Goal: Task Accomplishment & Management: Manage account settings

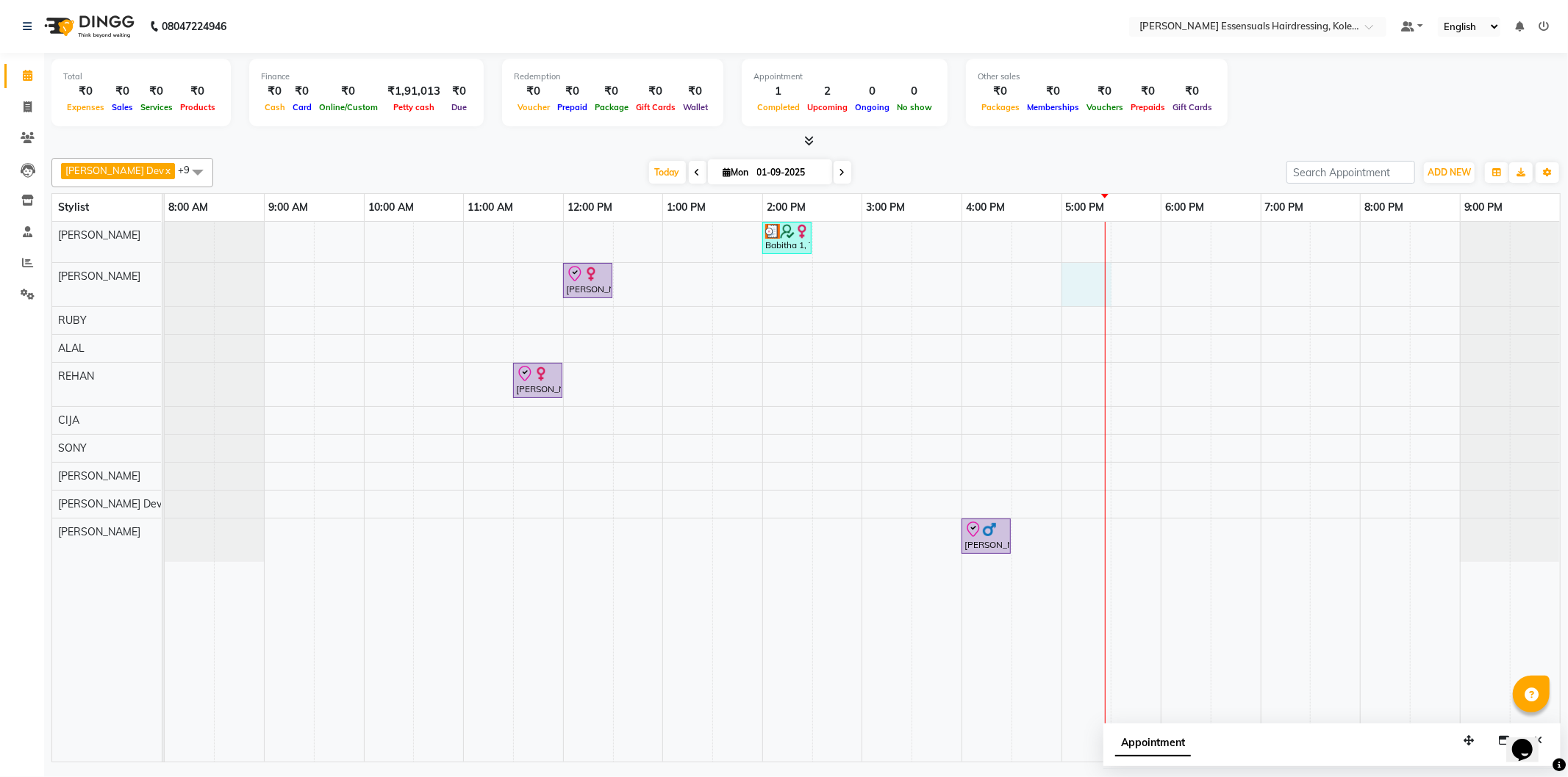
click at [1102, 283] on div "Babitha 1, TK02, 02:00 PM-02:30 PM, WOMENS [MEDICAL_DATA] BELOW SHOULDER (WOMEN…" at bounding box center [862, 491] width 1395 height 540
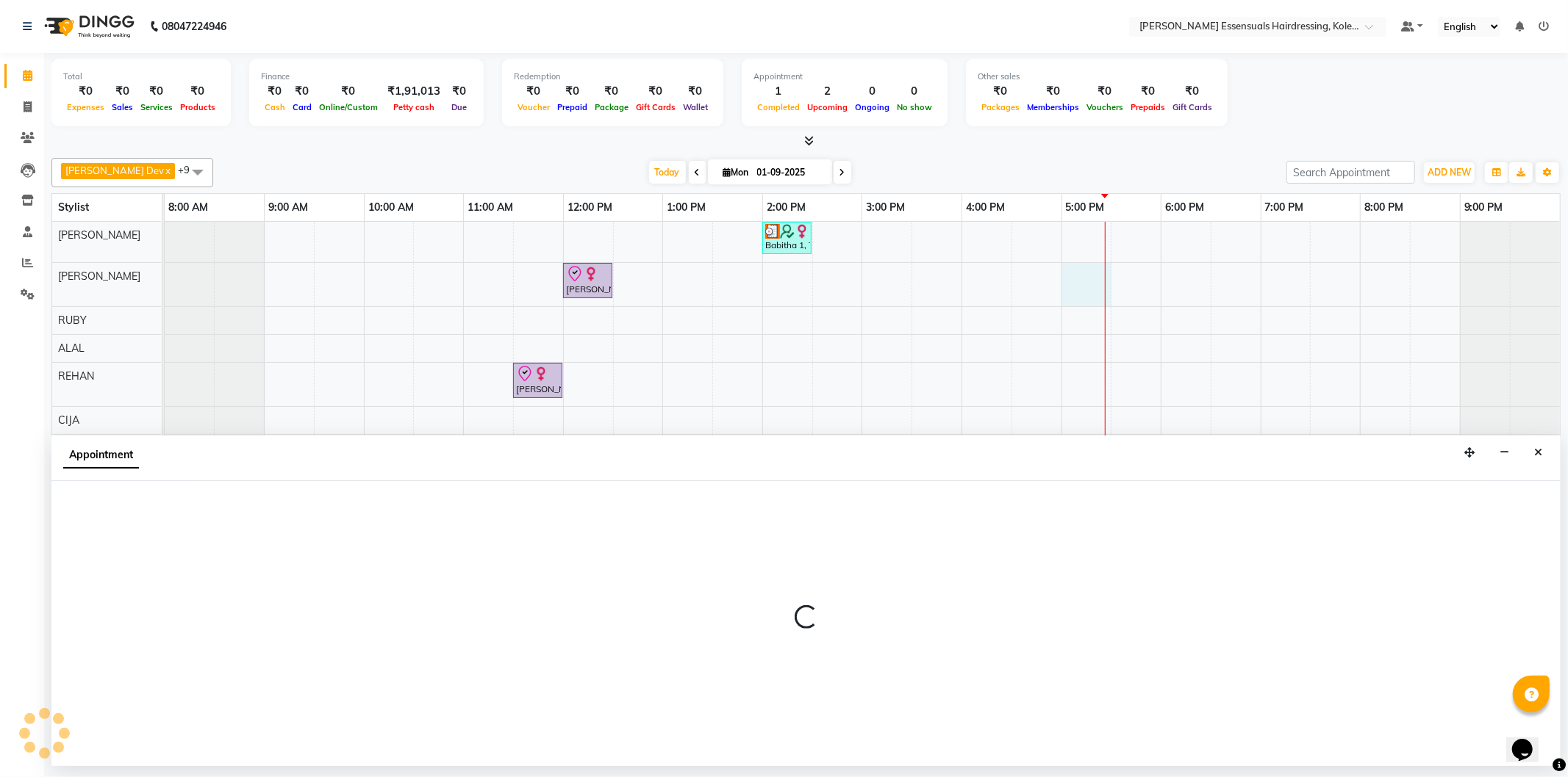
select select "79967"
select select "1020"
select select "tentative"
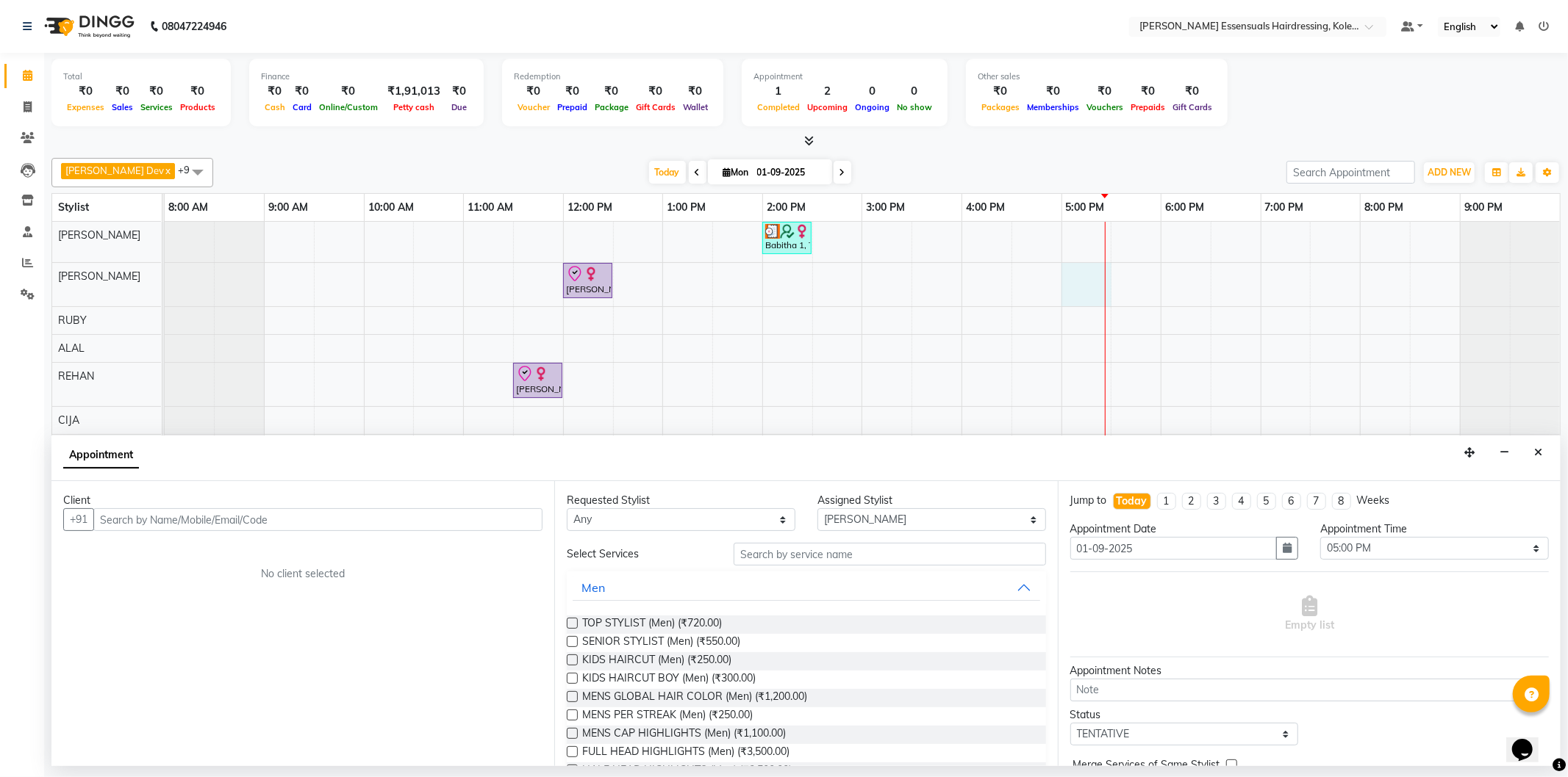
click at [138, 509] on input "text" at bounding box center [317, 520] width 449 height 23
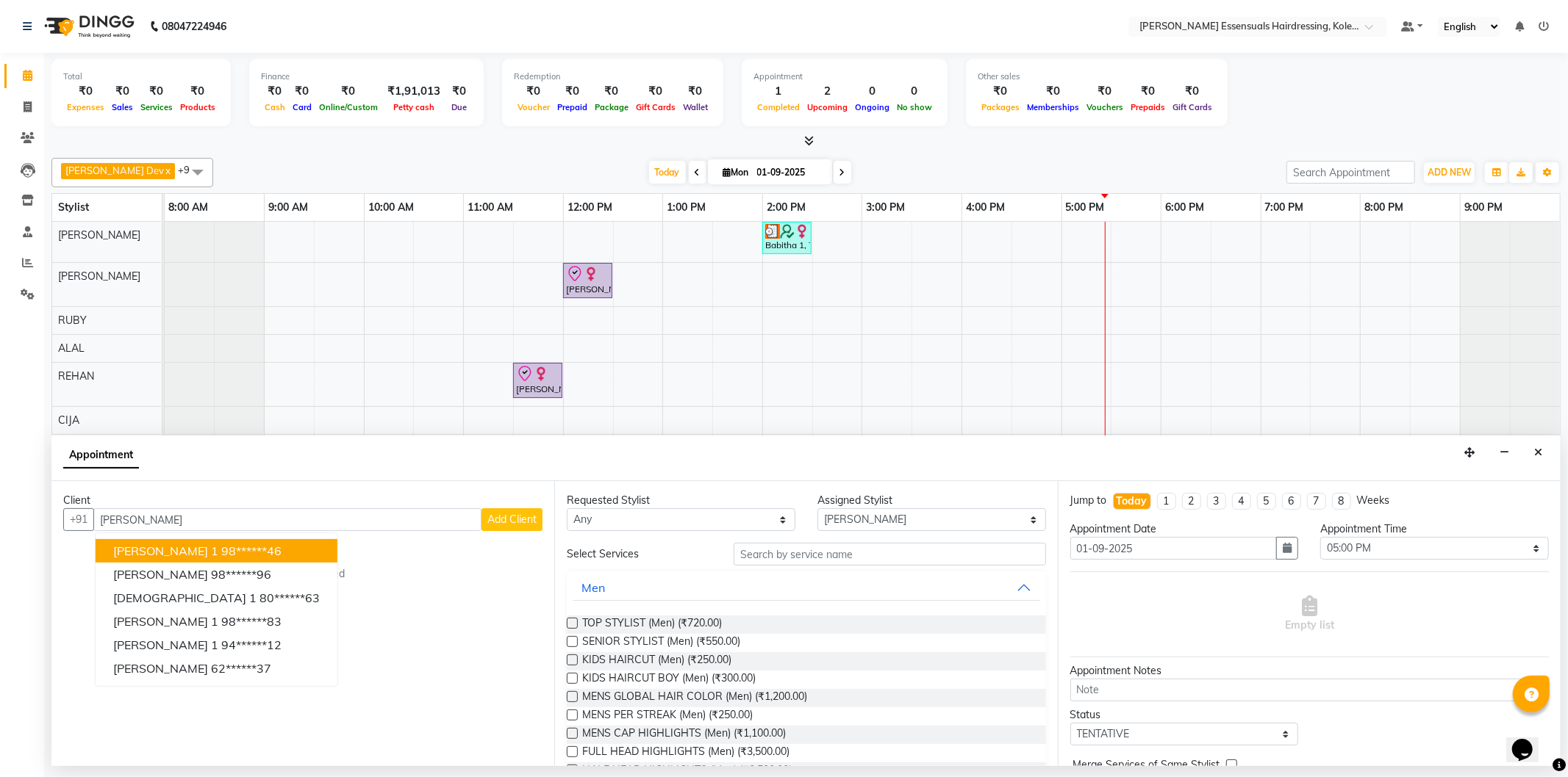
type input "[PERSON_NAME]"
drag, startPoint x: 131, startPoint y: 523, endPoint x: 63, endPoint y: 522, distance: 68.0
click at [63, 522] on div "+91 [PERSON_NAME] 1 98******46 [PERSON_NAME] 98******96 [PERSON_NAME] 1 80*****…" at bounding box center [302, 520] width 479 height 23
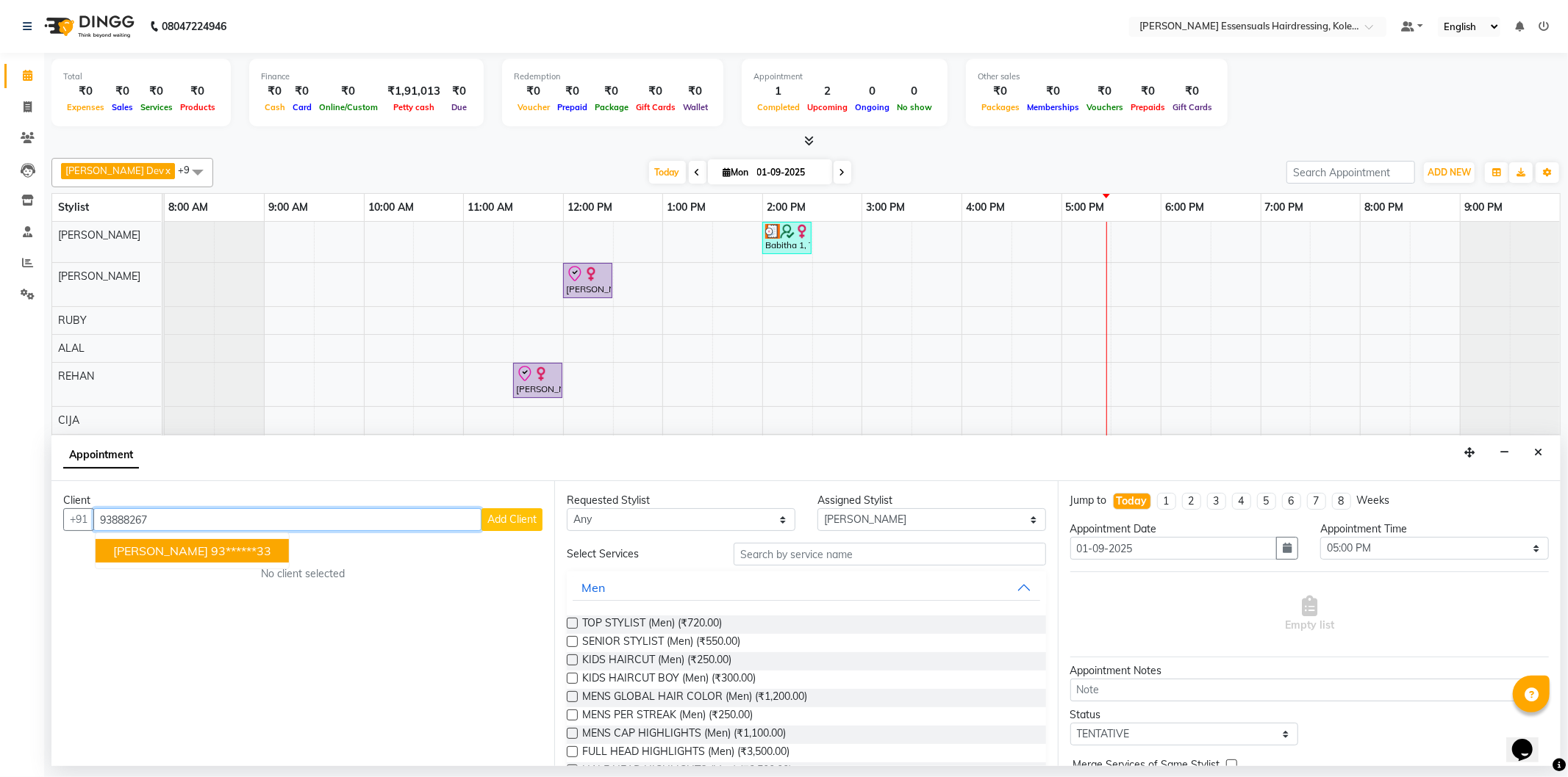
click at [216, 551] on ngb-highlight "93******33" at bounding box center [241, 551] width 60 height 15
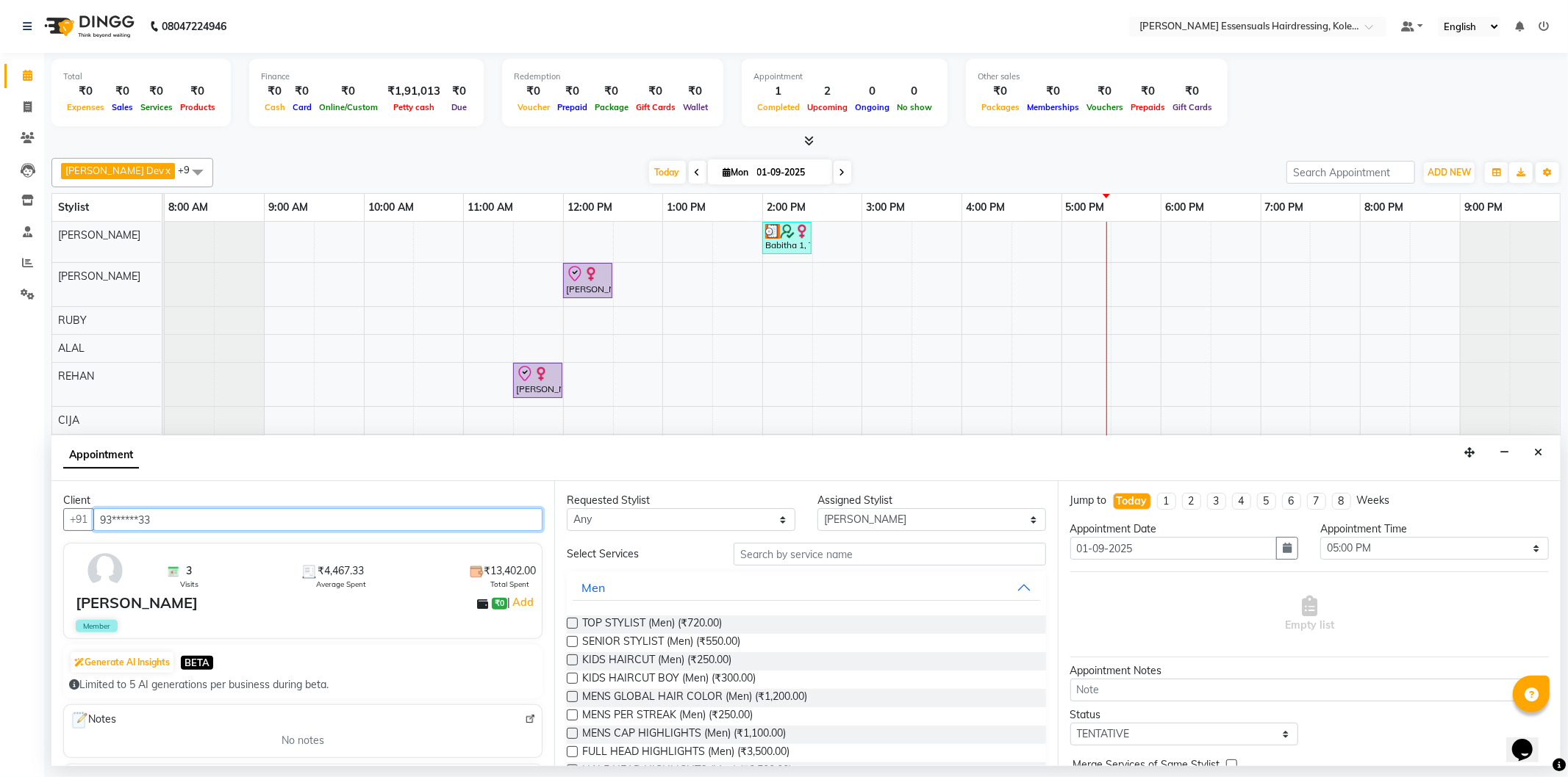
type input "93******33"
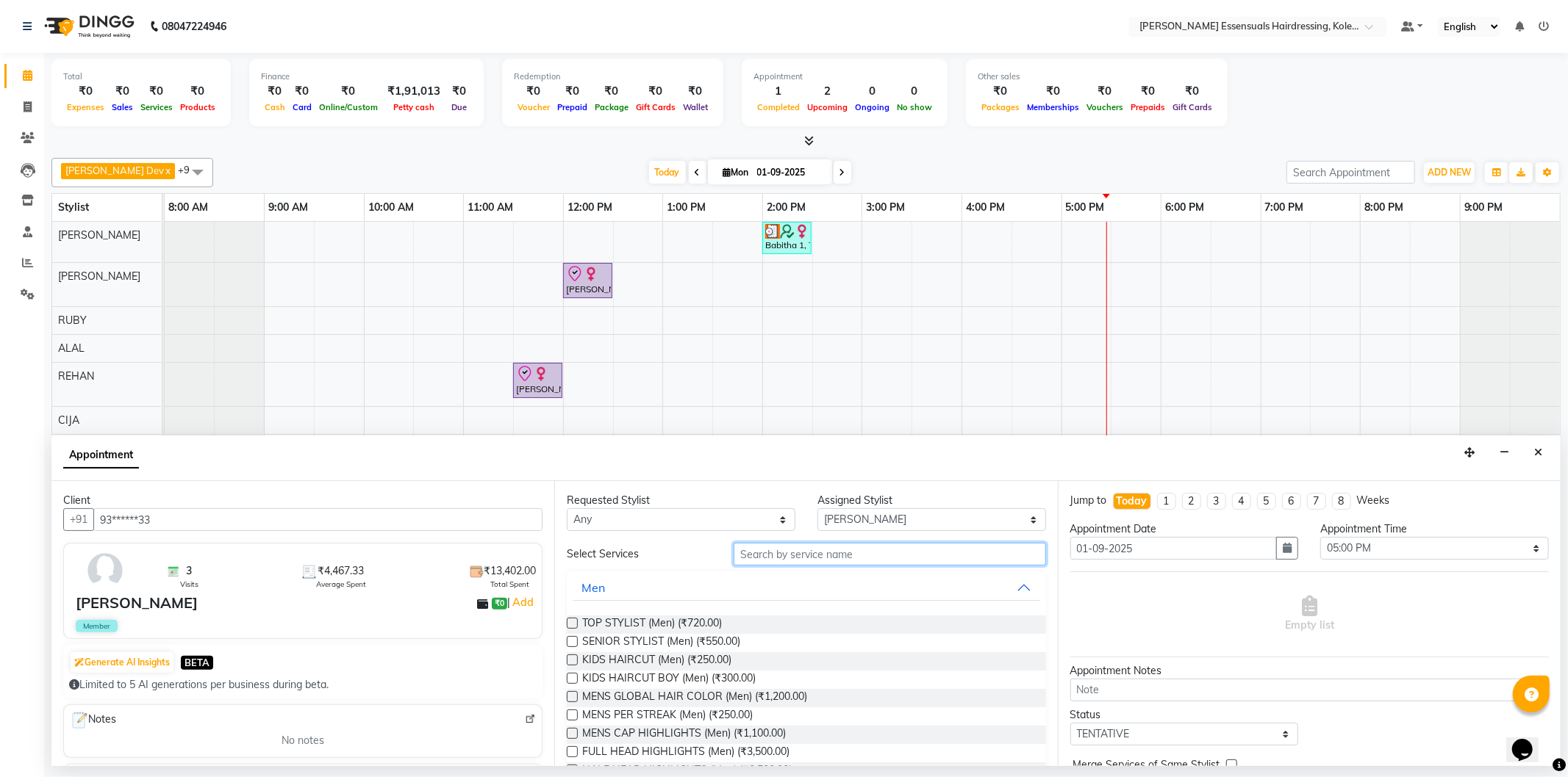
click at [920, 548] on input "text" at bounding box center [889, 554] width 312 height 23
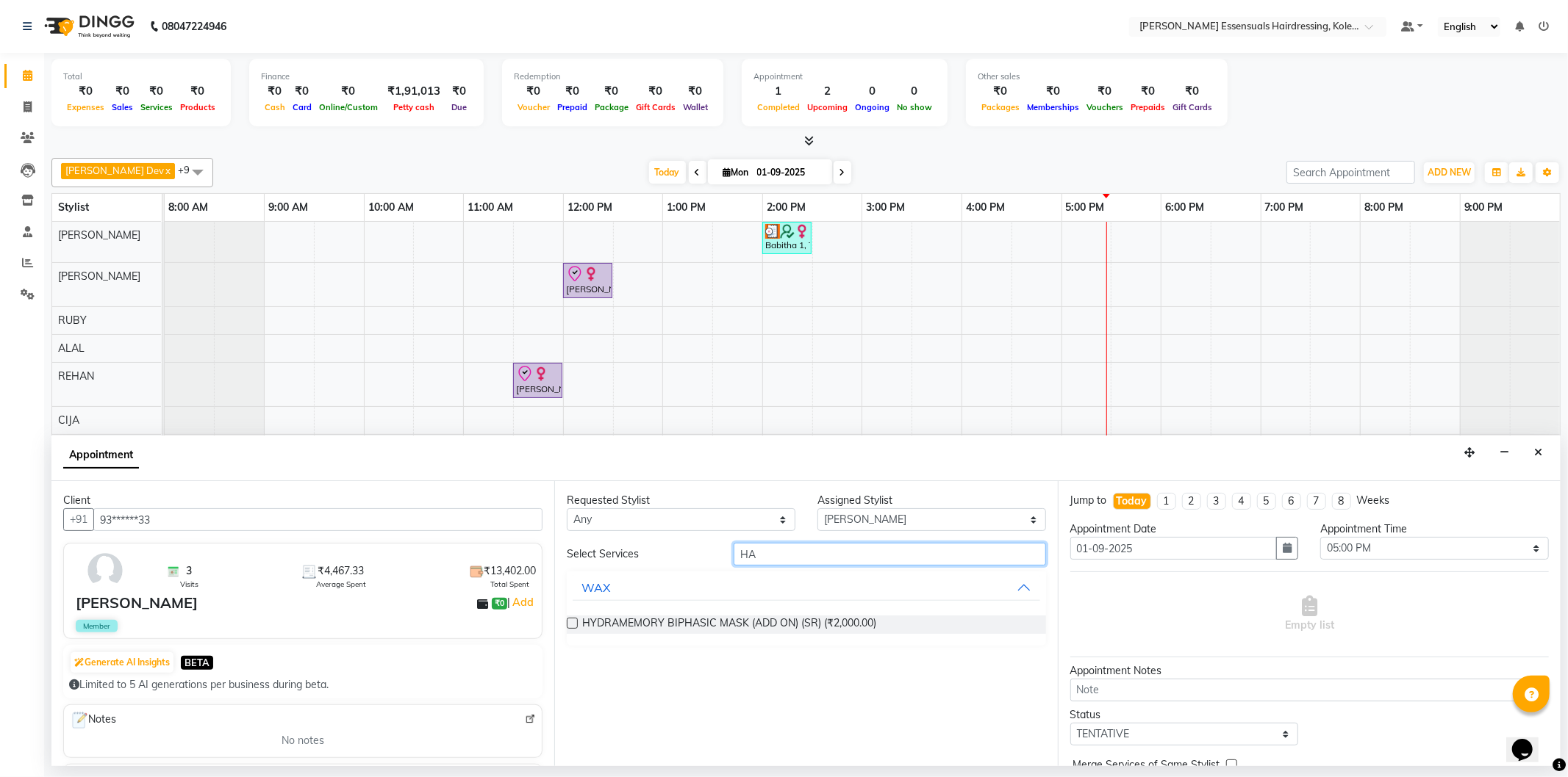
type input "H"
type input "WASH"
click at [576, 627] on label at bounding box center [572, 623] width 11 height 11
click at [576, 627] on input "checkbox" at bounding box center [571, 625] width 9 height 9
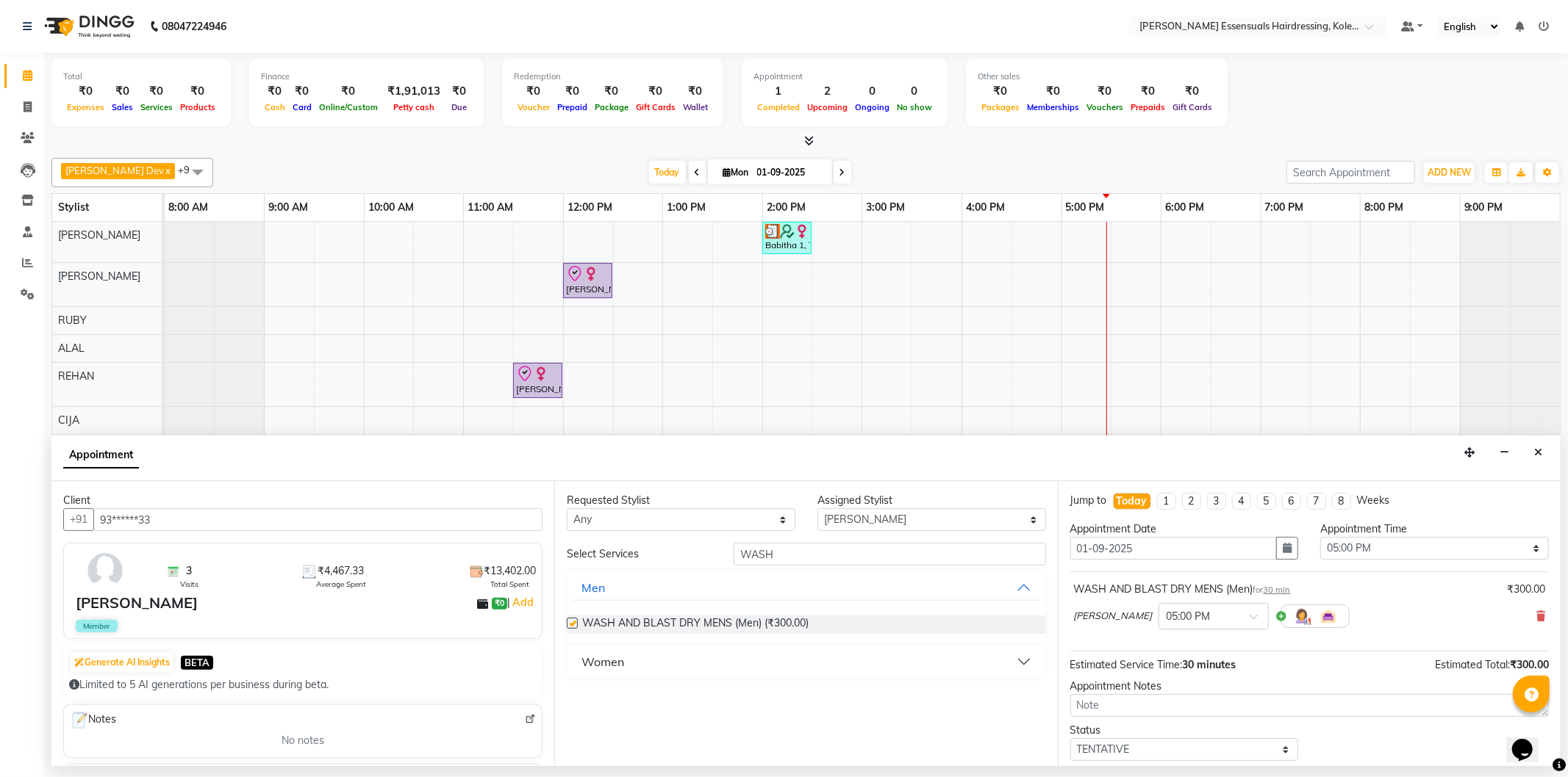
checkbox input "false"
click at [851, 509] on select "Select [PERSON_NAME] Dev [PERSON_NAME] [PERSON_NAME] [PERSON_NAME] [PERSON_NAME…" at bounding box center [930, 520] width 228 height 23
select select "79970"
click at [817, 509] on select "Select [PERSON_NAME] Dev [PERSON_NAME] [PERSON_NAME] [PERSON_NAME] [PERSON_NAME…" at bounding box center [930, 520] width 228 height 23
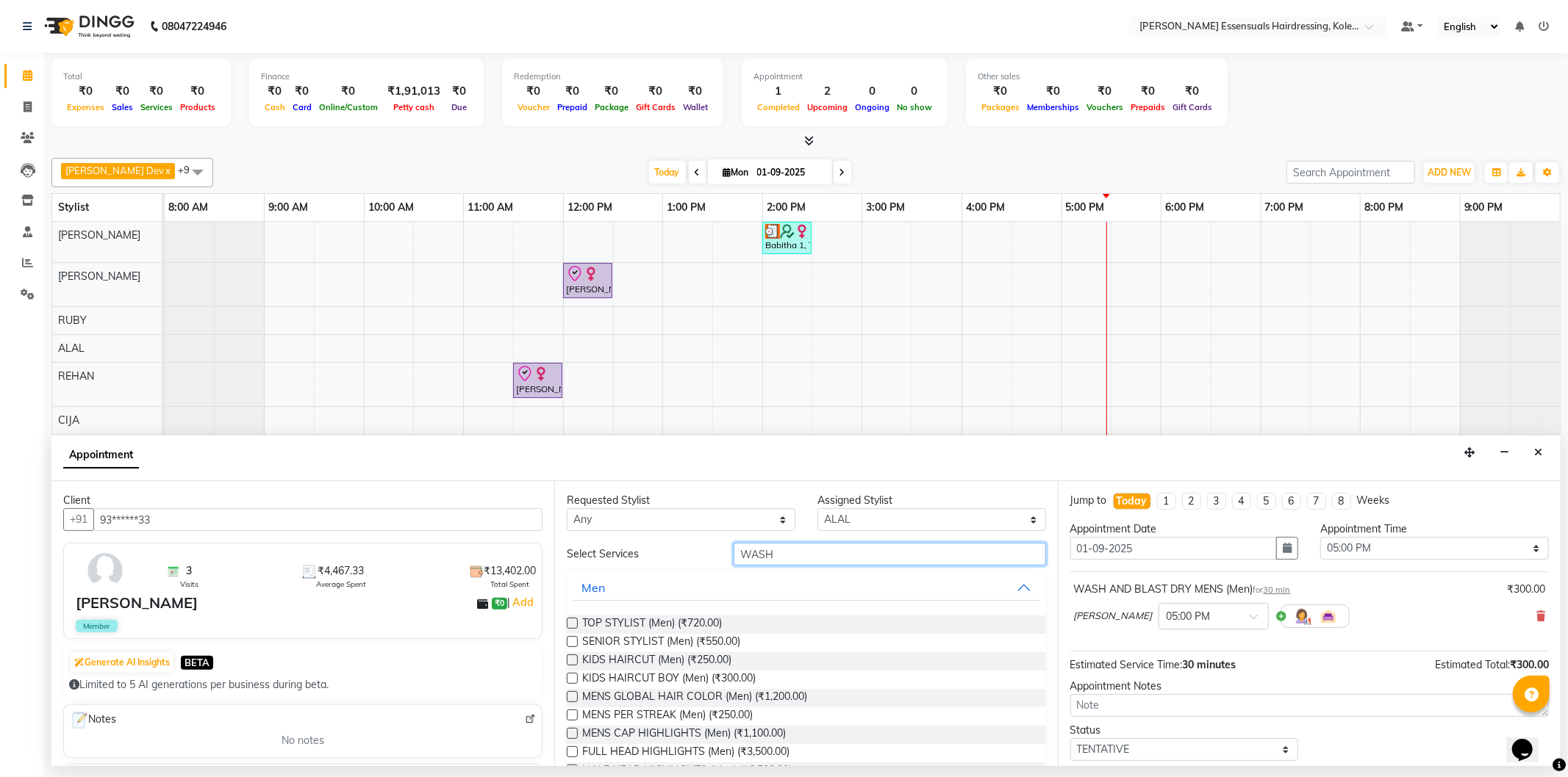
drag, startPoint x: 854, startPoint y: 554, endPoint x: 557, endPoint y: 556, distance: 297.0
click at [557, 556] on div "Select Services WASH" at bounding box center [806, 554] width 500 height 23
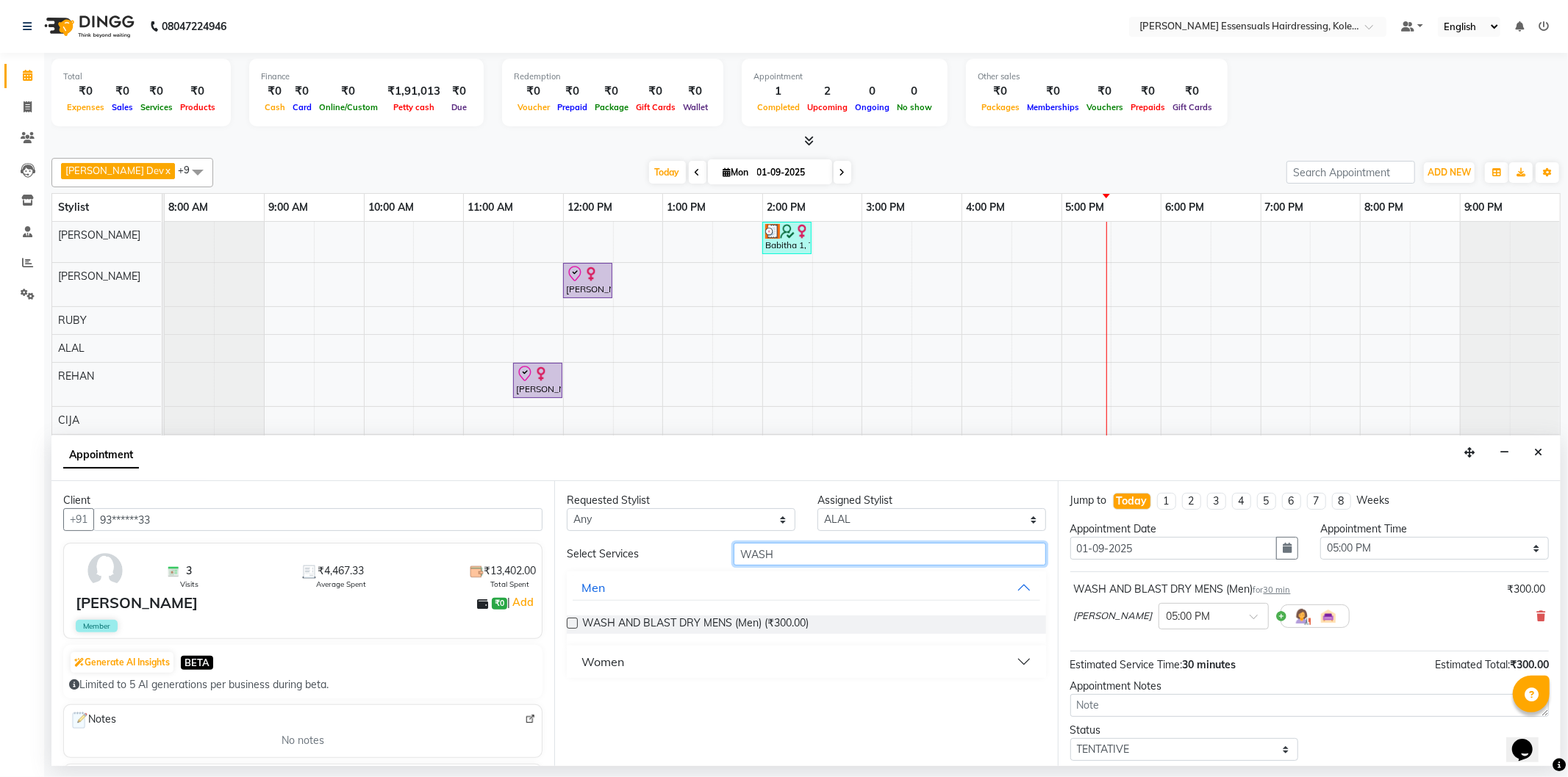
type input "WASH"
click at [570, 620] on label at bounding box center [572, 623] width 11 height 11
click at [570, 620] on input "checkbox" at bounding box center [571, 625] width 9 height 9
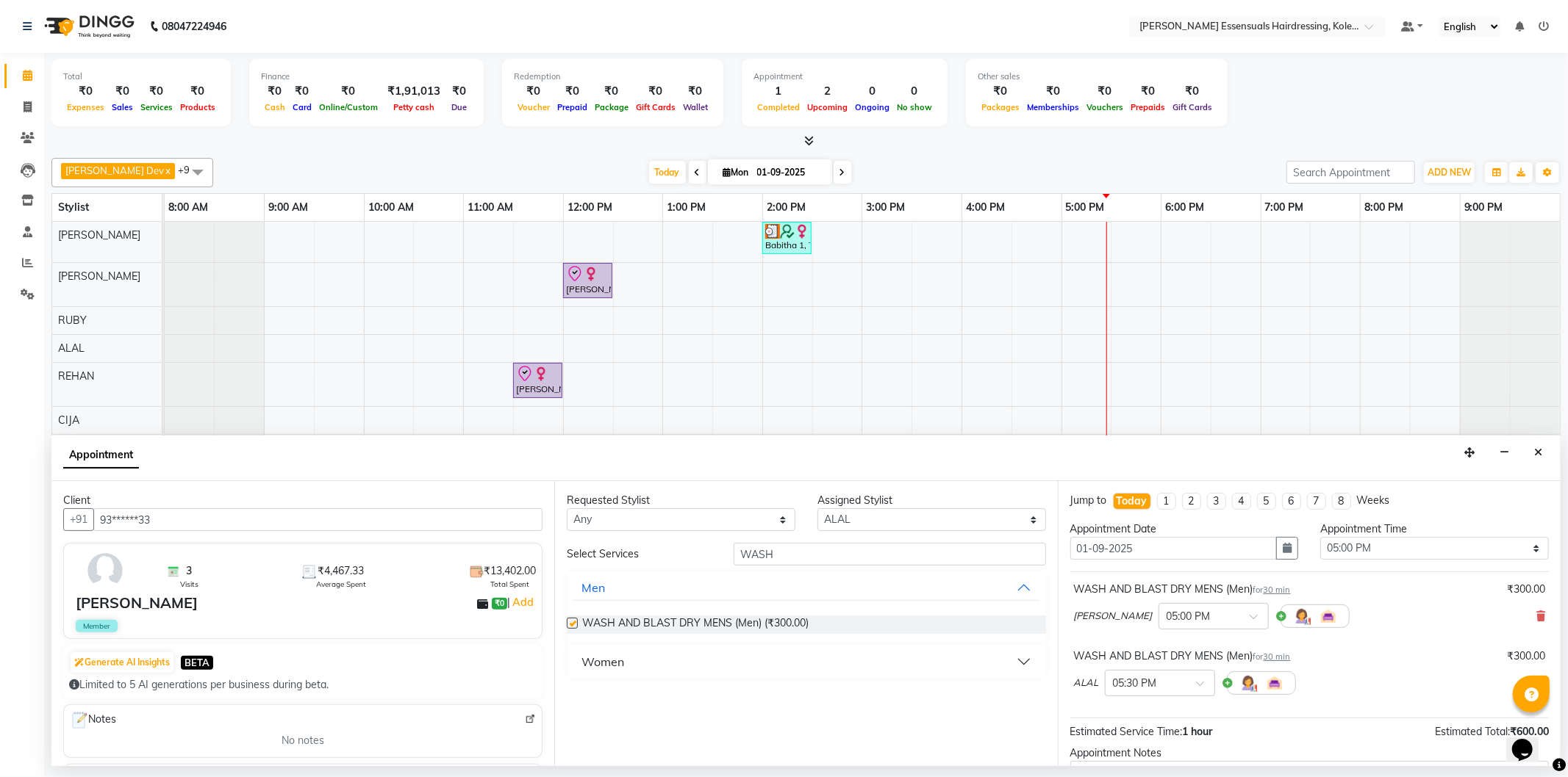
checkbox input "false"
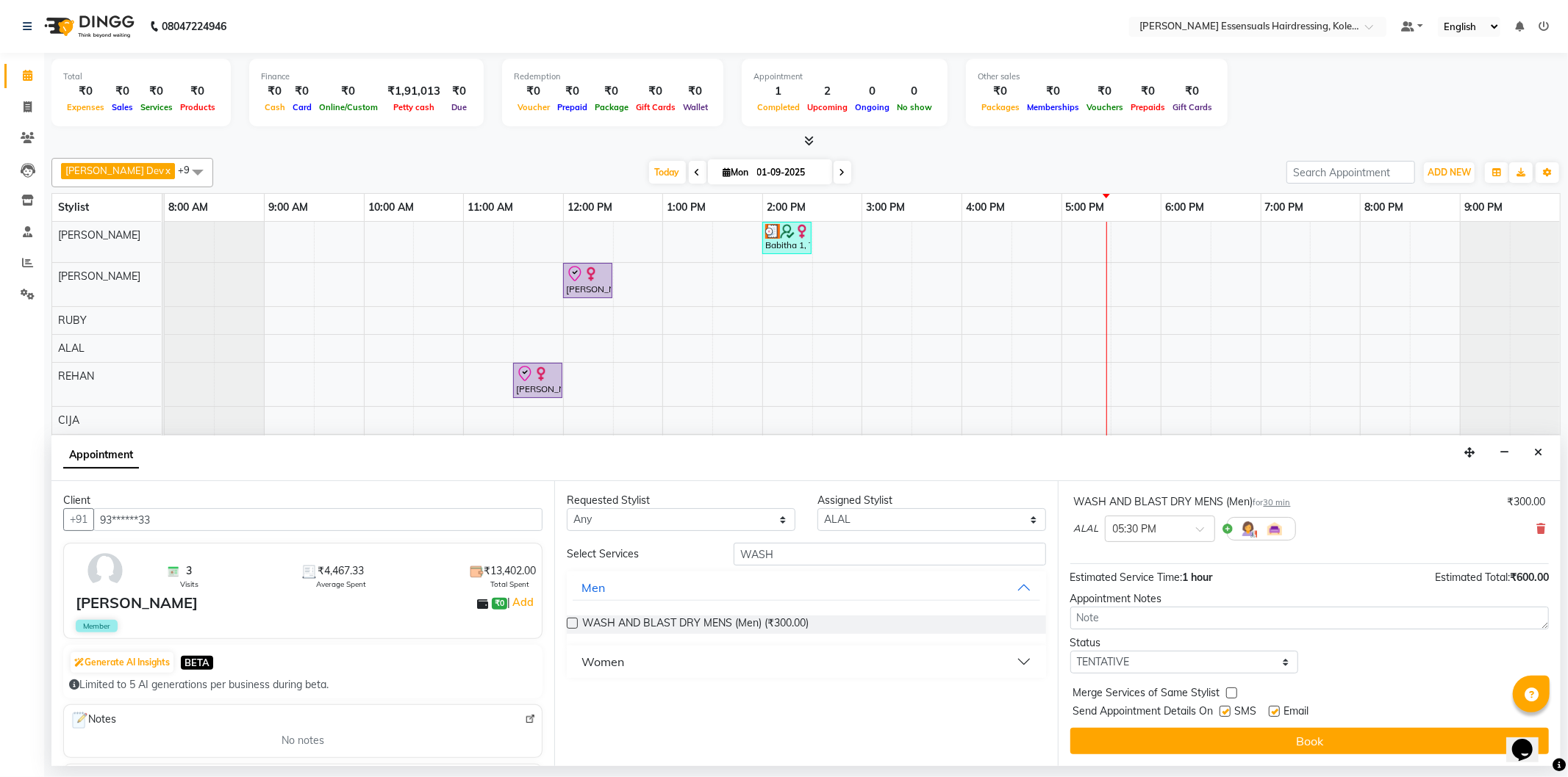
click at [1146, 679] on div "Jump to [DATE] 1 2 3 4 5 6 7 8 Weeks Appointment Date [DATE] Appointment Time S…" at bounding box center [1308, 624] width 502 height 285
click at [1145, 663] on select "Select TENTATIVE CONFIRM CHECK-IN UPCOMING" at bounding box center [1184, 663] width 228 height 23
select select "check-in"
click at [1070, 651] on select "Select TENTATIVE CONFIRM CHECK-IN UPCOMING" at bounding box center [1184, 663] width 228 height 23
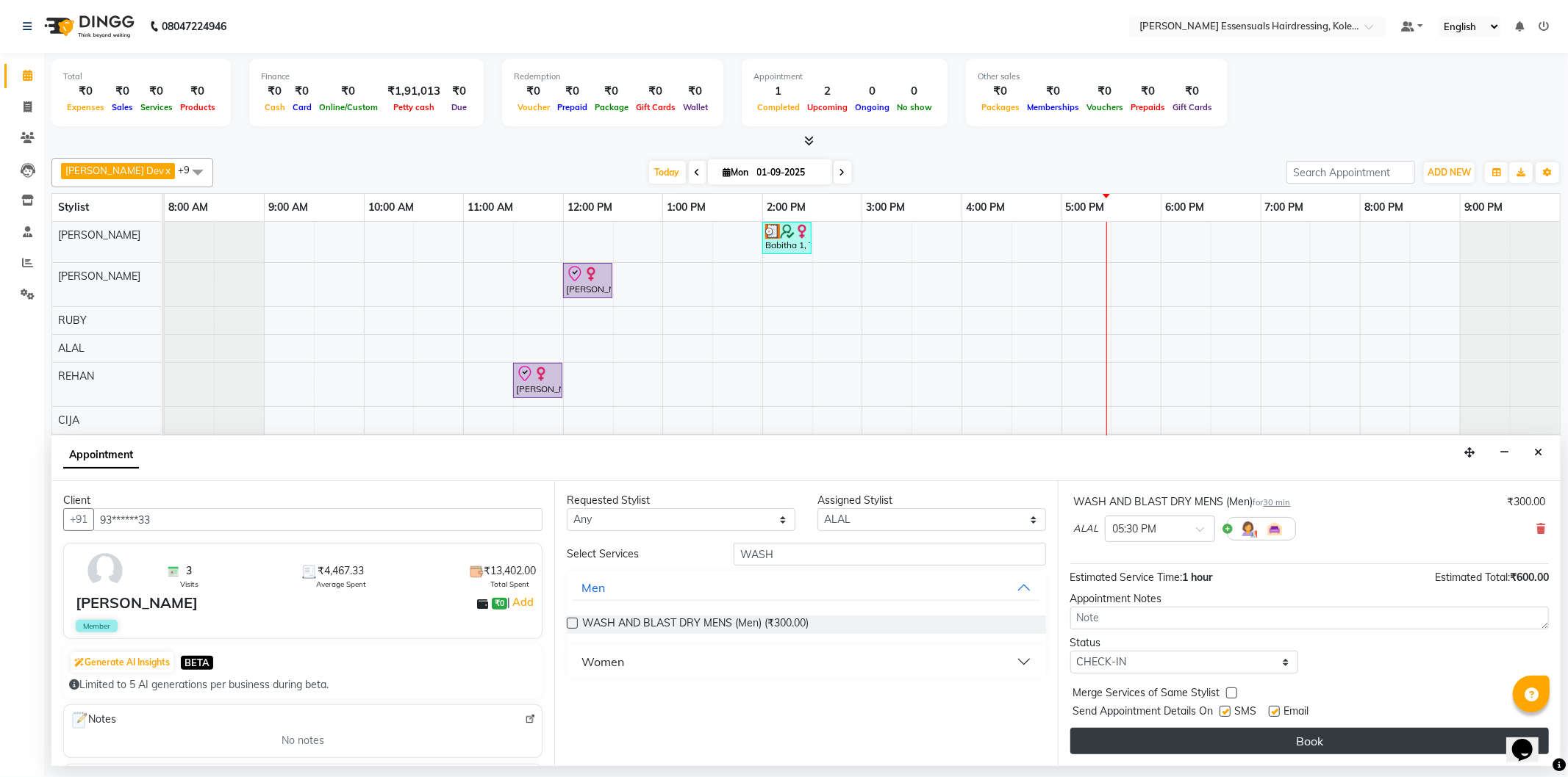
click at [1135, 737] on button "Book" at bounding box center [1310, 741] width 479 height 26
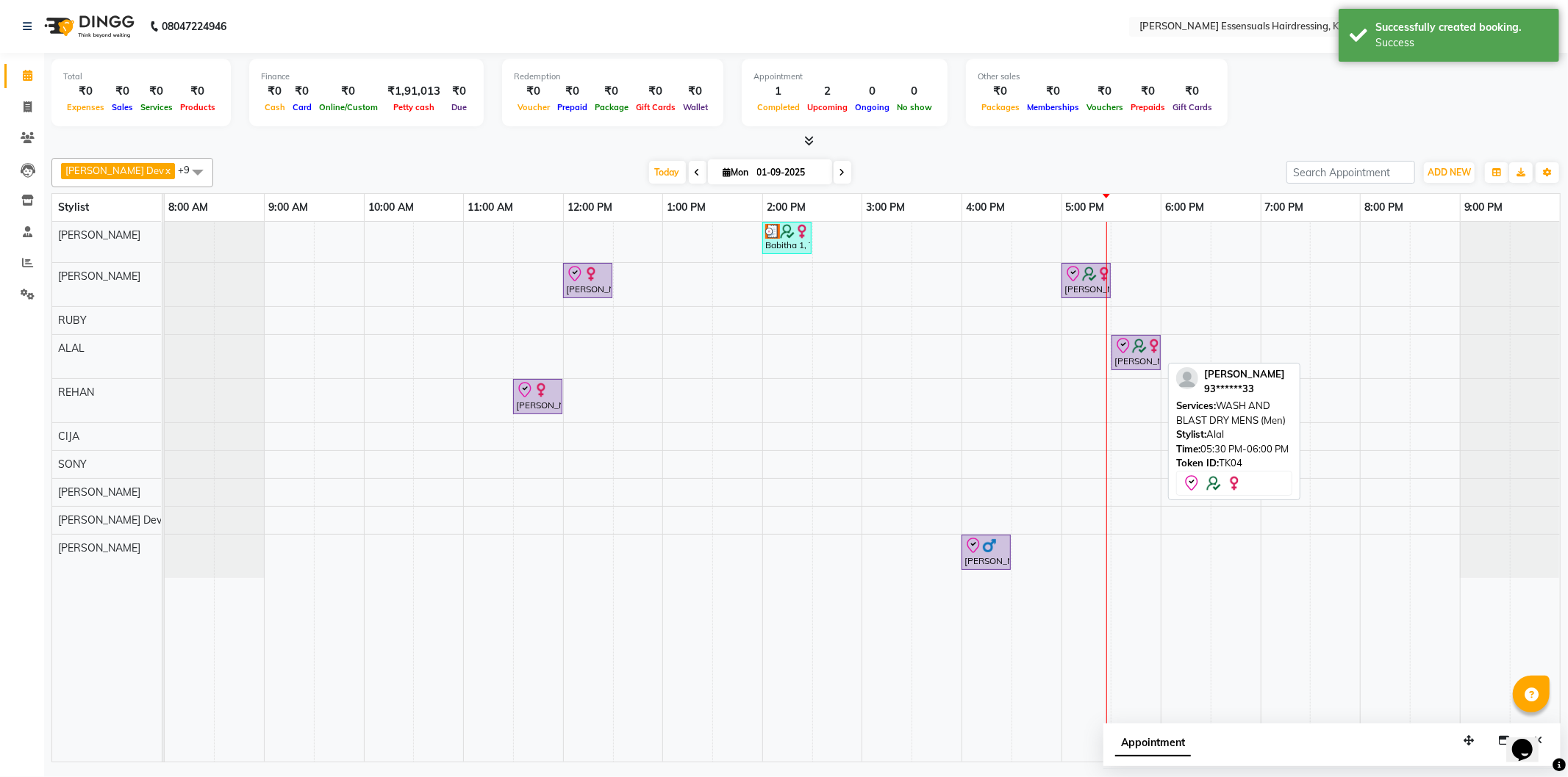
click at [1129, 356] on div "[PERSON_NAME], TK04, 05:30 PM-06:00 PM, WASH AND BLAST DRY MENS (Men)" at bounding box center [1135, 352] width 46 height 31
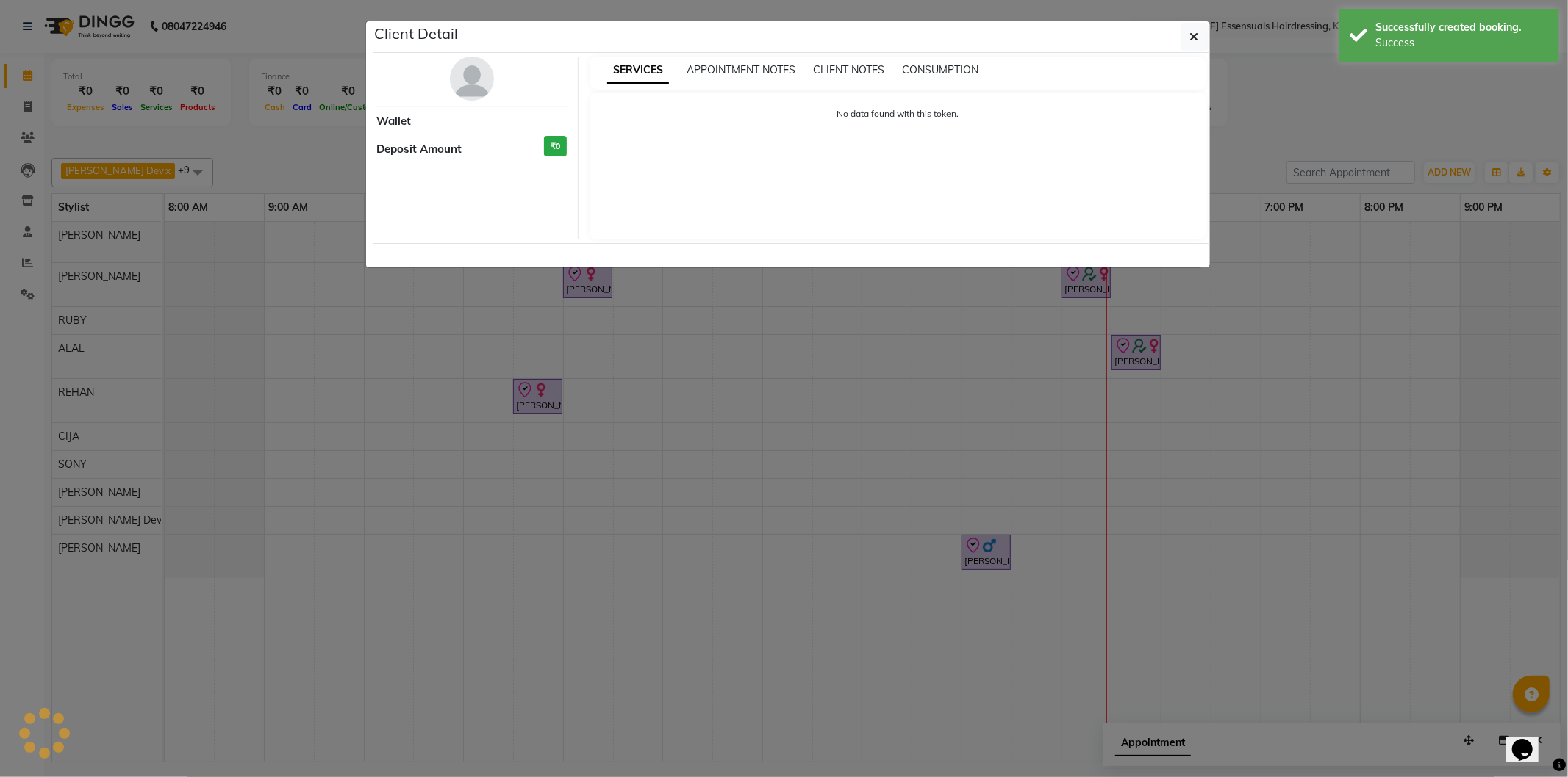
select select "8"
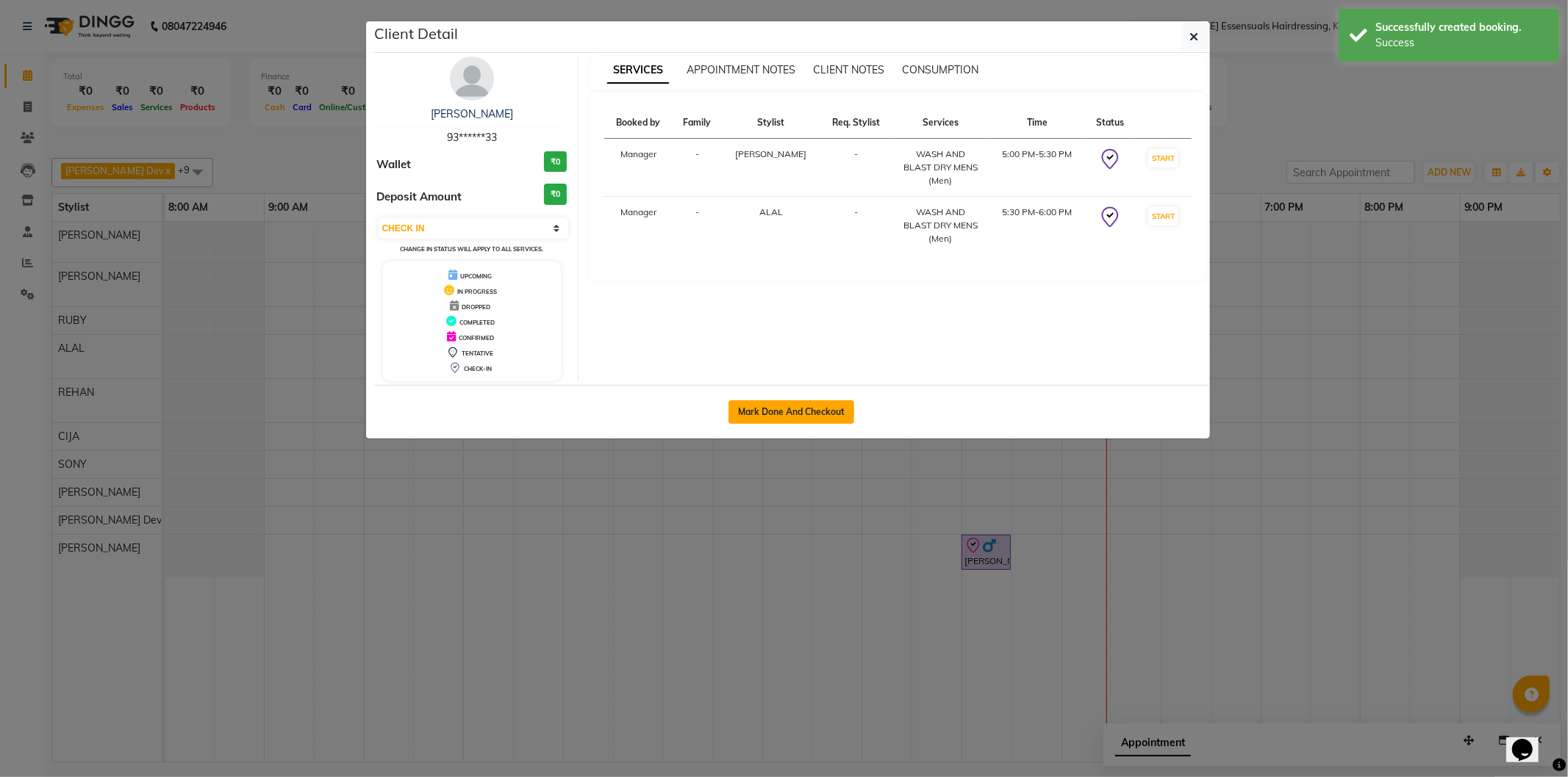
click at [773, 414] on button "Mark Done And Checkout" at bounding box center [792, 412] width 126 height 23
select select "service"
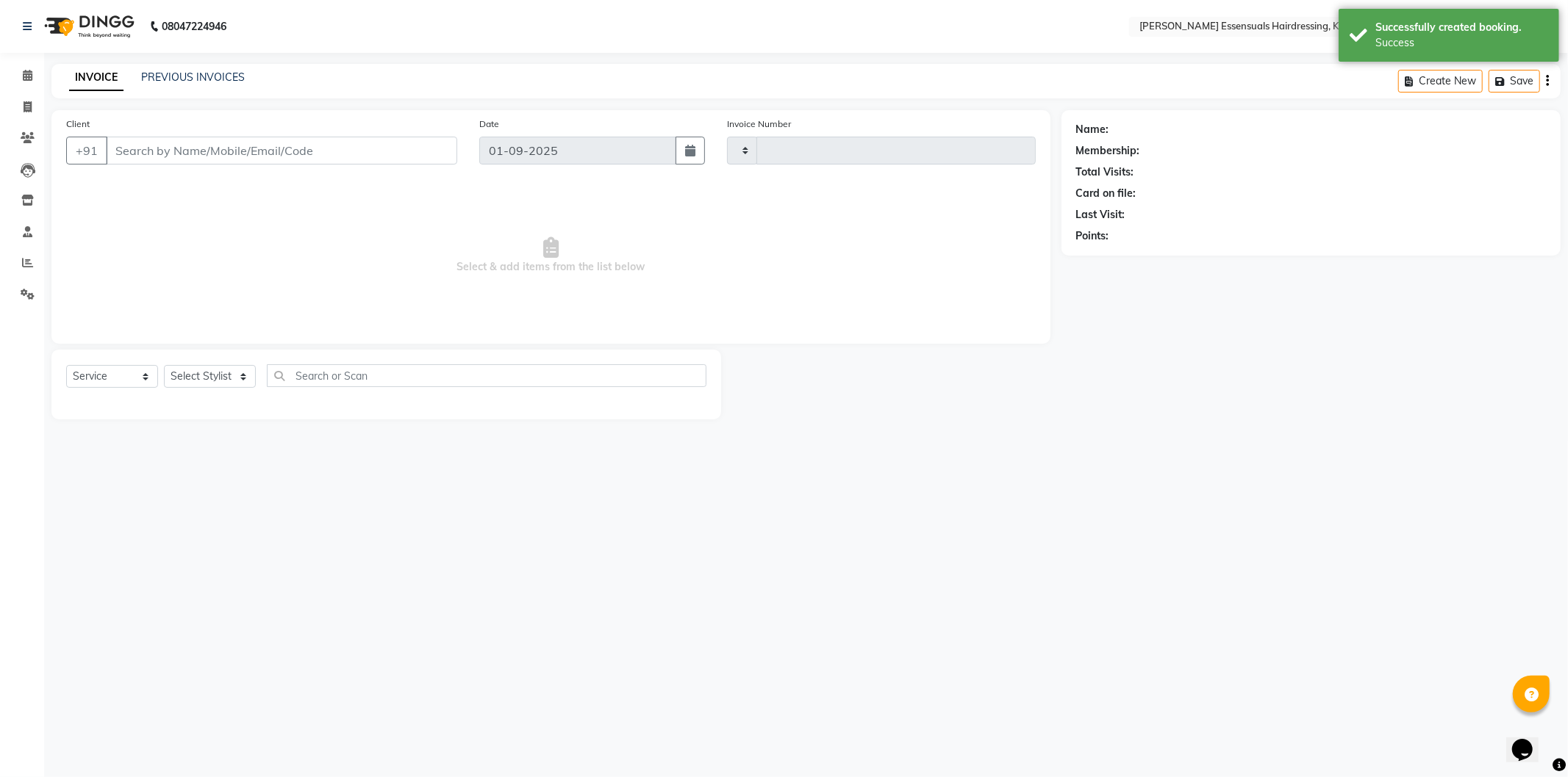
type input "1288"
select select "8281"
type input "93******33"
select select "79970"
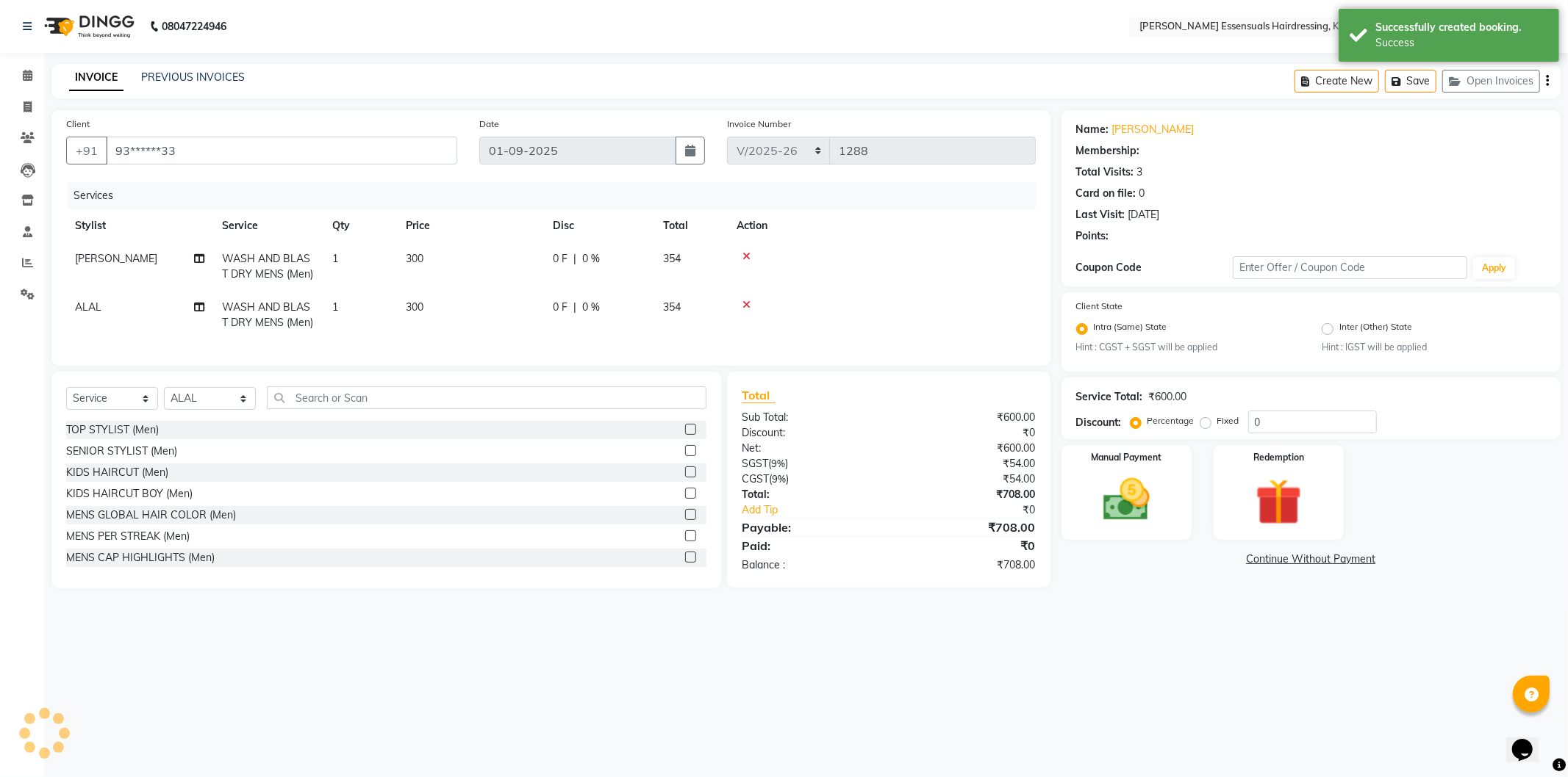
select select "2: Object"
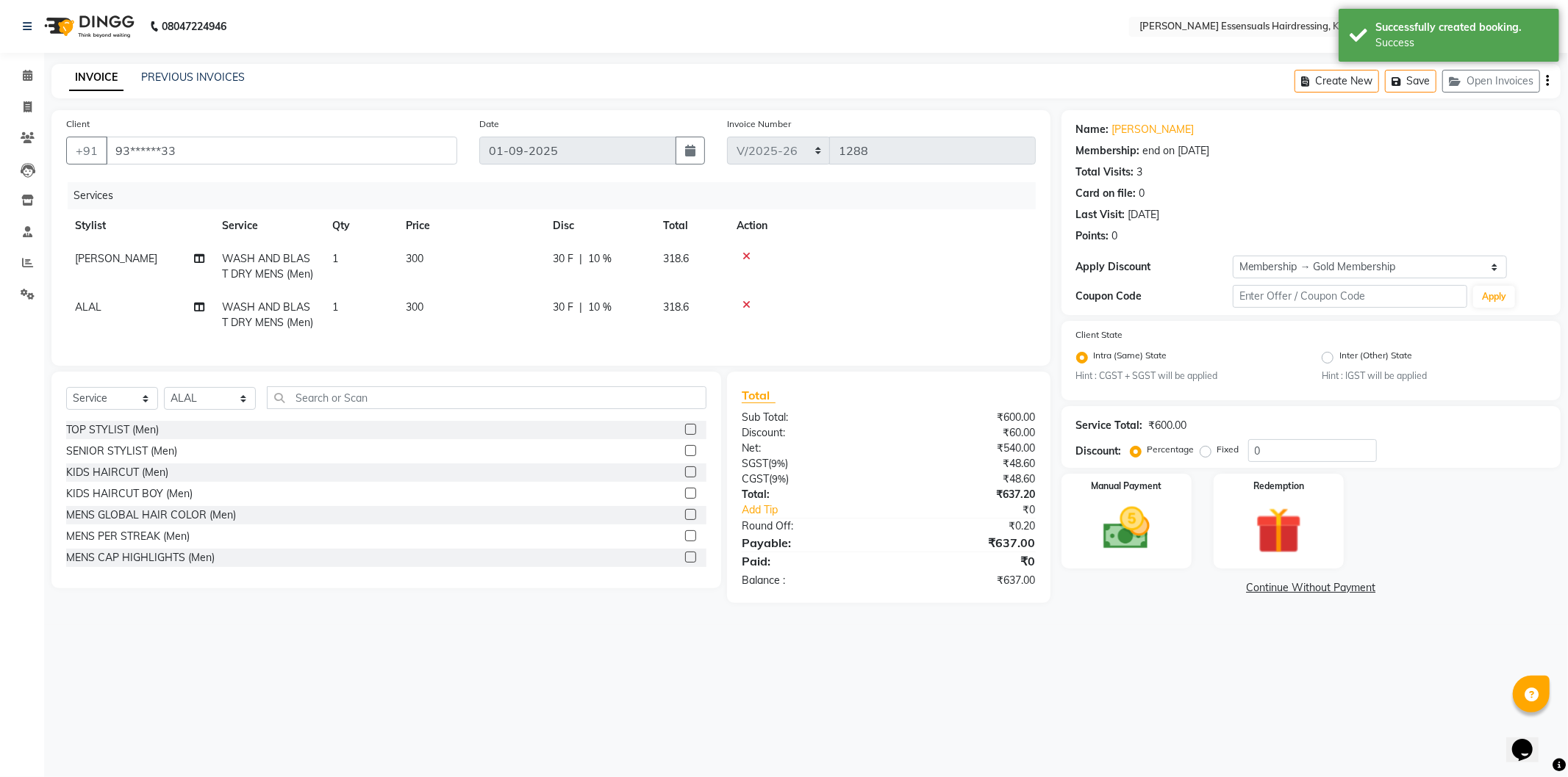
type input "10"
click at [421, 266] on td "300" at bounding box center [470, 267] width 147 height 49
select select "79967"
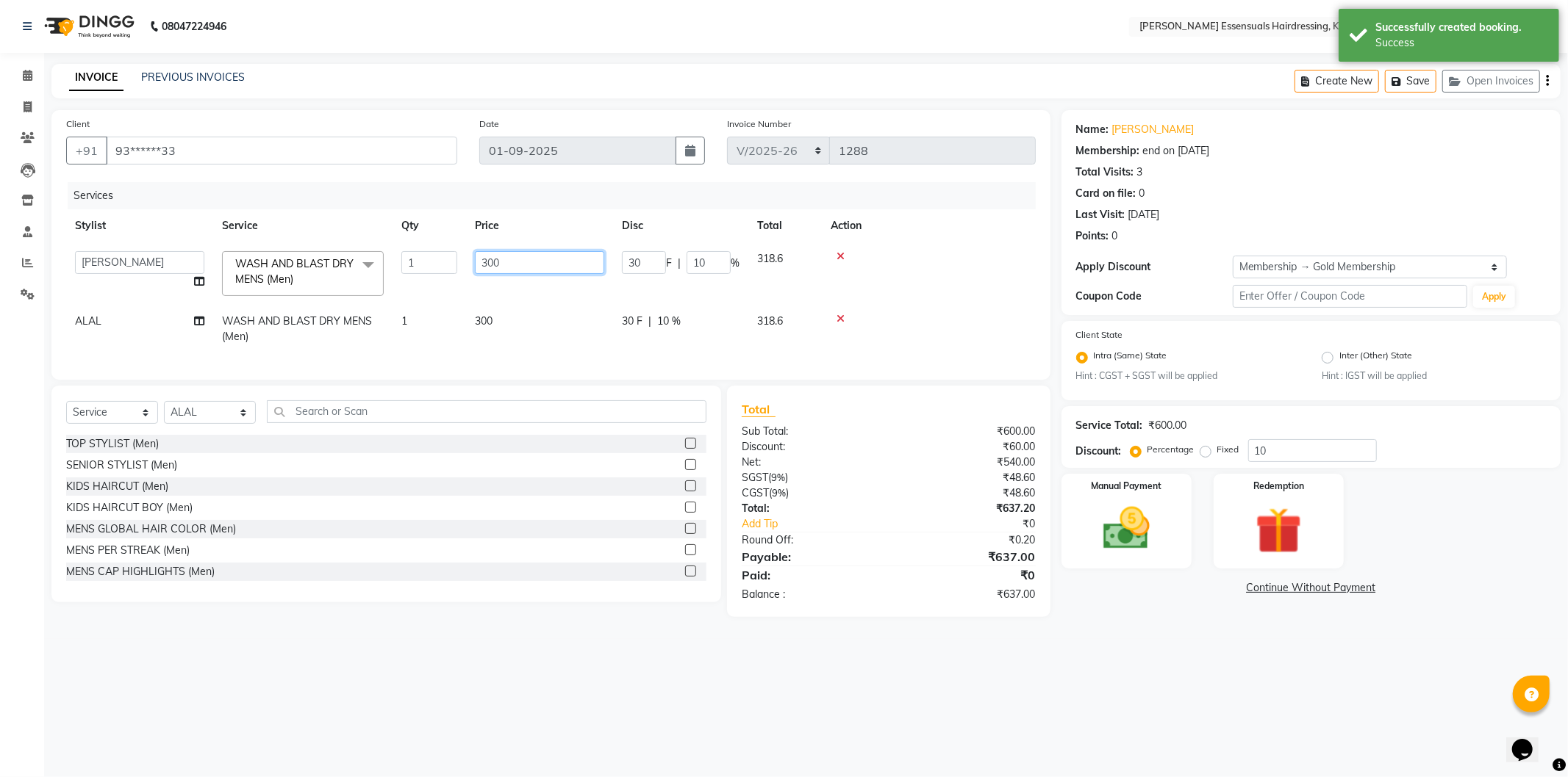
drag, startPoint x: 545, startPoint y: 272, endPoint x: 472, endPoint y: 278, distance: 73.2
click at [472, 278] on td "300" at bounding box center [539, 273] width 147 height 63
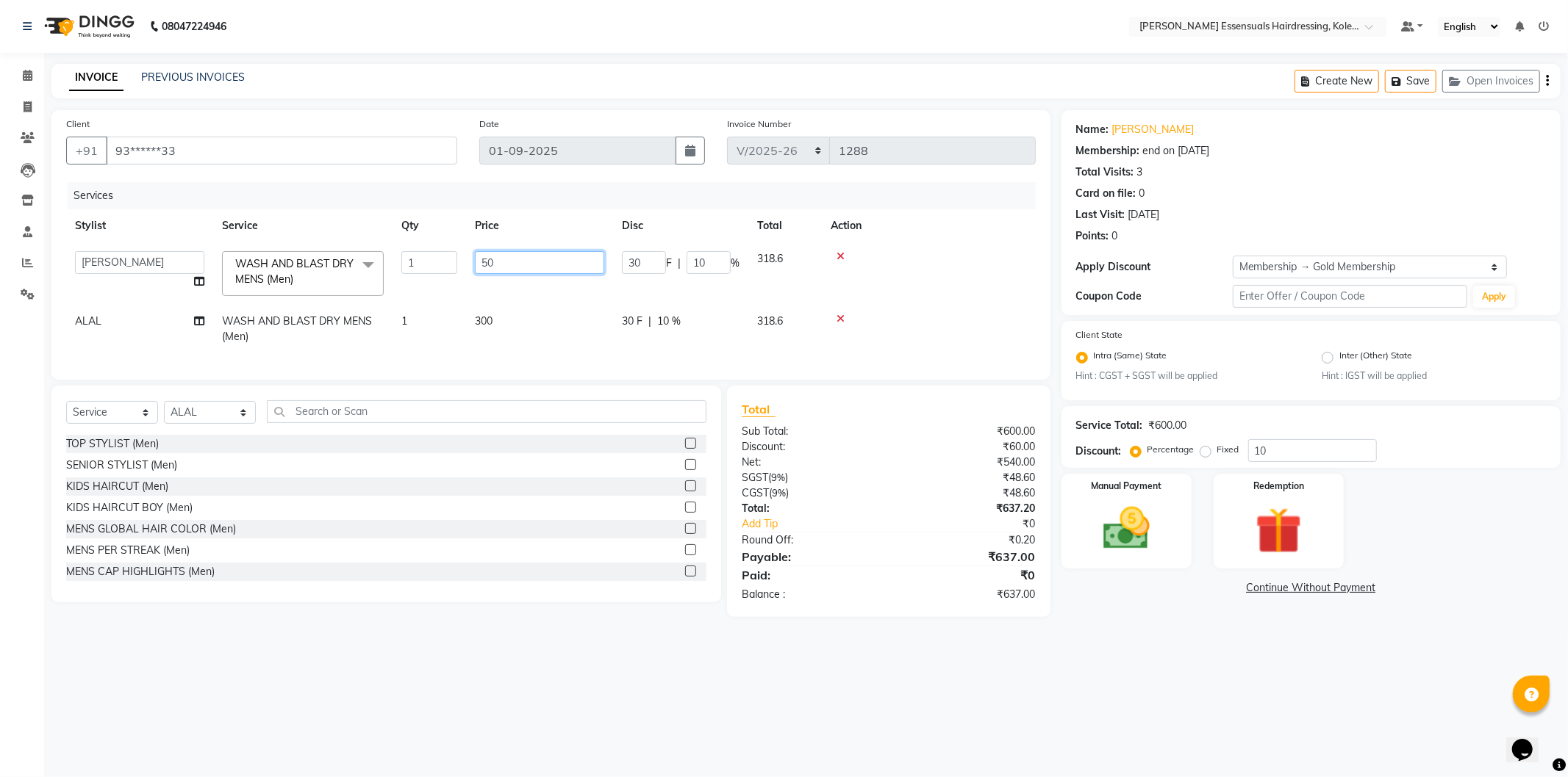
type input "500"
click at [530, 325] on td "300" at bounding box center [539, 329] width 147 height 49
select select "79970"
drag, startPoint x: 473, startPoint y: 317, endPoint x: 349, endPoint y: 334, distance: 125.2
click at [346, 334] on tr "Admin [PERSON_NAME] Dev [PERSON_NAME] [PERSON_NAME] [PERSON_NAME] Accountant [P…" at bounding box center [550, 322] width 969 height 63
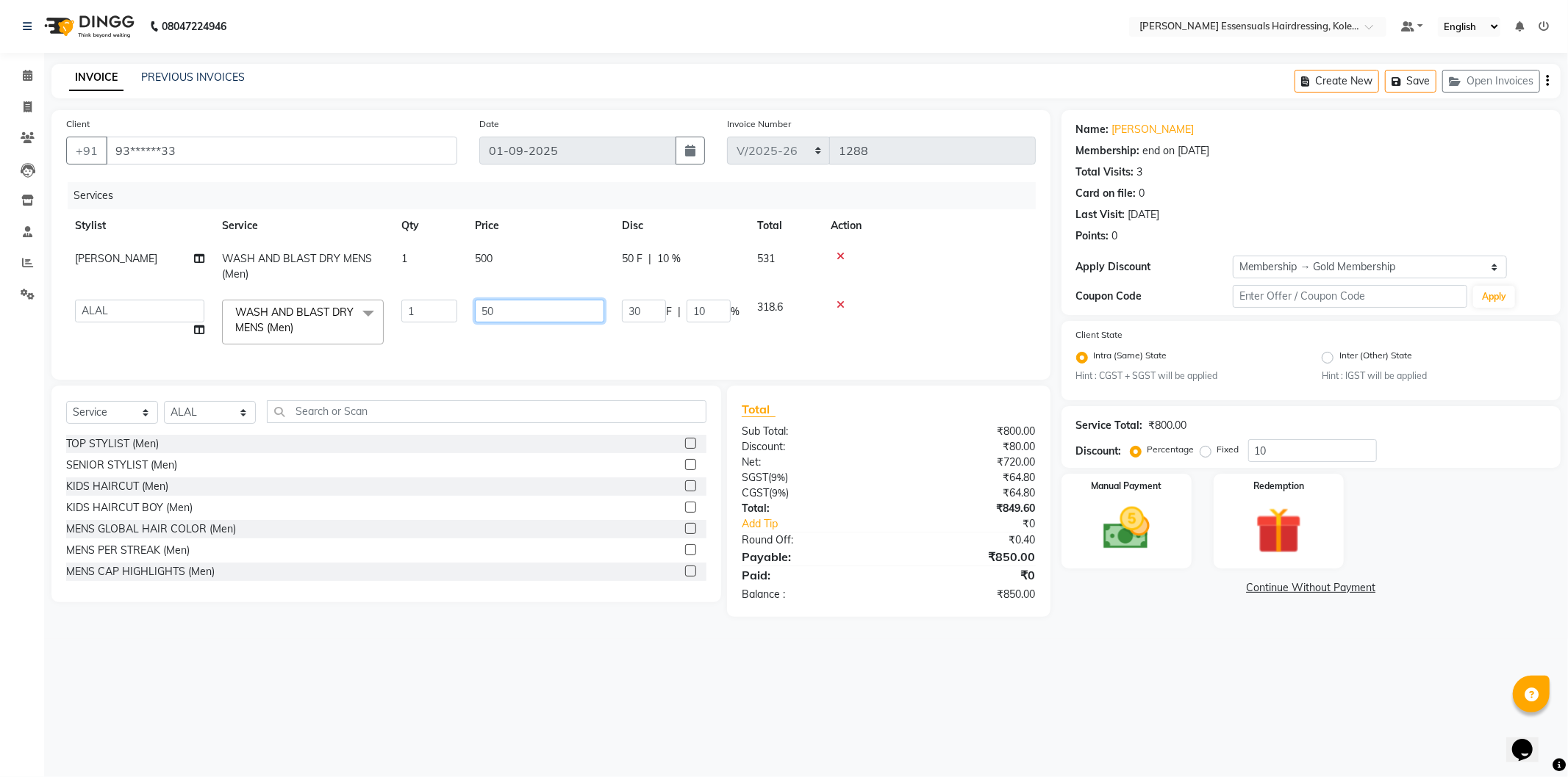
type input "500"
click at [472, 340] on div "Services Stylist Service Qty Price Disc Total Action SEEMA RANIDAS WASH AND BLA…" at bounding box center [550, 273] width 969 height 183
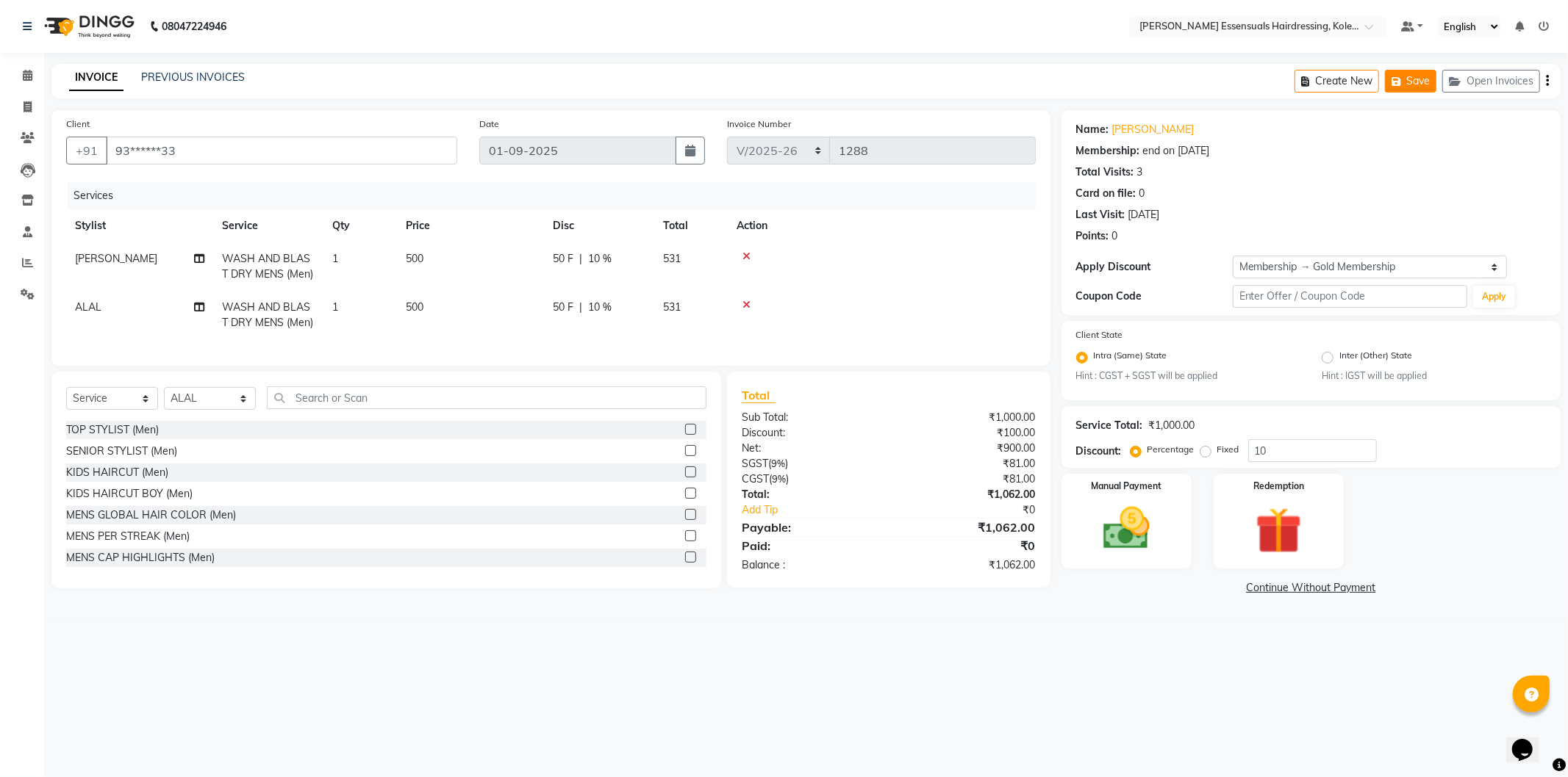
click at [1409, 75] on button "Save" at bounding box center [1410, 81] width 52 height 23
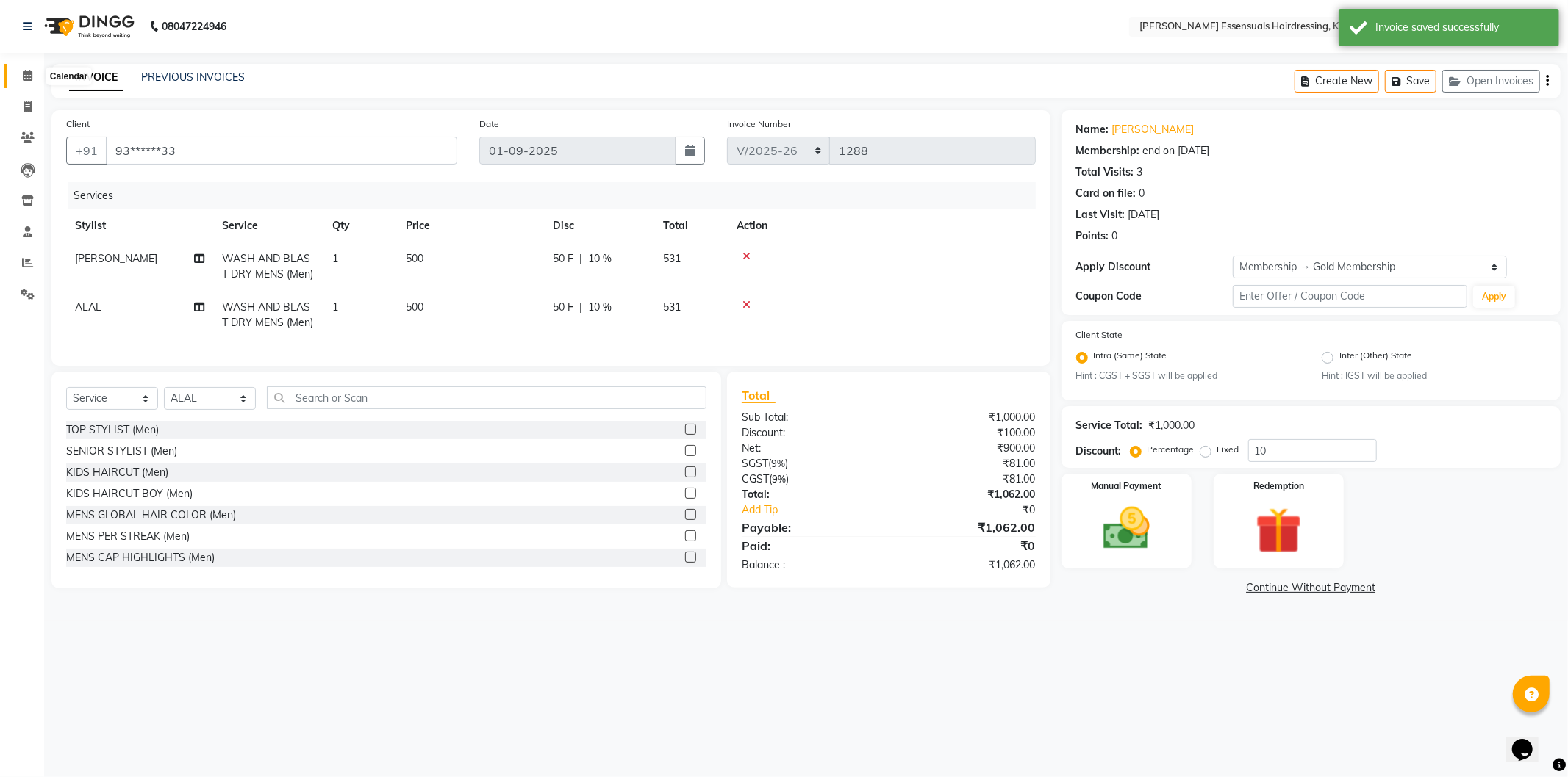
click at [25, 73] on icon at bounding box center [27, 75] width 9 height 11
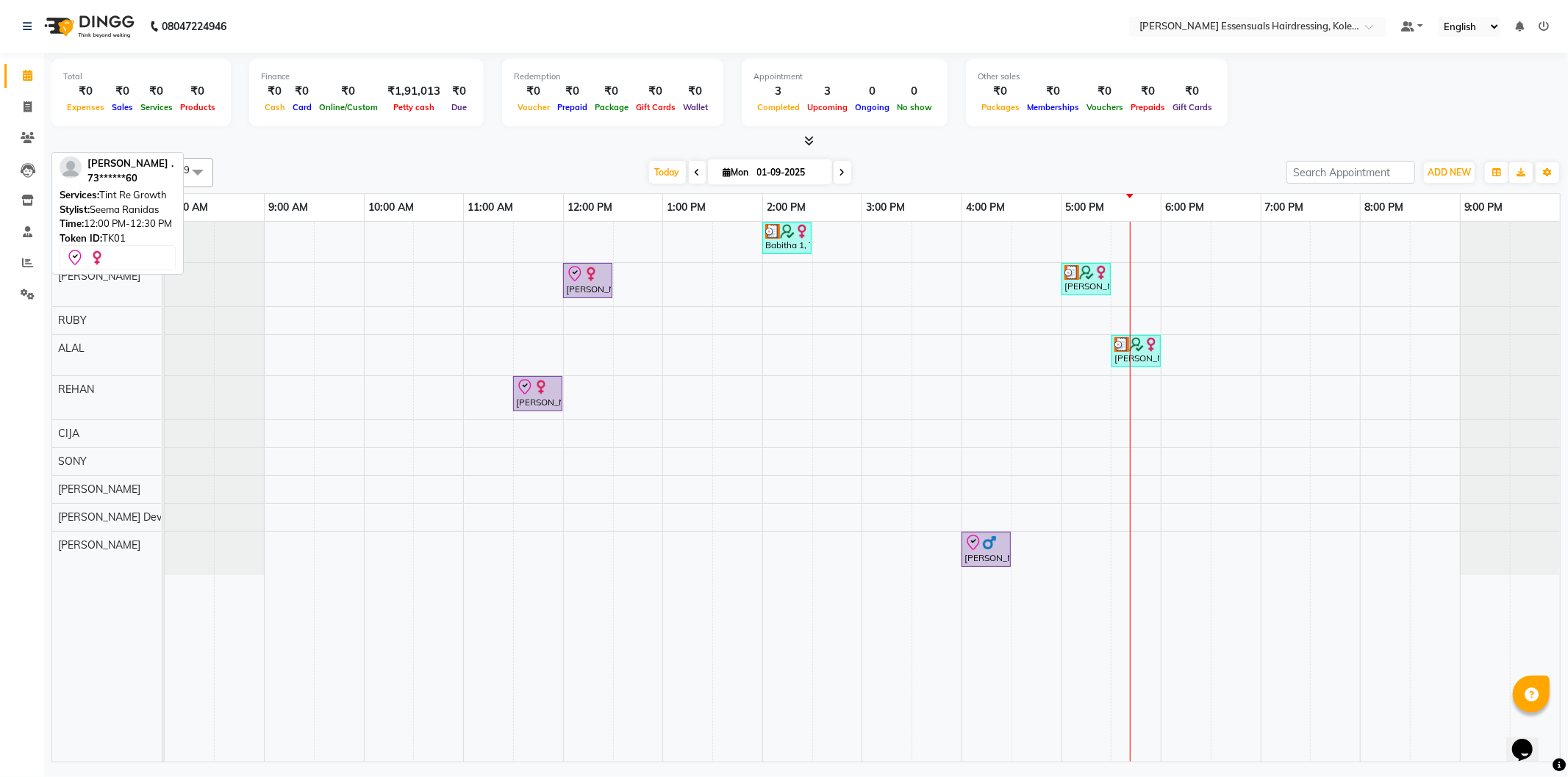
click at [576, 279] on icon at bounding box center [574, 273] width 12 height 15
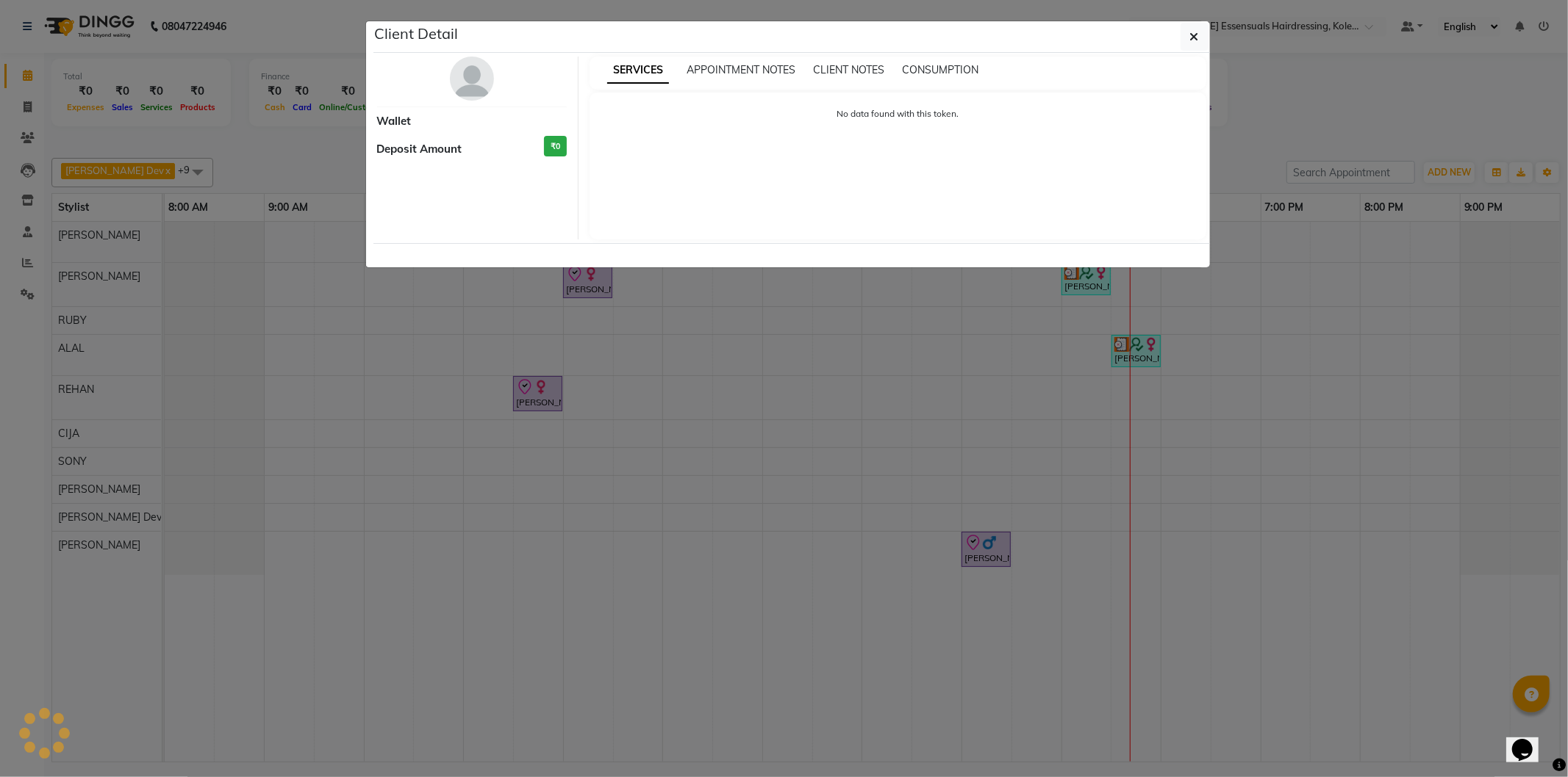
select select "8"
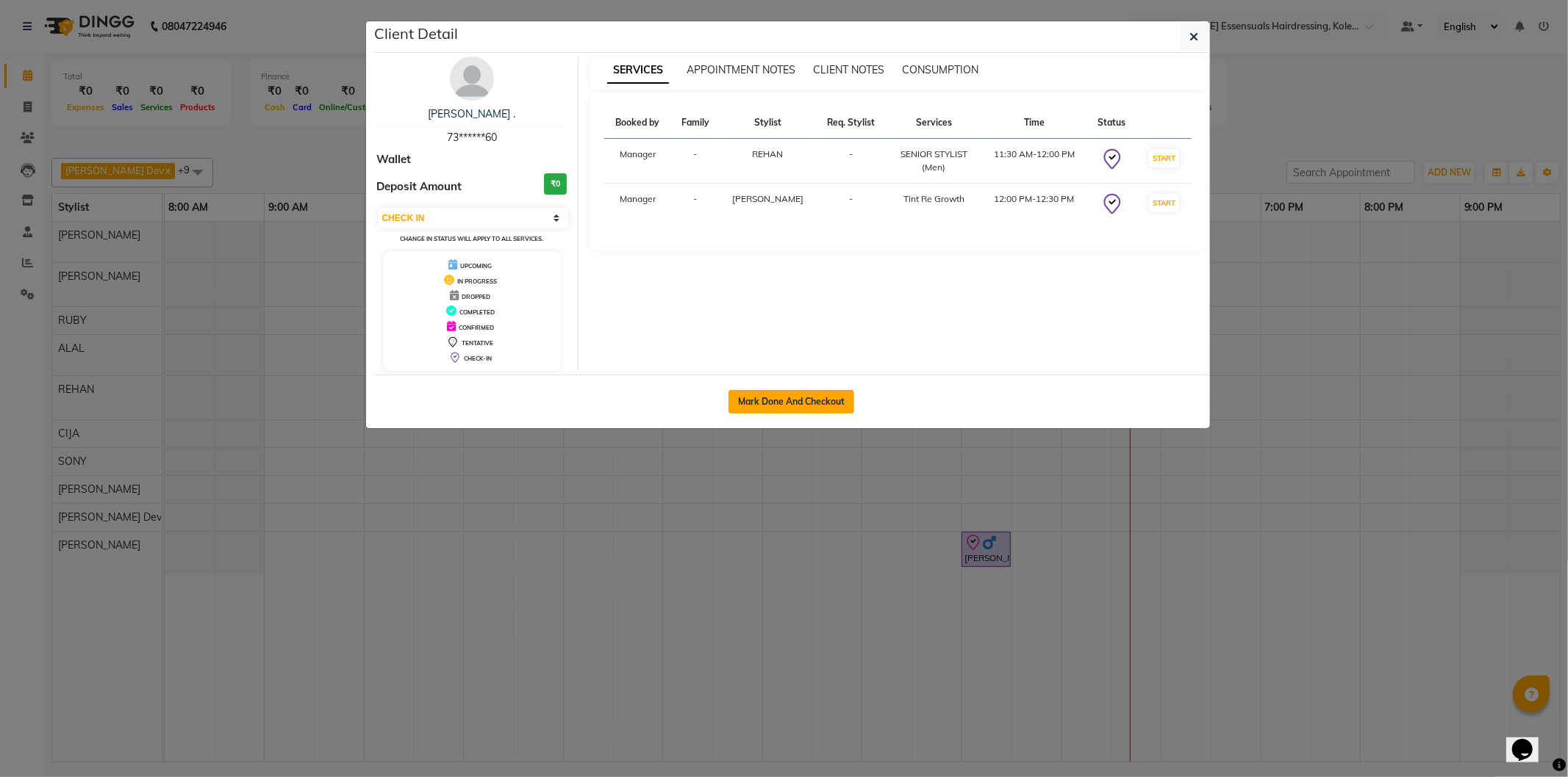
click at [766, 400] on button "Mark Done And Checkout" at bounding box center [792, 402] width 126 height 23
select select "service"
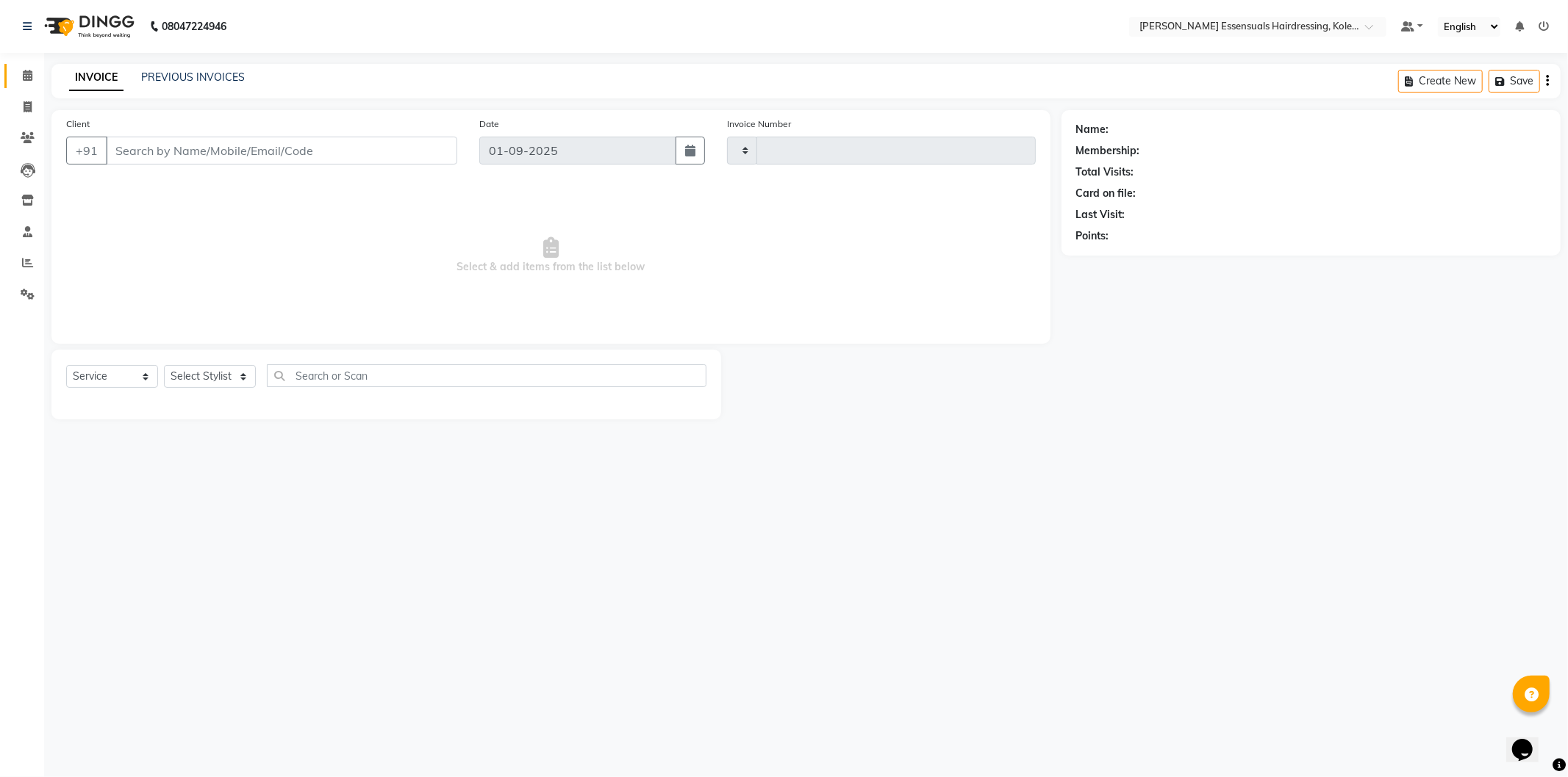
type input "1288"
select select "8281"
type input "73******60"
select select "79967"
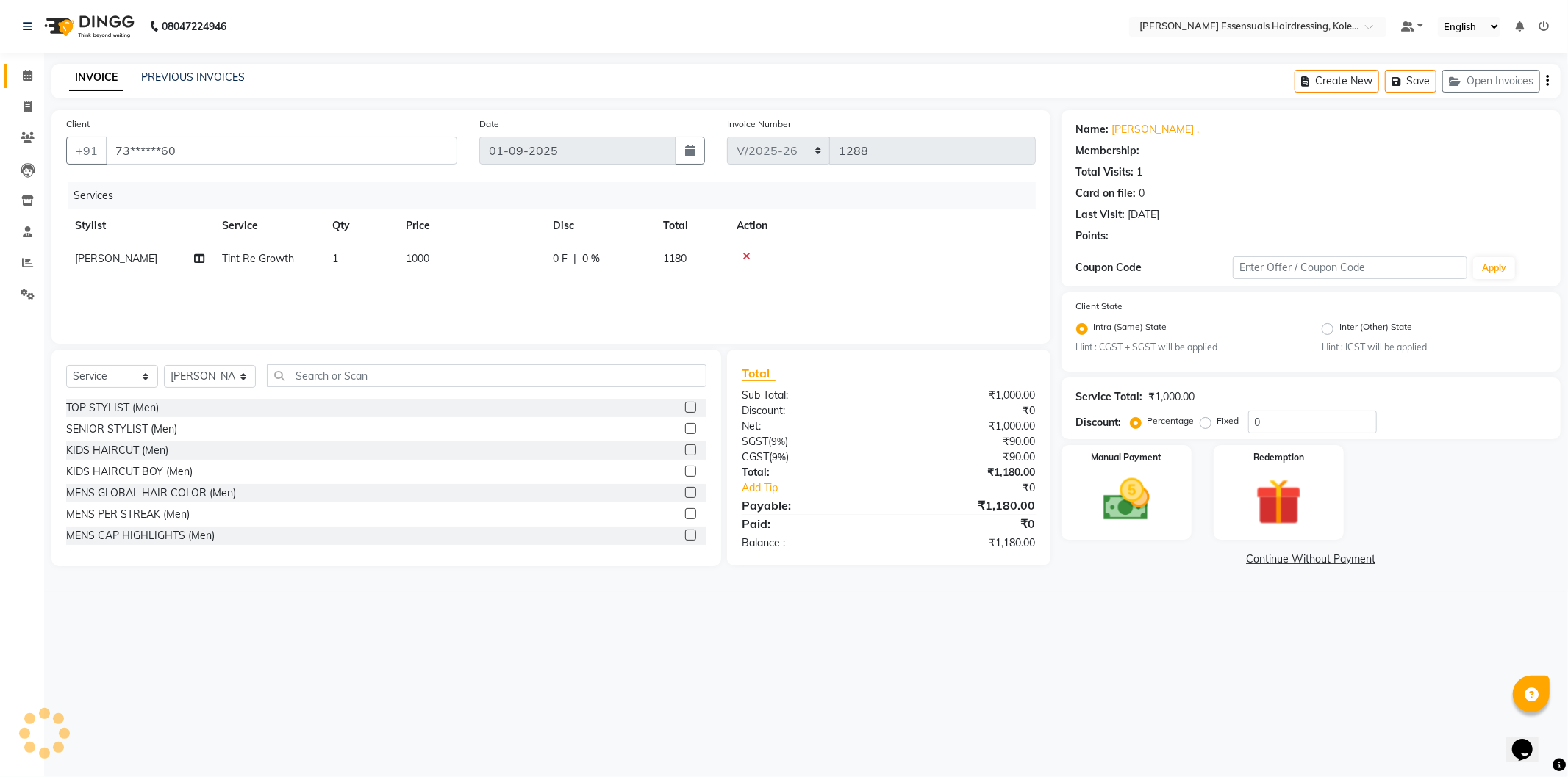
select select "1: Object"
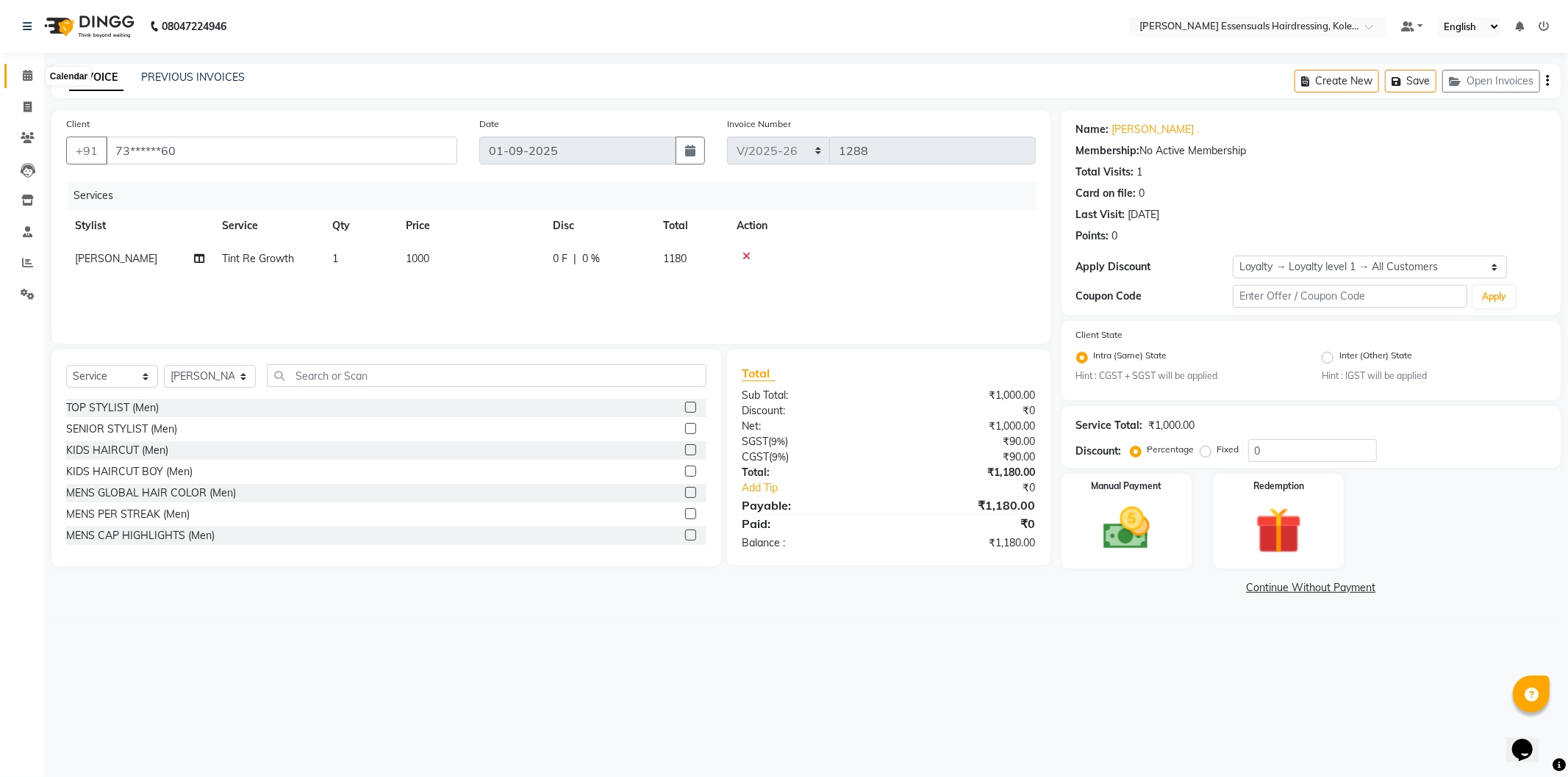
click at [19, 78] on span at bounding box center [27, 76] width 25 height 17
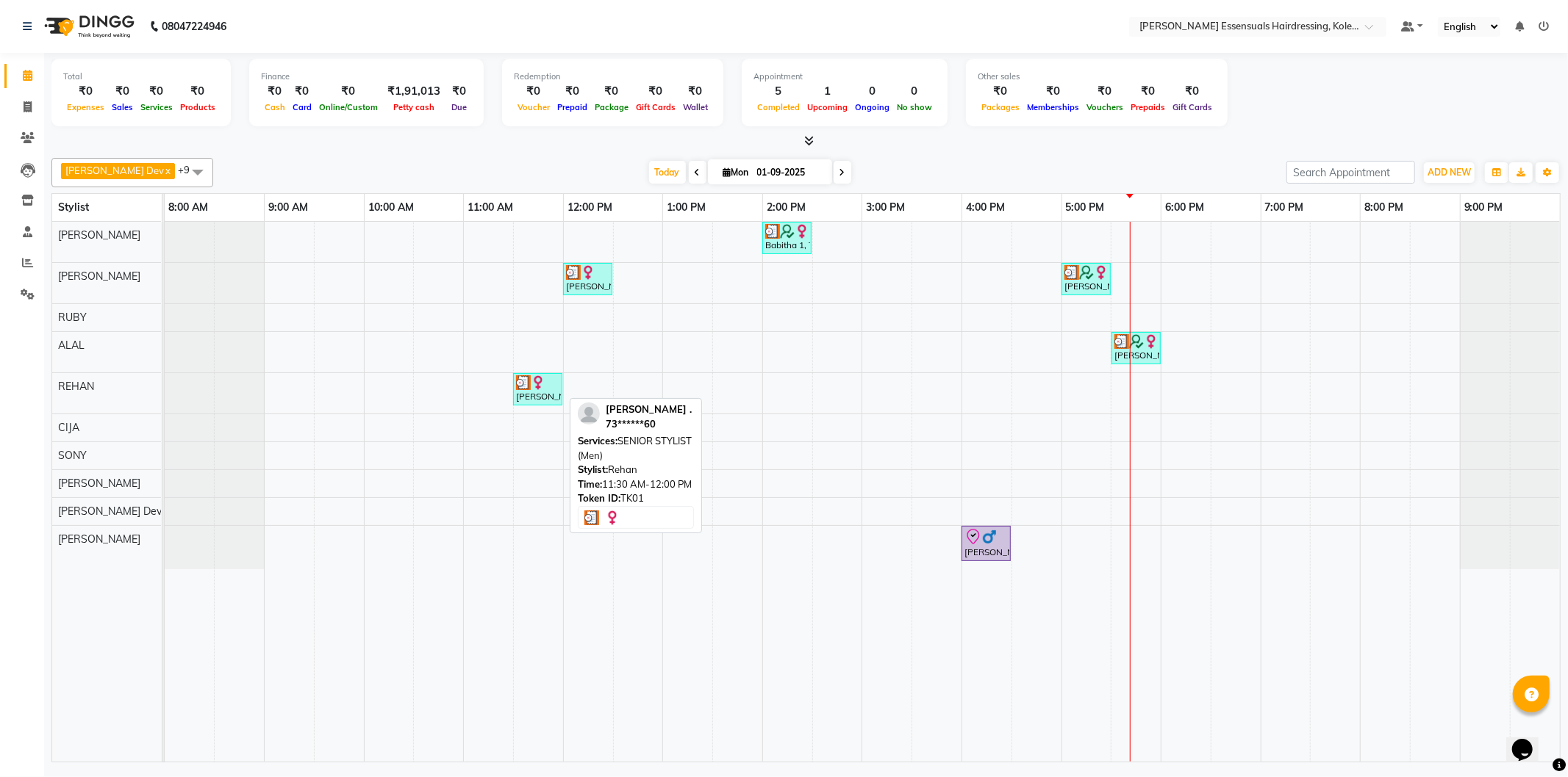
click at [538, 394] on div "[PERSON_NAME] ., TK01, 11:30 AM-12:00 PM, SENIOR STYLIST (Men)" at bounding box center [537, 389] width 46 height 28
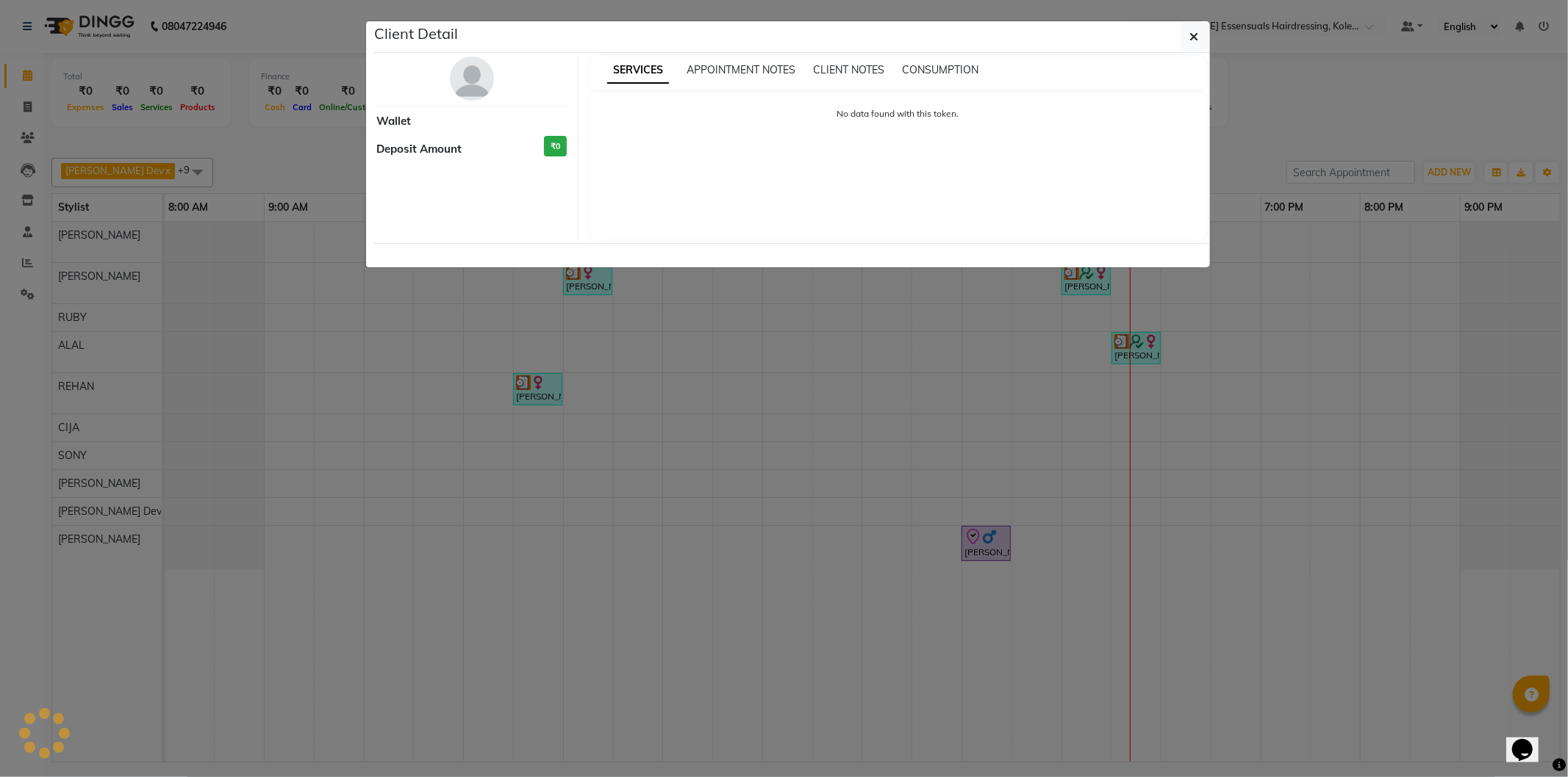
select select "3"
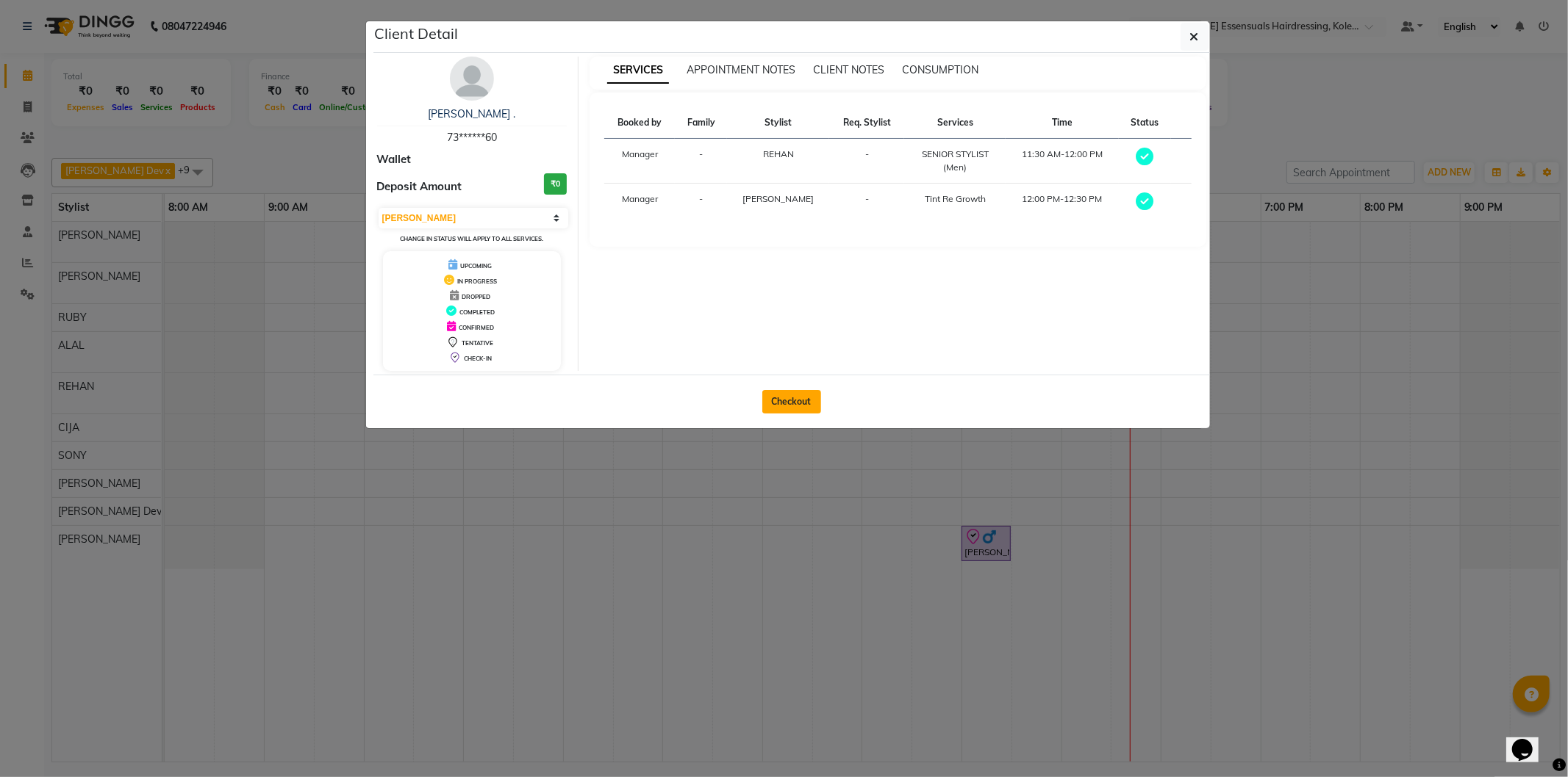
click at [802, 406] on button "Checkout" at bounding box center [792, 402] width 59 height 23
select select "8281"
select select "service"
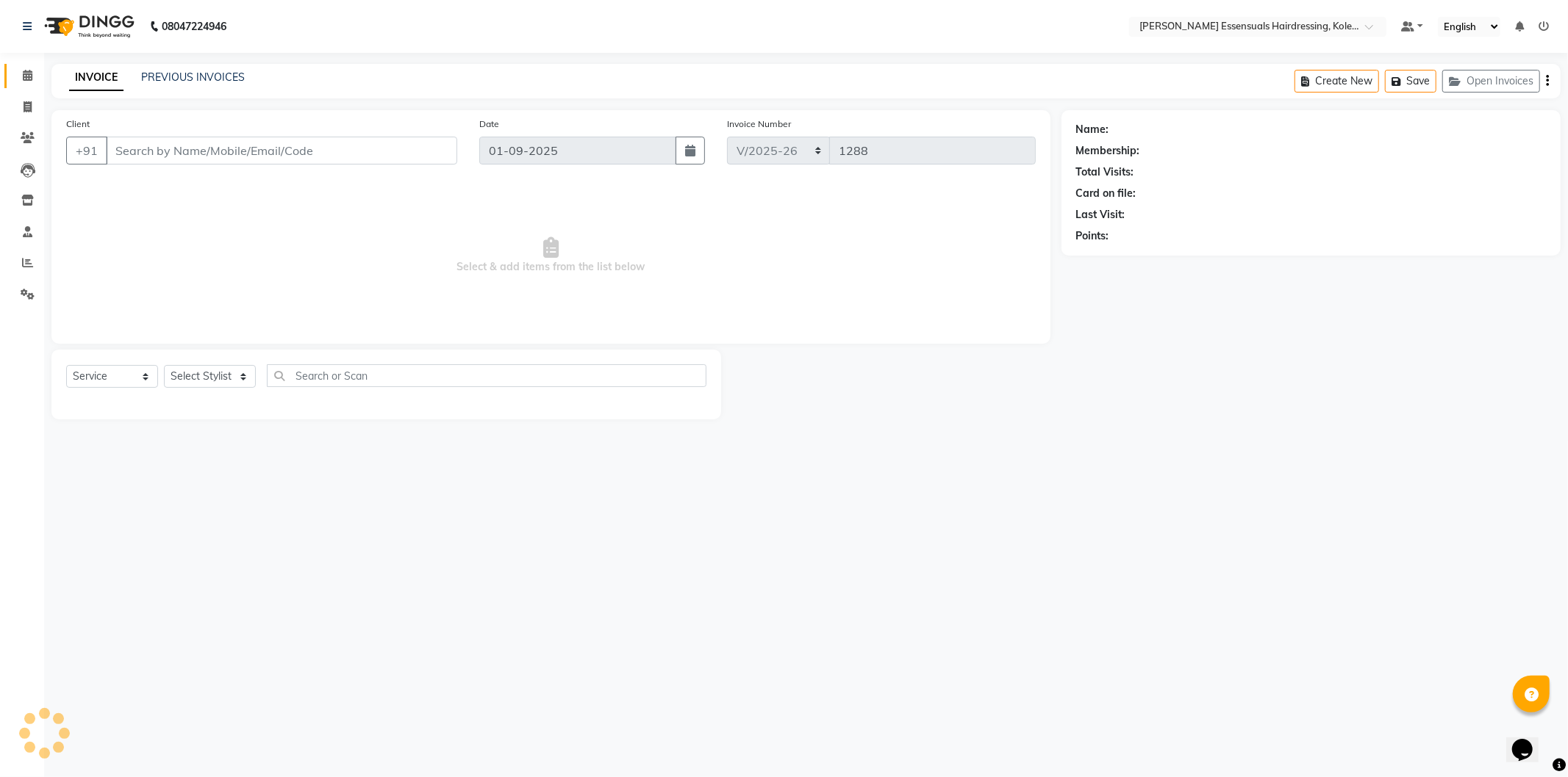
type input "73******60"
select select "79972"
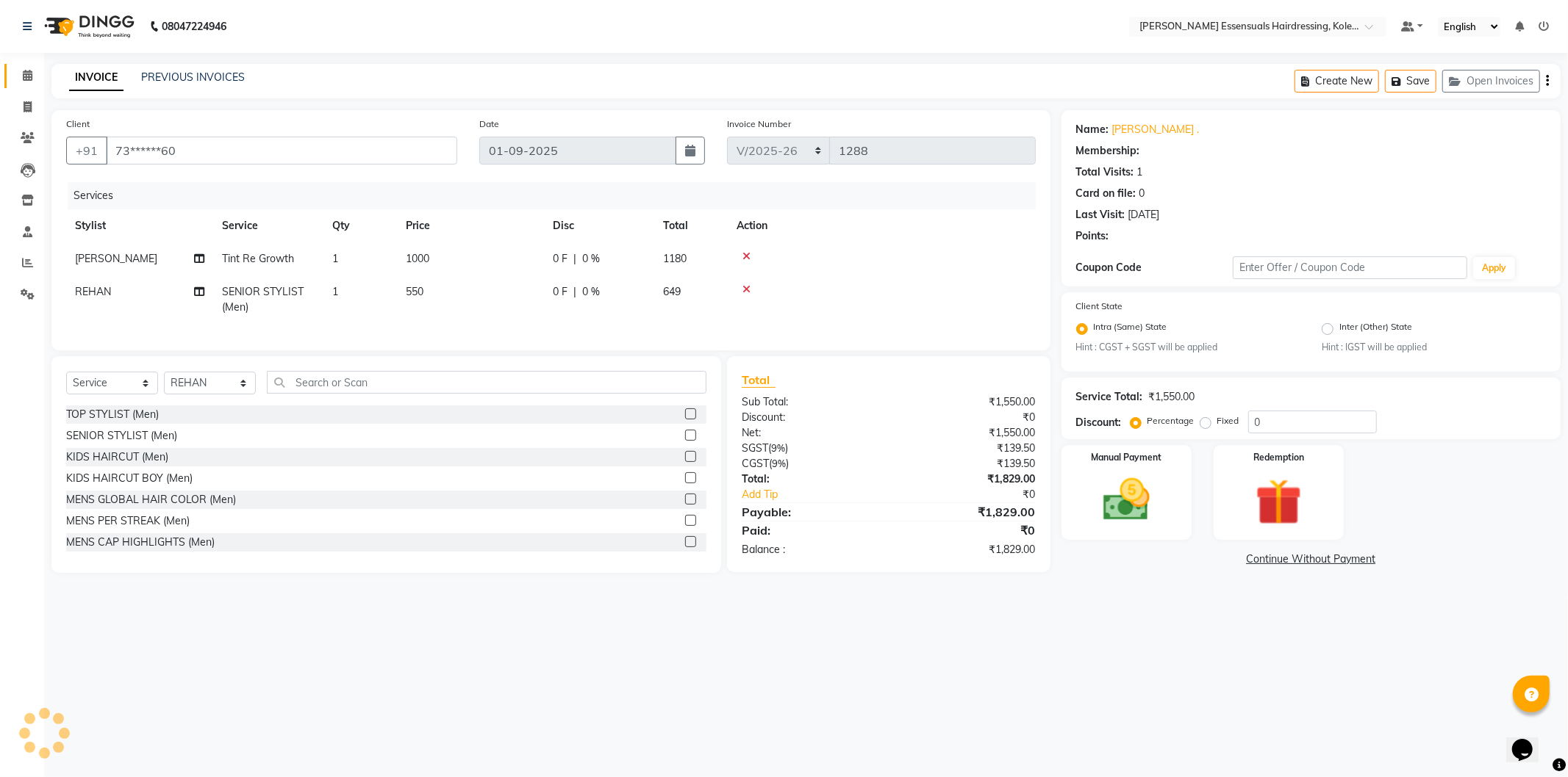
select select "1: Object"
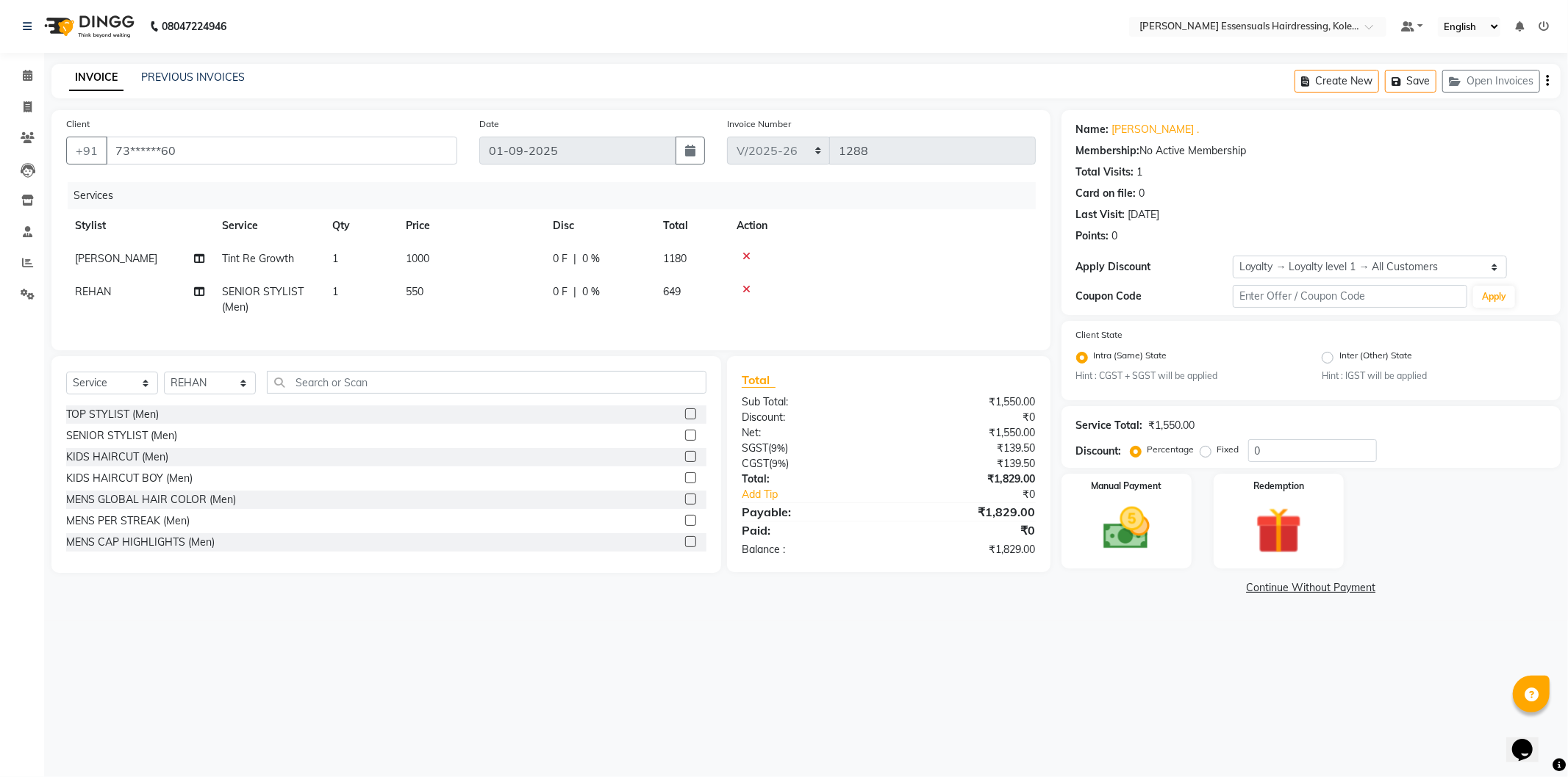
click at [441, 258] on td "1000" at bounding box center [470, 258] width 147 height 33
select select "79967"
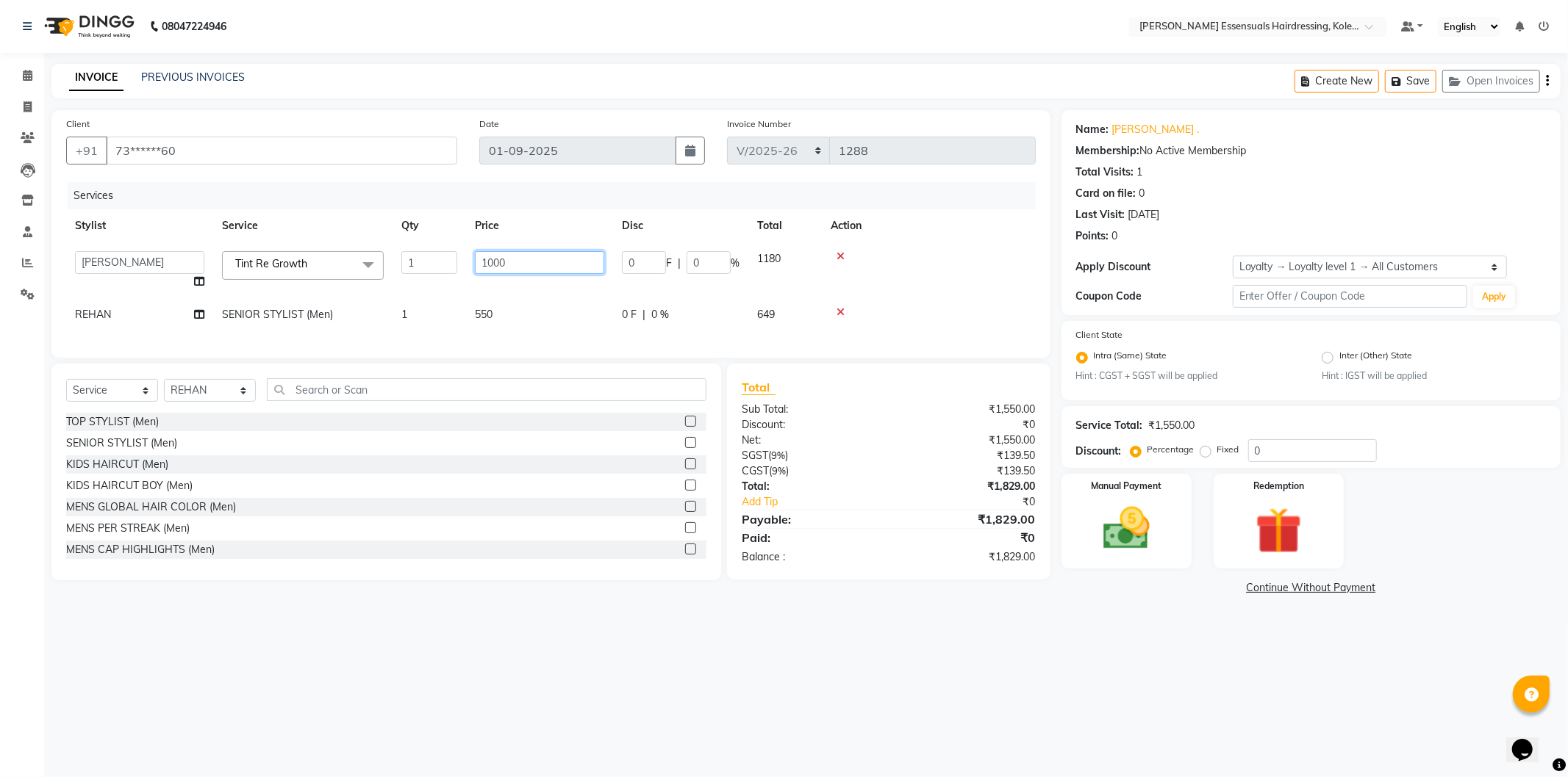
click at [511, 257] on input "1000" at bounding box center [540, 263] width 130 height 23
type input "1500"
click at [515, 303] on td "550" at bounding box center [539, 314] width 147 height 33
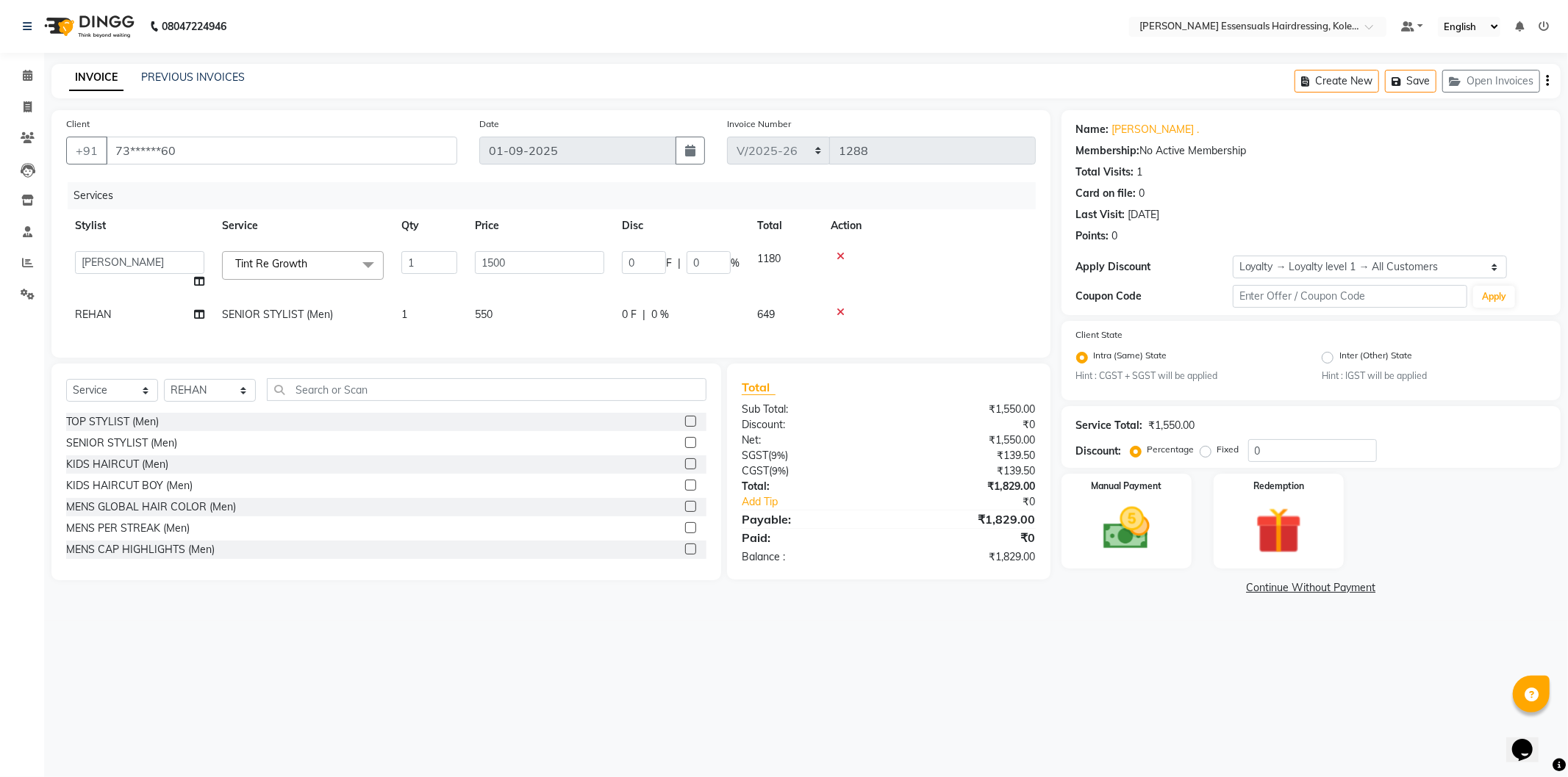
select select "79972"
click at [163, 295] on select "Admin [PERSON_NAME] Dev [PERSON_NAME] [PERSON_NAME] [PERSON_NAME] Accountant [P…" at bounding box center [140, 296] width 130 height 23
select select "79967"
click at [293, 284] on span "SENIOR STYLIST (Men) x" at bounding box center [302, 298] width 161 height 29
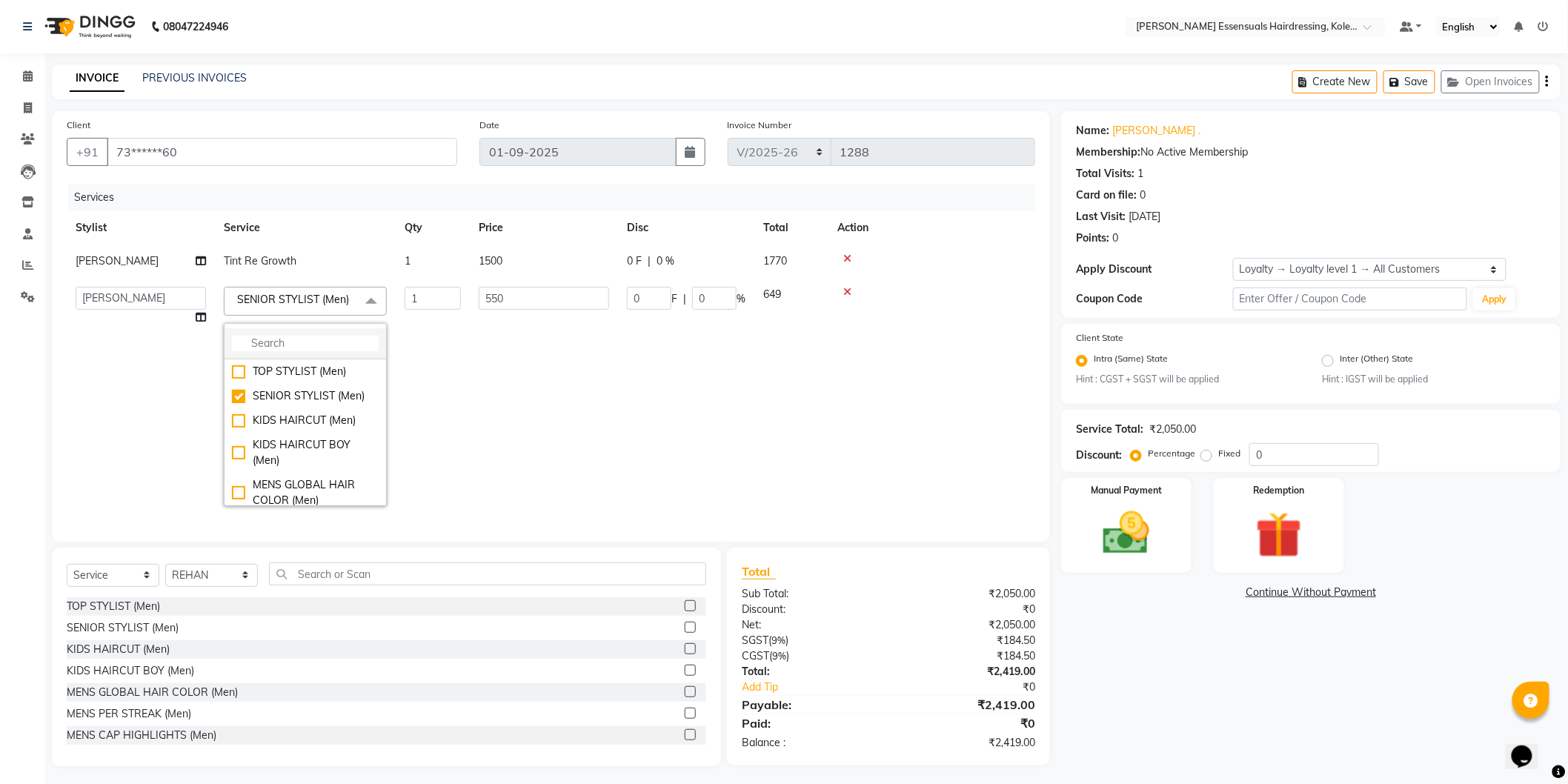
click at [285, 336] on input "multiselect-search" at bounding box center [305, 344] width 147 height 15
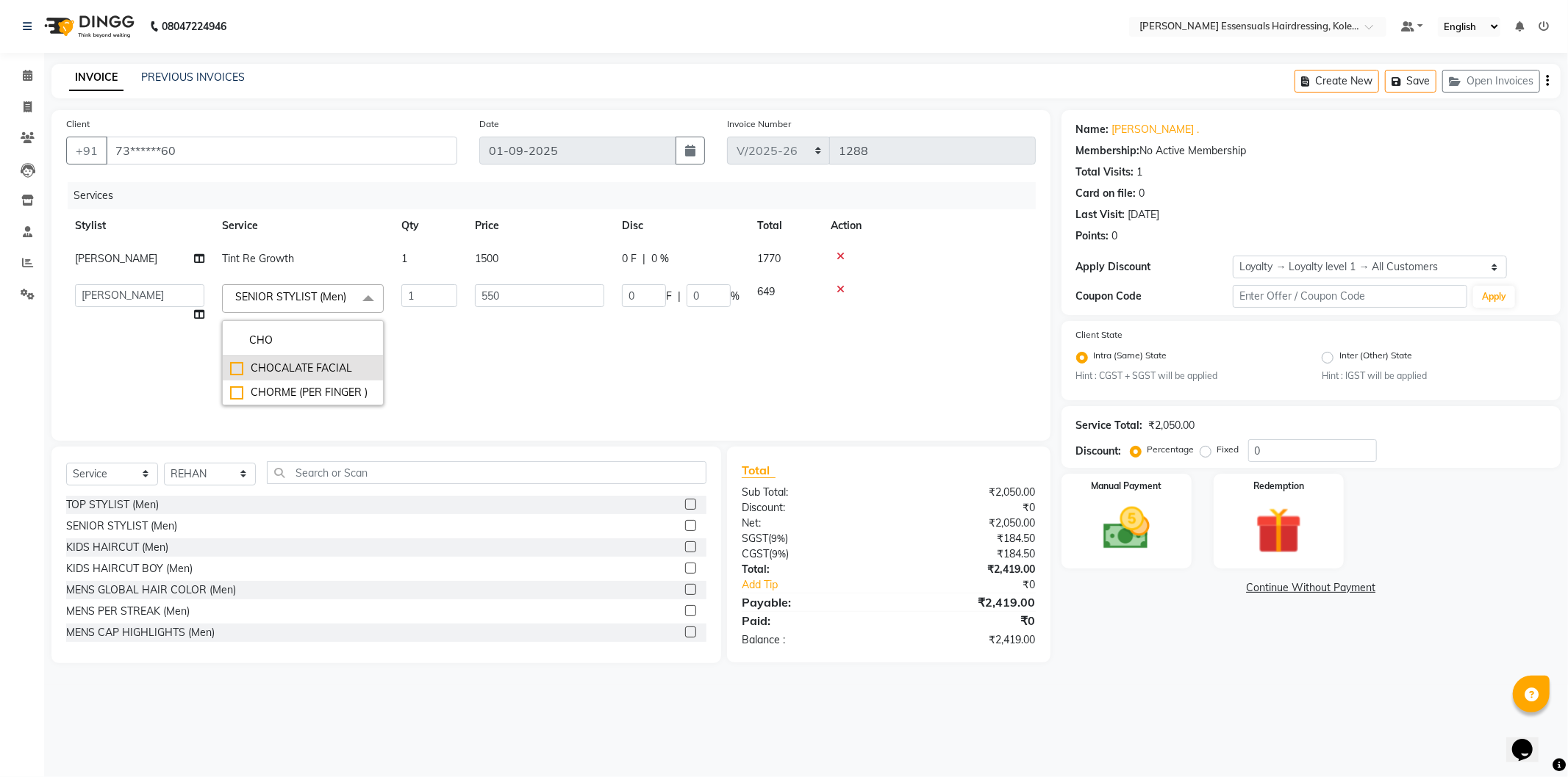
type input "CHO"
click at [232, 365] on div "CHOCALATE FACIAL" at bounding box center [302, 368] width 146 height 15
checkbox input "true"
type input "1"
click at [509, 302] on input "1" at bounding box center [540, 296] width 130 height 23
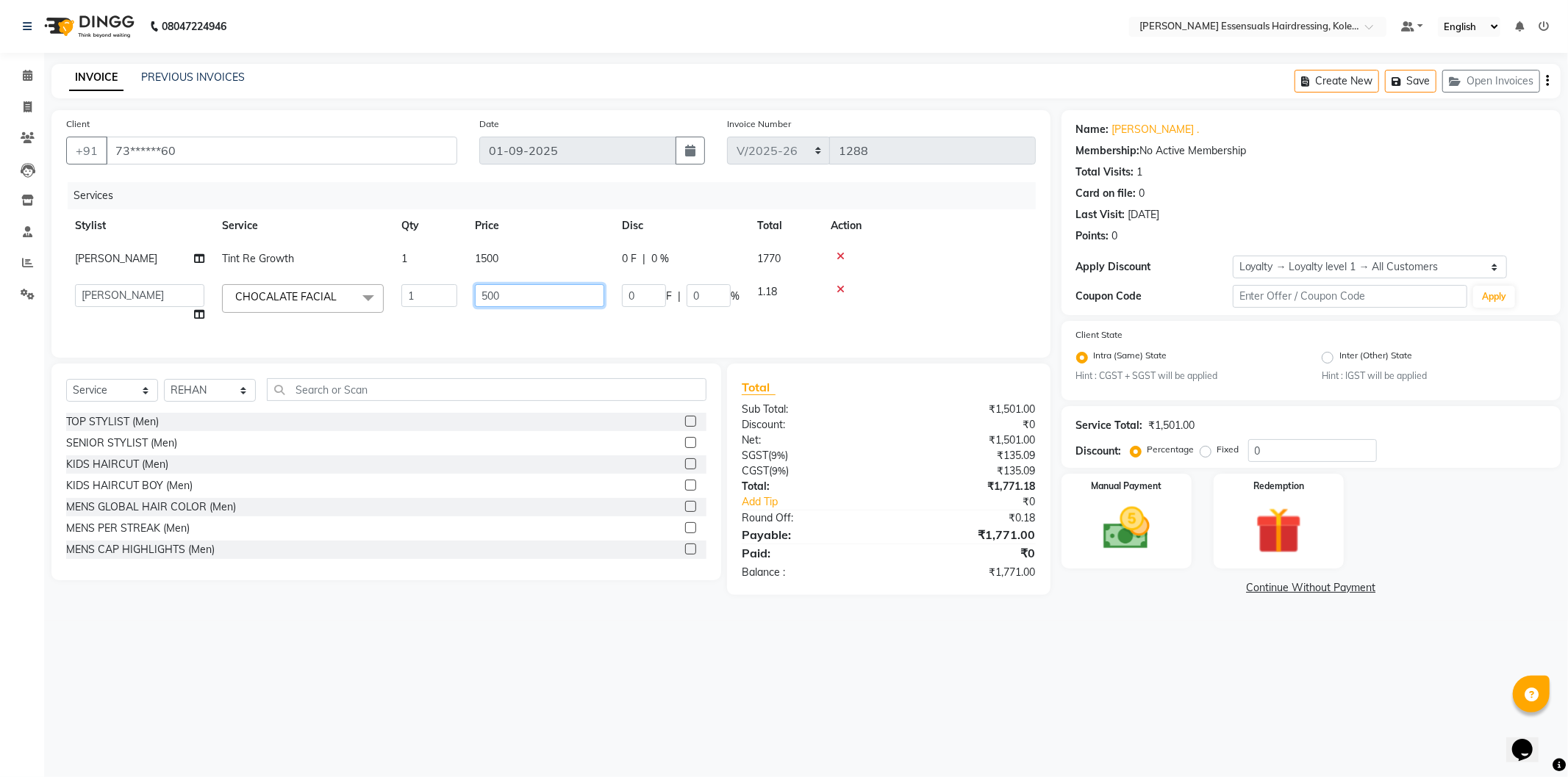
type input "5000"
click at [448, 328] on div "Services Stylist Service Qty Price Disc Total Action SEEMA RANIDAS Tint Re Grow…" at bounding box center [550, 262] width 969 height 160
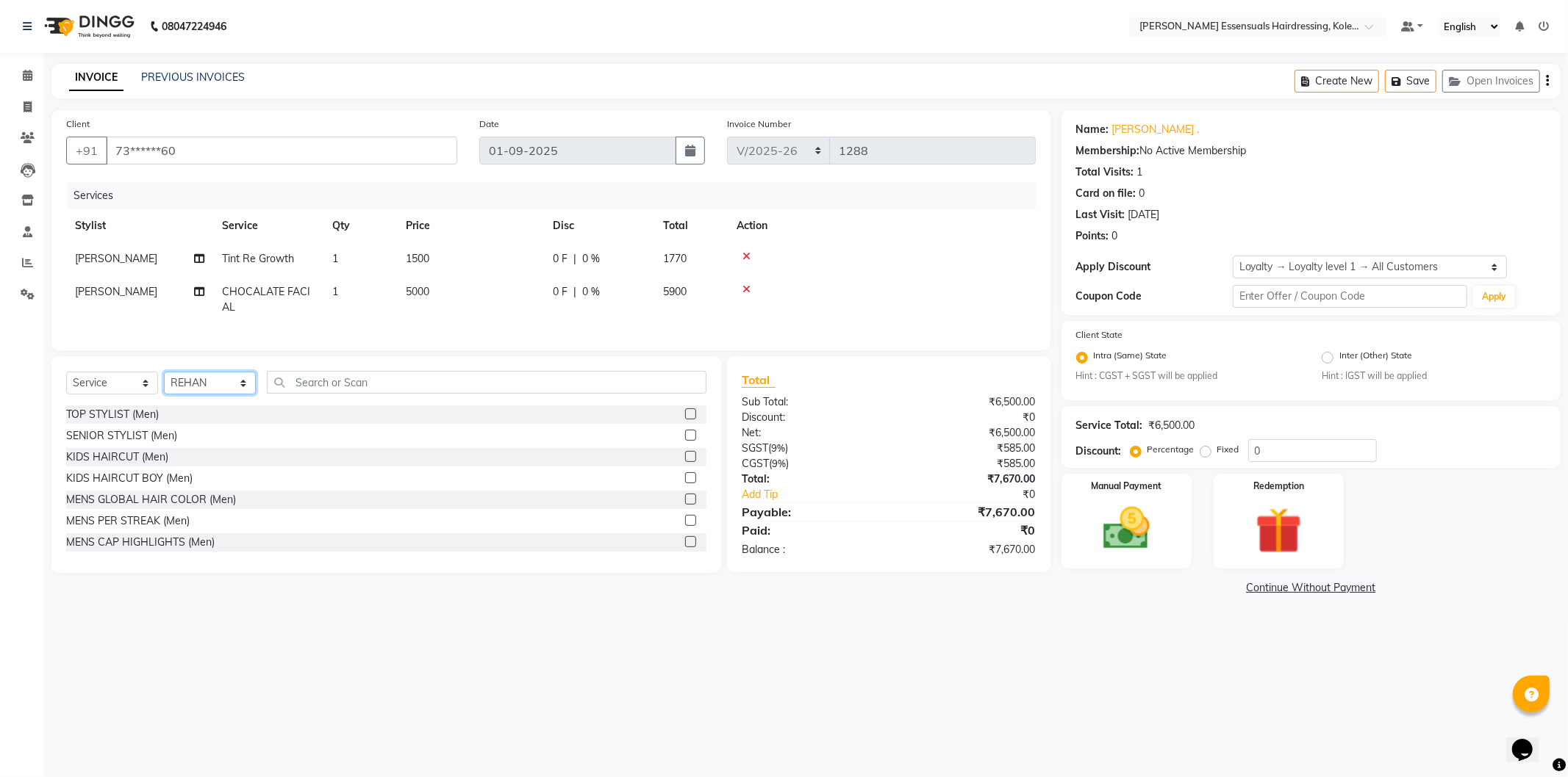
click at [199, 389] on select "Select Stylist Admin [PERSON_NAME] Dev [PERSON_NAME] [PERSON_NAME] [PERSON_NAME…" at bounding box center [210, 383] width 92 height 23
select select "79967"
click at [164, 384] on select "Select Stylist Admin [PERSON_NAME] Dev [PERSON_NAME] [PERSON_NAME] [PERSON_NAME…" at bounding box center [210, 383] width 92 height 23
click at [297, 392] on input "text" at bounding box center [486, 382] width 439 height 23
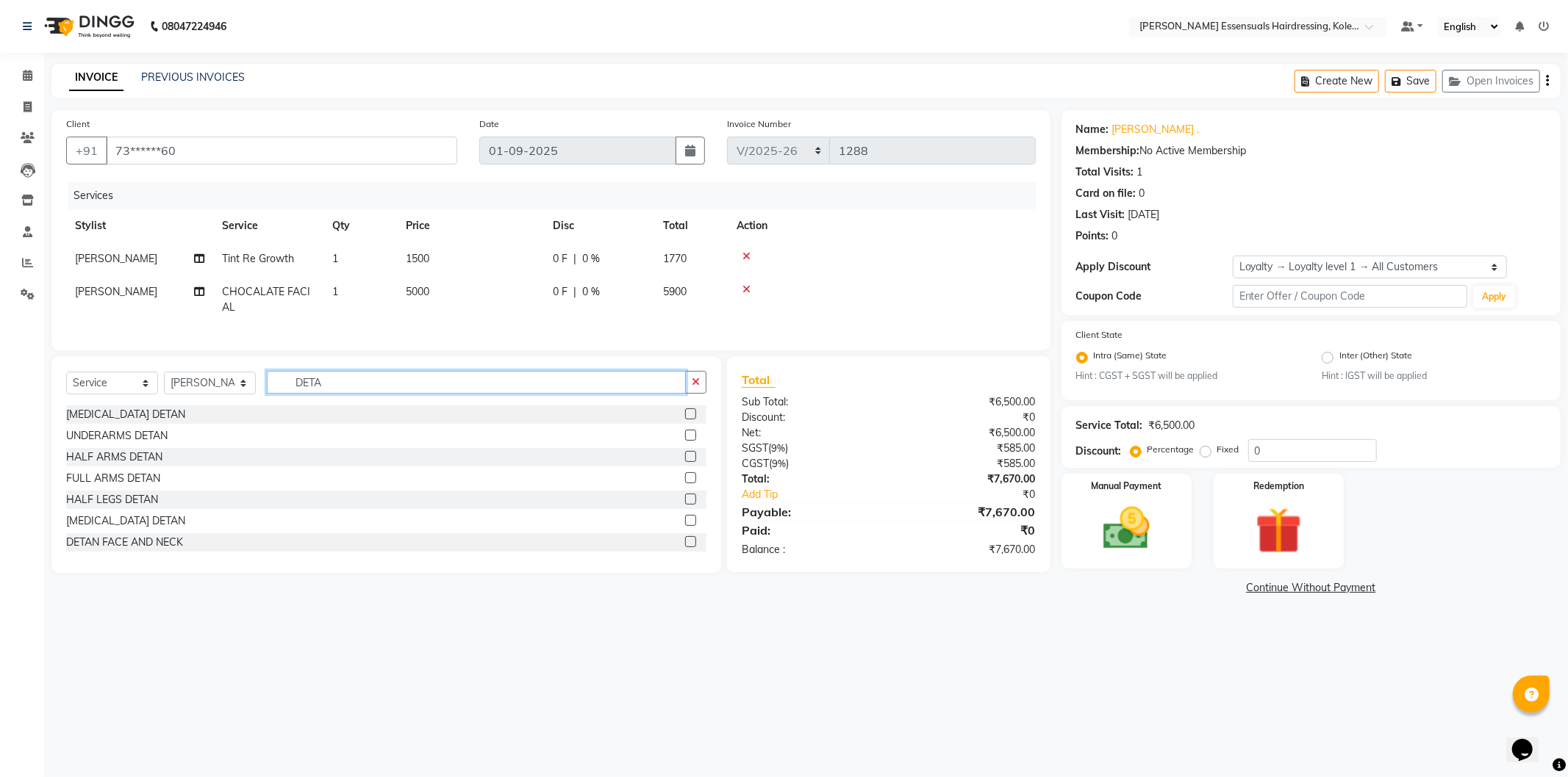
type input "DETA"
click at [685, 547] on label at bounding box center [691, 541] width 11 height 11
click at [685, 547] on input "checkbox" at bounding box center [690, 542] width 9 height 9
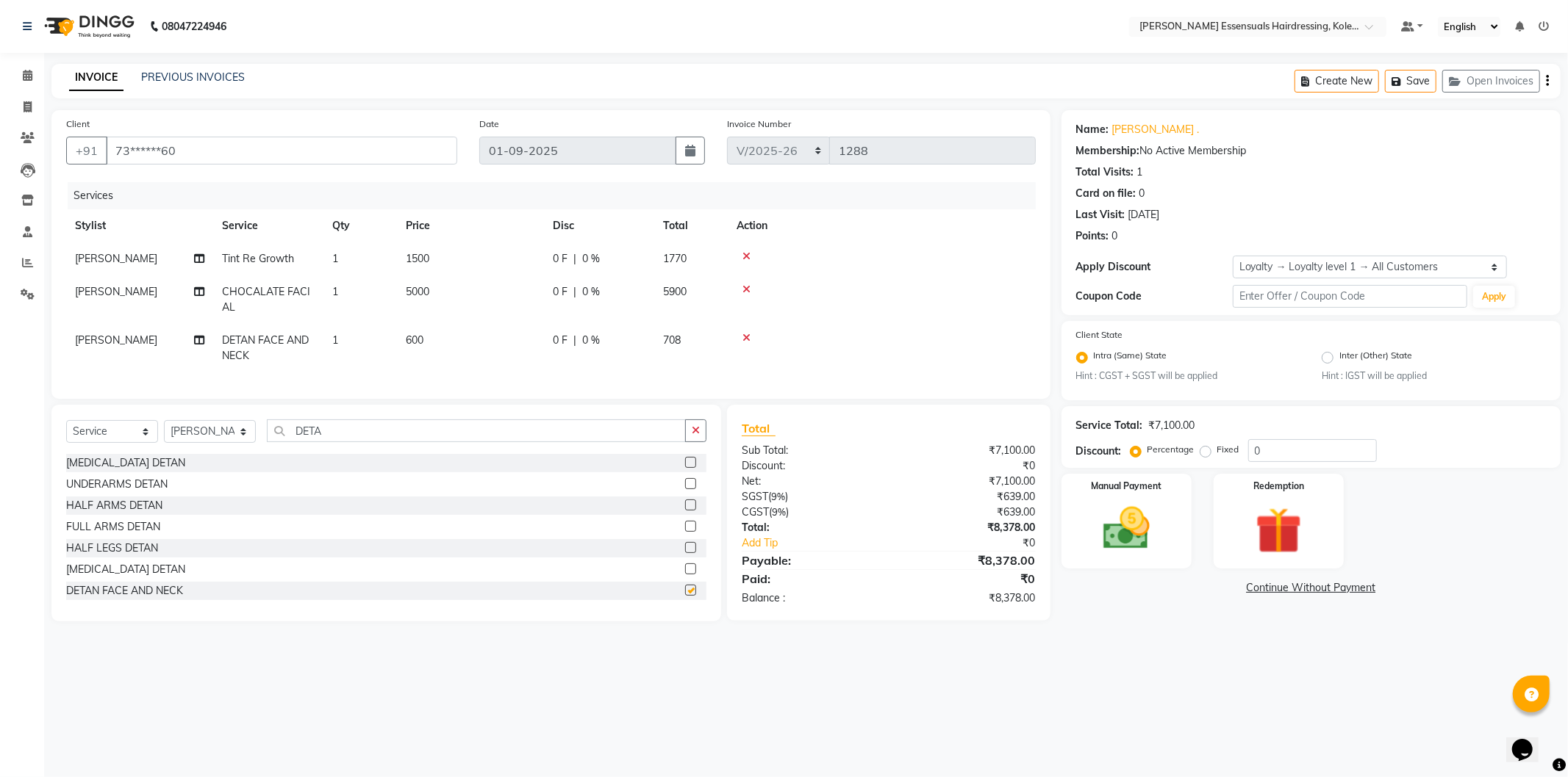
checkbox input "false"
click at [317, 442] on input "DETA" at bounding box center [476, 431] width 419 height 23
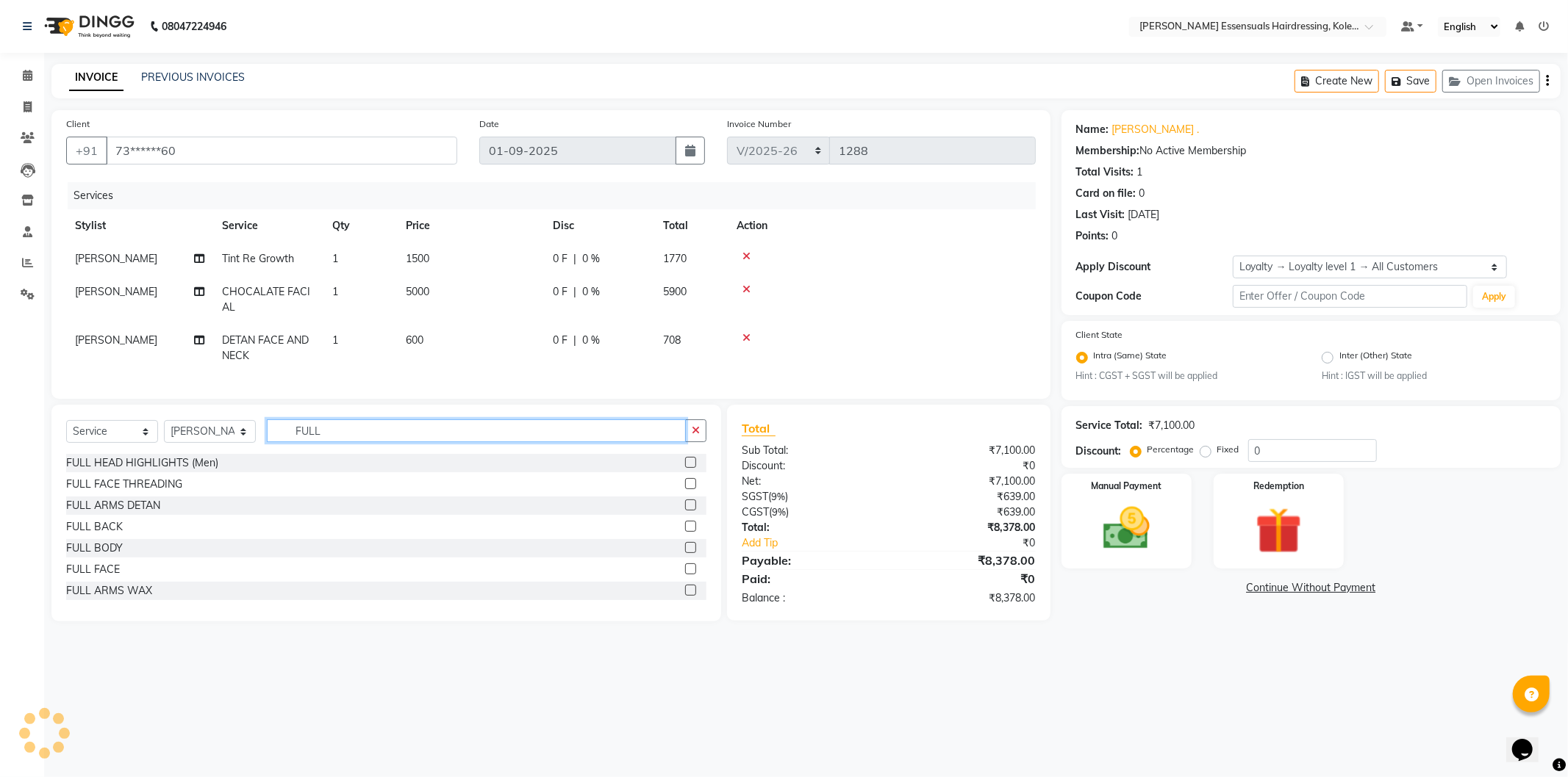
type input "FULL"
click at [685, 532] on label at bounding box center [691, 526] width 11 height 11
click at [685, 532] on input "checkbox" at bounding box center [690, 527] width 9 height 9
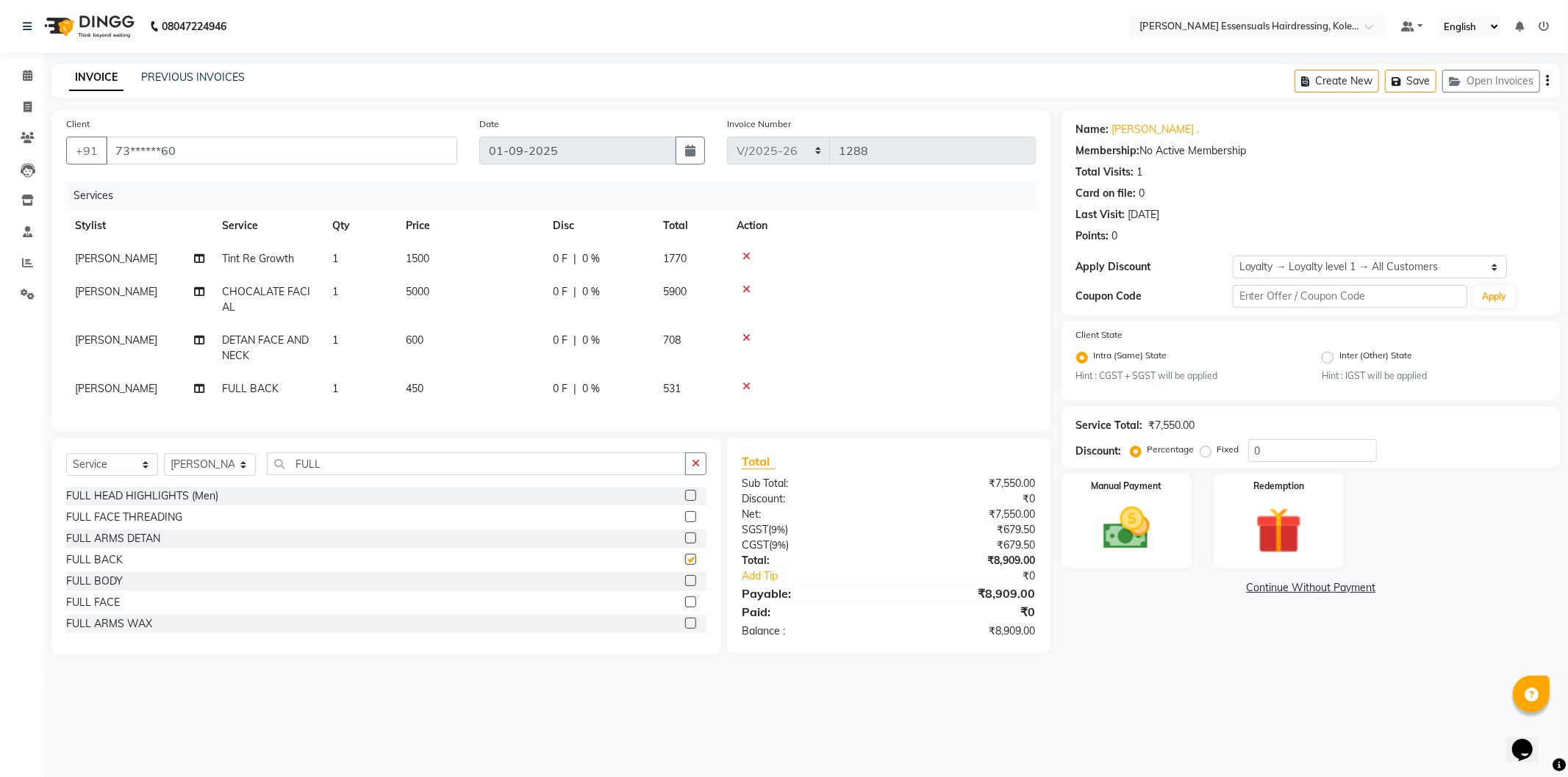
checkbox input "false"
click at [407, 382] on span "450" at bounding box center [414, 388] width 18 height 13
select select "79967"
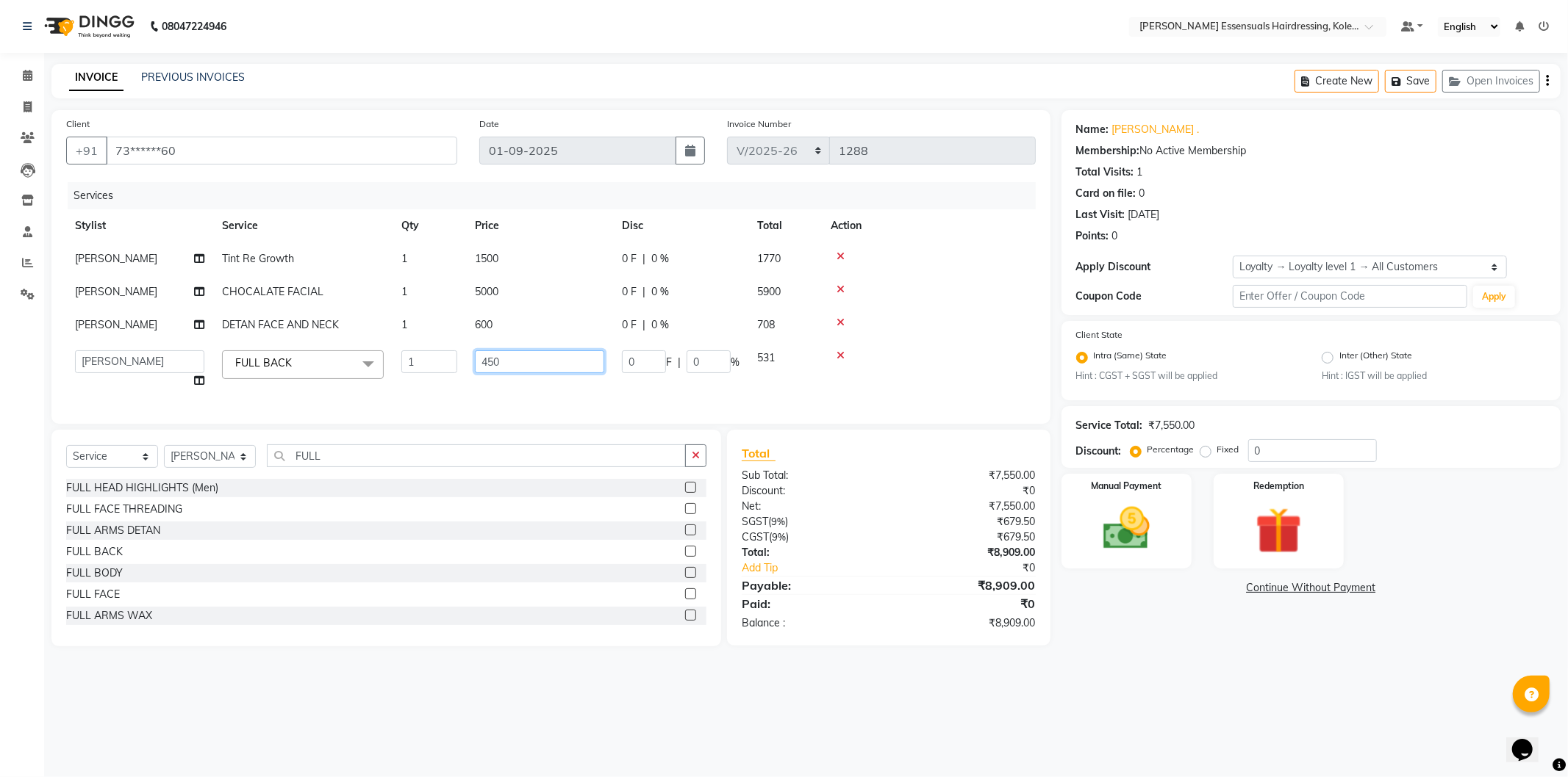
click at [512, 370] on input "450" at bounding box center [540, 361] width 130 height 23
click at [511, 369] on input "450" at bounding box center [540, 361] width 130 height 23
type input "900"
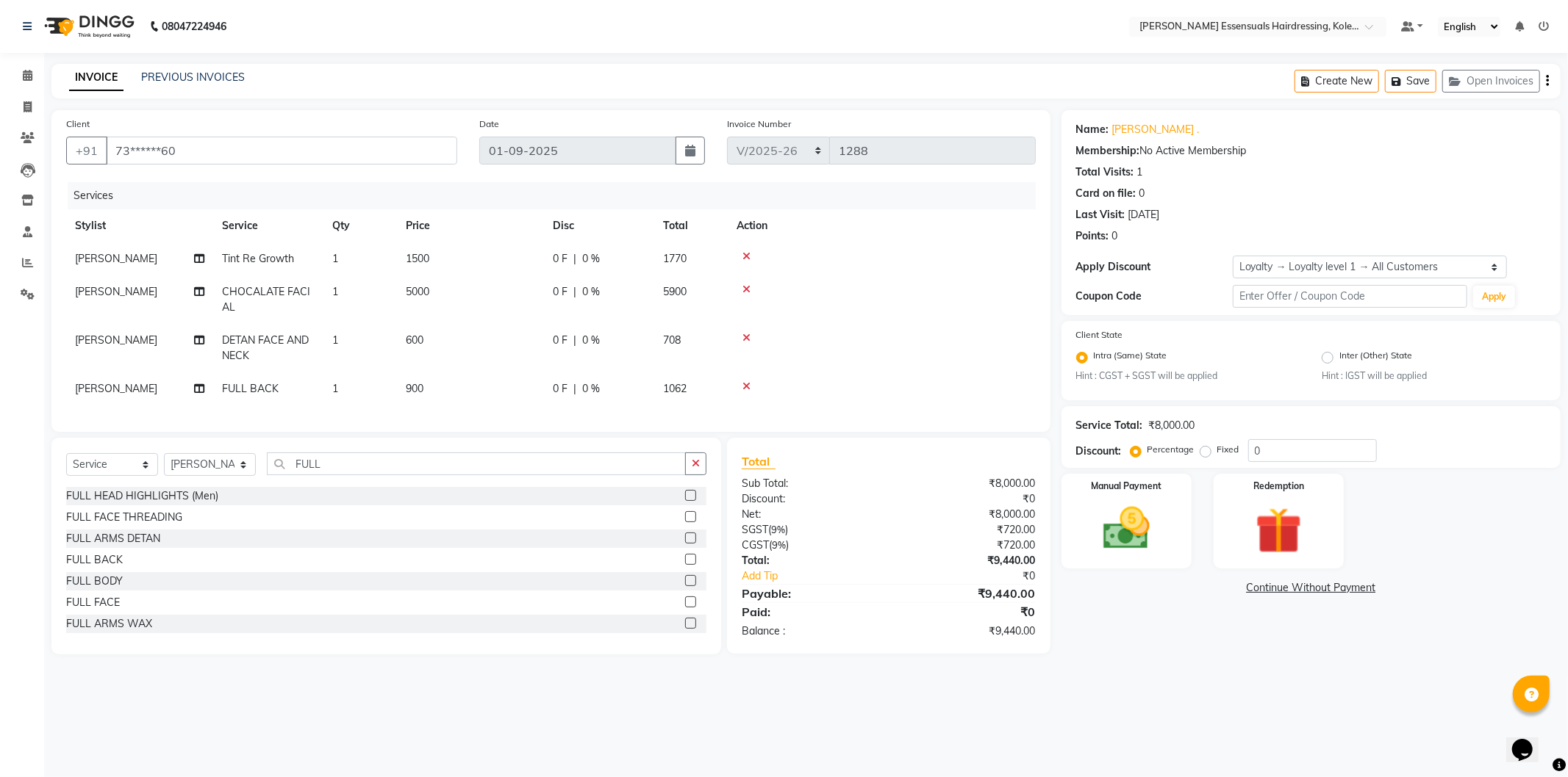
click at [506, 386] on td "900" at bounding box center [470, 388] width 147 height 33
select select "79967"
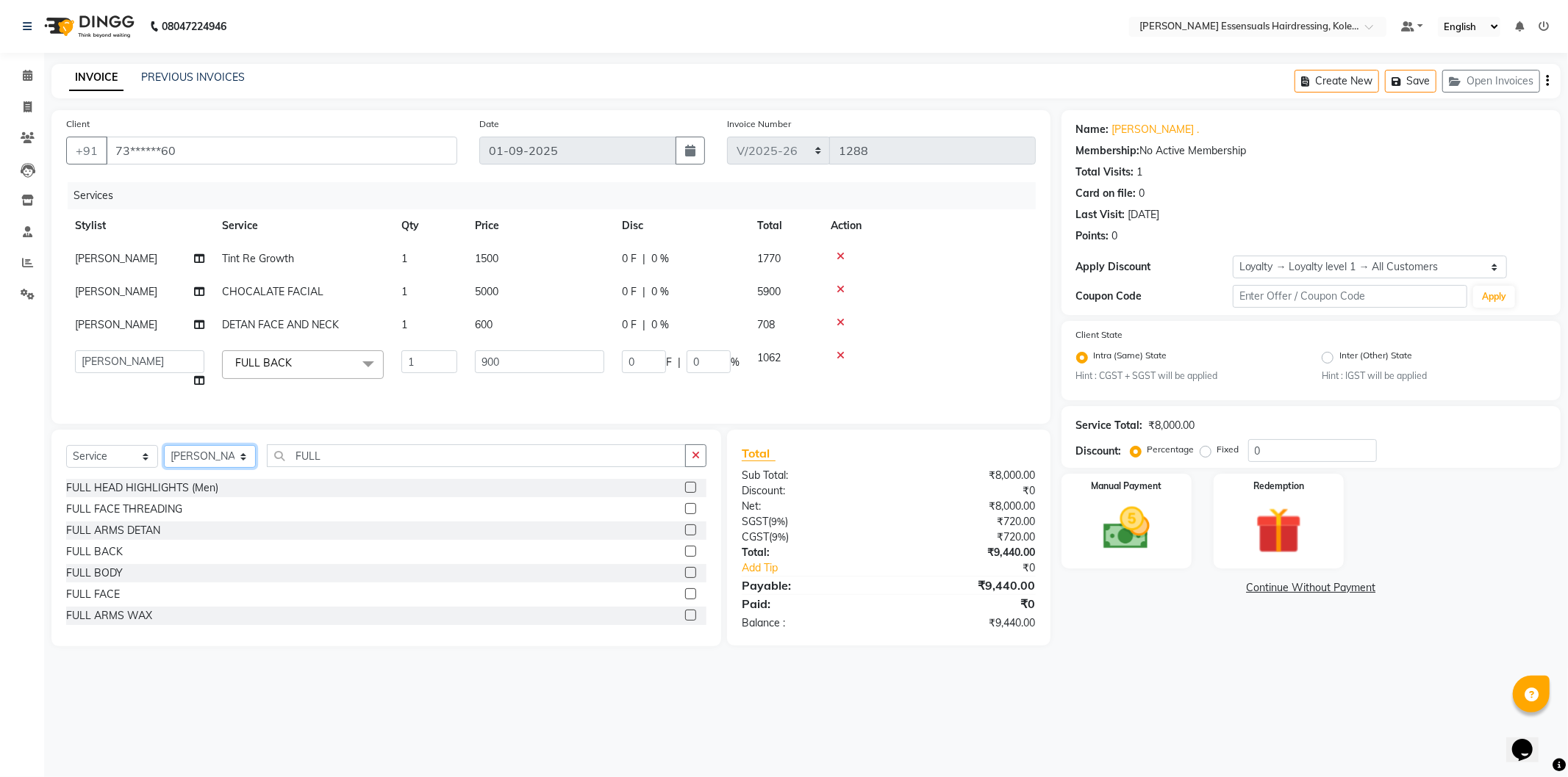
click at [192, 459] on select "Select Stylist Admin [PERSON_NAME] Dev [PERSON_NAME] [PERSON_NAME] [PERSON_NAME…" at bounding box center [210, 456] width 92 height 23
select select "79972"
click at [164, 458] on select "Select Stylist Admin [PERSON_NAME] Dev [PERSON_NAME] [PERSON_NAME] [PERSON_NAME…" at bounding box center [210, 456] width 92 height 23
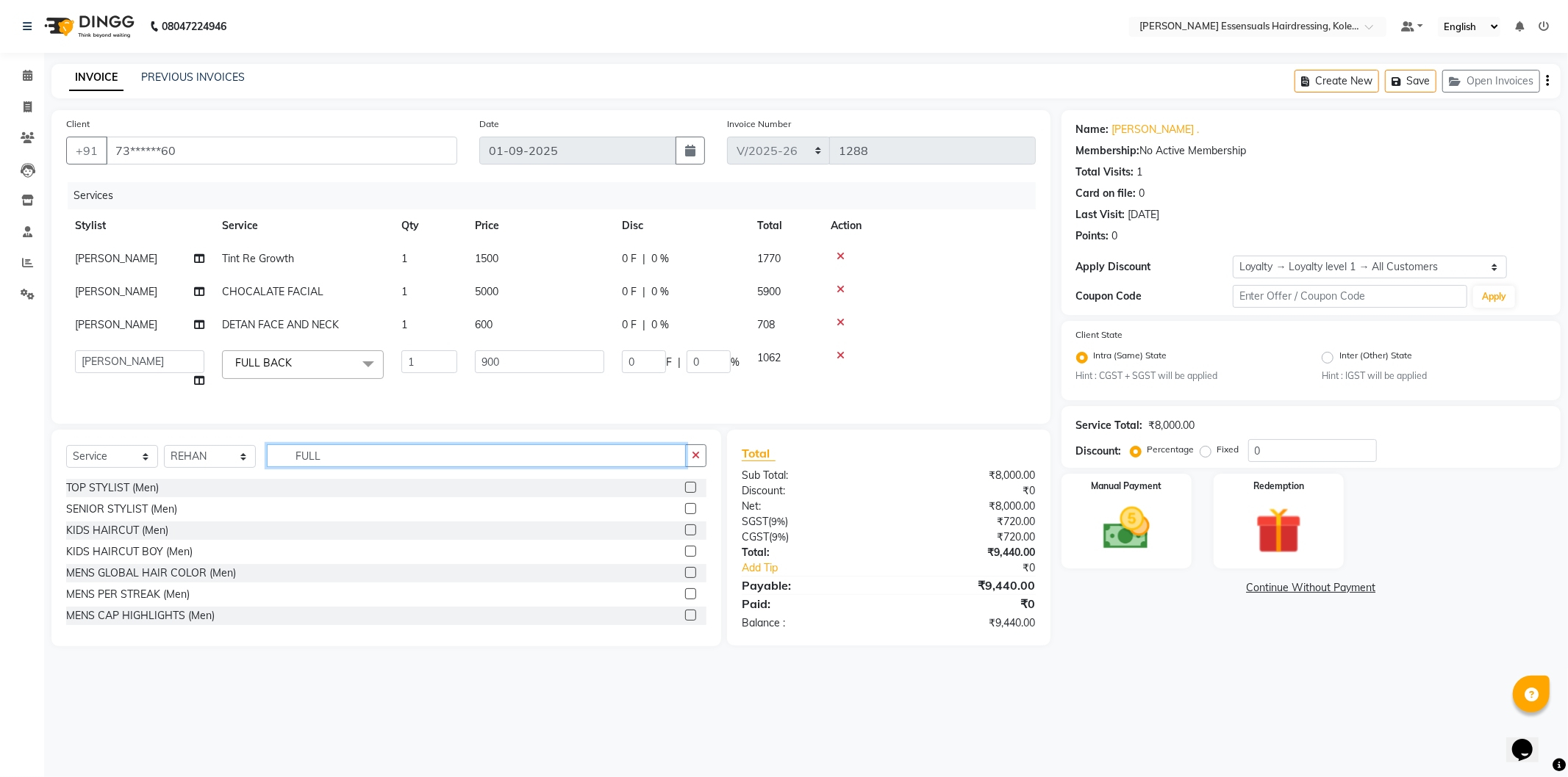
click at [300, 467] on input "FULL" at bounding box center [476, 456] width 419 height 23
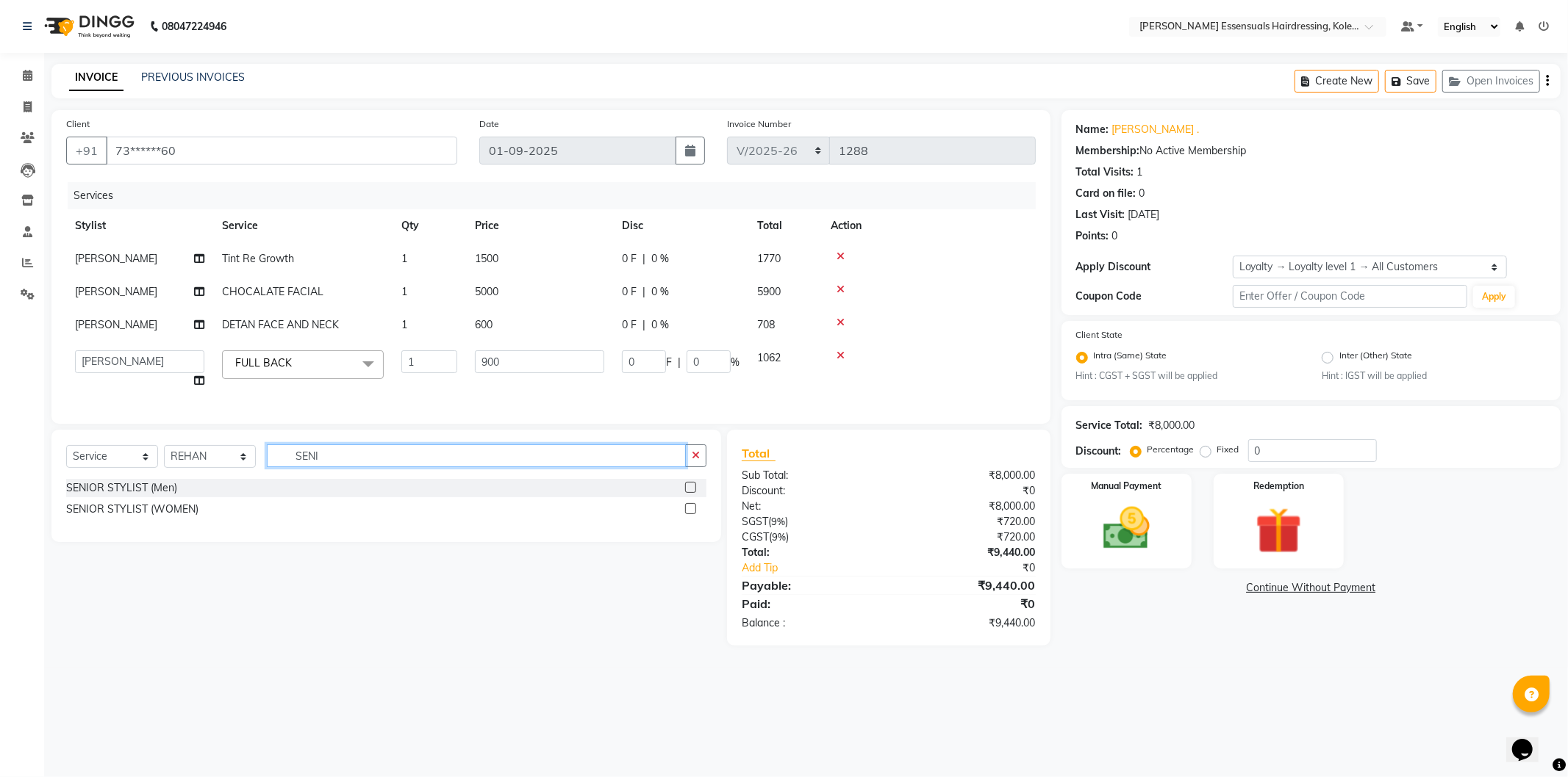
type input "SENI"
click at [692, 493] on label at bounding box center [691, 487] width 11 height 11
click at [692, 493] on input "checkbox" at bounding box center [690, 488] width 9 height 9
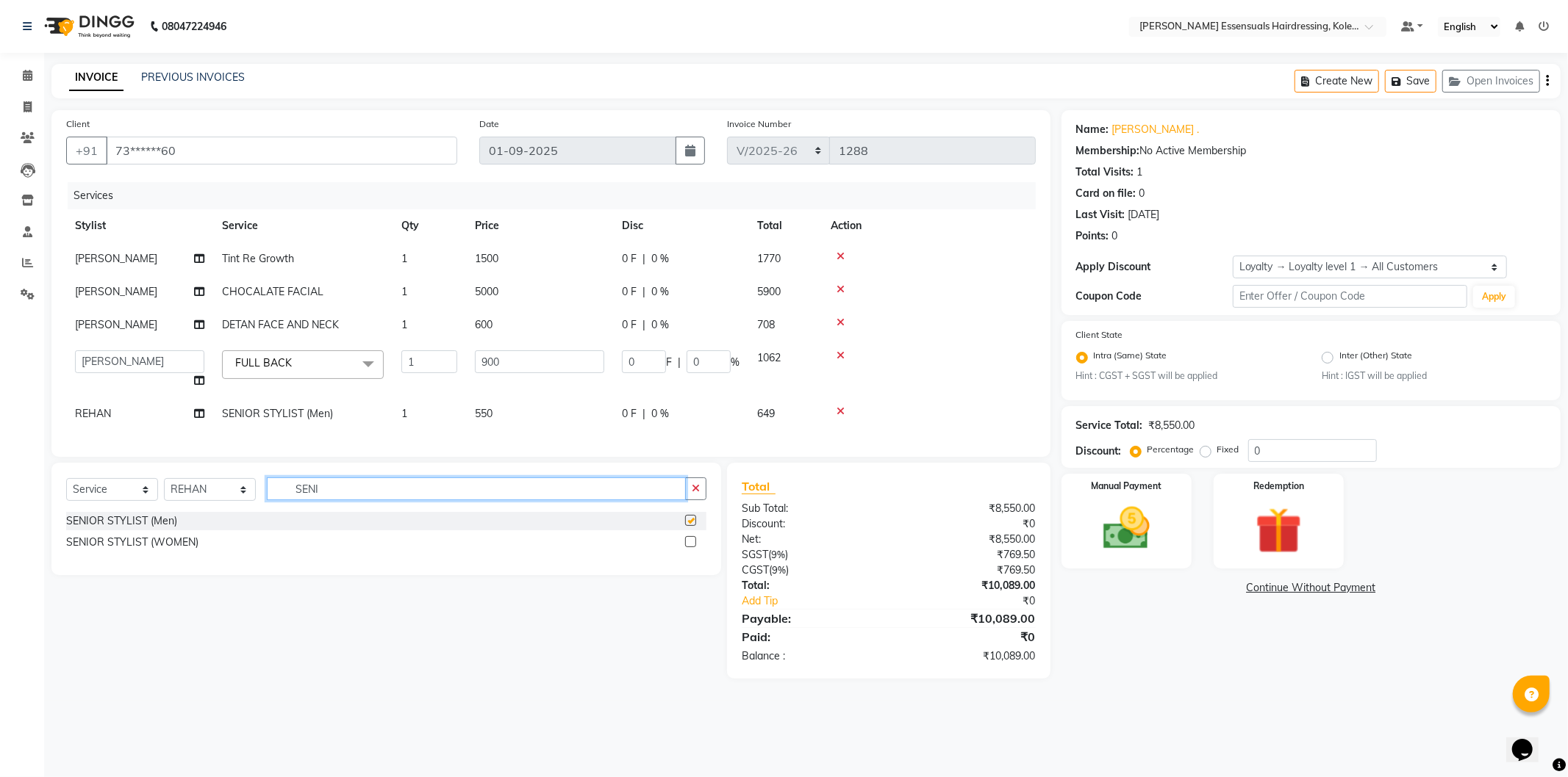
checkbox input "false"
click at [309, 497] on input "SENI" at bounding box center [476, 489] width 419 height 23
type input "BEARD"
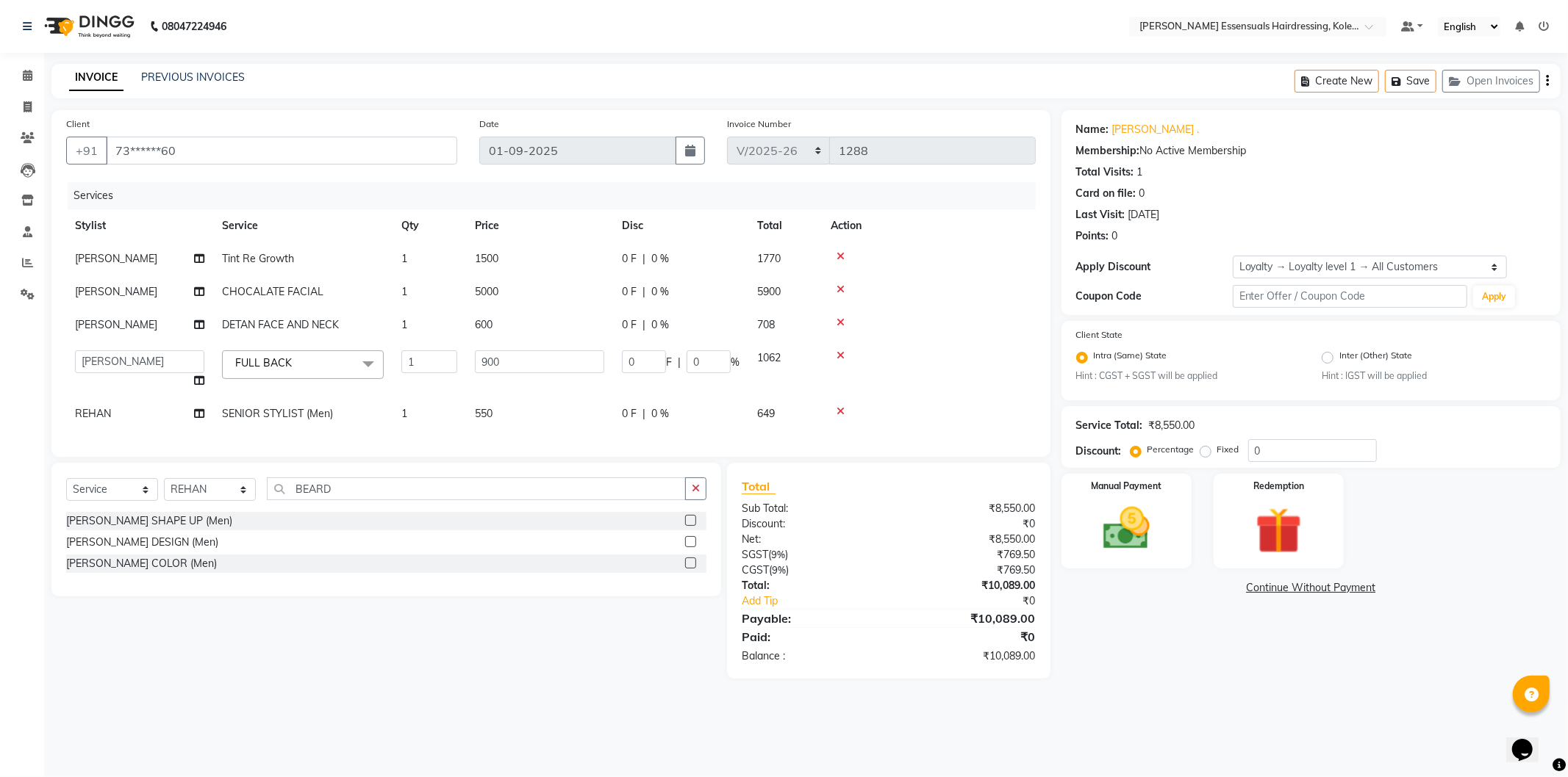
click at [695, 526] on label at bounding box center [691, 521] width 11 height 11
click at [695, 526] on input "checkbox" at bounding box center [690, 521] width 9 height 9
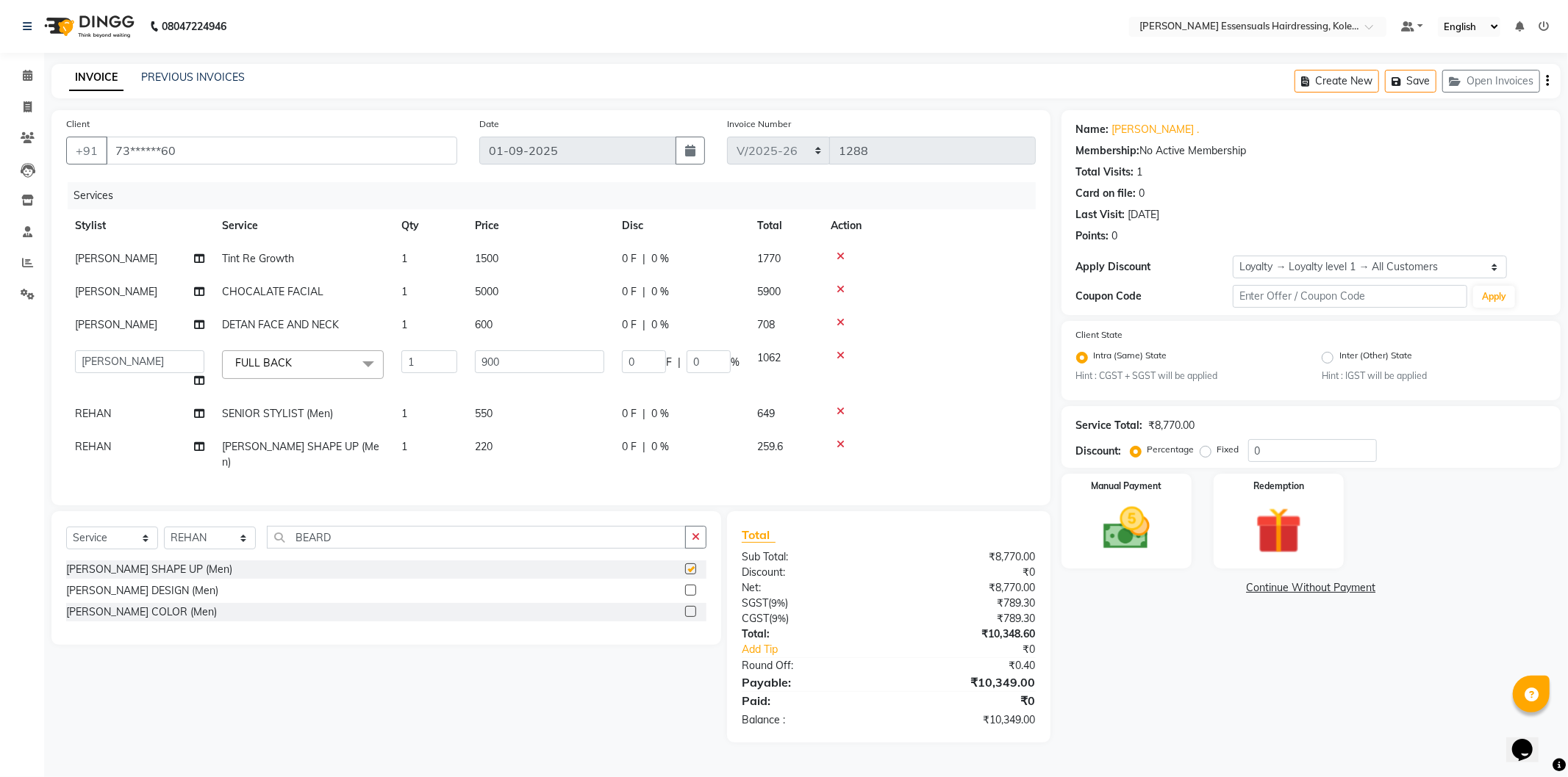
checkbox input "false"
click at [322, 534] on input "BEARD" at bounding box center [476, 537] width 419 height 23
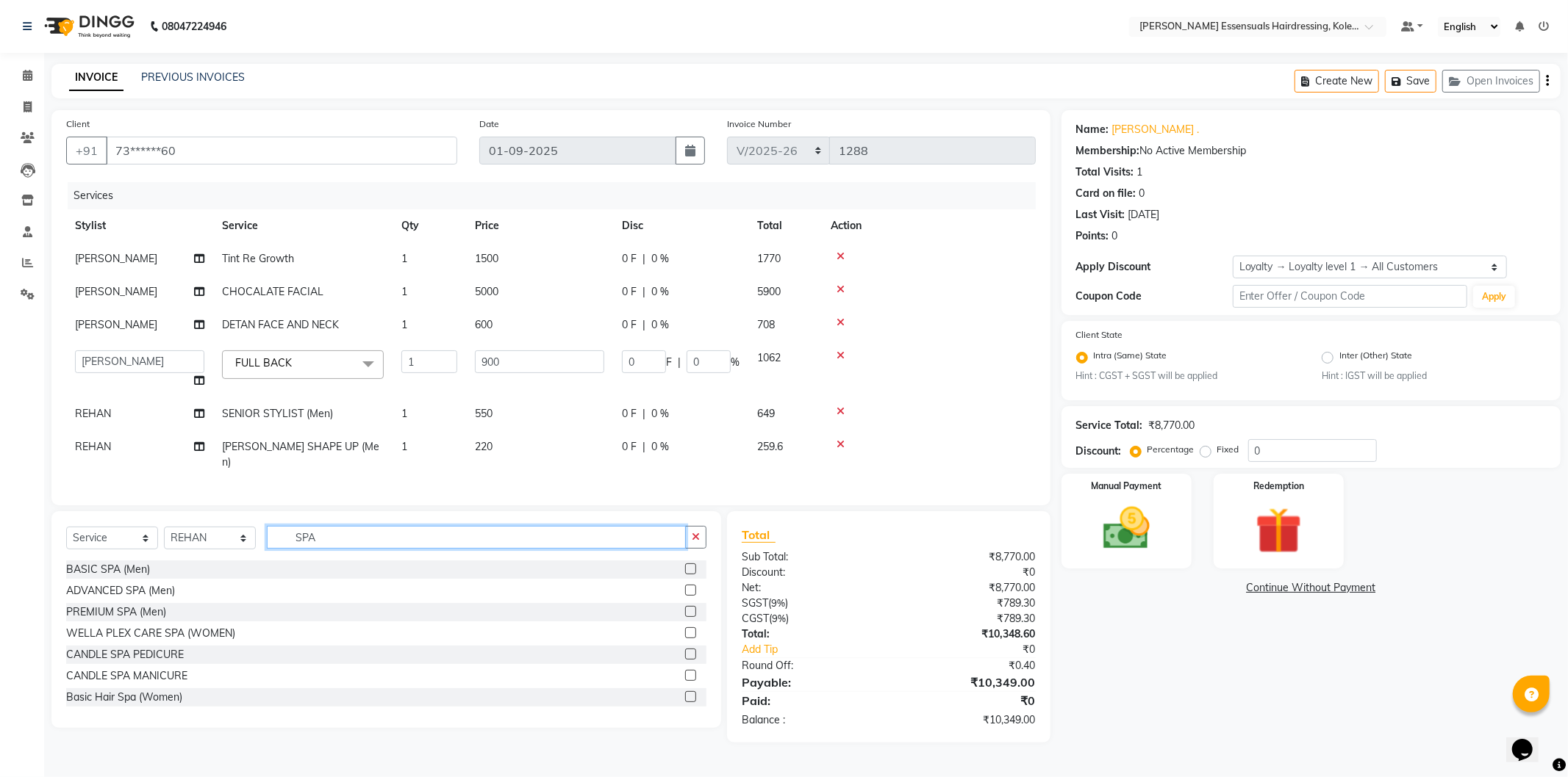
type input "SPA"
click at [685, 610] on label at bounding box center [691, 612] width 11 height 11
click at [685, 610] on input "checkbox" at bounding box center [690, 612] width 9 height 9
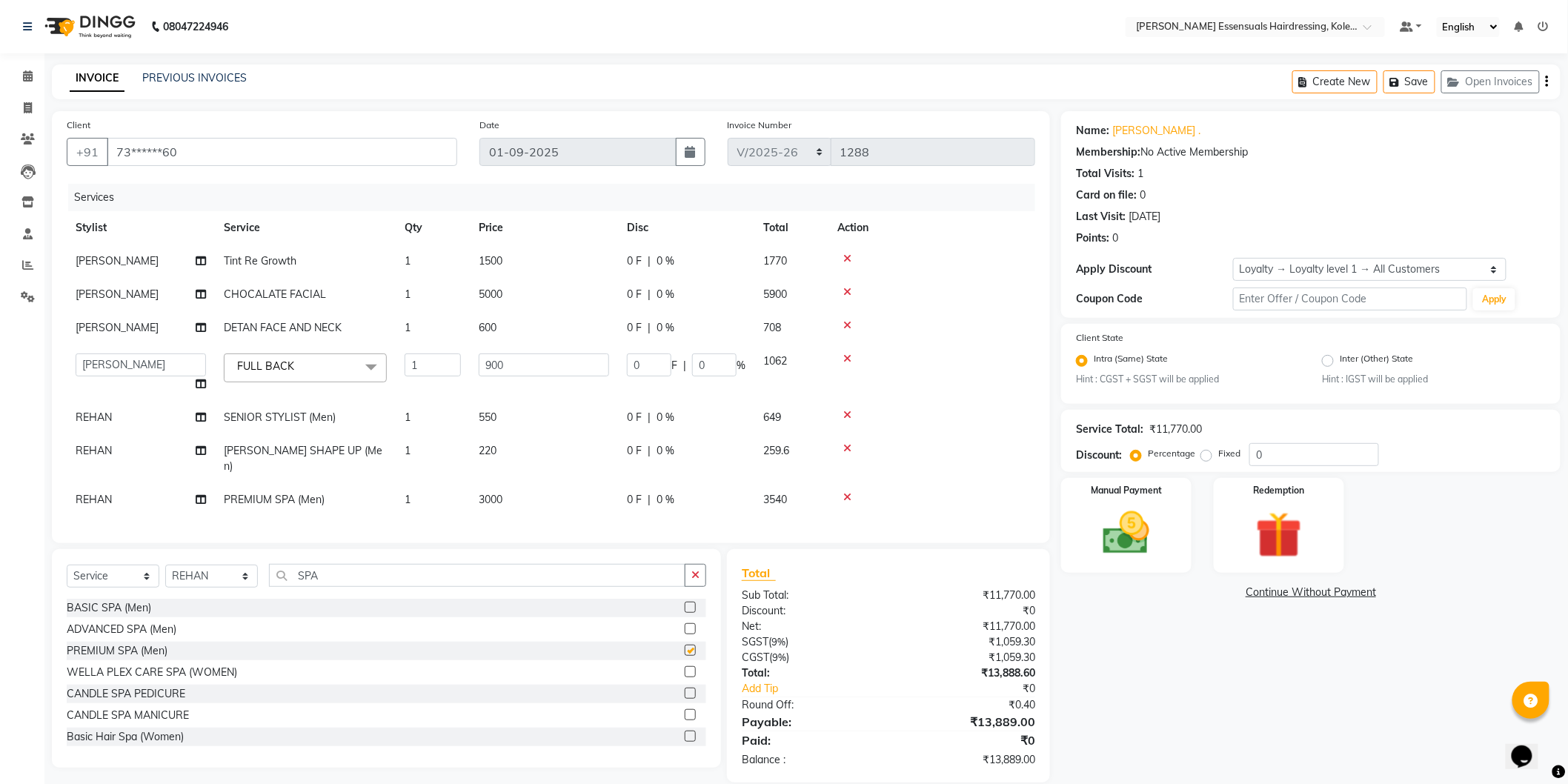
checkbox input "false"
click at [479, 493] on span "3000" at bounding box center [490, 500] width 24 height 13
select select "79972"
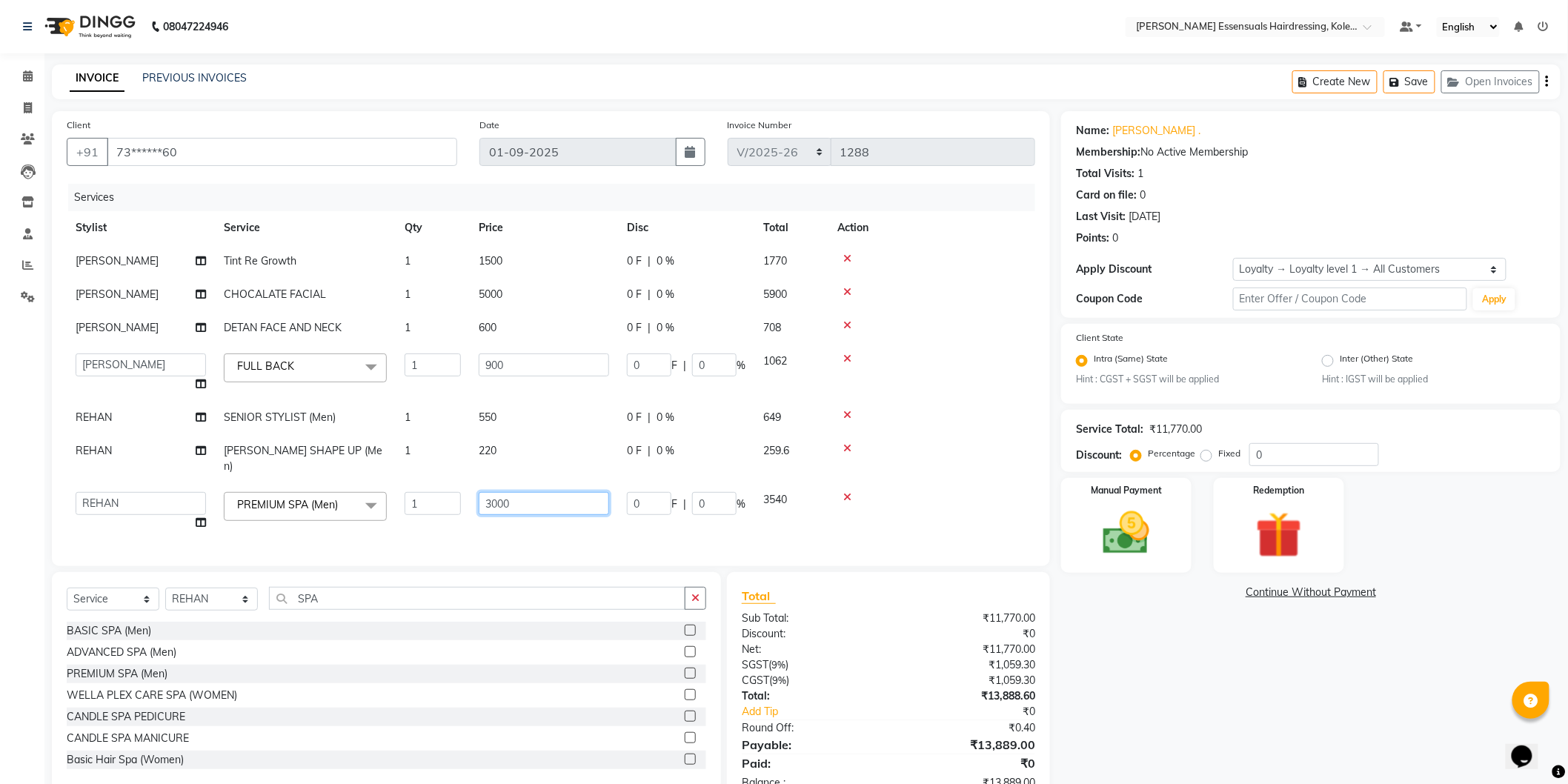
click at [524, 492] on input "3000" at bounding box center [544, 504] width 131 height 23
type input "3500"
click at [592, 510] on div "Services Stylist Service Qty Price Disc Total Action SEEMA RANIDAS Tint Re Grow…" at bounding box center [550, 367] width 969 height 367
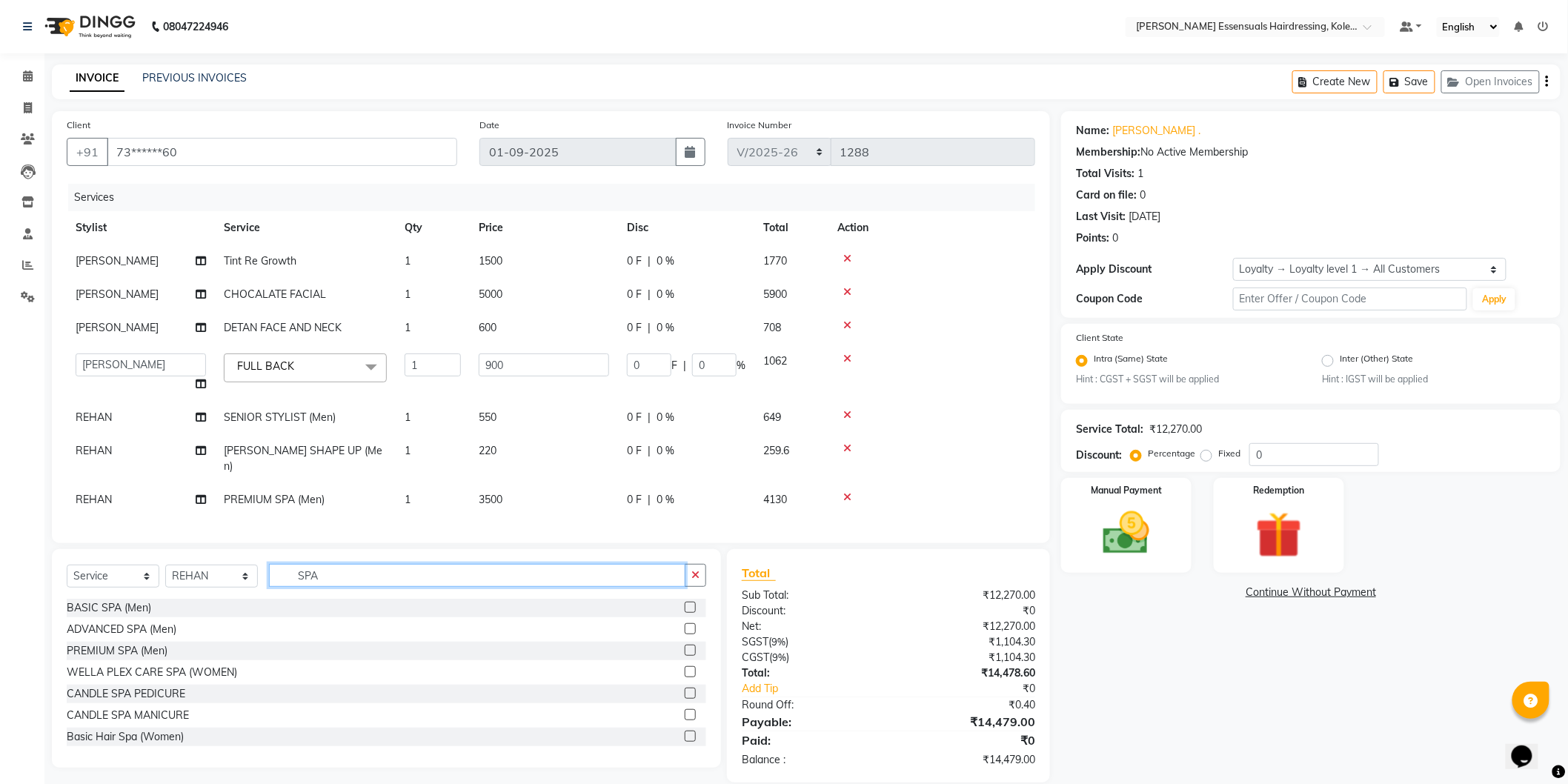
click at [358, 571] on input "SPA" at bounding box center [477, 576] width 417 height 23
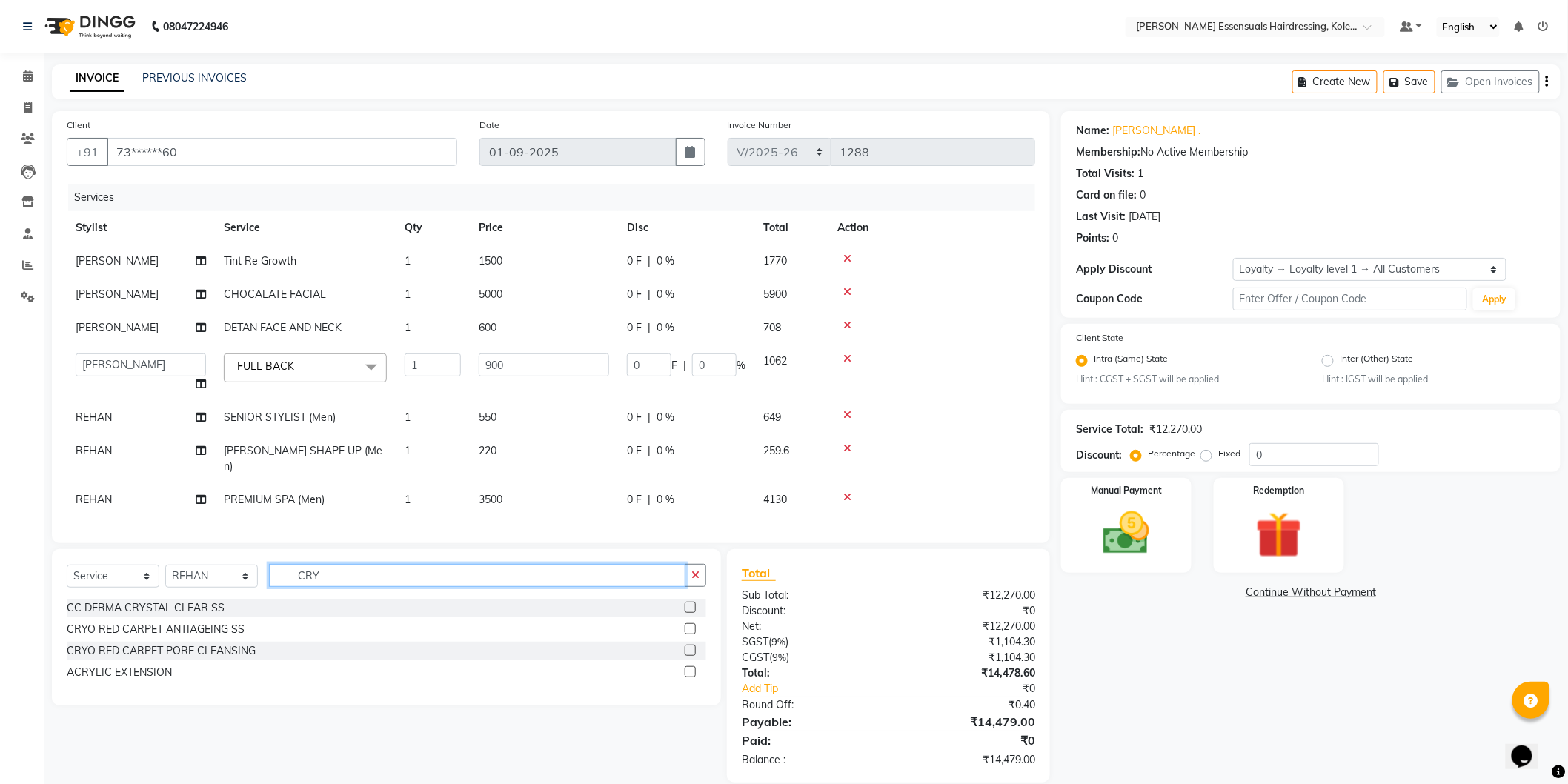
type input "CRY"
click at [684, 645] on div "CRYO RED CARPET PORE CLEANSING" at bounding box center [386, 651] width 640 height 19
click at [689, 645] on label at bounding box center [690, 650] width 11 height 11
click at [689, 647] on input "checkbox" at bounding box center [689, 651] width 9 height 9
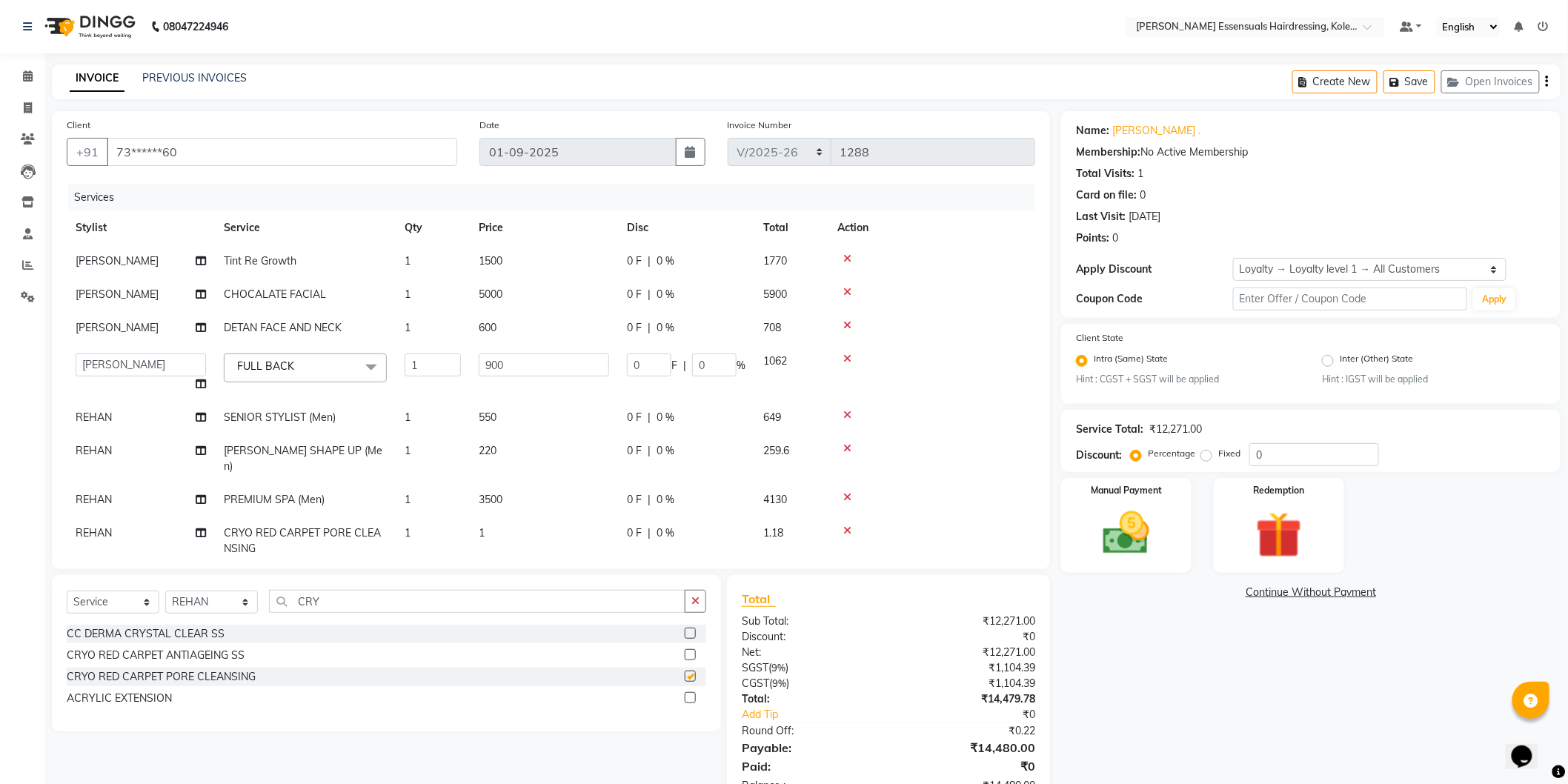
checkbox input "false"
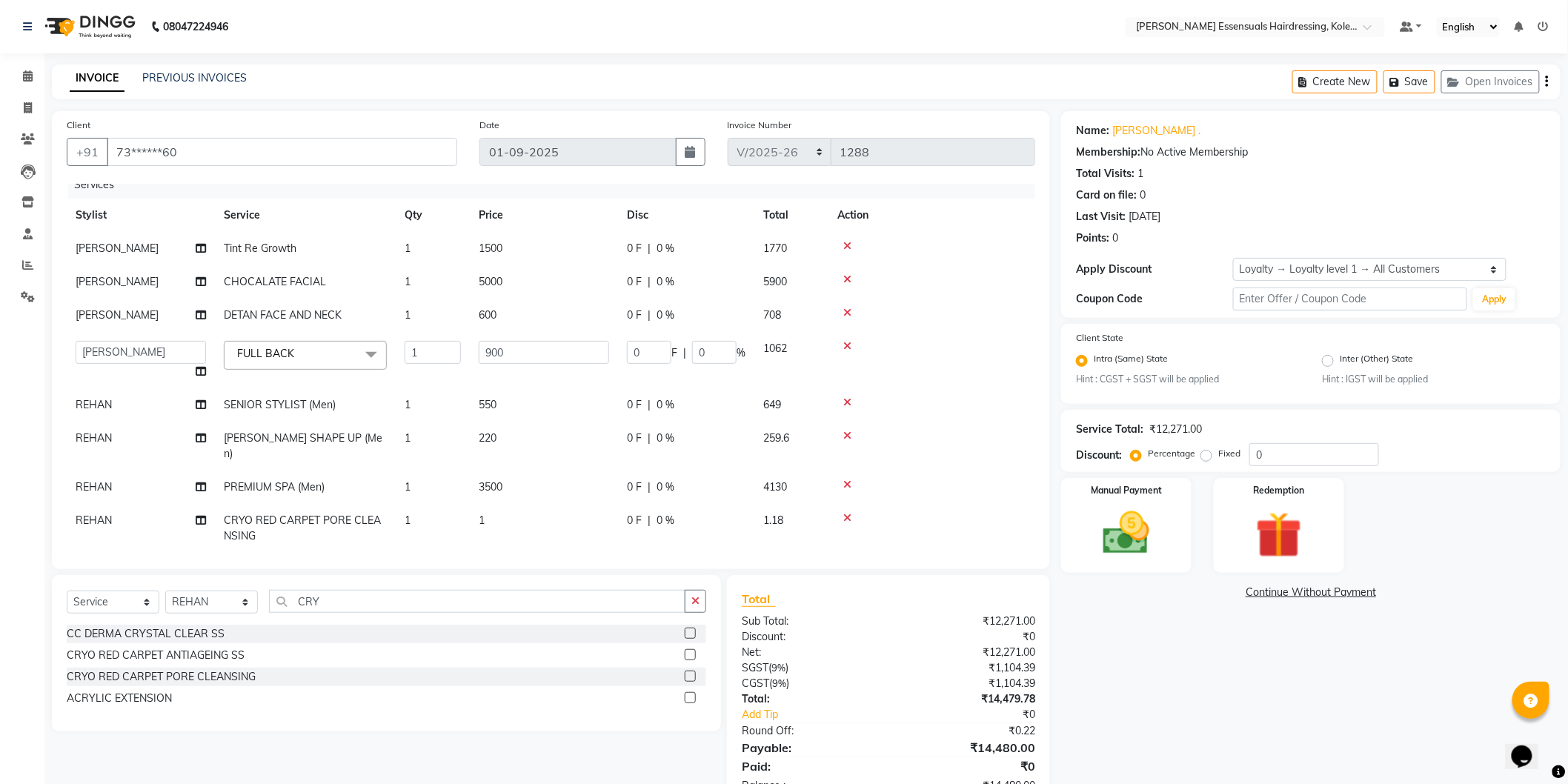
scroll to position [19, 0]
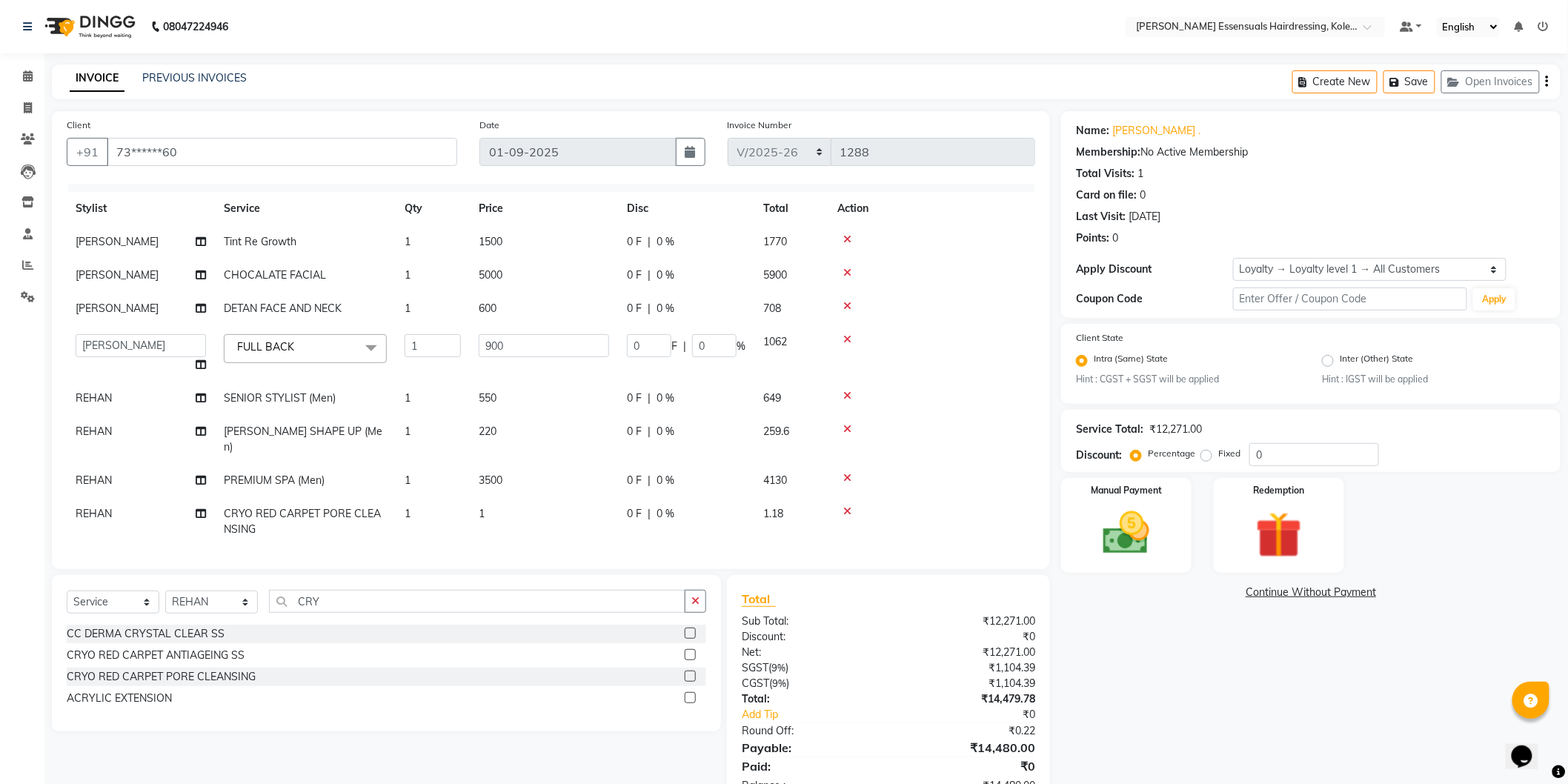
click at [505, 508] on td "1" at bounding box center [543, 522] width 149 height 49
select select "79972"
click at [509, 507] on input "1" at bounding box center [544, 518] width 131 height 23
type input "6500"
click at [507, 520] on td "6500" at bounding box center [543, 528] width 149 height 63
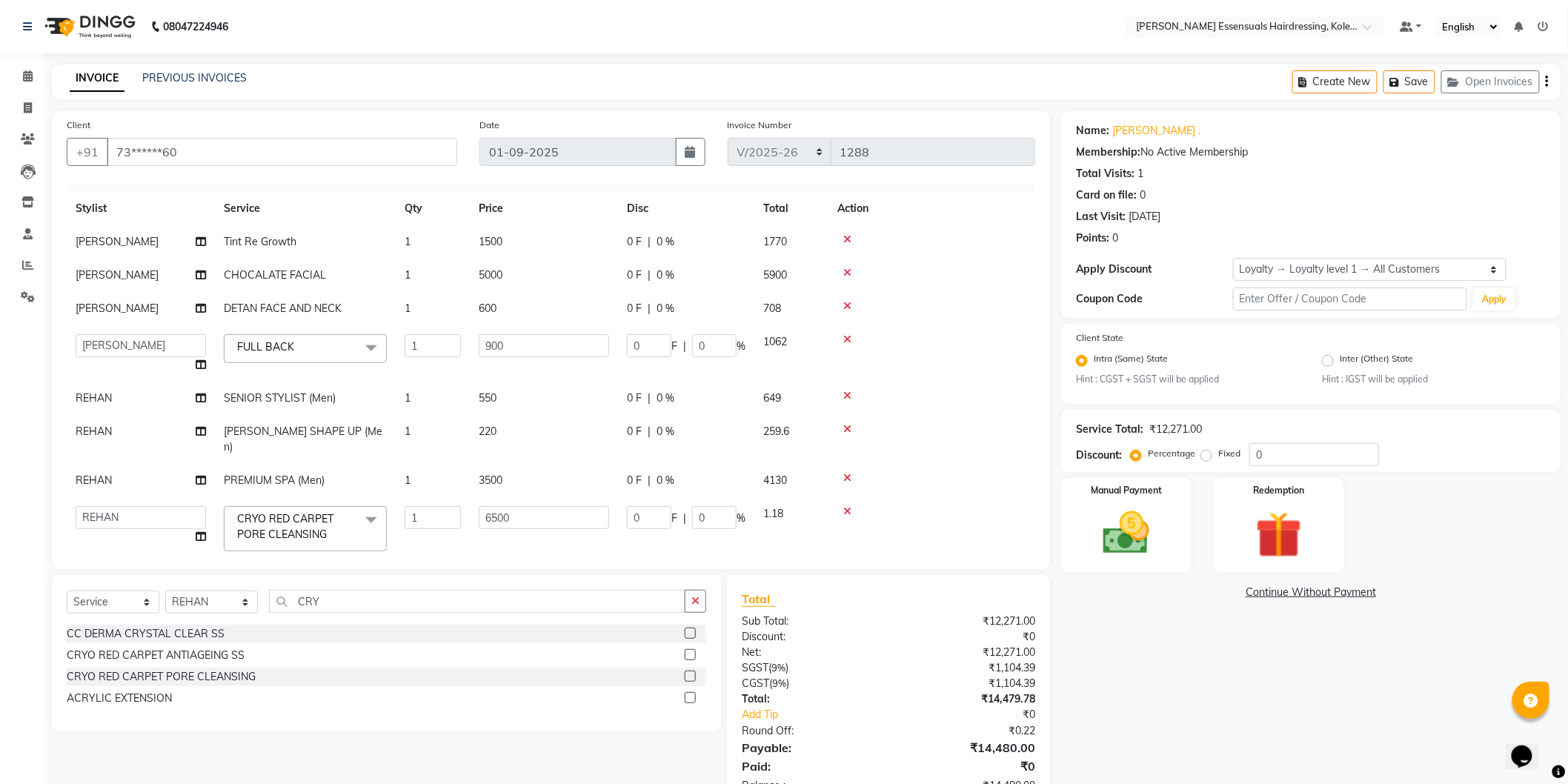
select select "79972"
click at [507, 534] on td "6500" at bounding box center [543, 528] width 149 height 63
click at [544, 476] on td "3500" at bounding box center [543, 480] width 149 height 33
select select "79972"
click at [531, 428] on td "220" at bounding box center [543, 439] width 149 height 49
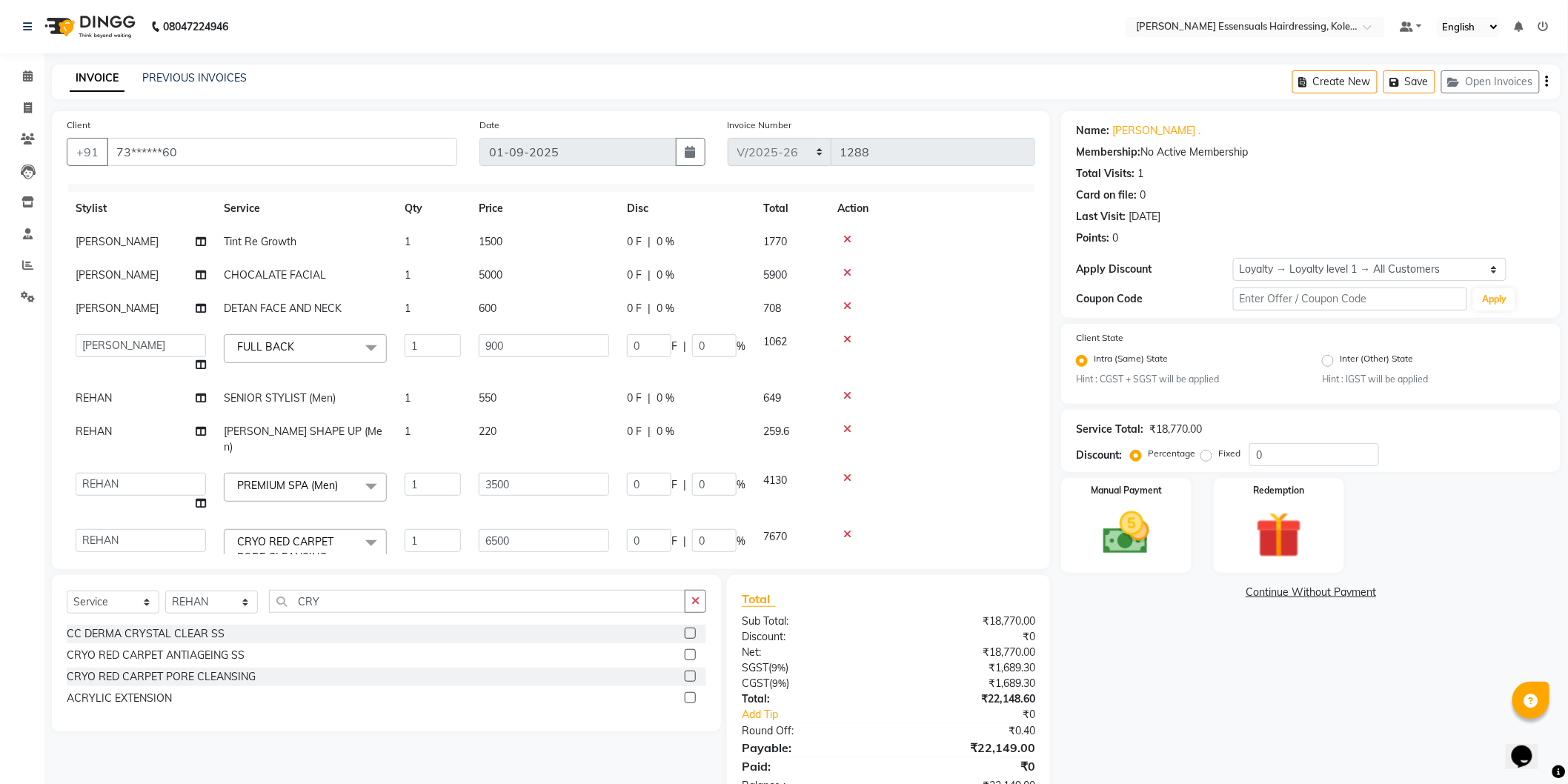
select select "79972"
click at [530, 388] on td "550" at bounding box center [543, 398] width 149 height 33
select select "79972"
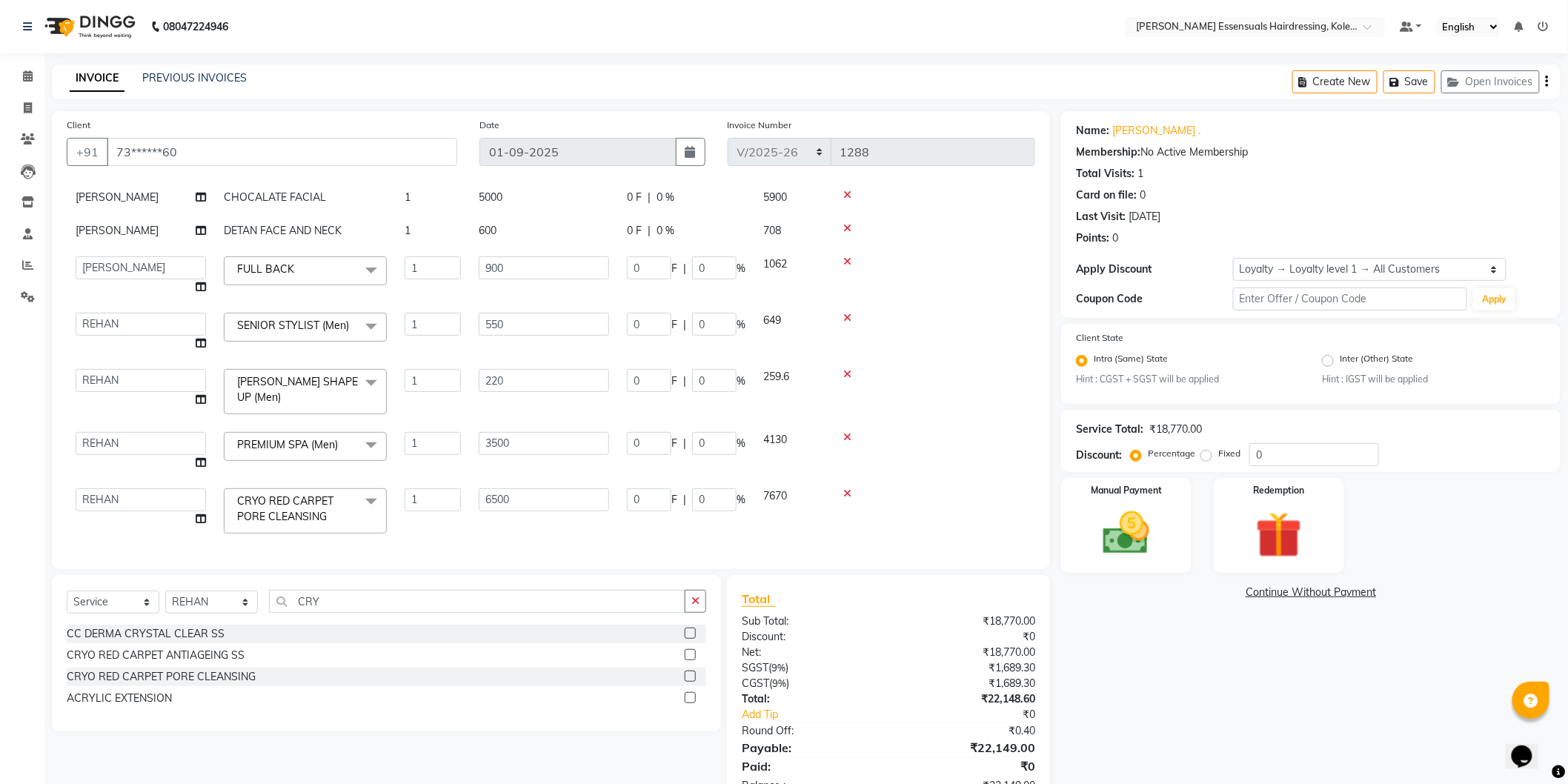
scroll to position [109, 0]
click at [309, 598] on input "CRY" at bounding box center [477, 601] width 417 height 23
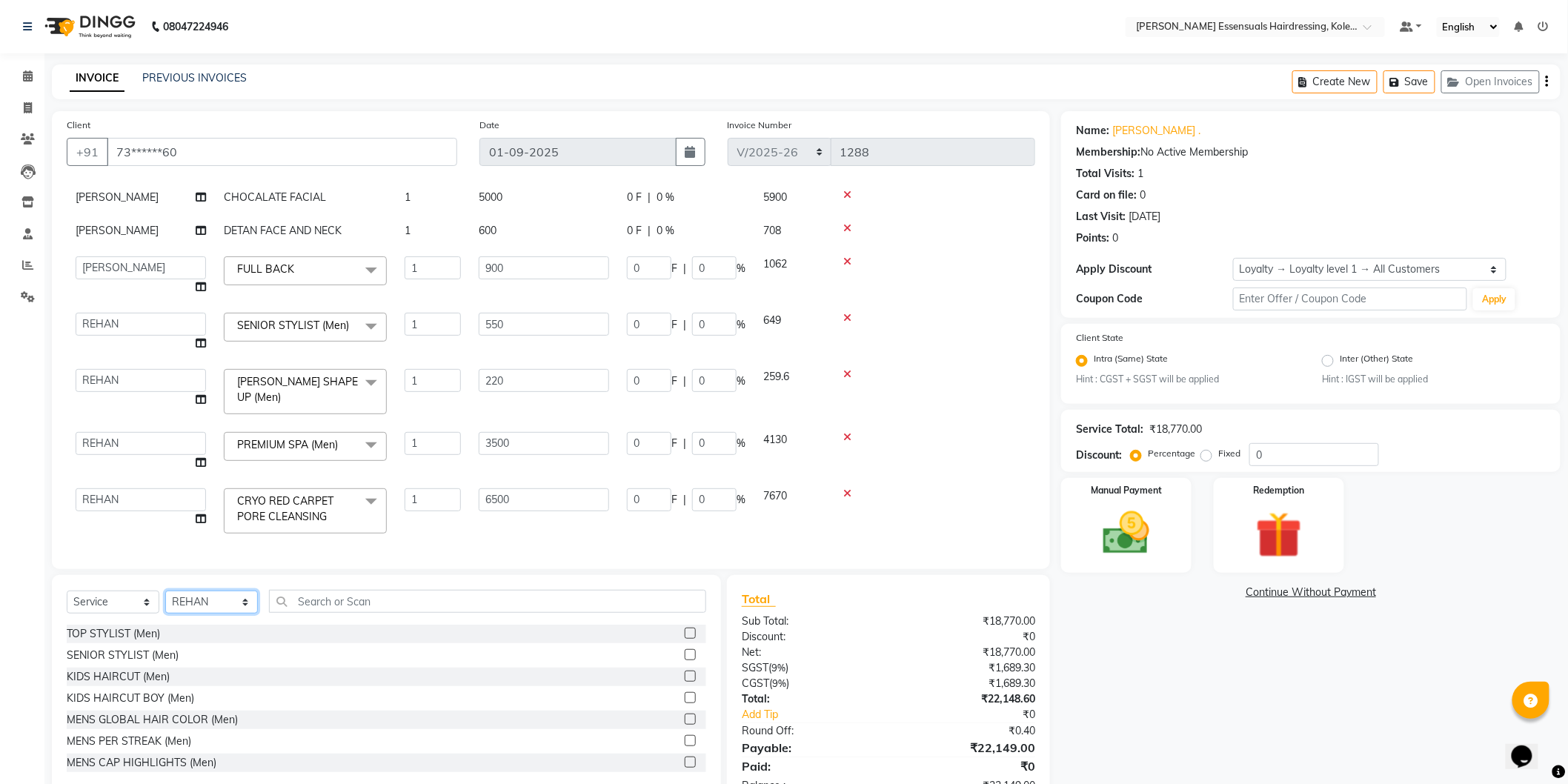
click at [175, 610] on select "Select Stylist Admin [PERSON_NAME] Dev [PERSON_NAME] [PERSON_NAME] [PERSON_NAME…" at bounding box center [212, 602] width 93 height 23
select select "79974"
click at [166, 592] on select "Select Stylist Admin [PERSON_NAME] Dev [PERSON_NAME] [PERSON_NAME] [PERSON_NAME…" at bounding box center [212, 602] width 93 height 23
click at [344, 590] on input "text" at bounding box center [488, 601] width 437 height 23
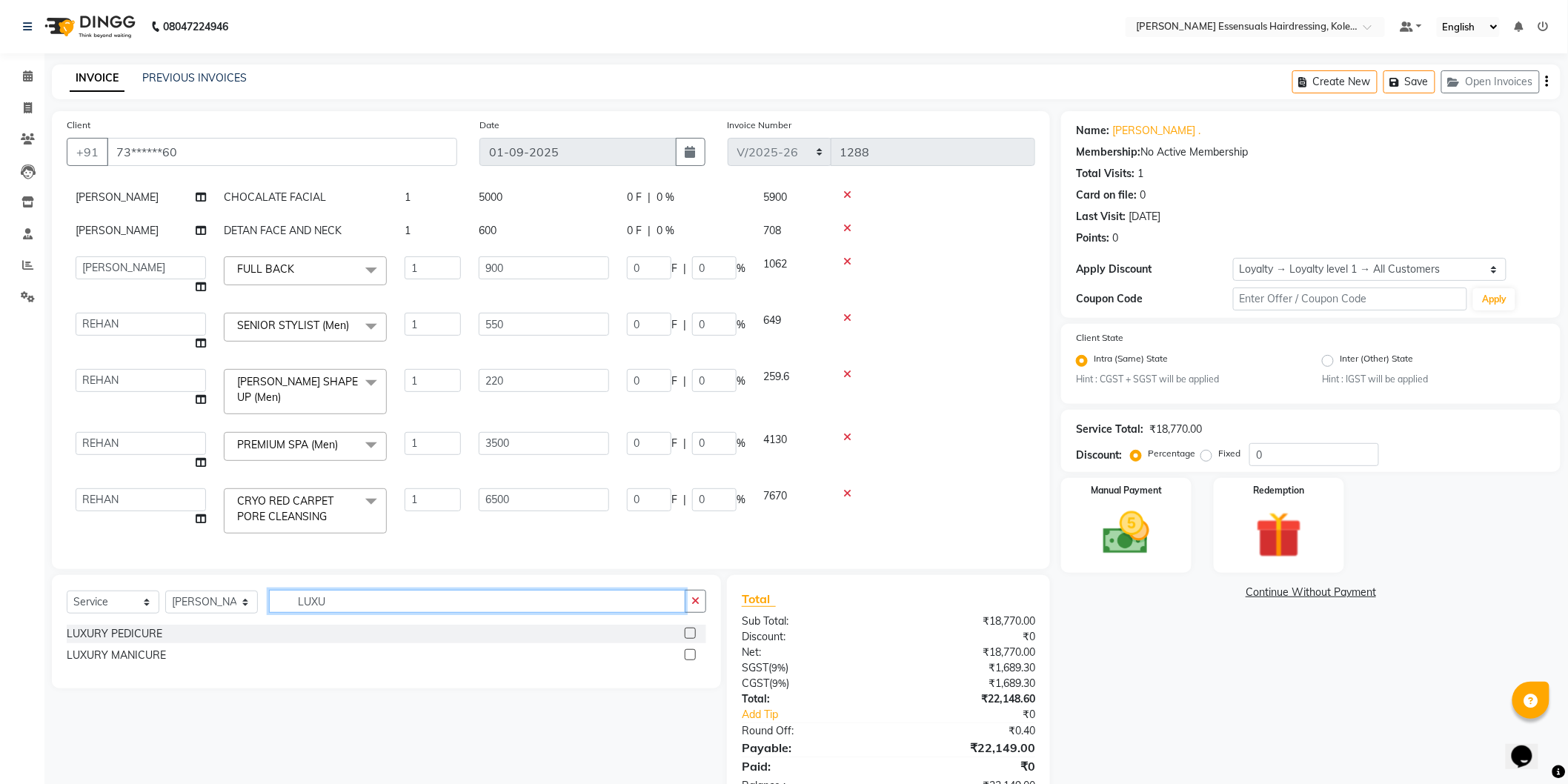
type input "LUXU"
click at [687, 630] on label at bounding box center [690, 633] width 11 height 11
click at [687, 630] on input "checkbox" at bounding box center [689, 634] width 9 height 9
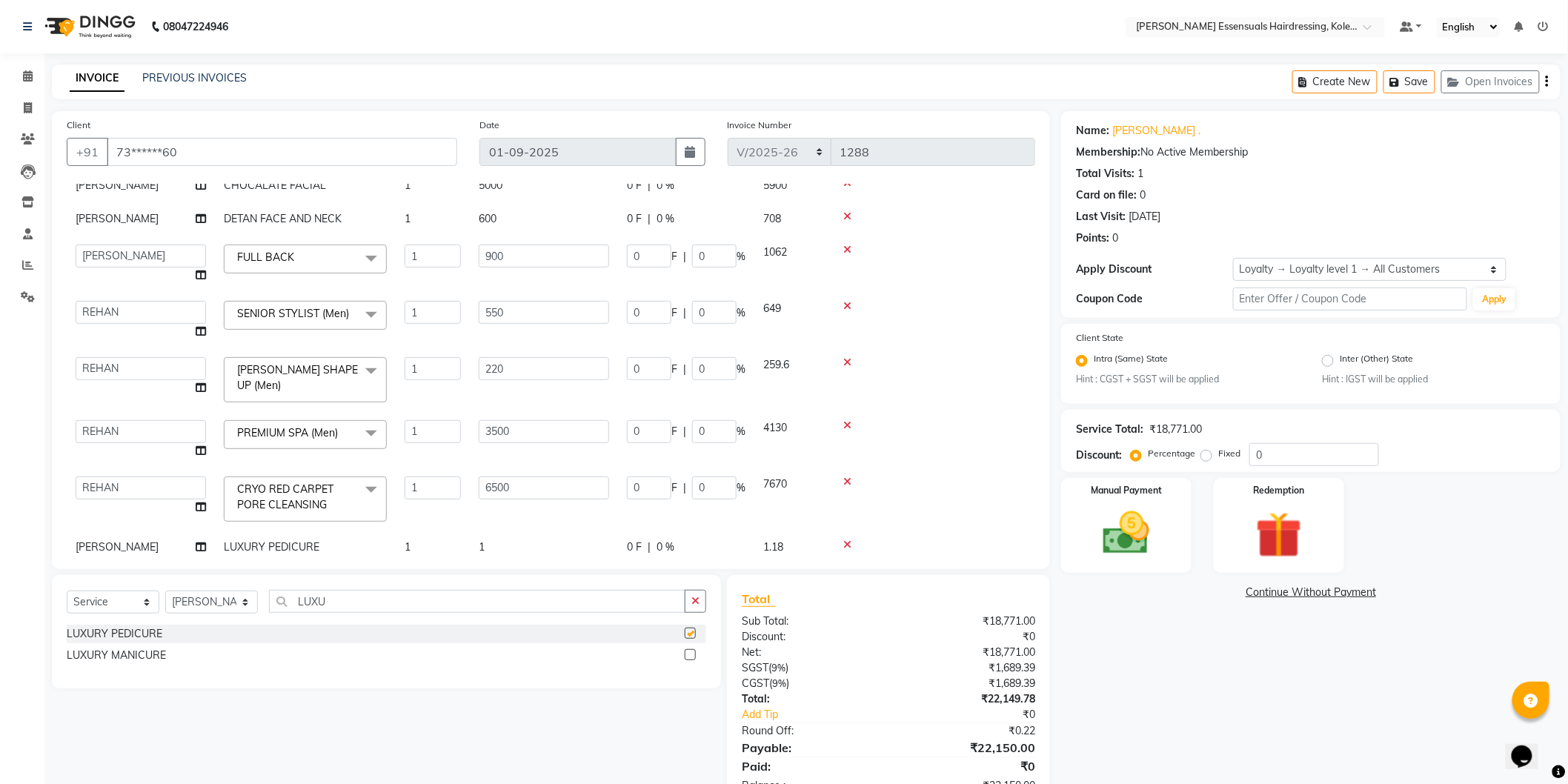
checkbox input "false"
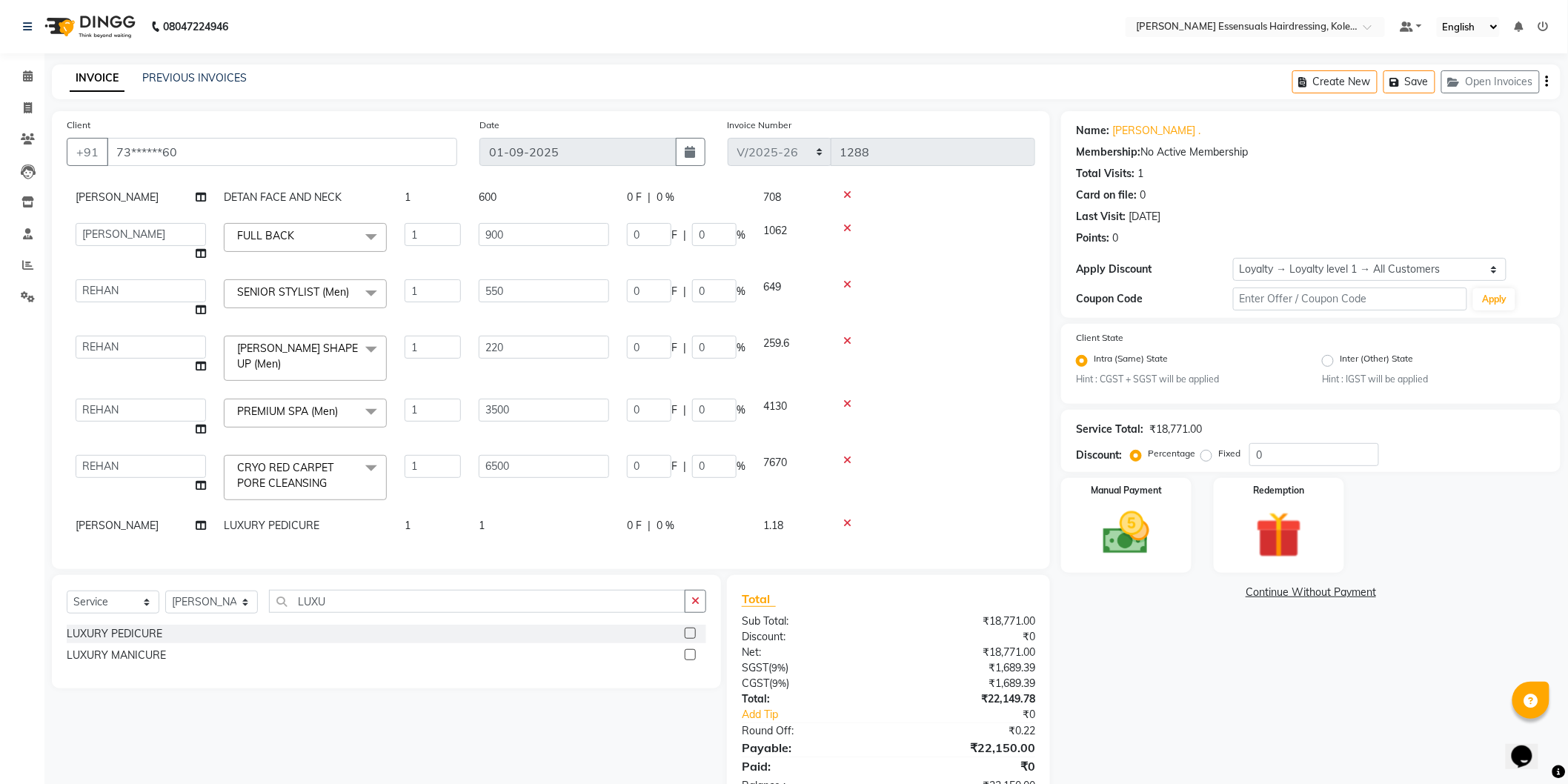
click at [507, 509] on td "1" at bounding box center [543, 526] width 149 height 33
select select "79974"
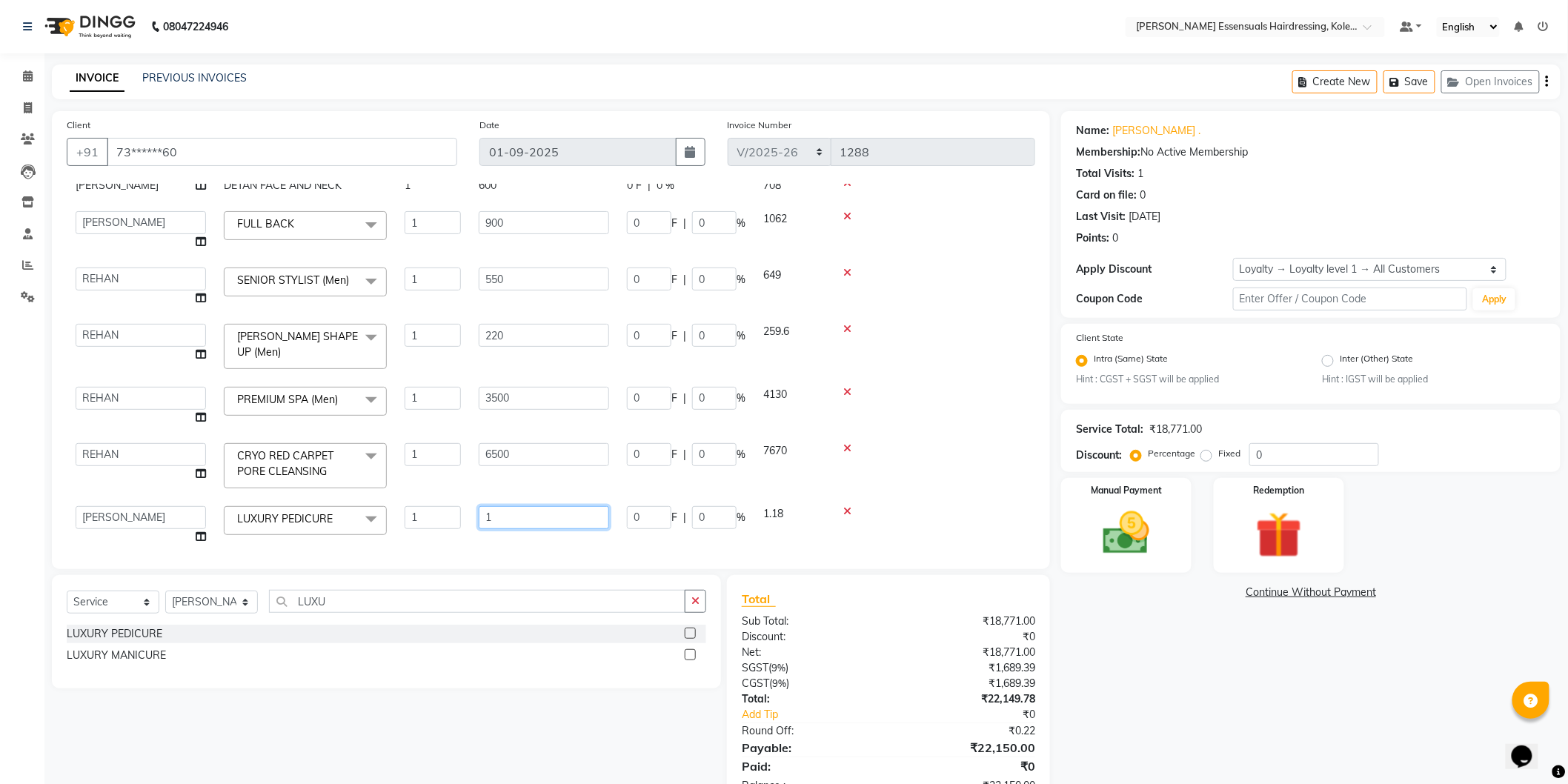
click at [538, 513] on input "1" at bounding box center [544, 518] width 131 height 23
type input "1250"
click at [527, 487] on td "6500" at bounding box center [543, 466] width 149 height 63
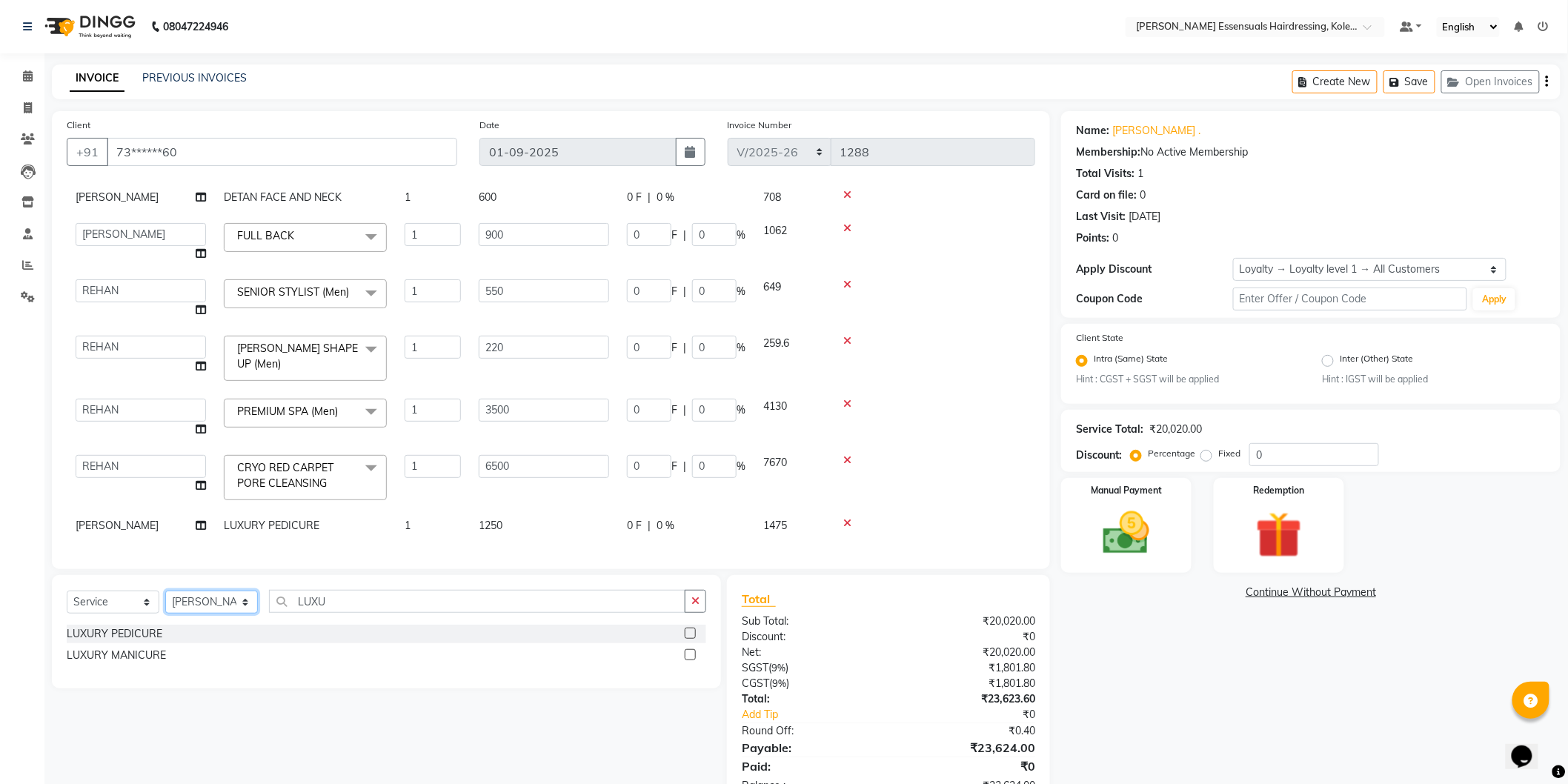
click at [227, 598] on select "Select Stylist Admin [PERSON_NAME] Dev [PERSON_NAME] [PERSON_NAME] [PERSON_NAME…" at bounding box center [212, 602] width 93 height 23
select select "79968"
click at [166, 592] on select "Select Stylist Admin [PERSON_NAME] Dev [PERSON_NAME] [PERSON_NAME] [PERSON_NAME…" at bounding box center [212, 602] width 93 height 23
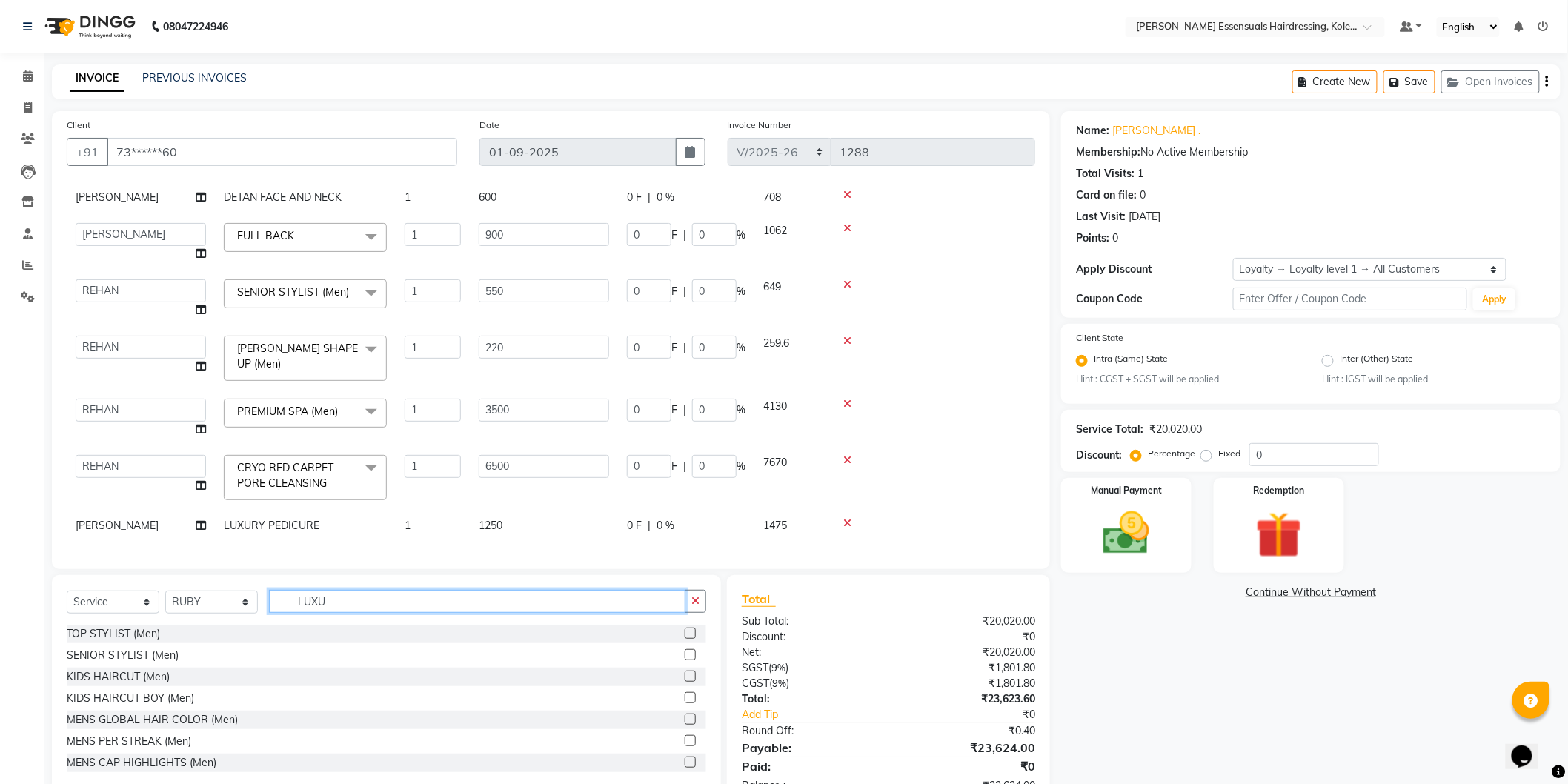
click at [323, 596] on input "LUXU" at bounding box center [477, 601] width 417 height 23
click at [330, 601] on input "LUXU" at bounding box center [477, 601] width 417 height 23
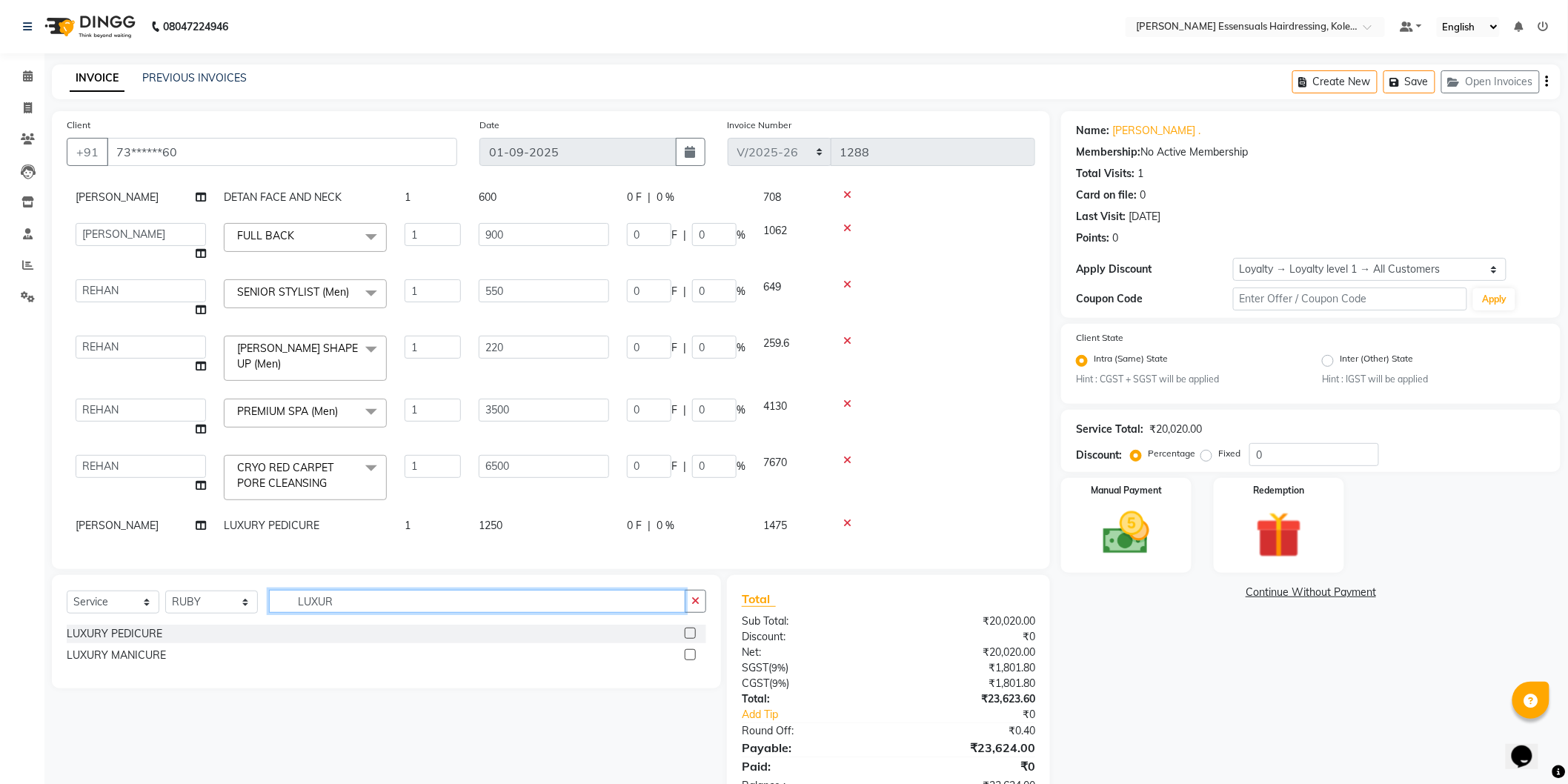
type input "LUXUR"
click at [690, 633] on label at bounding box center [690, 633] width 11 height 11
click at [690, 633] on input "checkbox" at bounding box center [689, 634] width 9 height 9
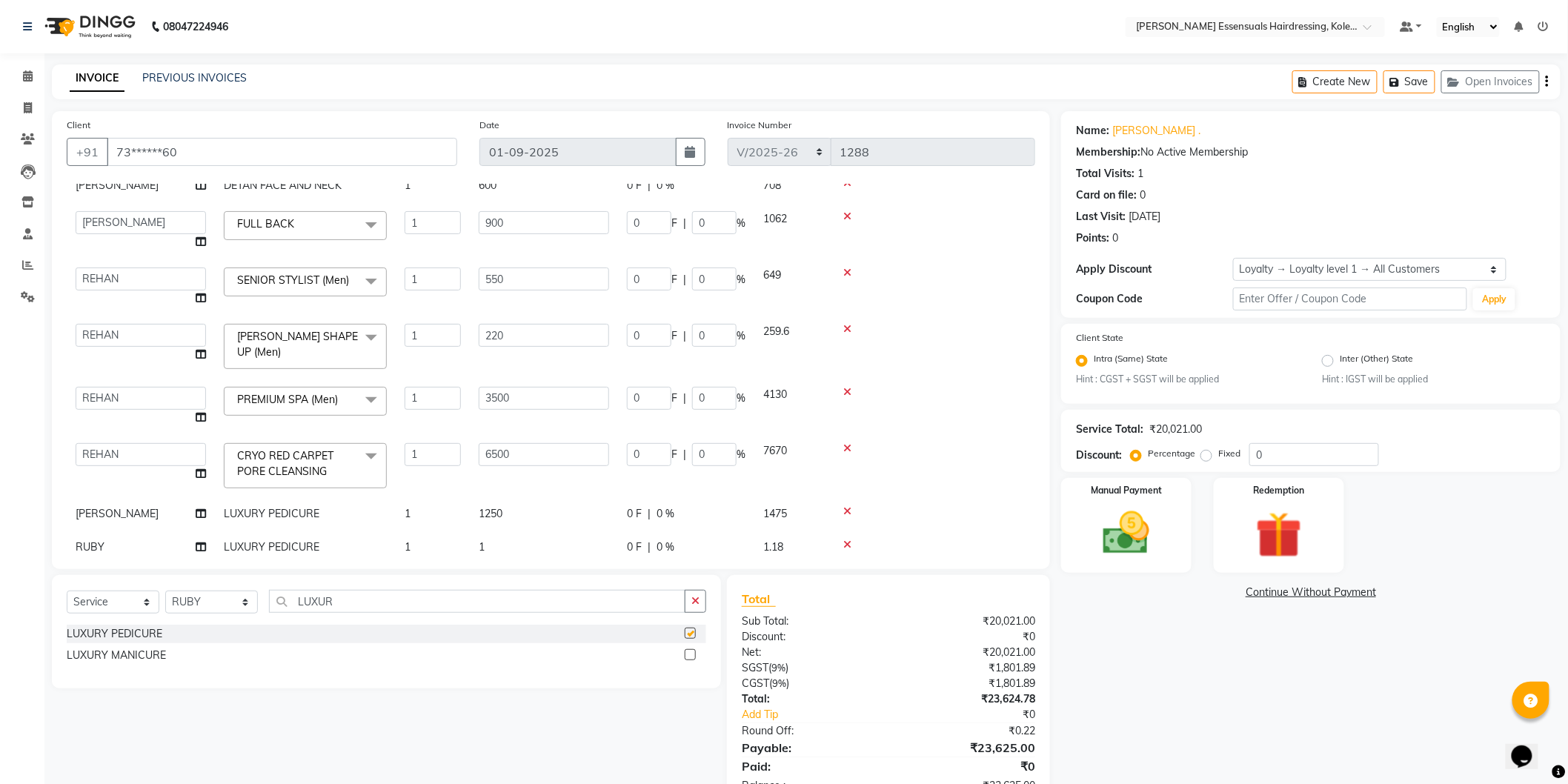
checkbox input "false"
click at [306, 597] on input "LUXUR" at bounding box center [477, 601] width 417 height 23
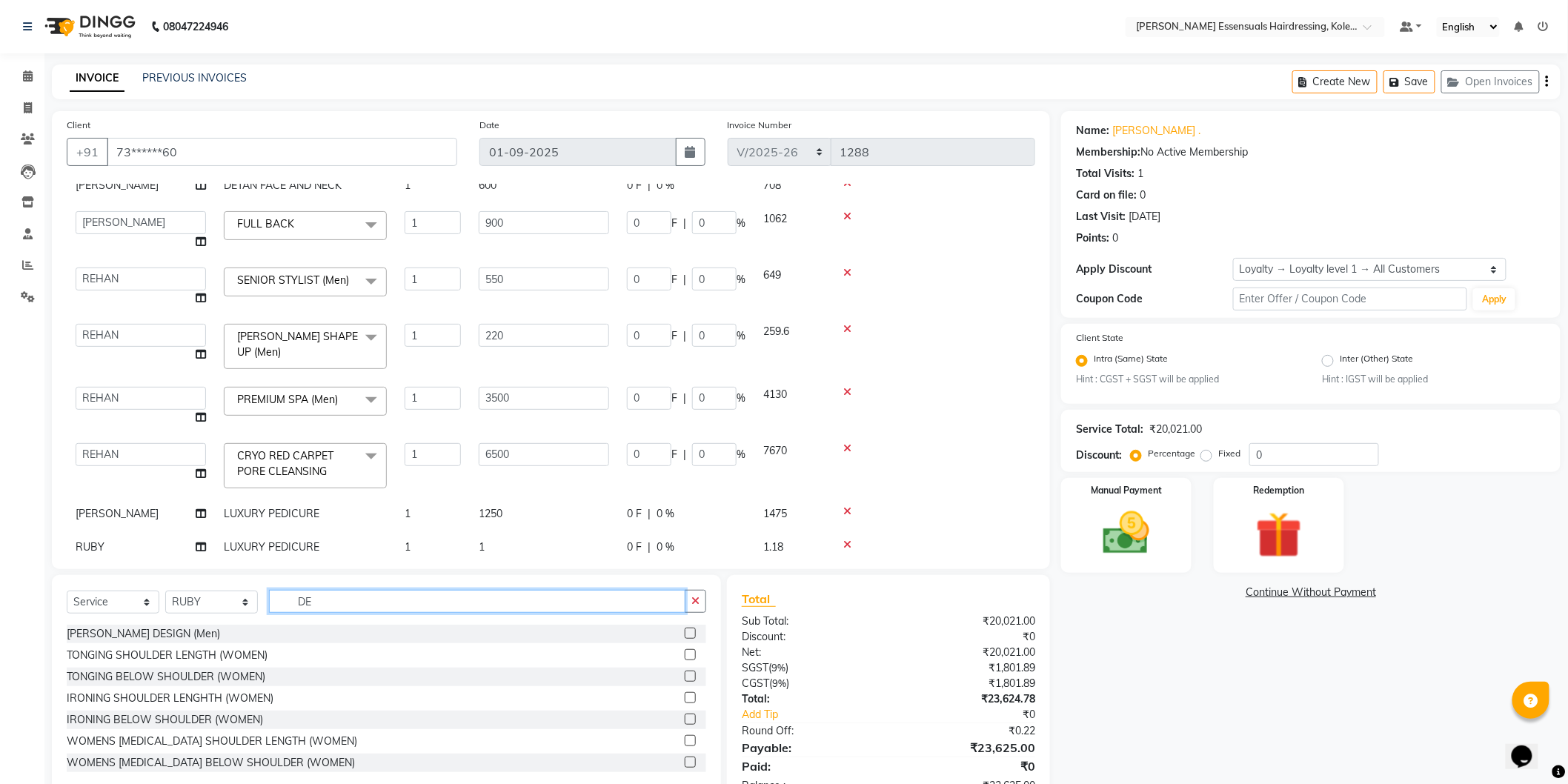
type input "D"
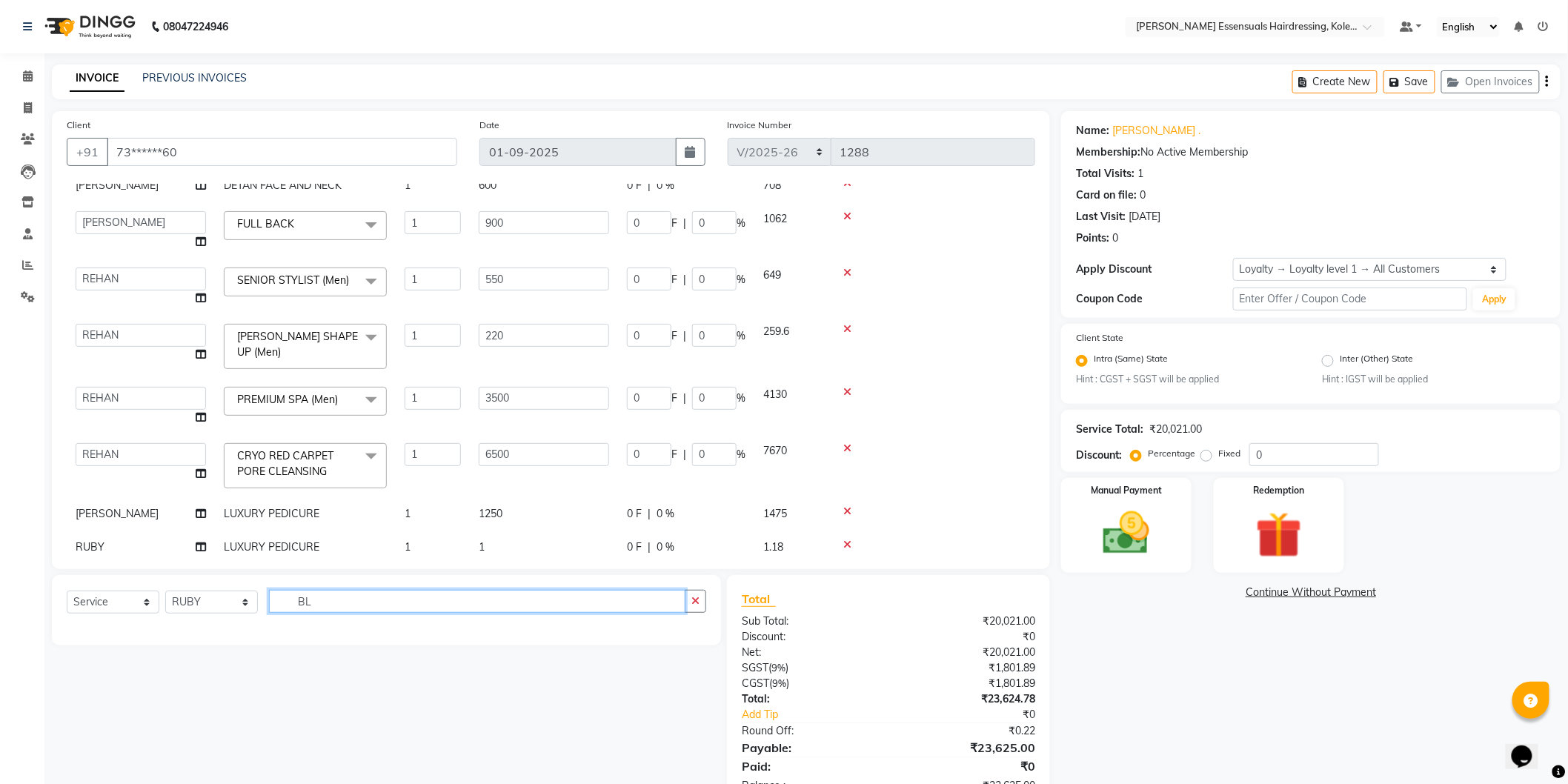
type input "B"
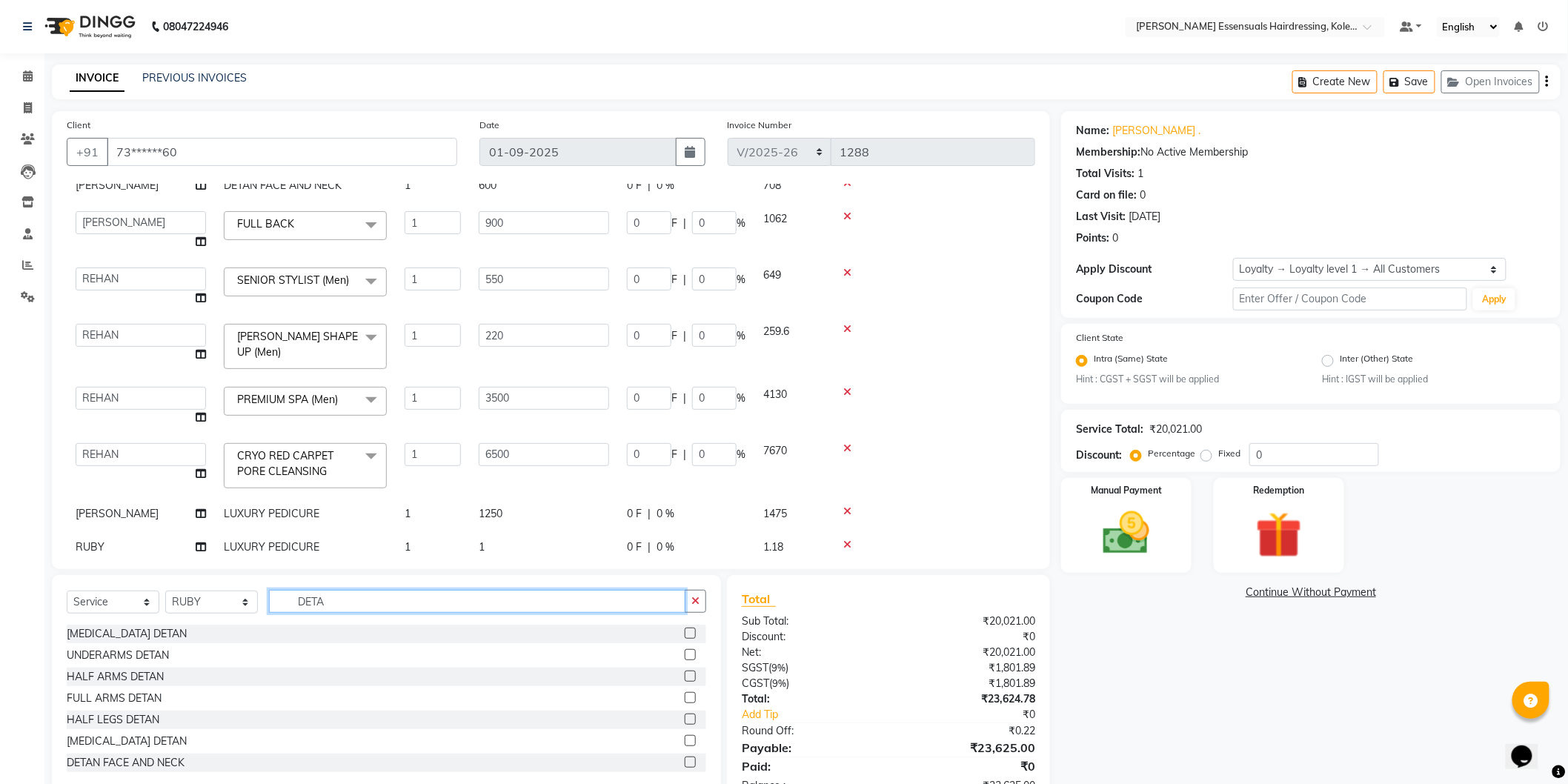
scroll to position [2, 0]
type input "DETA"
click at [685, 715] on label at bounding box center [690, 717] width 11 height 11
click at [685, 715] on input "checkbox" at bounding box center [689, 718] width 9 height 9
checkbox input "false"
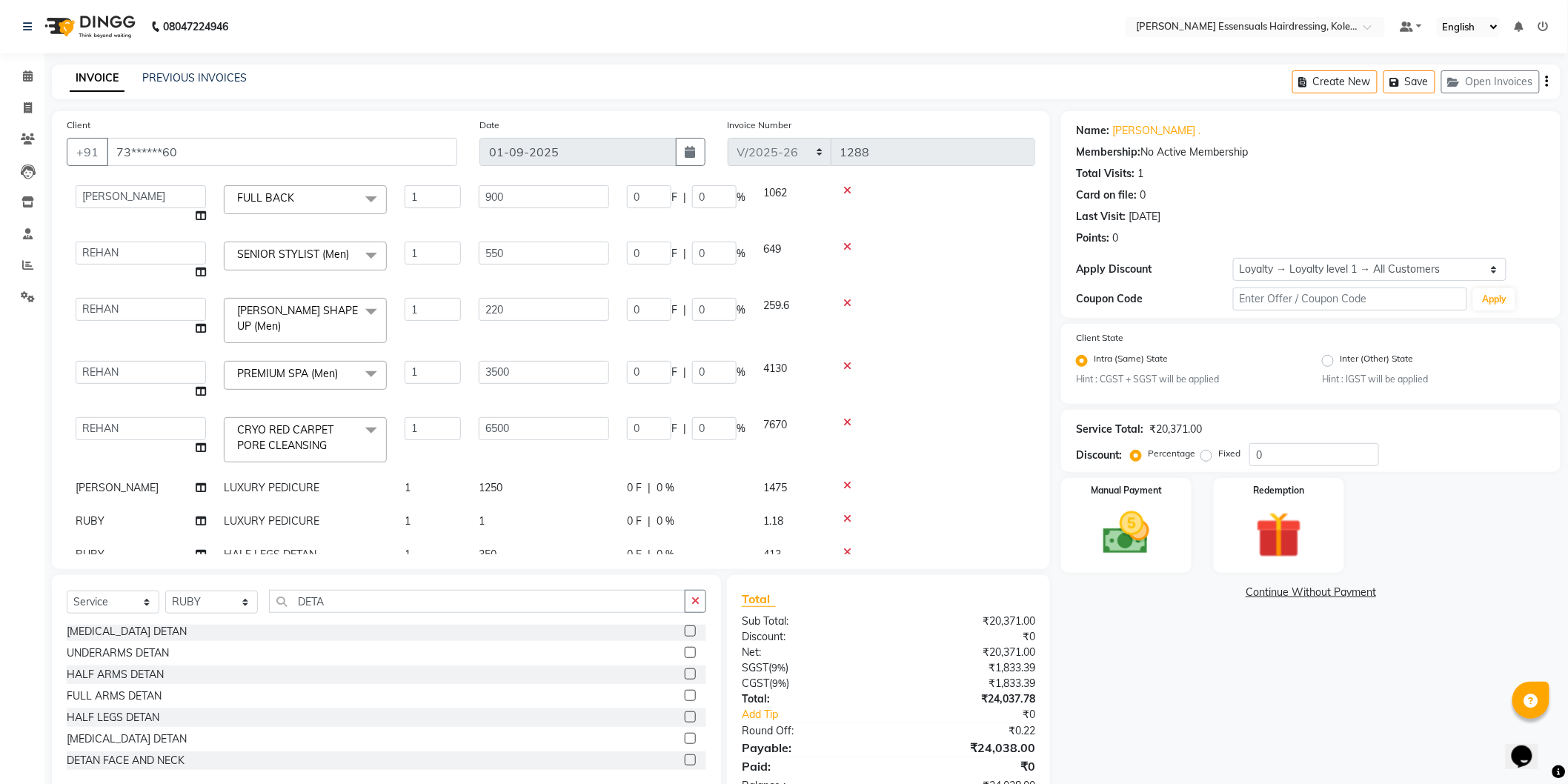
scroll to position [209, 0]
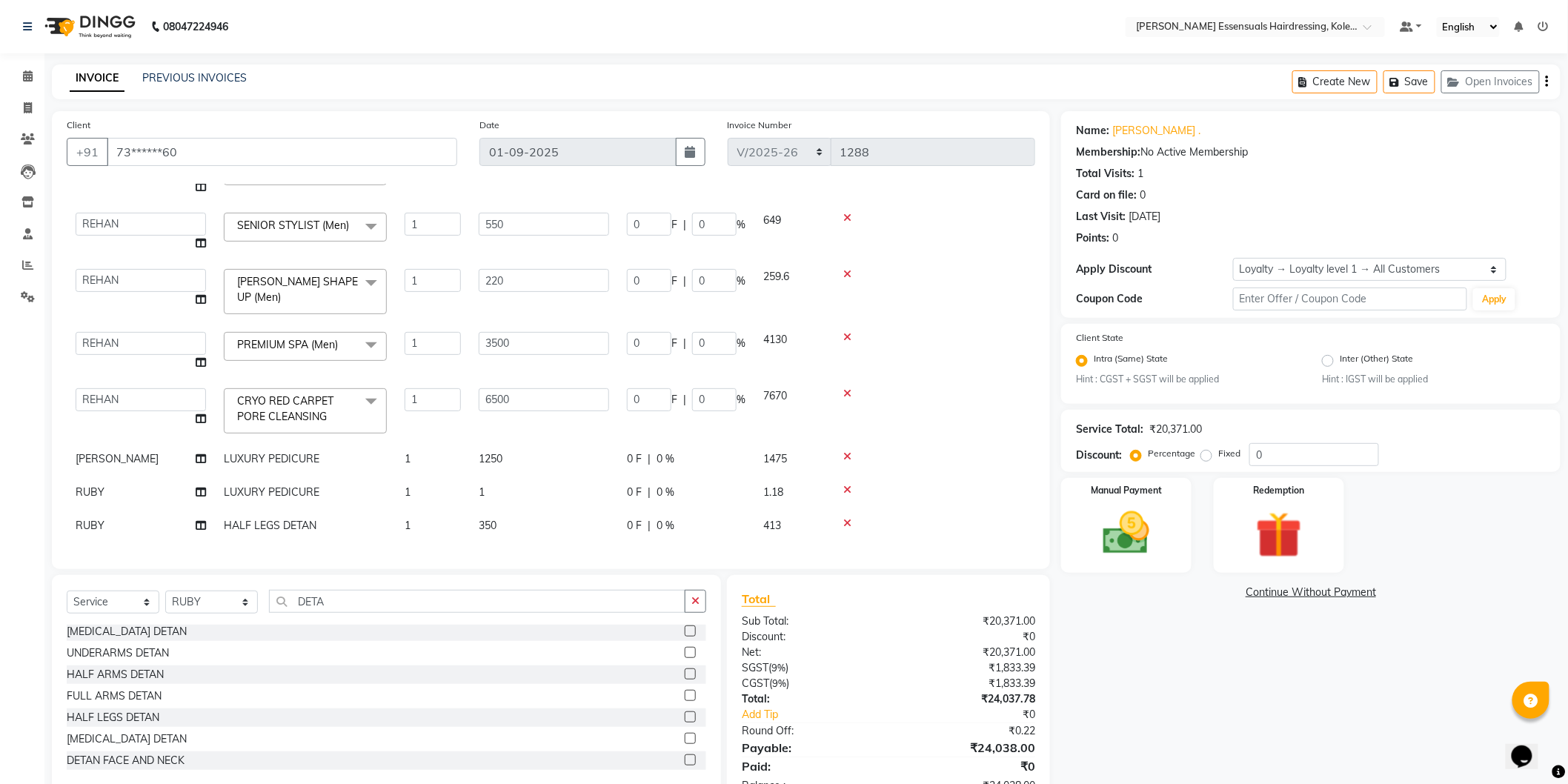
click at [498, 509] on td "350" at bounding box center [543, 526] width 149 height 33
select select "79968"
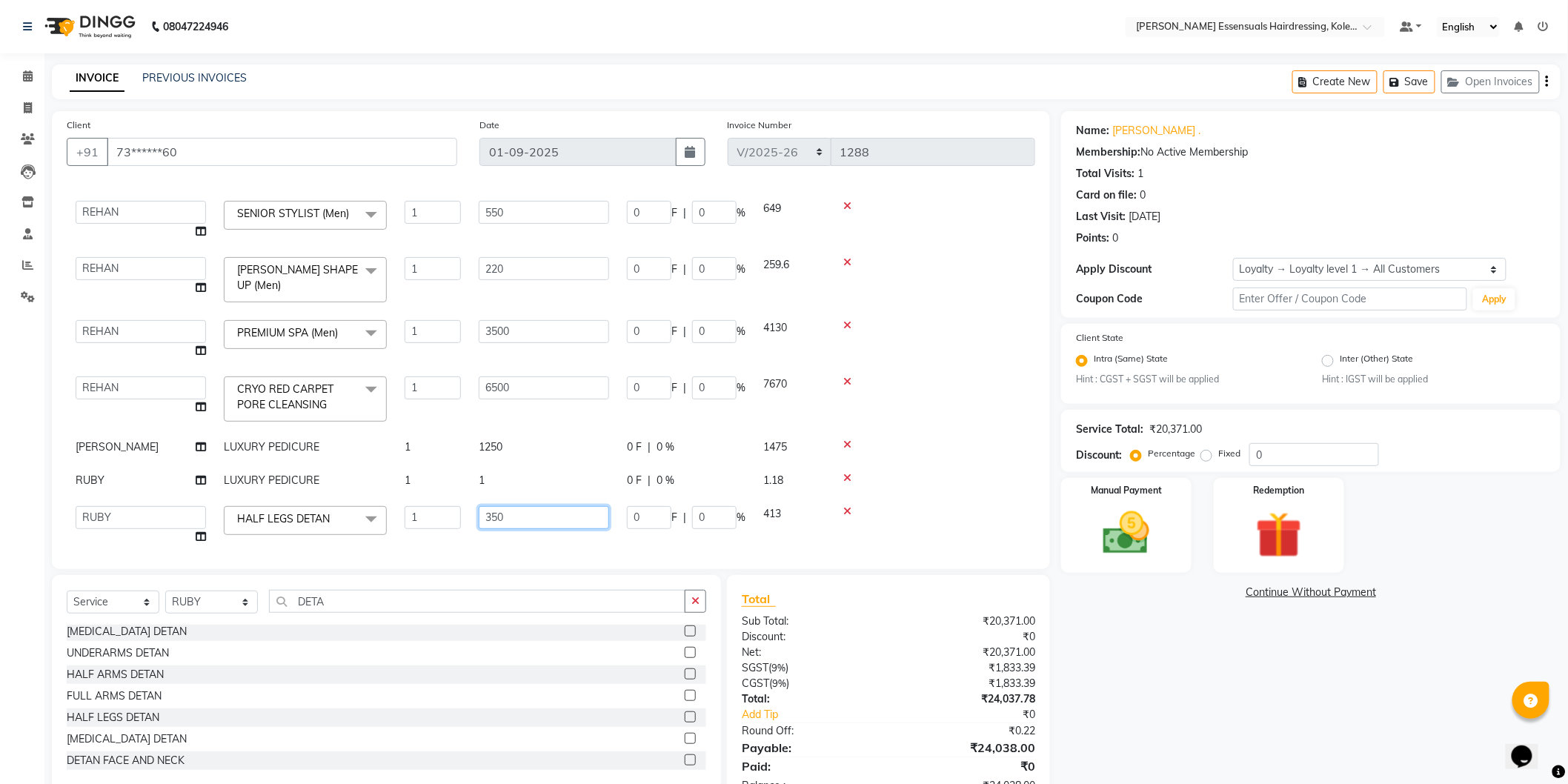
click at [491, 519] on input "350" at bounding box center [544, 518] width 131 height 23
type input "600"
click at [544, 492] on td "1" at bounding box center [543, 480] width 149 height 33
select select "79968"
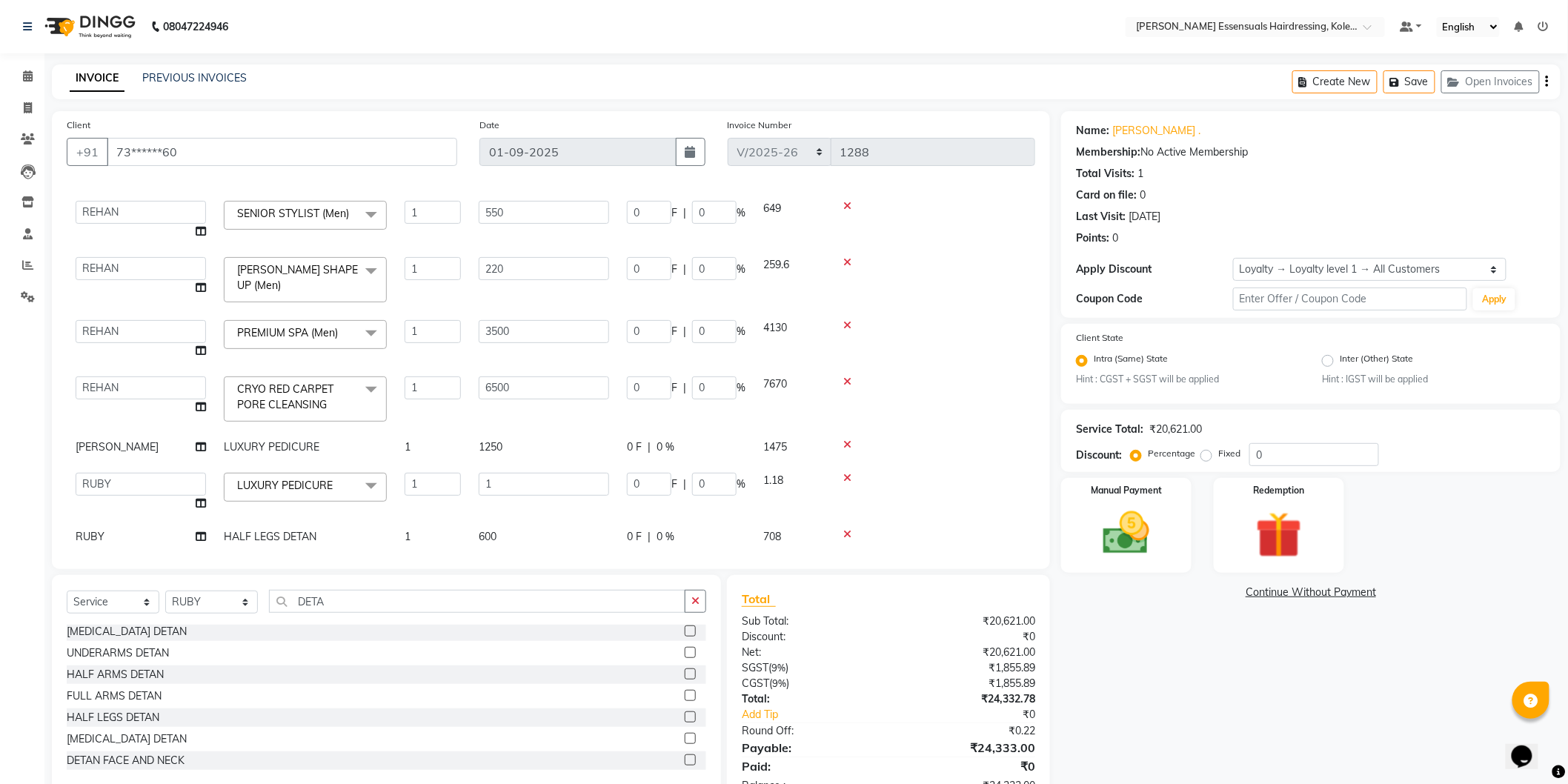
scroll to position [232, 0]
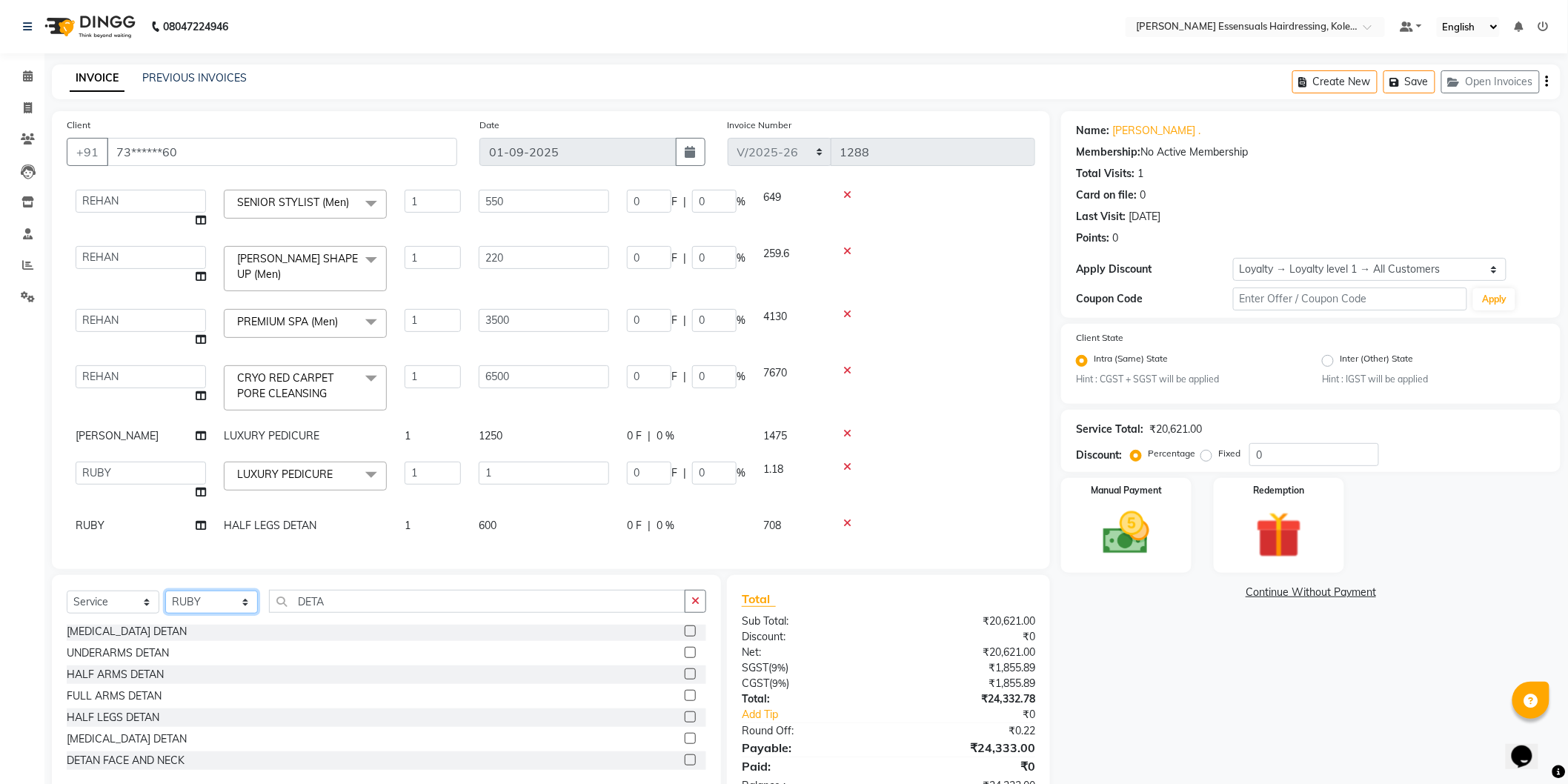
click at [237, 605] on select "Select Stylist Admin [PERSON_NAME] Dev [PERSON_NAME] [PERSON_NAME] [PERSON_NAME…" at bounding box center [212, 602] width 93 height 23
click at [316, 602] on input "DETA" at bounding box center [477, 601] width 417 height 23
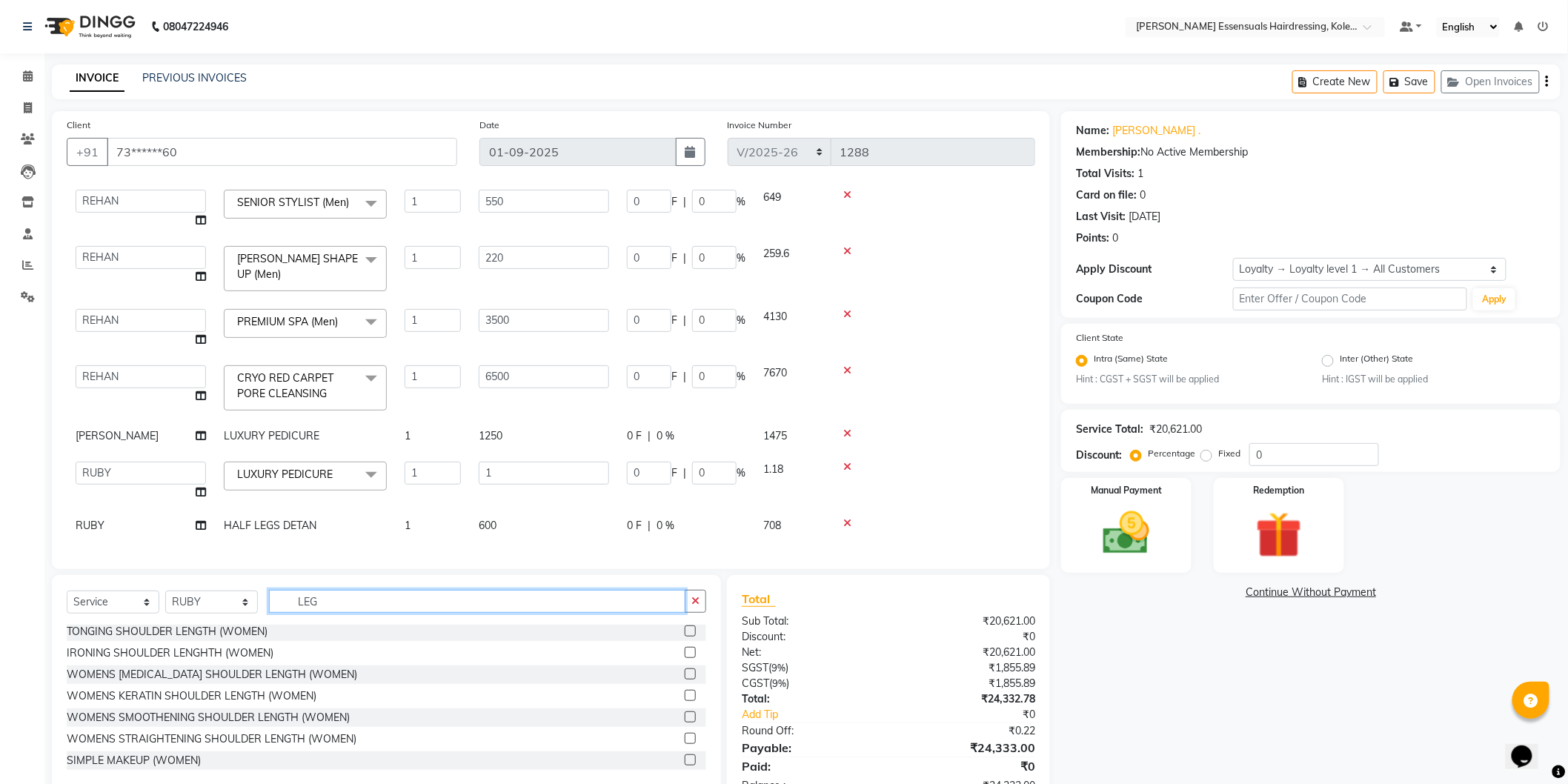
scroll to position [0, 0]
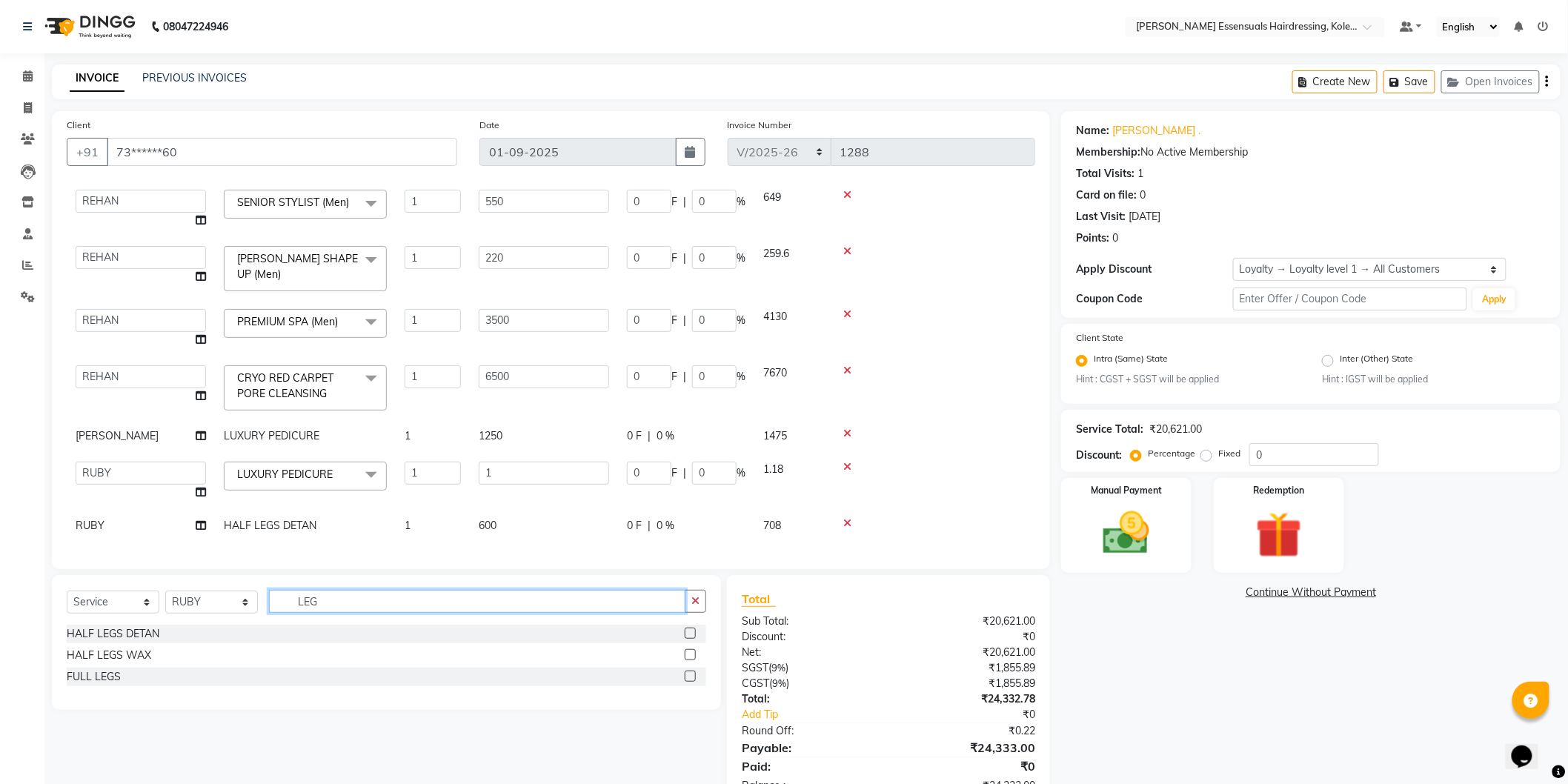
type input "LEG"
click at [687, 655] on label at bounding box center [690, 655] width 11 height 11
click at [687, 655] on input "checkbox" at bounding box center [689, 655] width 9 height 9
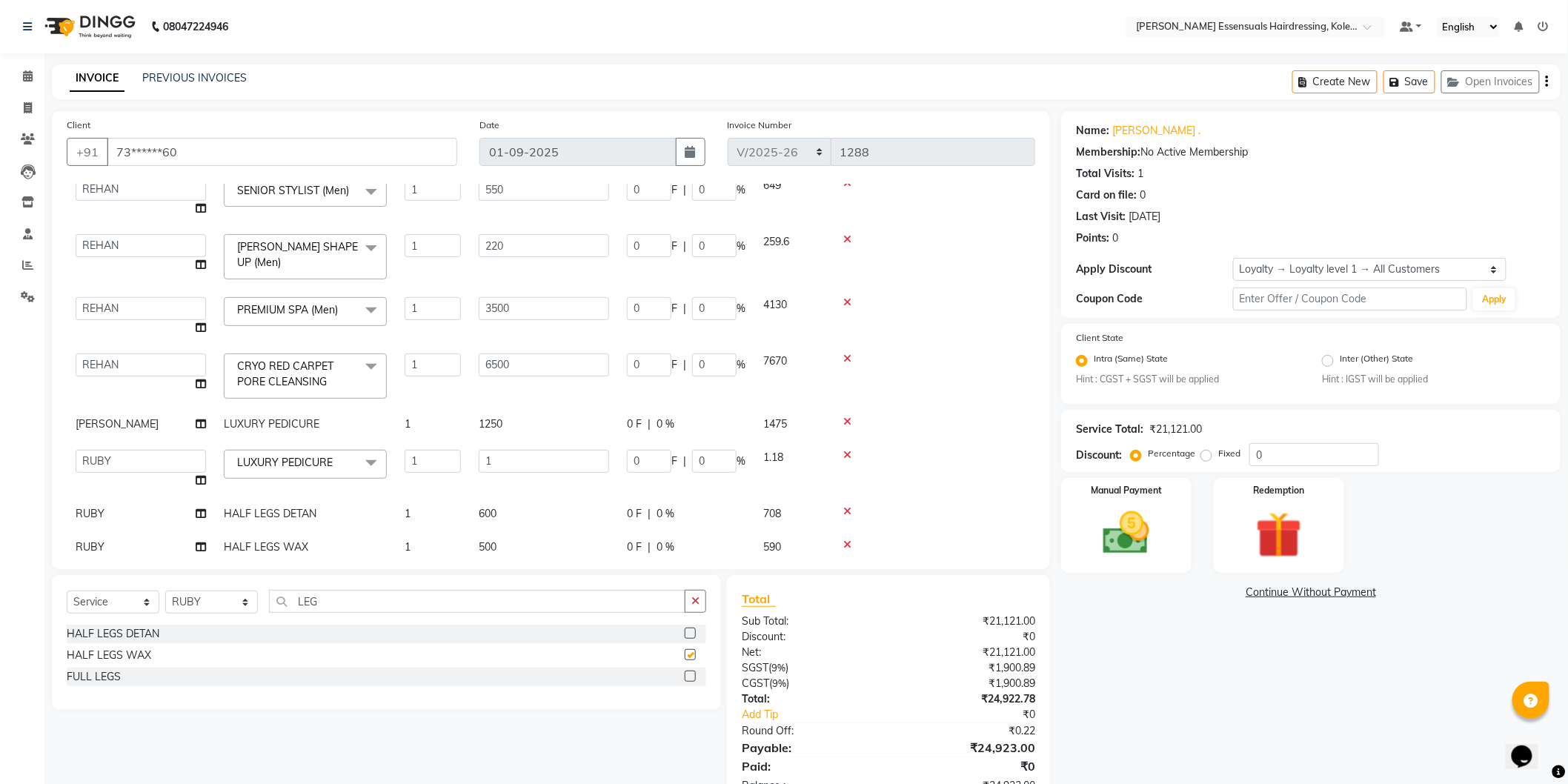
scroll to position [264, 0]
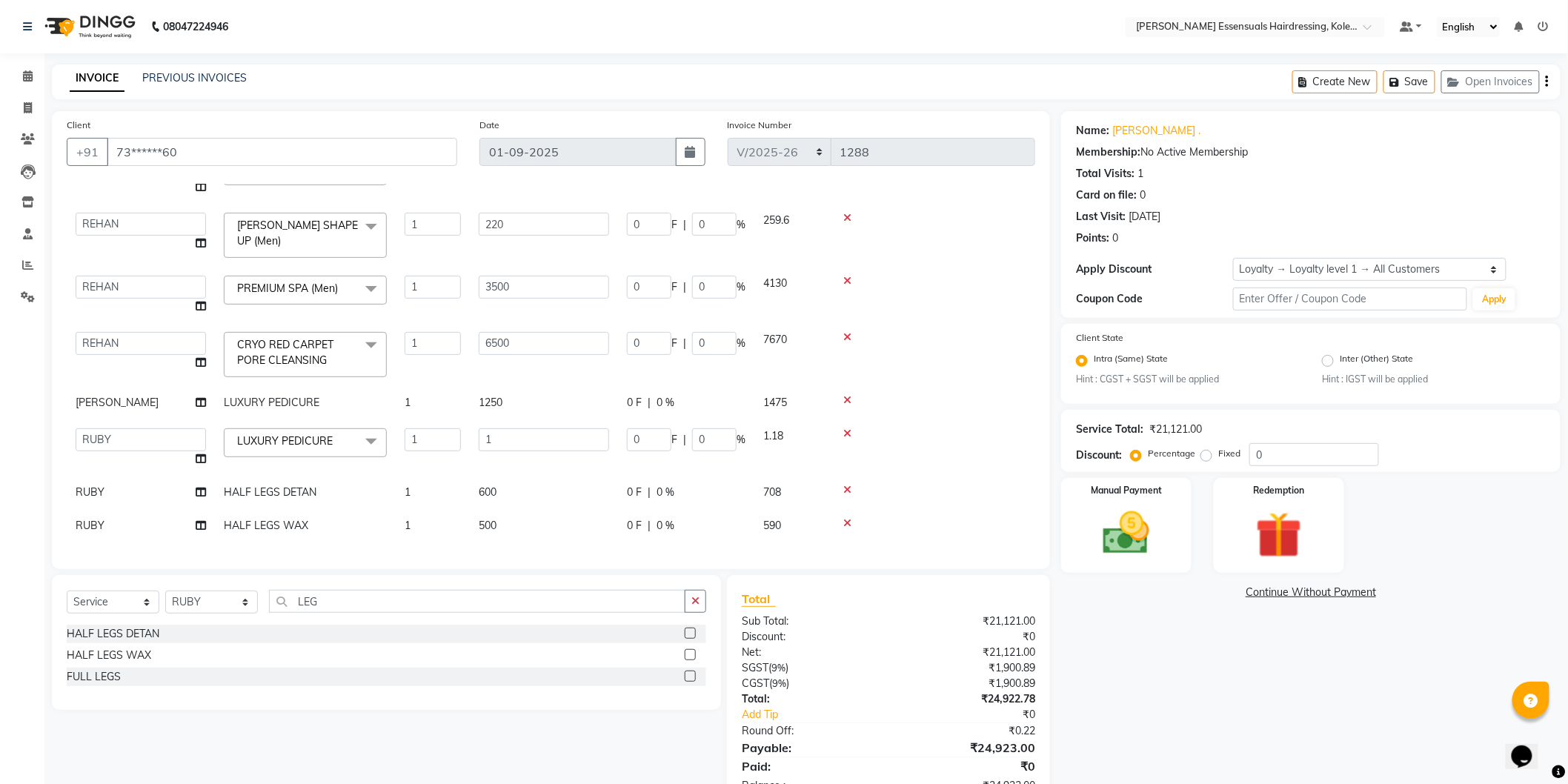
checkbox input "false"
click at [487, 519] on span "500" at bounding box center [488, 526] width 18 height 13
select select "79968"
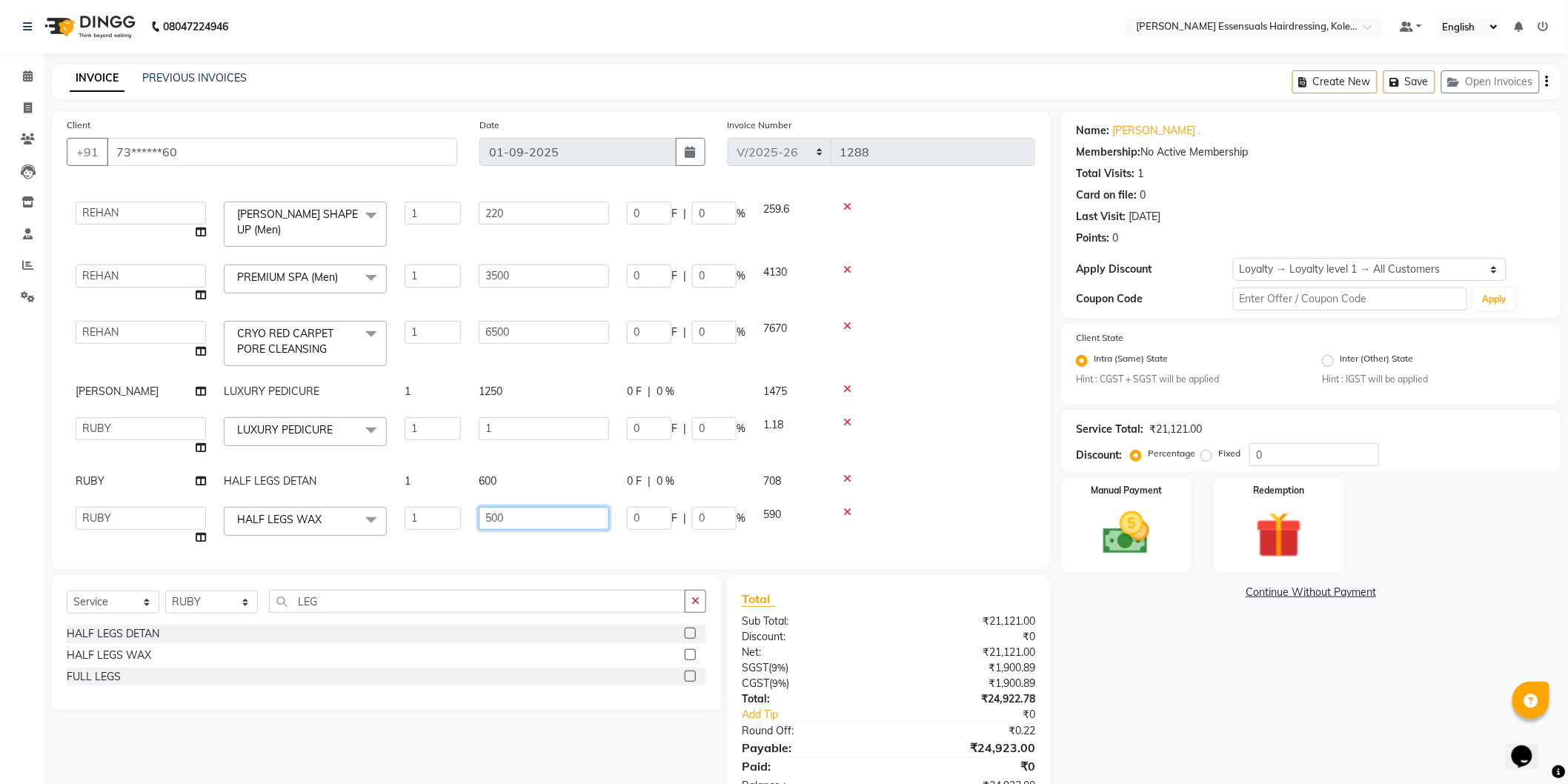
click at [498, 516] on input "500" at bounding box center [544, 518] width 131 height 23
type input "550"
click at [512, 466] on td "600" at bounding box center [543, 481] width 149 height 33
select select "79968"
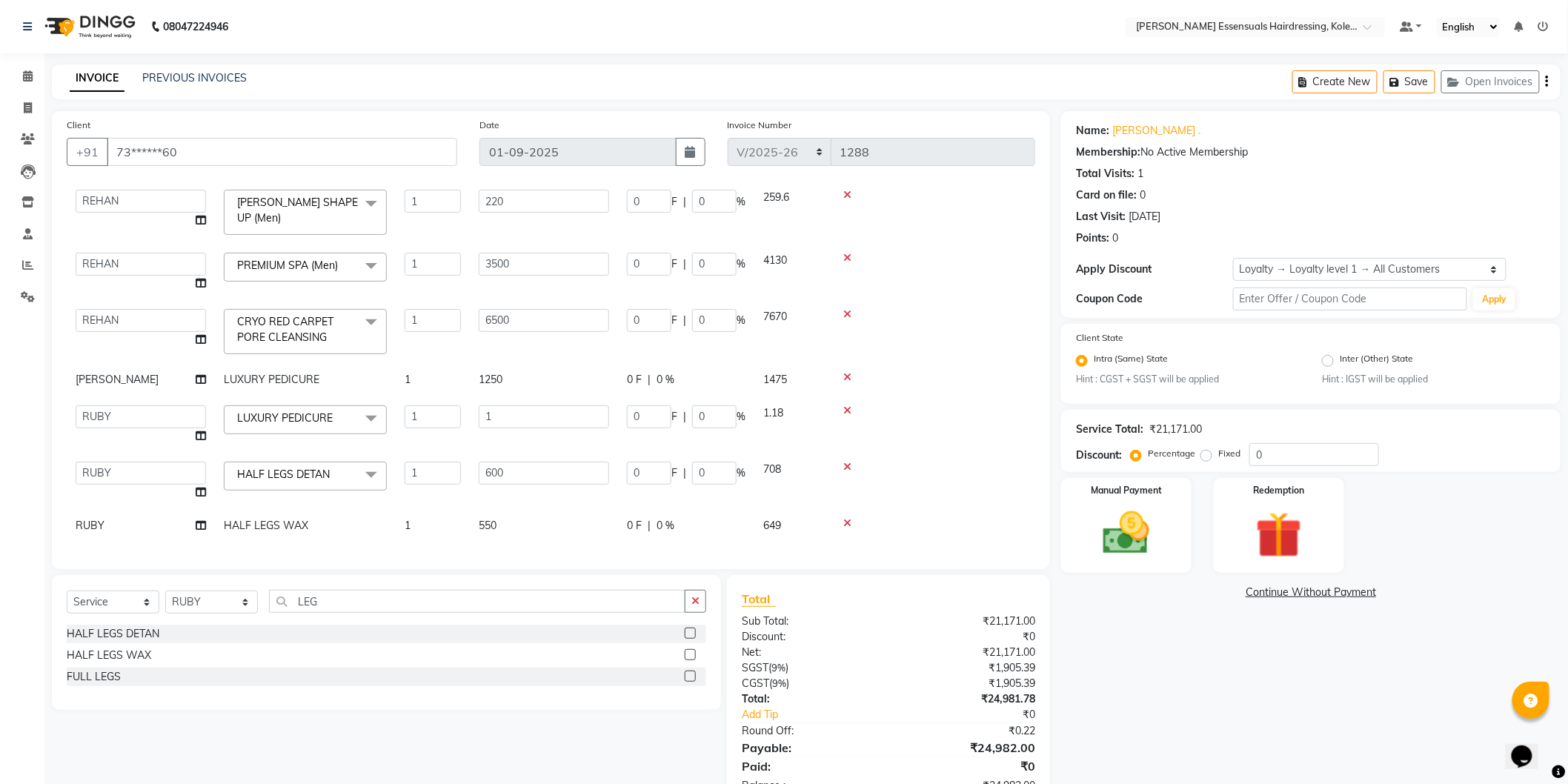
scroll to position [288, 0]
click at [528, 339] on td "6500" at bounding box center [543, 331] width 149 height 63
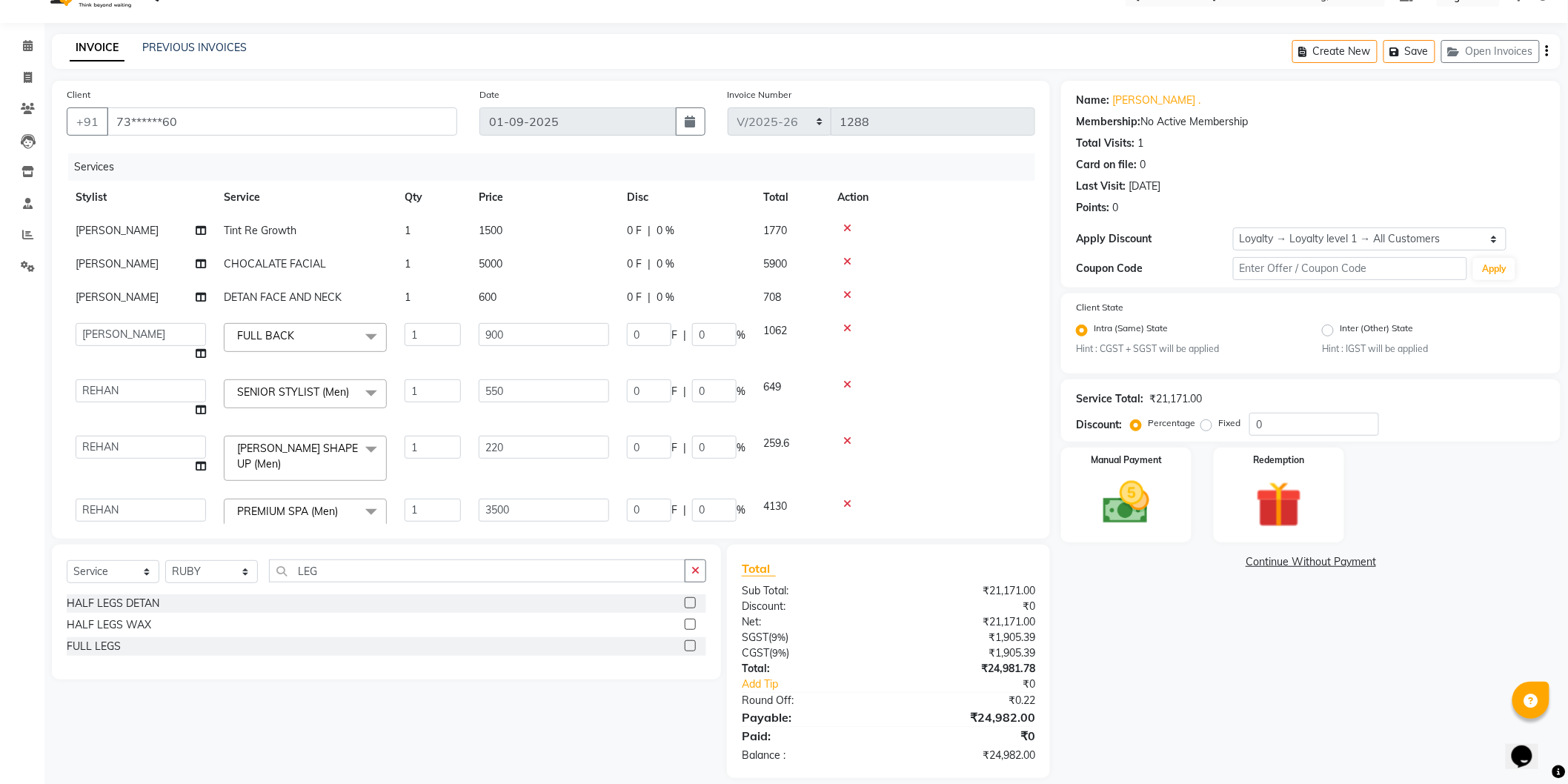
scroll to position [46, 0]
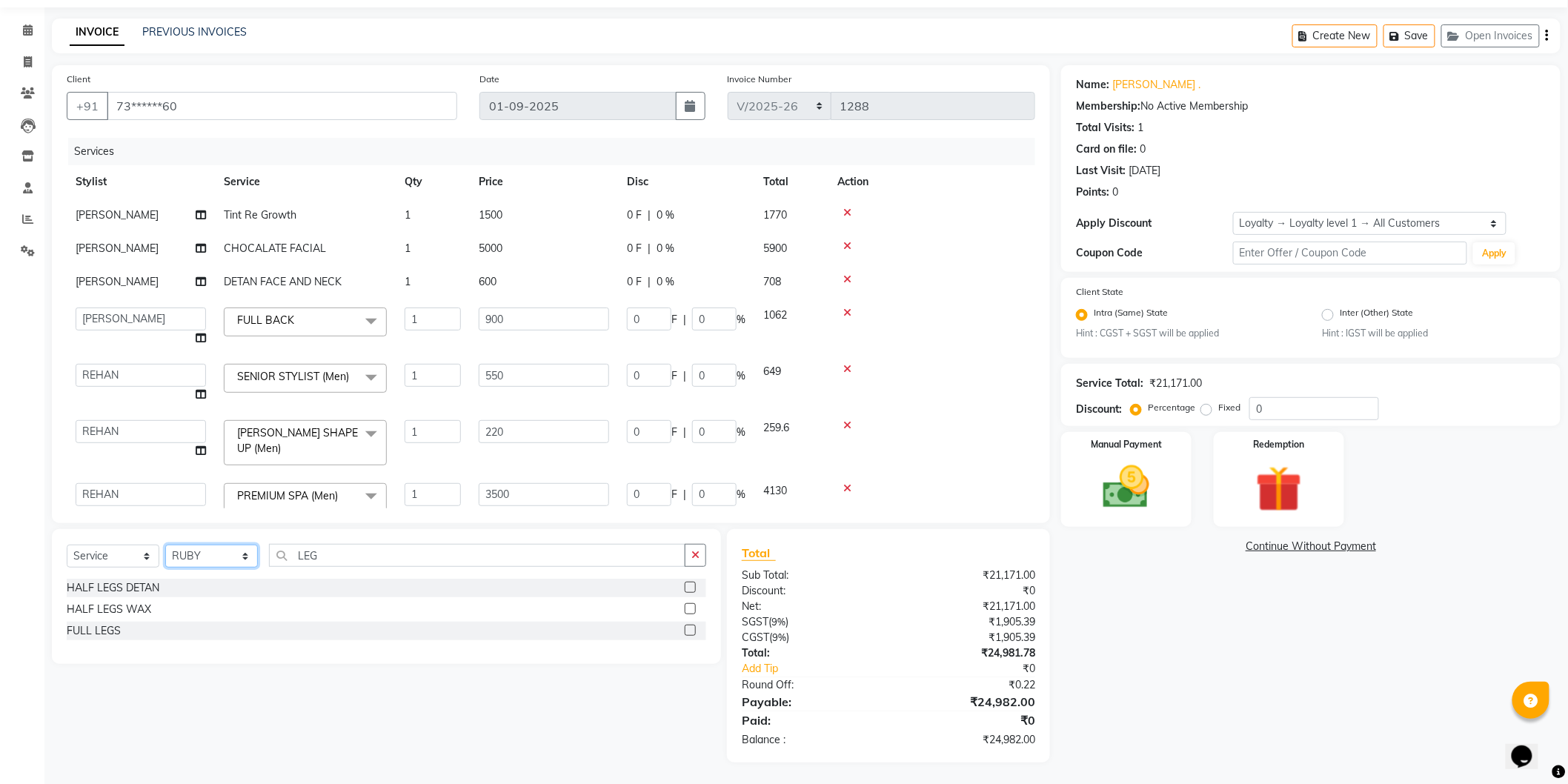
click at [193, 553] on select "Select Stylist Admin [PERSON_NAME] Dev [PERSON_NAME] [PERSON_NAME] [PERSON_NAME…" at bounding box center [212, 556] width 93 height 23
select select "83004"
click at [166, 545] on select "Select Stylist Admin [PERSON_NAME] Dev [PERSON_NAME] [PERSON_NAME] [PERSON_NAME…" at bounding box center [212, 556] width 93 height 23
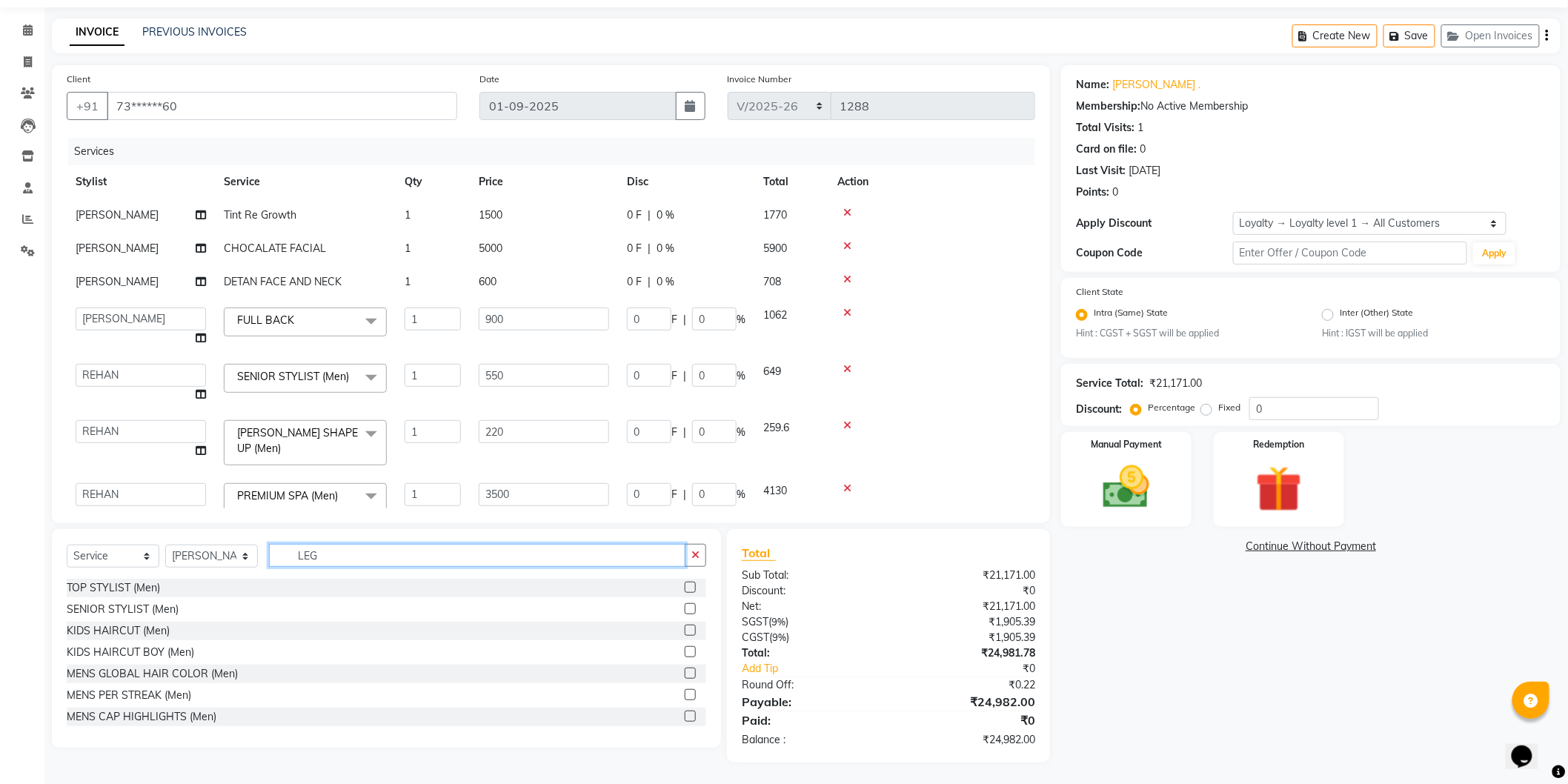
click at [294, 546] on input "LEG" at bounding box center [477, 556] width 417 height 23
click at [308, 554] on input "LEG" at bounding box center [477, 556] width 417 height 23
type input "CLEA"
click at [685, 587] on label at bounding box center [690, 587] width 11 height 11
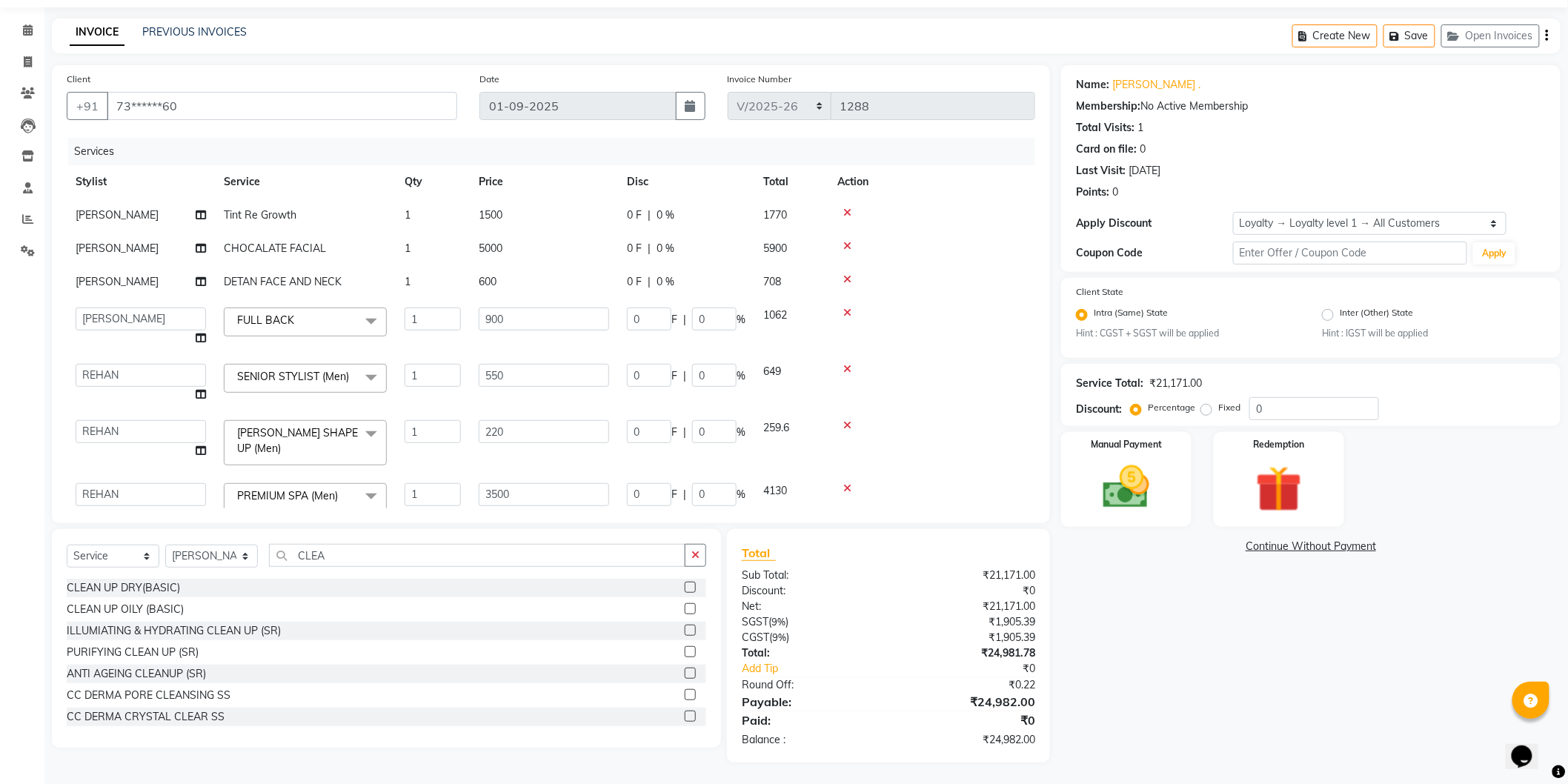
click at [685, 587] on input "checkbox" at bounding box center [689, 588] width 9 height 9
checkbox input "false"
click at [305, 552] on input "CLEA" at bounding box center [477, 556] width 417 height 23
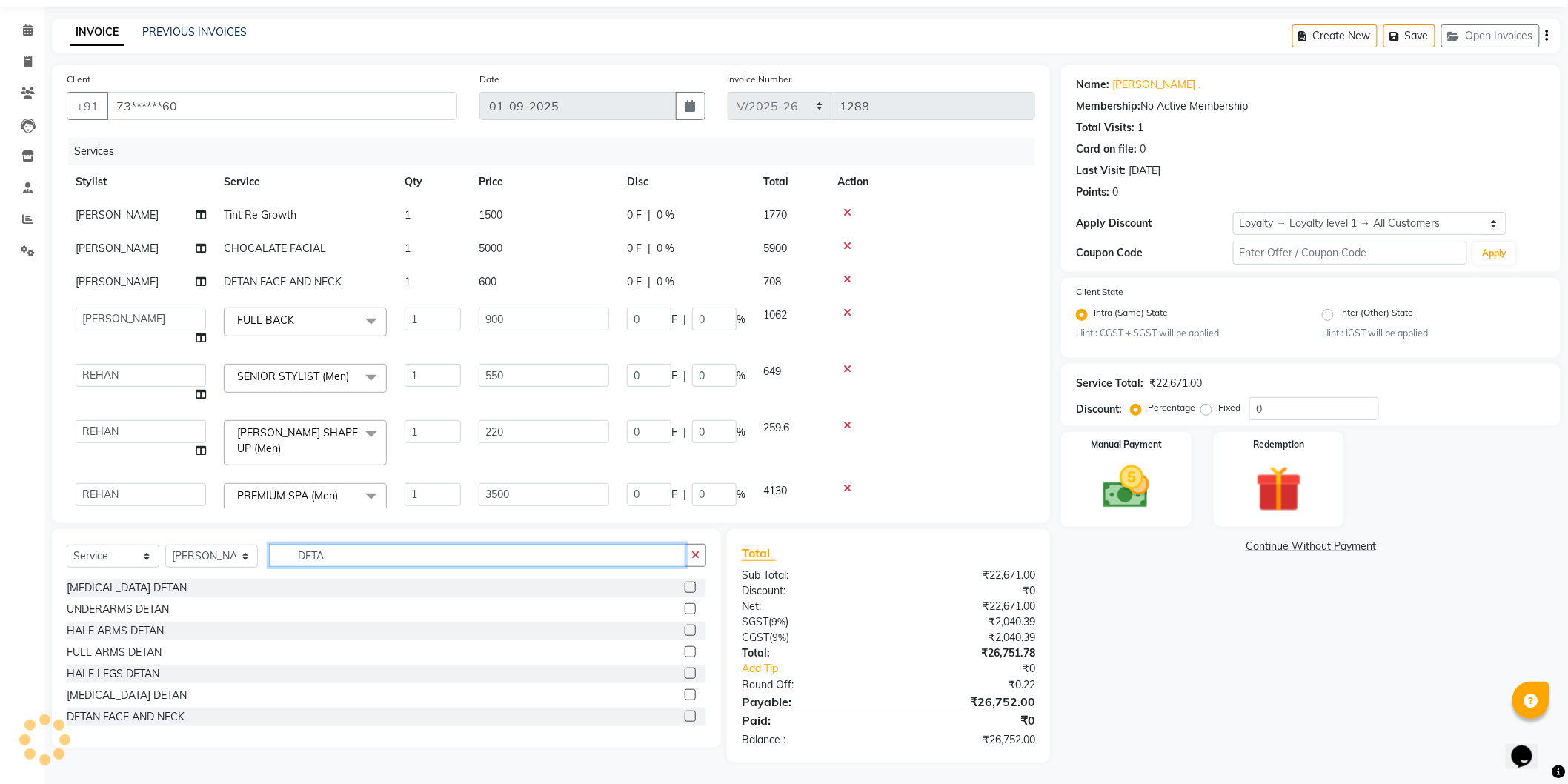
type input "DETA"
click at [685, 715] on div at bounding box center [695, 718] width 22 height 19
drag, startPoint x: 683, startPoint y: 715, endPoint x: 675, endPoint y: 716, distance: 8.1
click at [685, 716] on label at bounding box center [690, 717] width 11 height 11
click at [685, 716] on input "checkbox" at bounding box center [689, 717] width 9 height 9
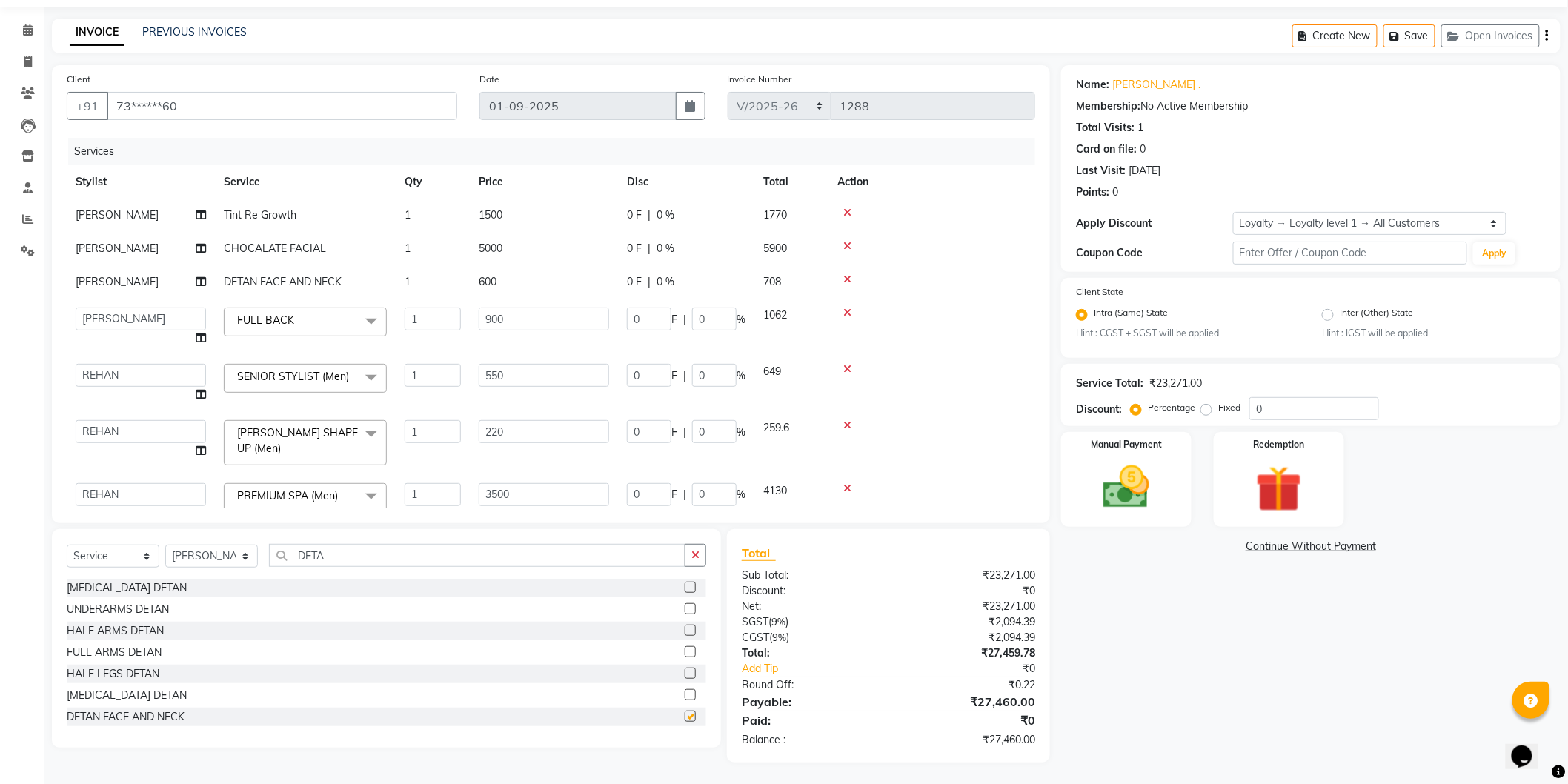
checkbox input "false"
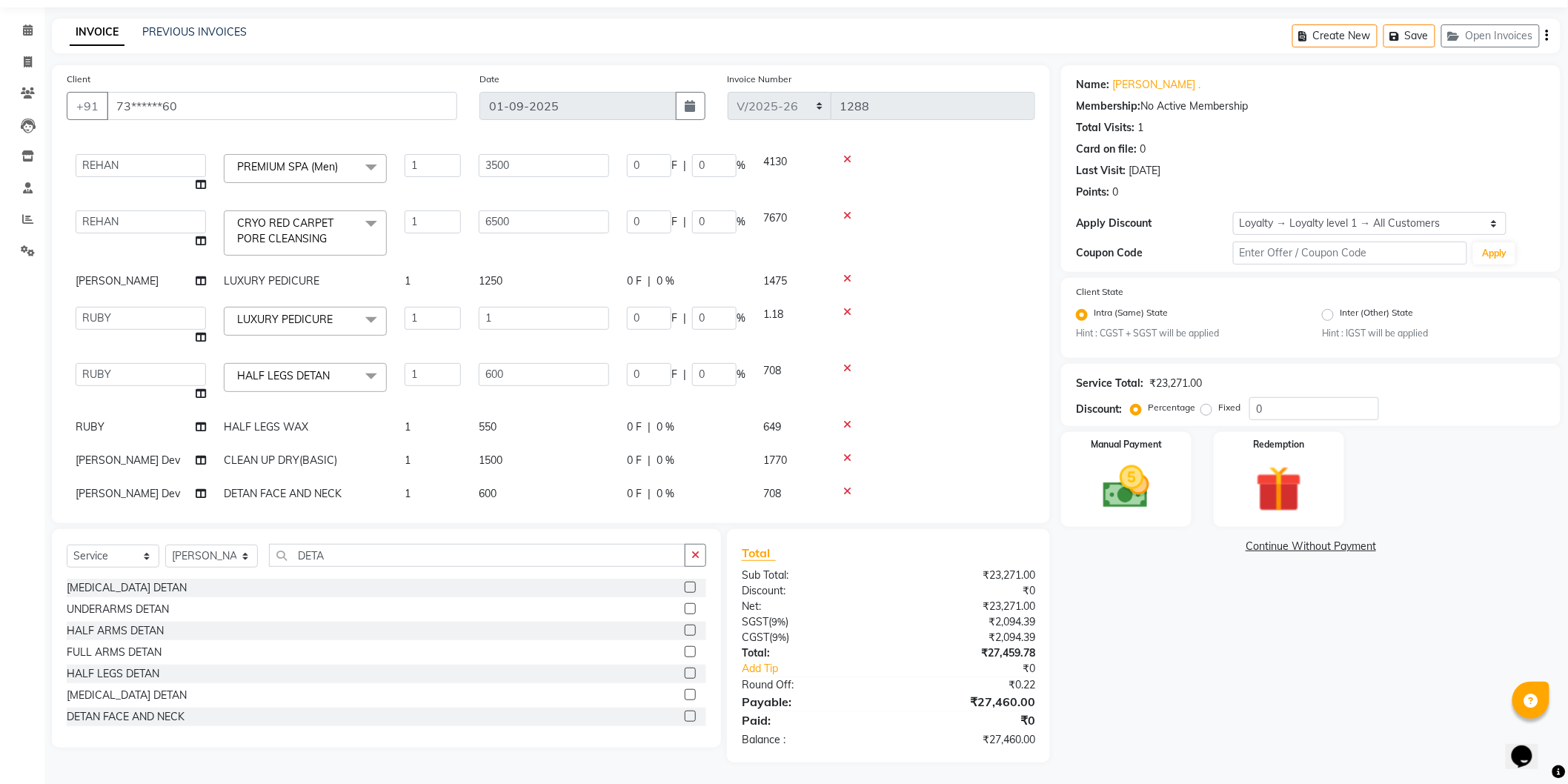
scroll to position [354, 0]
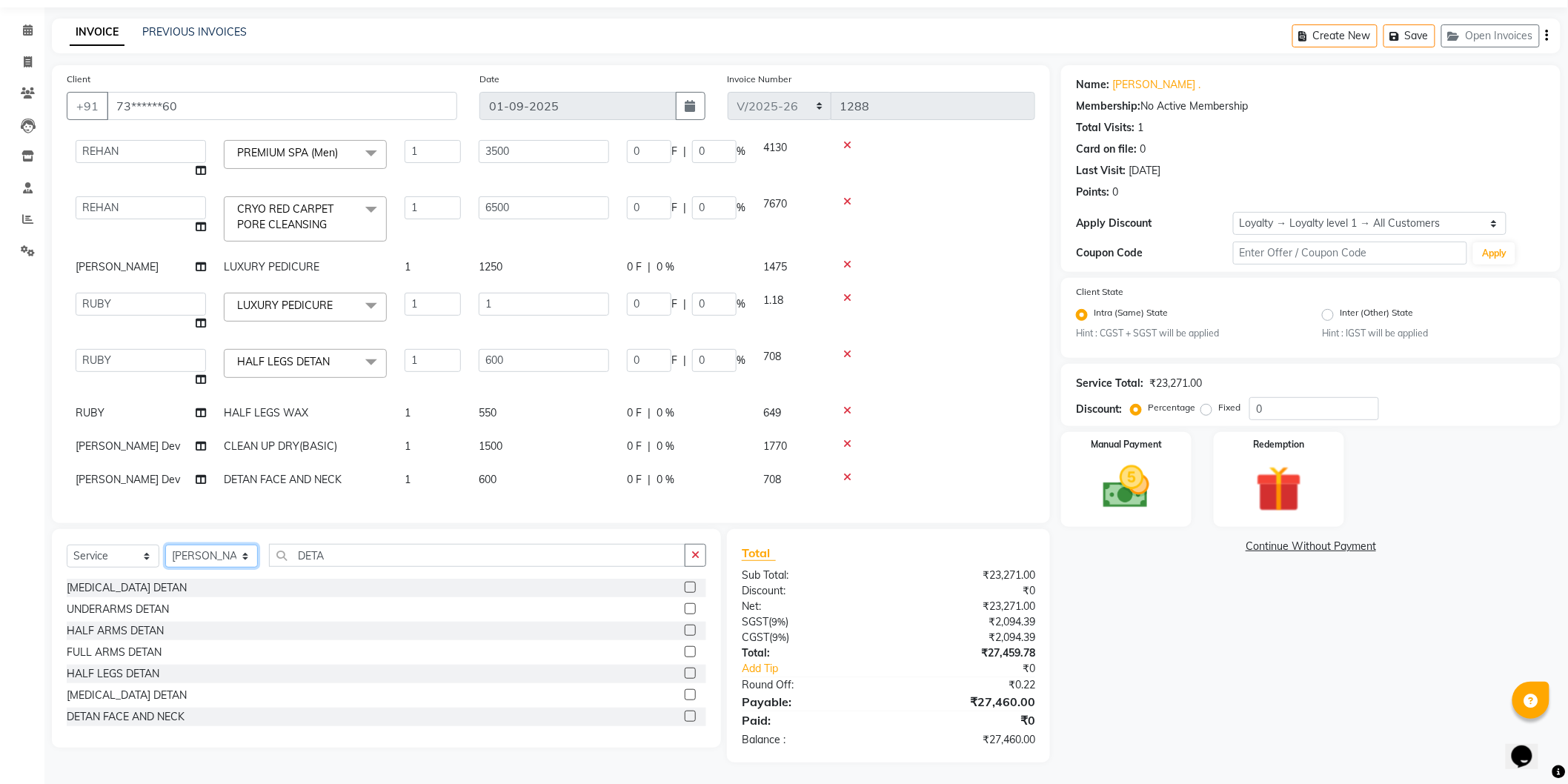
click at [221, 551] on select "Select Stylist Admin [PERSON_NAME] Dev [PERSON_NAME] [PERSON_NAME] [PERSON_NAME…" at bounding box center [212, 556] width 93 height 23
select select "79966"
click at [166, 545] on select "Select Stylist Admin [PERSON_NAME] Dev [PERSON_NAME] [PERSON_NAME] [PERSON_NAME…" at bounding box center [212, 556] width 93 height 23
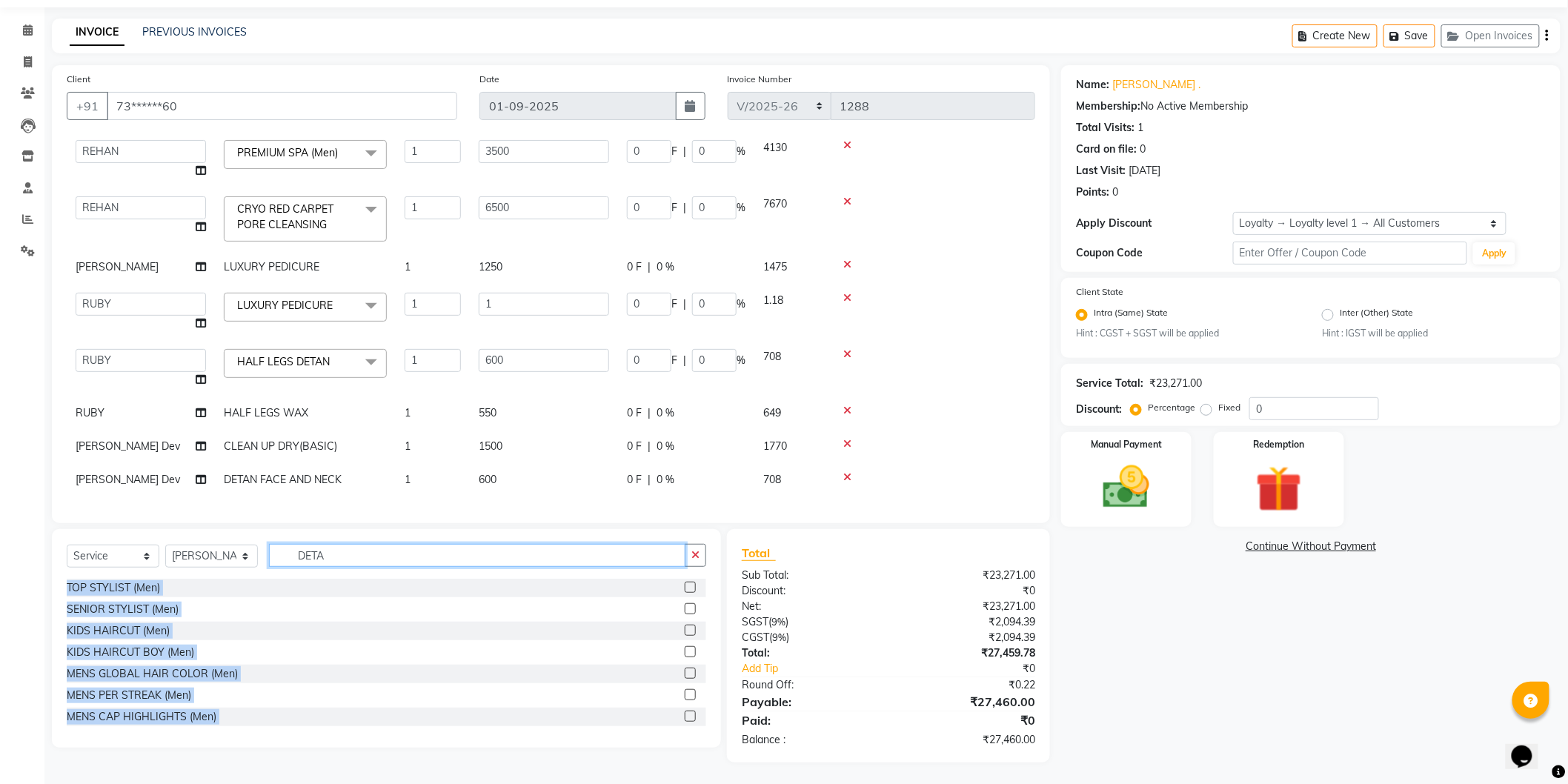
click at [312, 553] on input "DETA" at bounding box center [477, 556] width 417 height 23
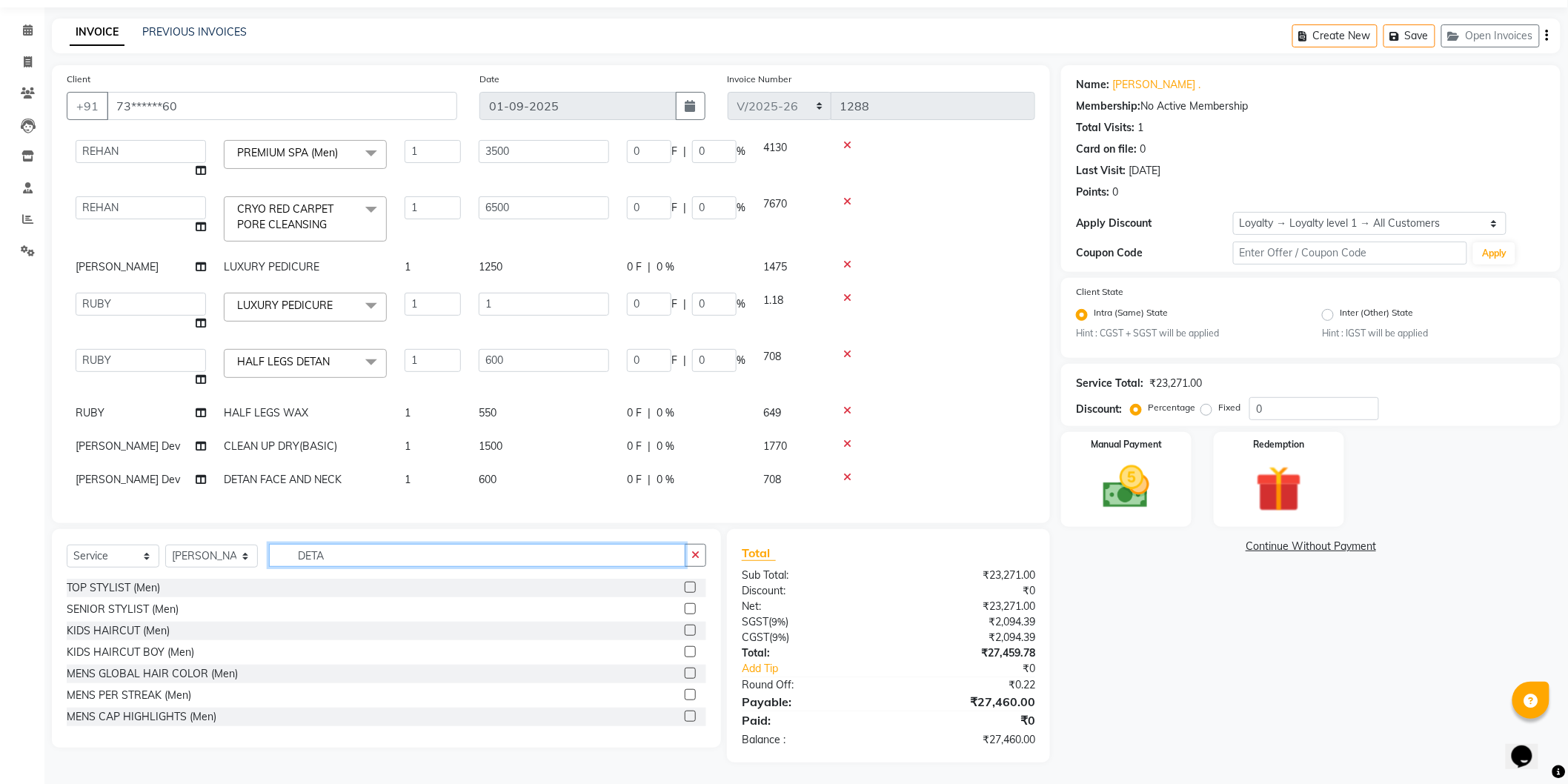
click at [312, 553] on input "DETA" at bounding box center [477, 556] width 417 height 23
type input "W"
type input "SPA"
click at [685, 720] on div at bounding box center [689, 716] width 9 height 15
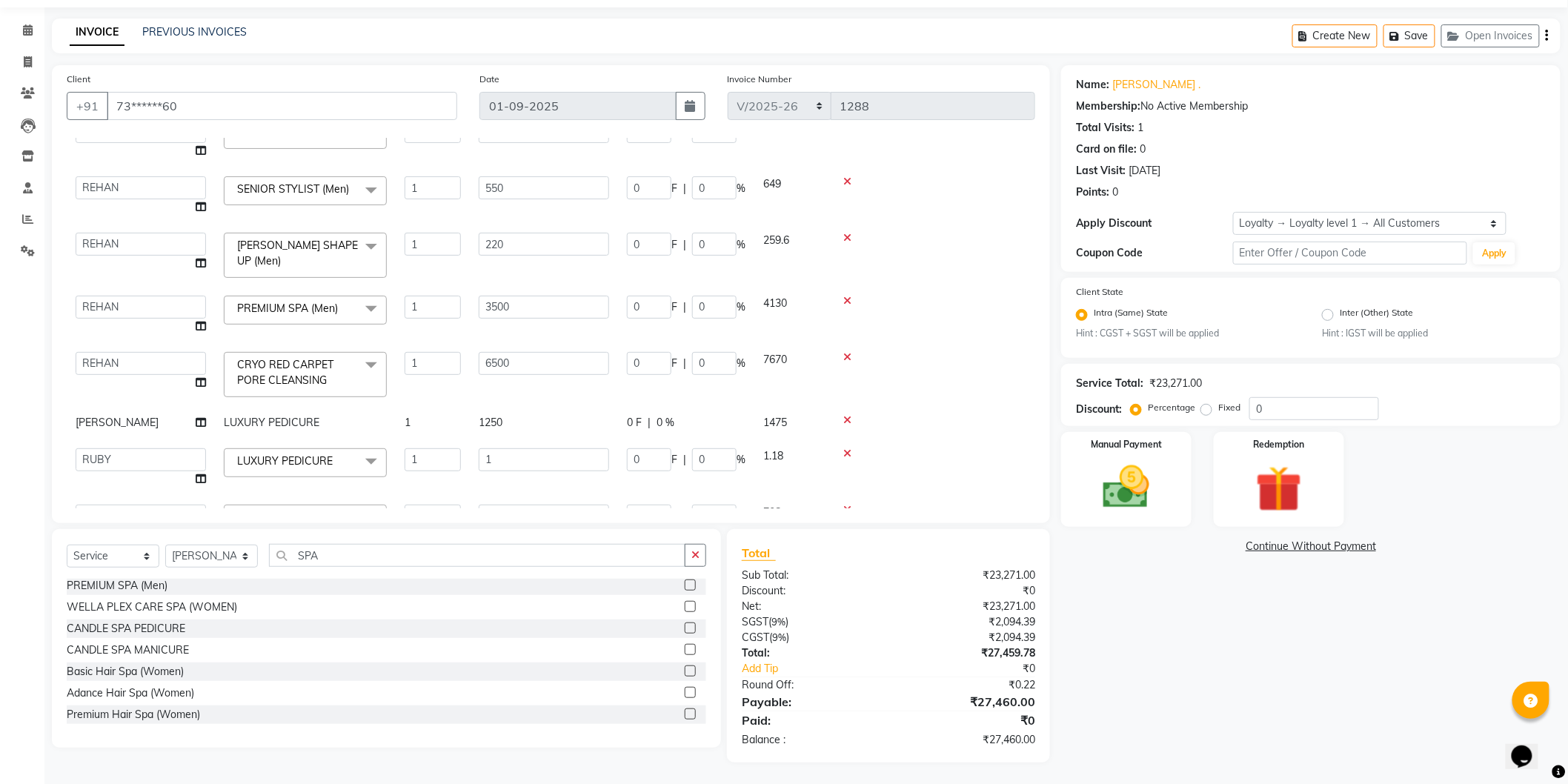
scroll to position [354, 0]
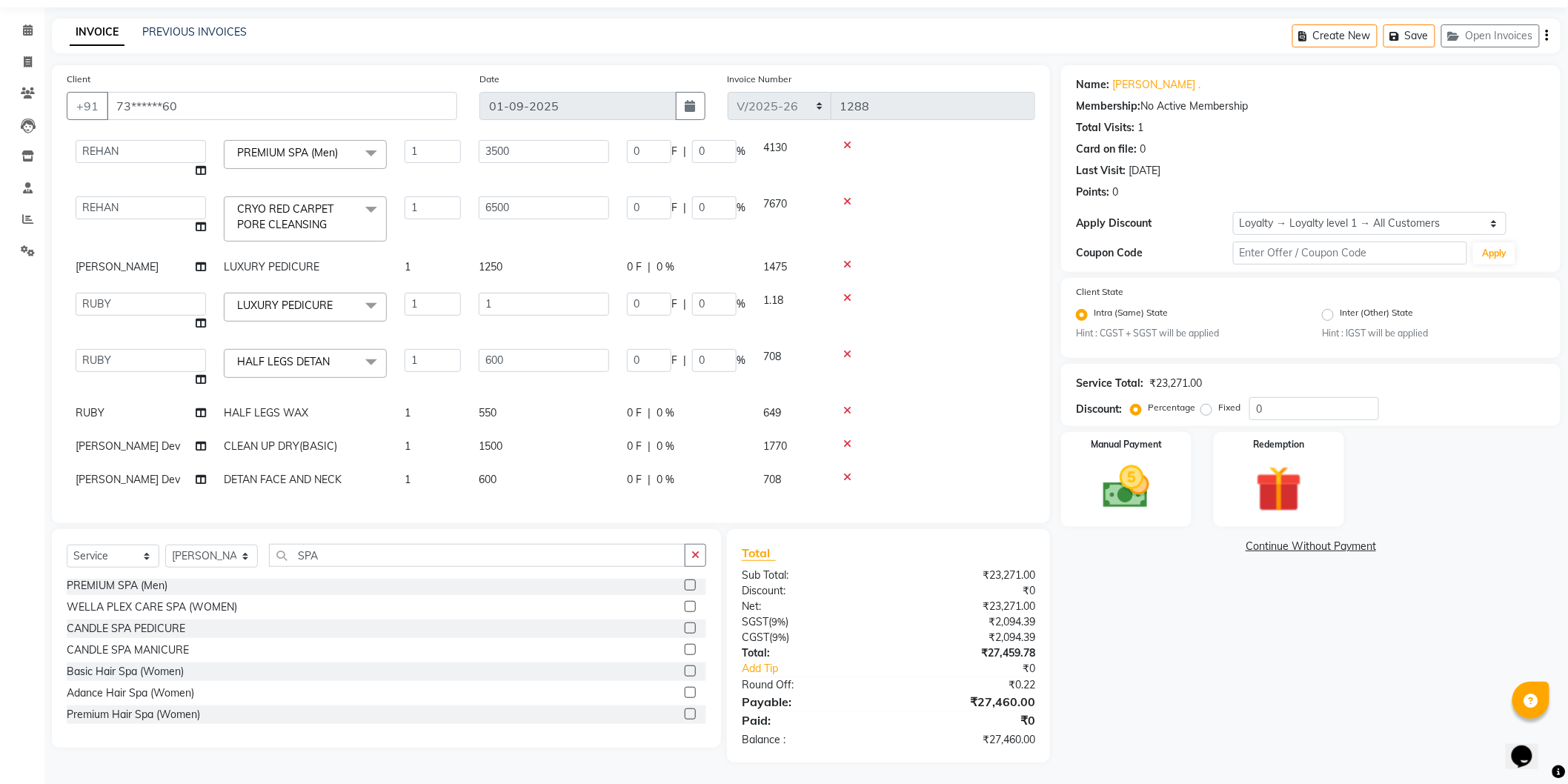
click at [685, 713] on label at bounding box center [690, 714] width 11 height 11
click at [685, 713] on input "checkbox" at bounding box center [689, 715] width 9 height 9
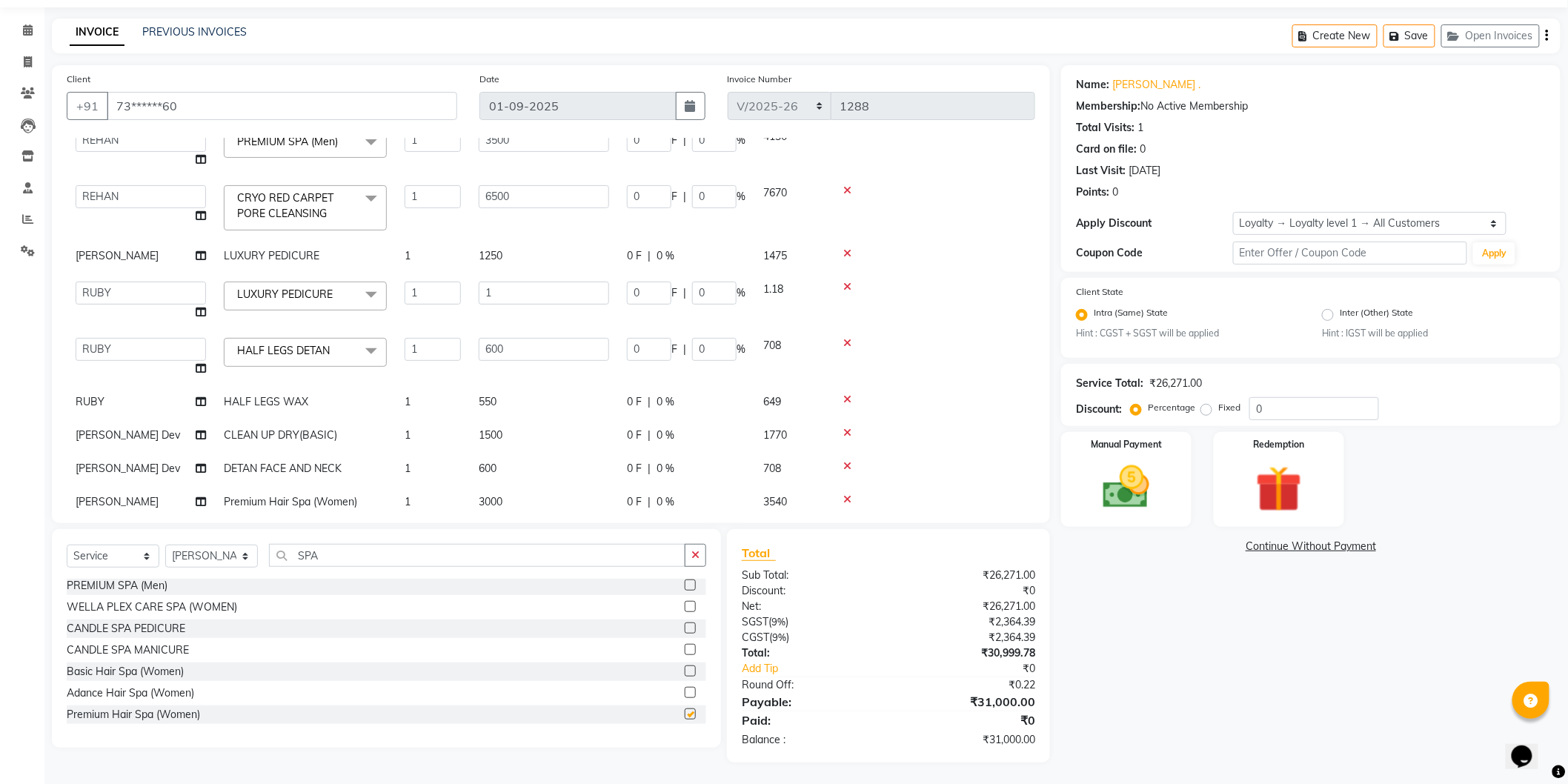
checkbox input "false"
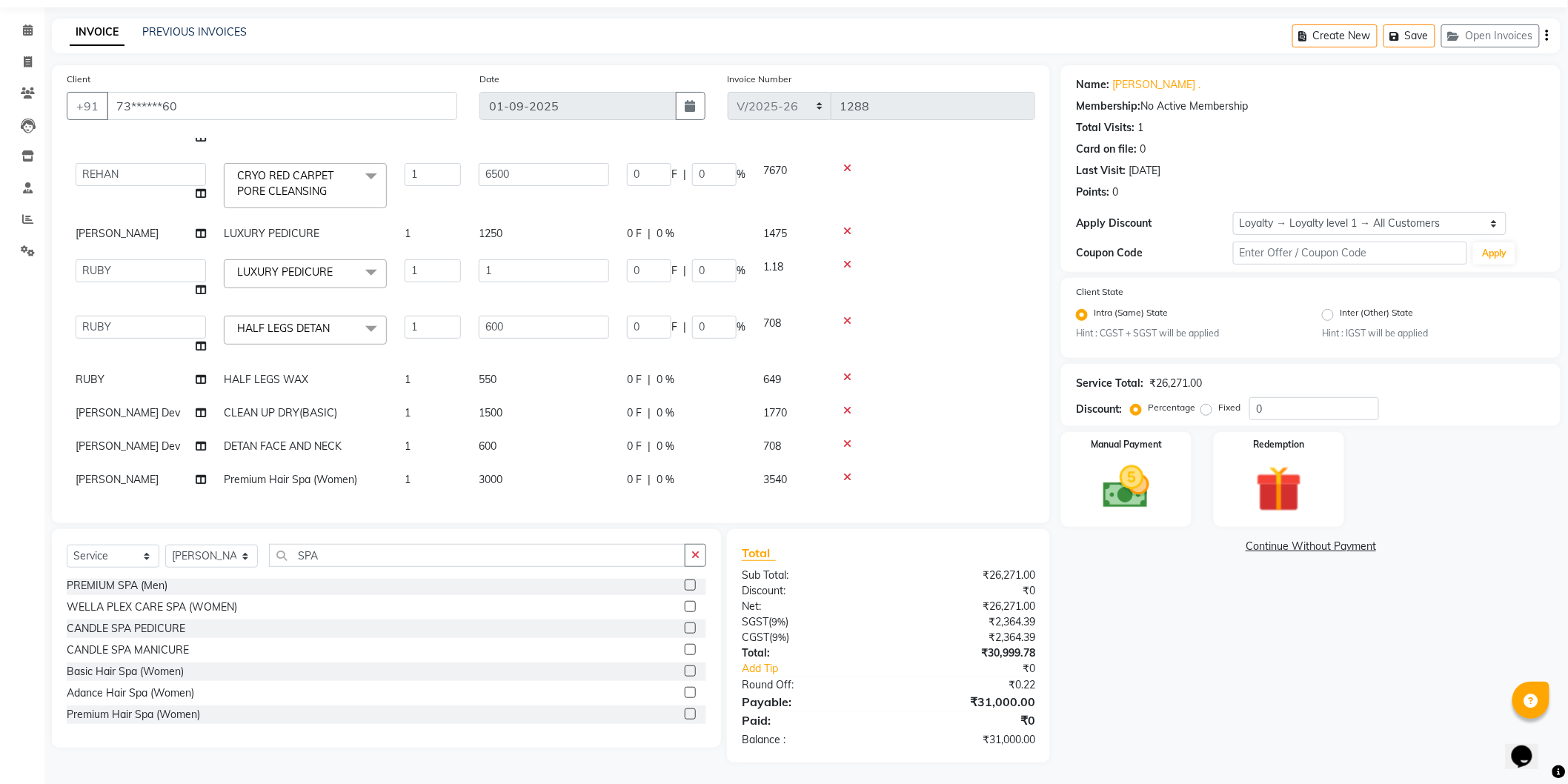
scroll to position [388, 0]
click at [493, 259] on input "1" at bounding box center [544, 271] width 131 height 23
type input "1250"
click at [545, 276] on td "1250" at bounding box center [543, 278] width 149 height 56
select select "79968"
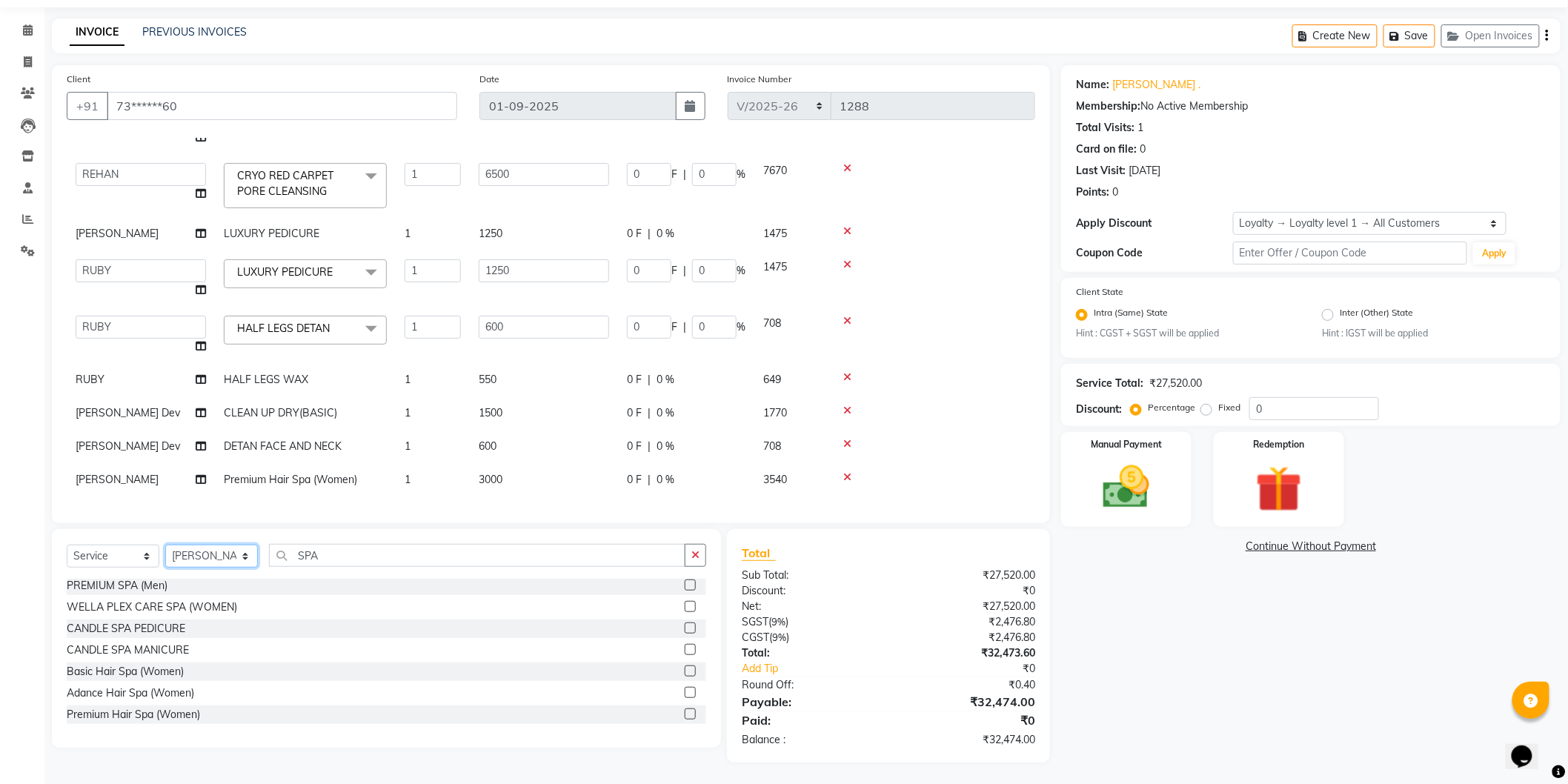
click at [209, 551] on select "Select Stylist Admin [PERSON_NAME] Dev [PERSON_NAME] [PERSON_NAME] [PERSON_NAME…" at bounding box center [212, 556] width 93 height 23
click at [143, 552] on select "Select Service Product Membership Package Voucher Prepaid Gift Card" at bounding box center [113, 556] width 93 height 23
select select "product"
click at [66, 545] on select "Select Service Product Membership Package Voucher Prepaid Gift Card" at bounding box center [113, 556] width 93 height 23
click at [186, 554] on select "Select Stylist Admin [PERSON_NAME] Dev [PERSON_NAME] [PERSON_NAME] [PERSON_NAME…" at bounding box center [212, 556] width 93 height 23
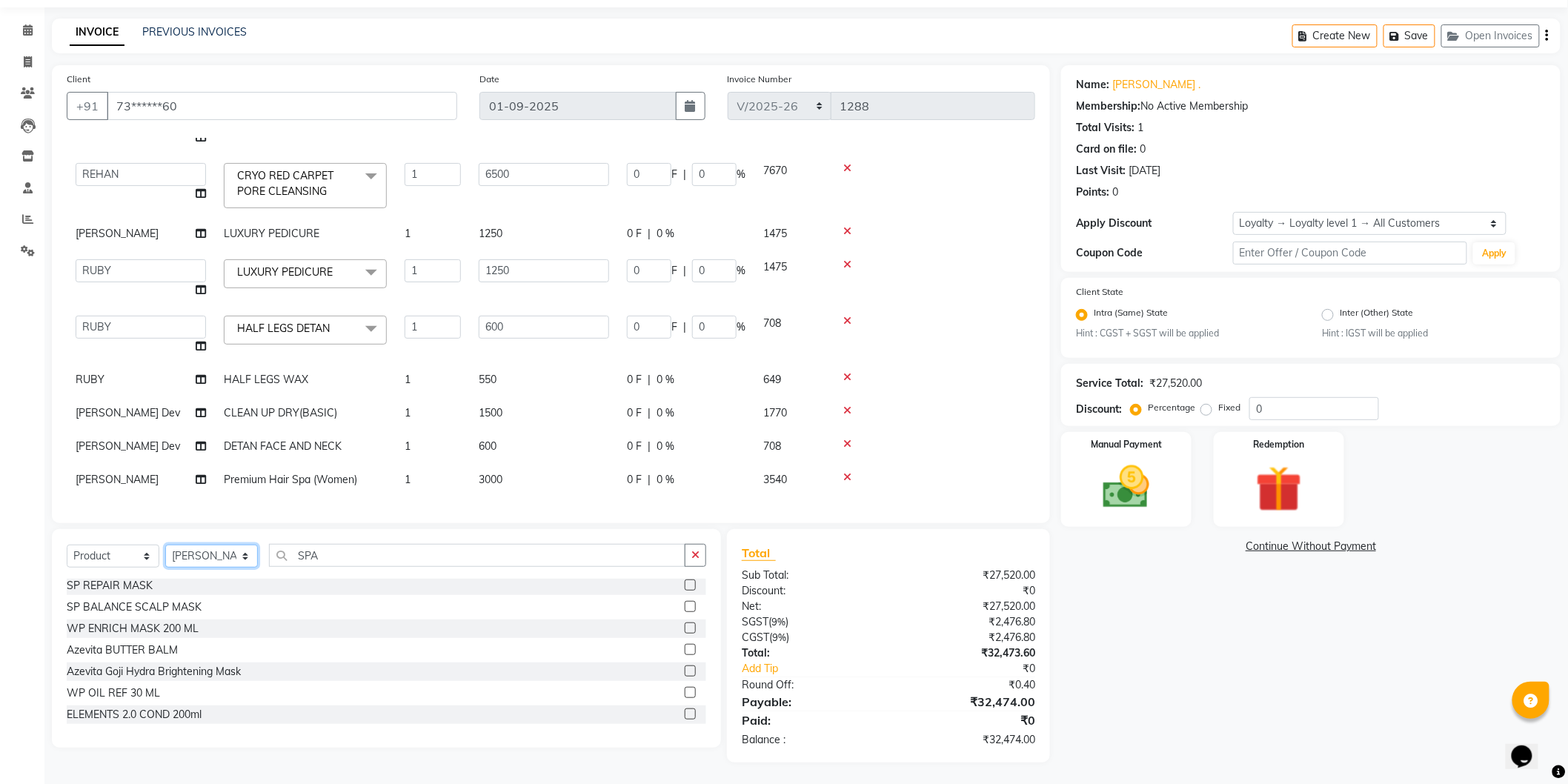
select select "79967"
click at [166, 545] on select "Select Stylist Admin [PERSON_NAME] Dev [PERSON_NAME] [PERSON_NAME] [PERSON_NAME…" at bounding box center [212, 556] width 93 height 23
click at [319, 554] on input "SPA" at bounding box center [477, 556] width 417 height 23
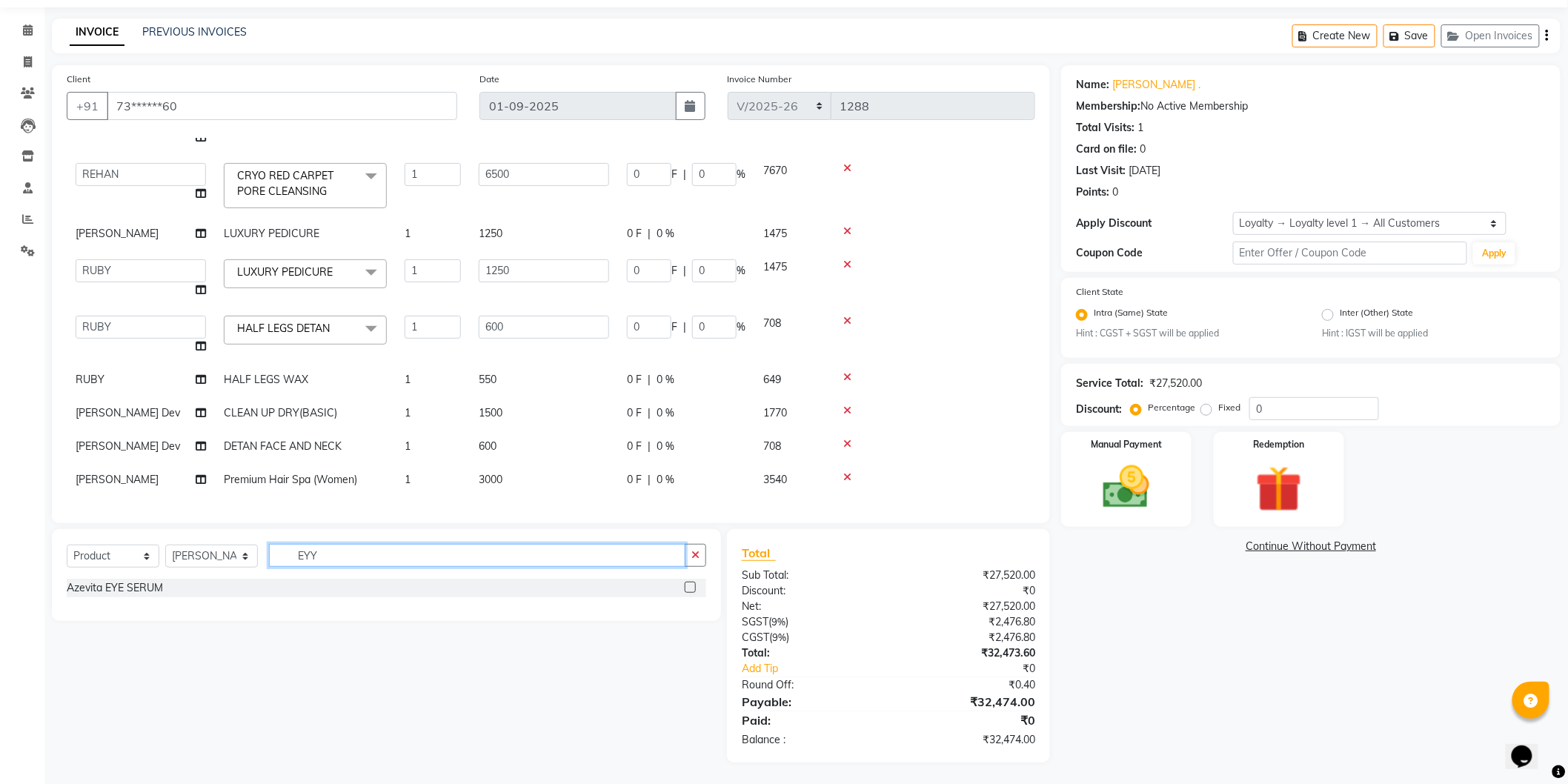
scroll to position [0, 0]
type input "EY"
click at [685, 584] on label at bounding box center [690, 587] width 11 height 11
click at [685, 584] on input "checkbox" at bounding box center [689, 588] width 9 height 9
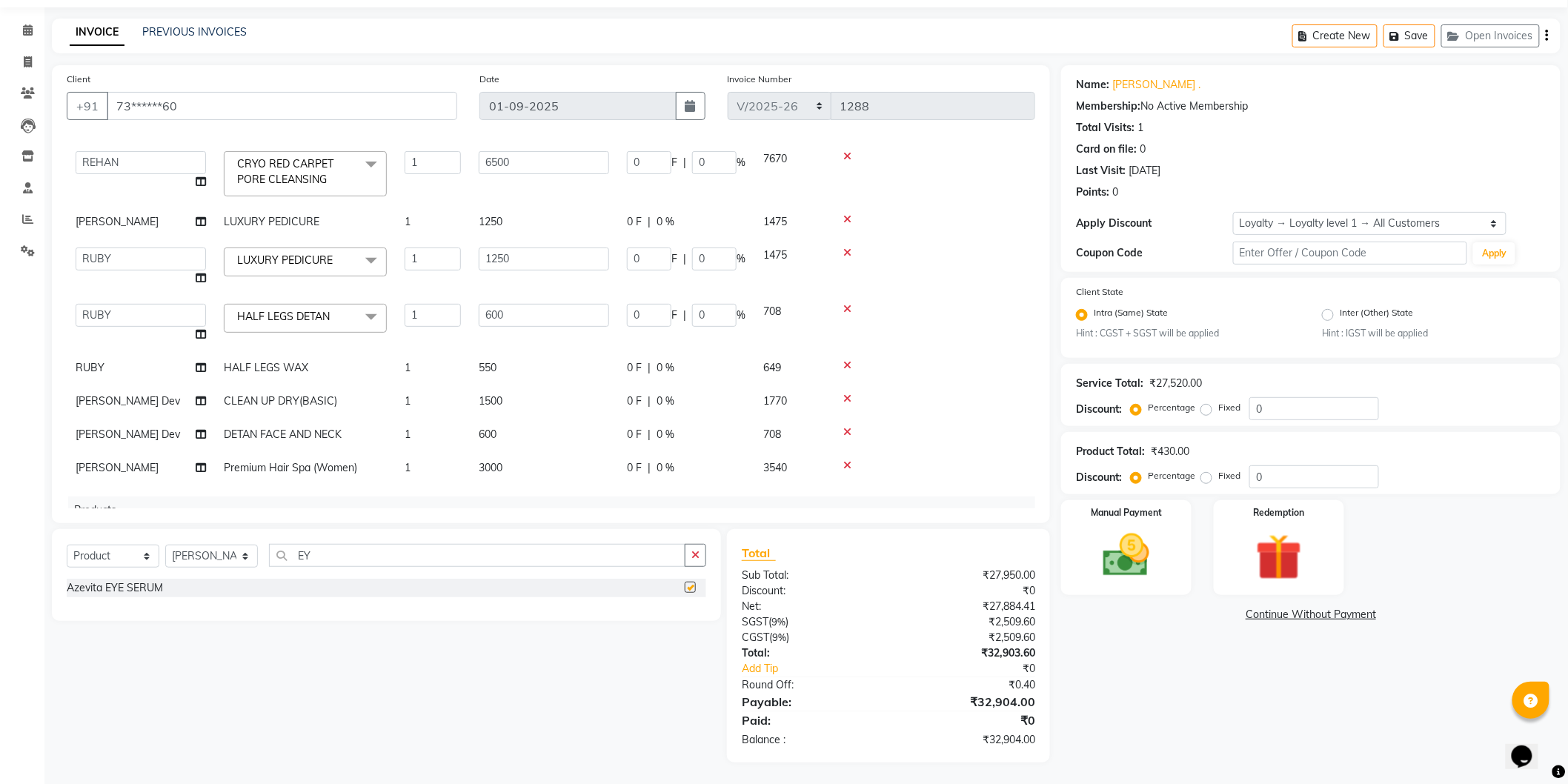
checkbox input "false"
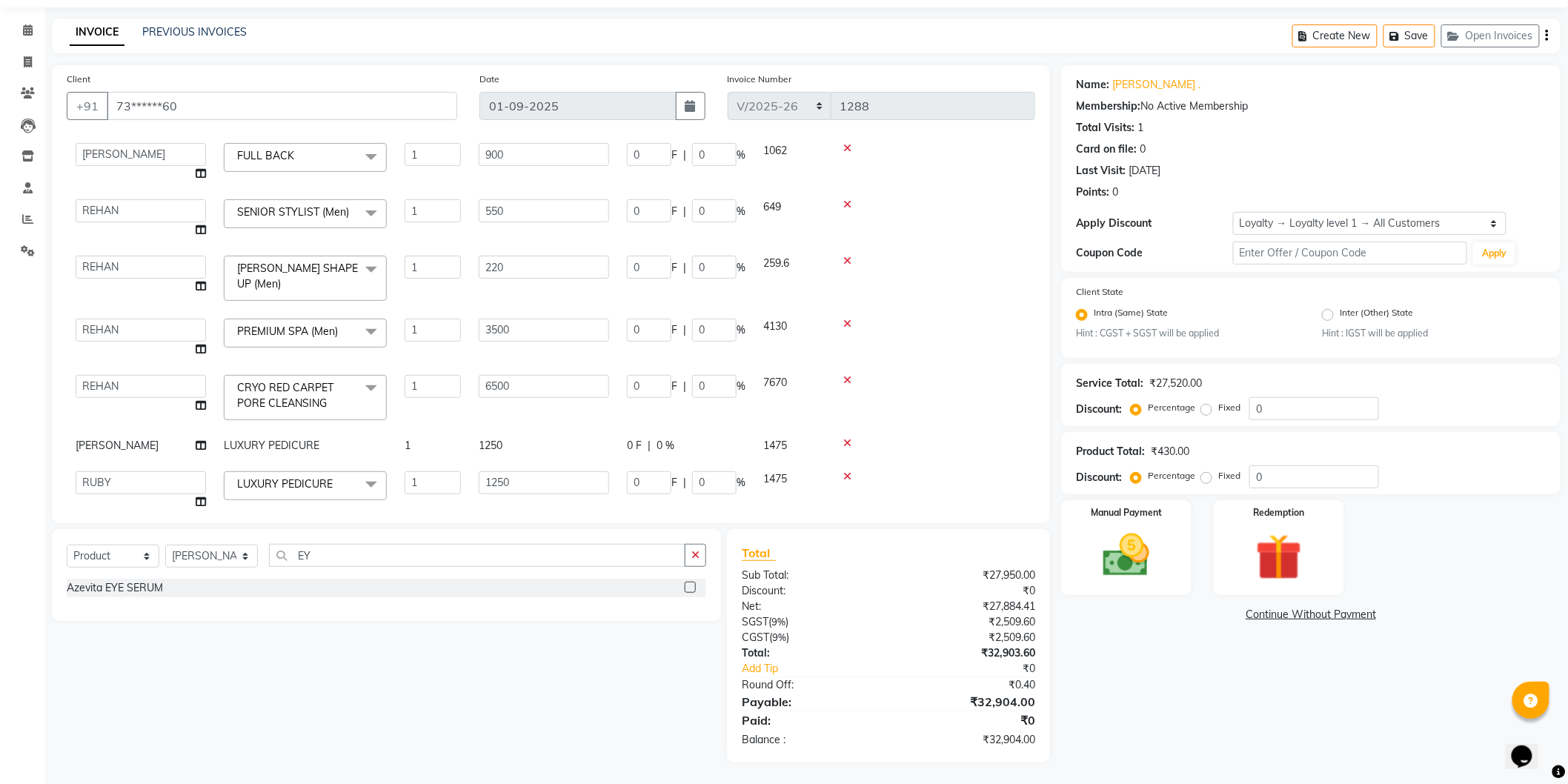
scroll to position [82, 0]
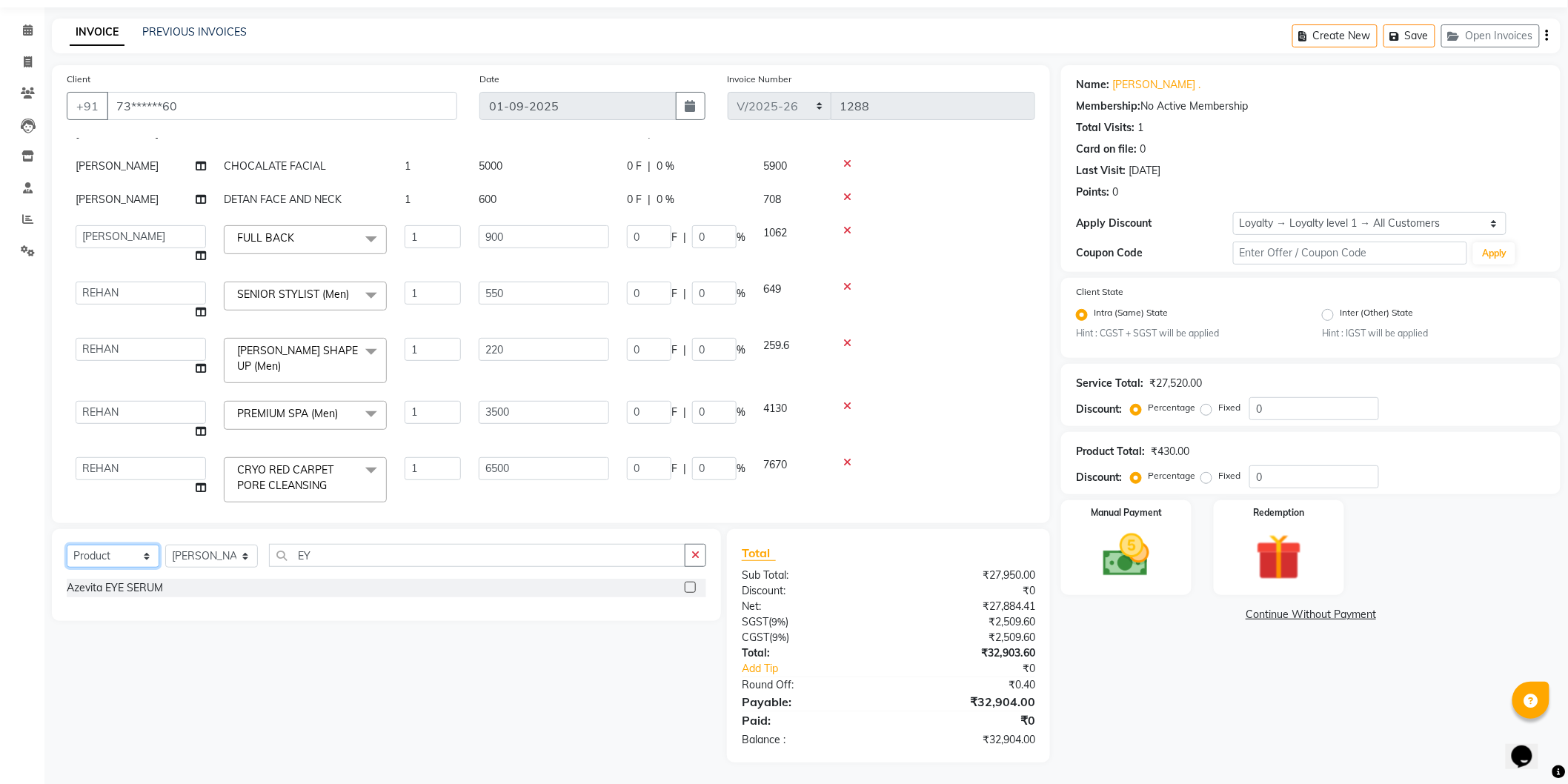
click at [145, 550] on select "Select Service Product Membership Package Voucher Prepaid Gift Card" at bounding box center [113, 556] width 93 height 23
select select "service"
click at [66, 545] on select "Select Service Product Membership Package Voucher Prepaid Gift Card" at bounding box center [113, 556] width 93 height 23
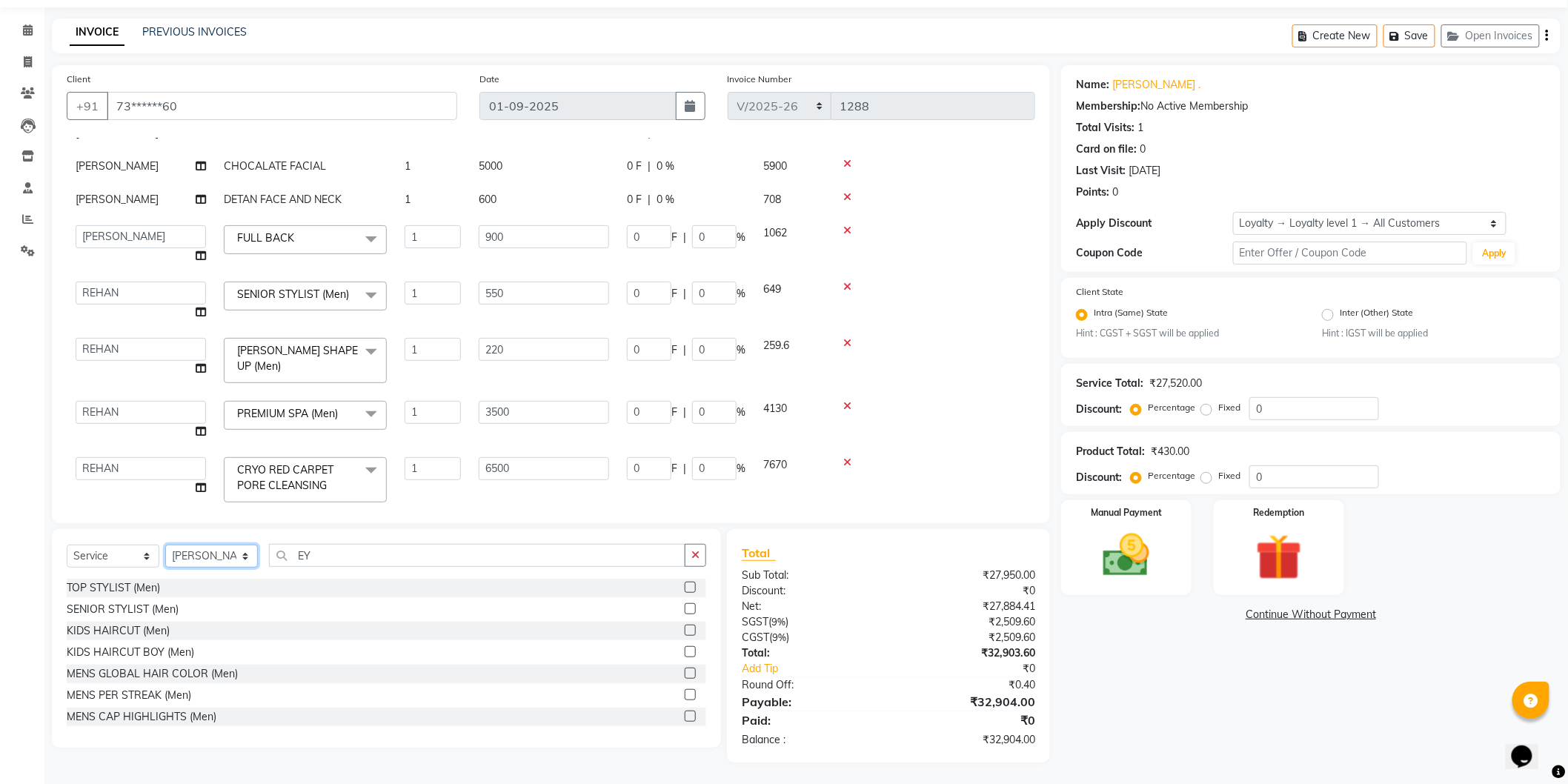
click at [186, 556] on select "Select Stylist Admin [PERSON_NAME] Dev [PERSON_NAME] [PERSON_NAME] [PERSON_NAME…" at bounding box center [212, 556] width 93 height 23
select select "79972"
click at [166, 545] on select "Select Stylist Admin [PERSON_NAME] Dev [PERSON_NAME] [PERSON_NAME] [PERSON_NAME…" at bounding box center [212, 556] width 93 height 23
click at [315, 556] on input "EY" at bounding box center [477, 556] width 417 height 23
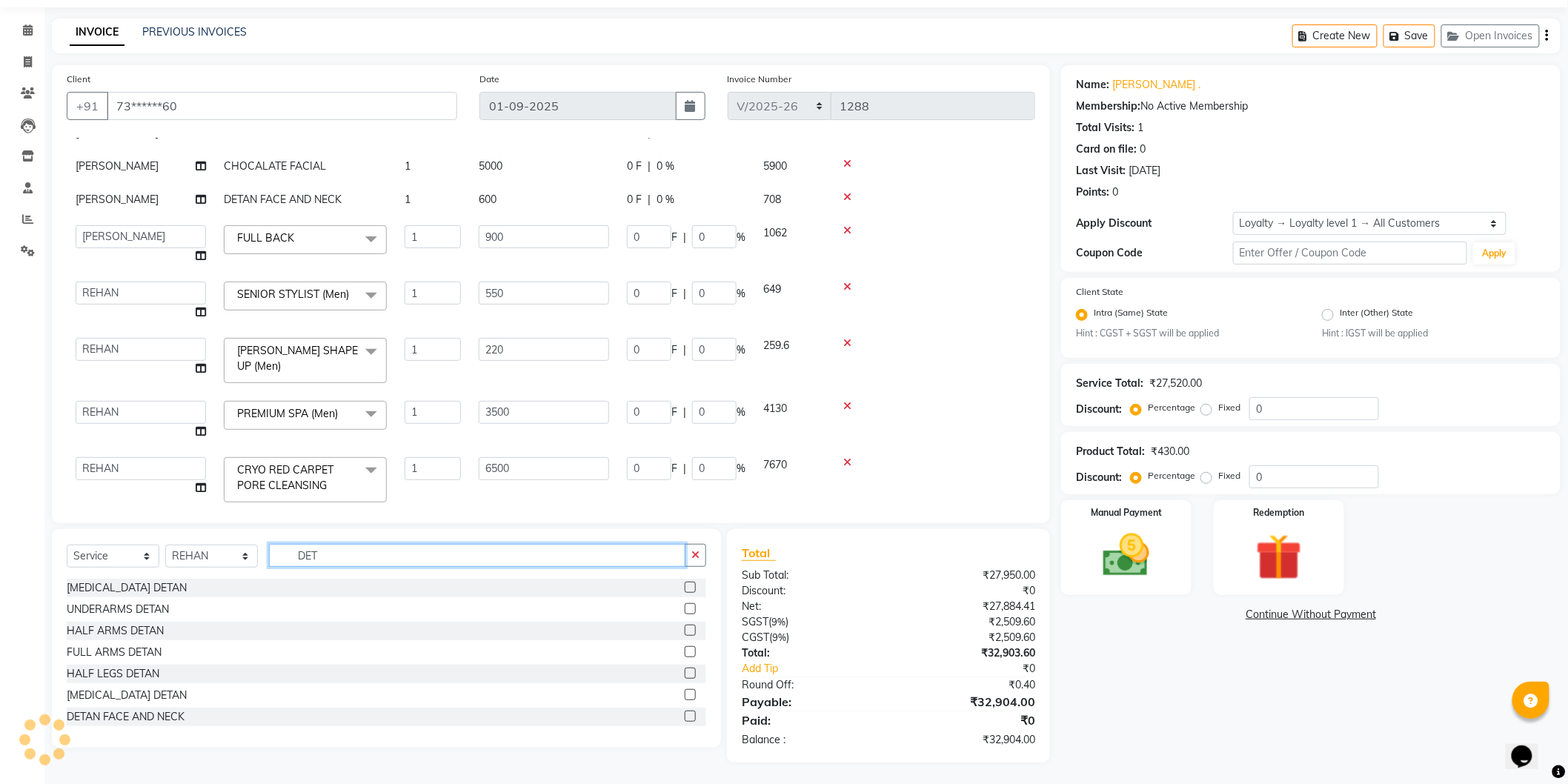
type input "DET"
click at [685, 720] on label at bounding box center [690, 717] width 11 height 11
click at [685, 720] on input "checkbox" at bounding box center [689, 717] width 9 height 9
checkbox input "false"
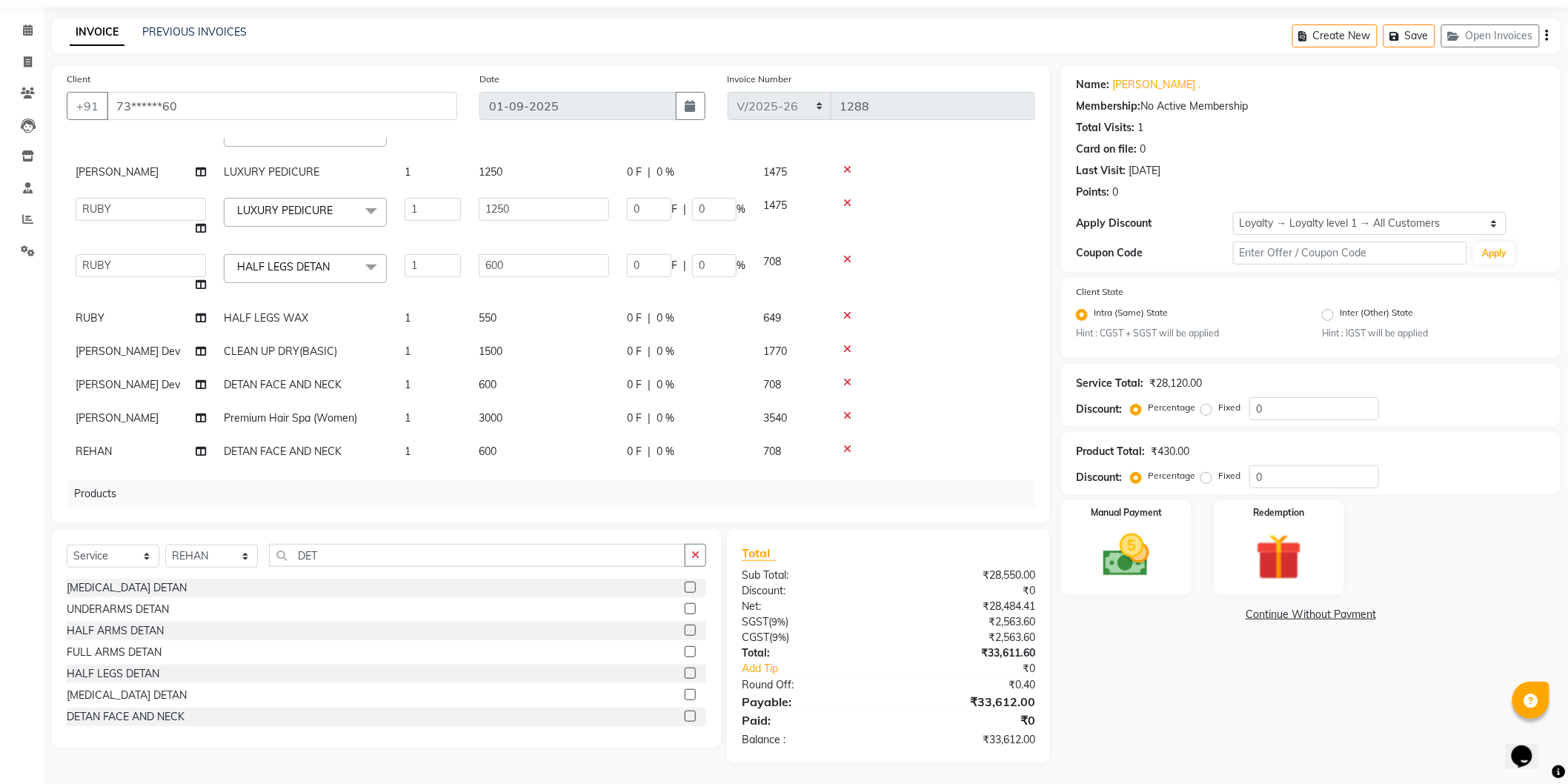
scroll to position [493, 0]
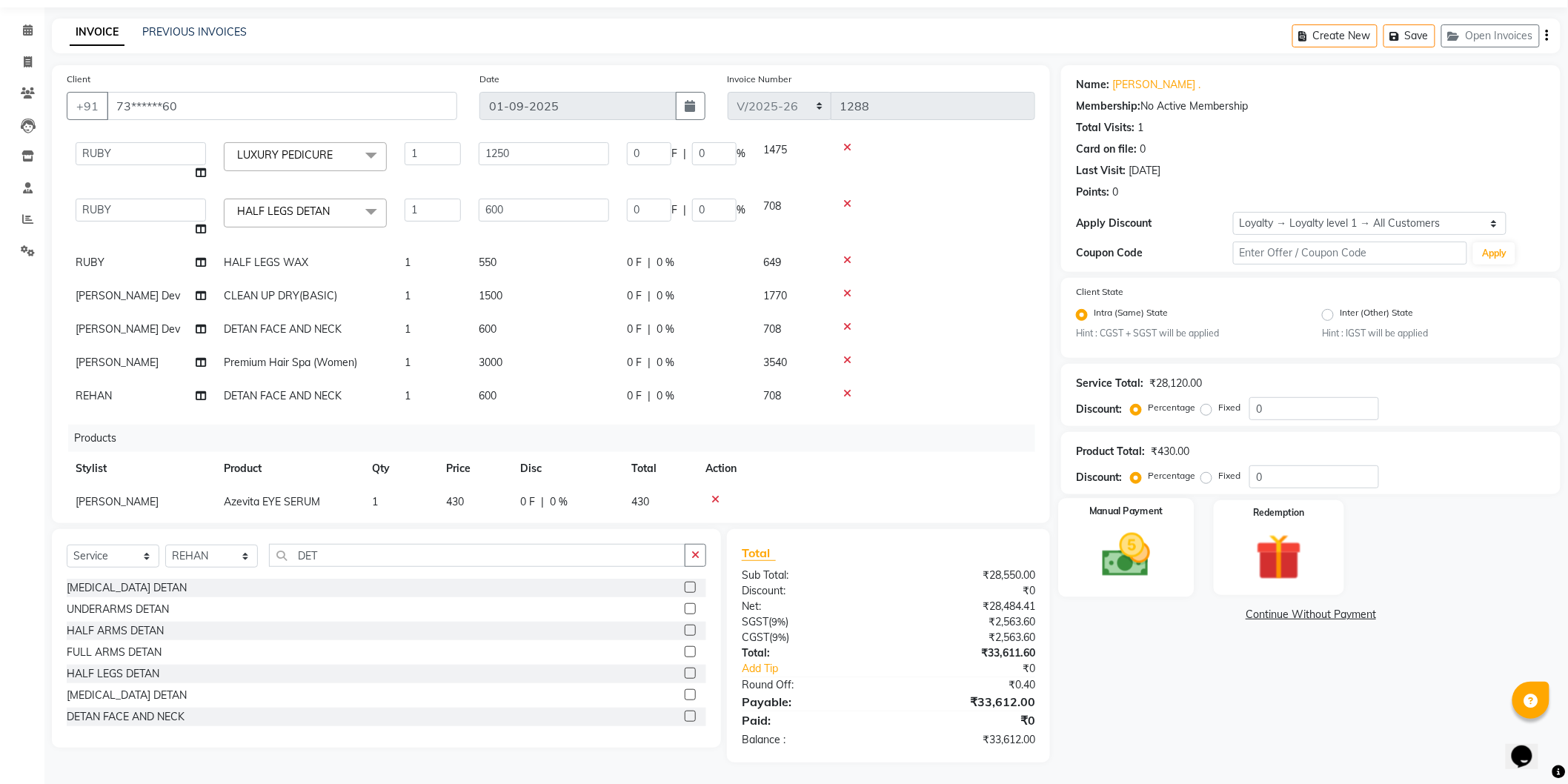
click at [1134, 568] on img at bounding box center [1126, 555] width 79 height 56
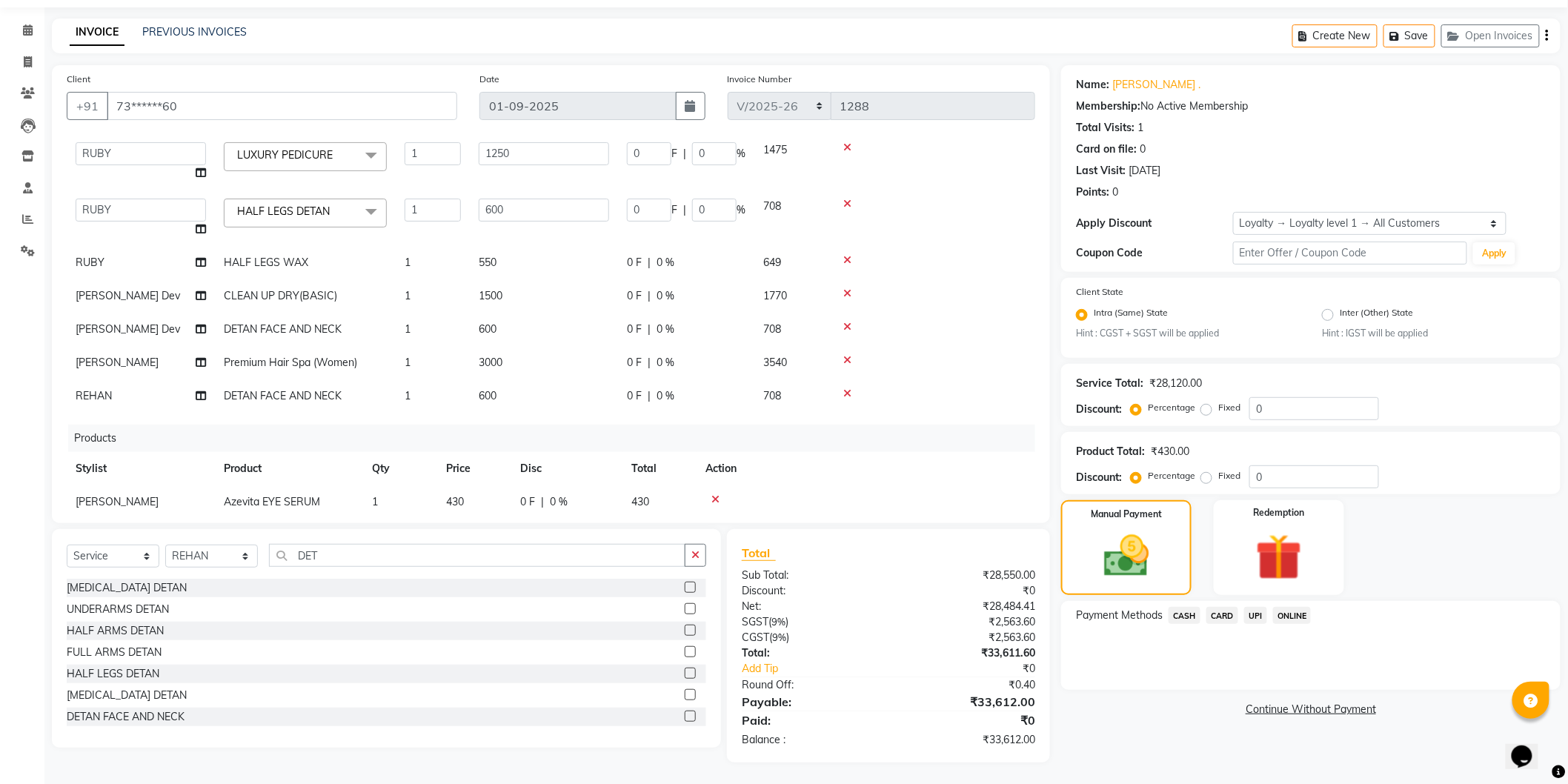
drag, startPoint x: 1223, startPoint y: 615, endPoint x: 1220, endPoint y: 630, distance: 15.3
click at [1220, 615] on span "CARD" at bounding box center [1222, 615] width 32 height 17
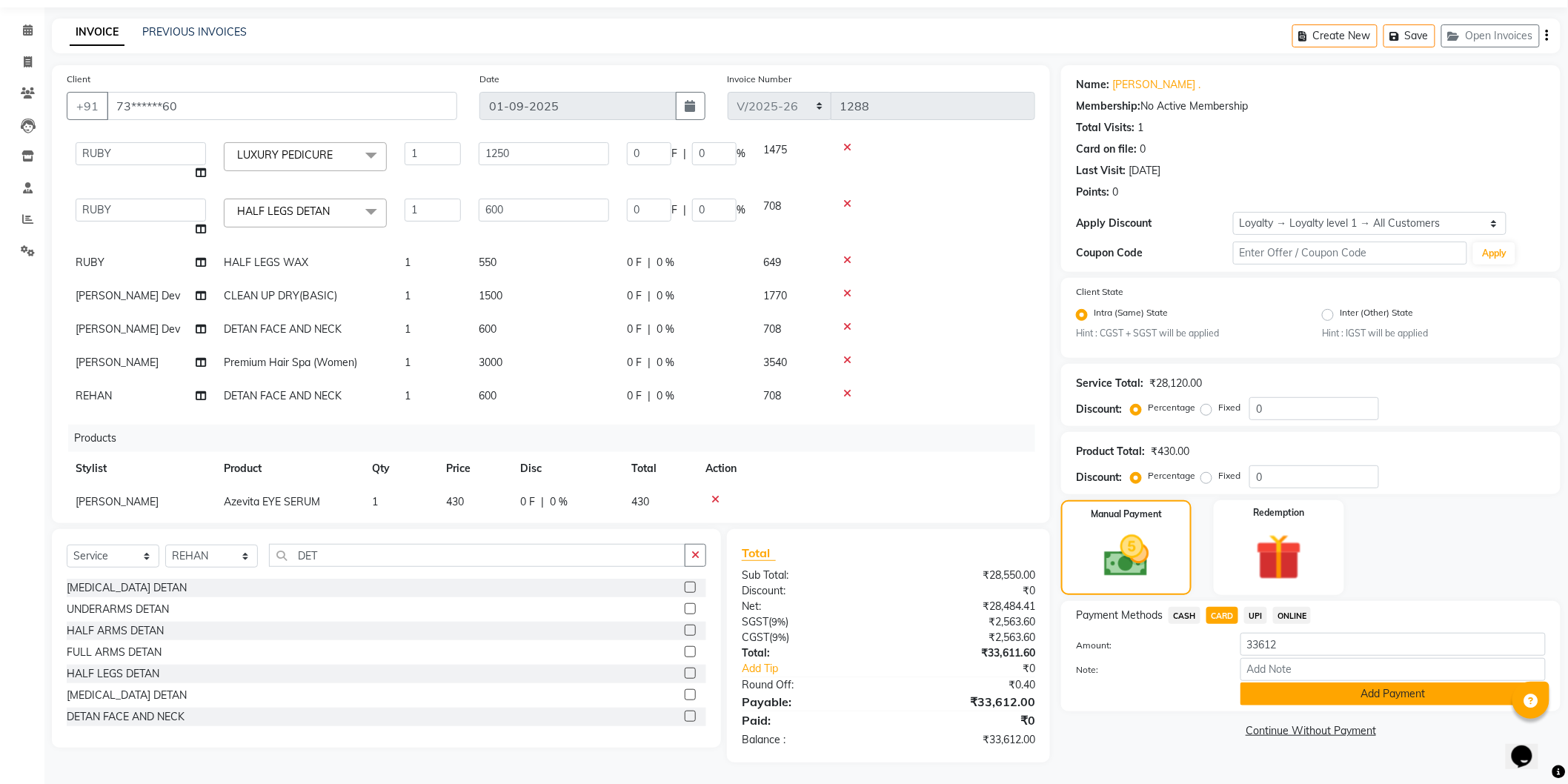
click at [1273, 684] on button "Add Payment" at bounding box center [1393, 694] width 305 height 23
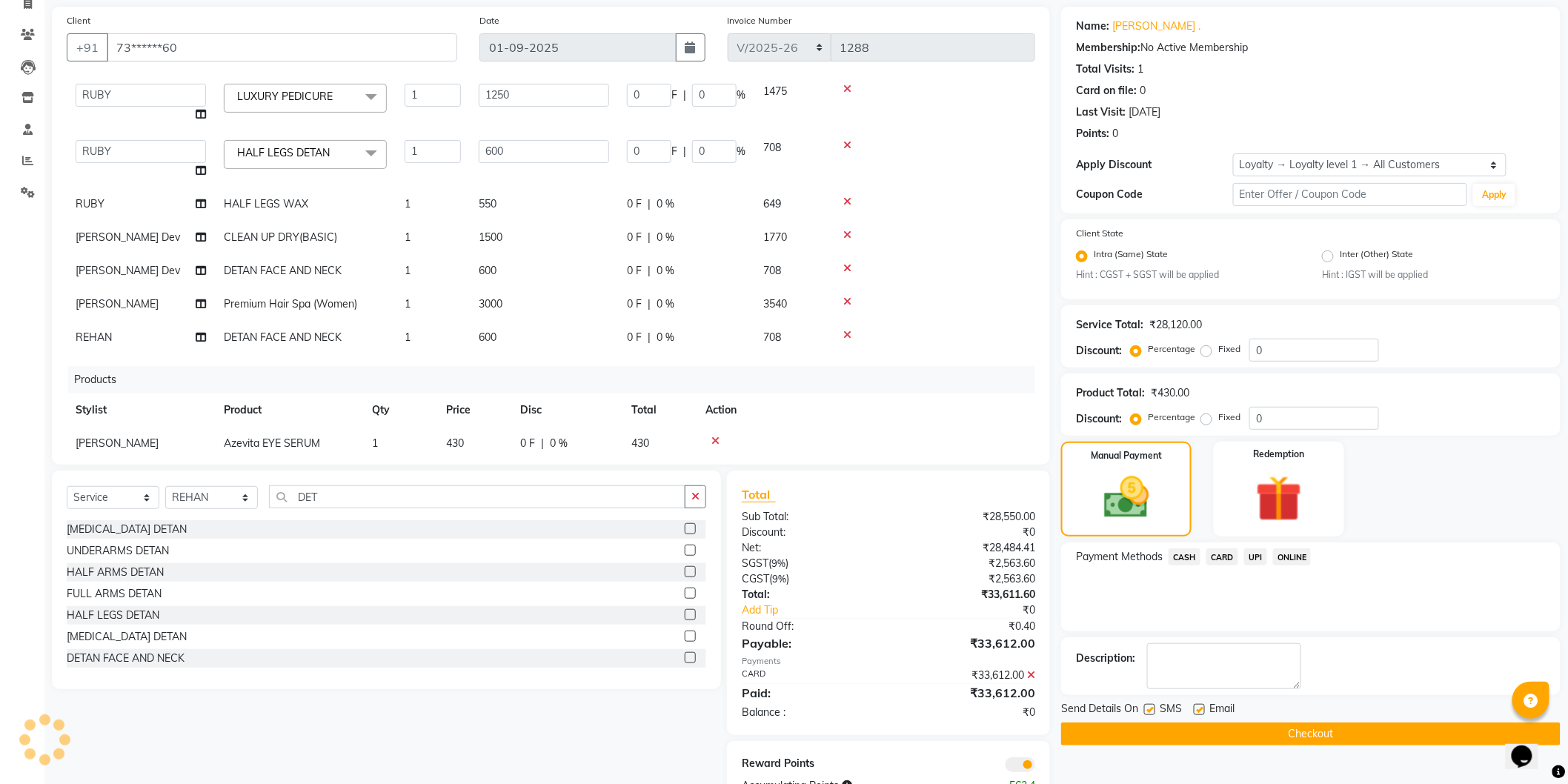
scroll to position [151, 0]
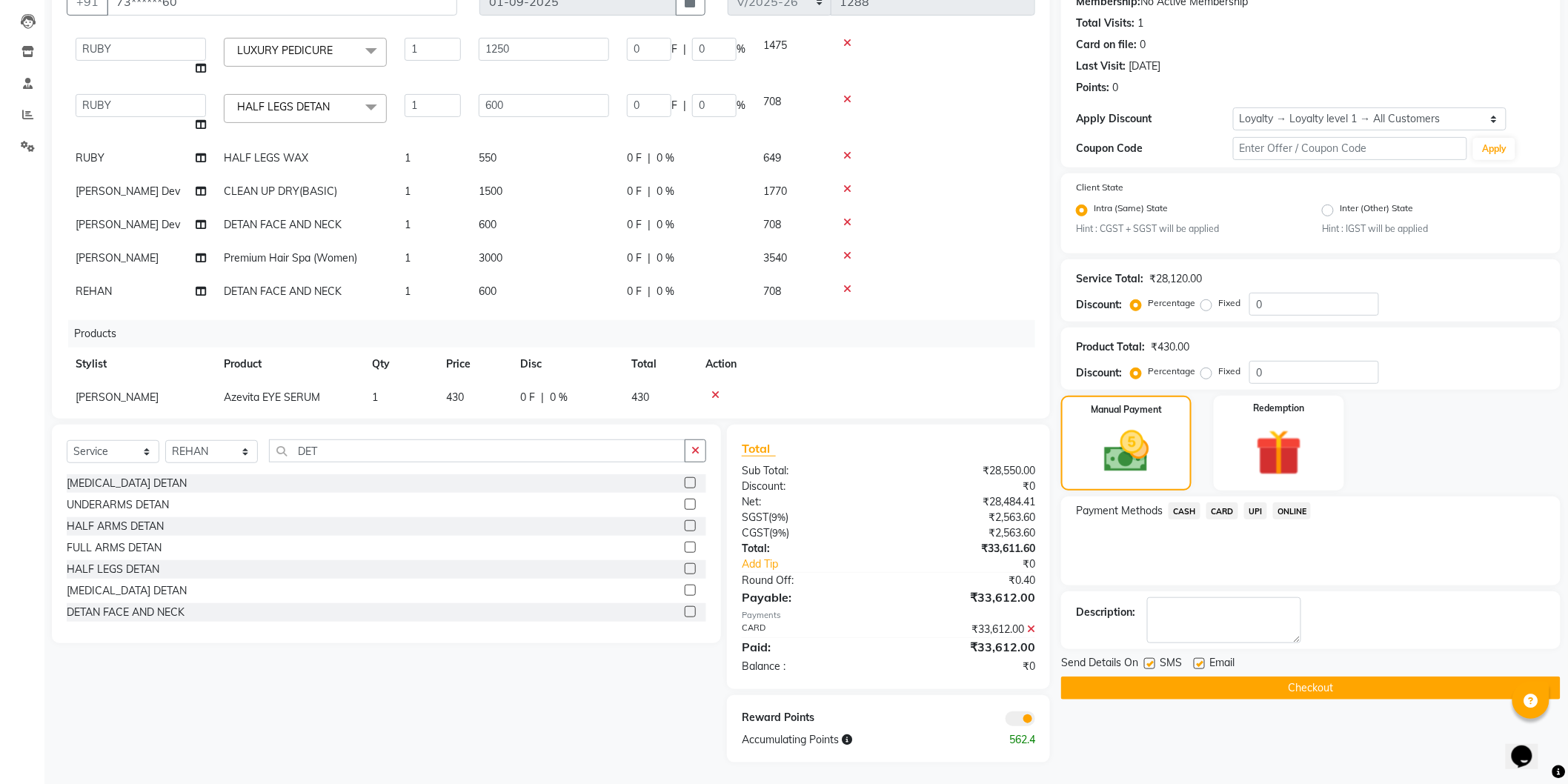
click at [1221, 685] on button "Checkout" at bounding box center [1311, 688] width 500 height 23
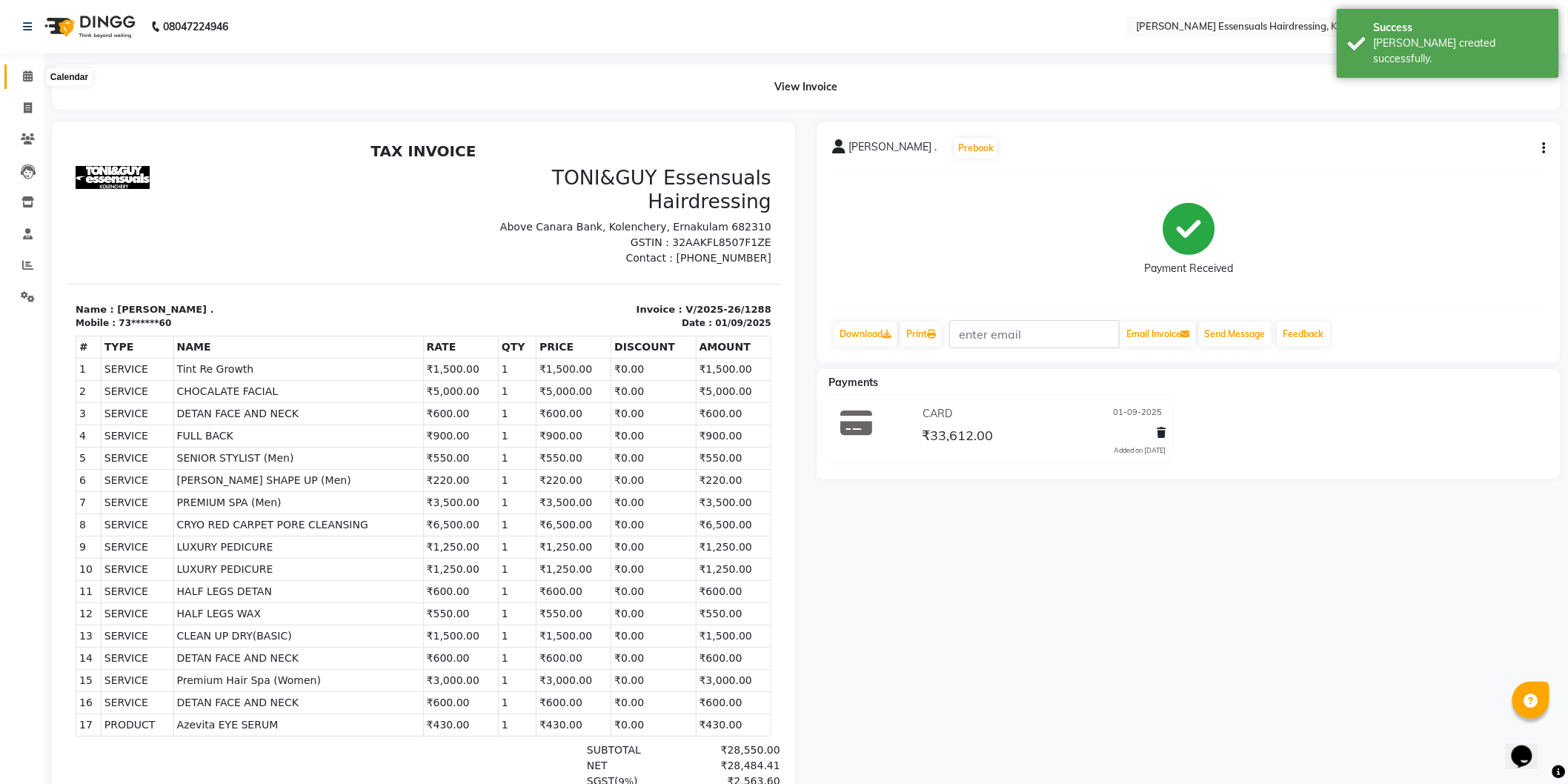
click at [20, 73] on span at bounding box center [27, 77] width 26 height 17
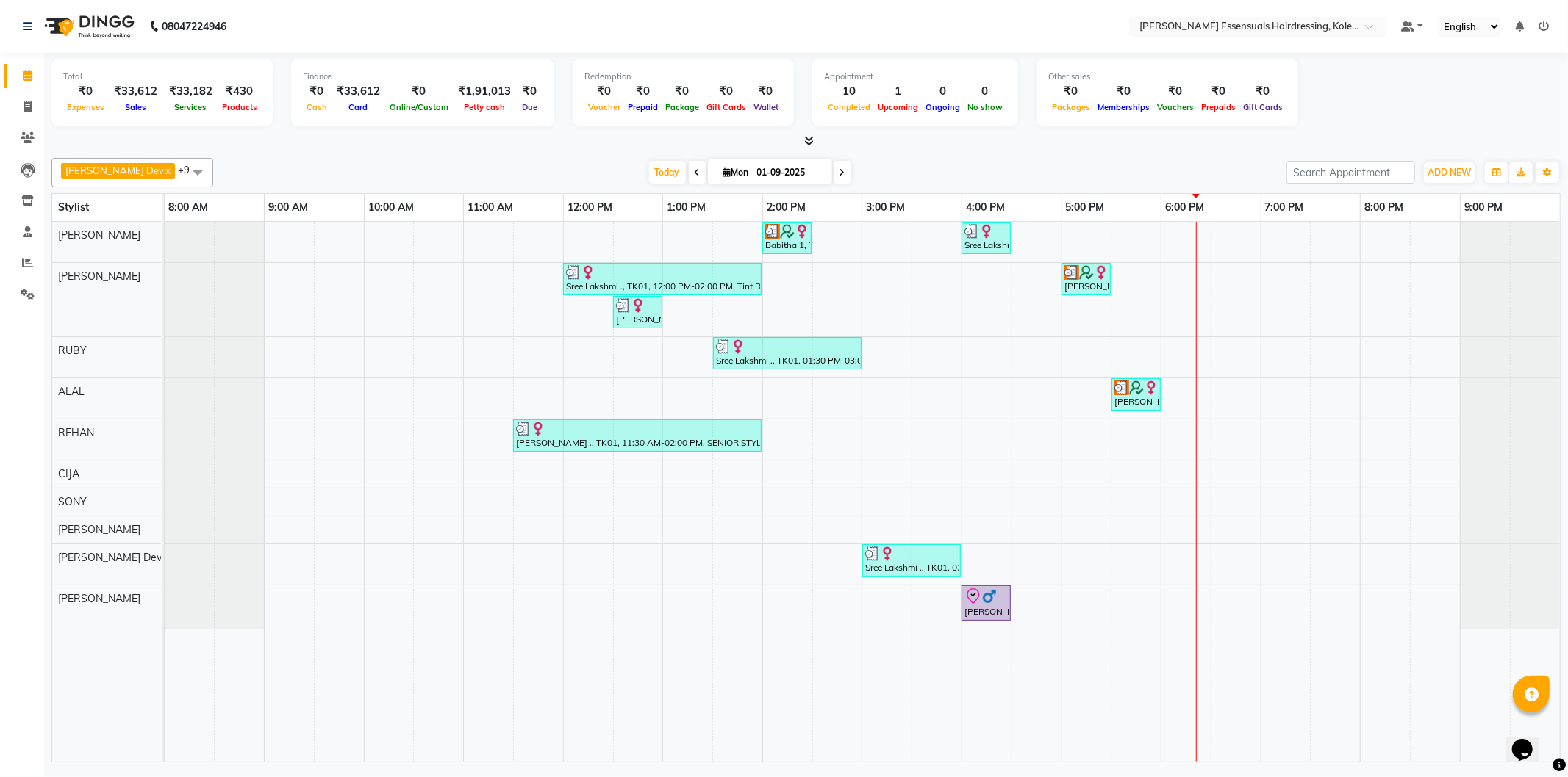
click at [1198, 304] on div "Babitha 1, TK02, 02:00 PM-02:30 PM, WOMENS [MEDICAL_DATA] BELOW SHOULDER (WOMEN…" at bounding box center [862, 491] width 1395 height 540
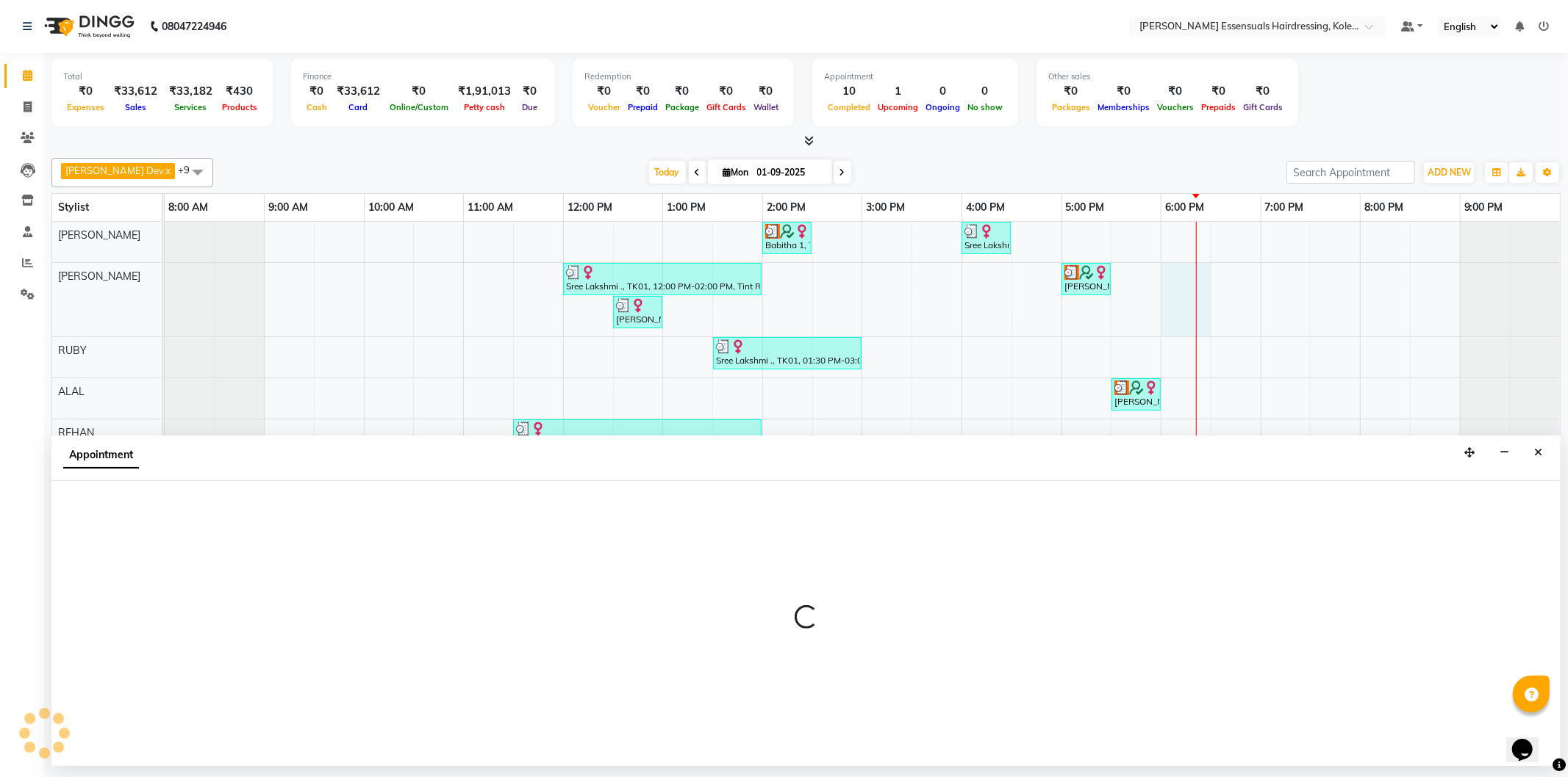
select select "79967"
select select "1080"
select select "tentative"
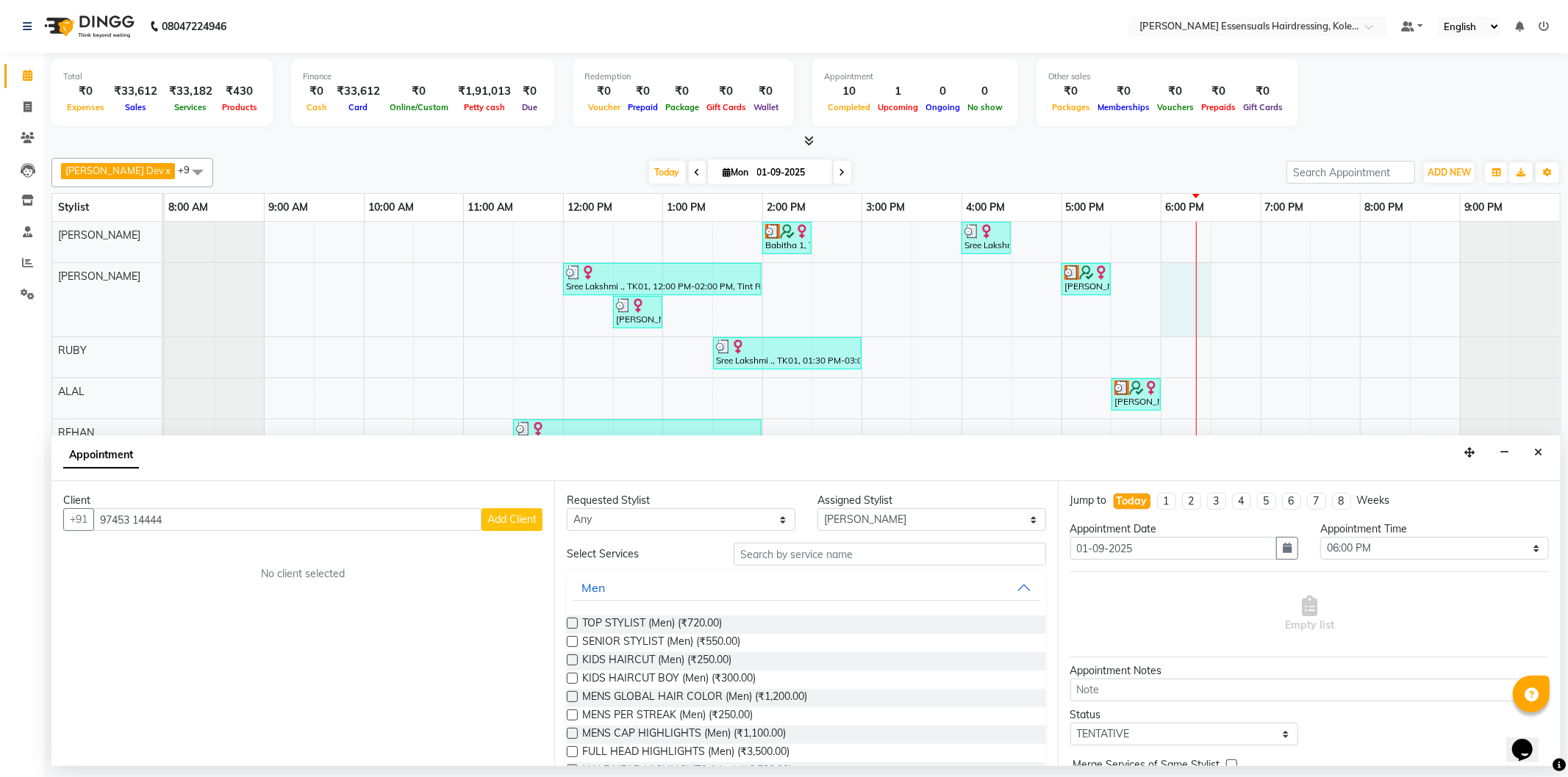
type input "97453 14444"
click at [525, 522] on span "Add Client" at bounding box center [512, 519] width 49 height 13
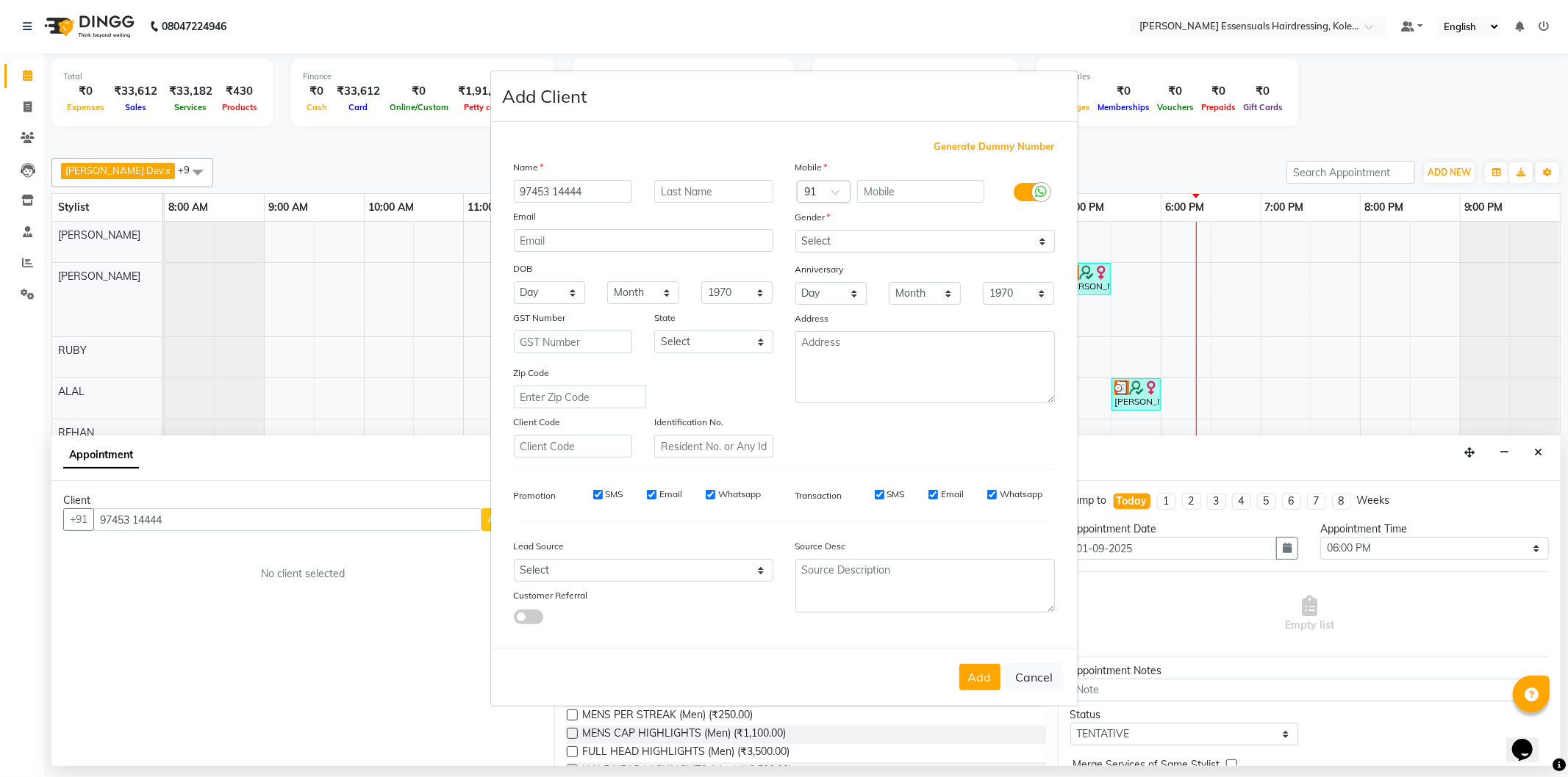
drag, startPoint x: 597, startPoint y: 195, endPoint x: 495, endPoint y: 206, distance: 102.6
click at [495, 206] on div "Generate Dummy Number Name 97453 14444 Email DOB Day 01 02 03 04 05 06 07 08 09…" at bounding box center [784, 385] width 587 height 526
click at [283, 529] on ngb-modal-window "Add Client Generate Dummy Number Name Email DOB Day 01 02 03 04 05 06 07 08 09 …" at bounding box center [784, 388] width 1568 height 777
click at [484, 522] on ngb-modal-window "Add Client Generate Dummy Number Name Email DOB Day 01 02 03 04 05 06 07 08 09 …" at bounding box center [784, 388] width 1568 height 777
click at [547, 192] on input "text" at bounding box center [573, 191] width 119 height 23
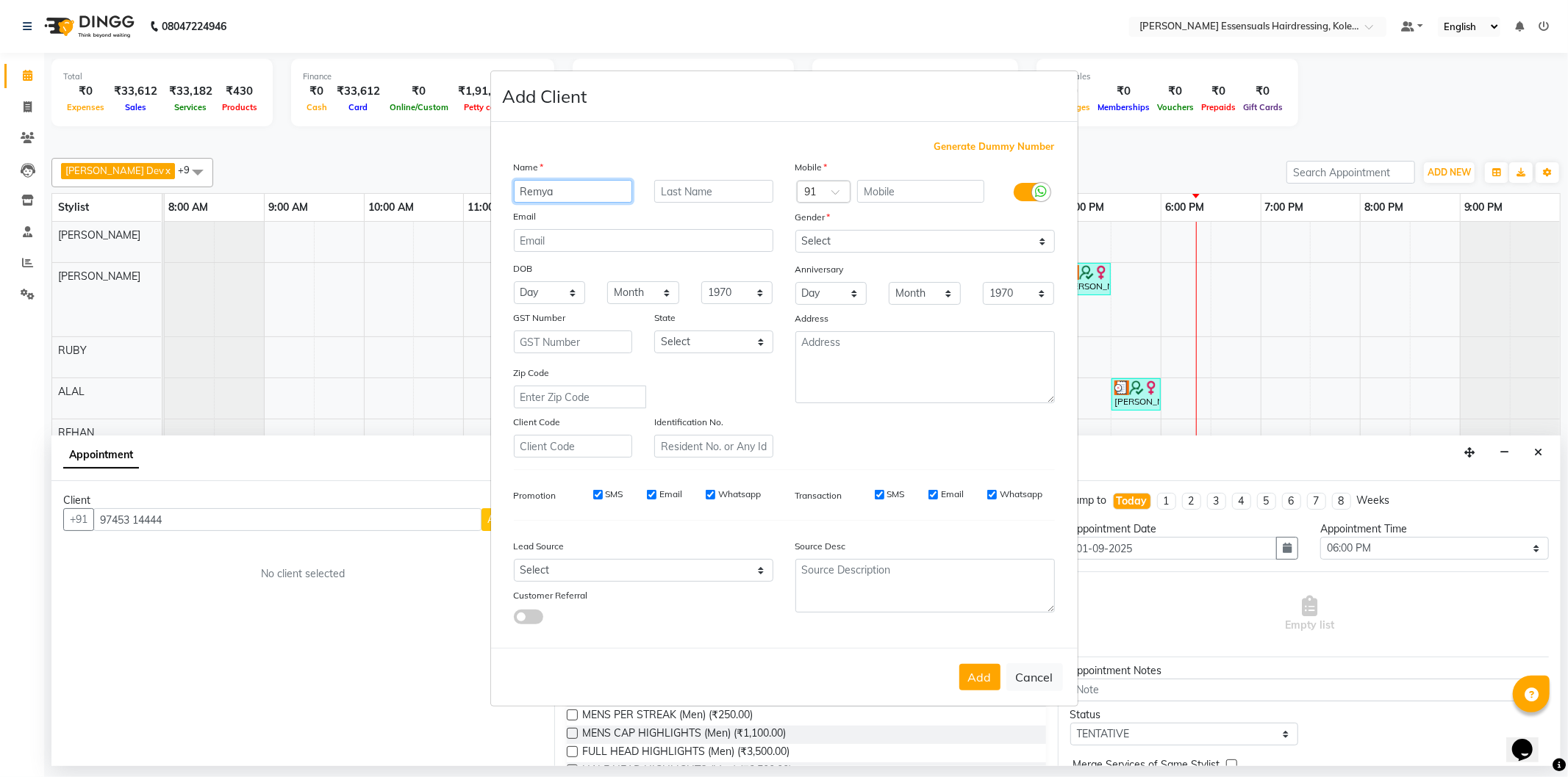
type input "Remya"
click at [874, 241] on select "Select [DEMOGRAPHIC_DATA] [DEMOGRAPHIC_DATA] Other Prefer Not To Say" at bounding box center [925, 241] width 259 height 23
click at [795, 230] on select "Select [DEMOGRAPHIC_DATA] [DEMOGRAPHIC_DATA] Other Prefer Not To Say" at bounding box center [925, 241] width 259 height 23
drag, startPoint x: 866, startPoint y: 238, endPoint x: 862, endPoint y: 251, distance: 13.6
click at [866, 238] on select "Select [DEMOGRAPHIC_DATA] [DEMOGRAPHIC_DATA] Other Prefer Not To Say" at bounding box center [925, 241] width 259 height 23
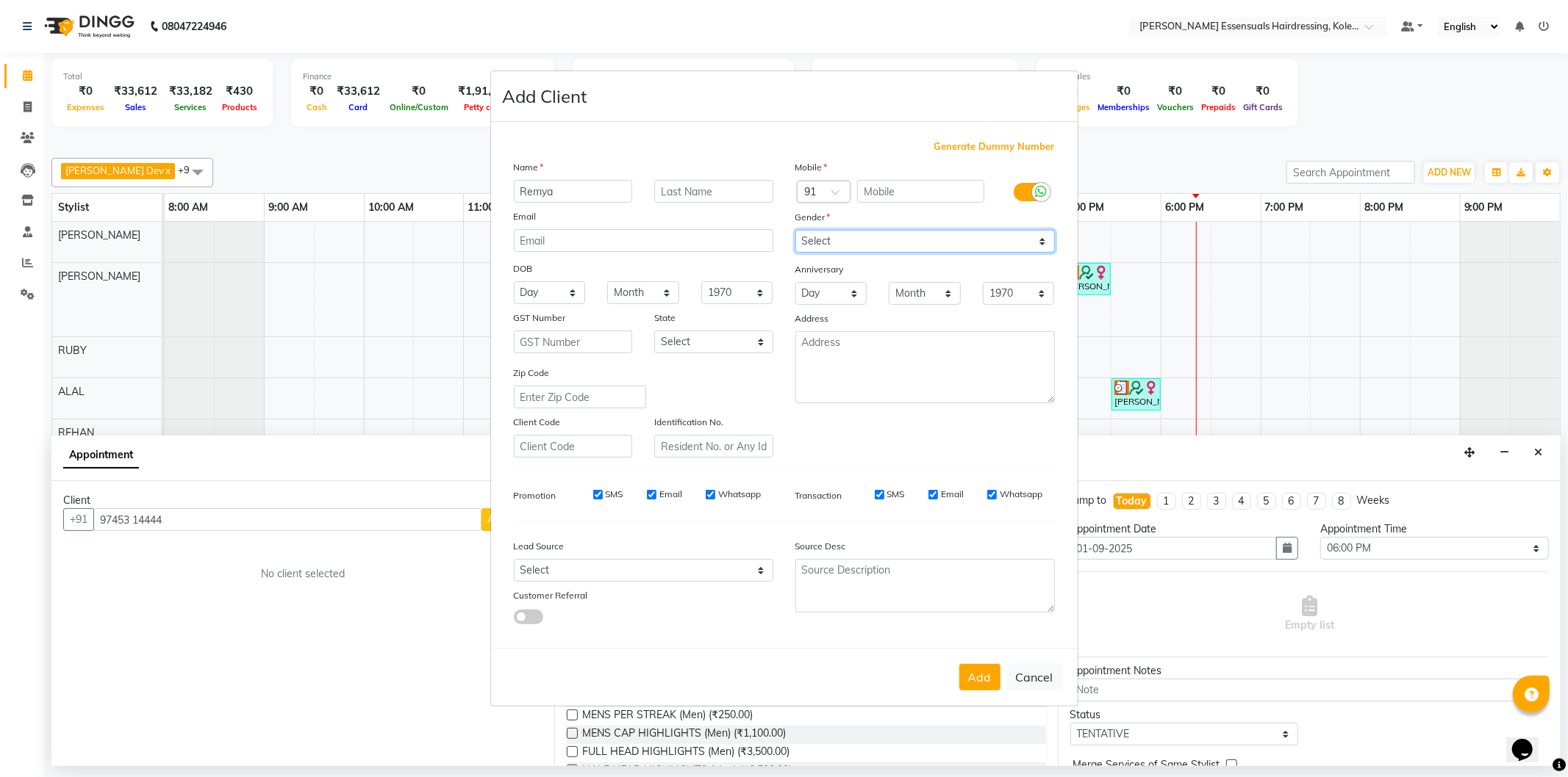
select select "[DEMOGRAPHIC_DATA]"
click at [795, 230] on select "Select [DEMOGRAPHIC_DATA] [DEMOGRAPHIC_DATA] Other Prefer Not To Say" at bounding box center [925, 241] width 259 height 23
click at [980, 685] on button "Add" at bounding box center [979, 678] width 41 height 26
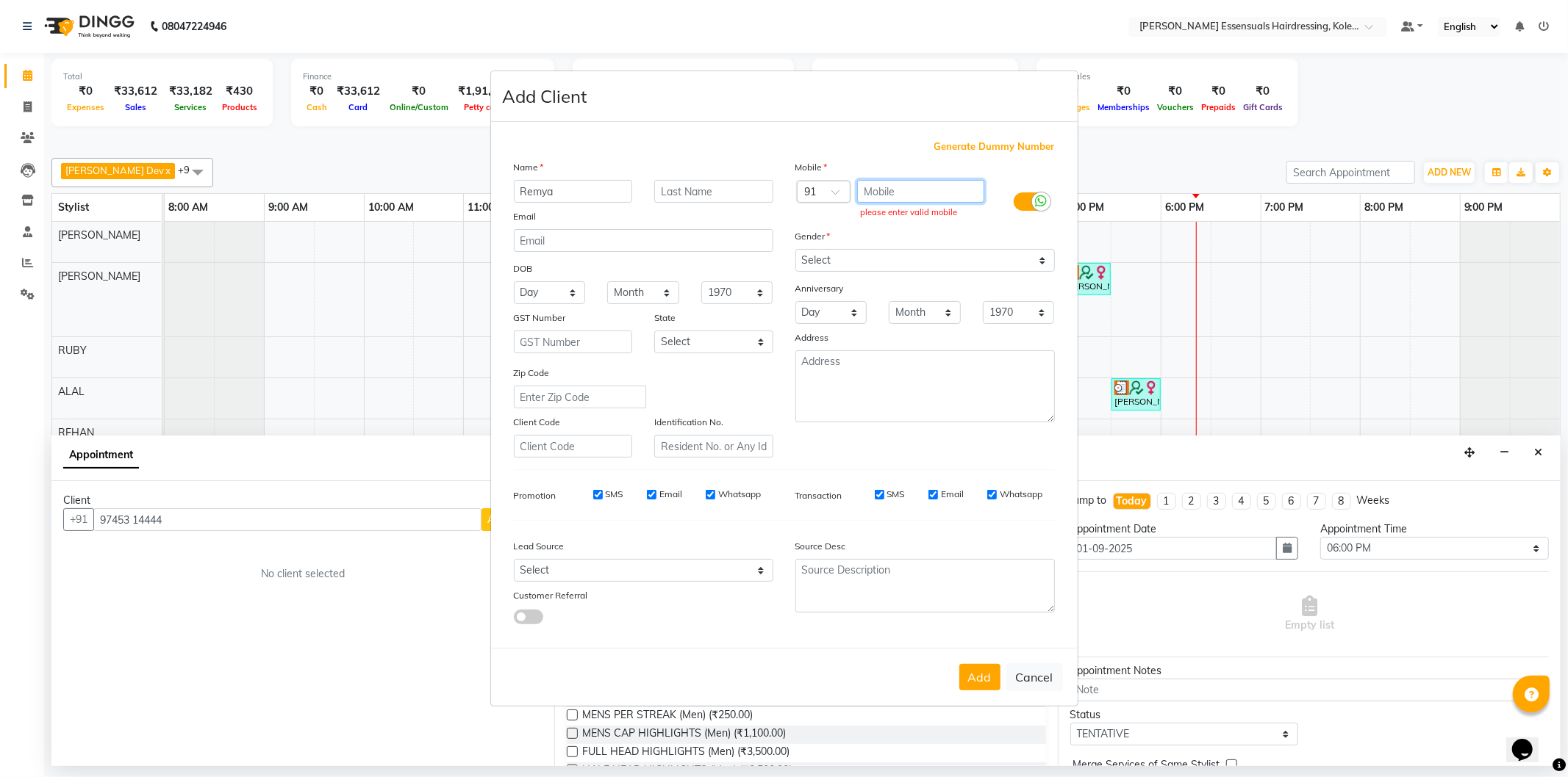
paste input "97453 14444"
type input "97453 14444"
click at [980, 684] on button "Add" at bounding box center [979, 678] width 41 height 26
click at [976, 678] on button "Add" at bounding box center [979, 678] width 41 height 26
click at [371, 575] on ngb-modal-window "Add Client Generate Dummy Number Name Remya Email DOB Day 01 02 03 04 05 06 07 …" at bounding box center [784, 388] width 1568 height 777
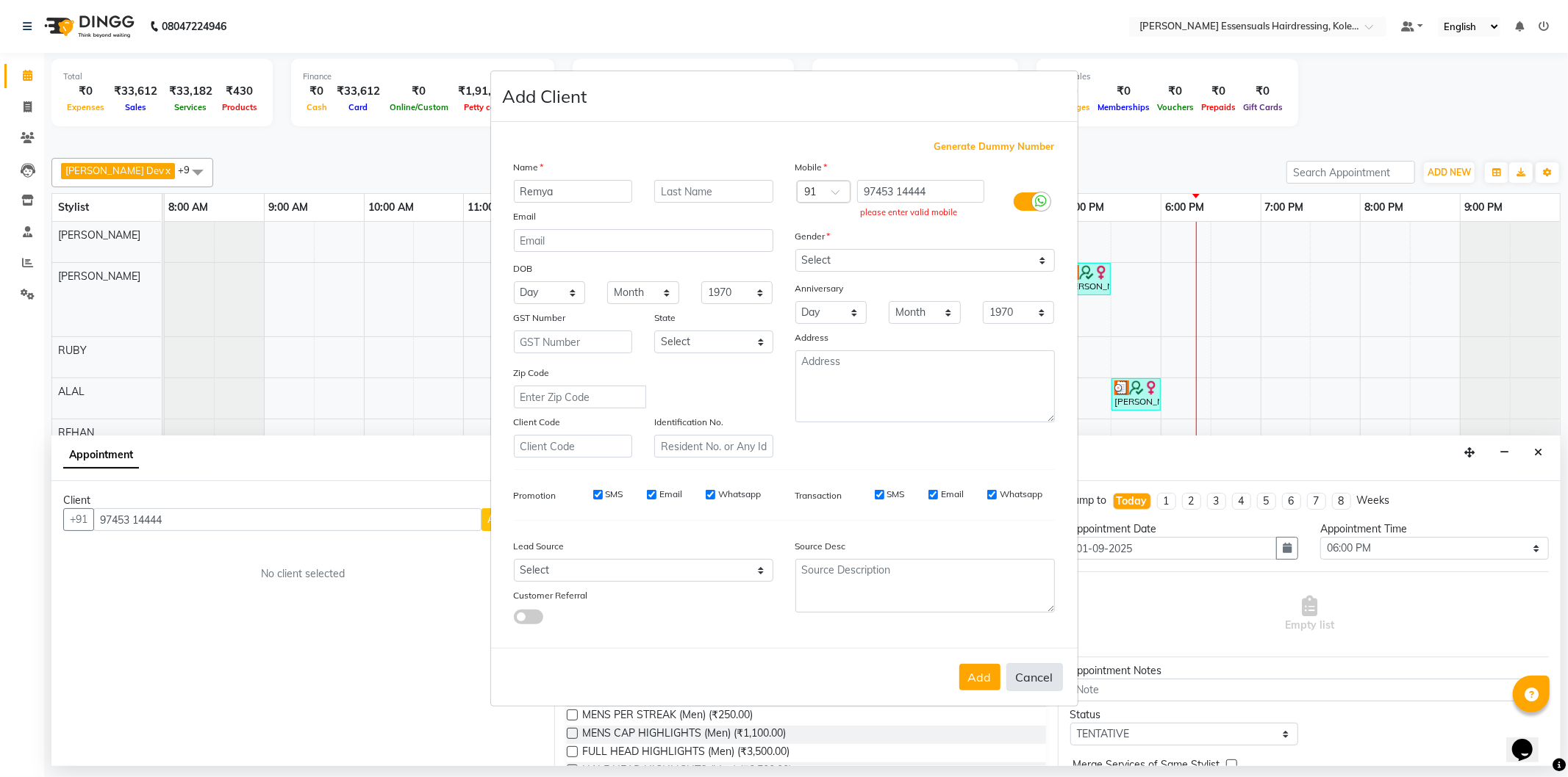
click at [1024, 671] on button "Cancel" at bounding box center [1035, 678] width 56 height 28
select select
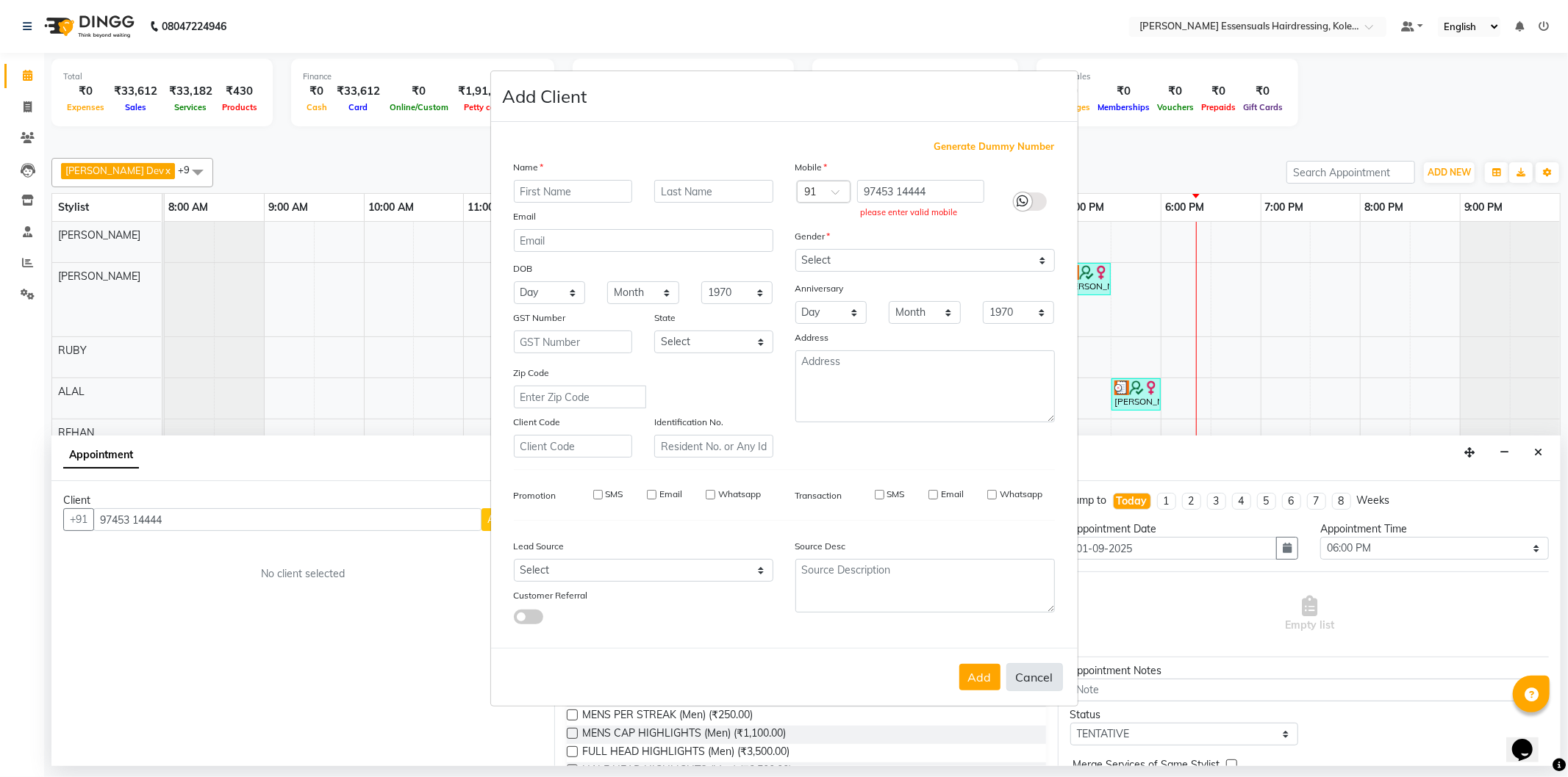
select select
checkbox input "false"
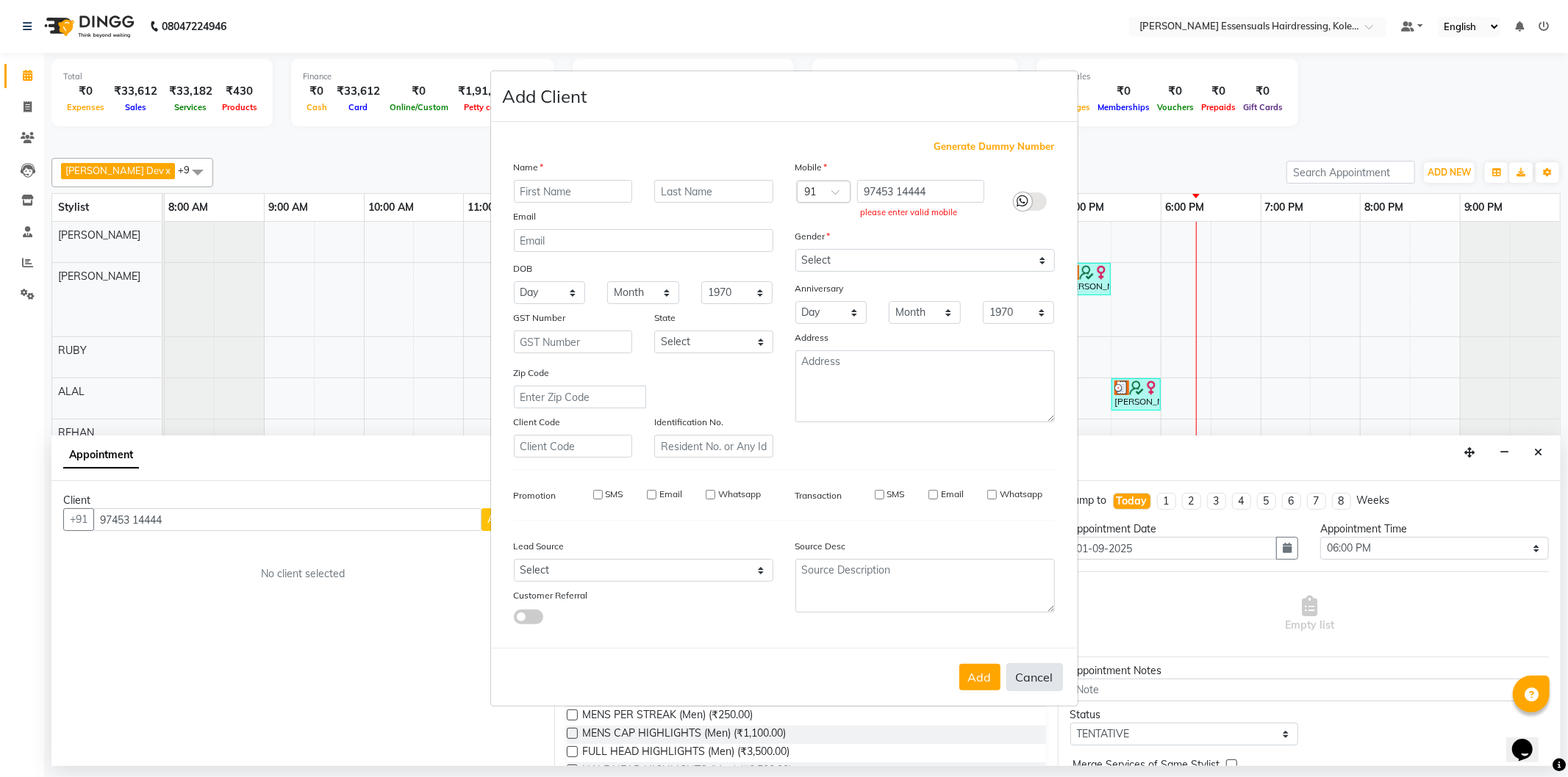
checkbox input "false"
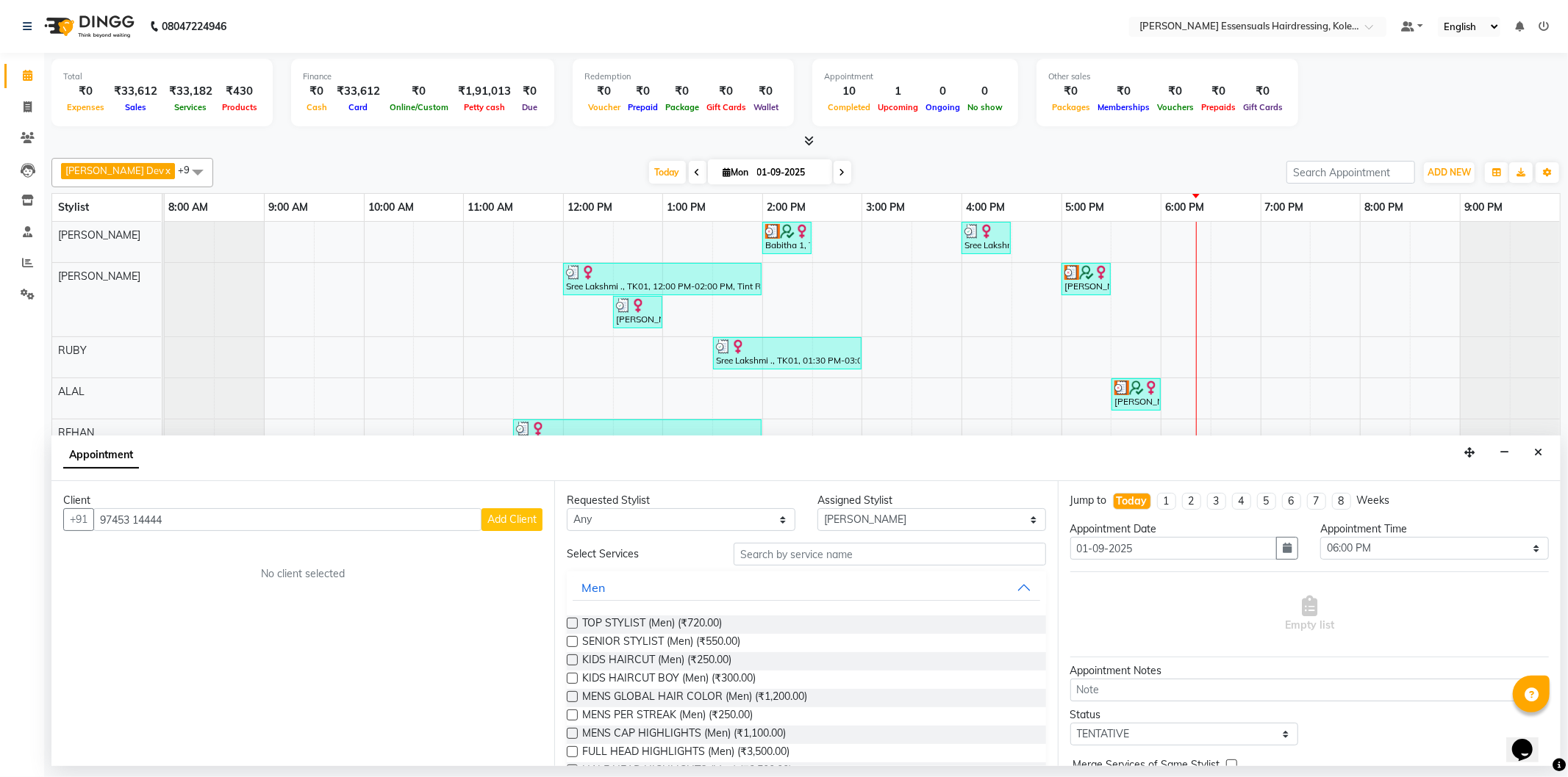
click at [509, 509] on button "Add Client" at bounding box center [512, 520] width 61 height 23
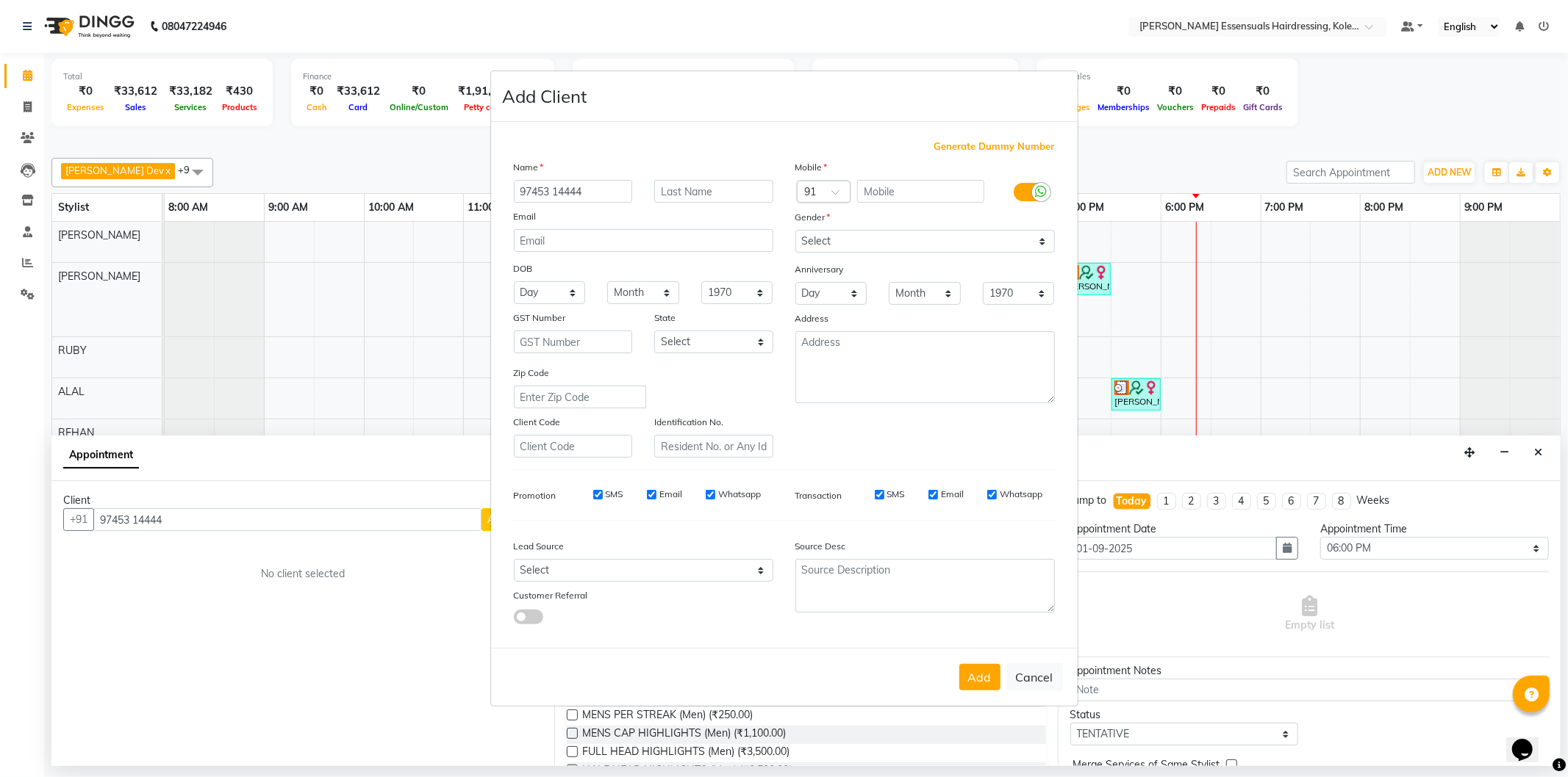
click at [1118, 621] on ngb-modal-window "Add Client Generate Dummy Number Name 97453 14444 Email DOB Day 01 02 03 04 05 …" at bounding box center [784, 388] width 1568 height 777
click at [1039, 681] on button "Cancel" at bounding box center [1035, 678] width 56 height 28
select select
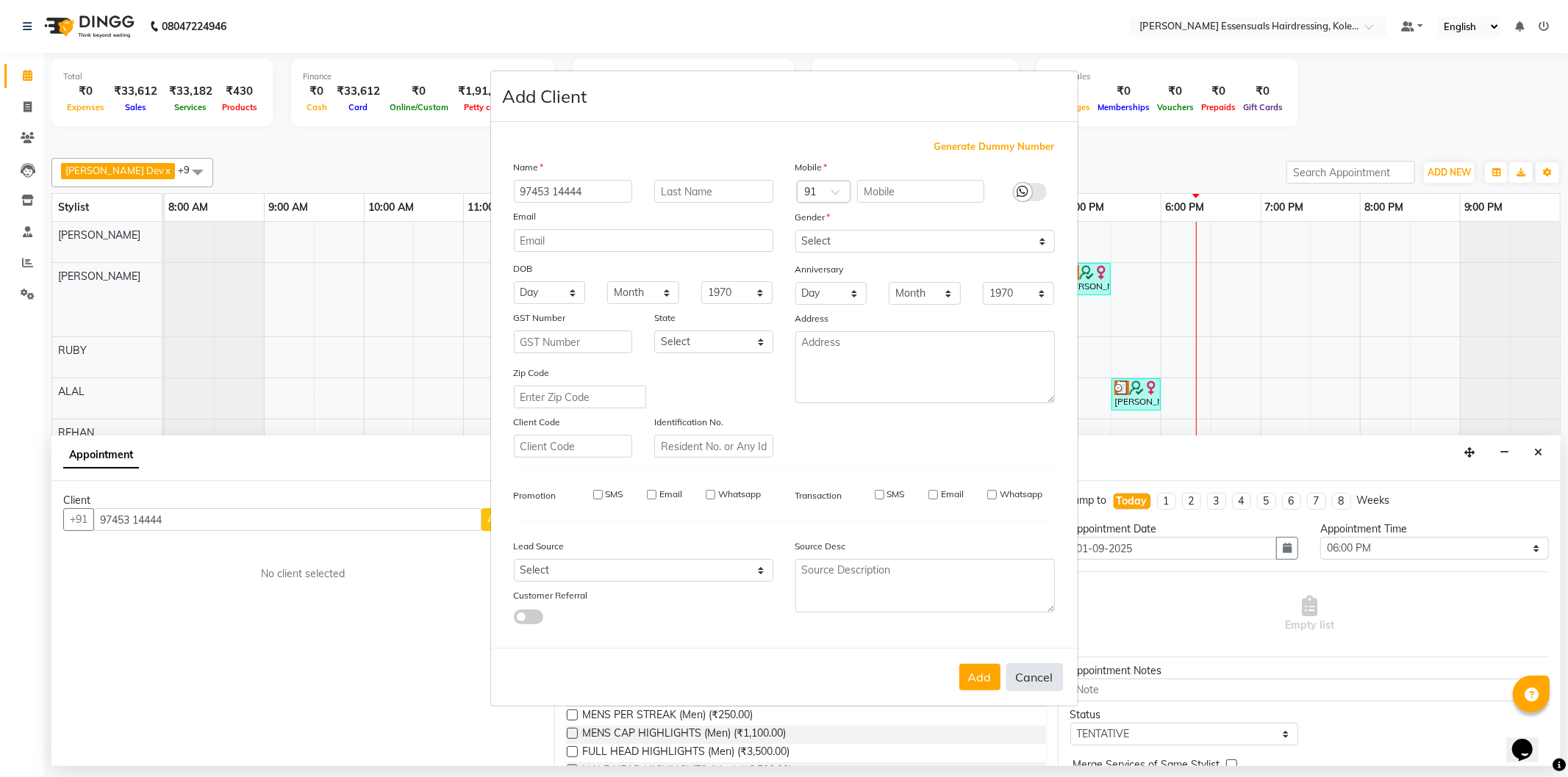
select select
checkbox input "false"
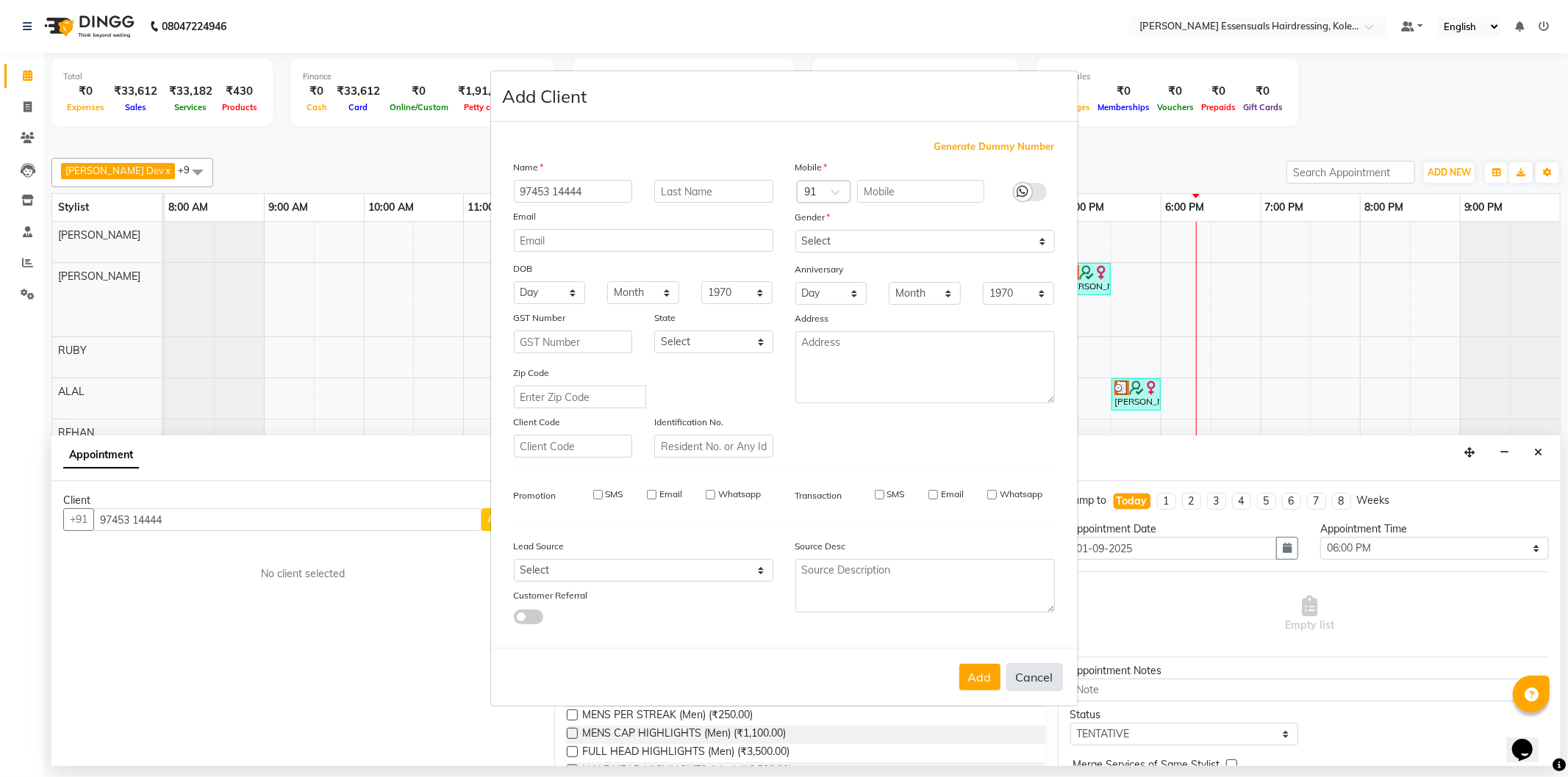
checkbox input "false"
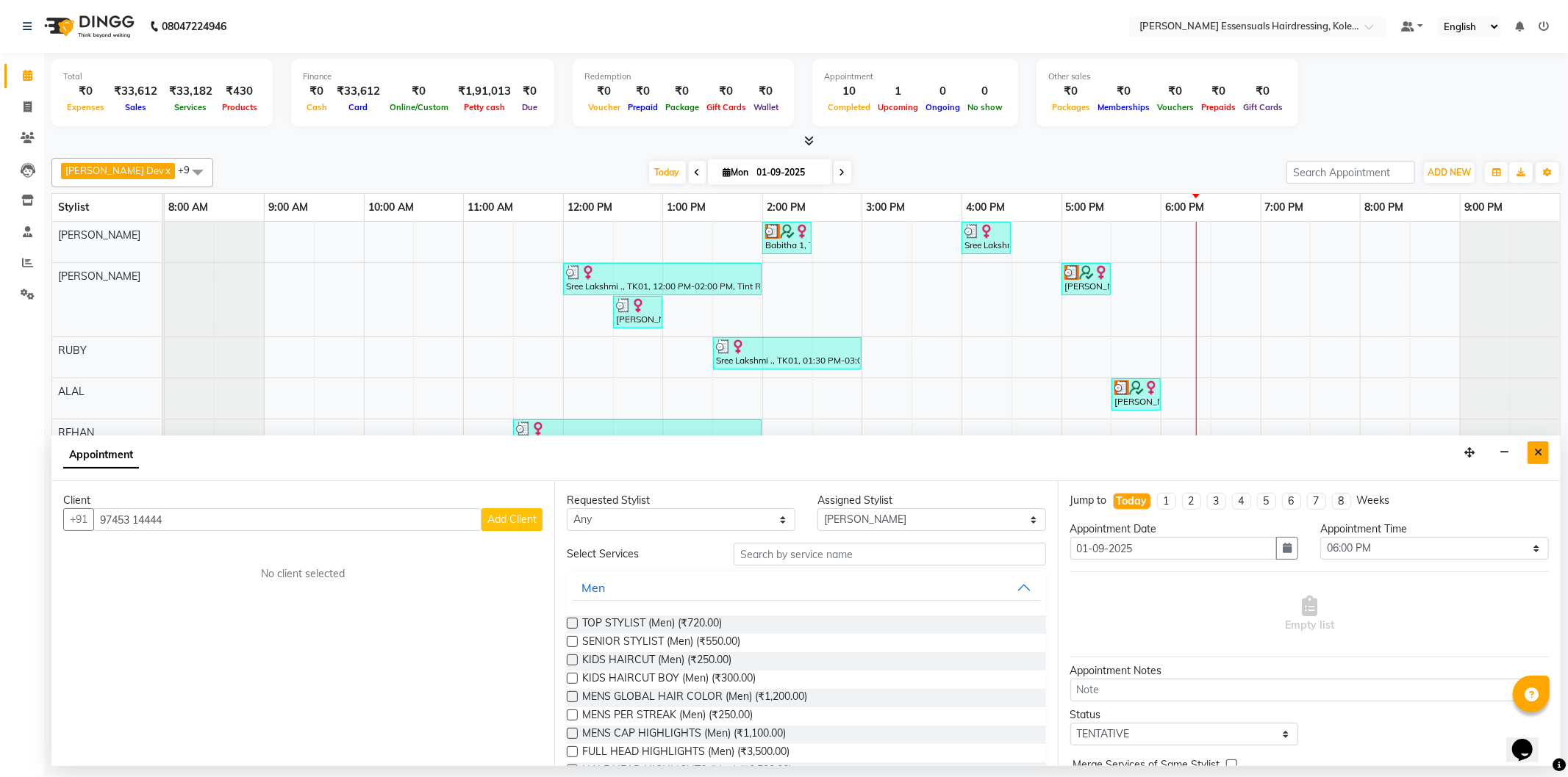
click at [1529, 457] on button "Close" at bounding box center [1538, 452] width 22 height 23
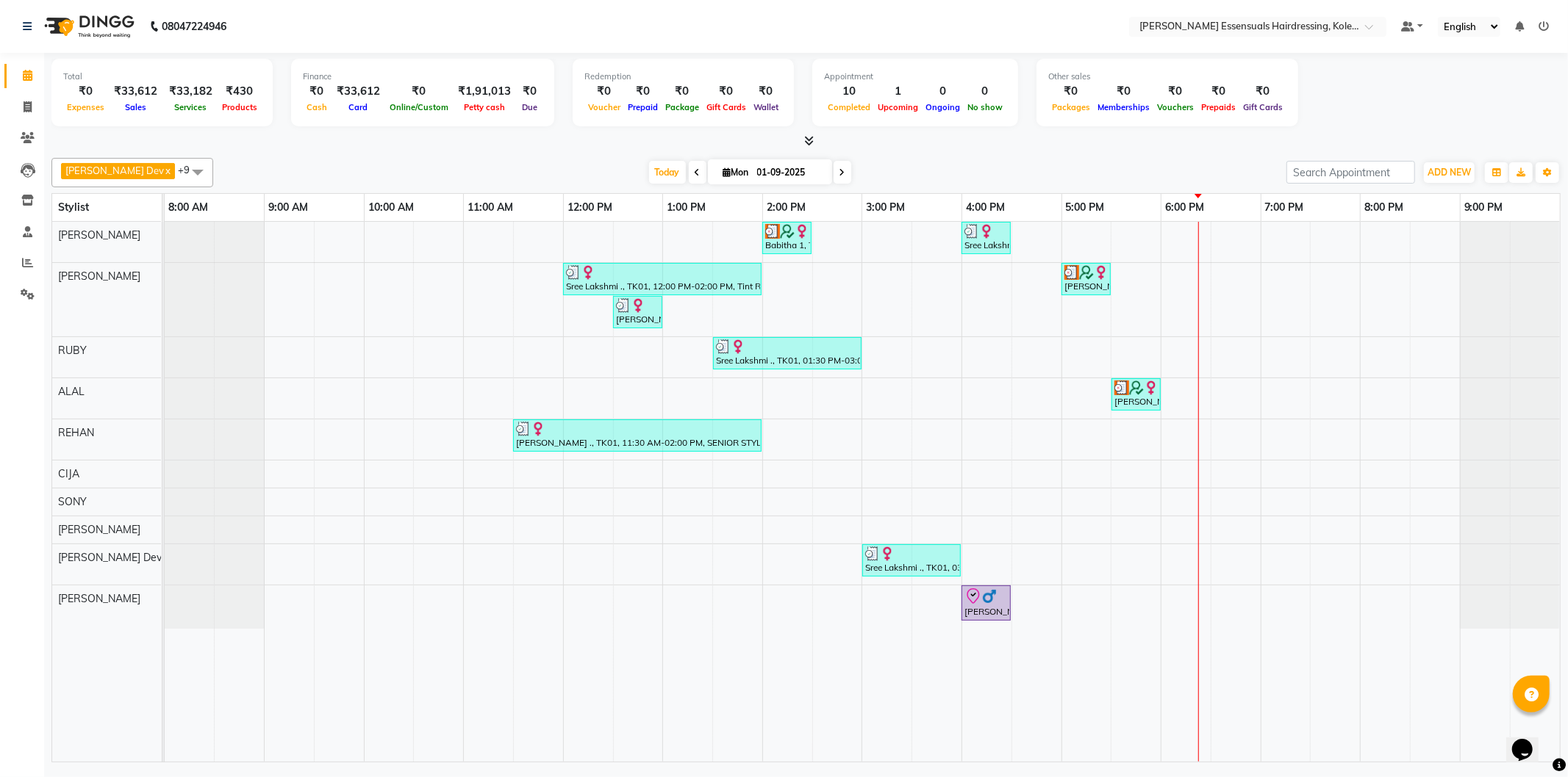
click at [1187, 302] on div "Babitha 1, TK02, 02:00 PM-02:30 PM, WOMENS [MEDICAL_DATA] BELOW SHOULDER (WOMEN…" at bounding box center [862, 491] width 1395 height 540
select select "79967"
select select "tentative"
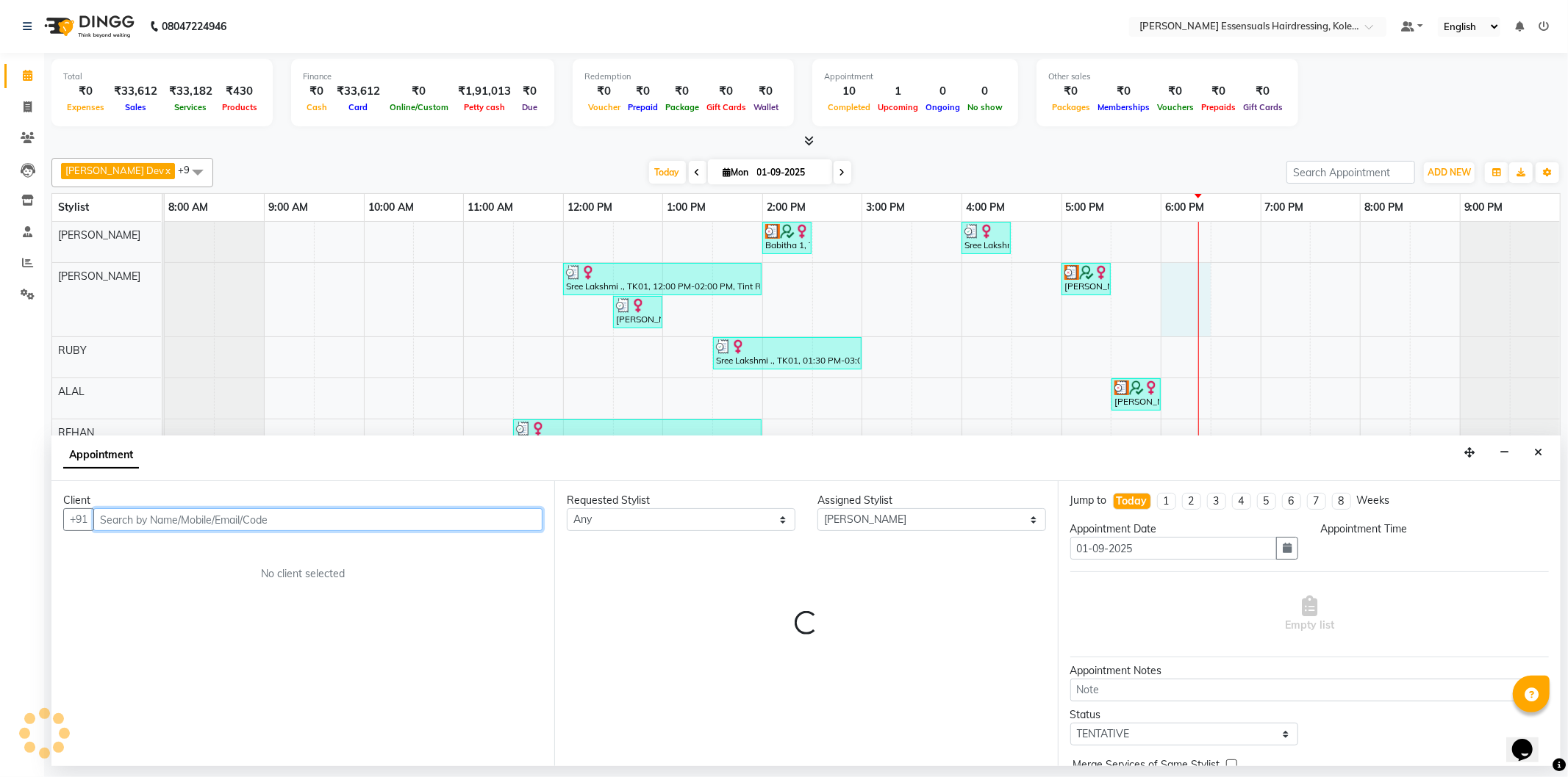
select select "1080"
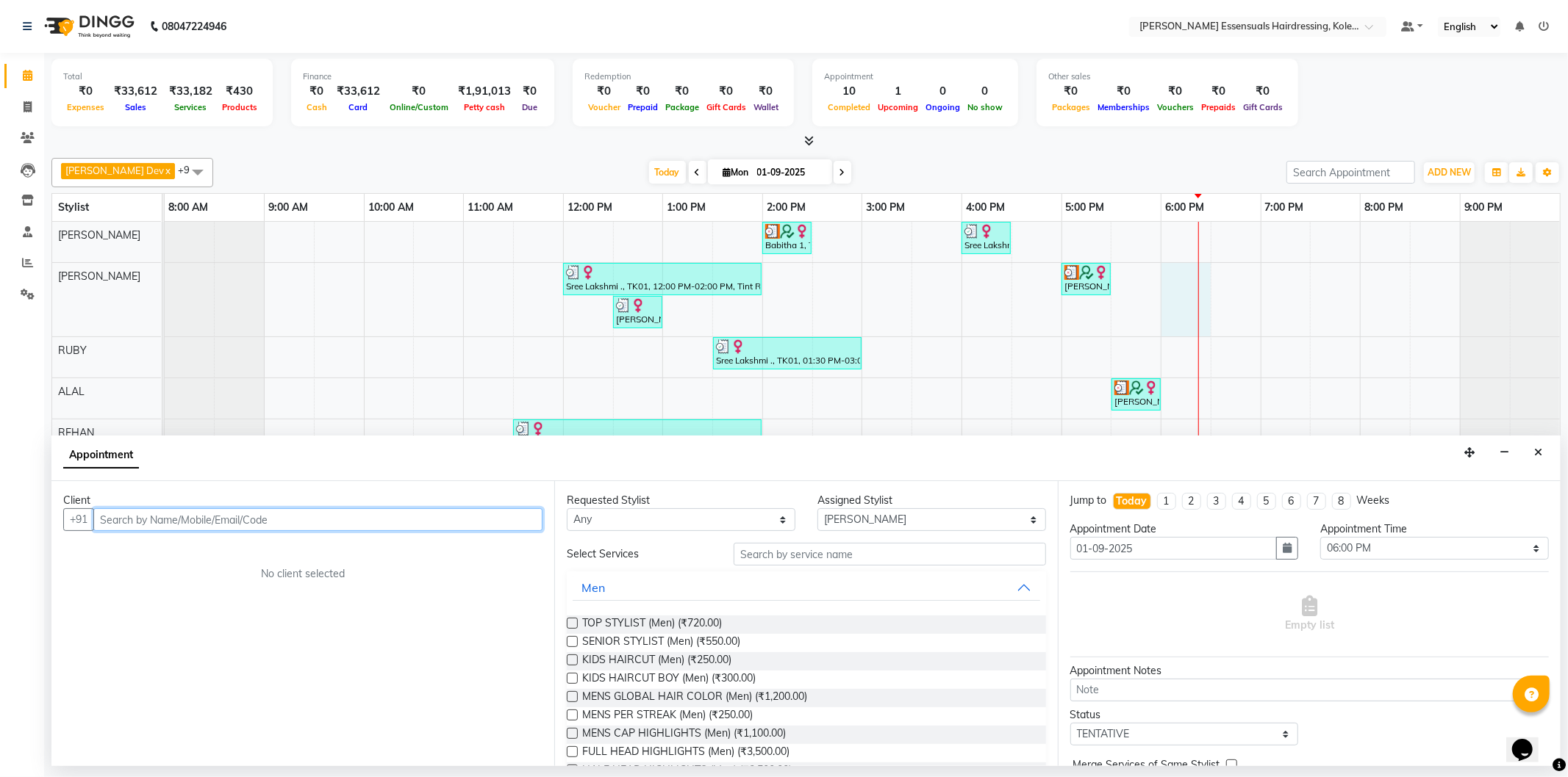
paste input "97453 14444"
type input "97453 14444"
click at [509, 526] on span "Add Client" at bounding box center [512, 519] width 49 height 13
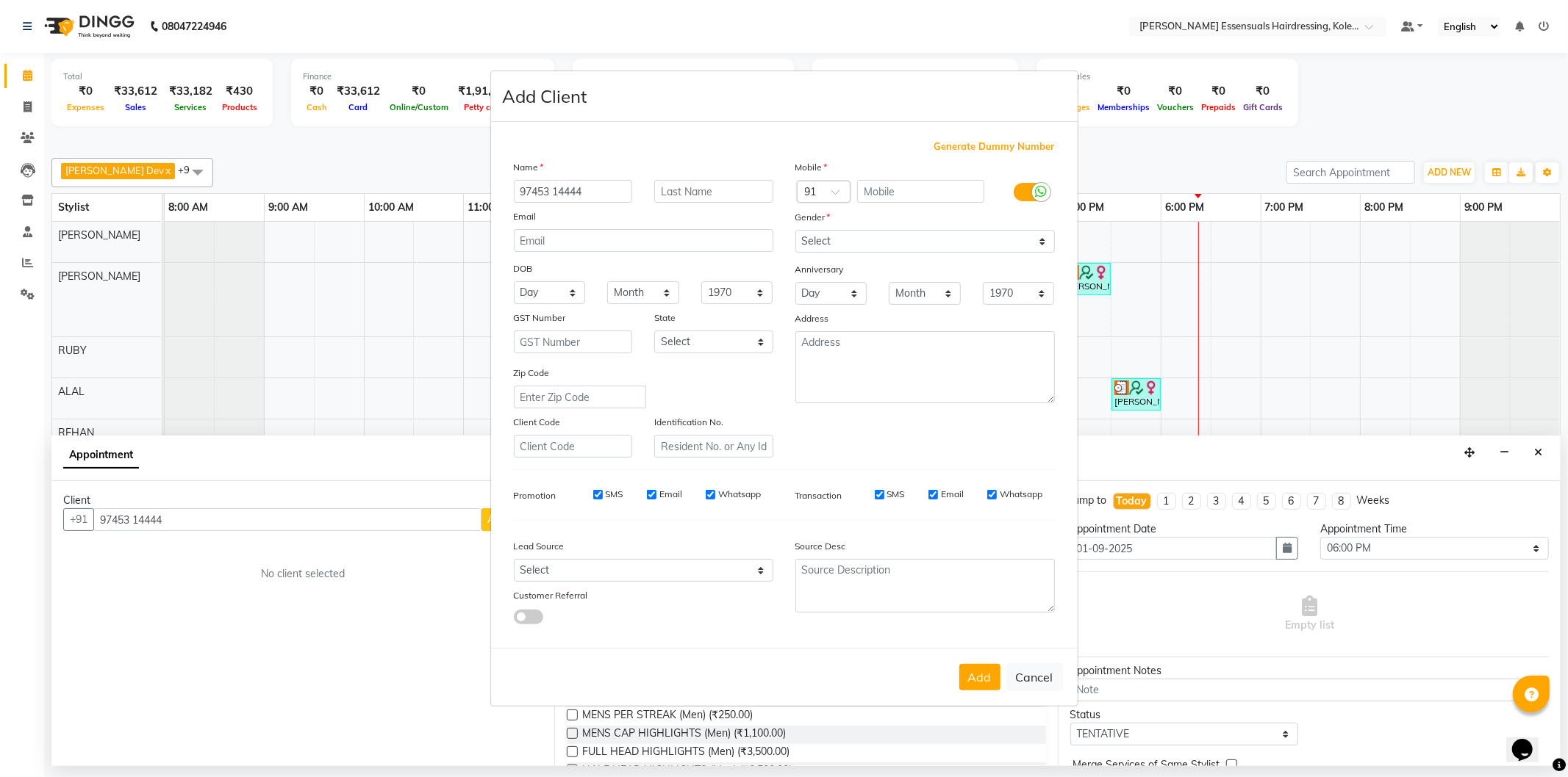
drag, startPoint x: 591, startPoint y: 184, endPoint x: 518, endPoint y: 190, distance: 73.2
click at [518, 190] on input "97453 14444" at bounding box center [573, 191] width 119 height 23
drag, startPoint x: 177, startPoint y: 512, endPoint x: 106, endPoint y: 526, distance: 72.4
click at [106, 526] on ngb-modal-window "Add Client Generate Dummy Number Name 97453 14444 Email DOB Day 01 02 03 04 05 …" at bounding box center [784, 388] width 1568 height 777
click at [195, 516] on ngb-modal-window "Add Client Generate Dummy Number Name 97453 14444 Email DOB Day 01 02 03 04 05 …" at bounding box center [784, 388] width 1568 height 777
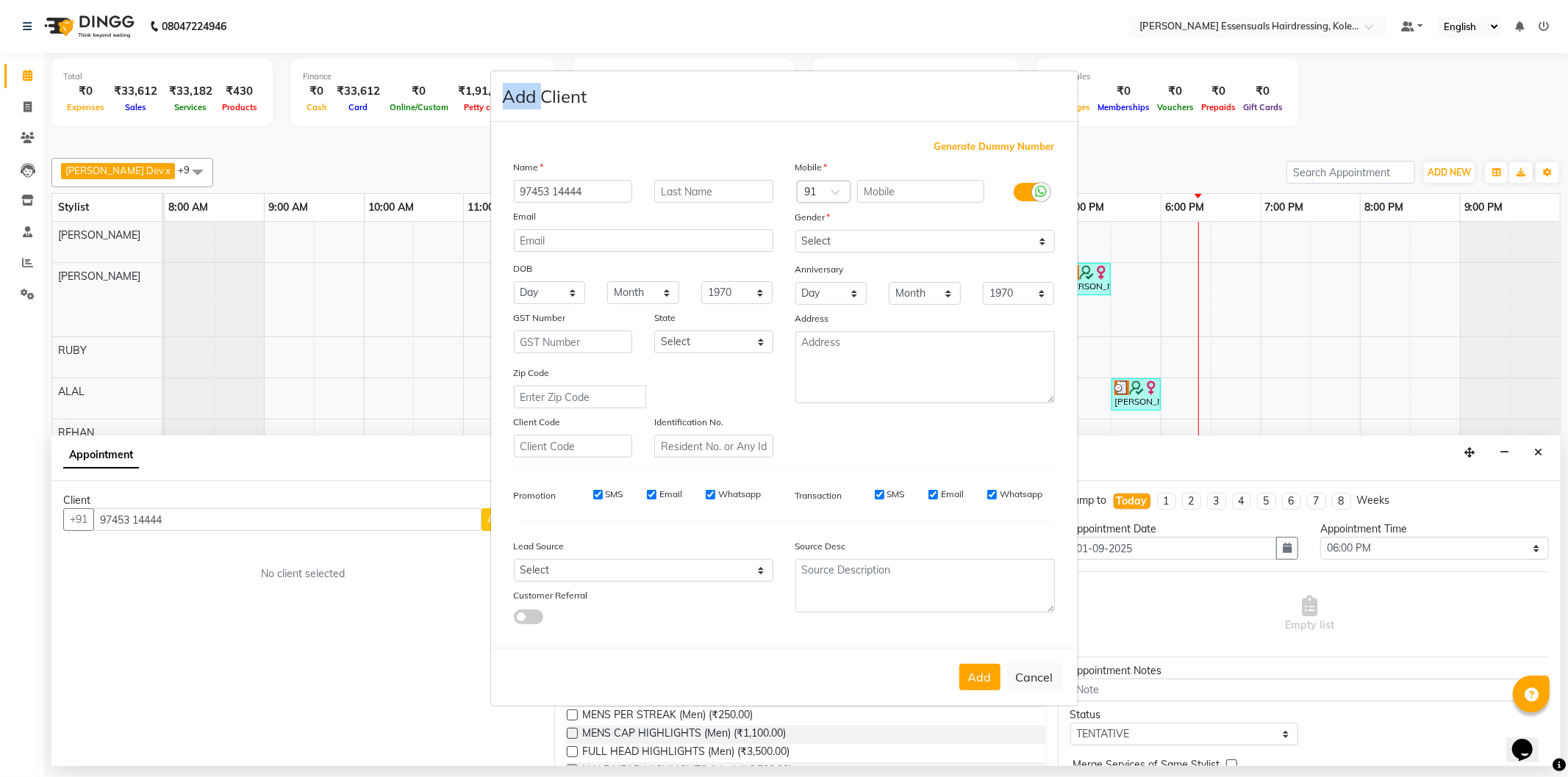
click at [195, 516] on ngb-modal-window "Add Client Generate Dummy Number Name 97453 14444 Email DOB Day 01 02 03 04 05 …" at bounding box center [784, 388] width 1568 height 777
click at [222, 519] on ngb-modal-window "Add Client Generate Dummy Number Name 97453 14444 Email DOB Day 01 02 03 04 05 …" at bounding box center [784, 388] width 1568 height 777
drag, startPoint x: 214, startPoint y: 522, endPoint x: 359, endPoint y: 523, distance: 145.0
click at [222, 523] on ngb-modal-window "Add Client Generate Dummy Number Name 97453 14444 Email DOB Day 01 02 03 04 05 …" at bounding box center [784, 388] width 1568 height 777
click at [1040, 671] on button "Cancel" at bounding box center [1035, 678] width 56 height 28
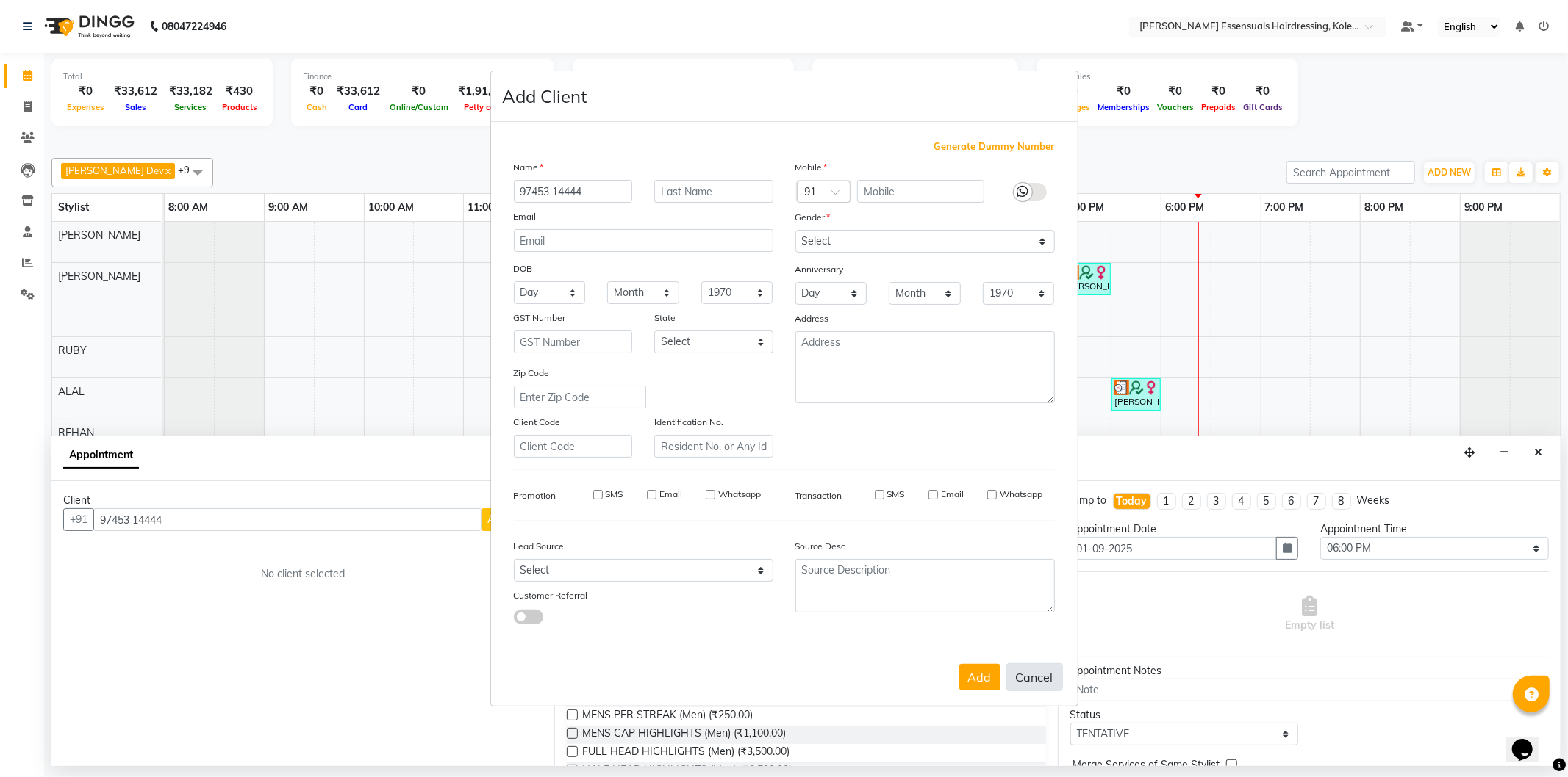
select select
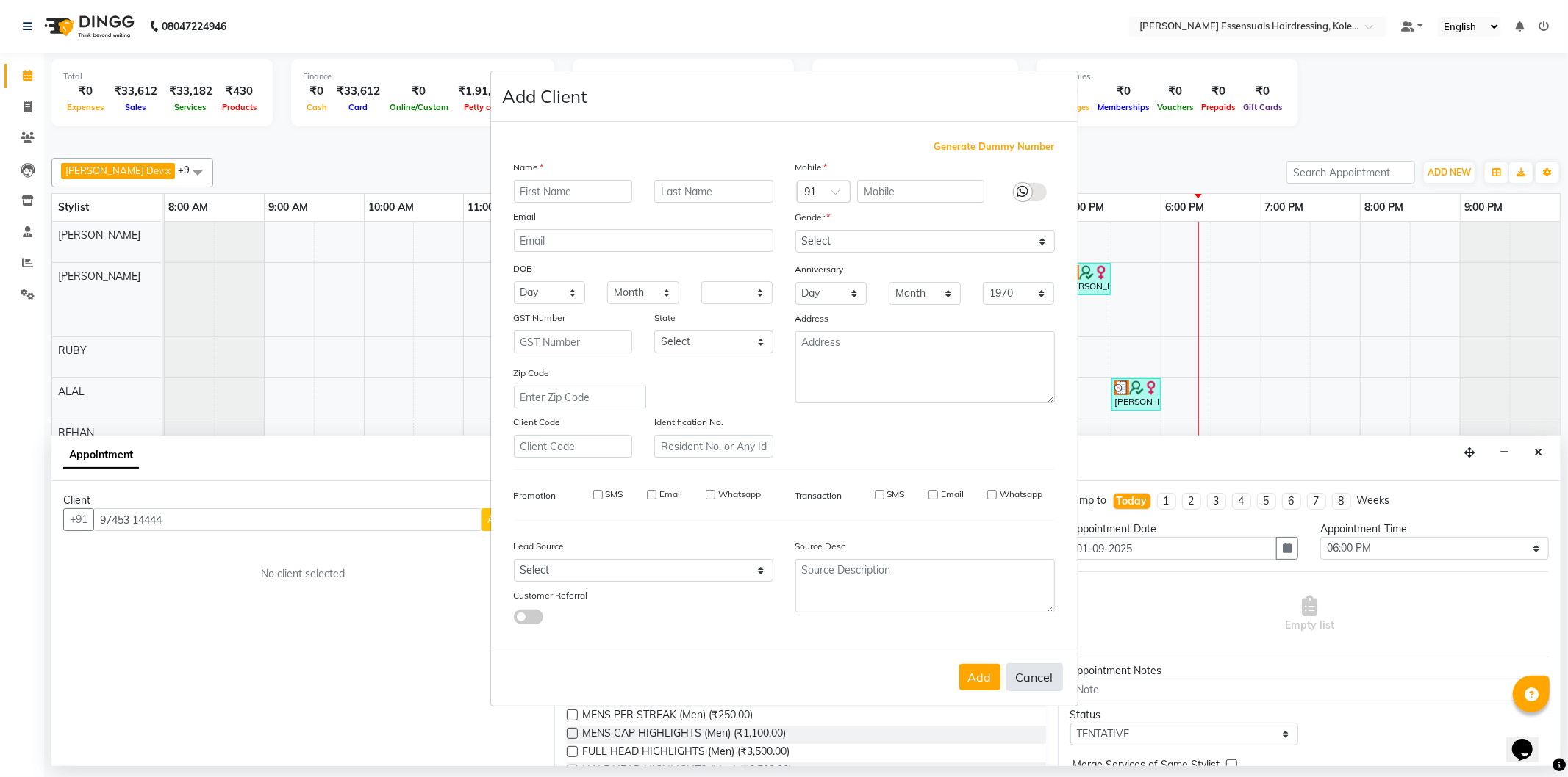
select select
checkbox input "false"
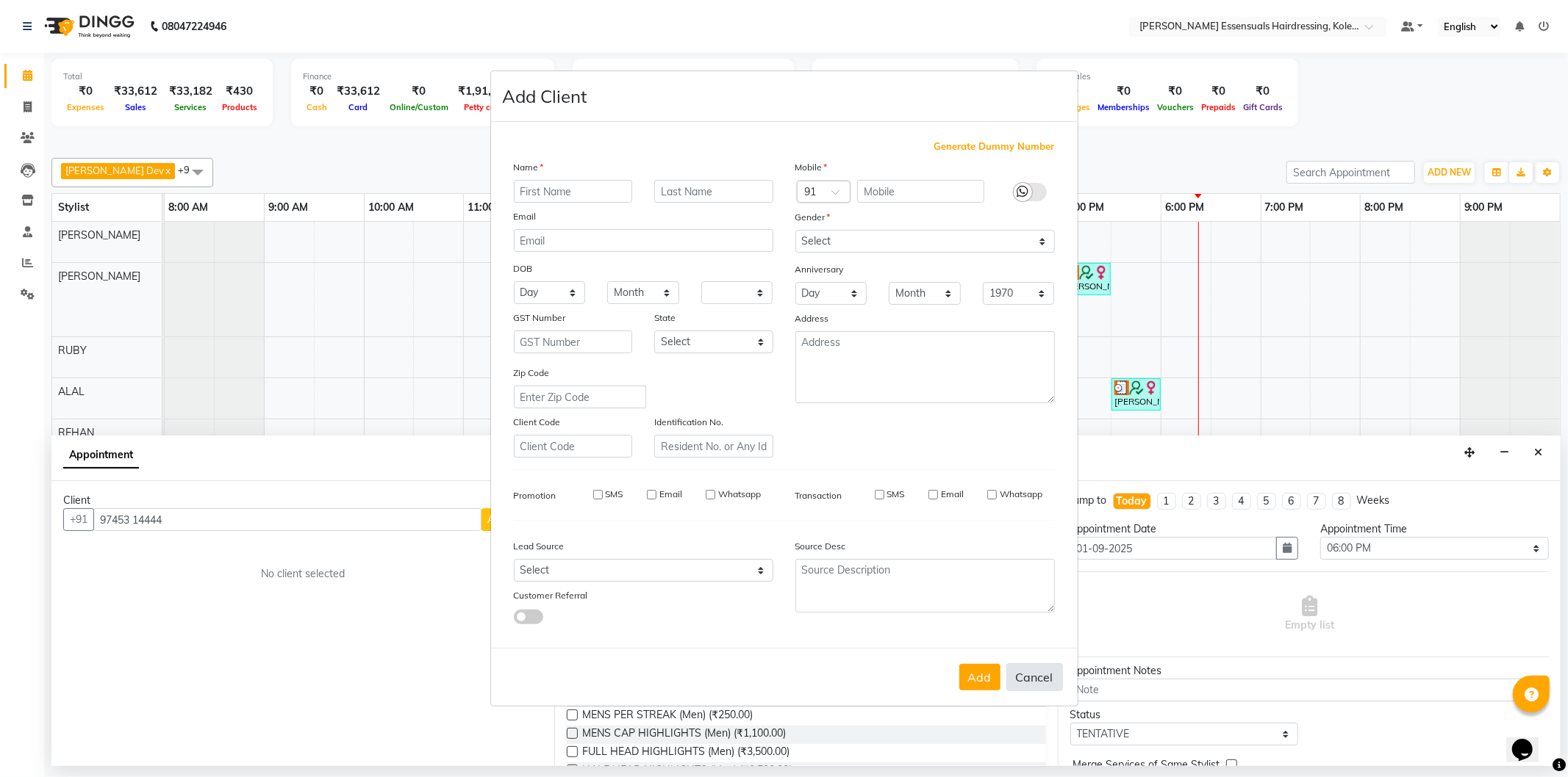
checkbox input "false"
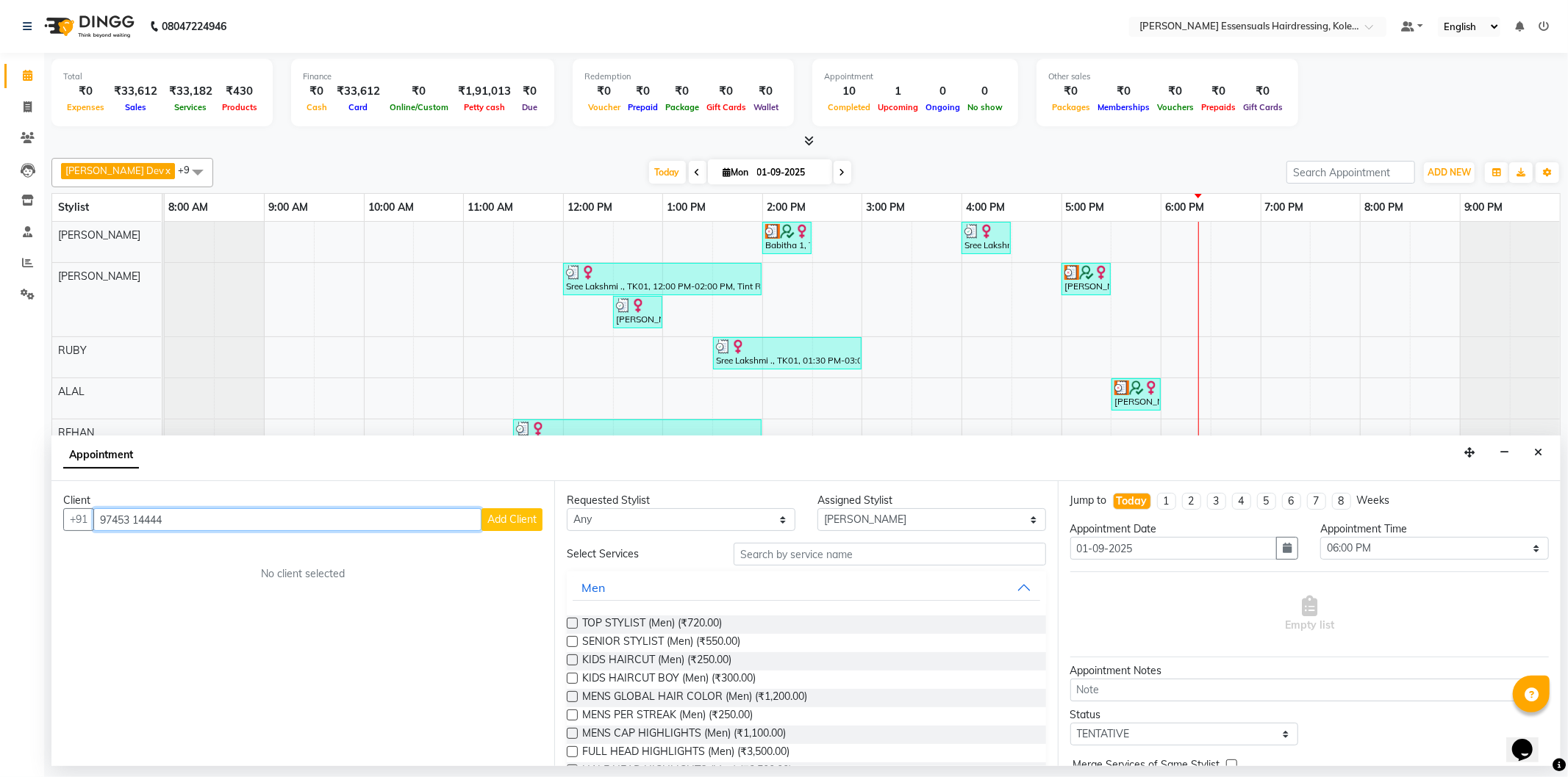
click at [192, 523] on input "97453 14444" at bounding box center [286, 520] width 388 height 23
click at [1540, 453] on icon "Close" at bounding box center [1538, 452] width 8 height 10
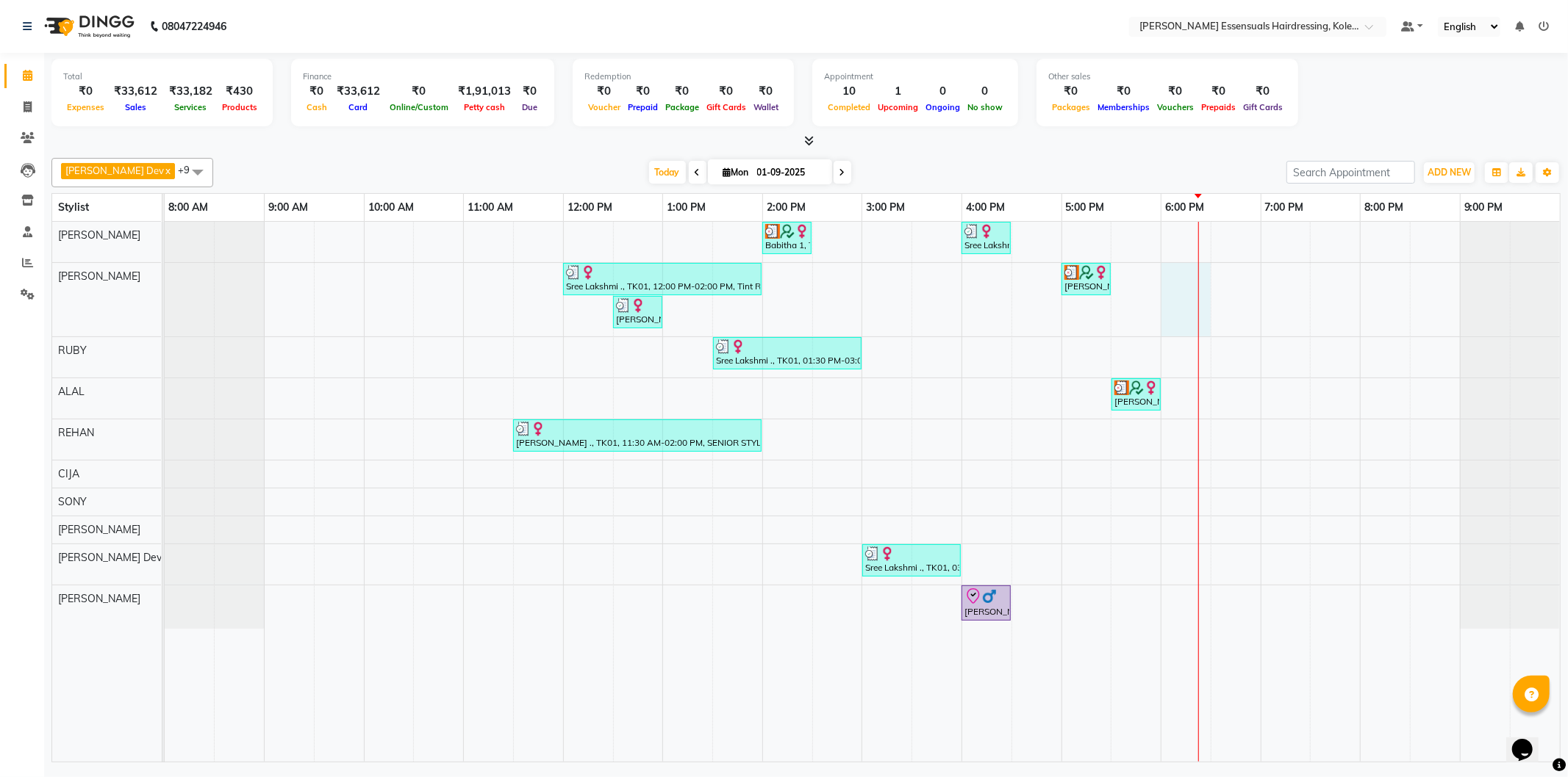
click at [1184, 318] on div "Babitha 1, TK02, 02:00 PM-02:30 PM, WOMENS [MEDICAL_DATA] BELOW SHOULDER (WOMEN…" at bounding box center [862, 491] width 1395 height 540
select select "79967"
select select "1080"
select select "tentative"
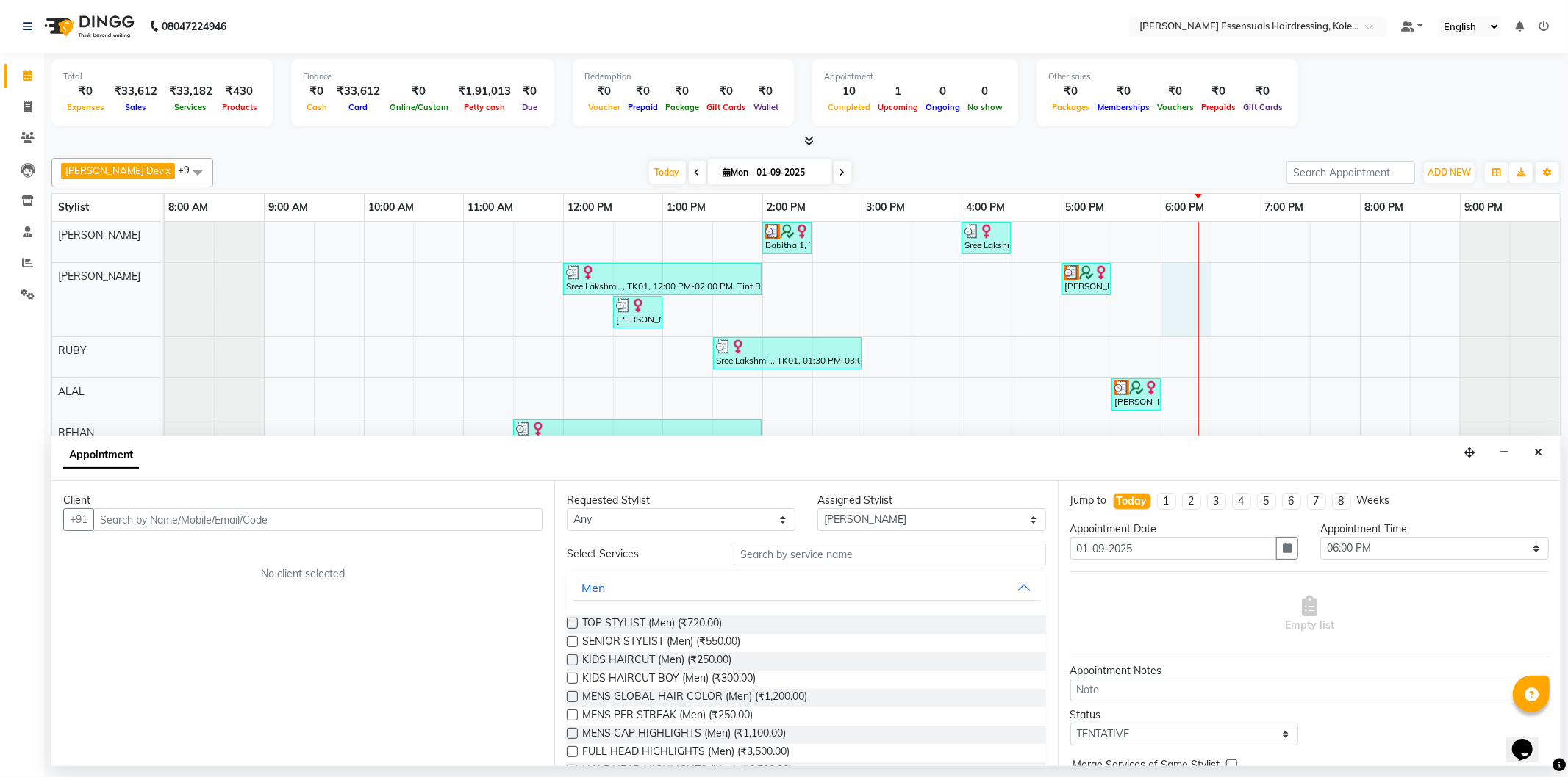
click at [370, 526] on input "text" at bounding box center [317, 520] width 449 height 23
type input "9745314444"
click at [487, 522] on span "Add Client" at bounding box center [512, 519] width 49 height 13
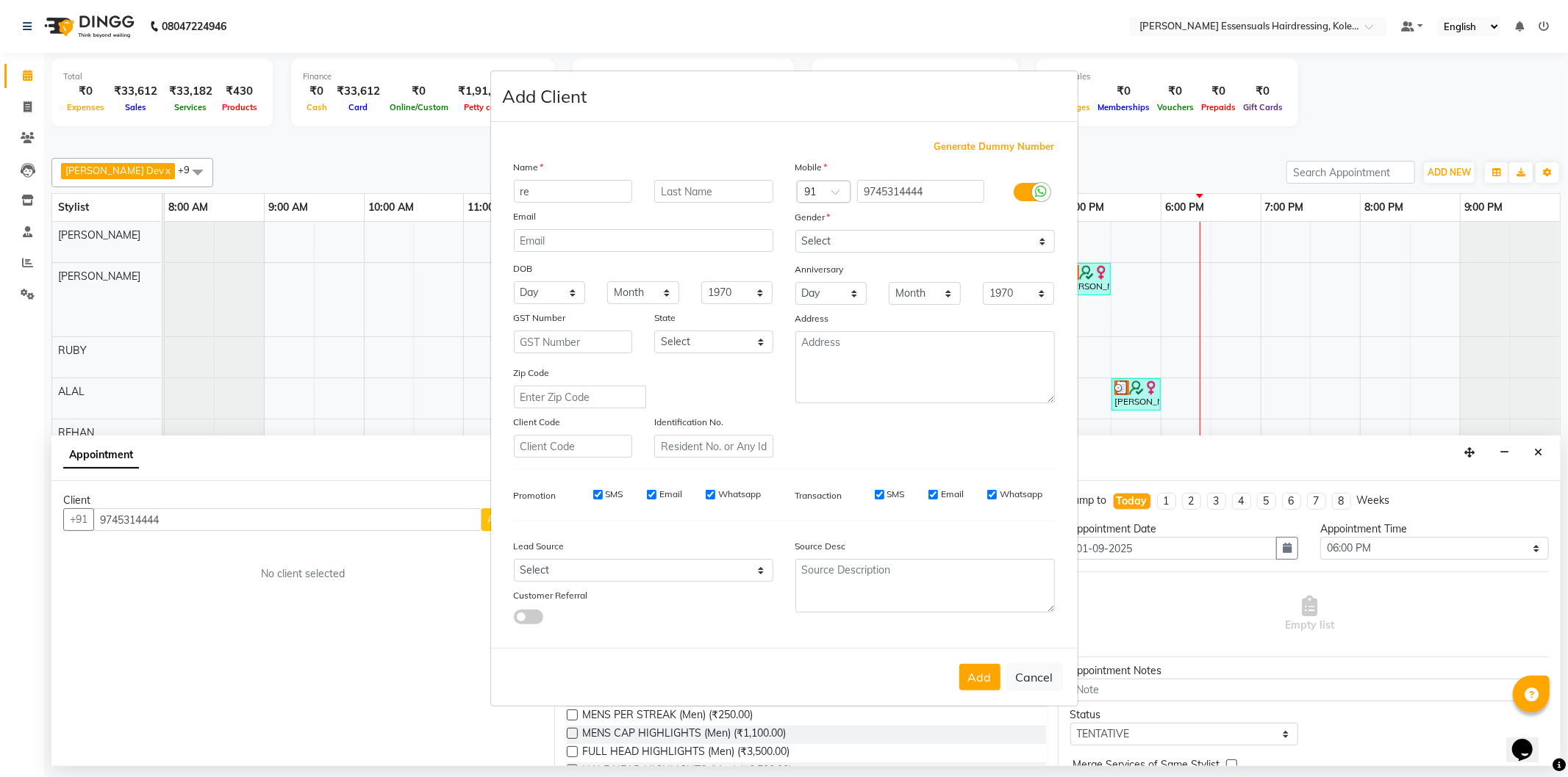
type input "r"
type input "Remya"
click at [863, 240] on select "Select [DEMOGRAPHIC_DATA] [DEMOGRAPHIC_DATA] Other Prefer Not To Say" at bounding box center [925, 241] width 259 height 23
select select "[DEMOGRAPHIC_DATA]"
click at [795, 230] on select "Select [DEMOGRAPHIC_DATA] [DEMOGRAPHIC_DATA] Other Prefer Not To Say" at bounding box center [925, 241] width 259 height 23
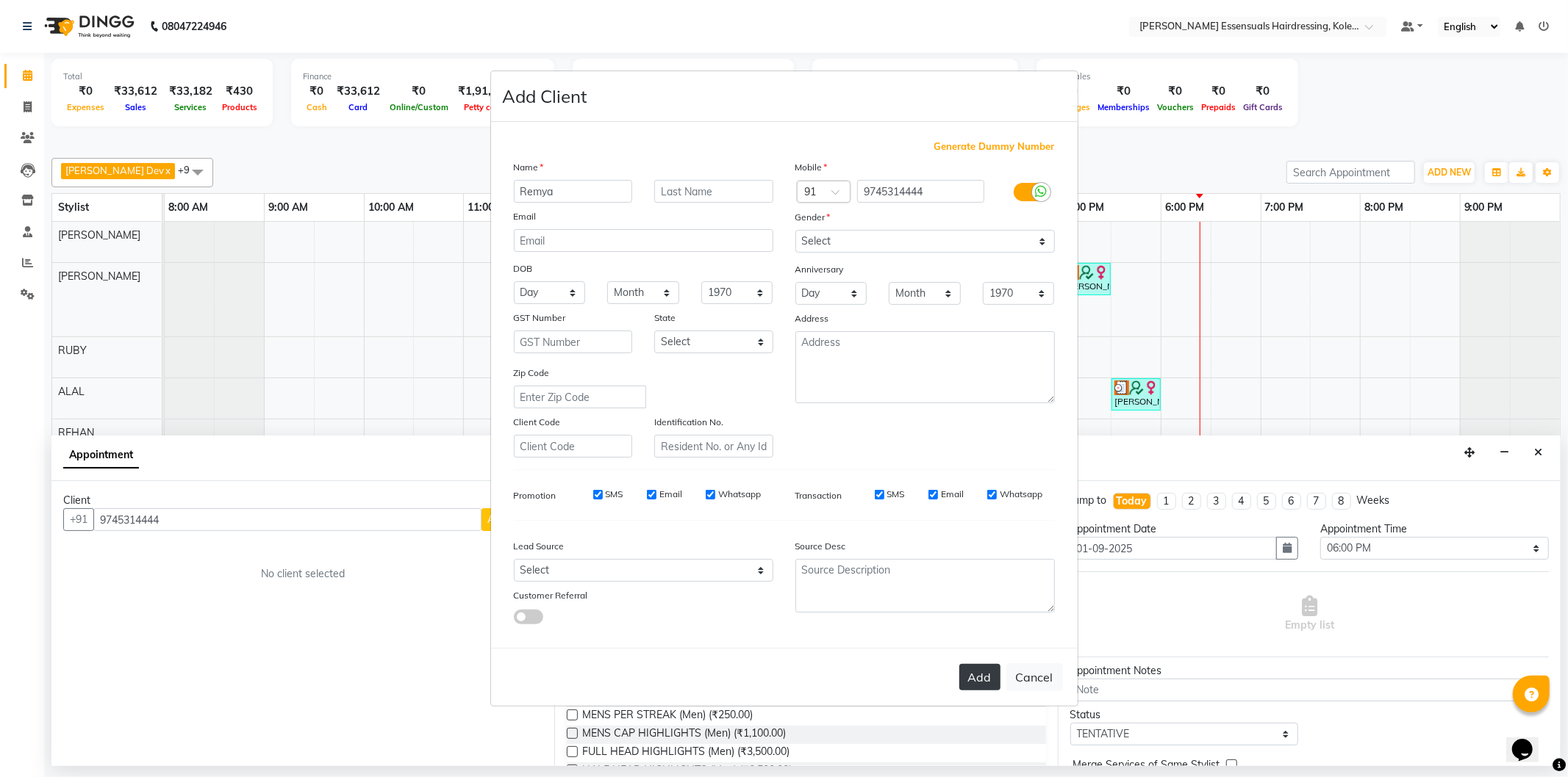
click at [983, 681] on button "Add" at bounding box center [979, 678] width 41 height 26
type input "97******44"
select select
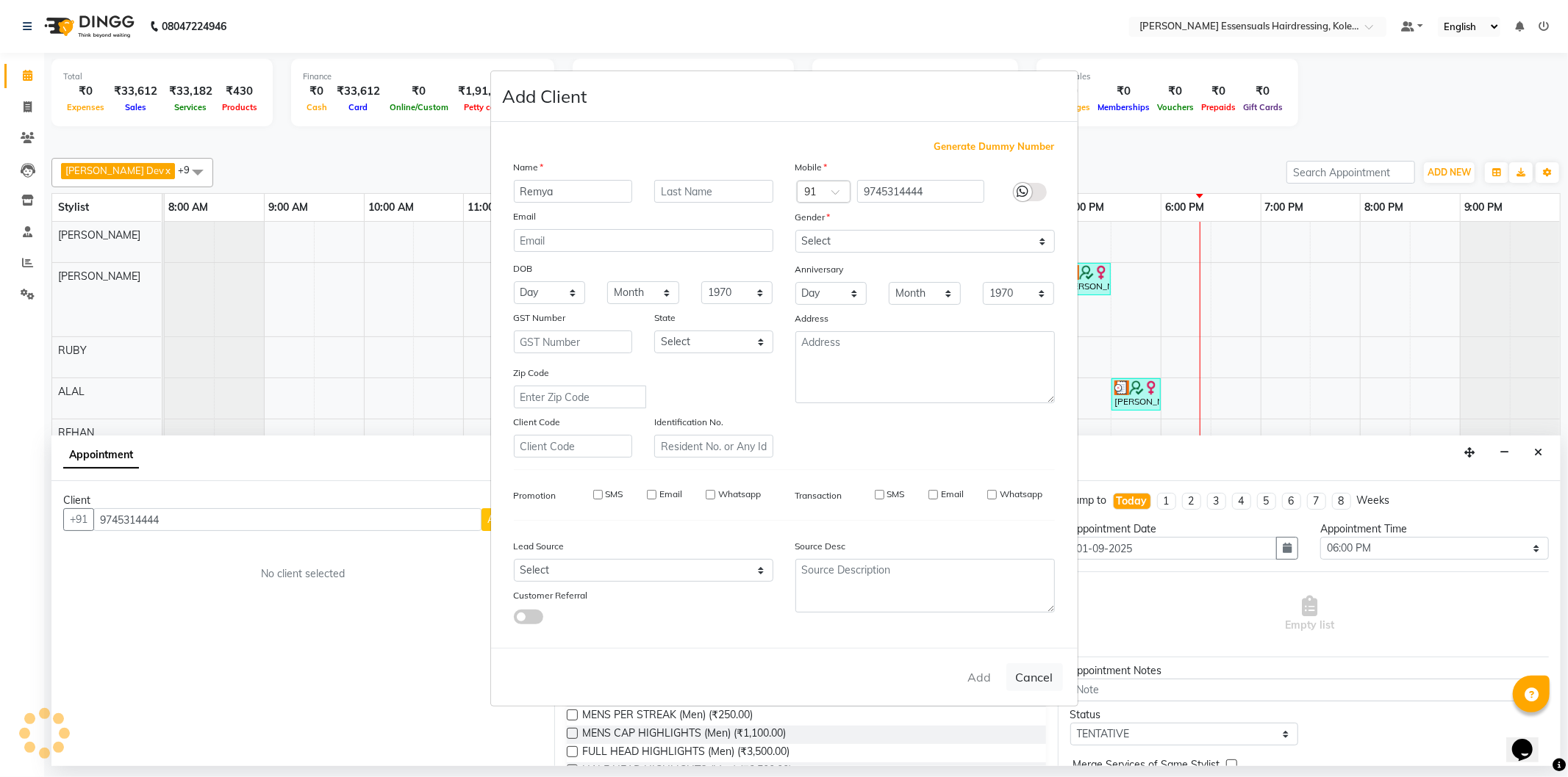
select select
checkbox input "false"
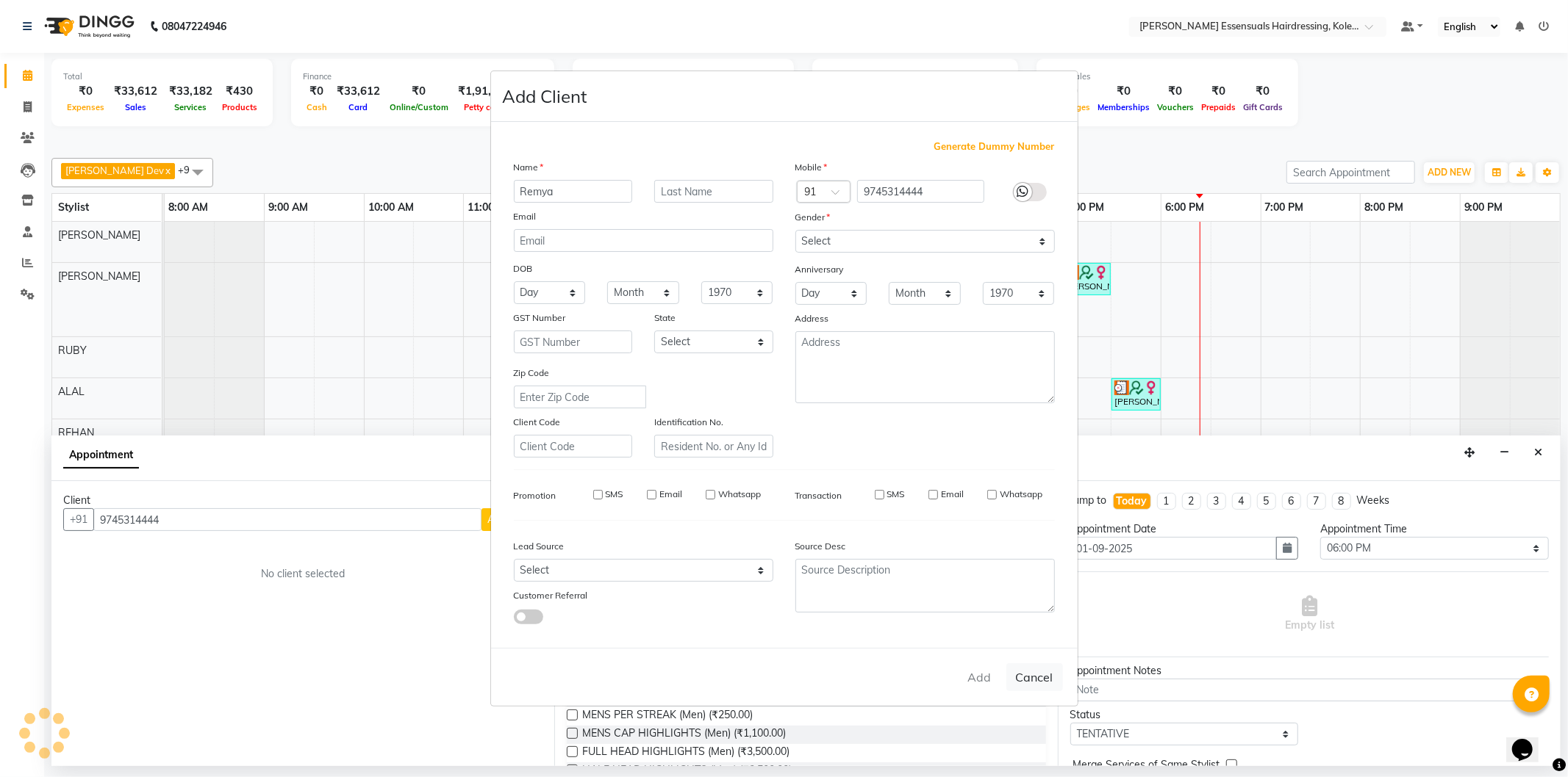
checkbox input "false"
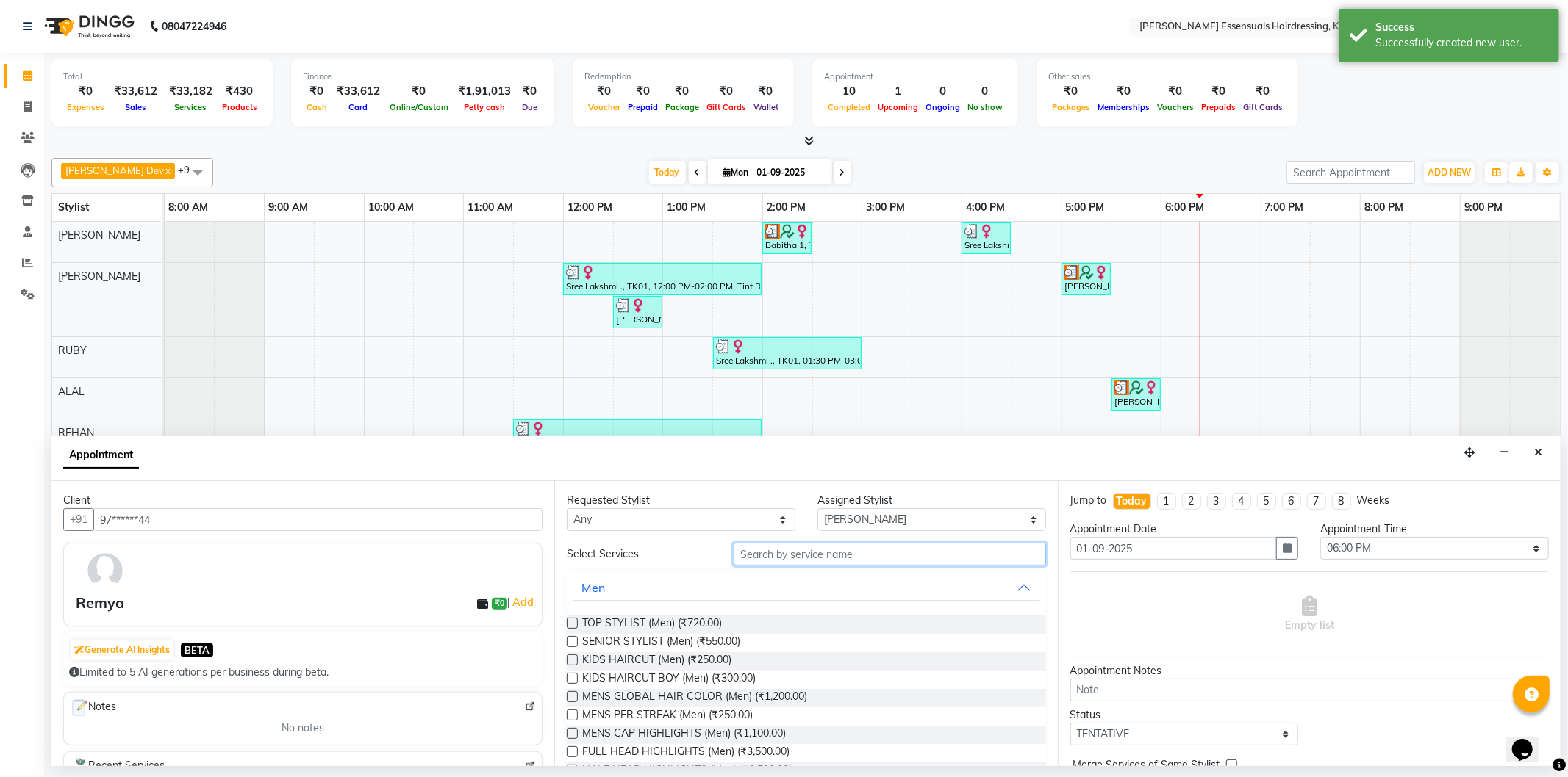
click at [803, 549] on input "text" at bounding box center [889, 554] width 312 height 23
type input "s"
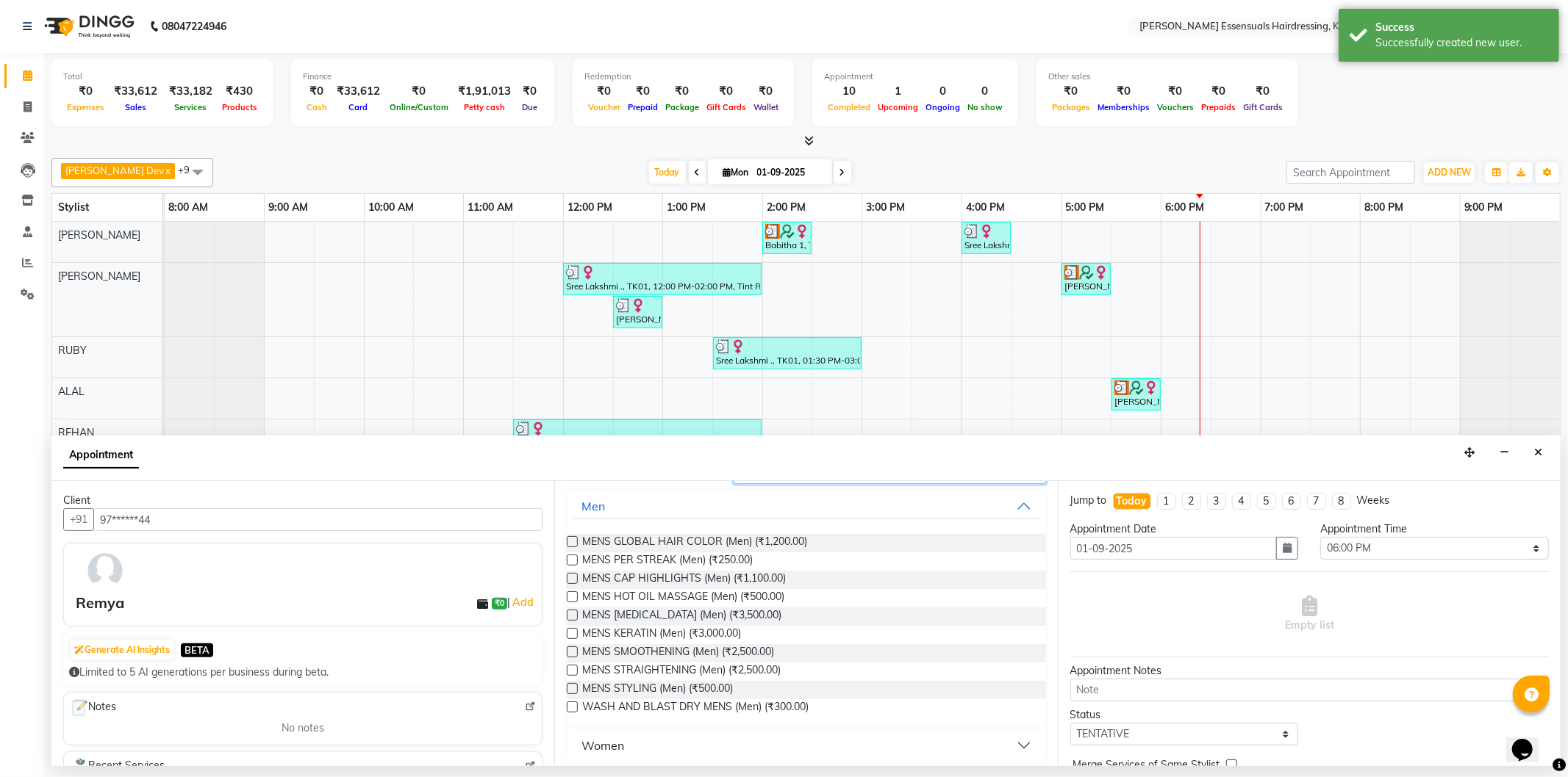
type input "mens"
click at [575, 687] on label at bounding box center [572, 689] width 11 height 11
click at [575, 687] on input "checkbox" at bounding box center [571, 690] width 9 height 9
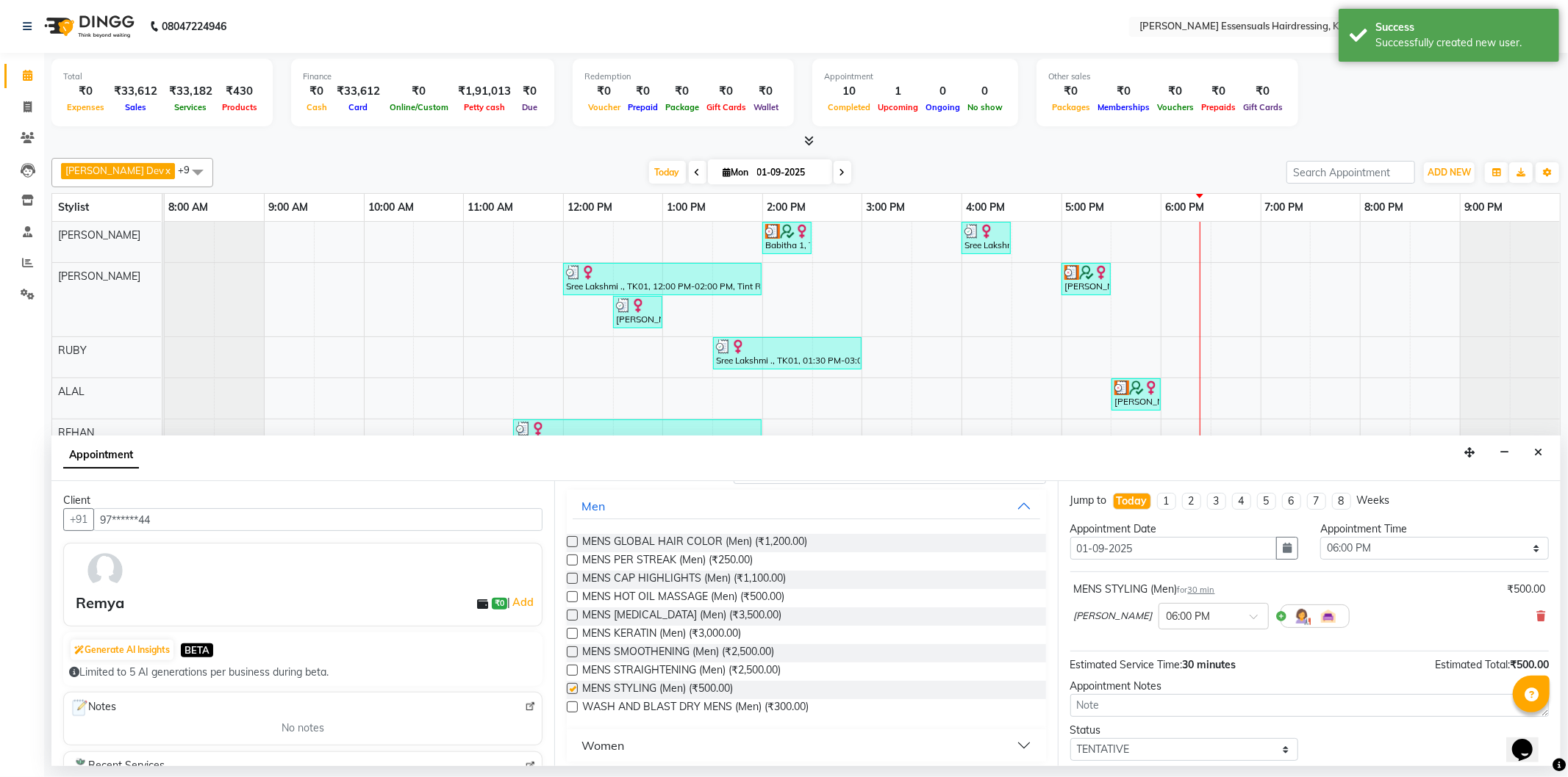
checkbox input "false"
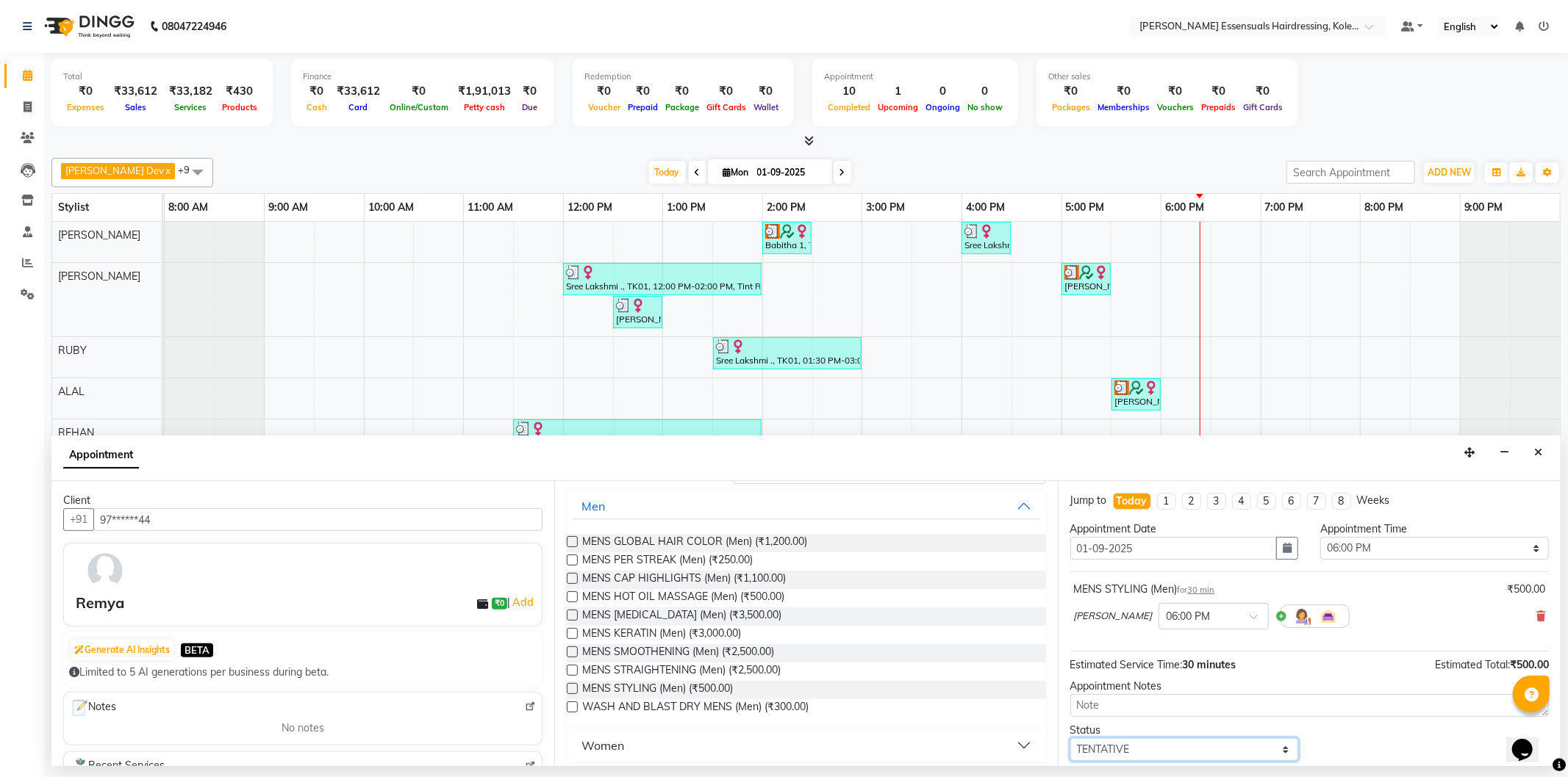
click at [1202, 750] on select "Select TENTATIVE CONFIRM CHECK-IN UPCOMING" at bounding box center [1184, 750] width 228 height 23
select select "check-in"
click at [1070, 739] on select "Select TENTATIVE CONFIRM CHECK-IN UPCOMING" at bounding box center [1184, 750] width 228 height 23
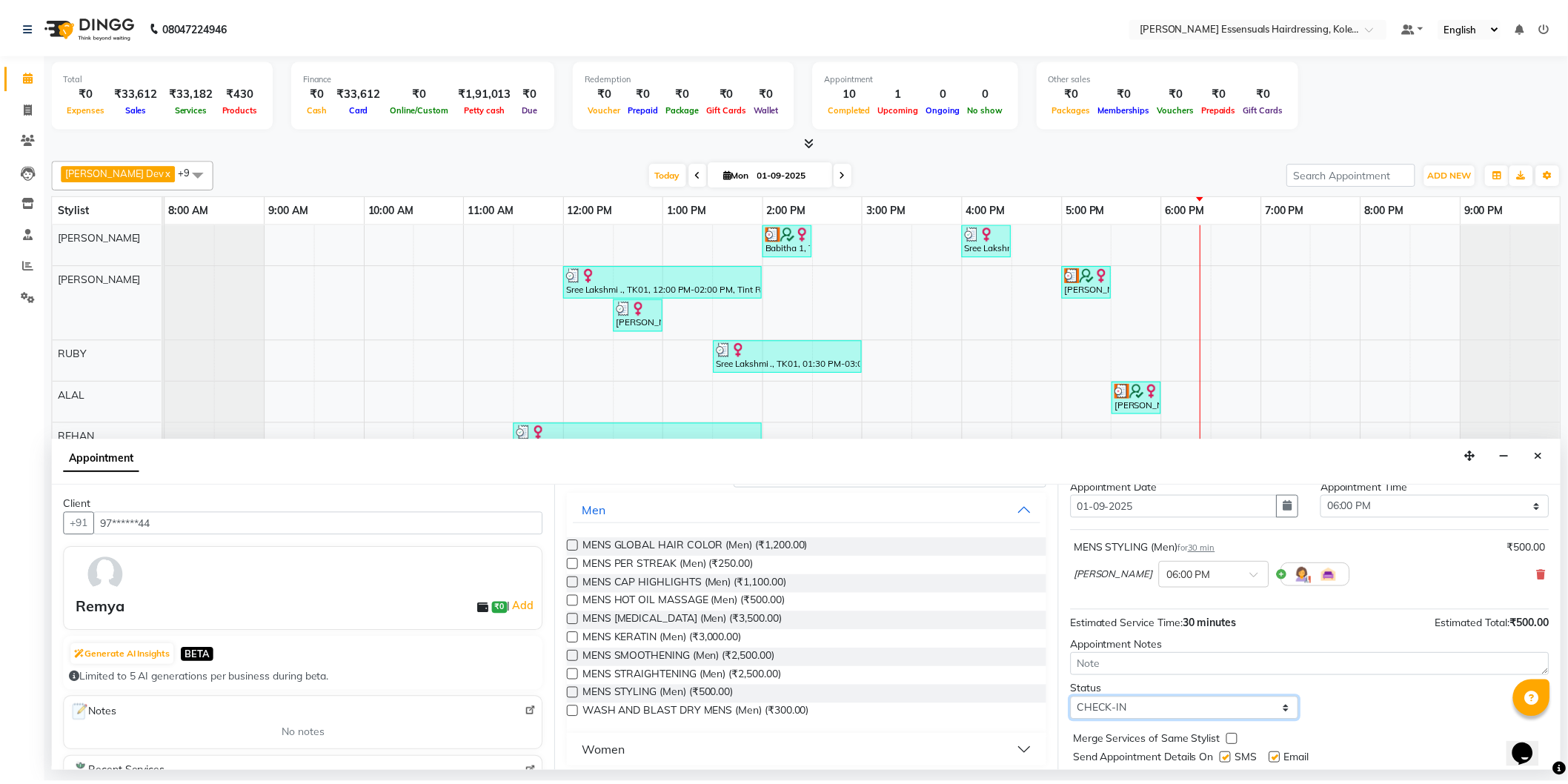
scroll to position [87, 0]
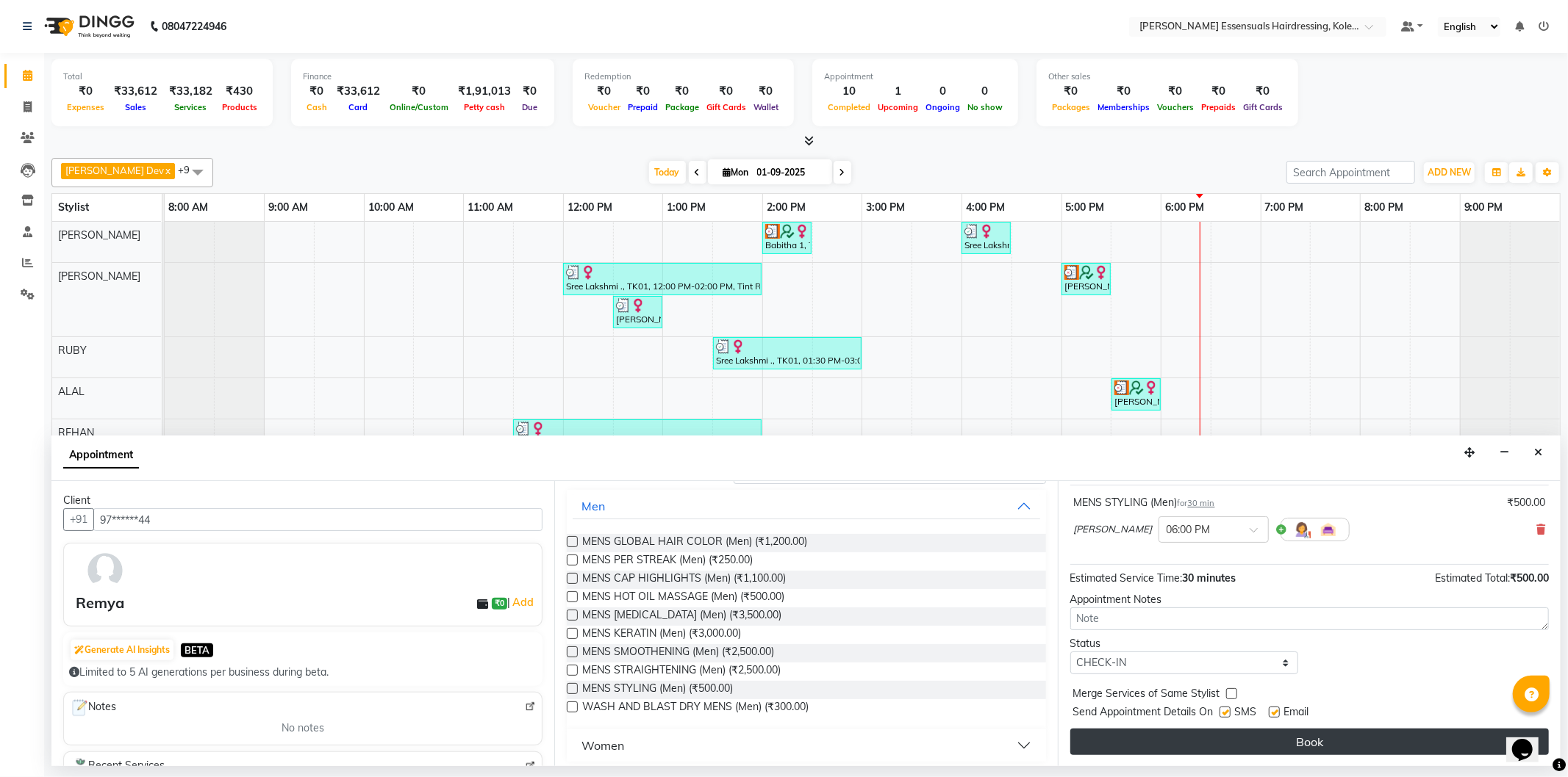
click at [1169, 745] on button "Book" at bounding box center [1310, 741] width 479 height 26
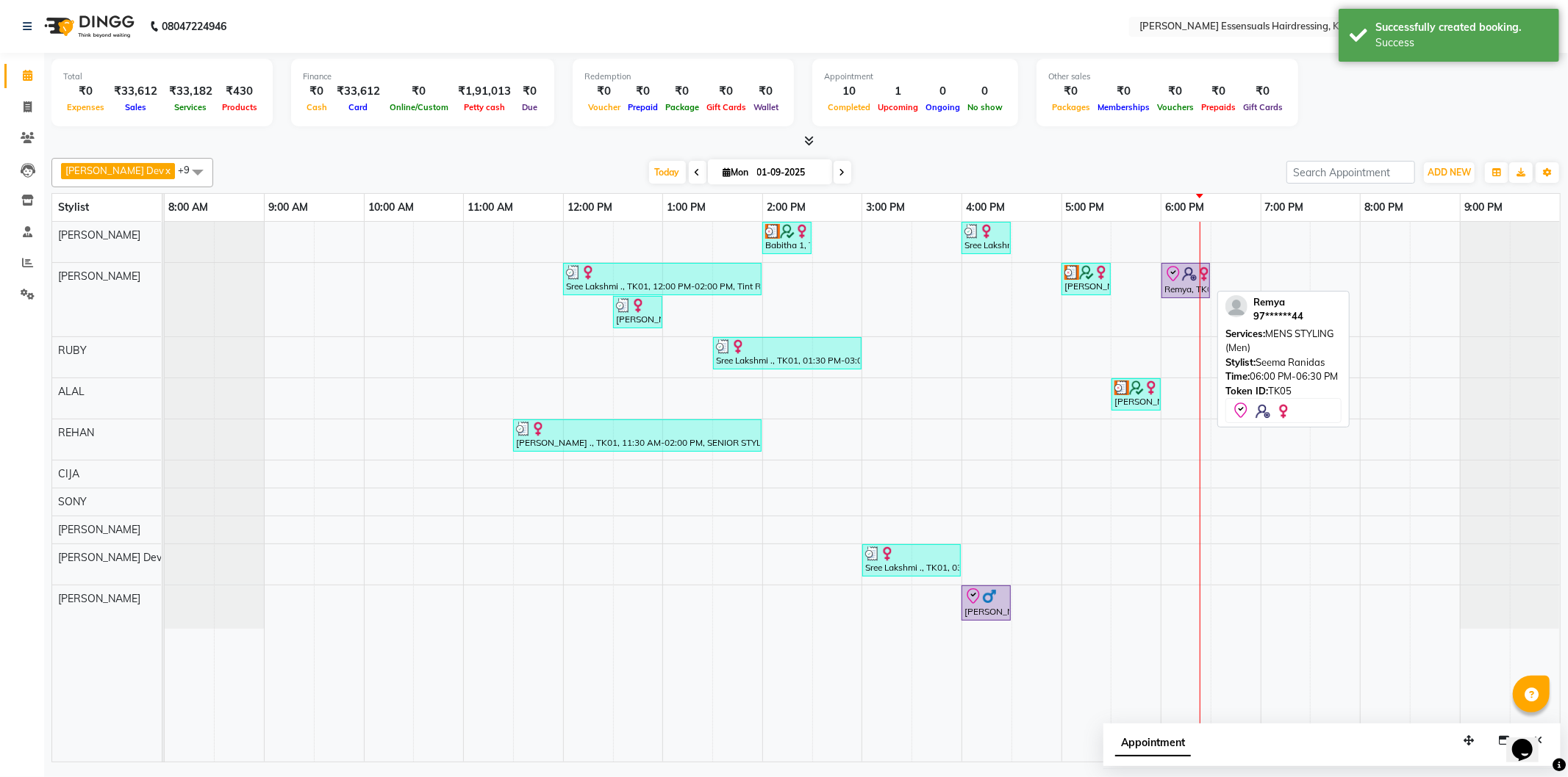
click at [1181, 284] on div "Remya, TK05, 06:00 PM-06:30 PM, MENS STYLING (Men)" at bounding box center [1185, 281] width 46 height 31
select select "8"
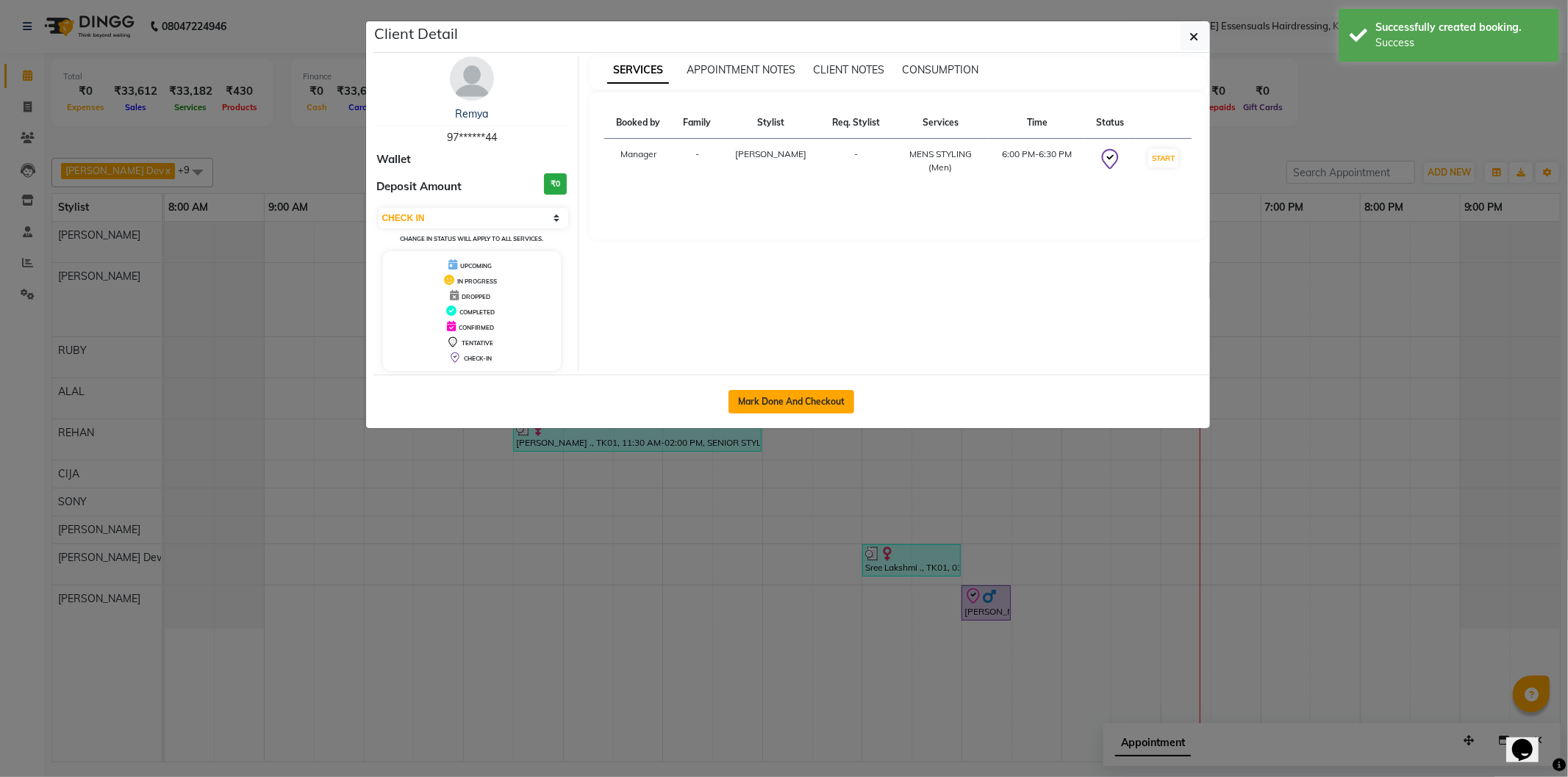
click at [807, 406] on button "Mark Done And Checkout" at bounding box center [792, 402] width 126 height 23
select select "service"
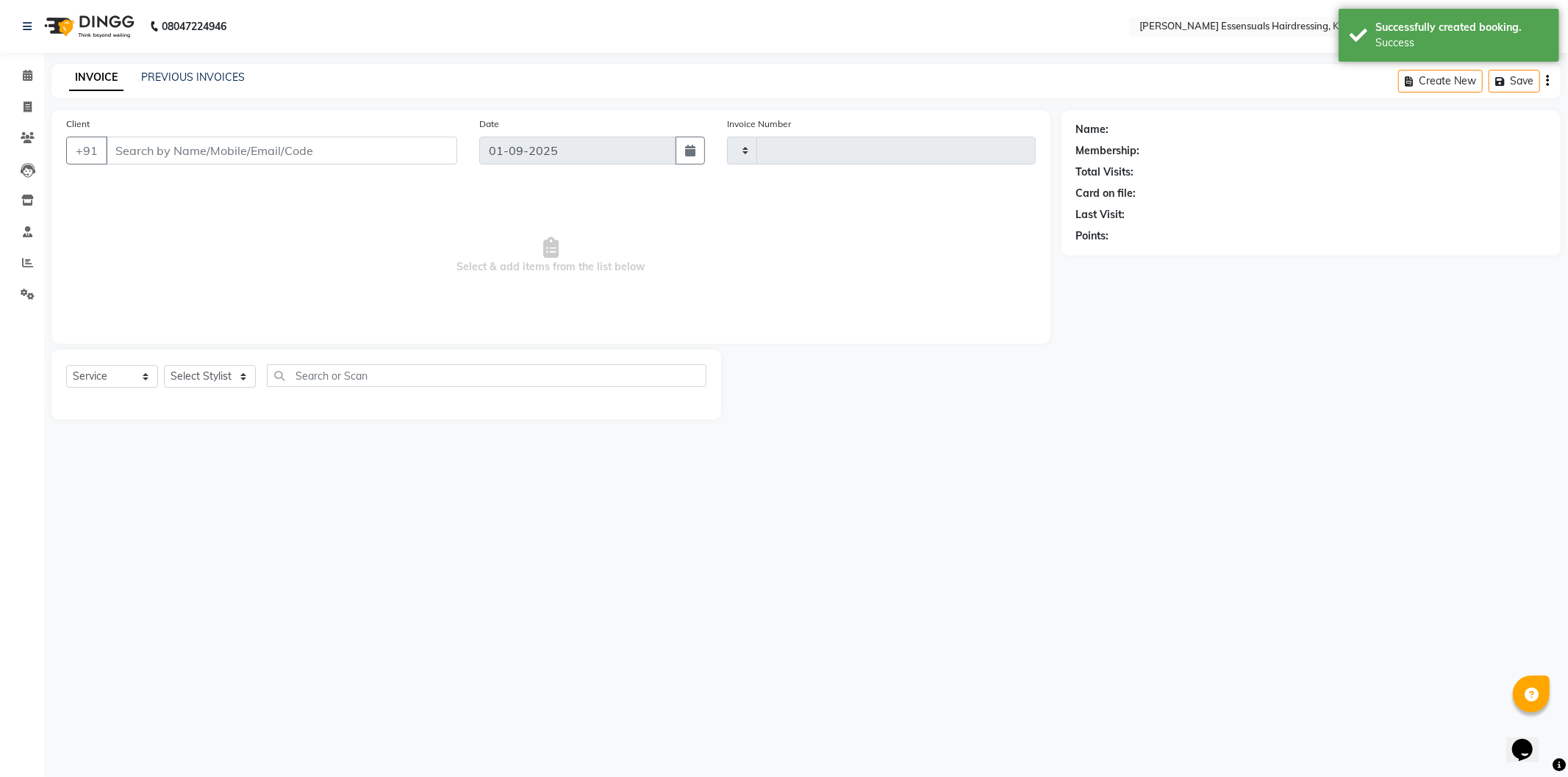
type input "1289"
select select "8281"
type input "97******44"
select select "79967"
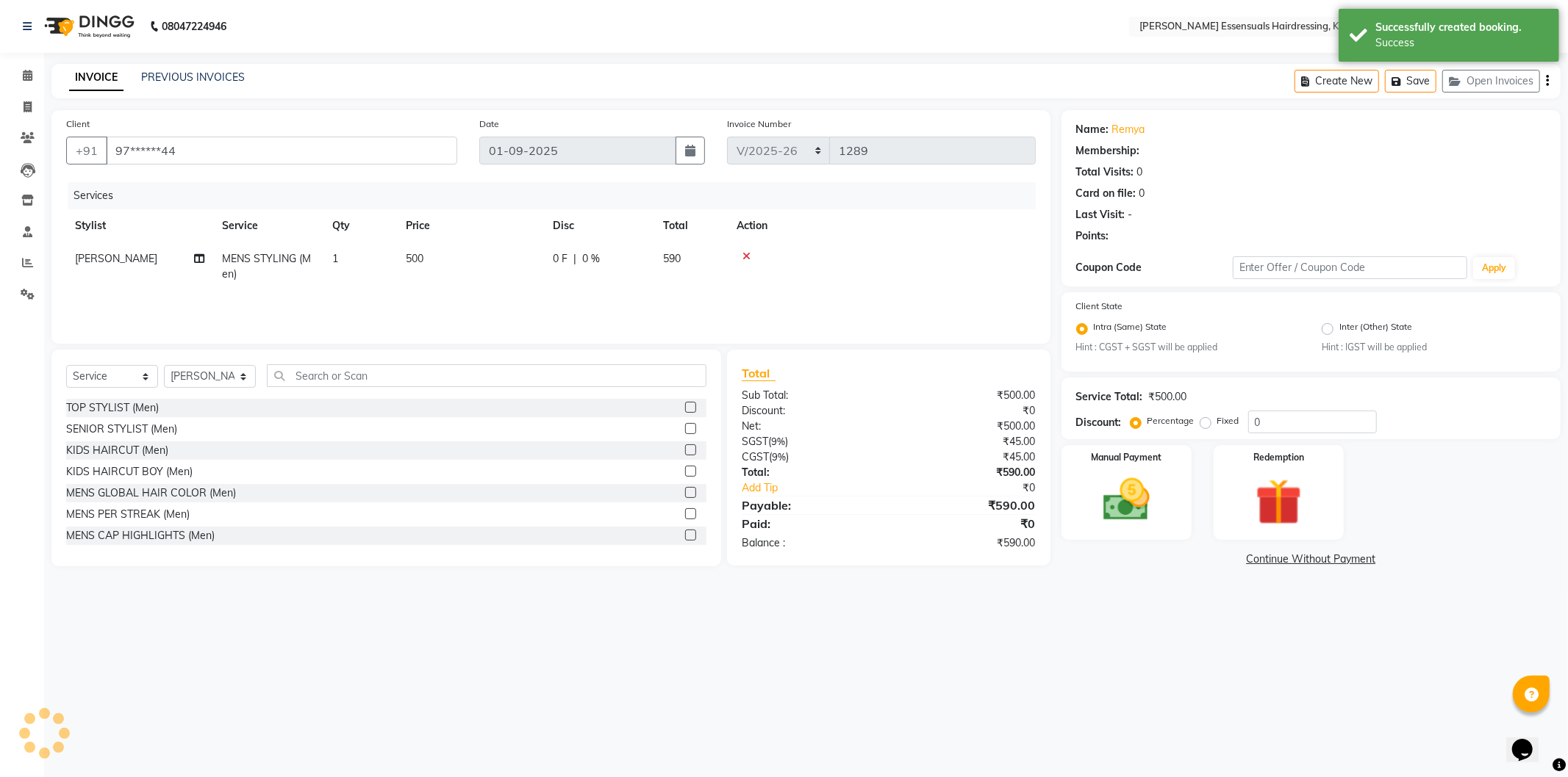
select select "1: Object"
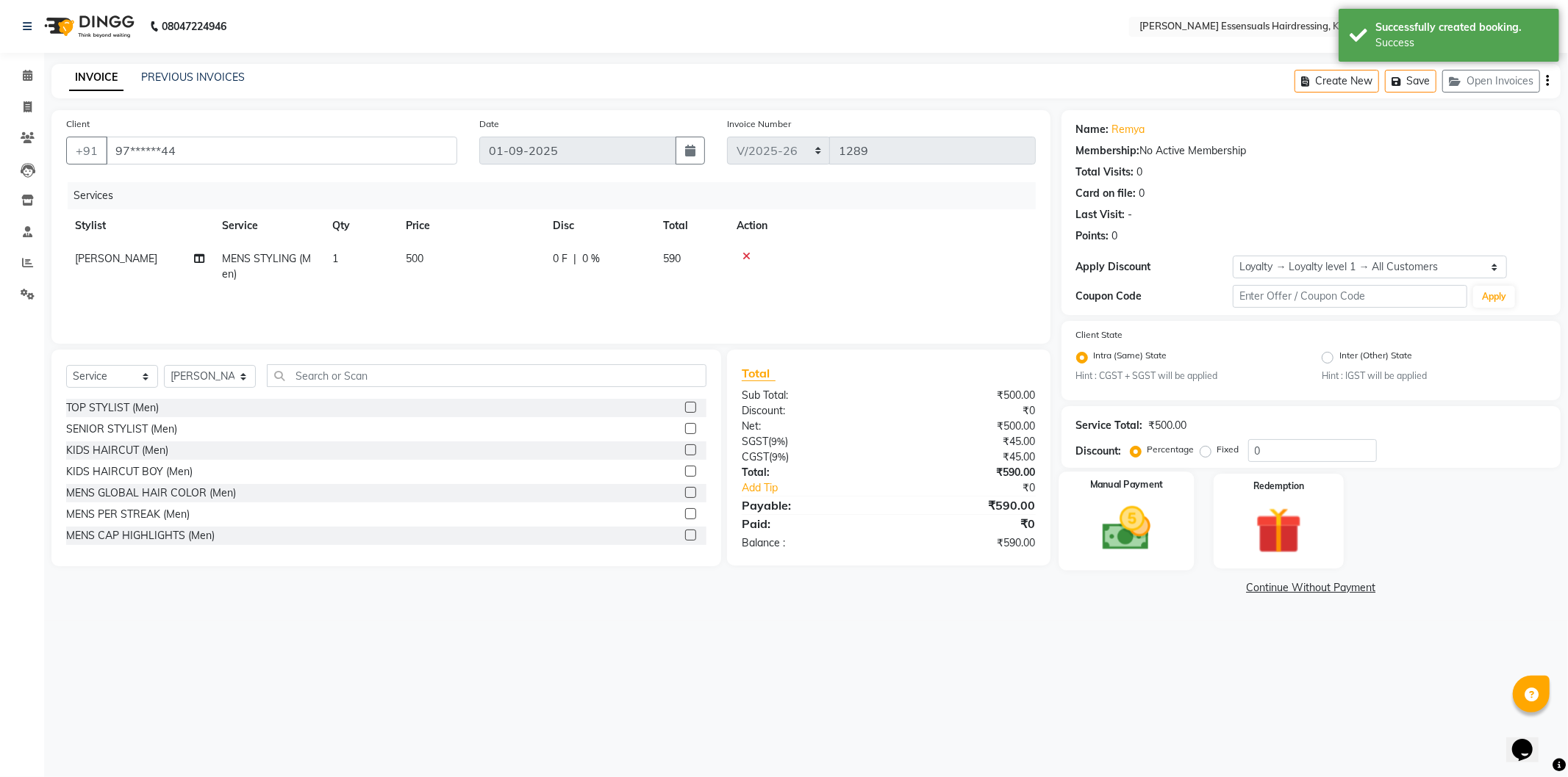
drag, startPoint x: 1113, startPoint y: 527, endPoint x: 1173, endPoint y: 540, distance: 61.4
click at [1113, 529] on img at bounding box center [1127, 528] width 79 height 55
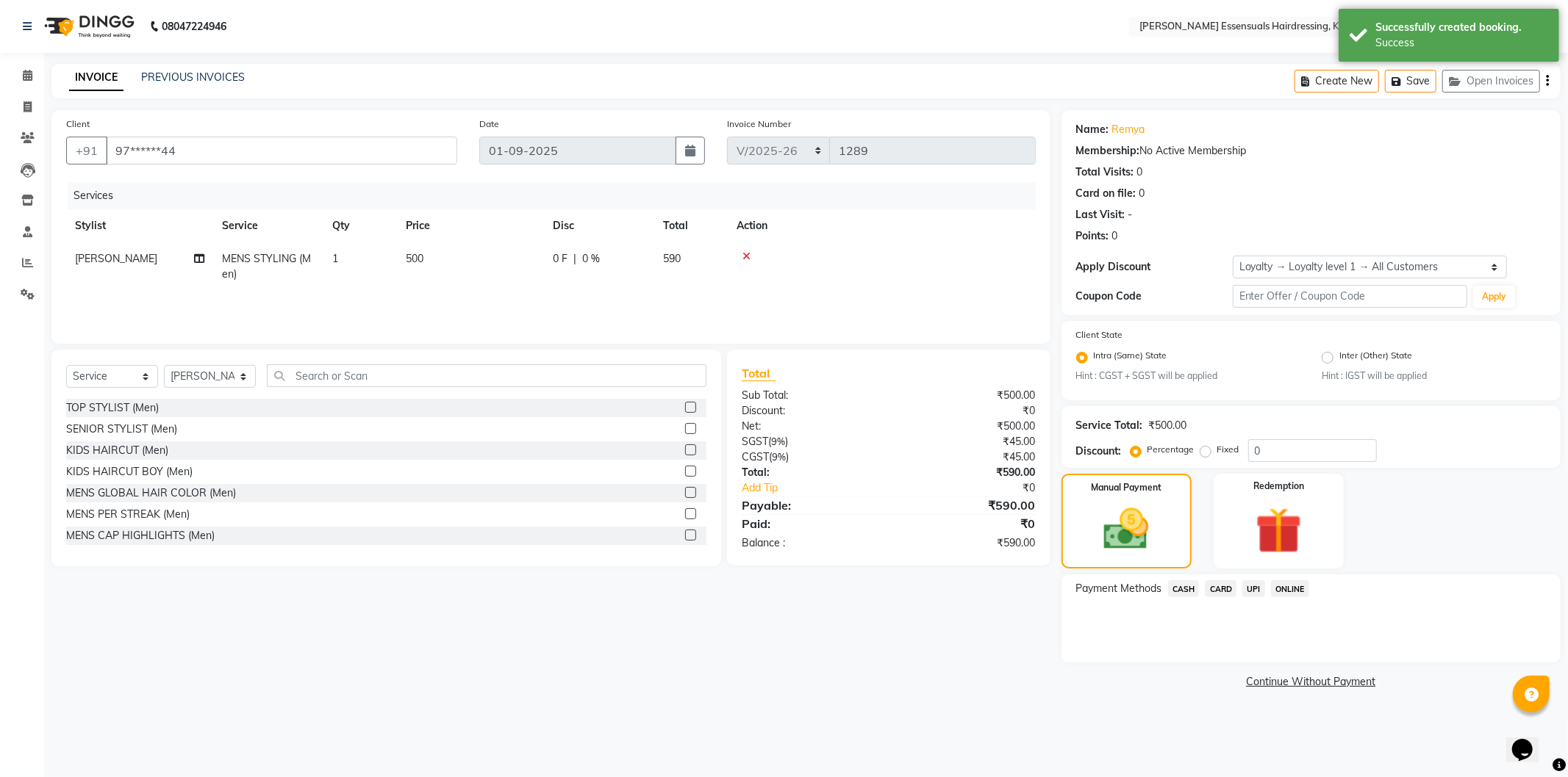
click at [1253, 590] on span "UPI" at bounding box center [1253, 588] width 23 height 17
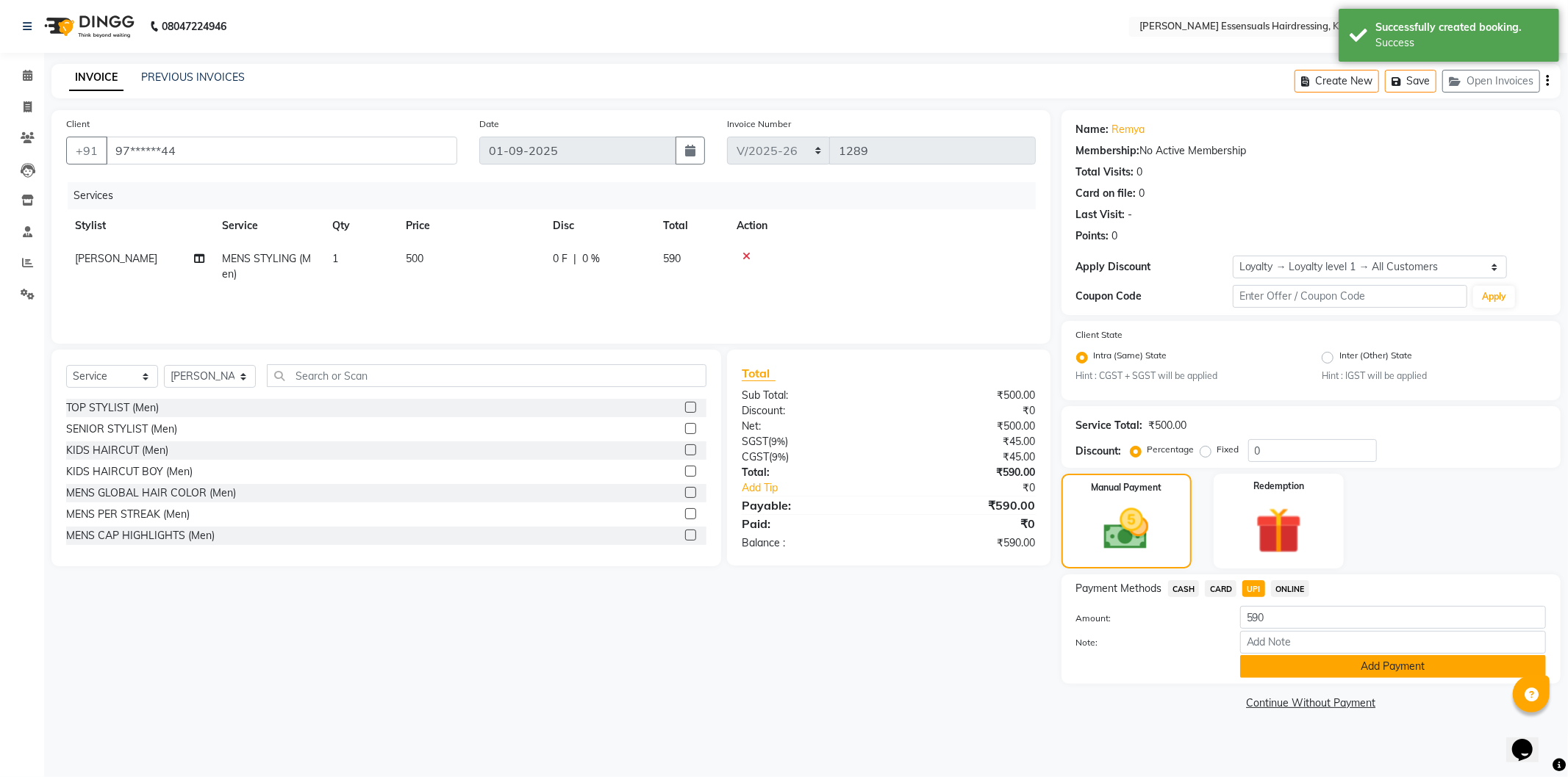
click at [1358, 678] on button "Add Payment" at bounding box center [1392, 666] width 306 height 23
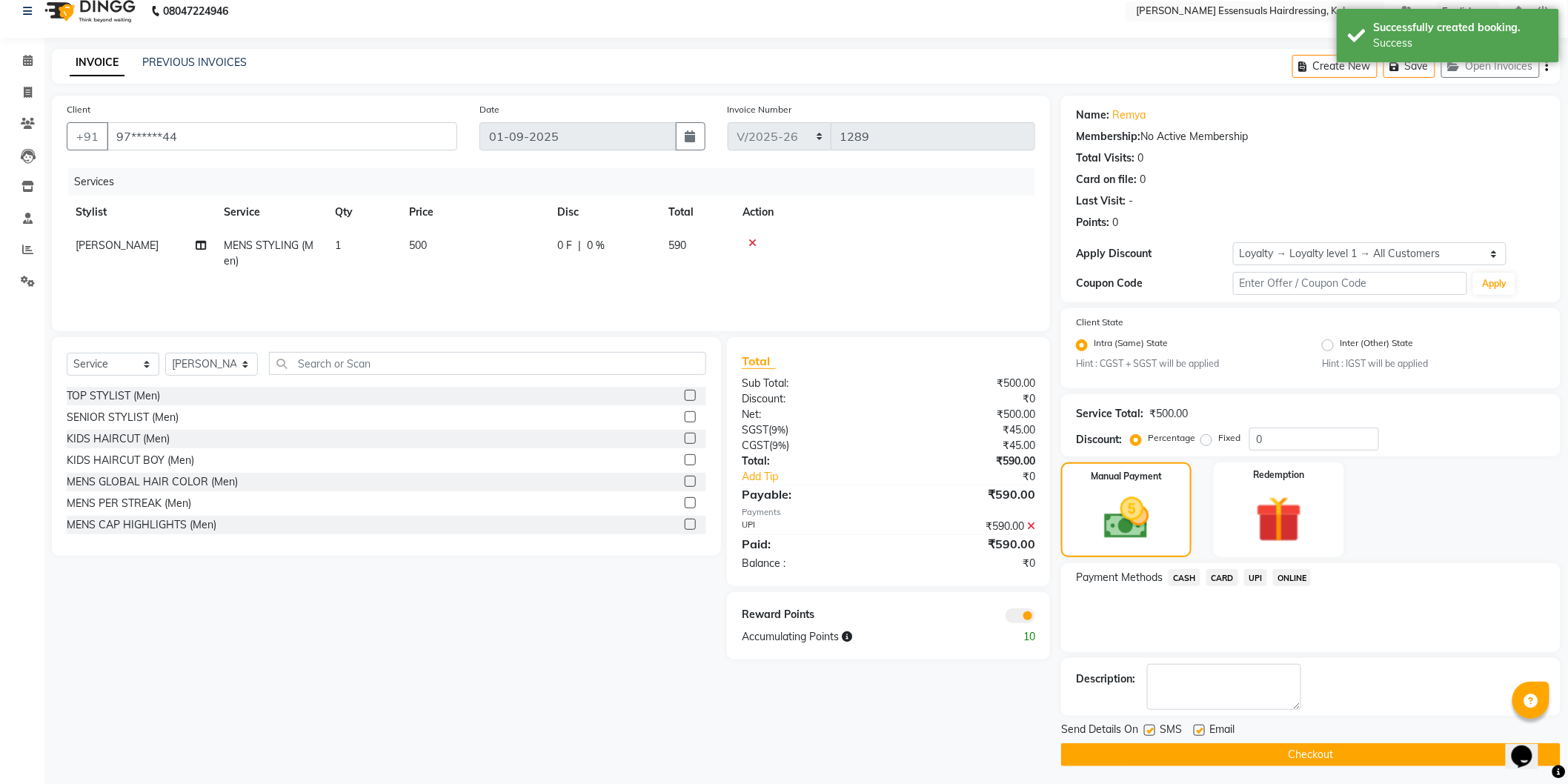
scroll to position [19, 0]
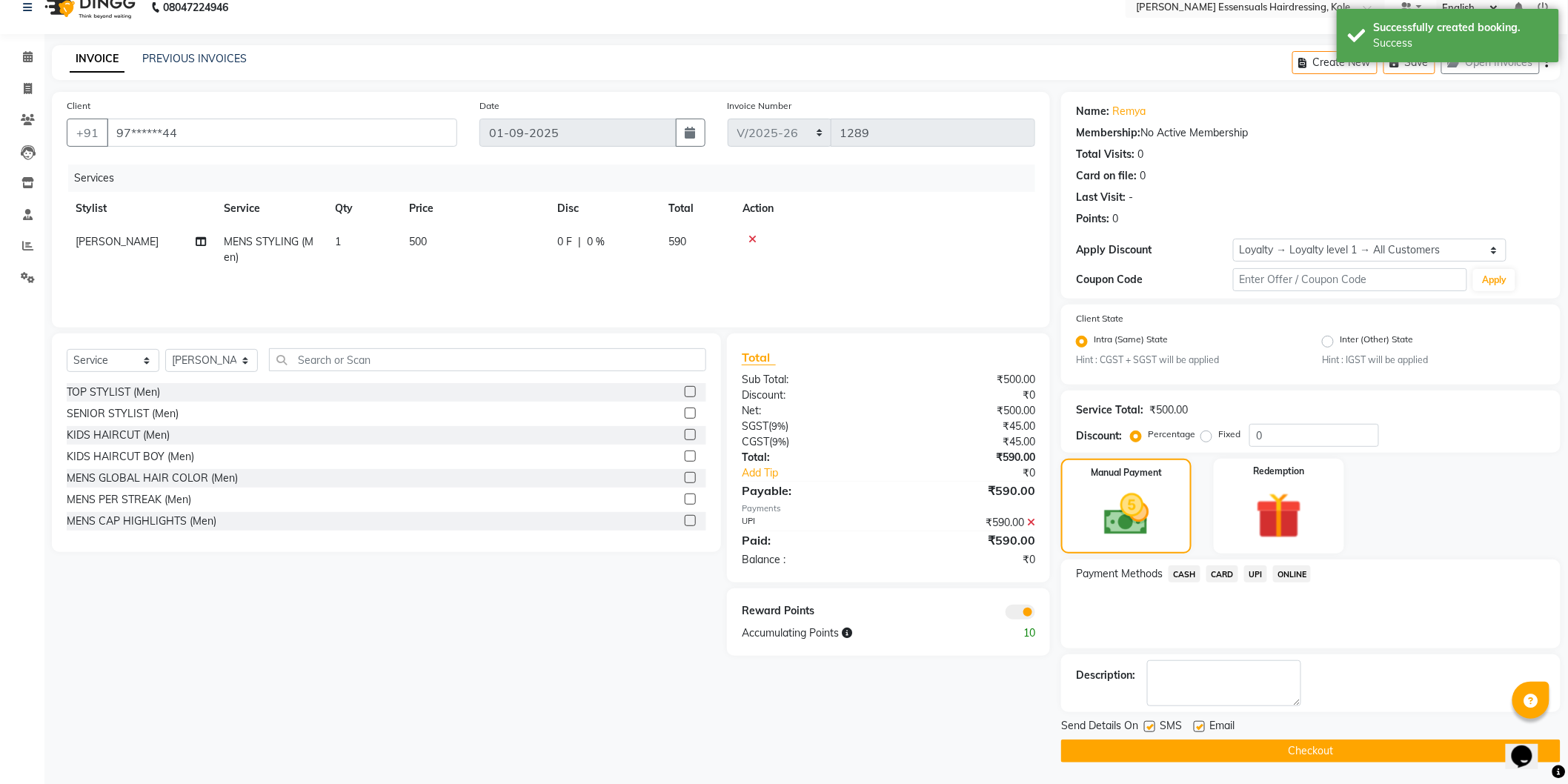
click at [1421, 745] on button "Checkout" at bounding box center [1311, 751] width 500 height 23
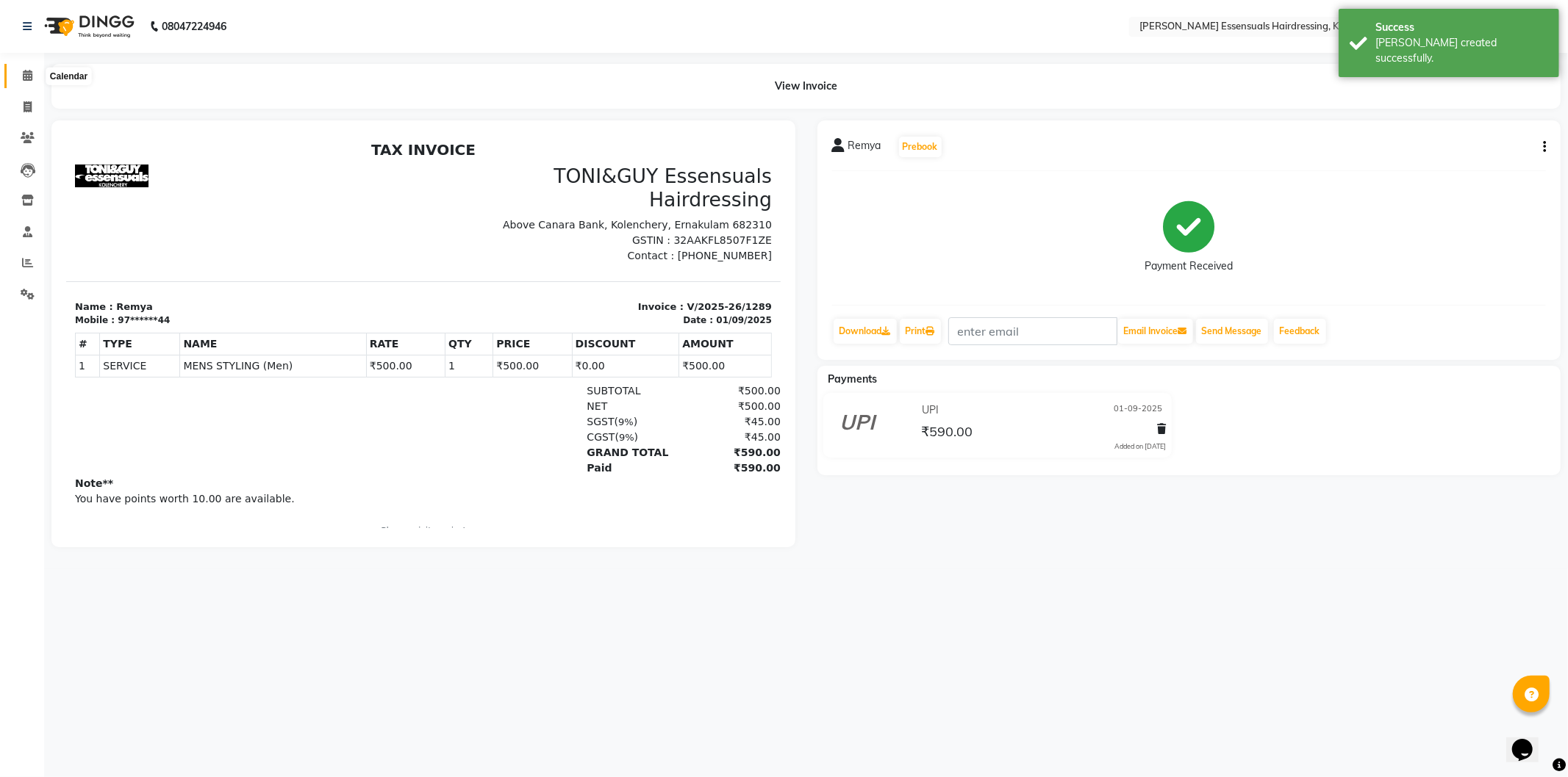
click at [31, 80] on icon at bounding box center [27, 75] width 9 height 11
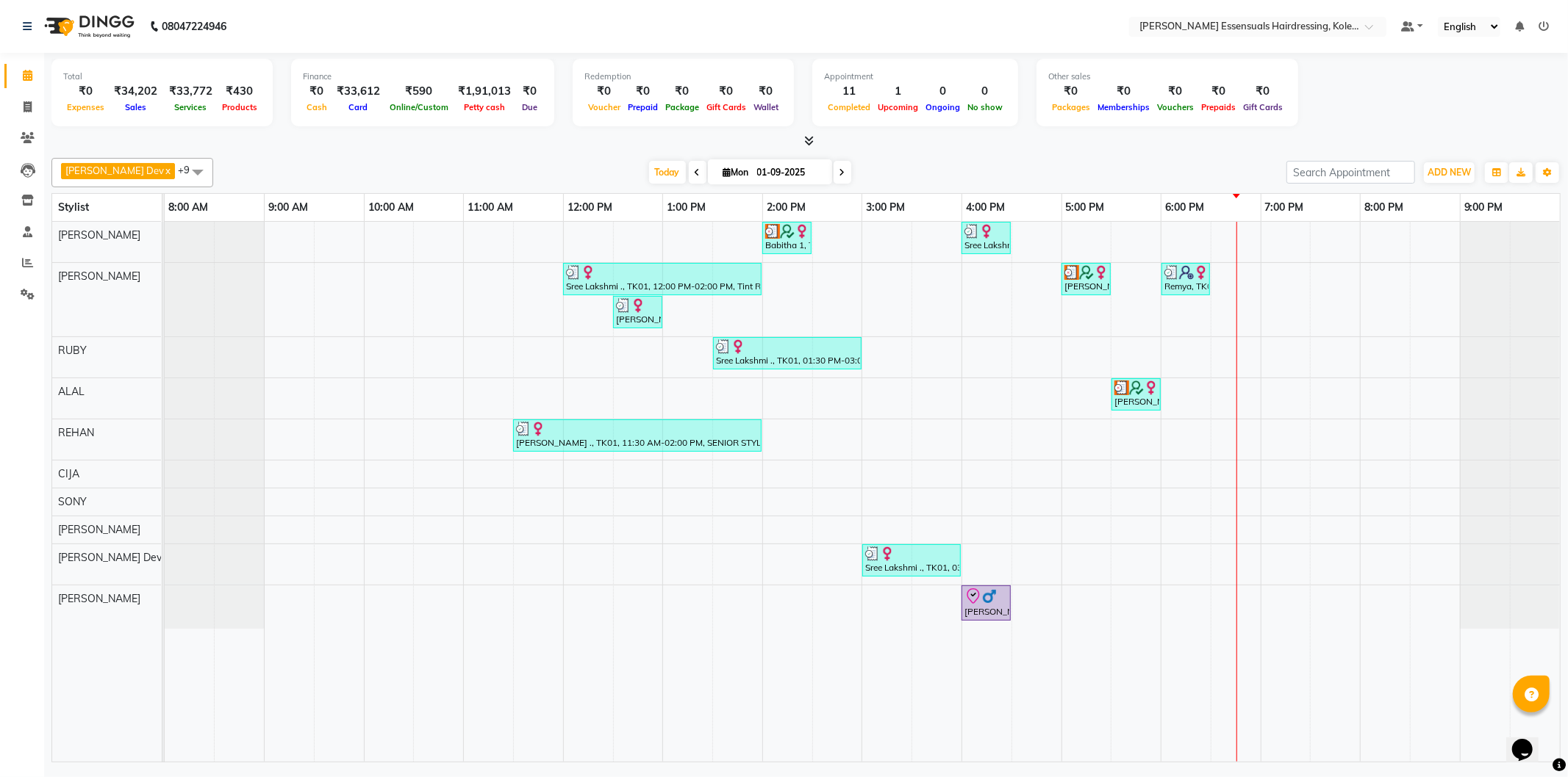
click at [183, 170] on span at bounding box center [197, 172] width 29 height 28
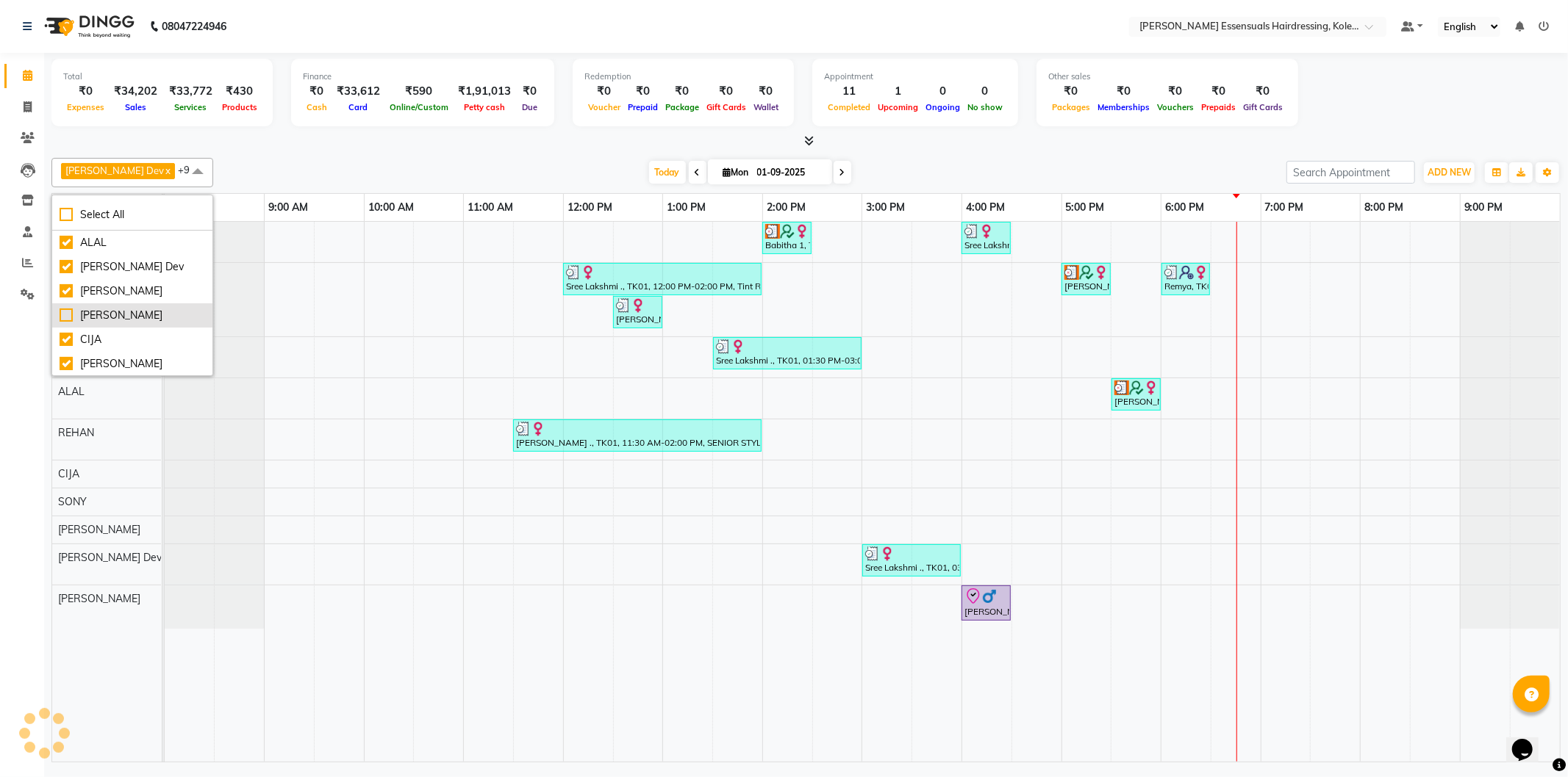
click at [69, 313] on div "[PERSON_NAME]" at bounding box center [131, 315] width 146 height 15
checkbox input "true"
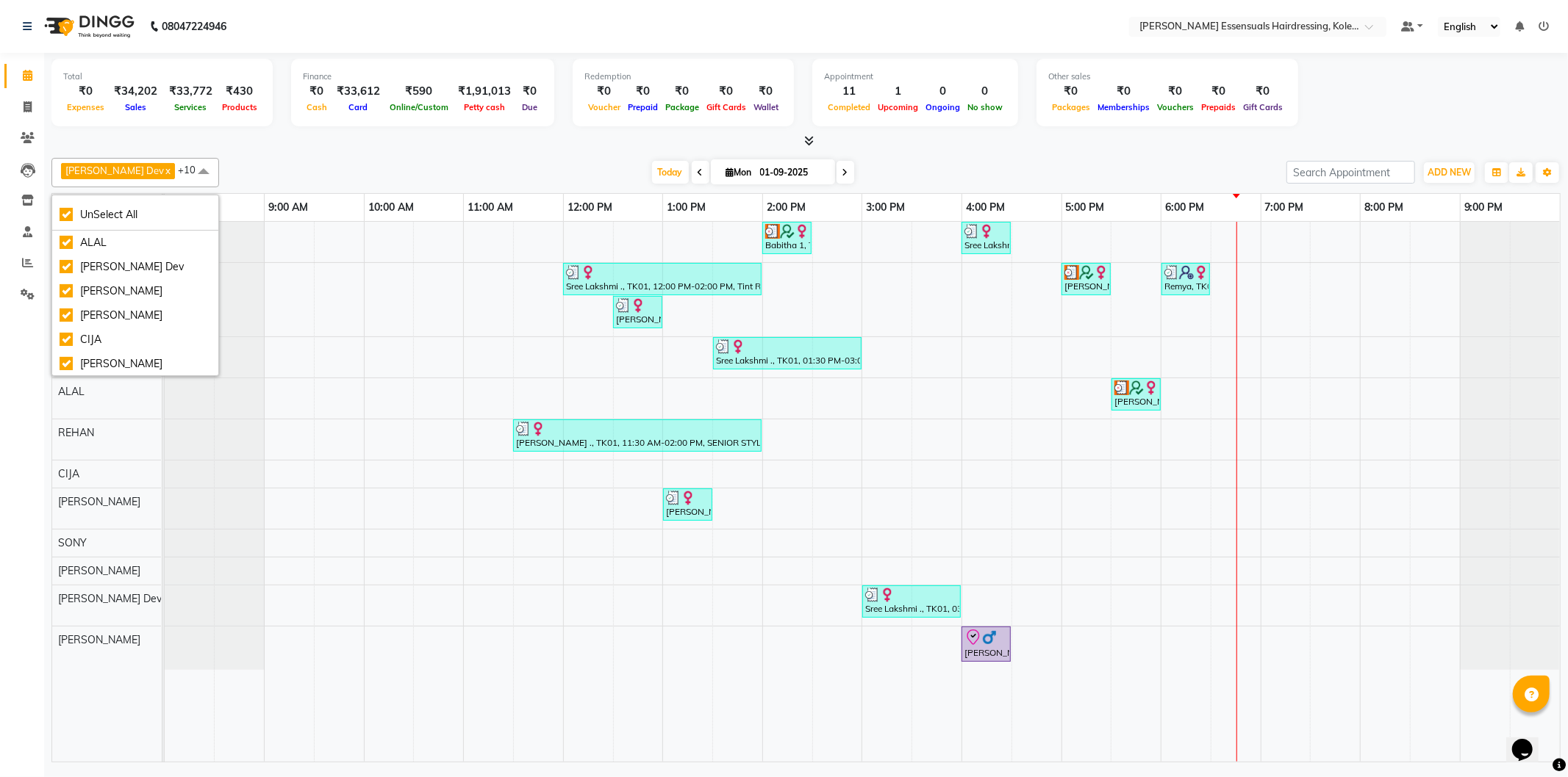
click at [394, 143] on div at bounding box center [806, 141] width 1509 height 15
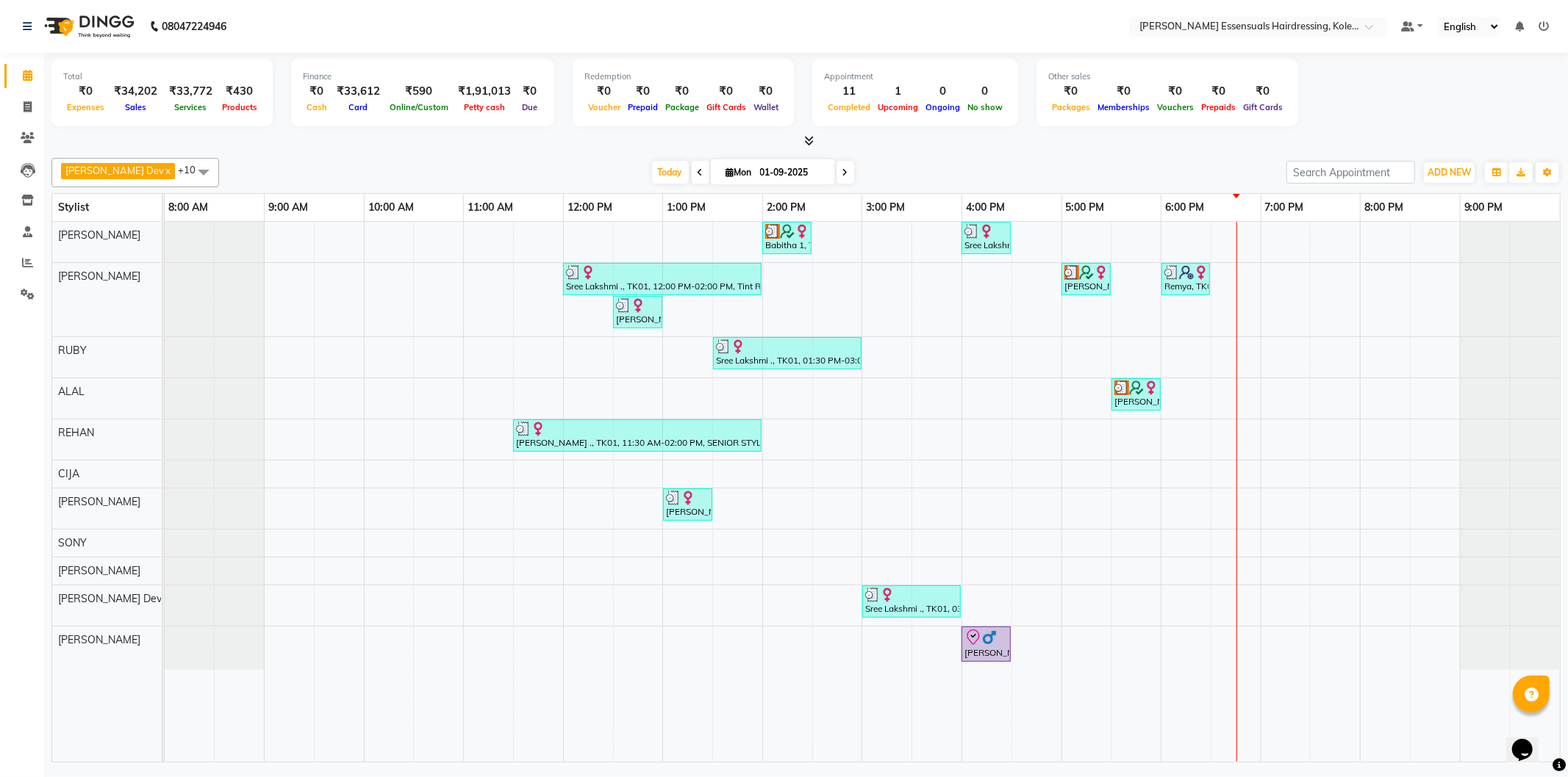
click at [1237, 505] on div "Babitha 1, TK02, 02:00 PM-02:30 PM, WOMENS [MEDICAL_DATA] BELOW SHOULDER (WOMEN…" at bounding box center [862, 491] width 1395 height 540
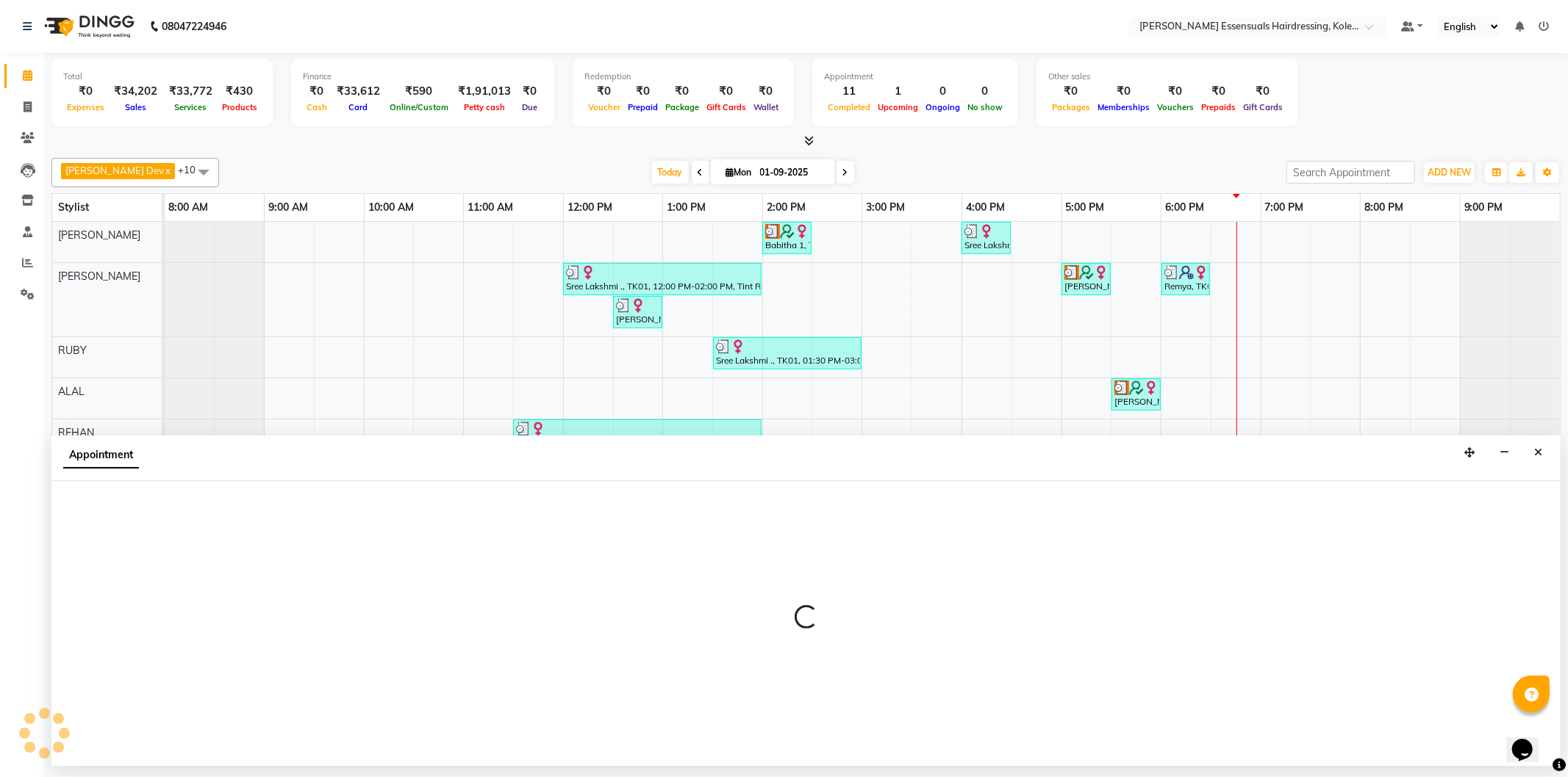
click at [1237, 505] on div at bounding box center [806, 624] width 1509 height 285
select select "79974"
select select "1110"
select select "tentative"
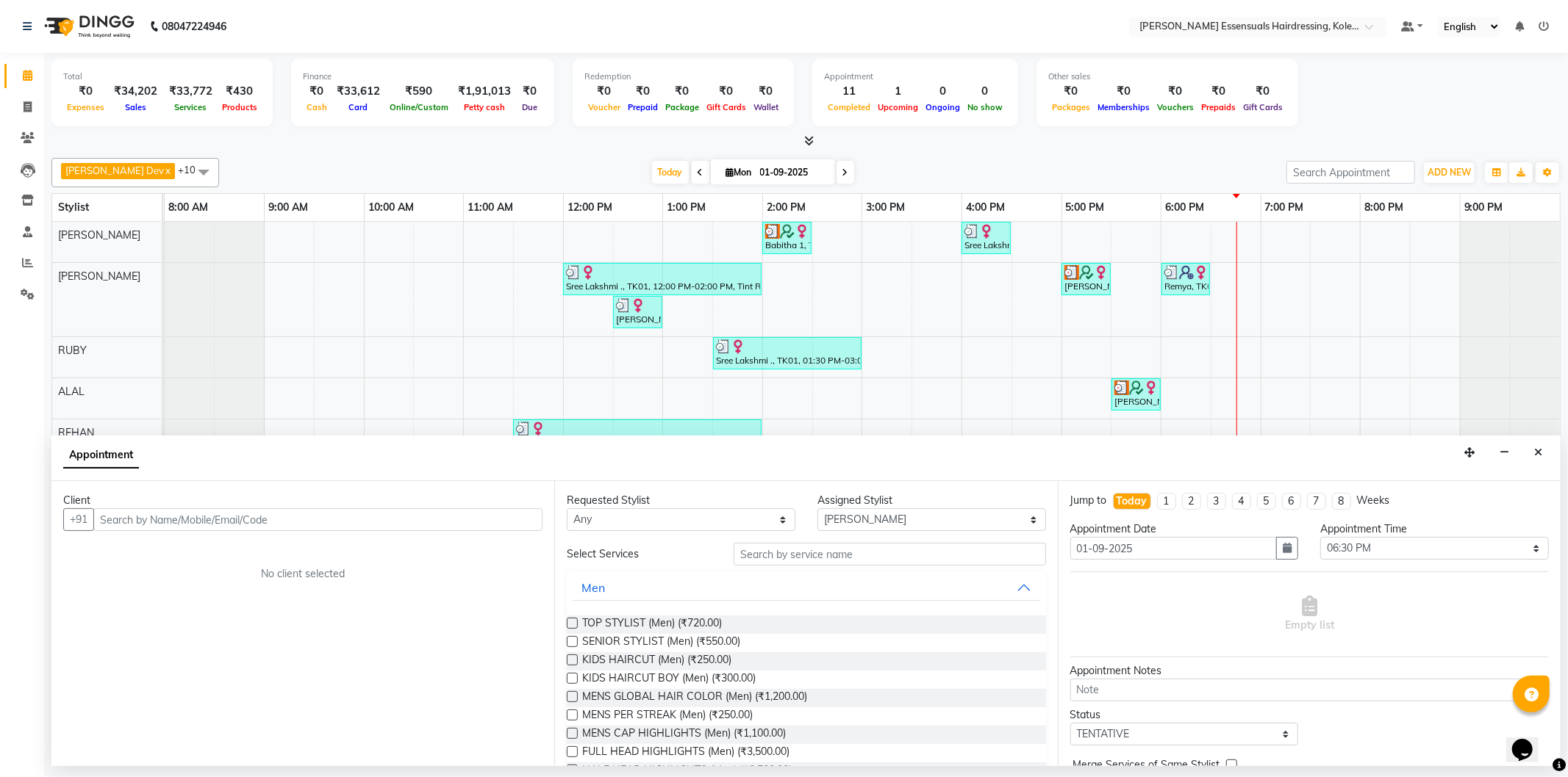
drag, startPoint x: 156, startPoint y: 519, endPoint x: 164, endPoint y: 519, distance: 8.0
click at [164, 519] on input "text" at bounding box center [317, 520] width 449 height 23
type input "8086111258"
click at [524, 512] on button "Add Client" at bounding box center [512, 520] width 61 height 23
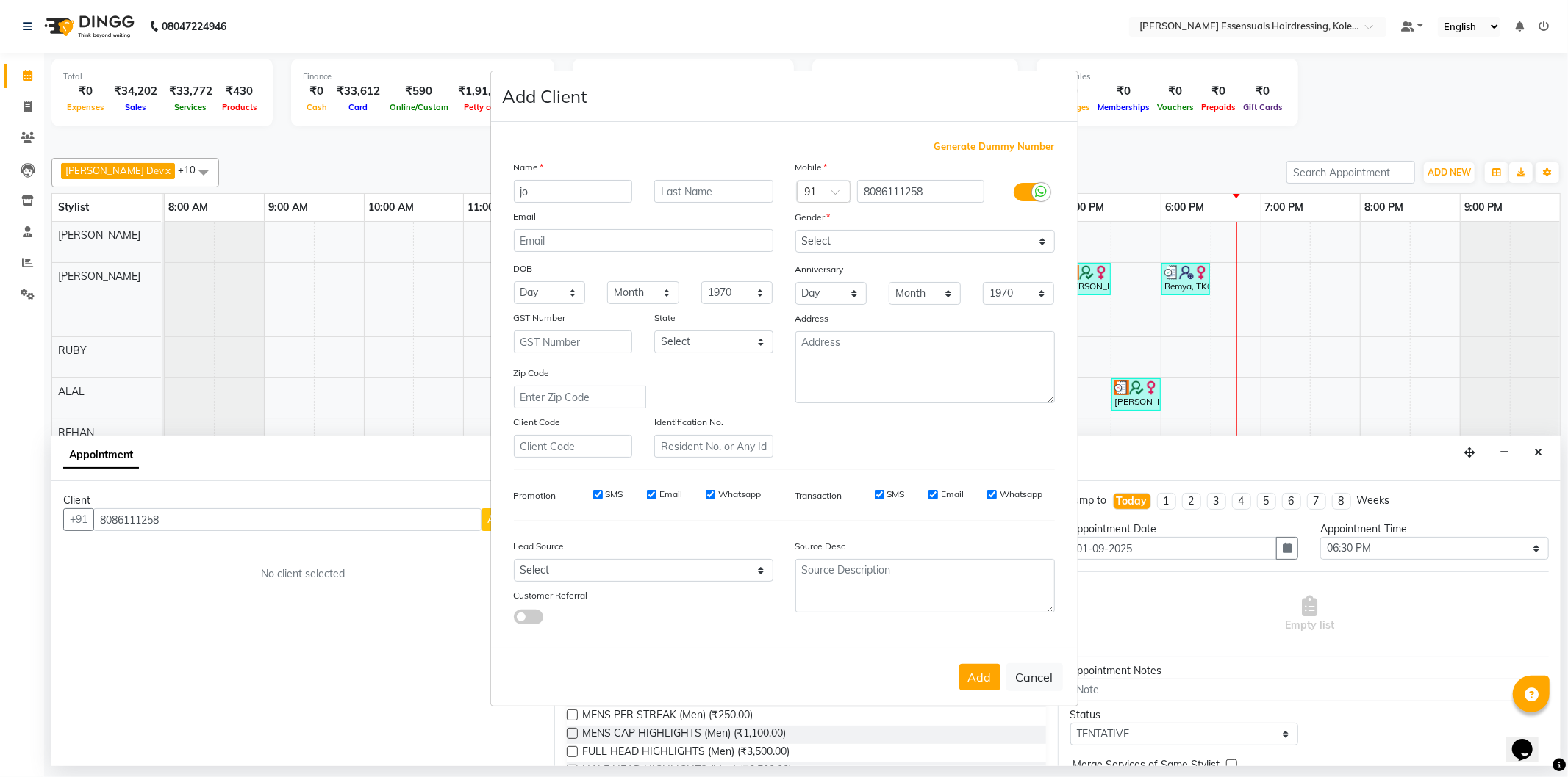
type input "j"
type input "[PERSON_NAME]"
click at [874, 235] on select "Select [DEMOGRAPHIC_DATA] [DEMOGRAPHIC_DATA] Other Prefer Not To Say" at bounding box center [925, 241] width 259 height 23
select select "[DEMOGRAPHIC_DATA]"
click at [795, 230] on select "Select [DEMOGRAPHIC_DATA] [DEMOGRAPHIC_DATA] Other Prefer Not To Say" at bounding box center [925, 241] width 259 height 23
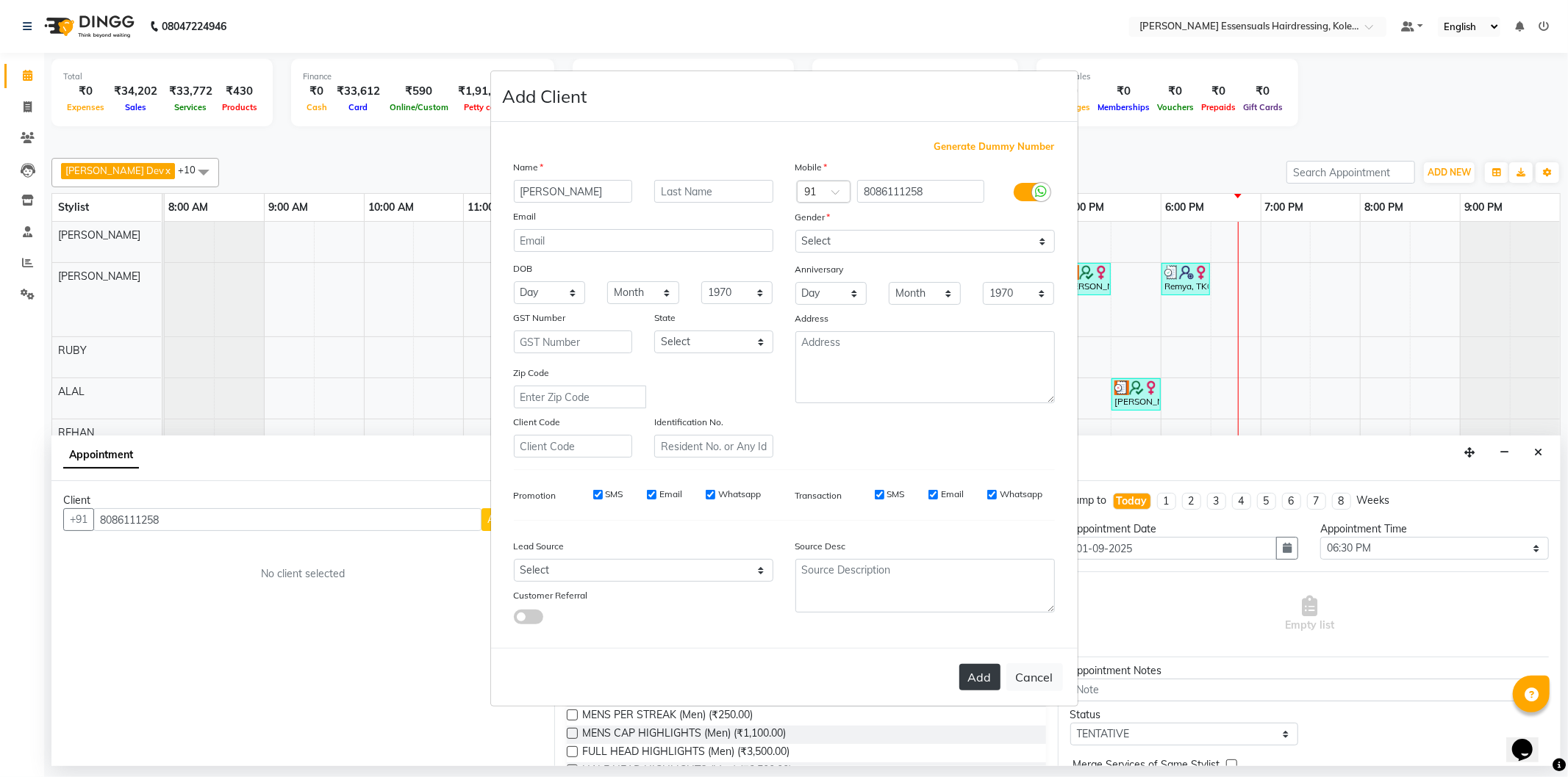
click at [974, 673] on button "Add" at bounding box center [979, 678] width 41 height 26
type input "80******58"
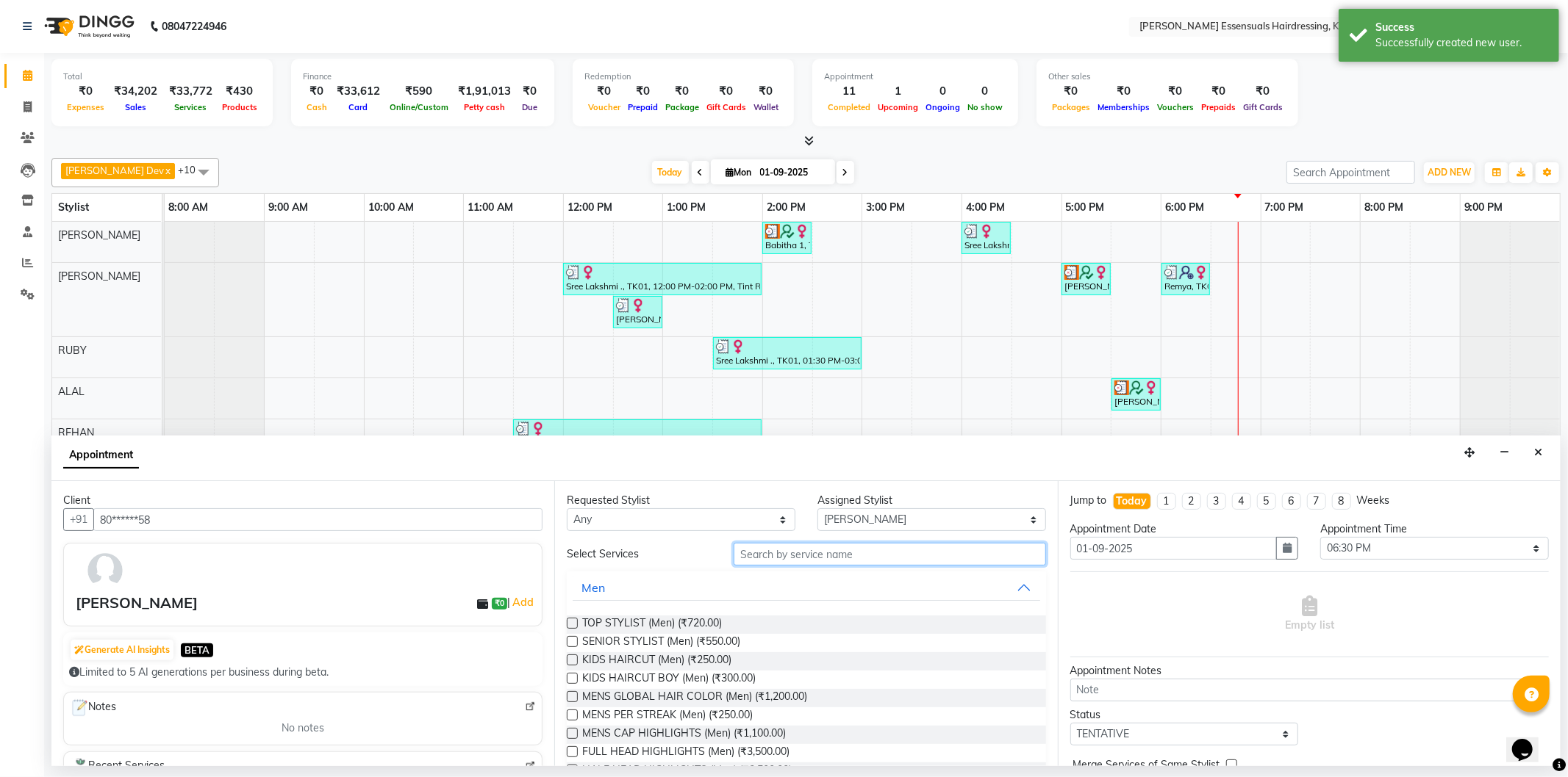
click at [780, 555] on input "text" at bounding box center [889, 554] width 312 height 23
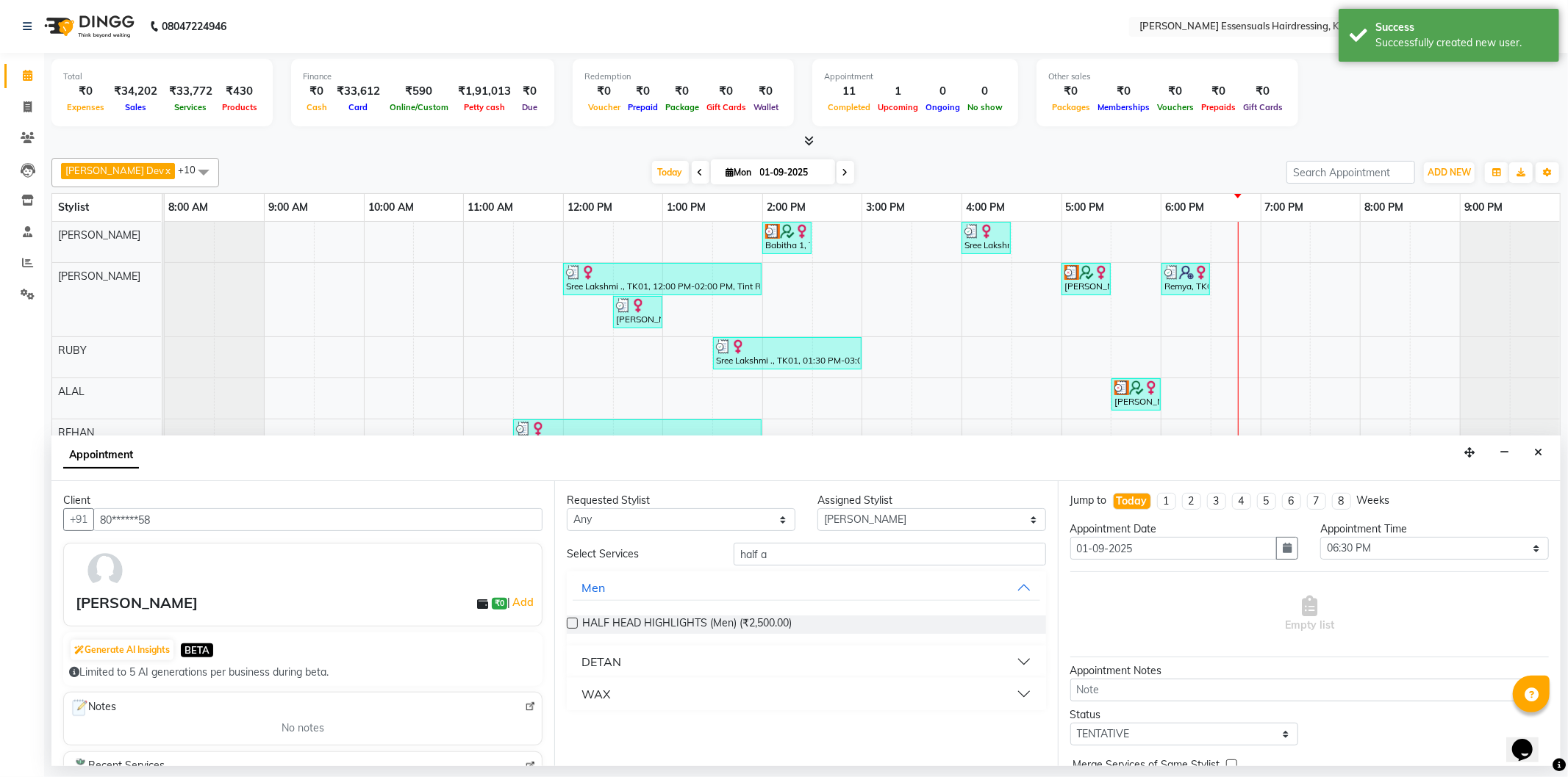
click at [619, 694] on button "WAX" at bounding box center [806, 694] width 467 height 26
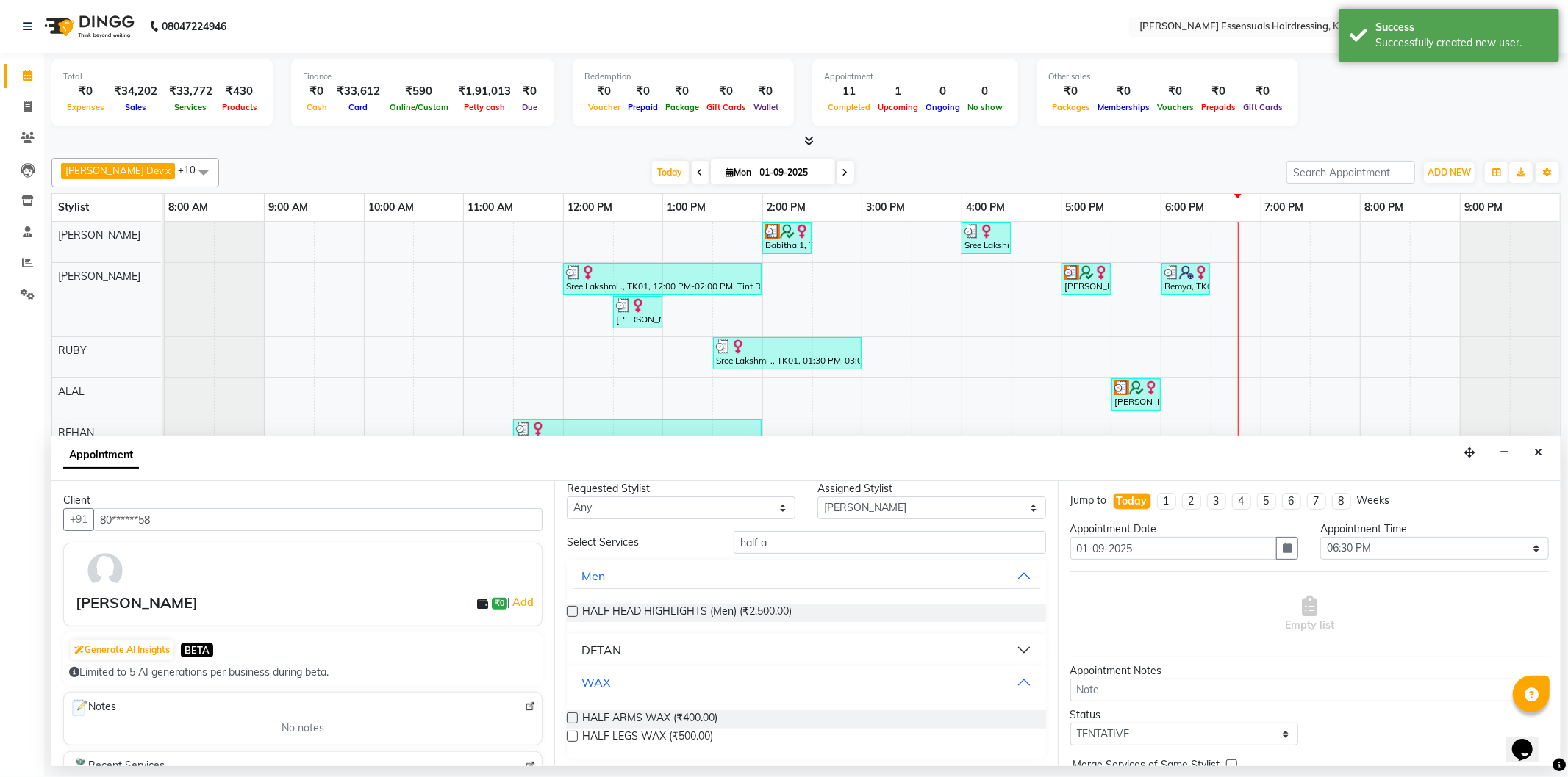
scroll to position [15, 0]
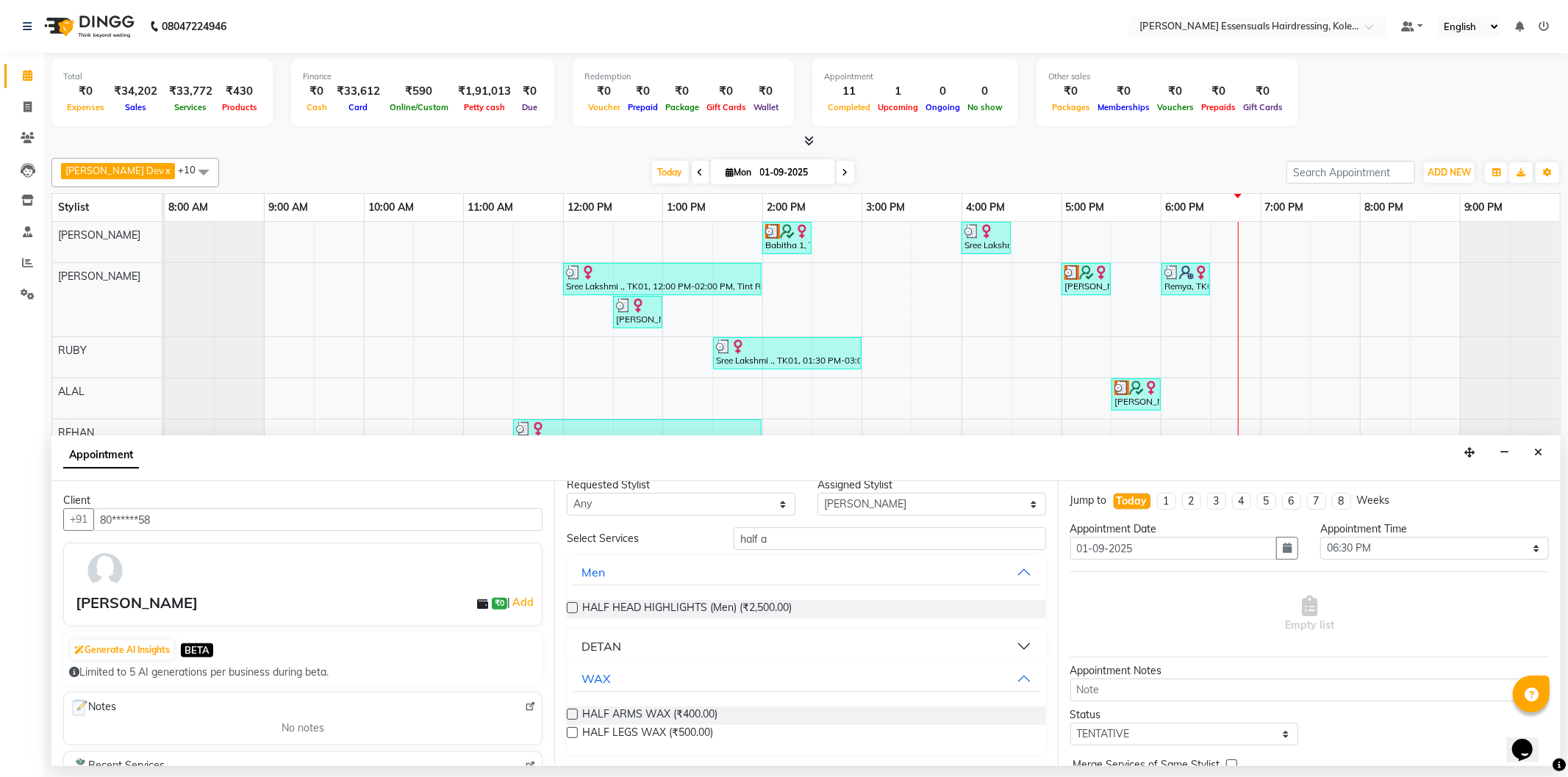
click at [564, 712] on div "Requested Stylist Any [PERSON_NAME] Dev [PERSON_NAME] [PERSON_NAME] [PERSON_NAM…" at bounding box center [805, 624] width 502 height 285
click at [569, 712] on label at bounding box center [572, 714] width 11 height 11
click at [569, 712] on input "checkbox" at bounding box center [571, 716] width 9 height 9
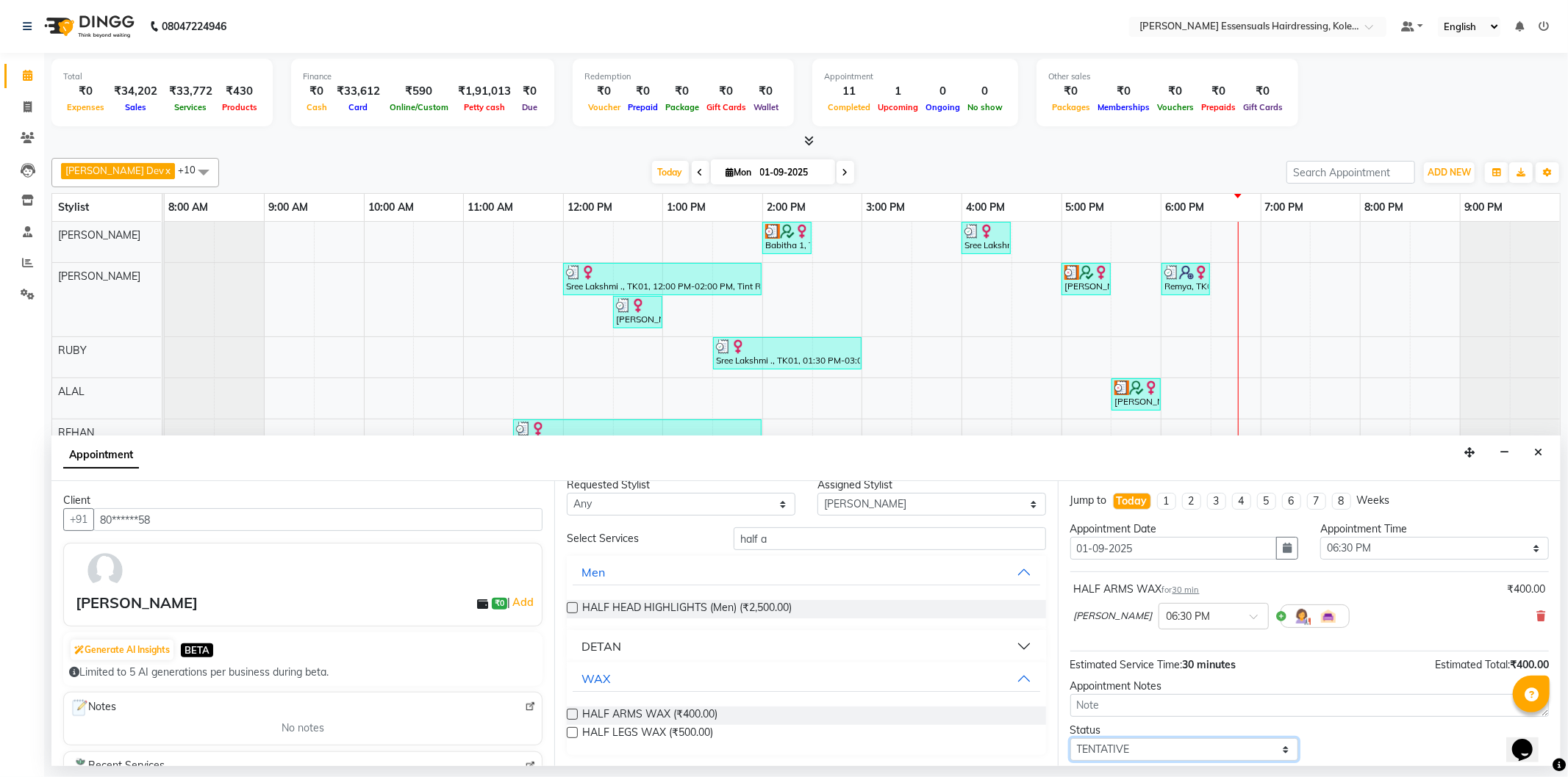
click at [1187, 754] on select "Select TENTATIVE CONFIRM CHECK-IN UPCOMING" at bounding box center [1184, 750] width 228 height 23
click at [1070, 739] on select "Select TENTATIVE CONFIRM CHECK-IN UPCOMING" at bounding box center [1184, 750] width 228 height 23
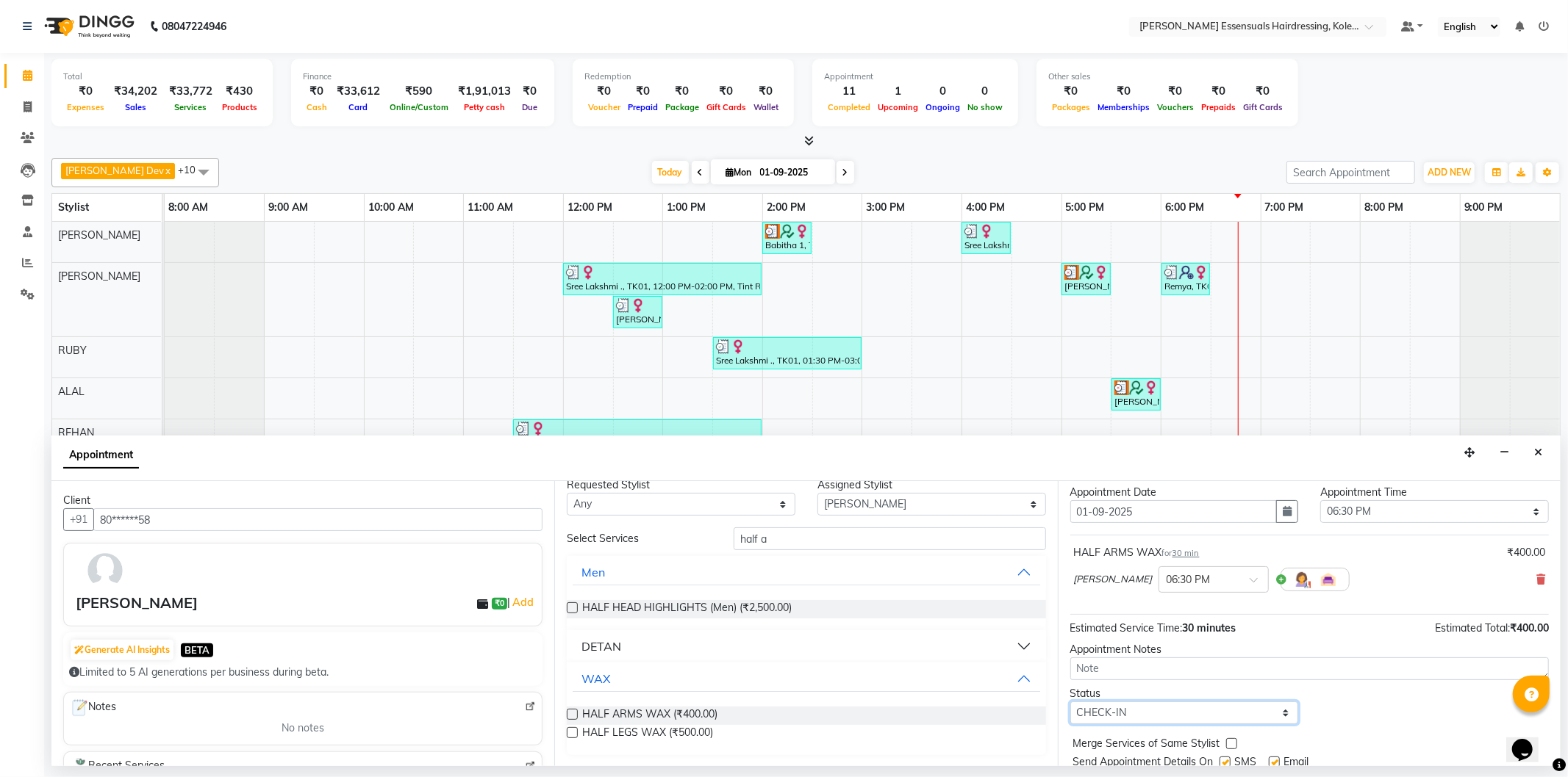
scroll to position [86, 0]
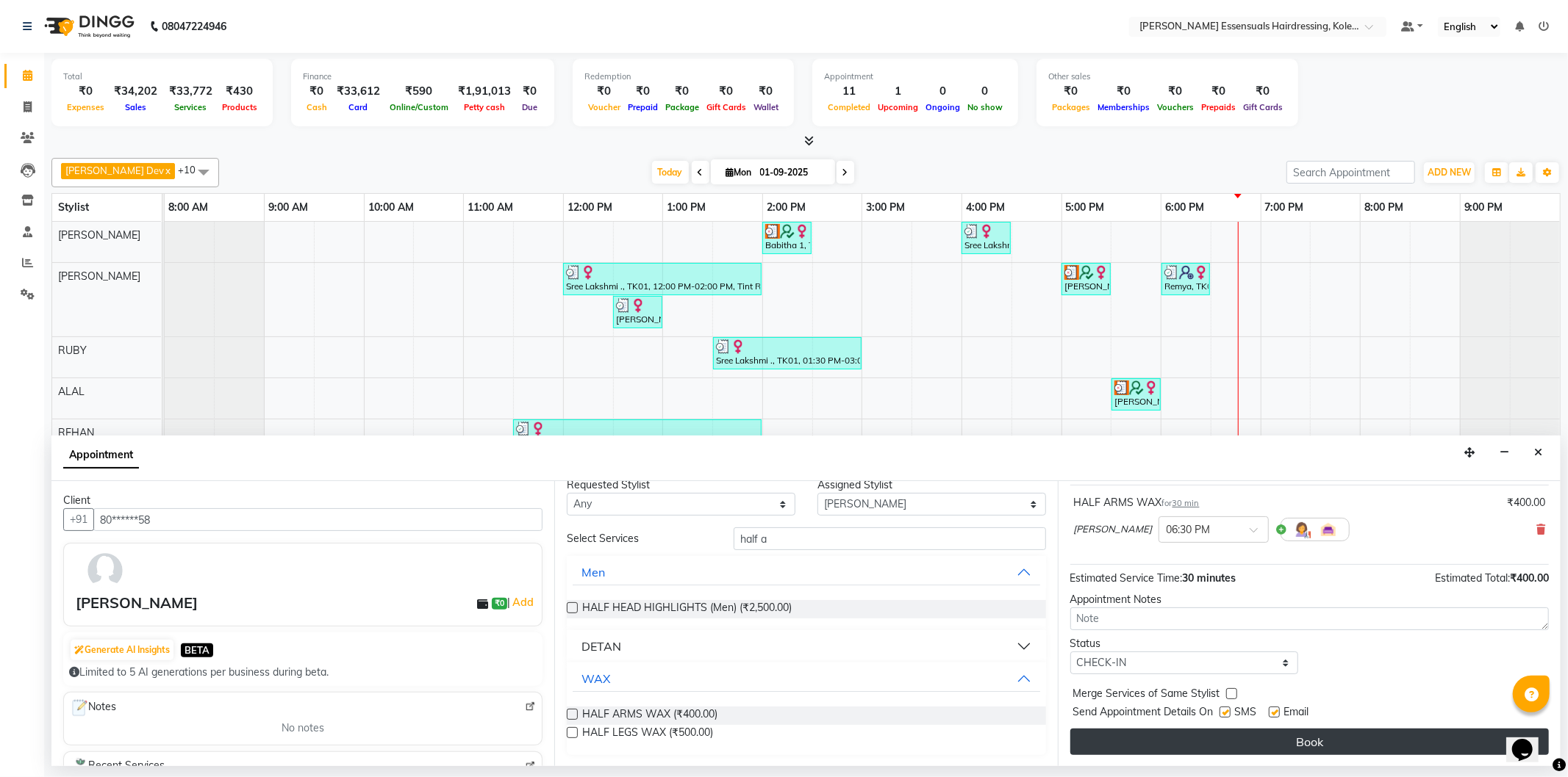
click at [1157, 745] on button "Book" at bounding box center [1310, 741] width 479 height 26
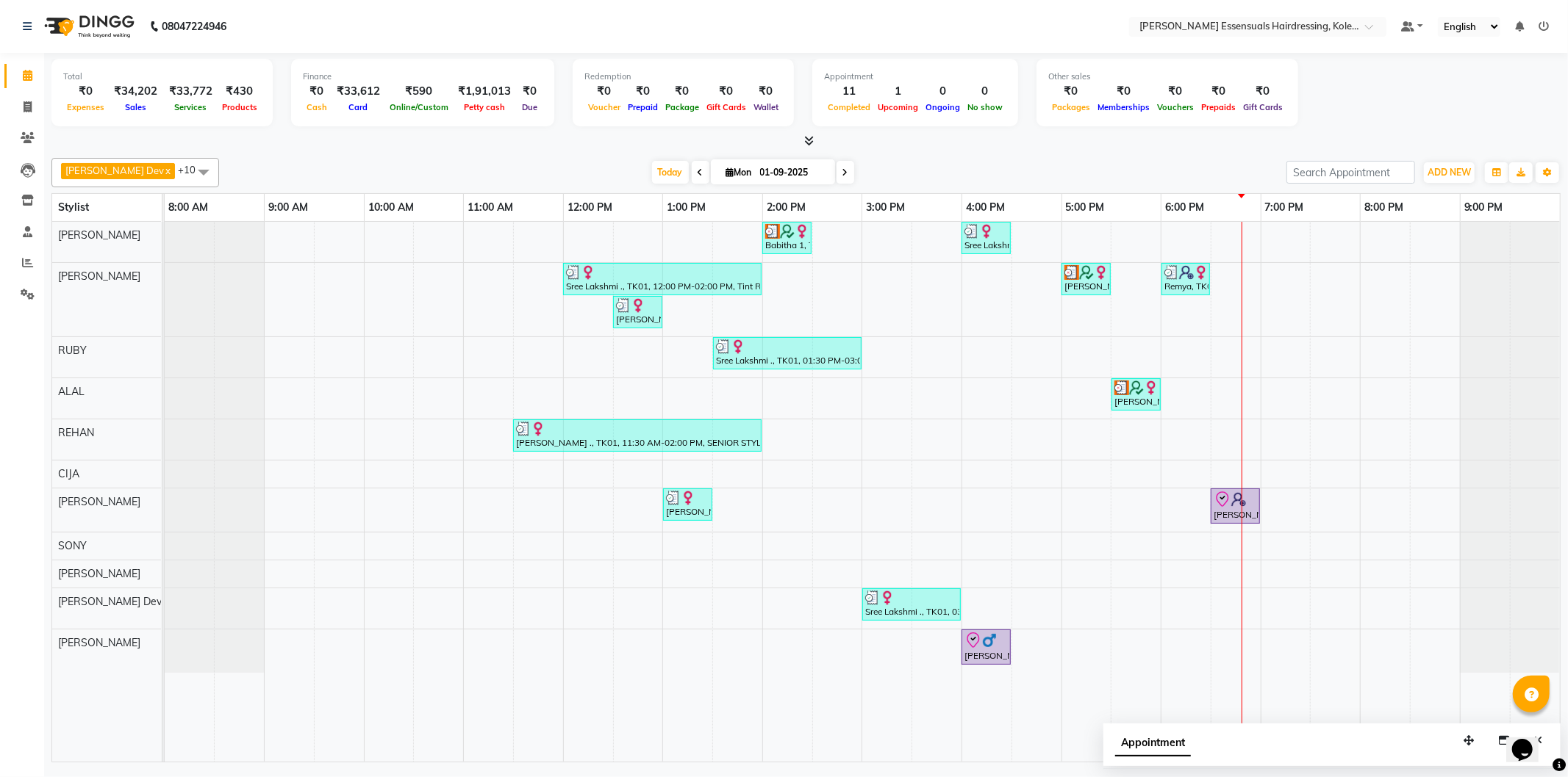
click at [1235, 310] on div "Babitha 1, TK02, 02:00 PM-02:30 PM, WOMENS [MEDICAL_DATA] BELOW SHOULDER (WOMEN…" at bounding box center [862, 491] width 1395 height 540
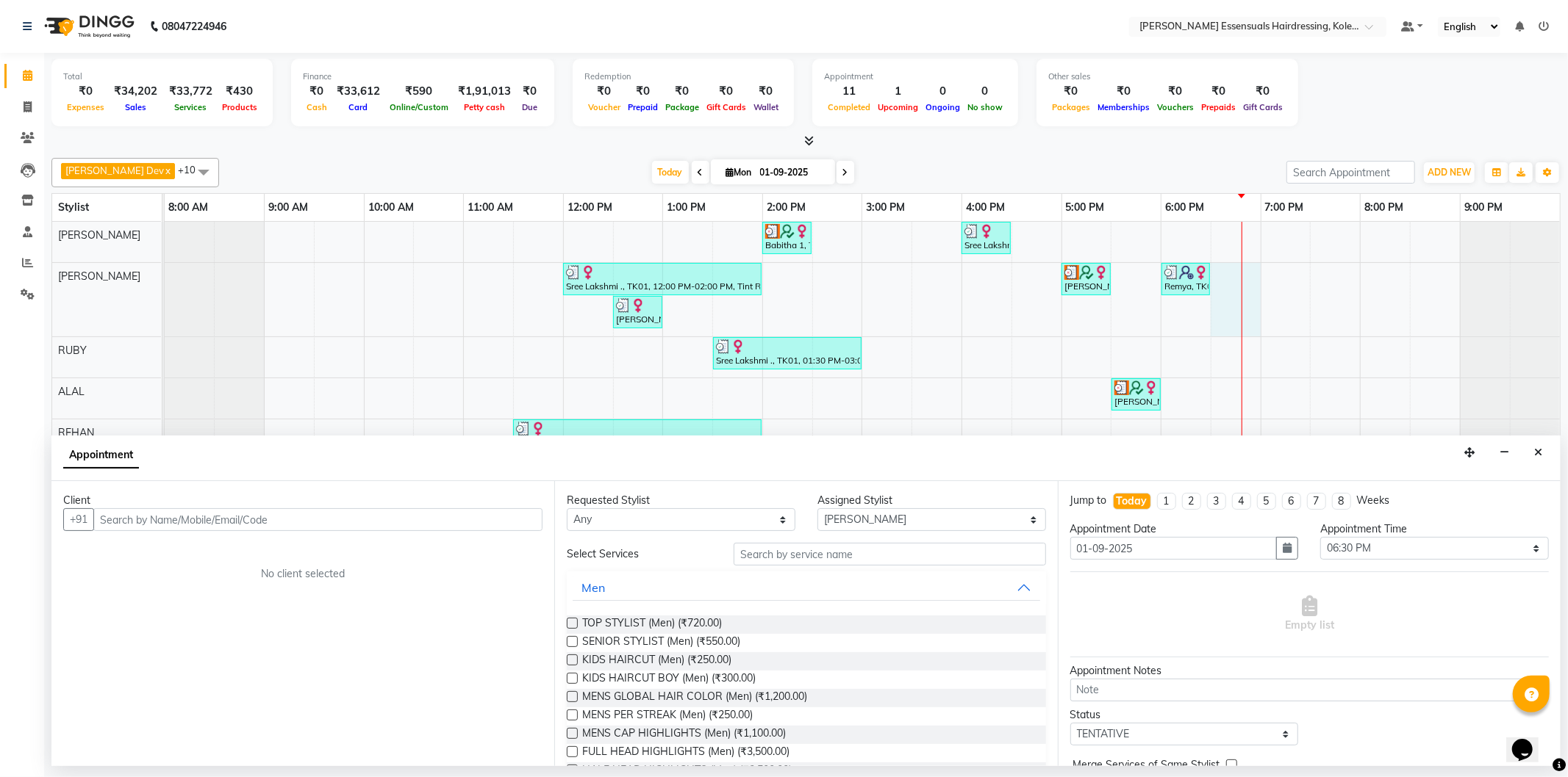
click at [246, 523] on input "text" at bounding box center [317, 520] width 449 height 23
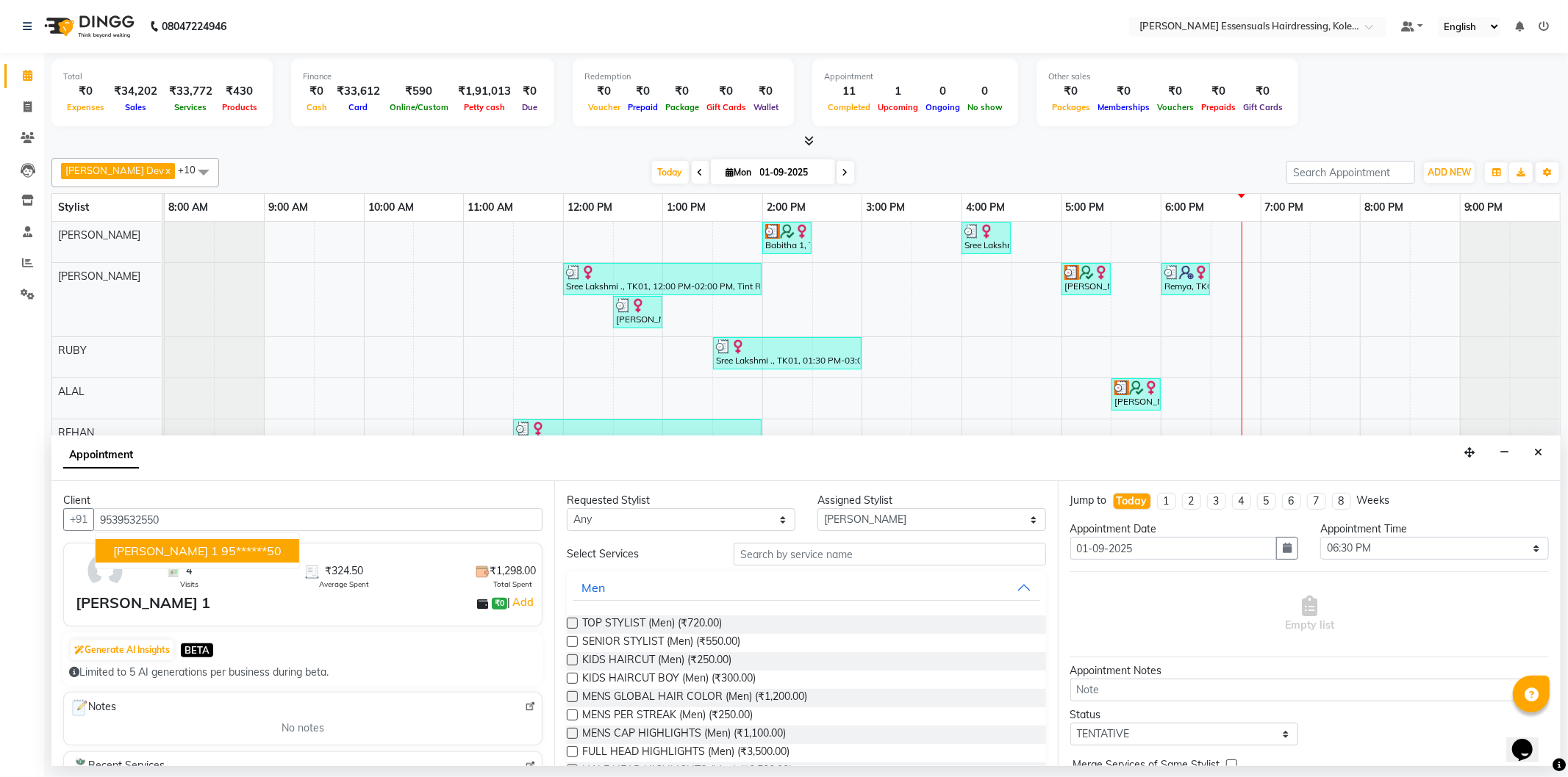
click at [222, 552] on ngb-highlight "95******50" at bounding box center [252, 551] width 60 height 15
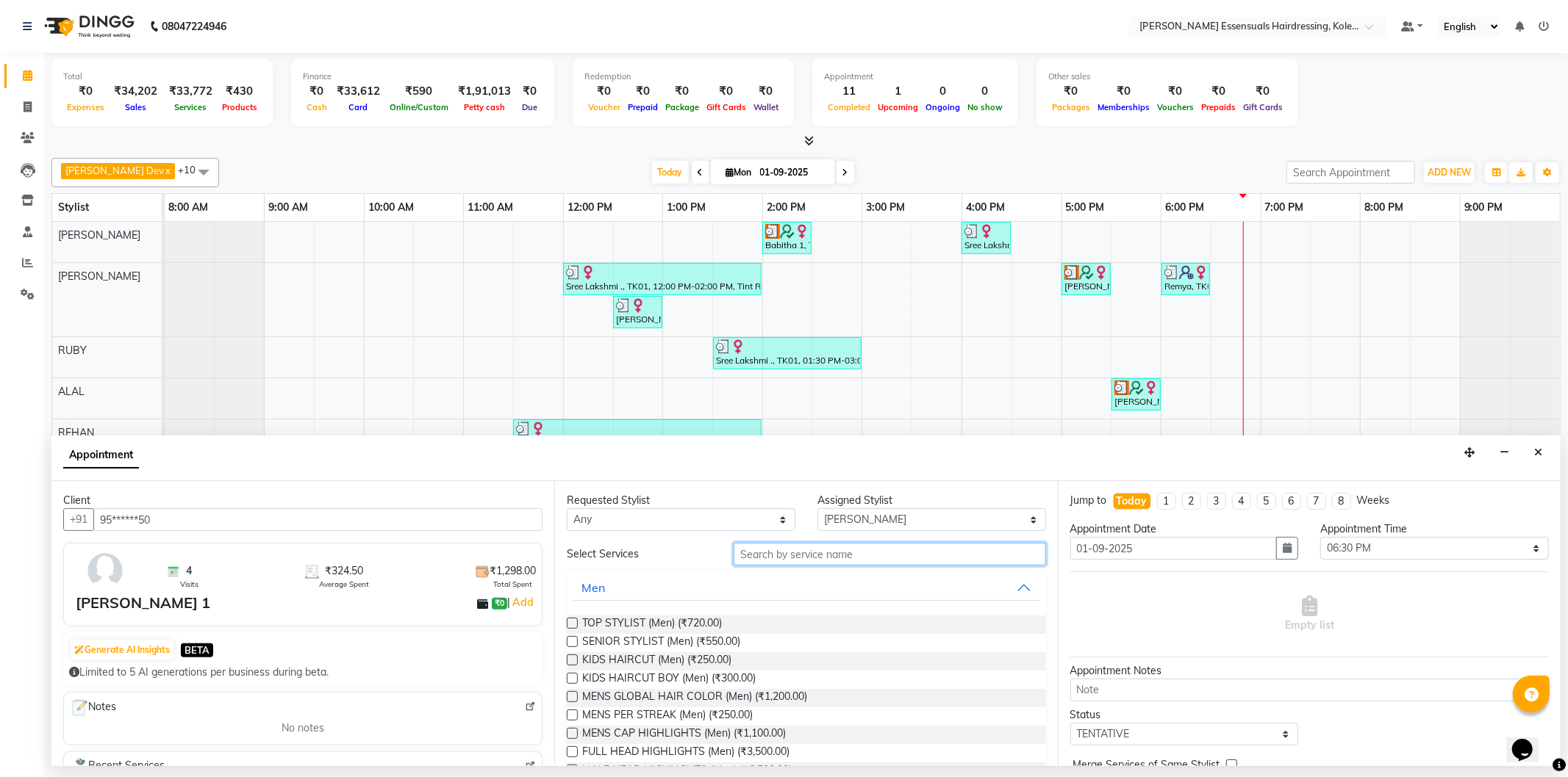
click at [929, 556] on input "text" at bounding box center [889, 554] width 312 height 23
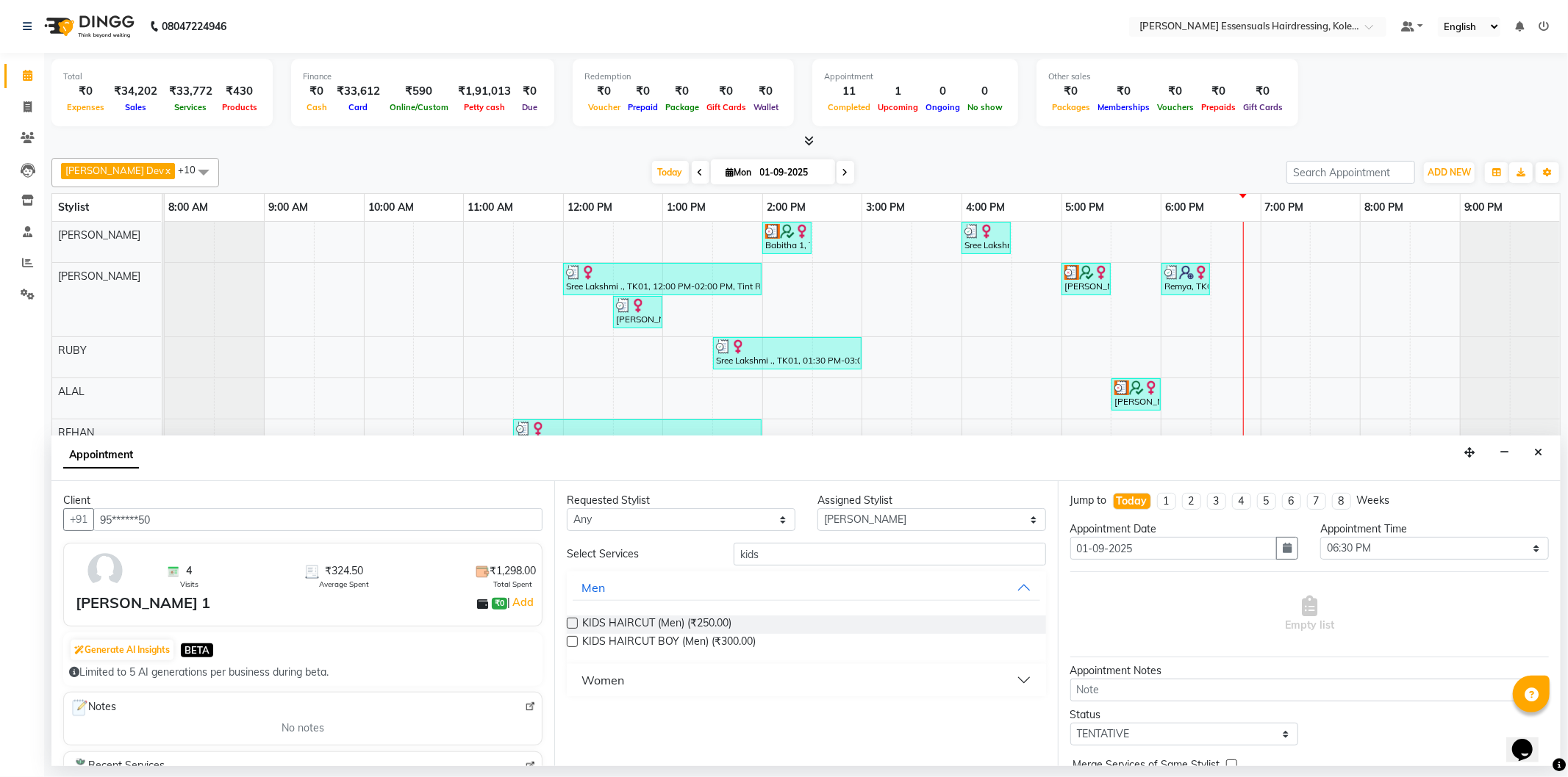
click at [627, 678] on button "Women" at bounding box center [806, 680] width 467 height 26
click at [566, 715] on div "Requested Stylist Any [PERSON_NAME] Dev [PERSON_NAME] [PERSON_NAME] [PERSON_NAM…" at bounding box center [805, 624] width 502 height 285
click at [568, 713] on label at bounding box center [572, 714] width 11 height 11
click at [568, 713] on input "checkbox" at bounding box center [571, 716] width 9 height 9
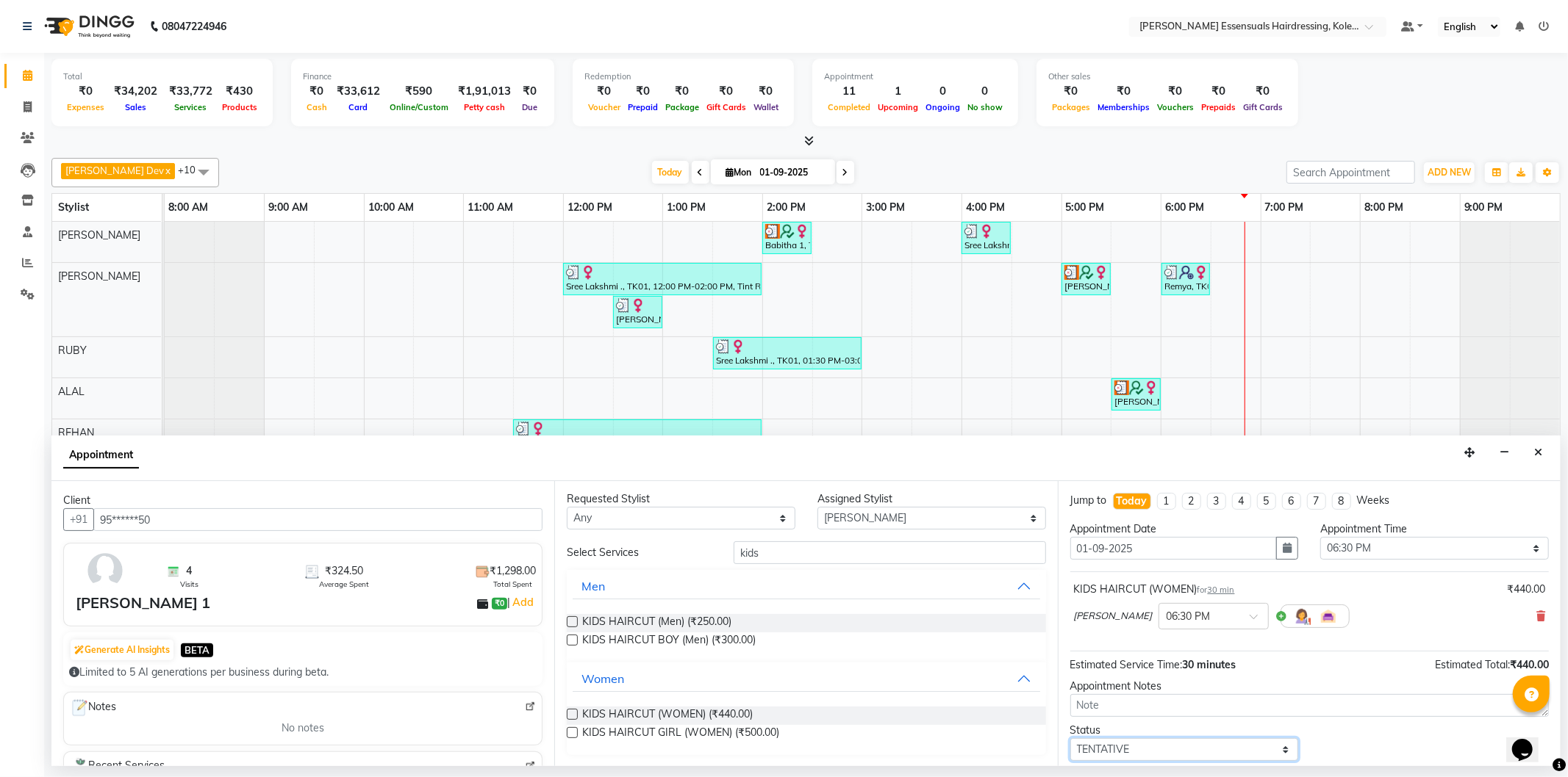
click at [1114, 751] on select "Select TENTATIVE CONFIRM CHECK-IN UPCOMING" at bounding box center [1184, 750] width 228 height 23
click at [1070, 739] on select "Select TENTATIVE CONFIRM CHECK-IN UPCOMING" at bounding box center [1184, 750] width 228 height 23
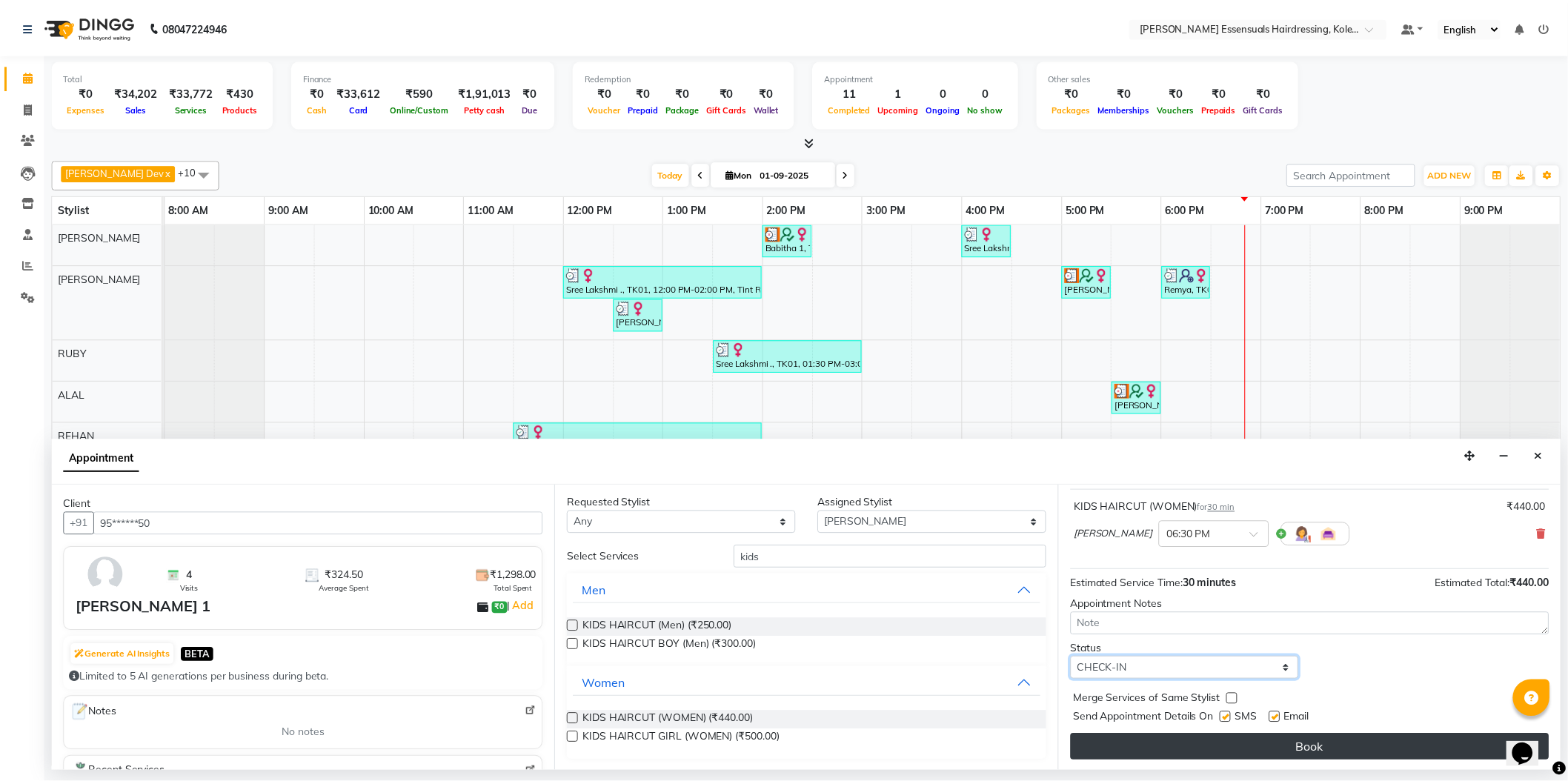
scroll to position [87, 0]
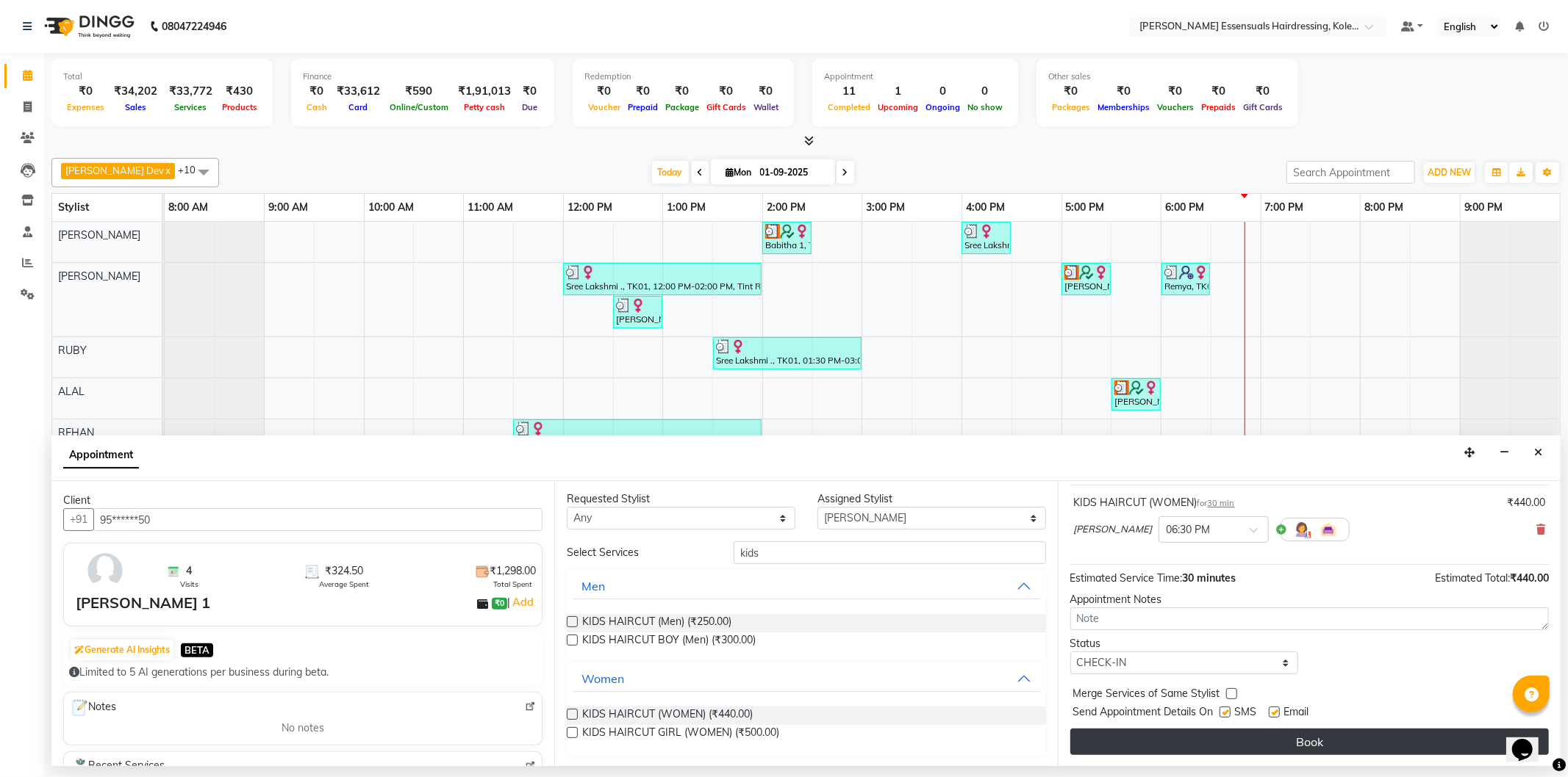
click at [1126, 746] on button "Book" at bounding box center [1310, 741] width 479 height 26
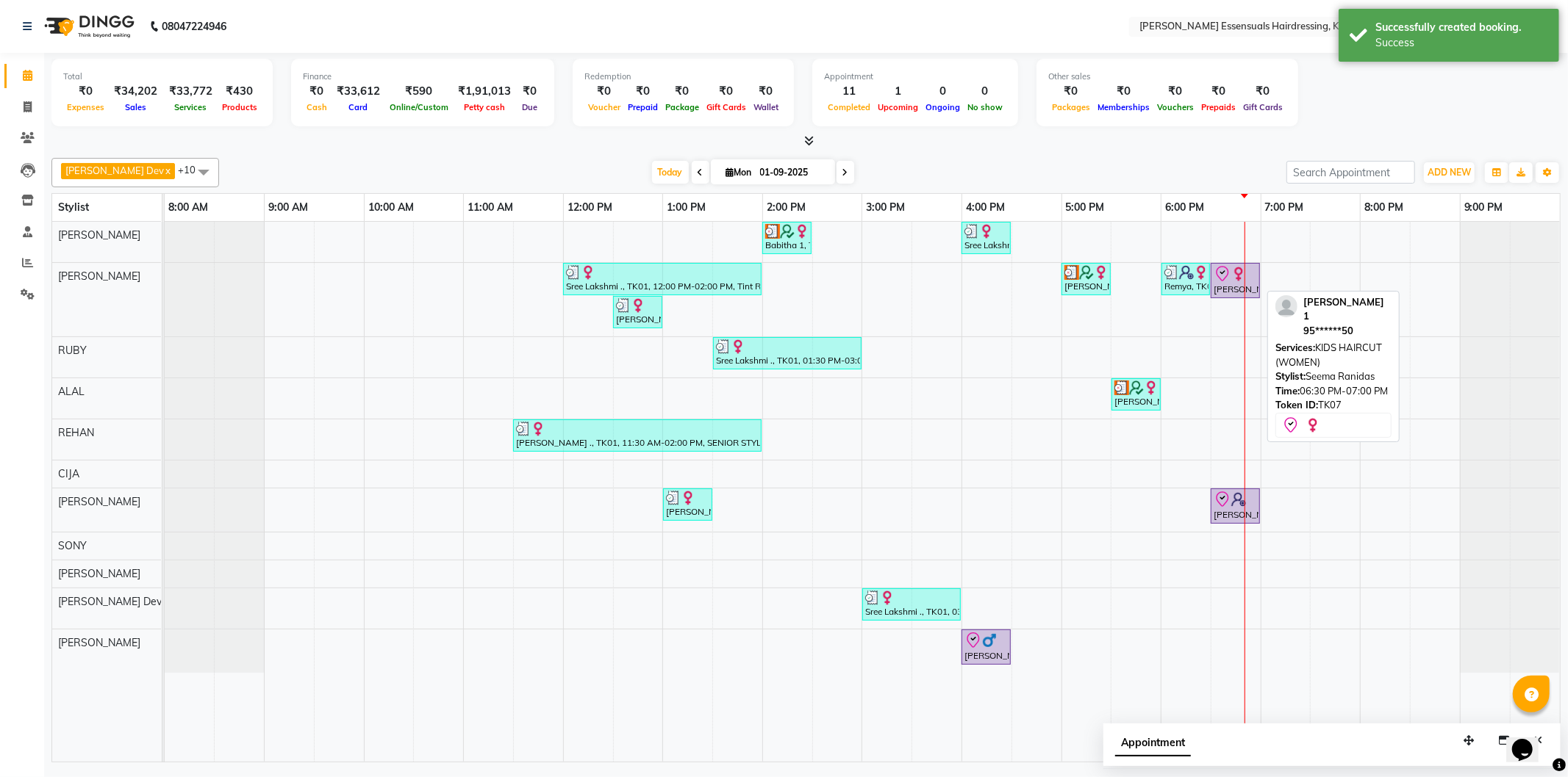
click at [1226, 288] on div "[PERSON_NAME] 1, TK07, 06:30 PM-07:00 PM, KIDS HAIRCUT (WOMEN)" at bounding box center [1235, 281] width 46 height 31
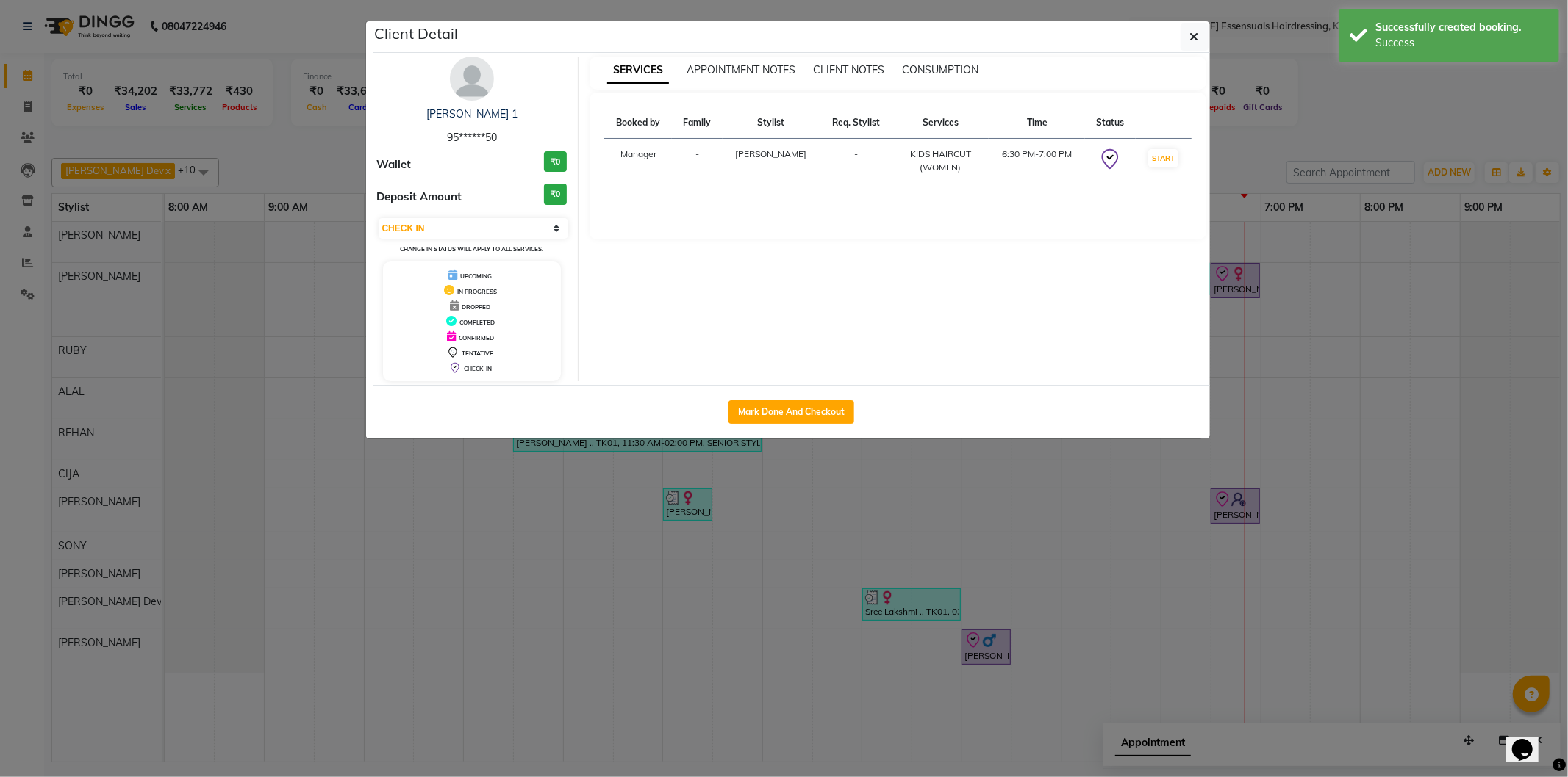
click at [809, 426] on div "Mark Done And Checkout" at bounding box center [792, 411] width 837 height 53
click at [800, 413] on button "Mark Done And Checkout" at bounding box center [792, 412] width 126 height 23
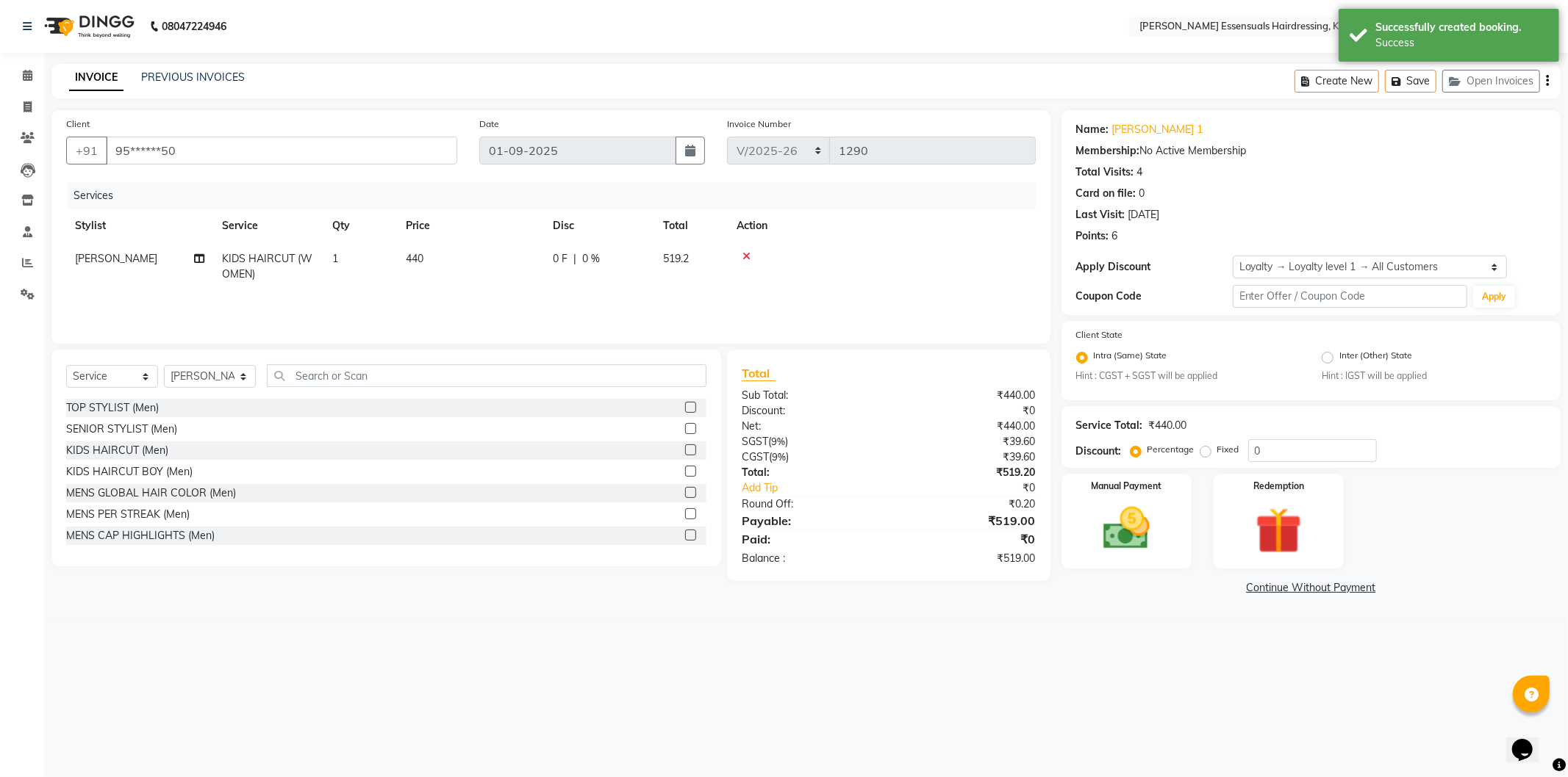
click at [413, 262] on span "440" at bounding box center [414, 258] width 18 height 13
click at [413, 262] on input "1" at bounding box center [428, 263] width 55 height 23
click at [508, 265] on td "440" at bounding box center [470, 267] width 147 height 49
drag, startPoint x: 568, startPoint y: 266, endPoint x: 500, endPoint y: 270, distance: 68.1
click at [502, 270] on input "440" at bounding box center [540, 263] width 130 height 23
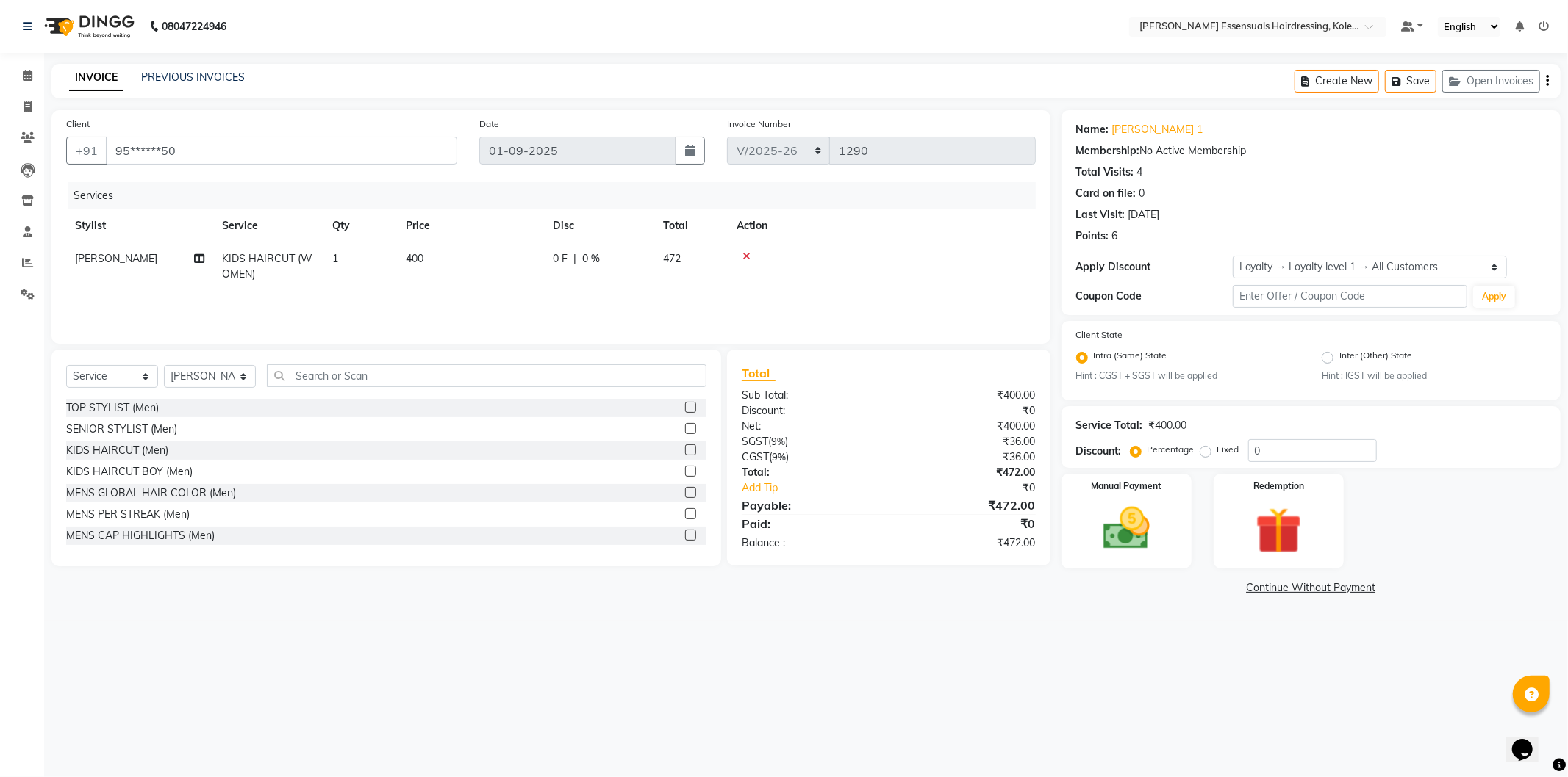
click at [504, 274] on td "400" at bounding box center [470, 267] width 147 height 49
click at [980, 276] on td at bounding box center [929, 273] width 214 height 63
click at [1409, 84] on button "Save" at bounding box center [1410, 81] width 52 height 23
click at [21, 78] on span at bounding box center [27, 76] width 25 height 17
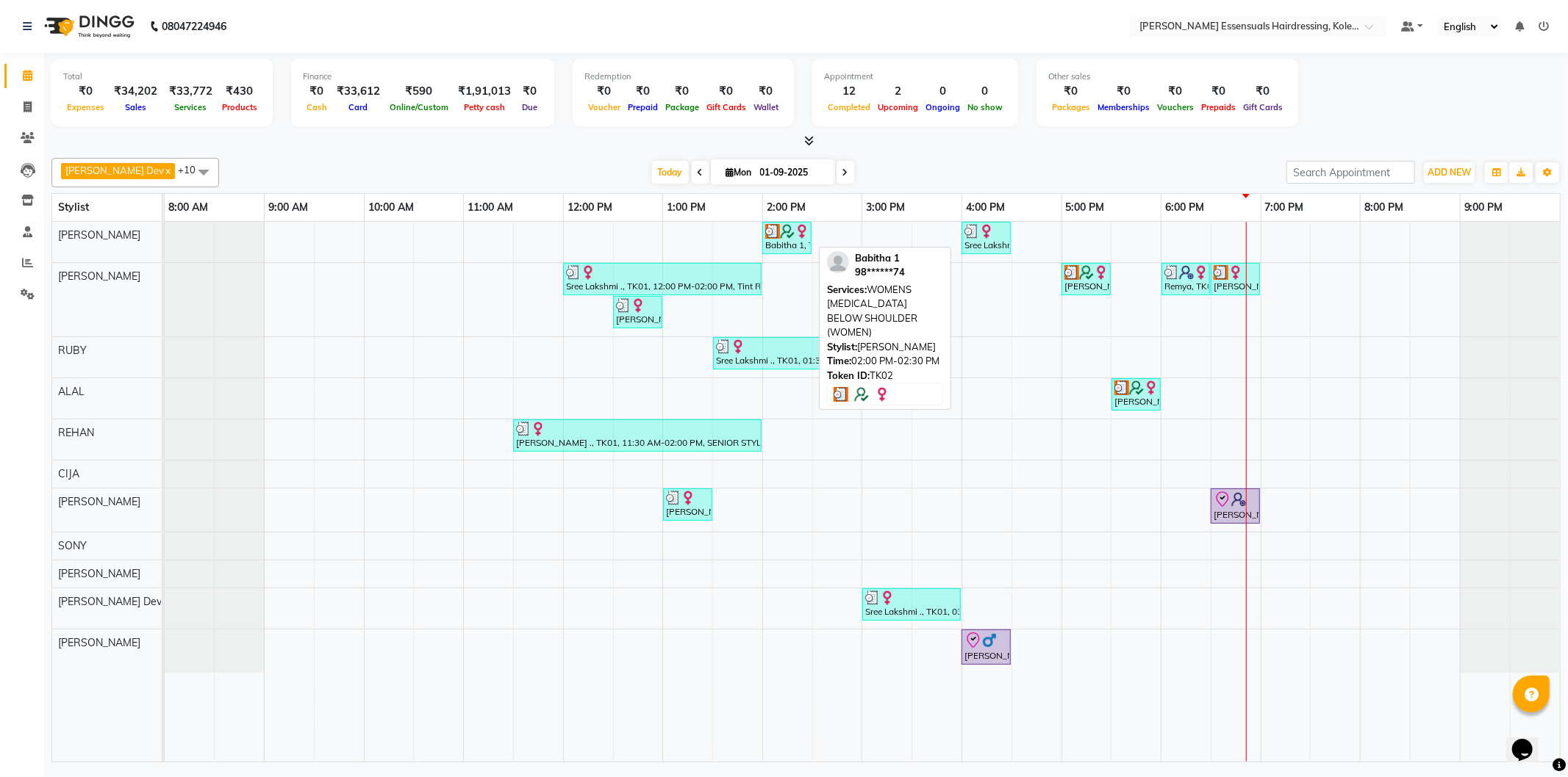
click at [792, 241] on div "Babitha 1, TK02, 02:00 PM-02:30 PM, WOMENS [MEDICAL_DATA] BELOW SHOULDER (WOMEN)" at bounding box center [786, 238] width 46 height 28
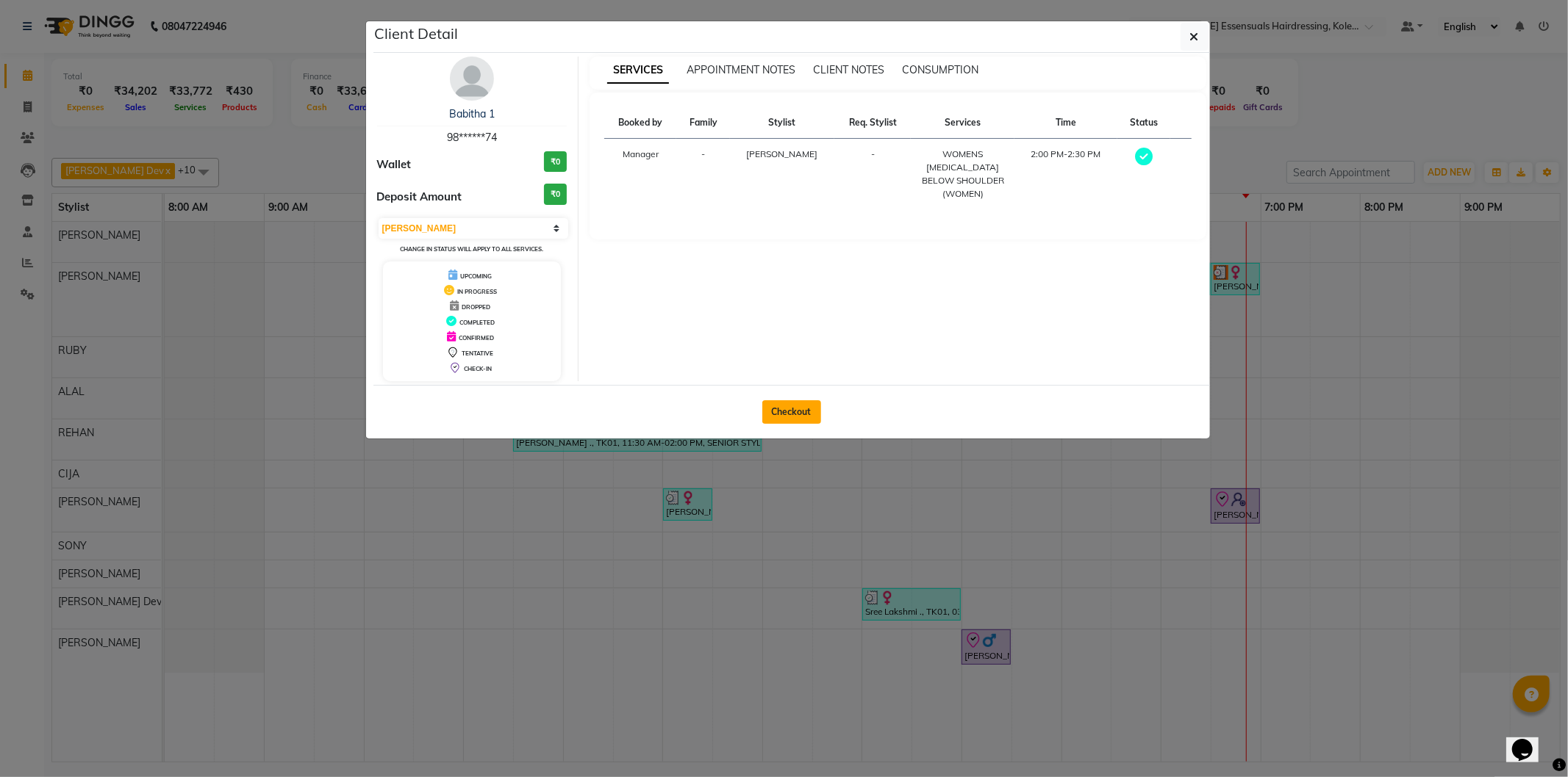
click at [784, 409] on button "Checkout" at bounding box center [792, 412] width 59 height 23
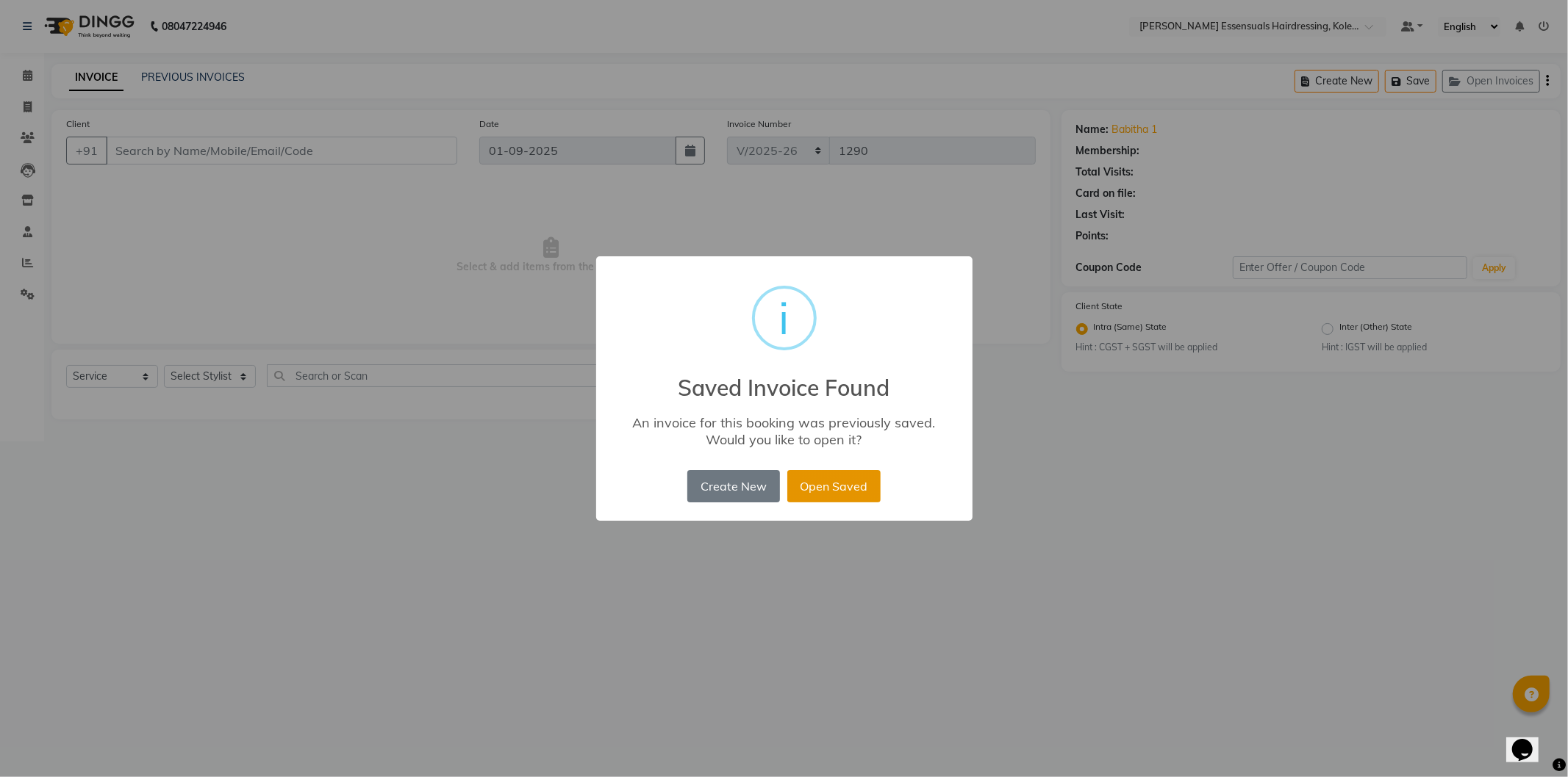
click at [844, 488] on button "Open Saved" at bounding box center [833, 486] width 93 height 32
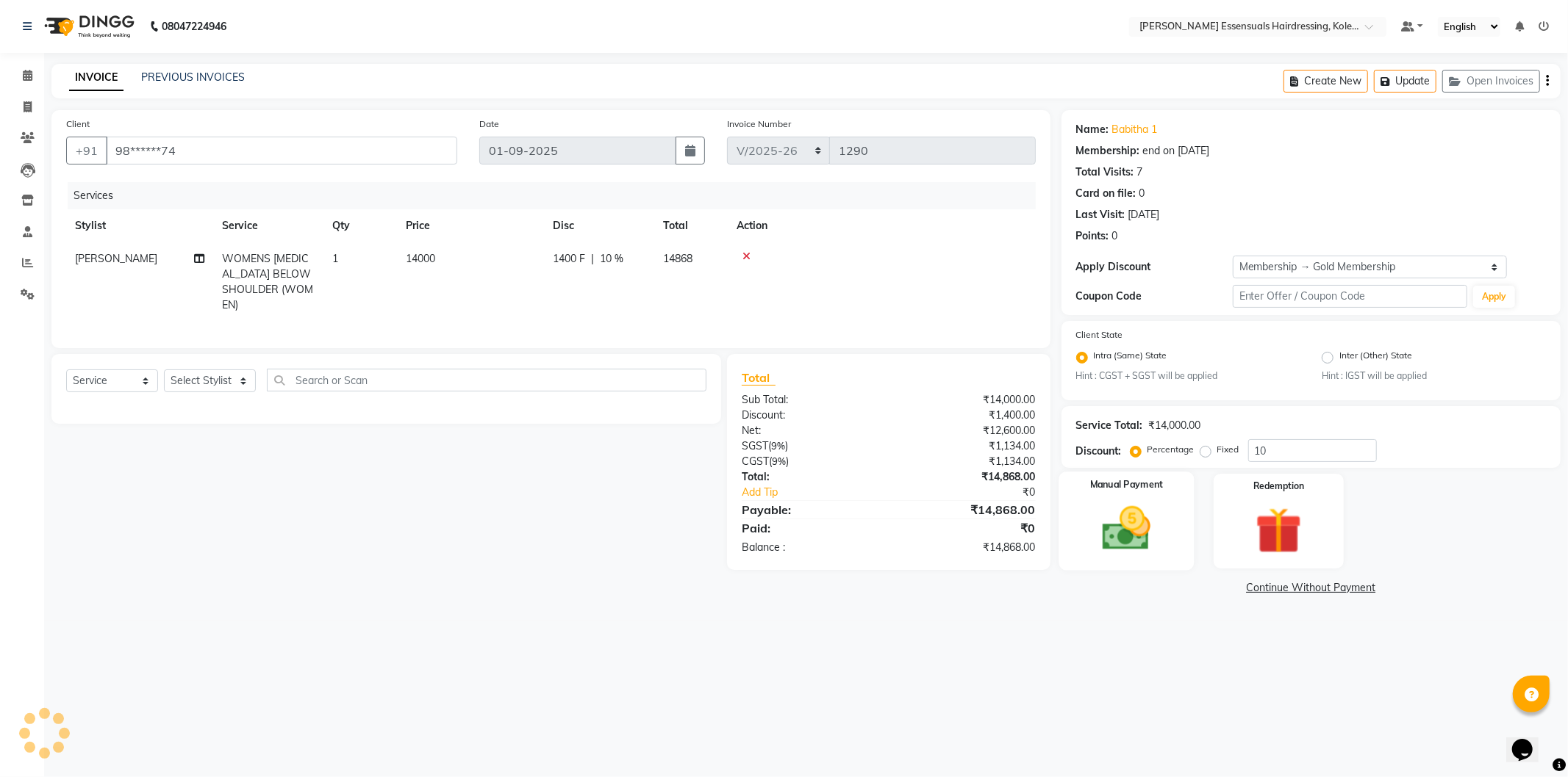
click at [1131, 523] on img at bounding box center [1127, 528] width 79 height 55
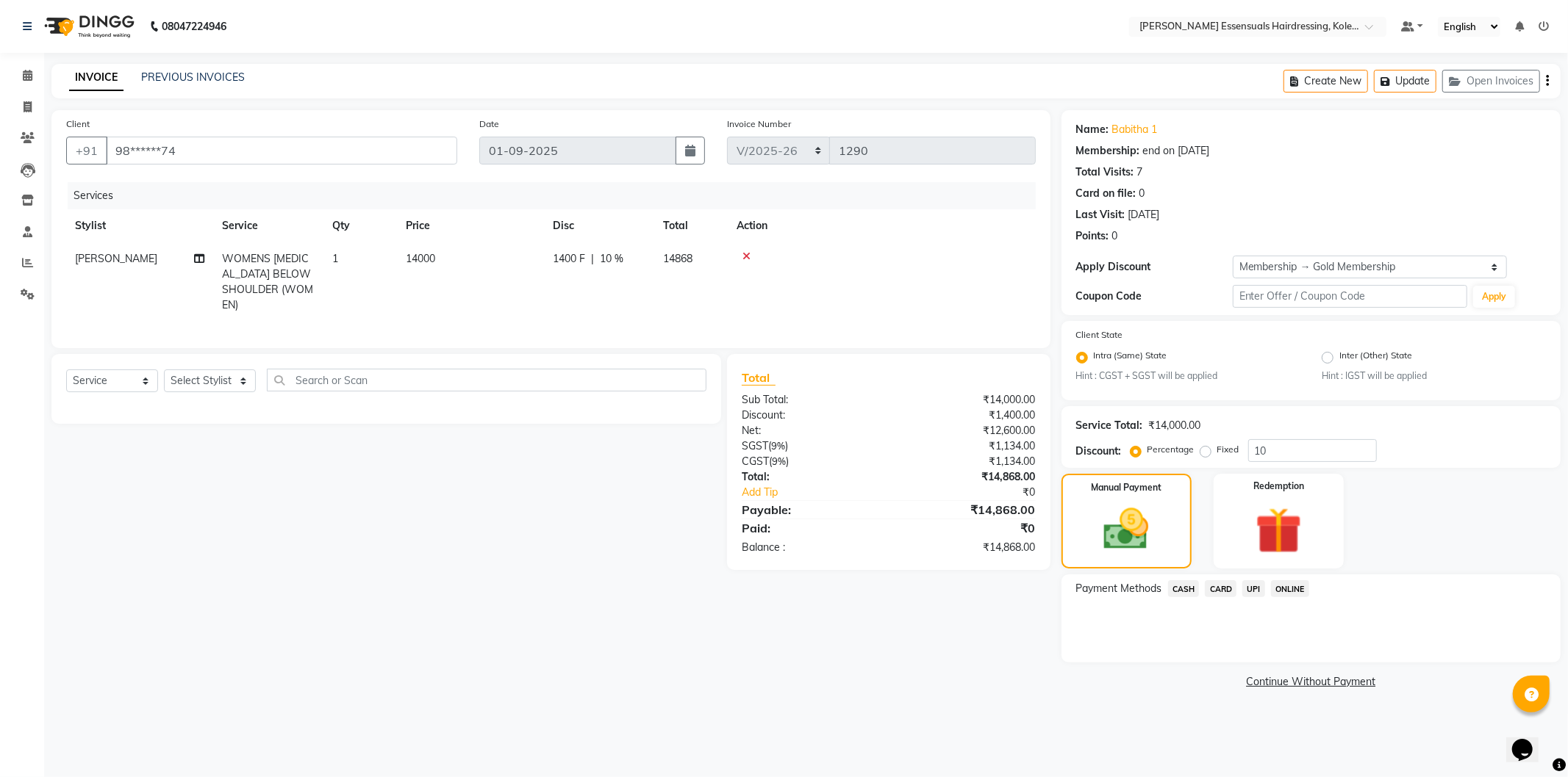
click at [1183, 587] on span "CASH" at bounding box center [1184, 588] width 32 height 17
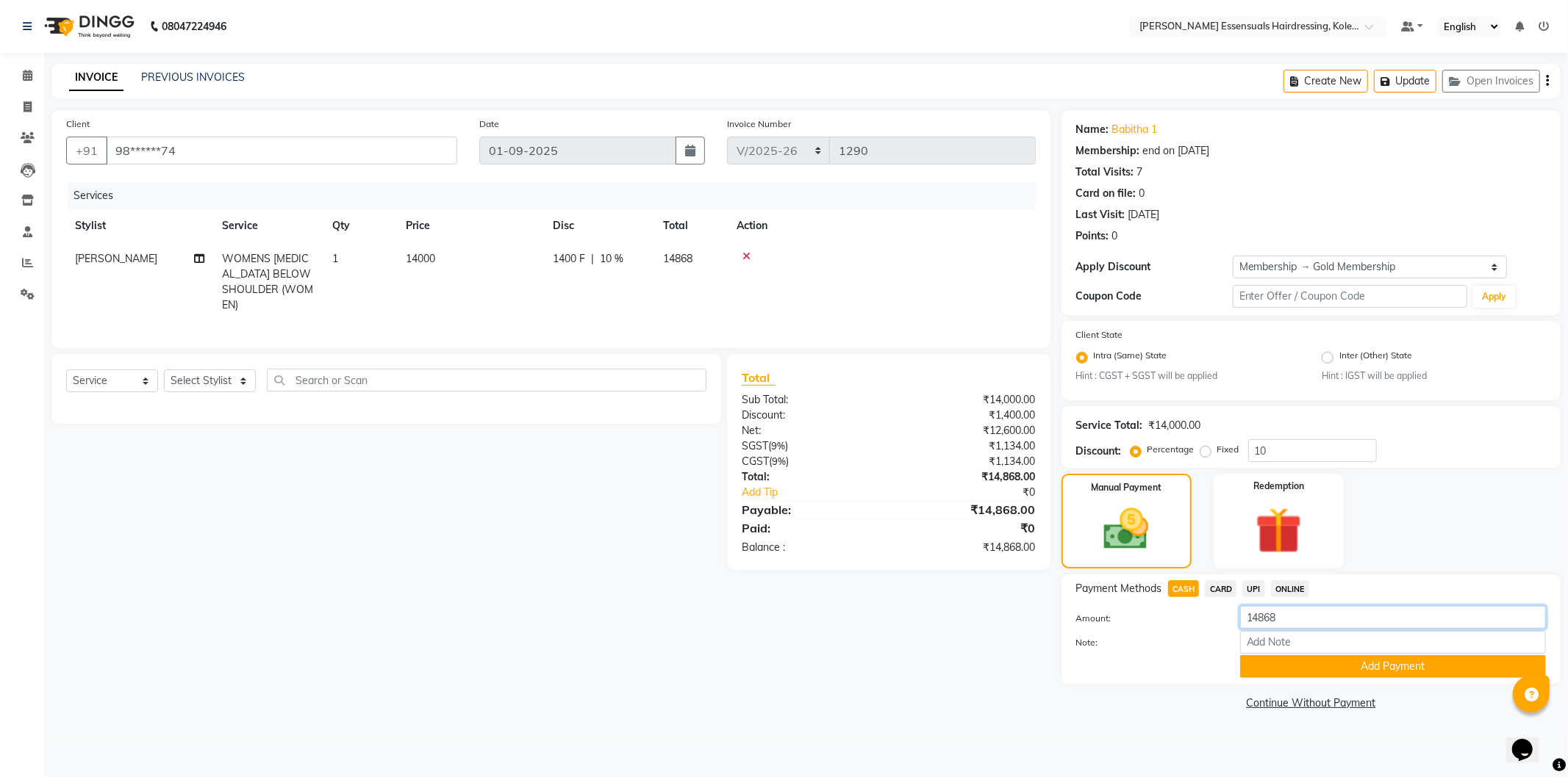
drag, startPoint x: 1290, startPoint y: 615, endPoint x: 1170, endPoint y: 613, distance: 120.0
click at [1170, 613] on div "Amount: 14868" at bounding box center [1311, 618] width 492 height 25
click at [1352, 677] on button "Add Payment" at bounding box center [1392, 666] width 306 height 23
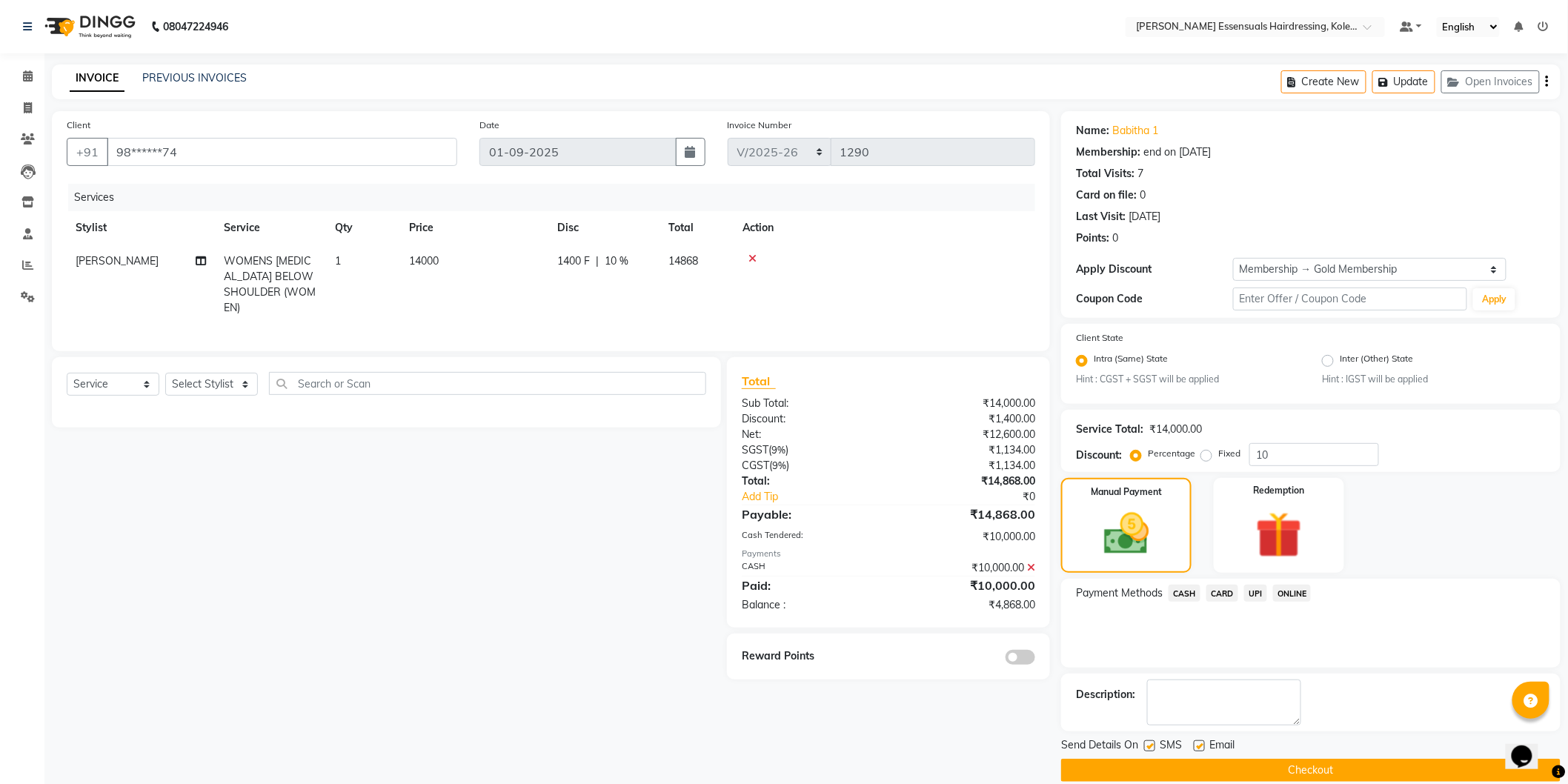
scroll to position [19, 0]
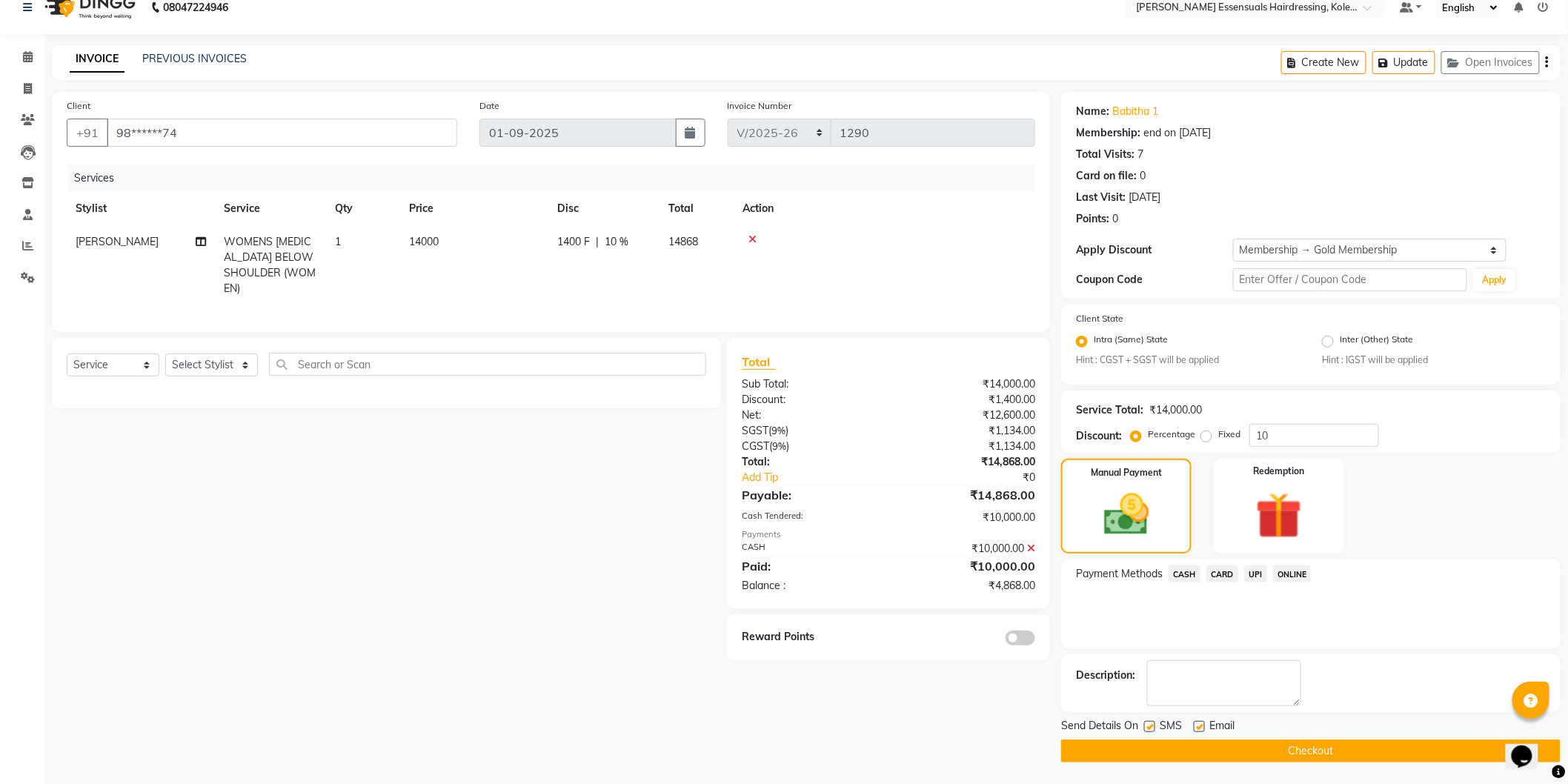
click at [1226, 567] on span "CARD" at bounding box center [1222, 574] width 32 height 17
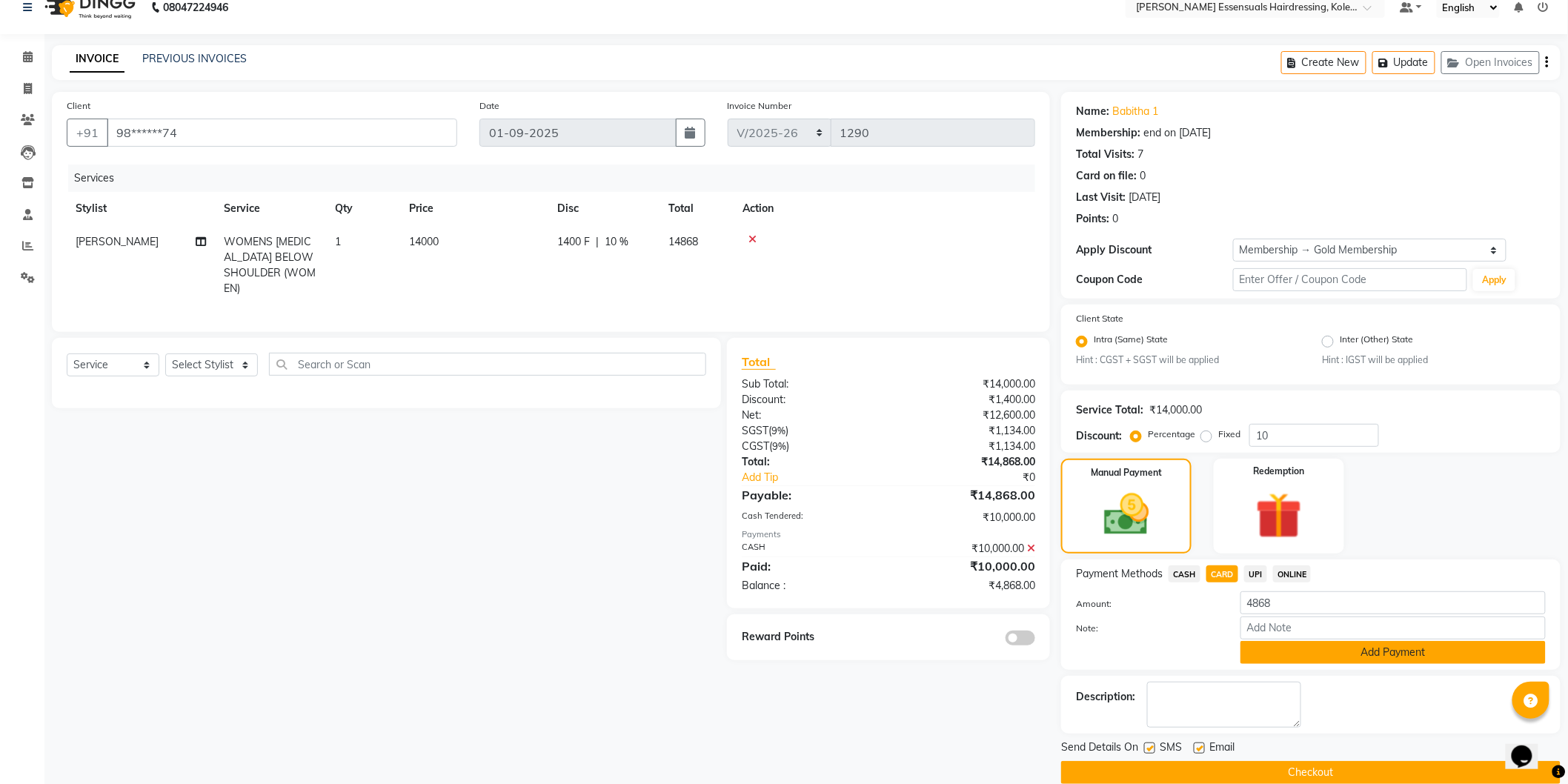
click at [1399, 655] on button "Add Payment" at bounding box center [1393, 652] width 305 height 23
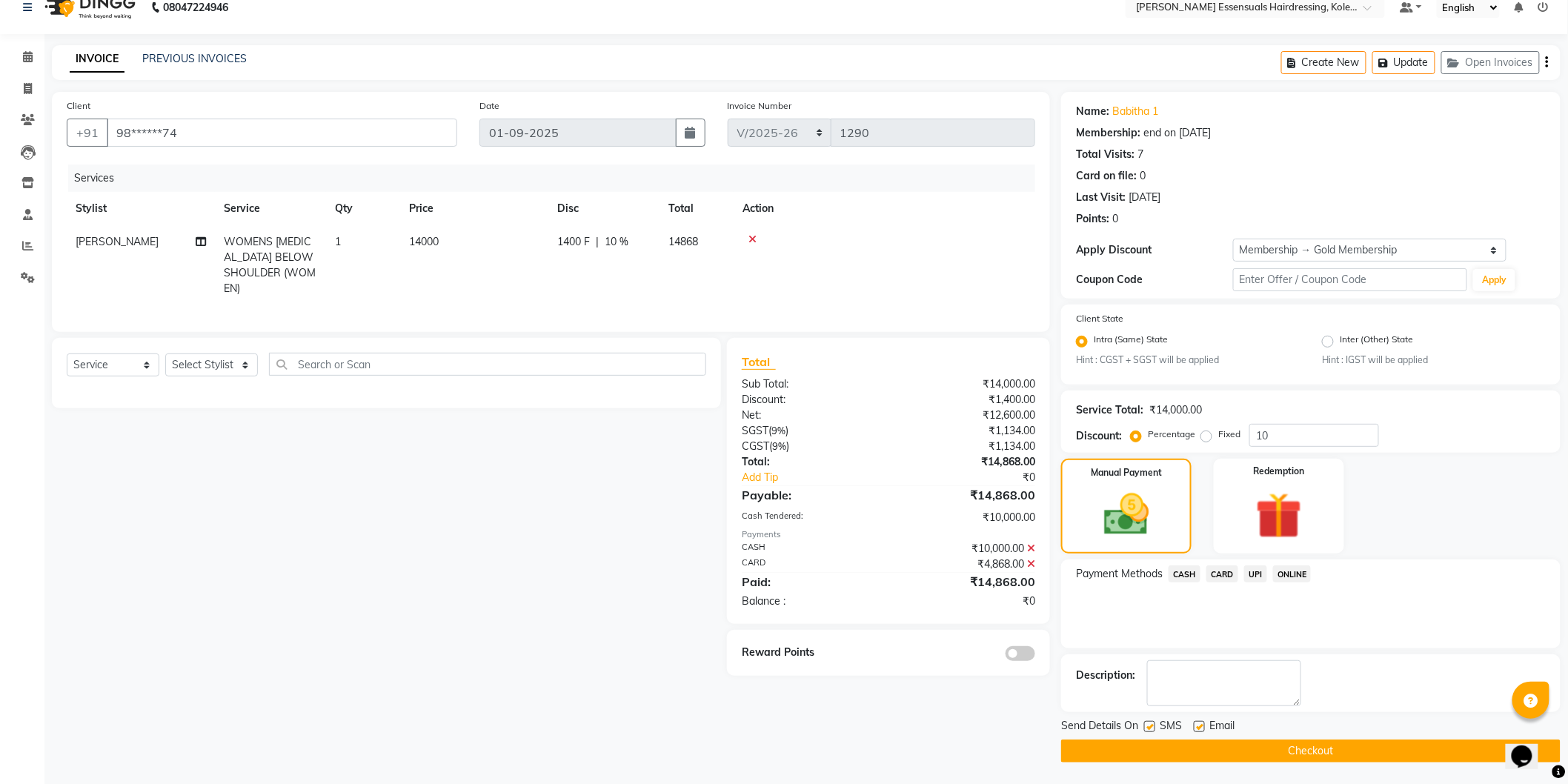
click at [1379, 754] on button "Checkout" at bounding box center [1311, 751] width 500 height 23
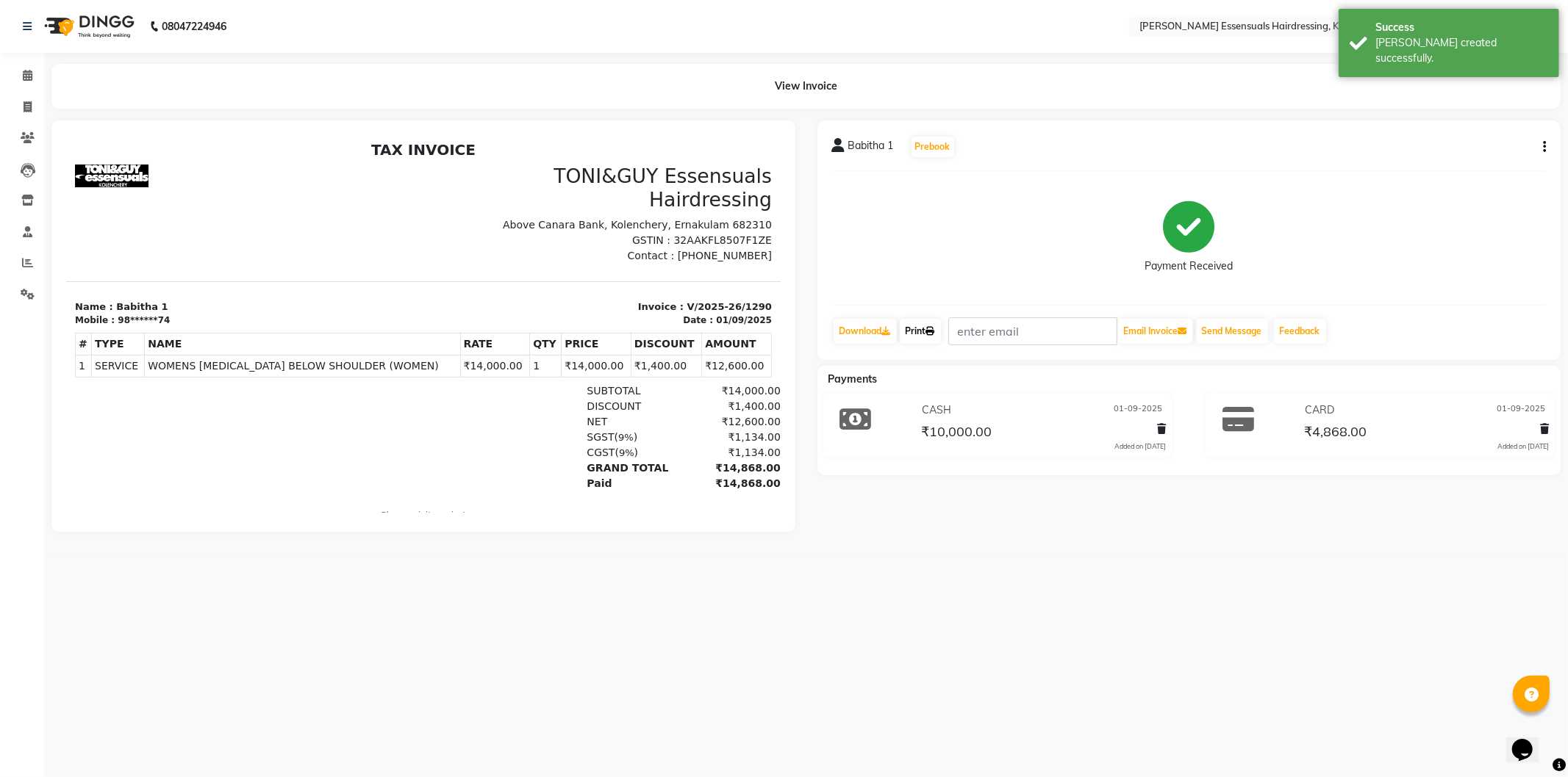
click at [918, 331] on link "Print" at bounding box center [920, 331] width 41 height 25
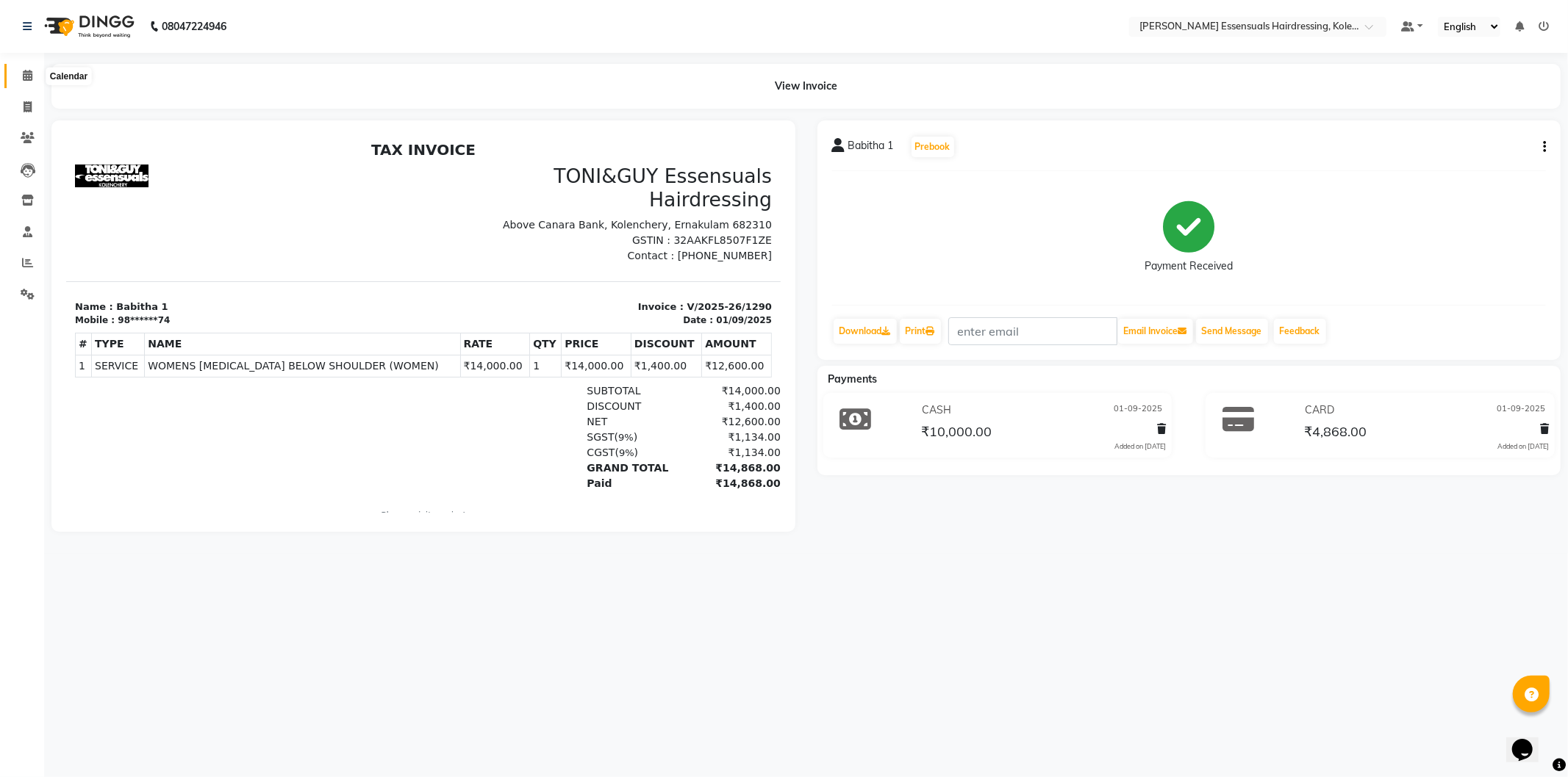
click at [23, 76] on icon at bounding box center [27, 75] width 9 height 11
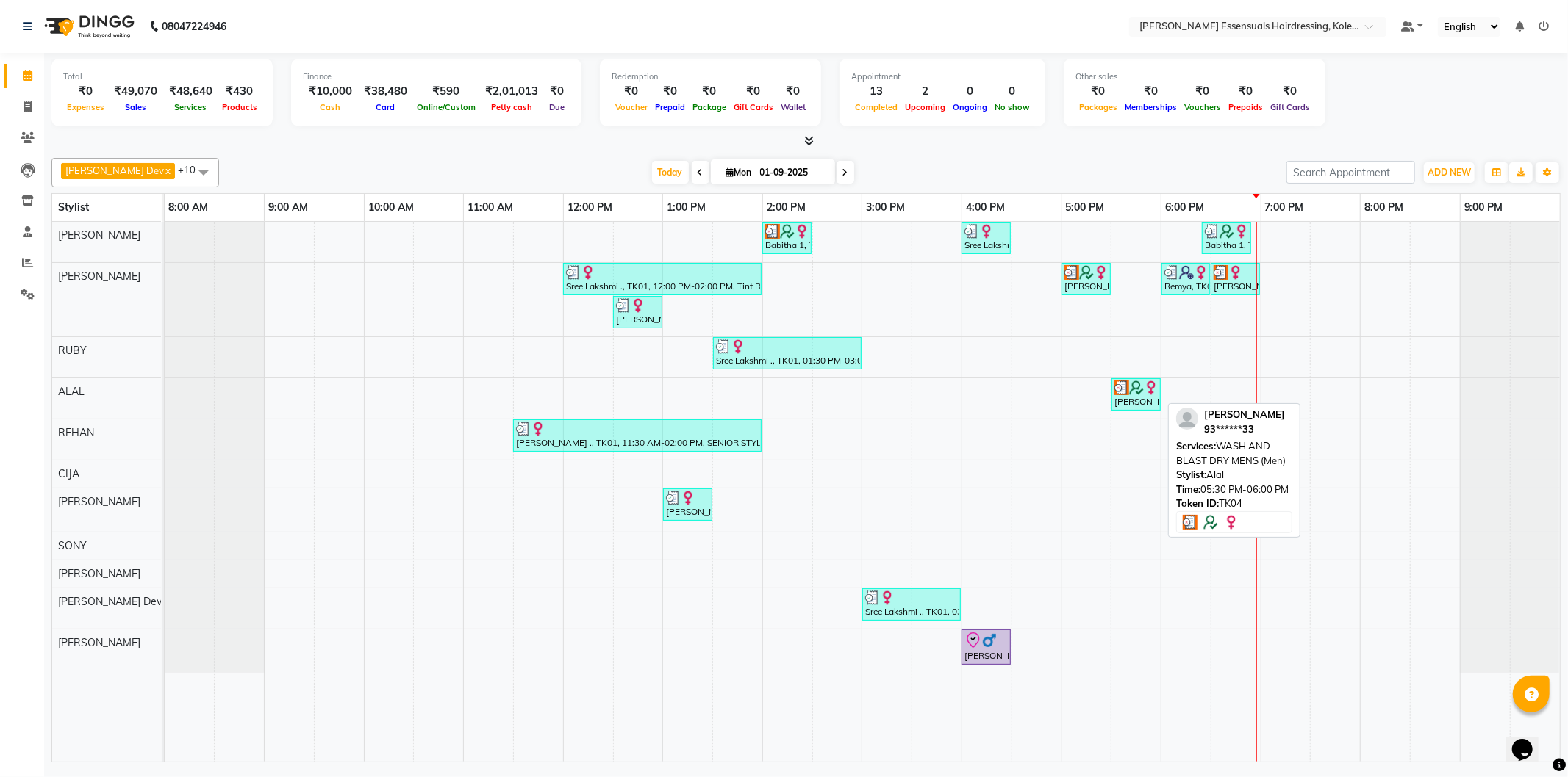
click at [1136, 403] on div "[PERSON_NAME], TK04, 05:30 PM-06:00 PM, WASH AND BLAST DRY MENS (Men)" at bounding box center [1135, 394] width 46 height 28
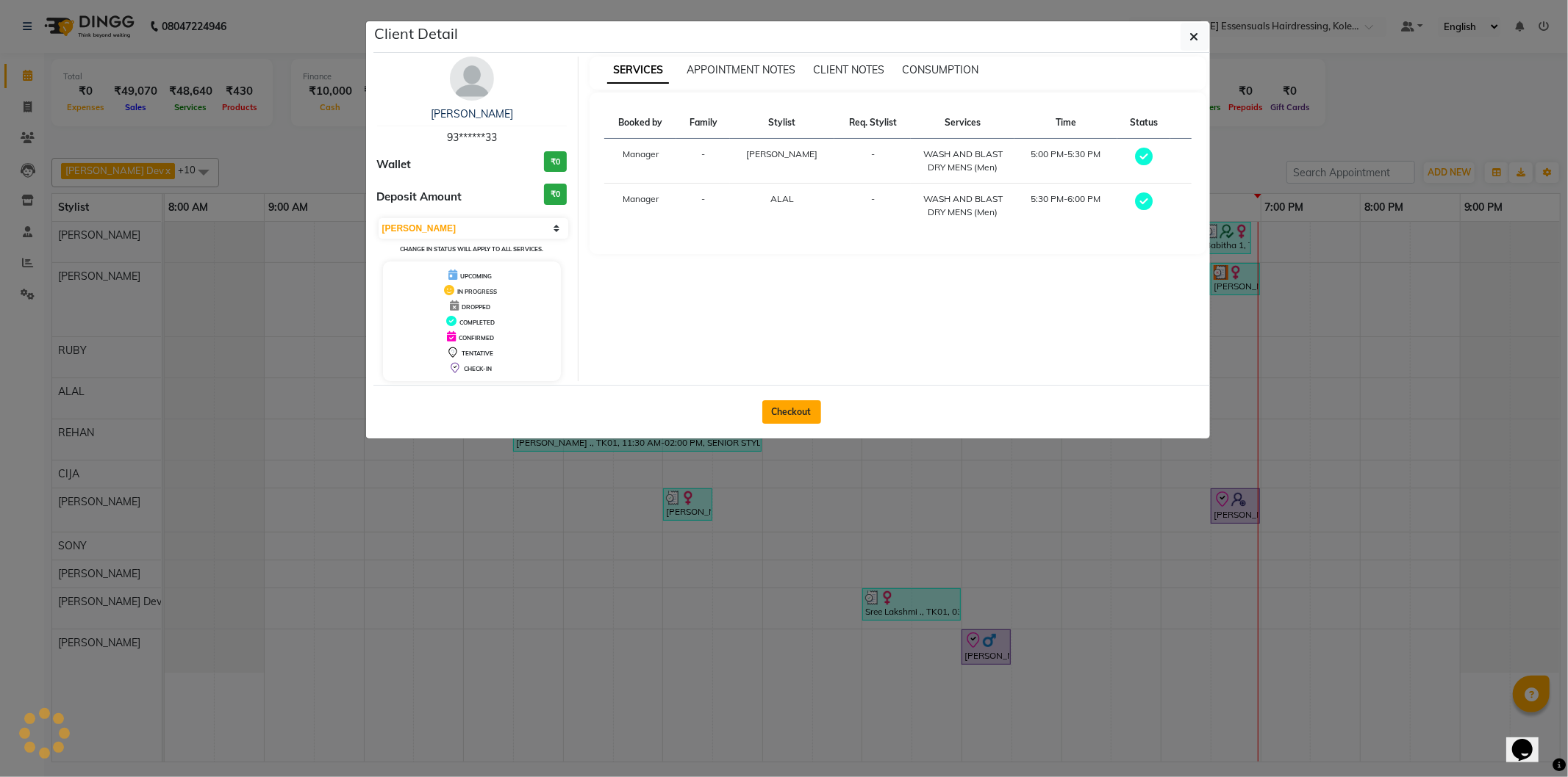
click at [802, 419] on button "Checkout" at bounding box center [792, 412] width 59 height 23
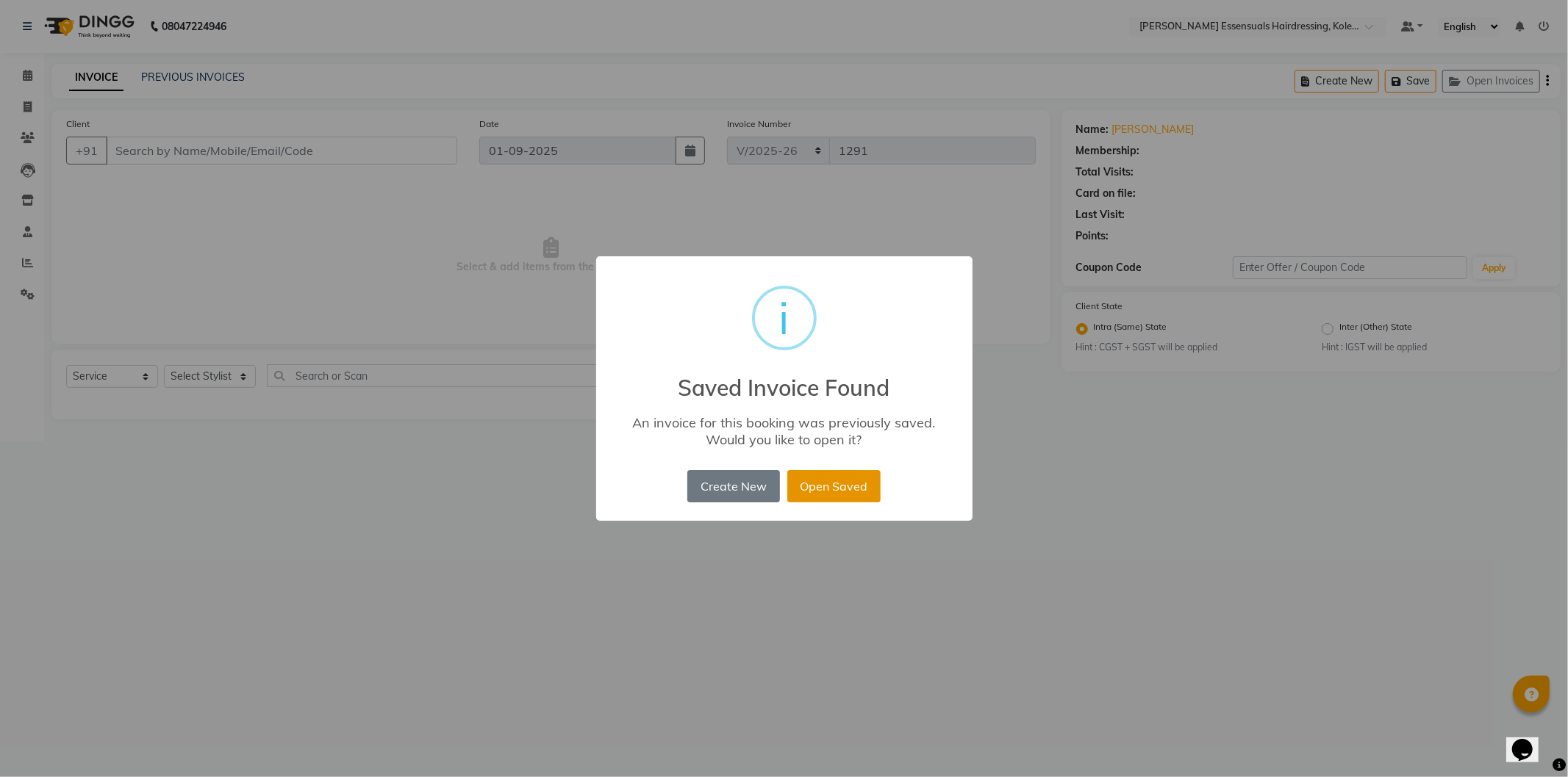
click at [805, 481] on button "Open Saved" at bounding box center [833, 486] width 93 height 32
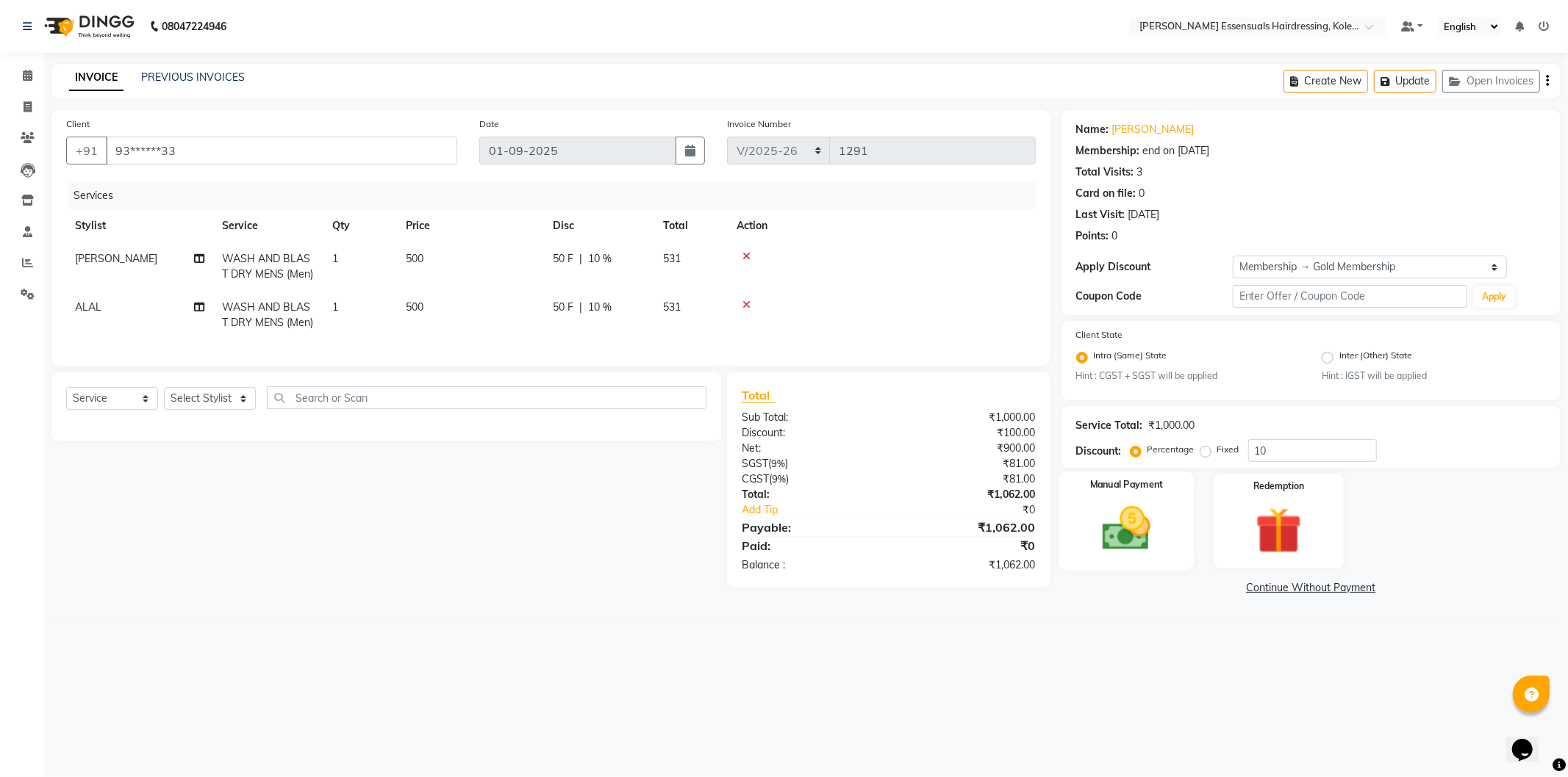
click at [1103, 519] on img at bounding box center [1127, 528] width 79 height 55
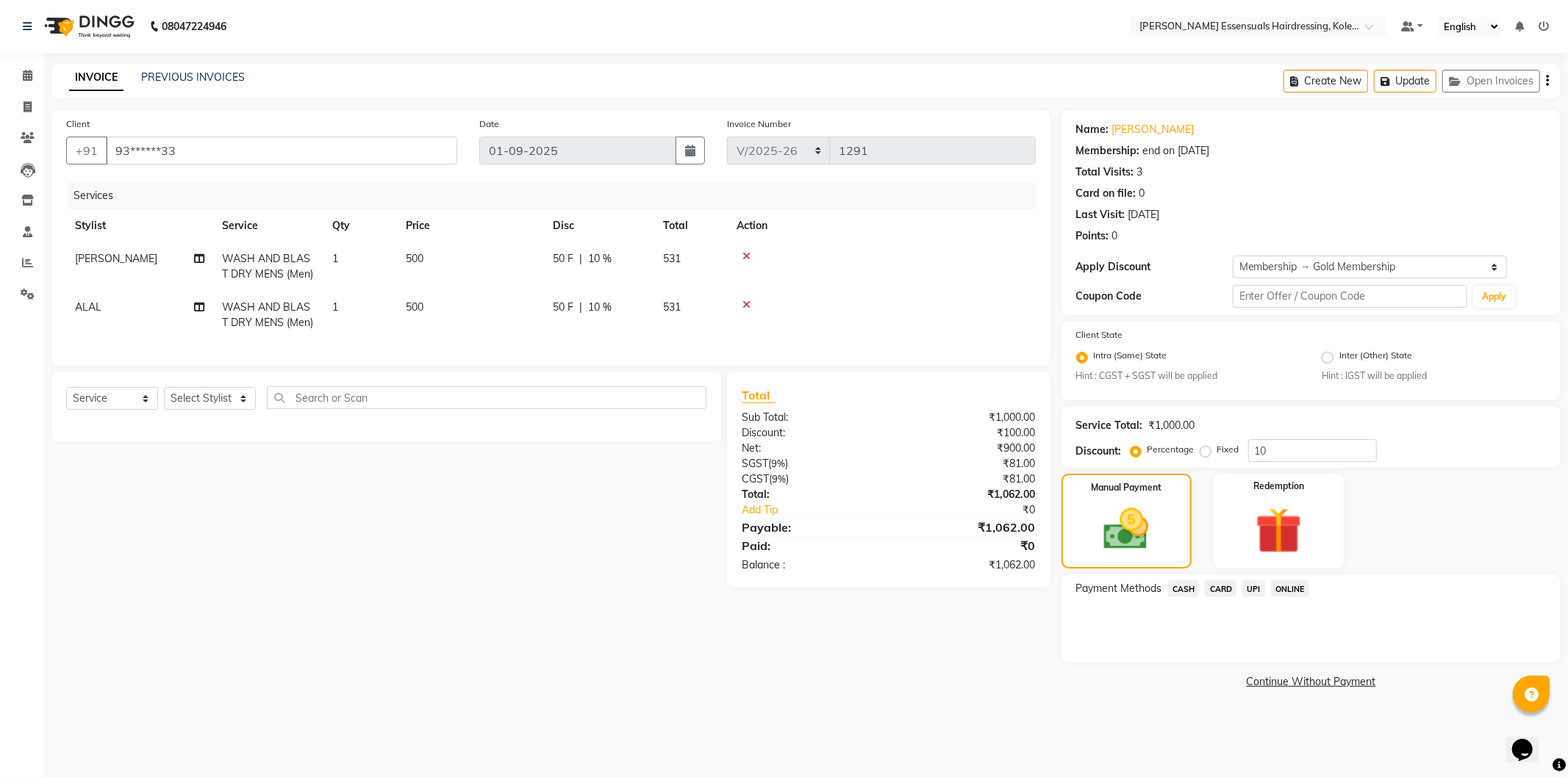
click at [1247, 583] on span "UPI" at bounding box center [1253, 588] width 23 height 17
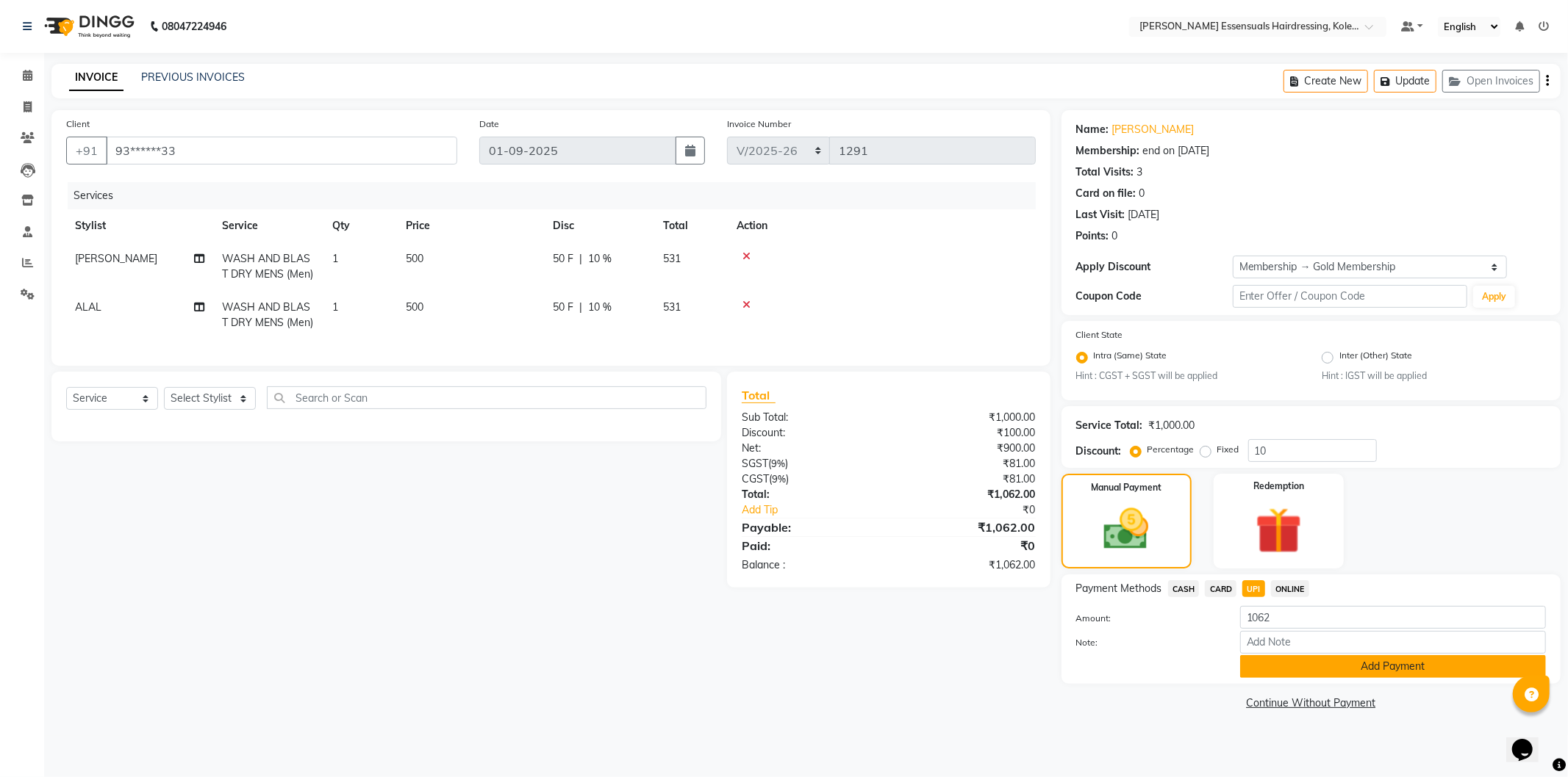
click at [1258, 664] on button "Add Payment" at bounding box center [1392, 666] width 306 height 23
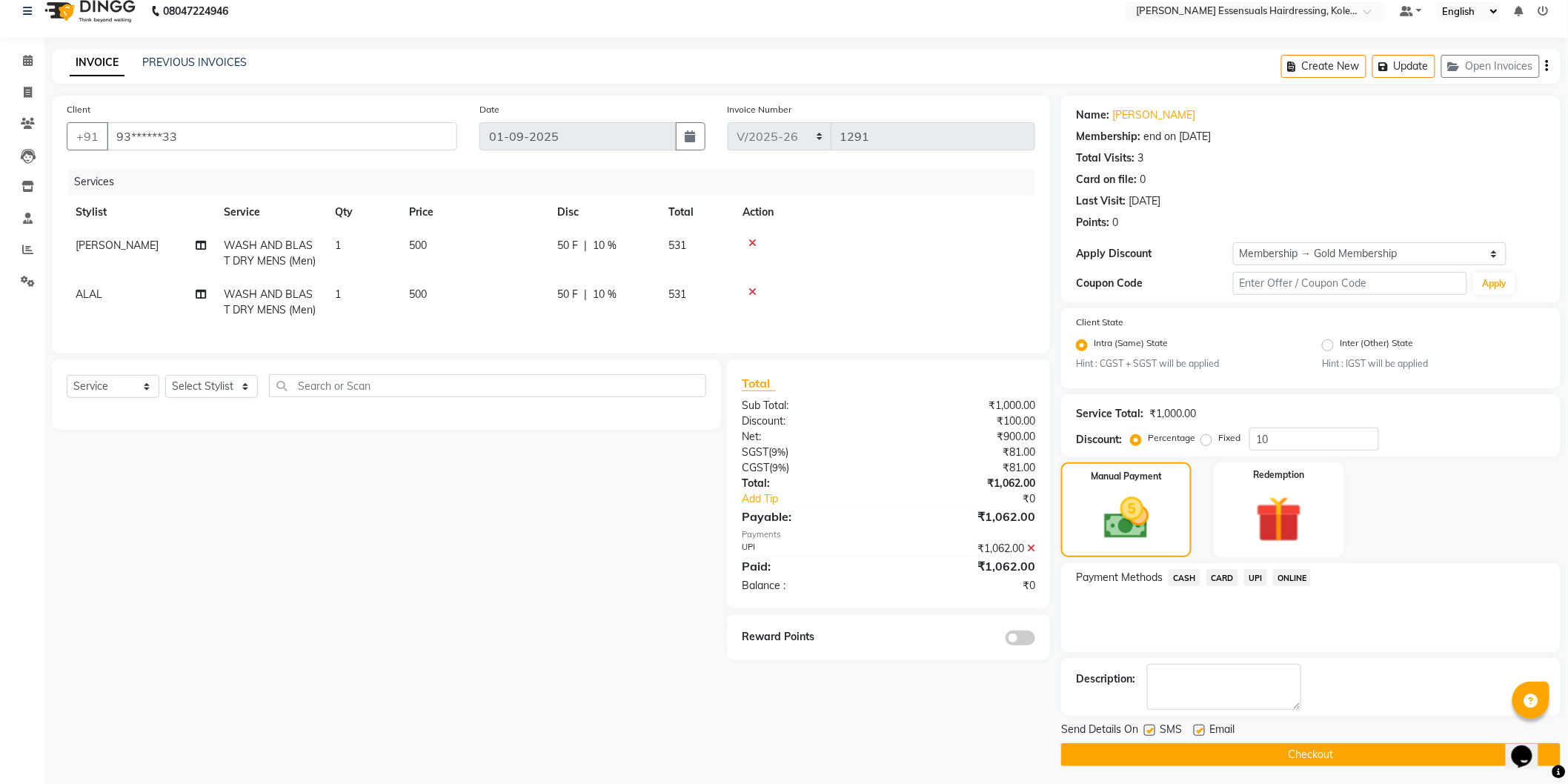
scroll to position [19, 0]
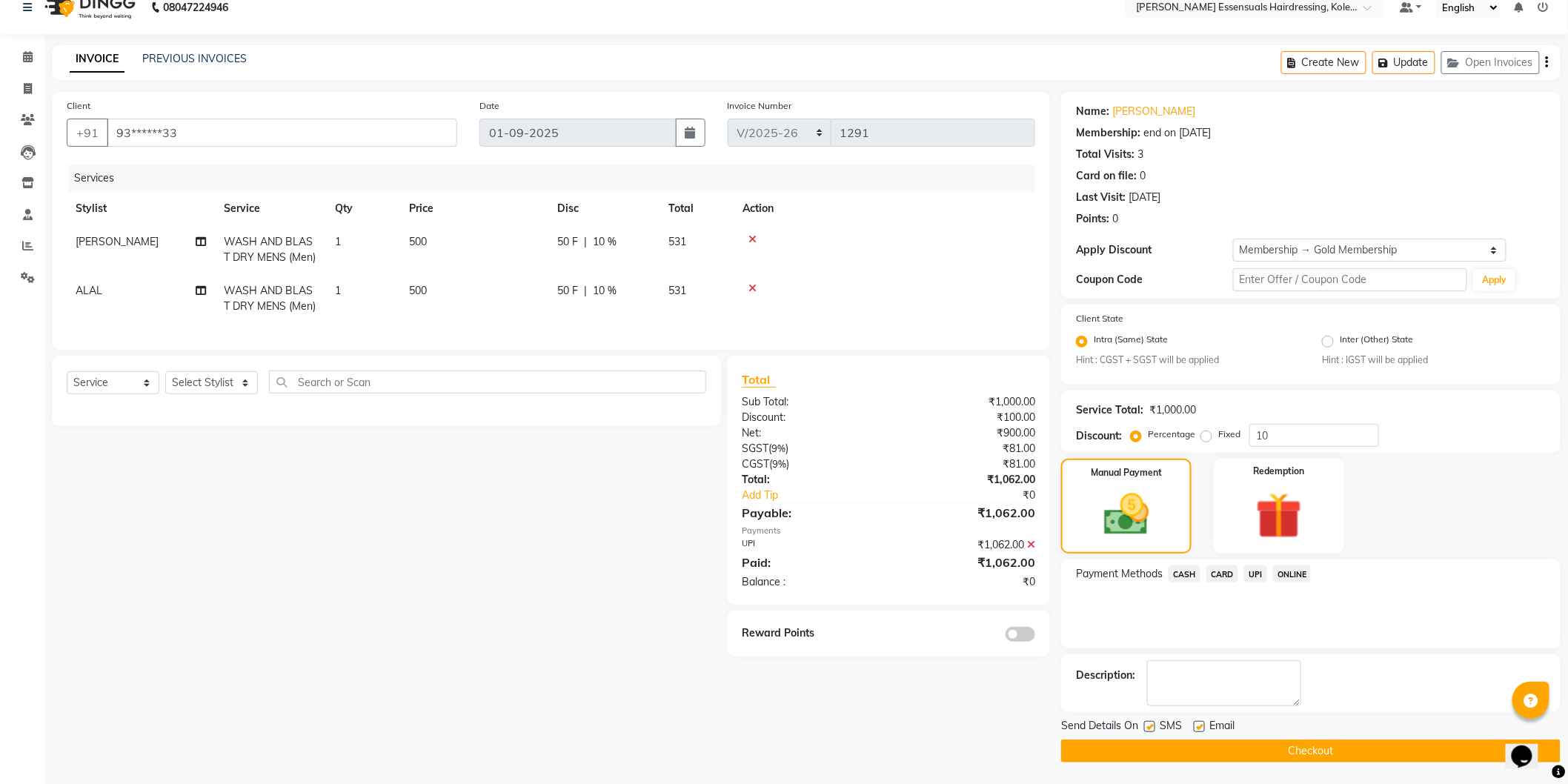
click at [1260, 755] on button "Checkout" at bounding box center [1311, 751] width 500 height 23
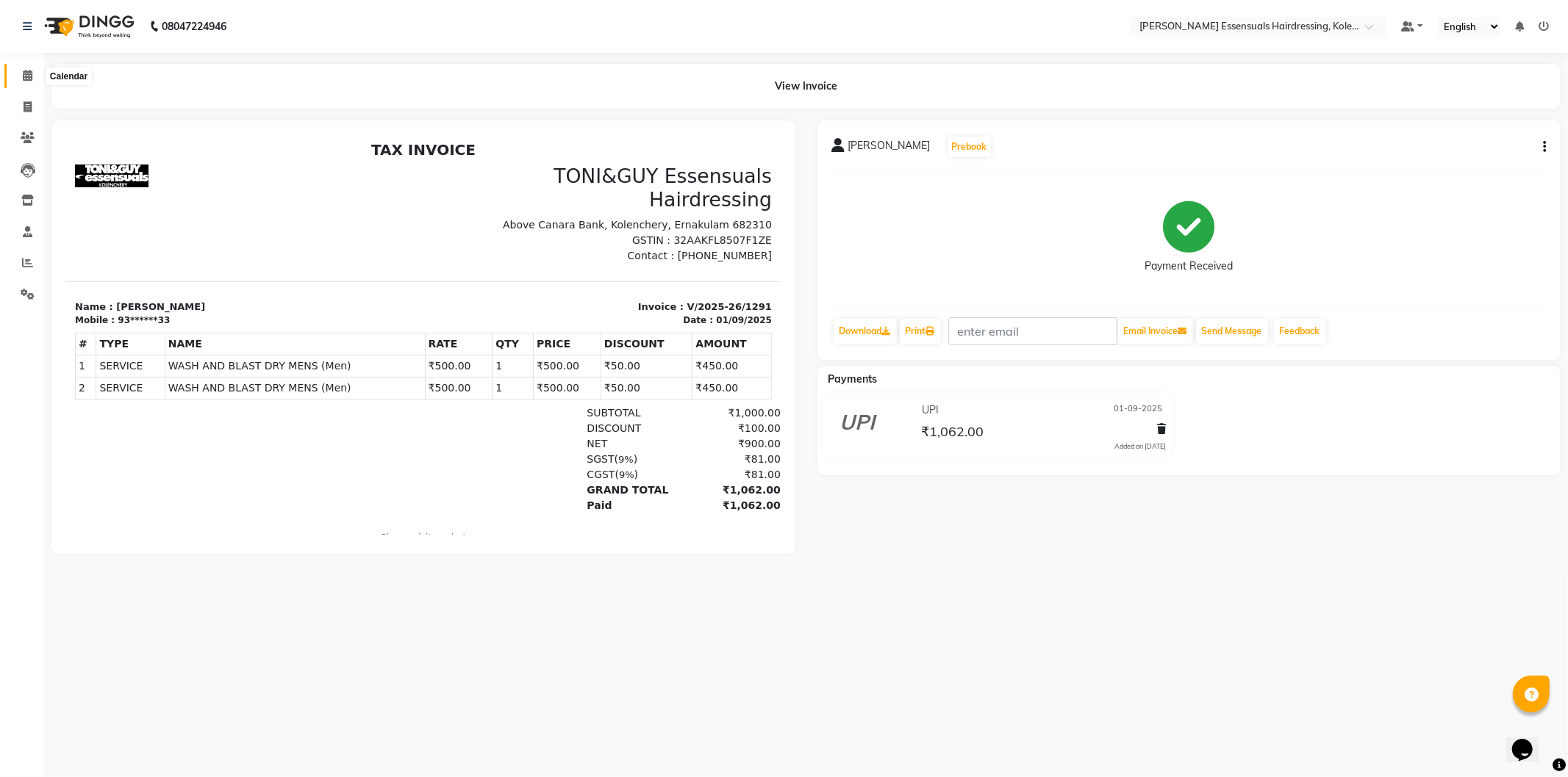
click at [23, 77] on icon at bounding box center [27, 75] width 9 height 11
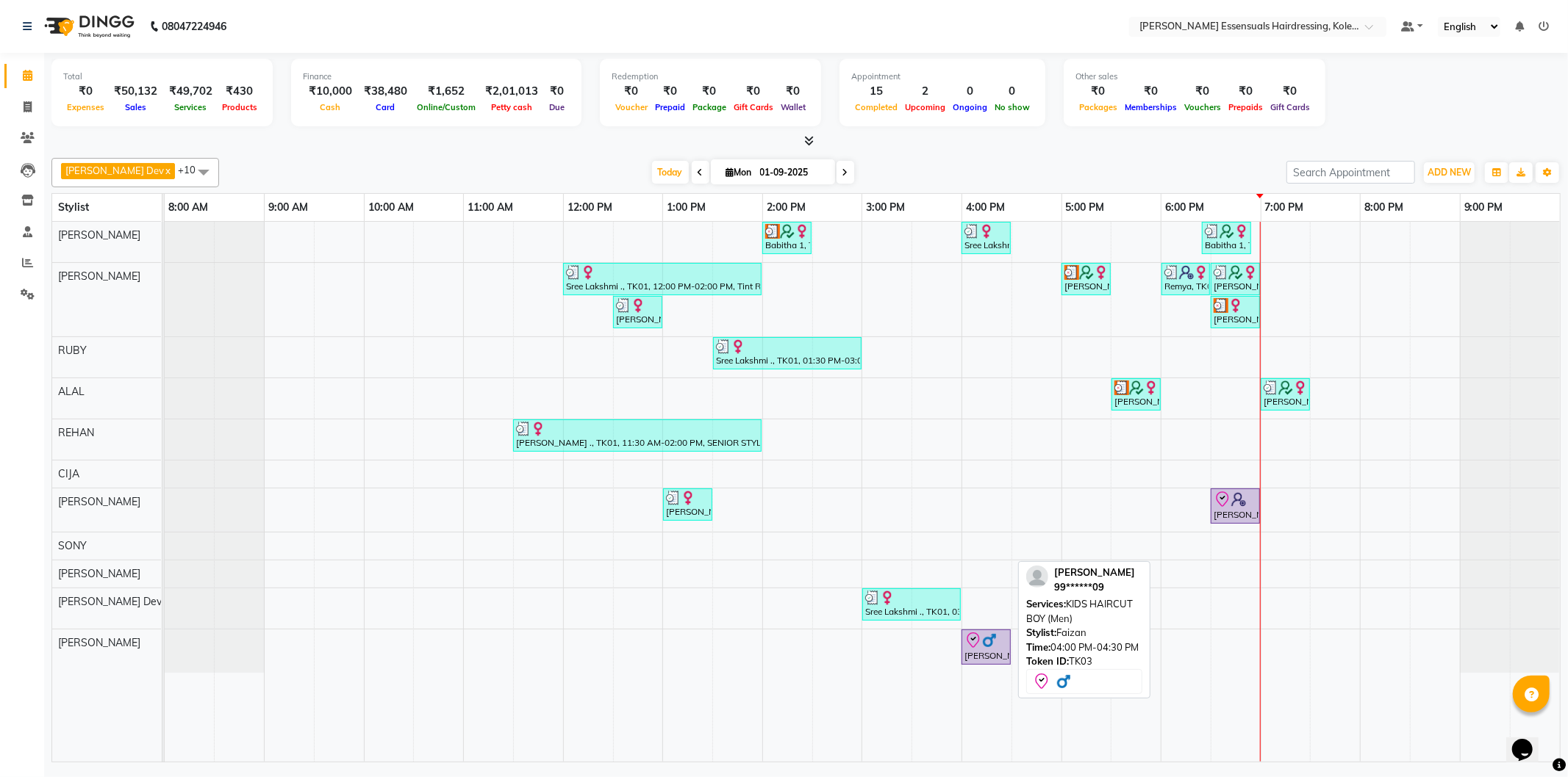
click at [983, 647] on img at bounding box center [990, 641] width 15 height 15
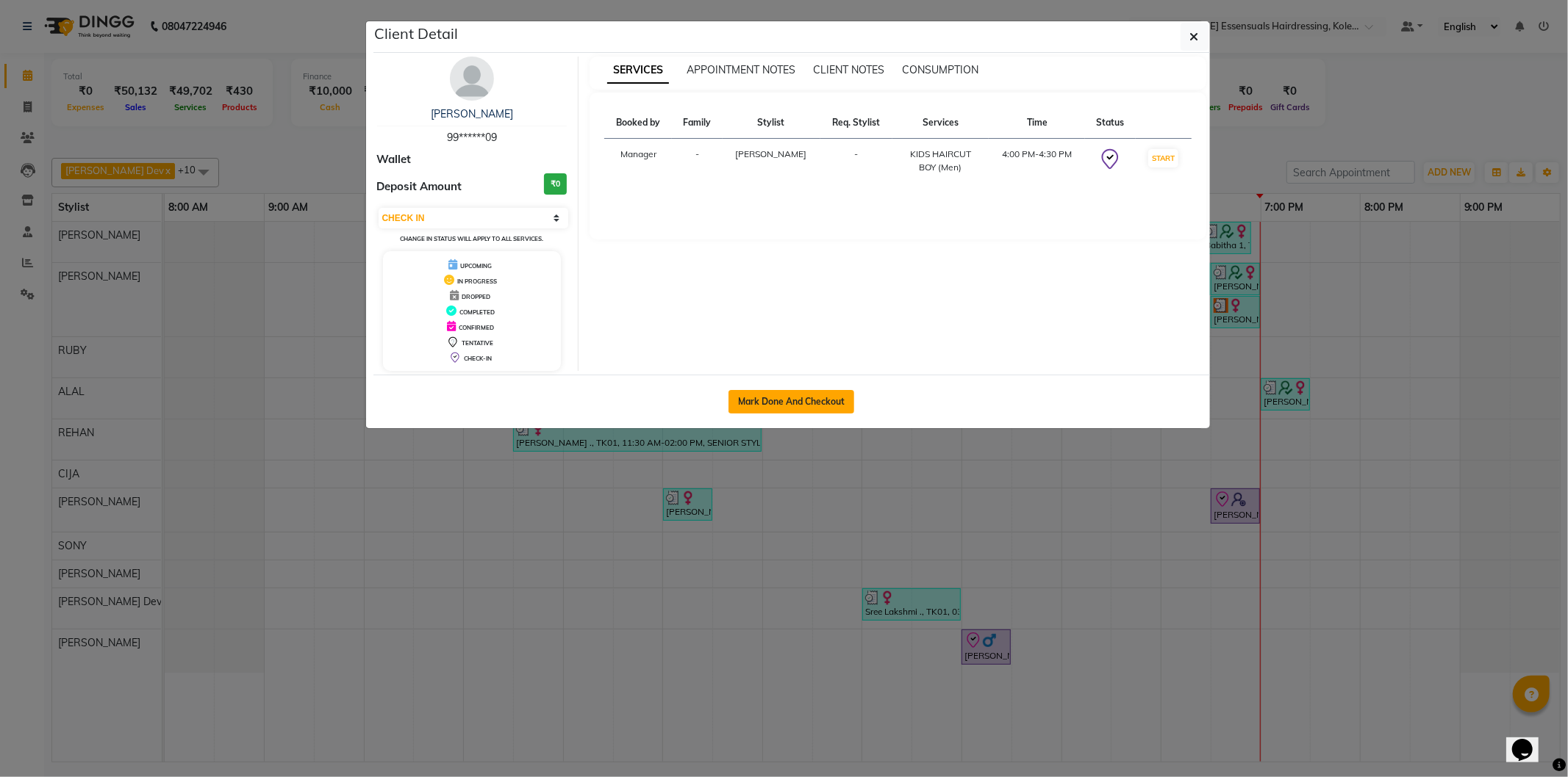
click at [825, 403] on button "Mark Done And Checkout" at bounding box center [792, 402] width 126 height 23
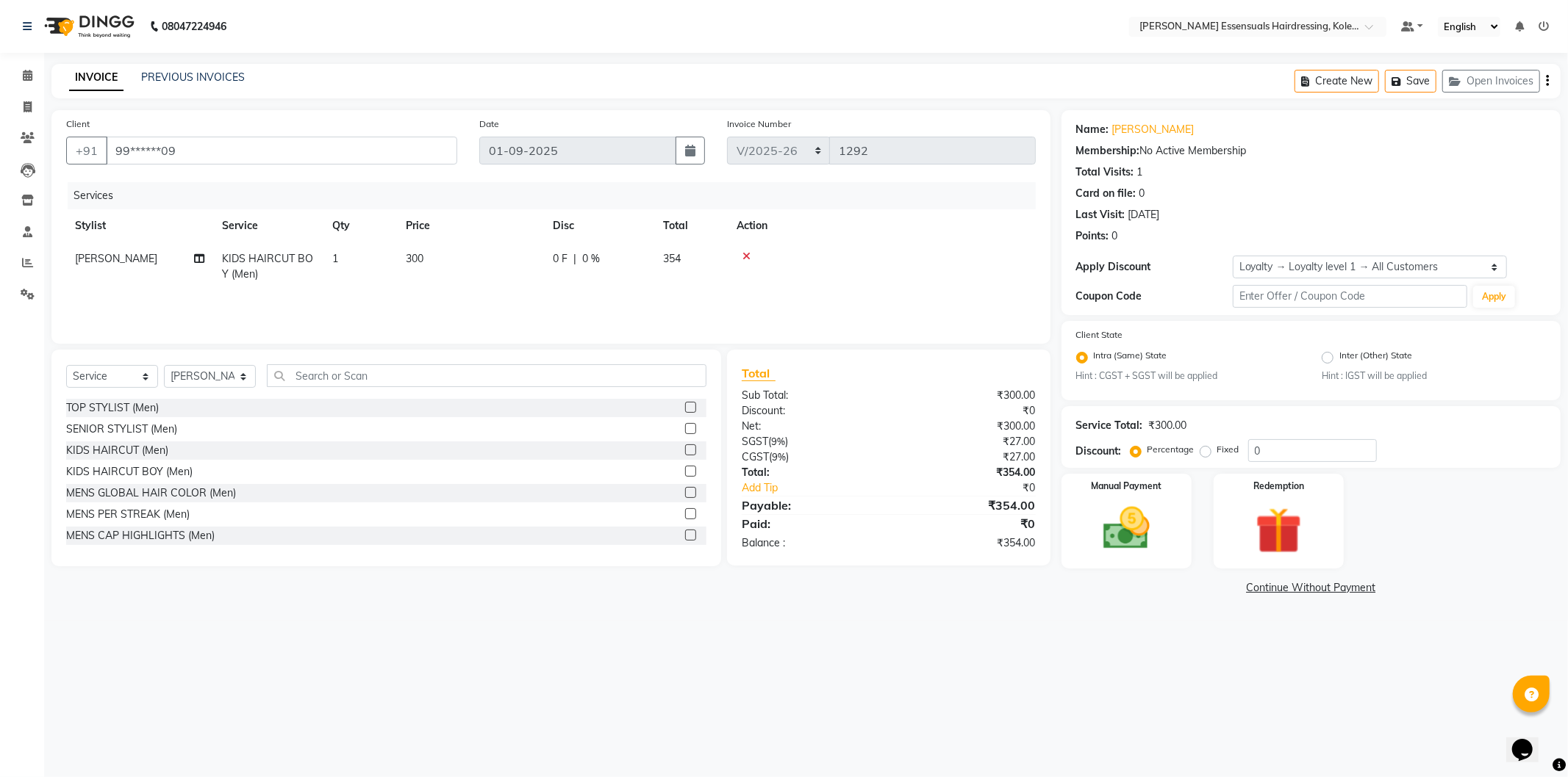
click at [124, 251] on td "[PERSON_NAME]" at bounding box center [139, 267] width 147 height 49
click at [137, 259] on select "Admin [PERSON_NAME] Dev [PERSON_NAME] [PERSON_NAME] [PERSON_NAME] Accountant [P…" at bounding box center [140, 263] width 130 height 23
click at [244, 374] on select "Select Stylist Admin [PERSON_NAME] Dev [PERSON_NAME] [PERSON_NAME] [PERSON_NAME…" at bounding box center [210, 376] width 92 height 23
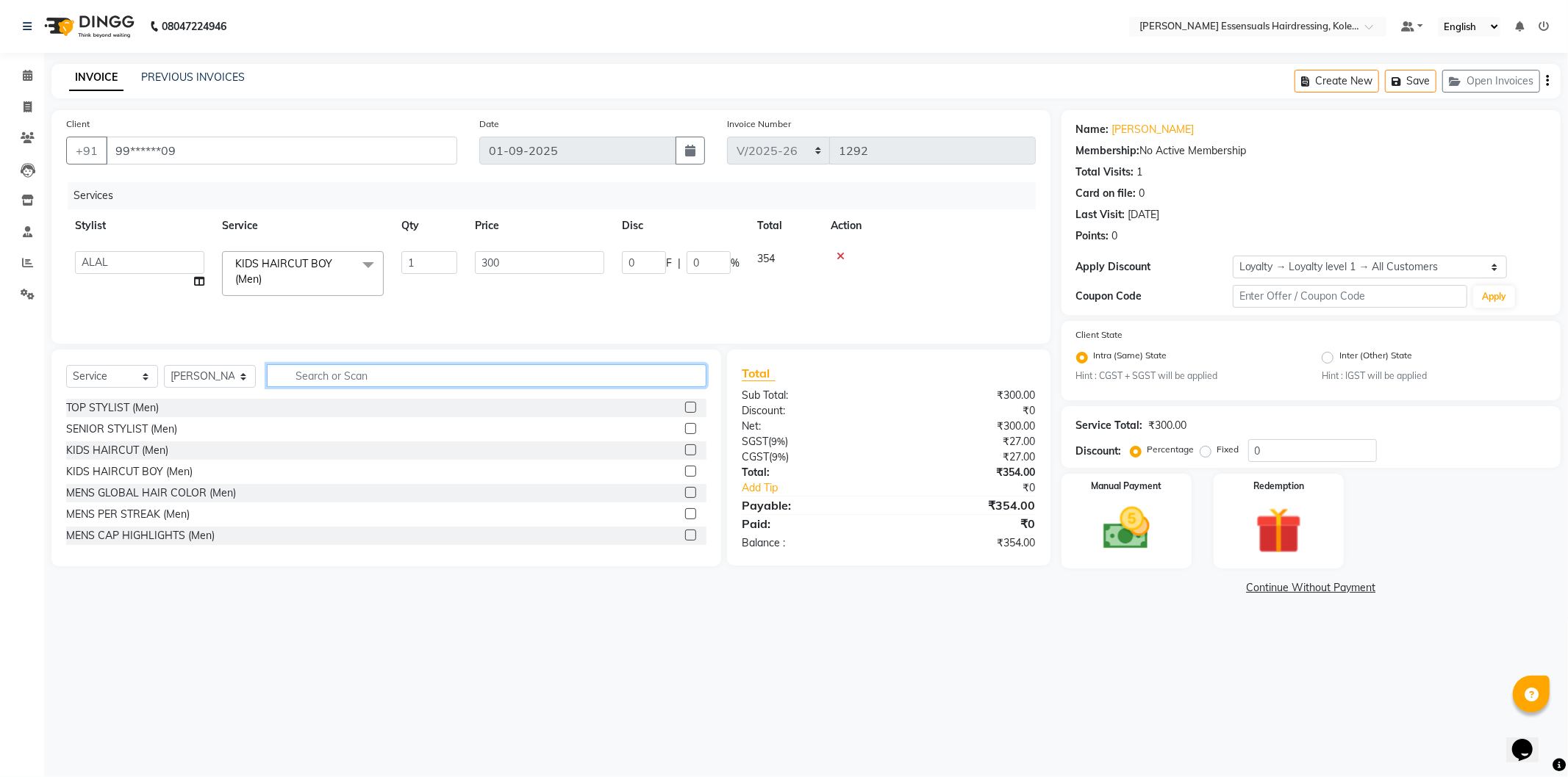
click at [326, 373] on input "text" at bounding box center [486, 375] width 439 height 23
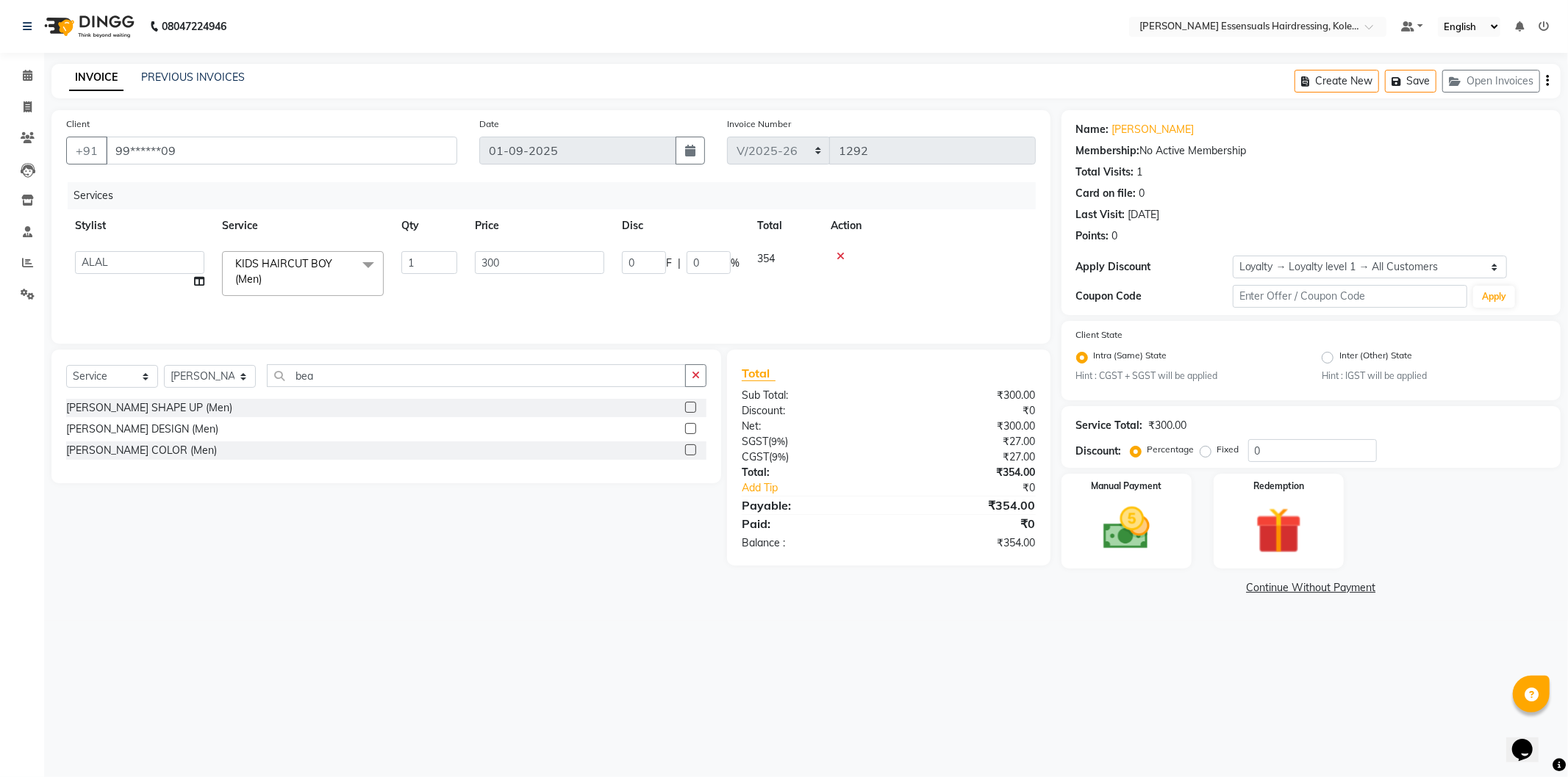
click at [688, 404] on label at bounding box center [691, 407] width 11 height 11
click at [688, 404] on input "checkbox" at bounding box center [690, 408] width 9 height 9
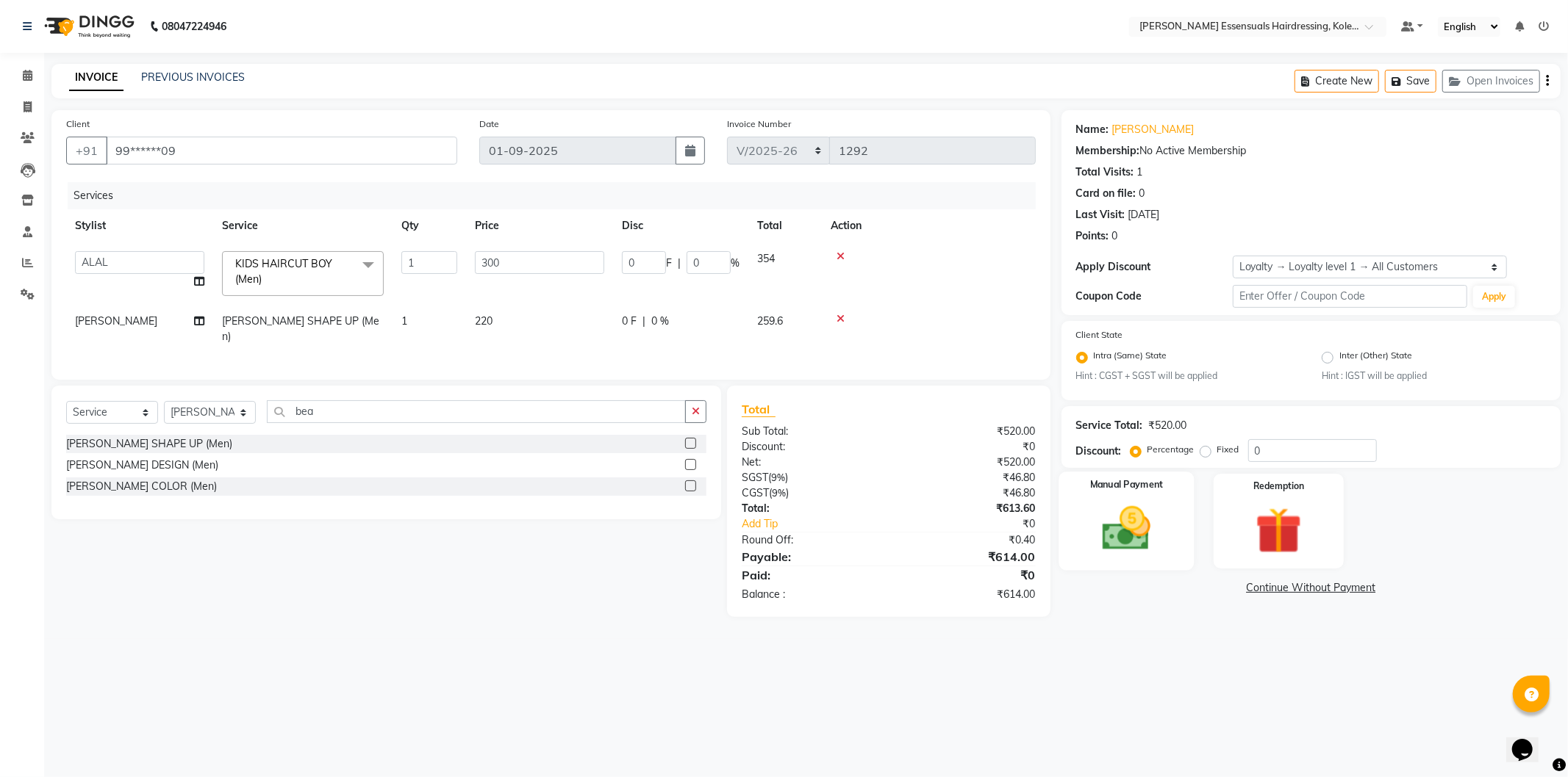
click at [1115, 559] on div "Manual Payment" at bounding box center [1126, 521] width 135 height 99
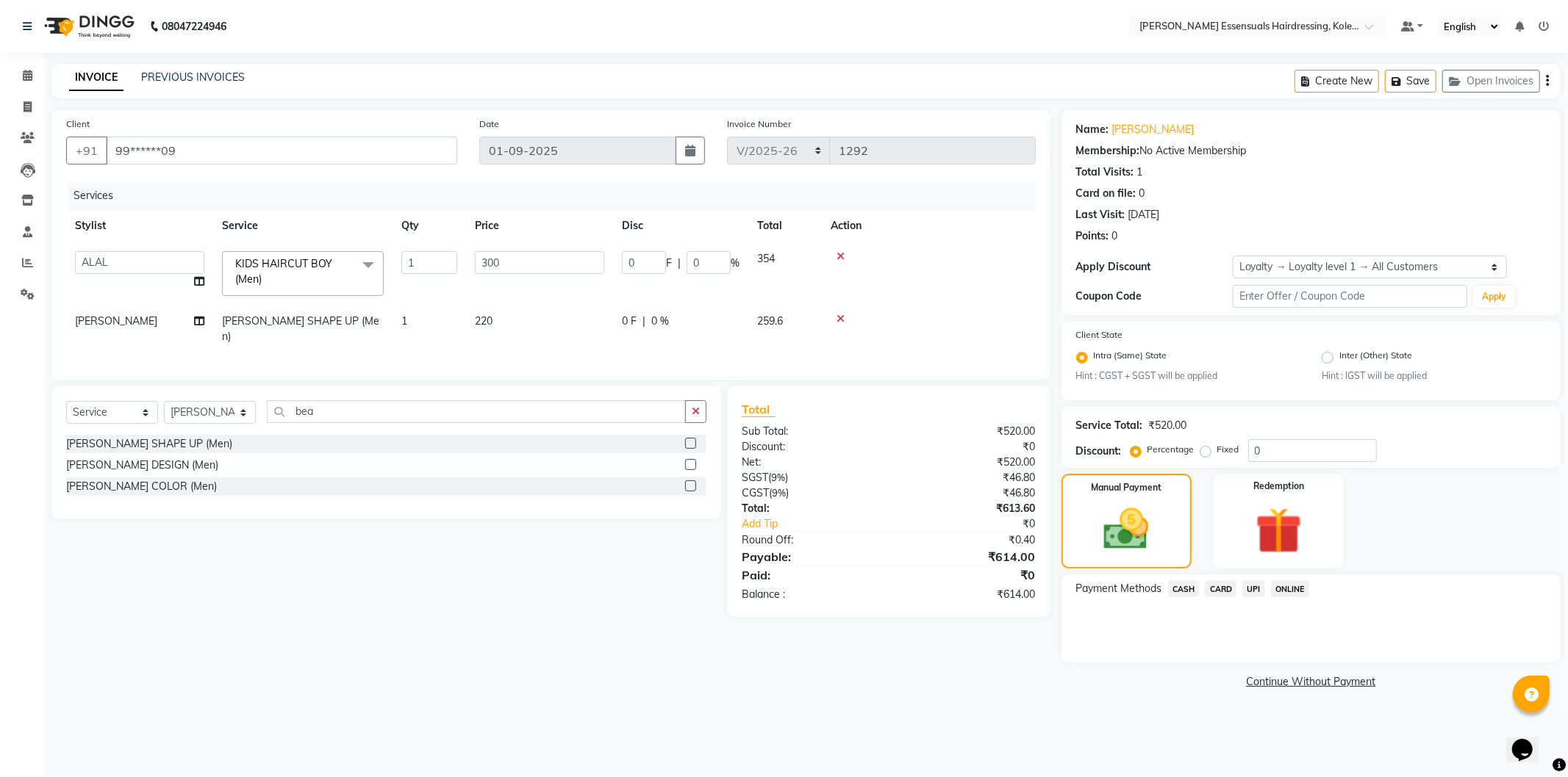
click at [1239, 583] on div "UPI" at bounding box center [1251, 589] width 29 height 20
click at [1250, 583] on span "UPI" at bounding box center [1253, 588] width 23 height 17
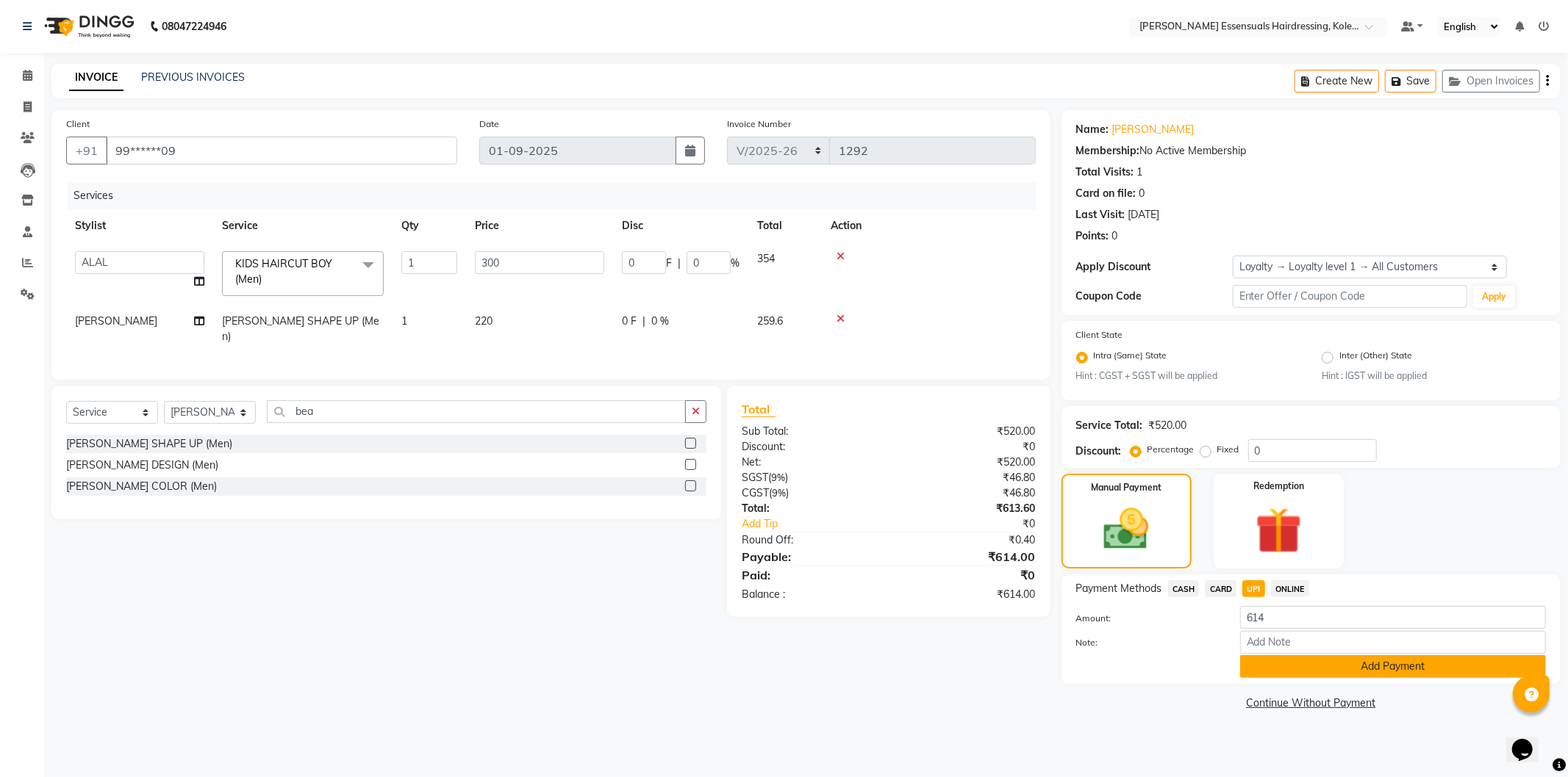
click at [1302, 670] on button "Add Payment" at bounding box center [1392, 666] width 306 height 23
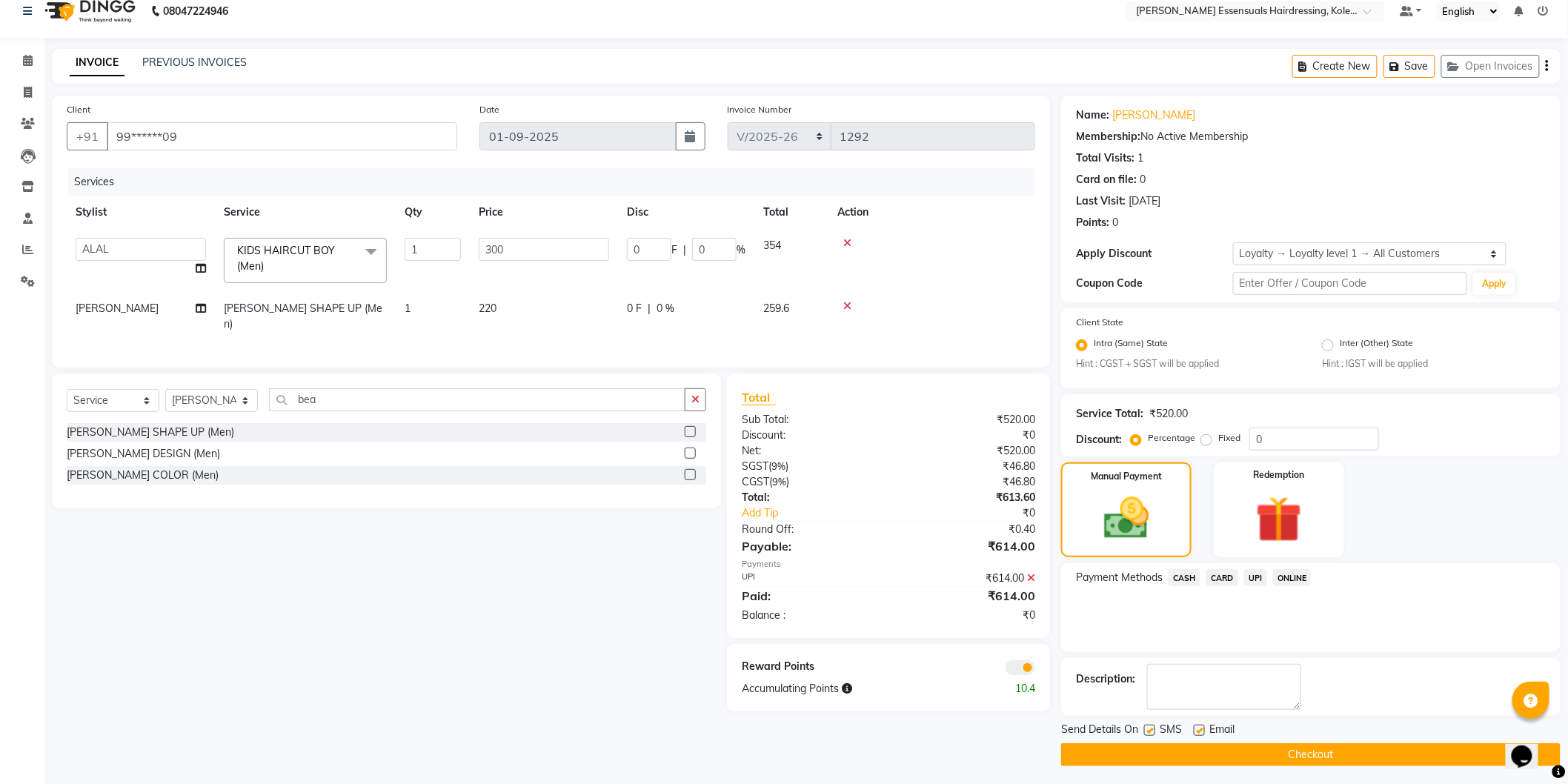
scroll to position [19, 0]
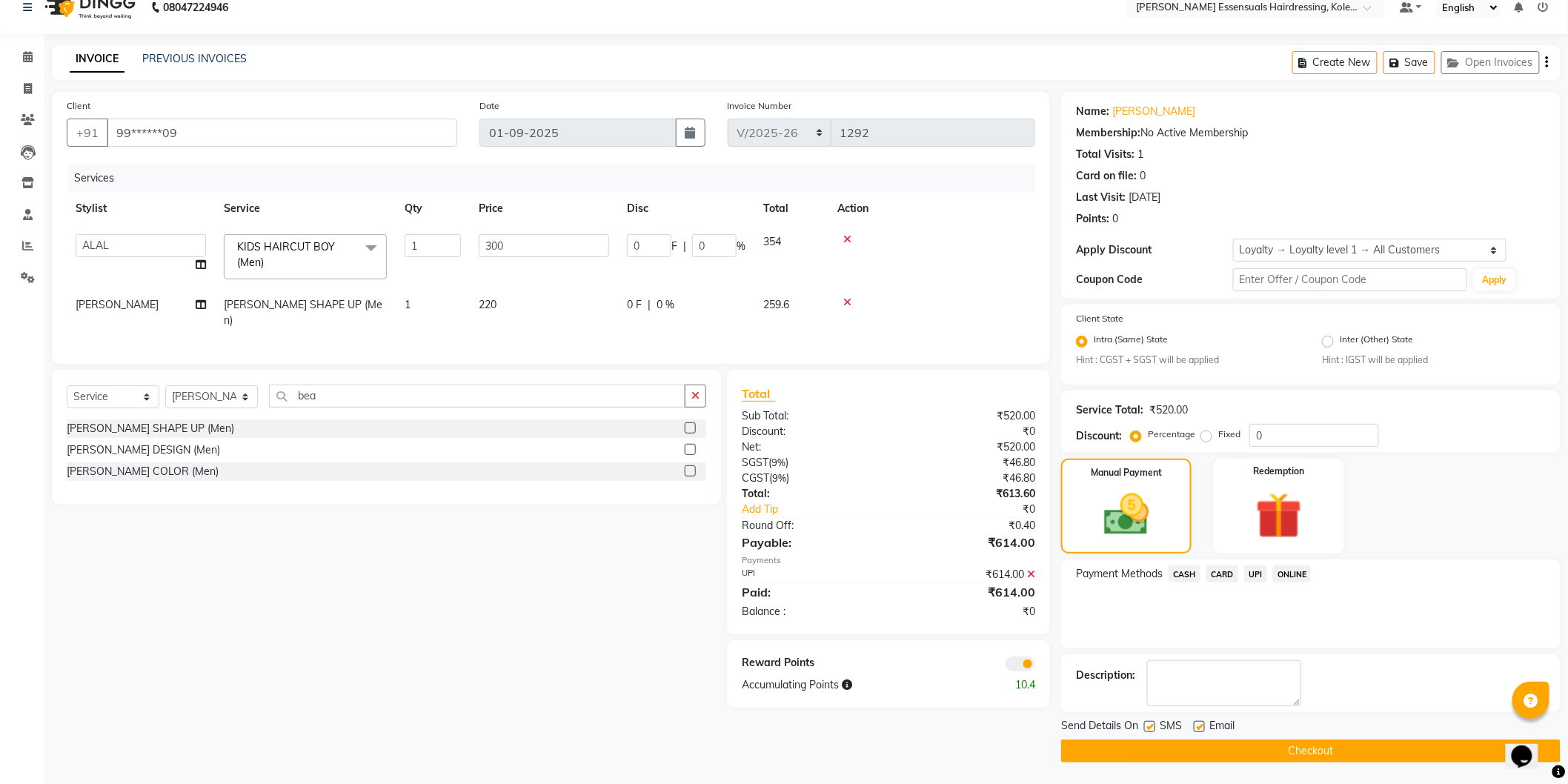
click at [1322, 757] on button "Checkout" at bounding box center [1311, 751] width 500 height 23
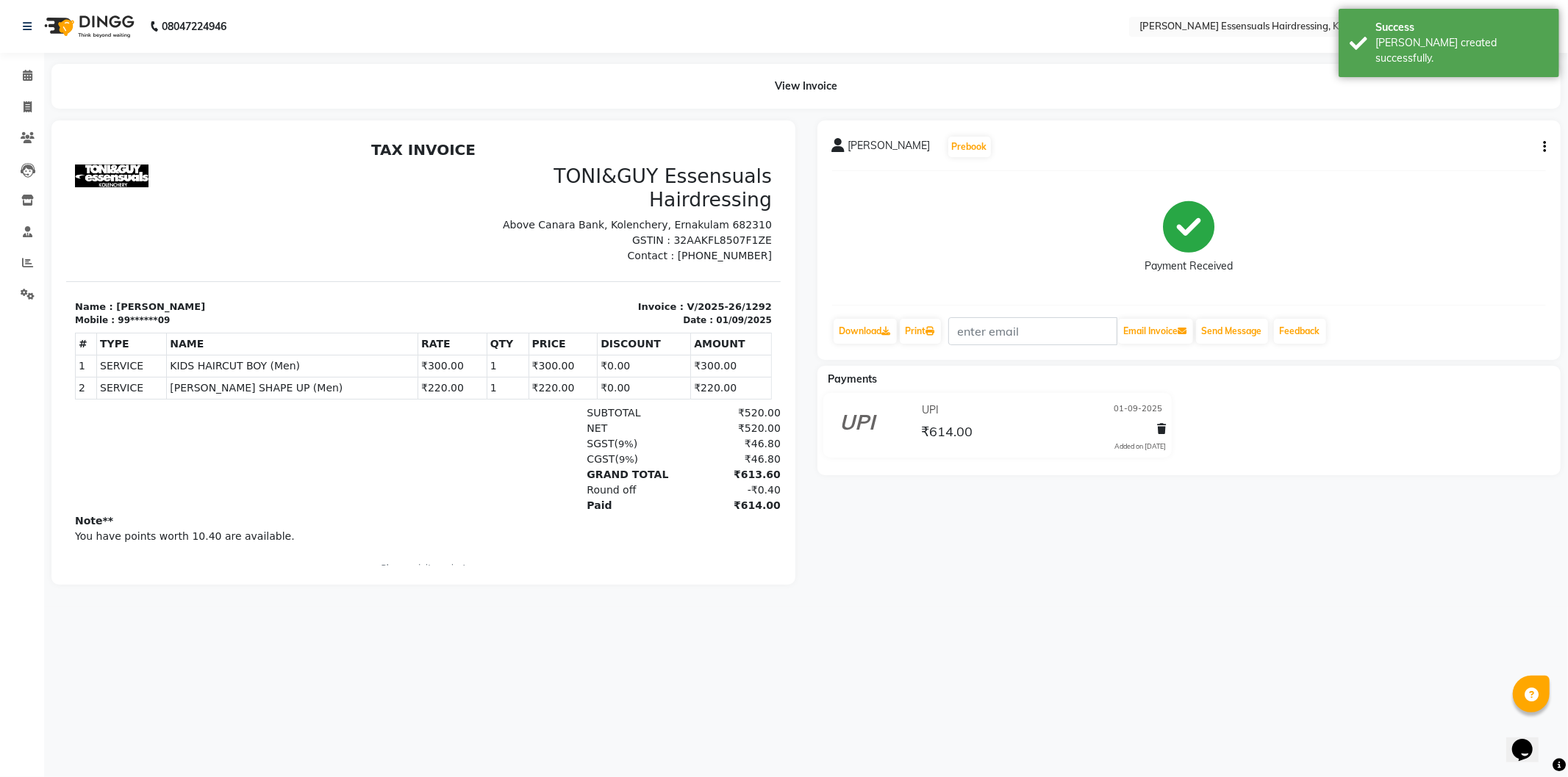
click at [21, 63] on li "Calendar" at bounding box center [22, 76] width 44 height 32
click at [21, 80] on span at bounding box center [27, 76] width 25 height 17
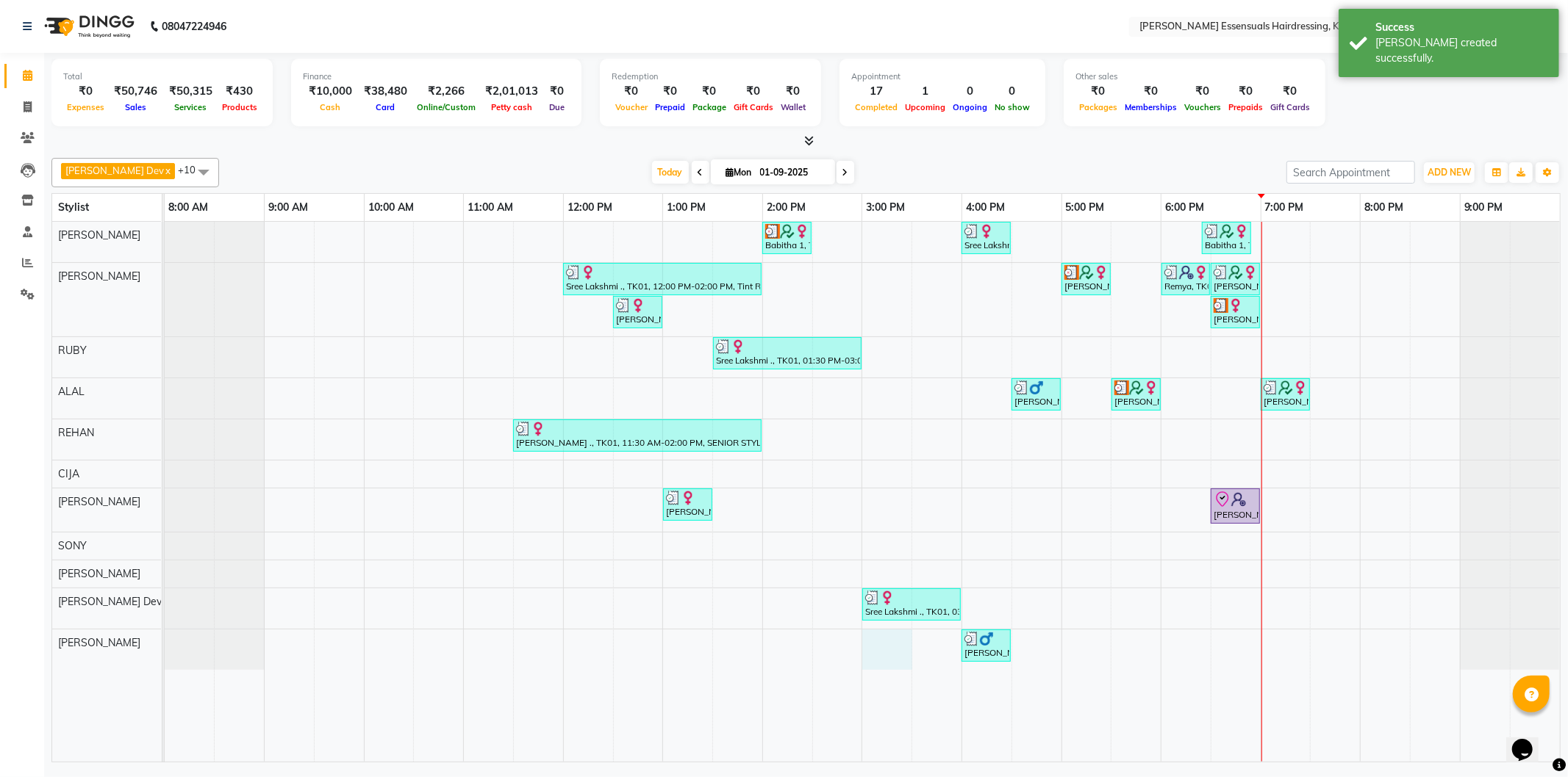
click at [885, 650] on div "Babitha 1, TK02, 02:00 PM-02:30 PM, WOMENS [MEDICAL_DATA] BELOW SHOULDER (WOMEN…" at bounding box center [862, 491] width 1395 height 540
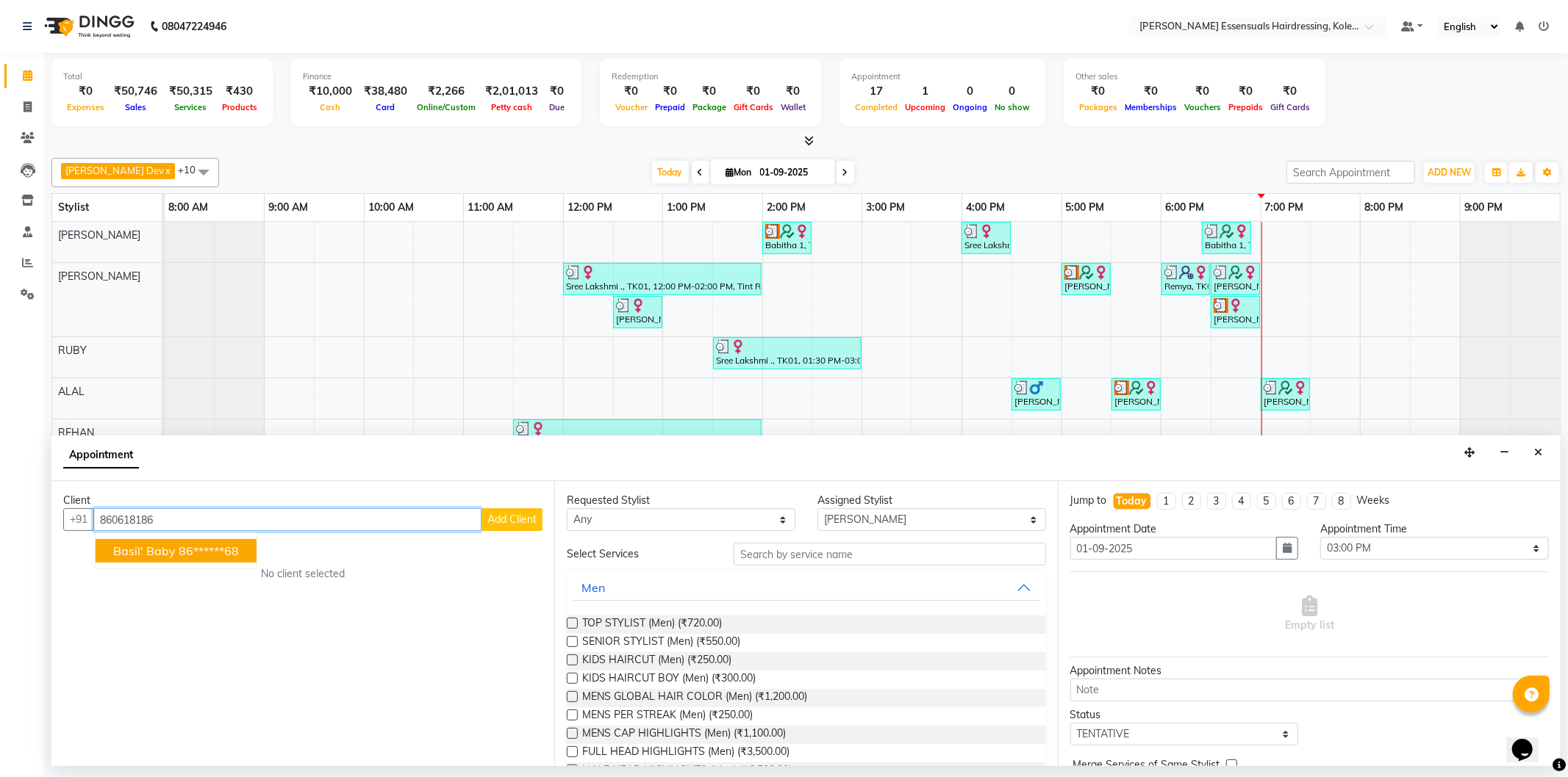
click at [192, 558] on button "Basil' Baby [DEMOGRAPHIC_DATA]******68" at bounding box center [176, 551] width 161 height 23
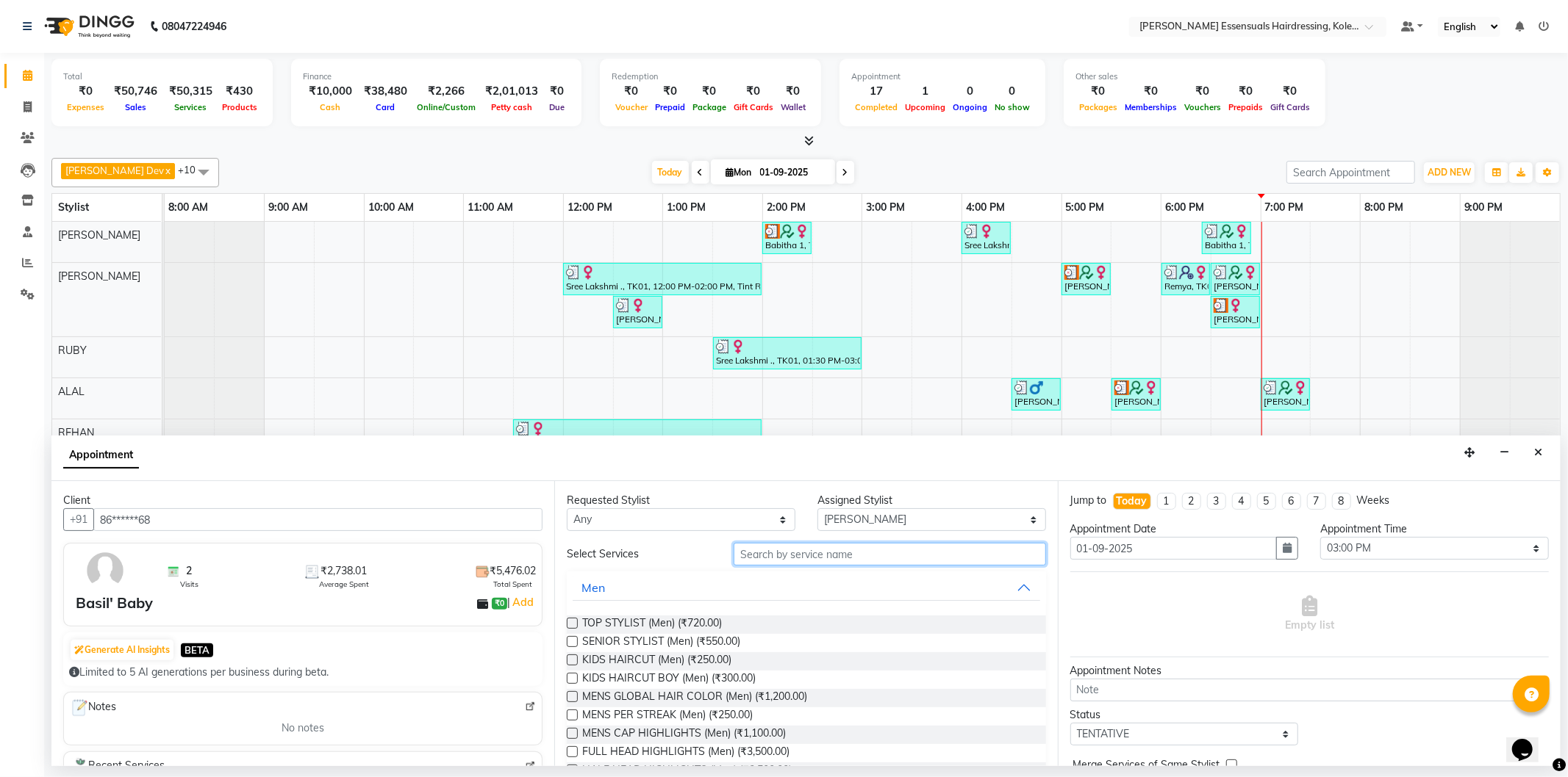
click at [824, 558] on input "text" at bounding box center [889, 554] width 312 height 23
drag, startPoint x: 574, startPoint y: 642, endPoint x: 621, endPoint y: 627, distance: 49.3
click at [575, 642] on label at bounding box center [572, 642] width 11 height 11
click at [575, 642] on input "checkbox" at bounding box center [571, 643] width 9 height 9
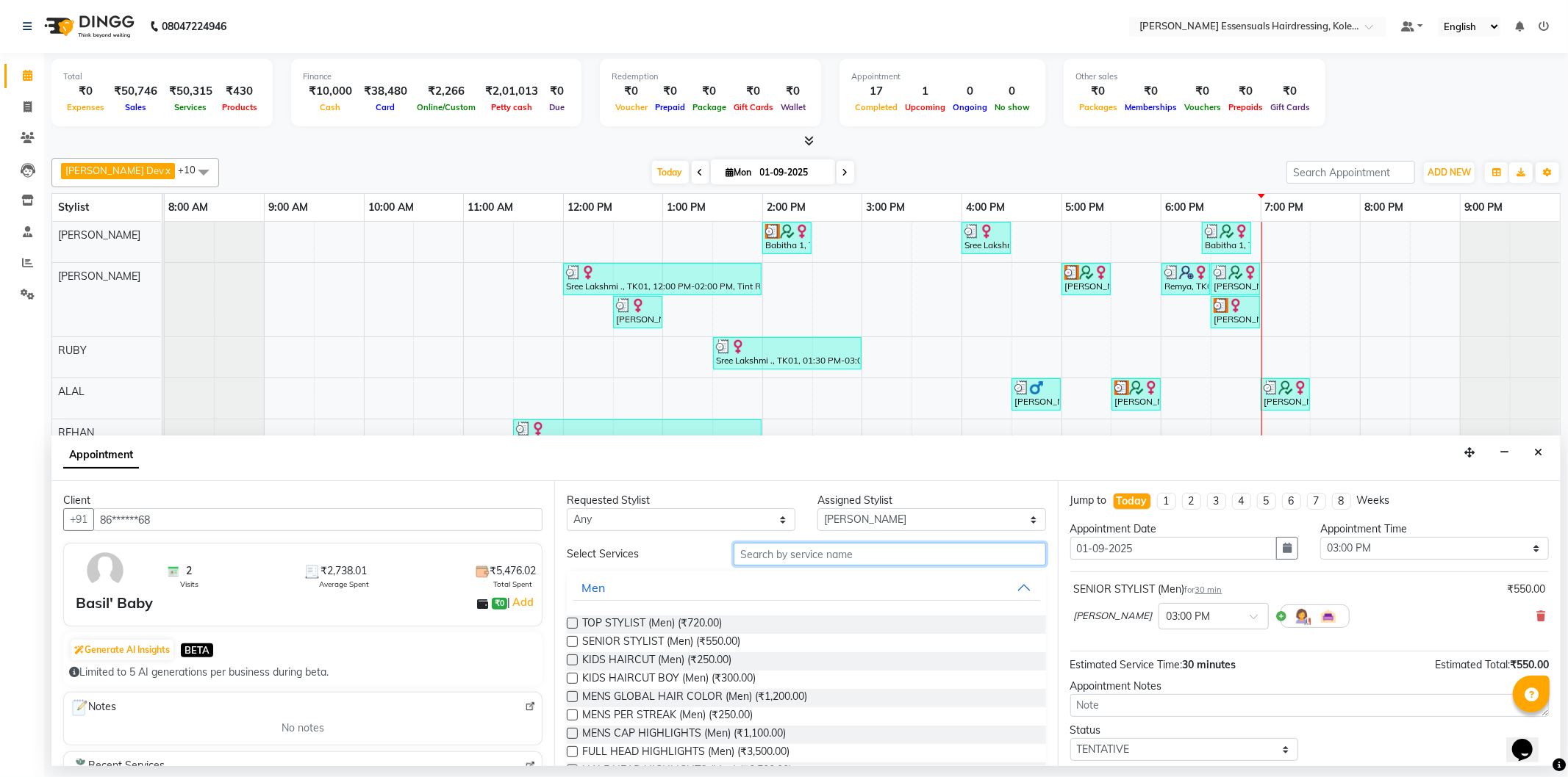
click at [779, 549] on input "text" at bounding box center [889, 554] width 312 height 23
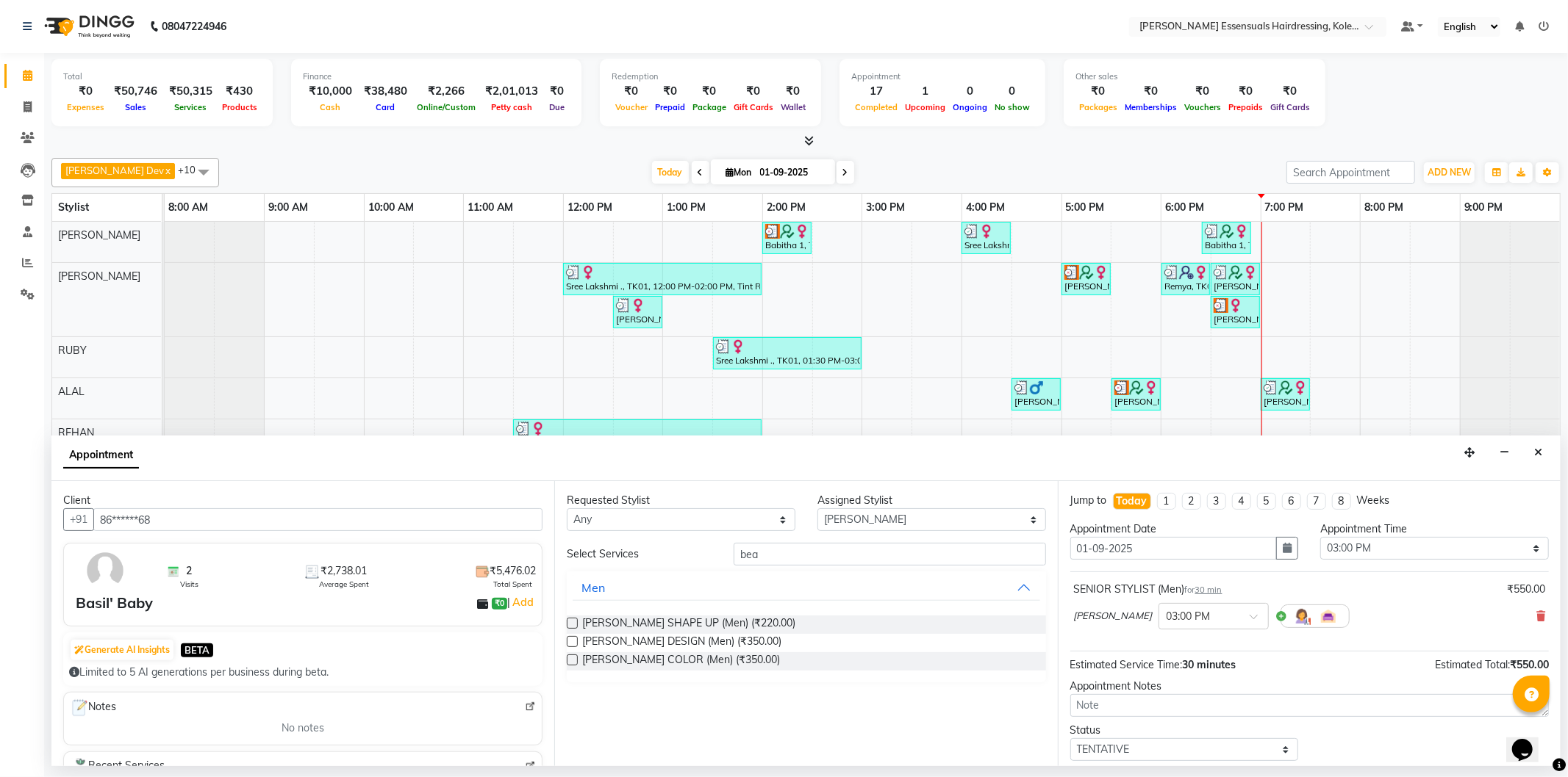
click at [574, 625] on label at bounding box center [572, 623] width 11 height 11
click at [574, 625] on input "checkbox" at bounding box center [571, 625] width 9 height 9
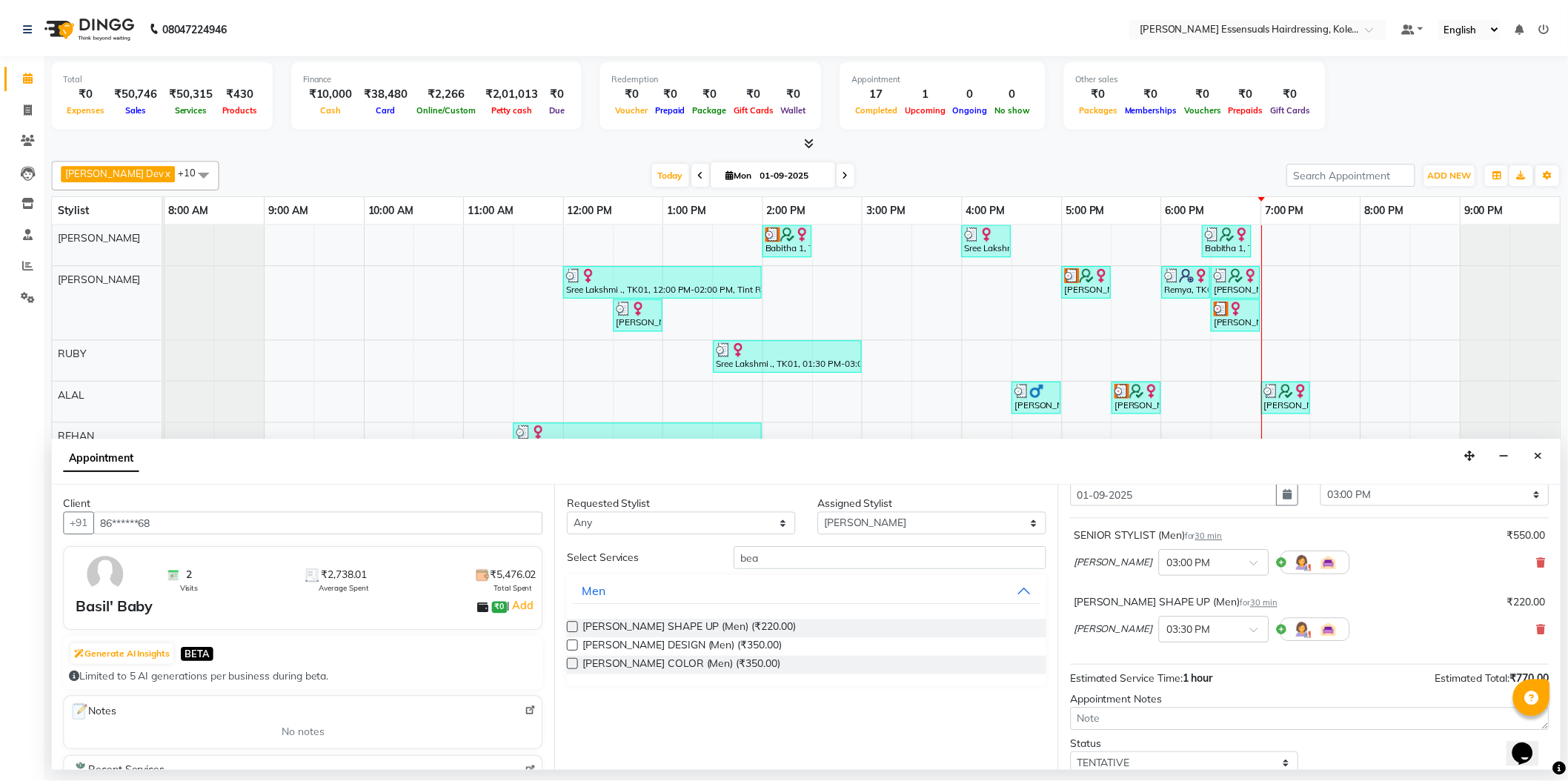
scroll to position [155, 0]
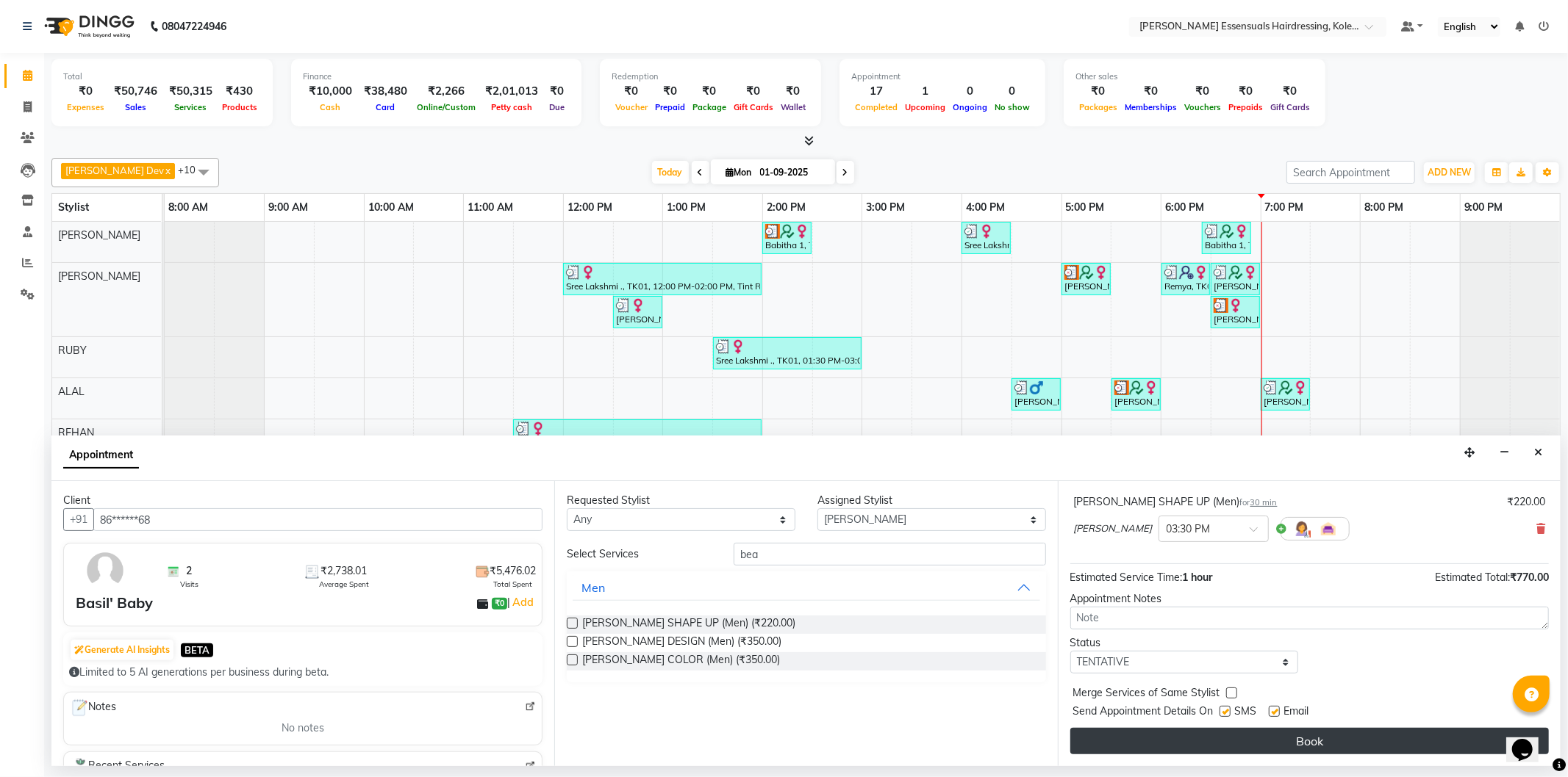
click at [1320, 731] on button "Book" at bounding box center [1310, 741] width 479 height 26
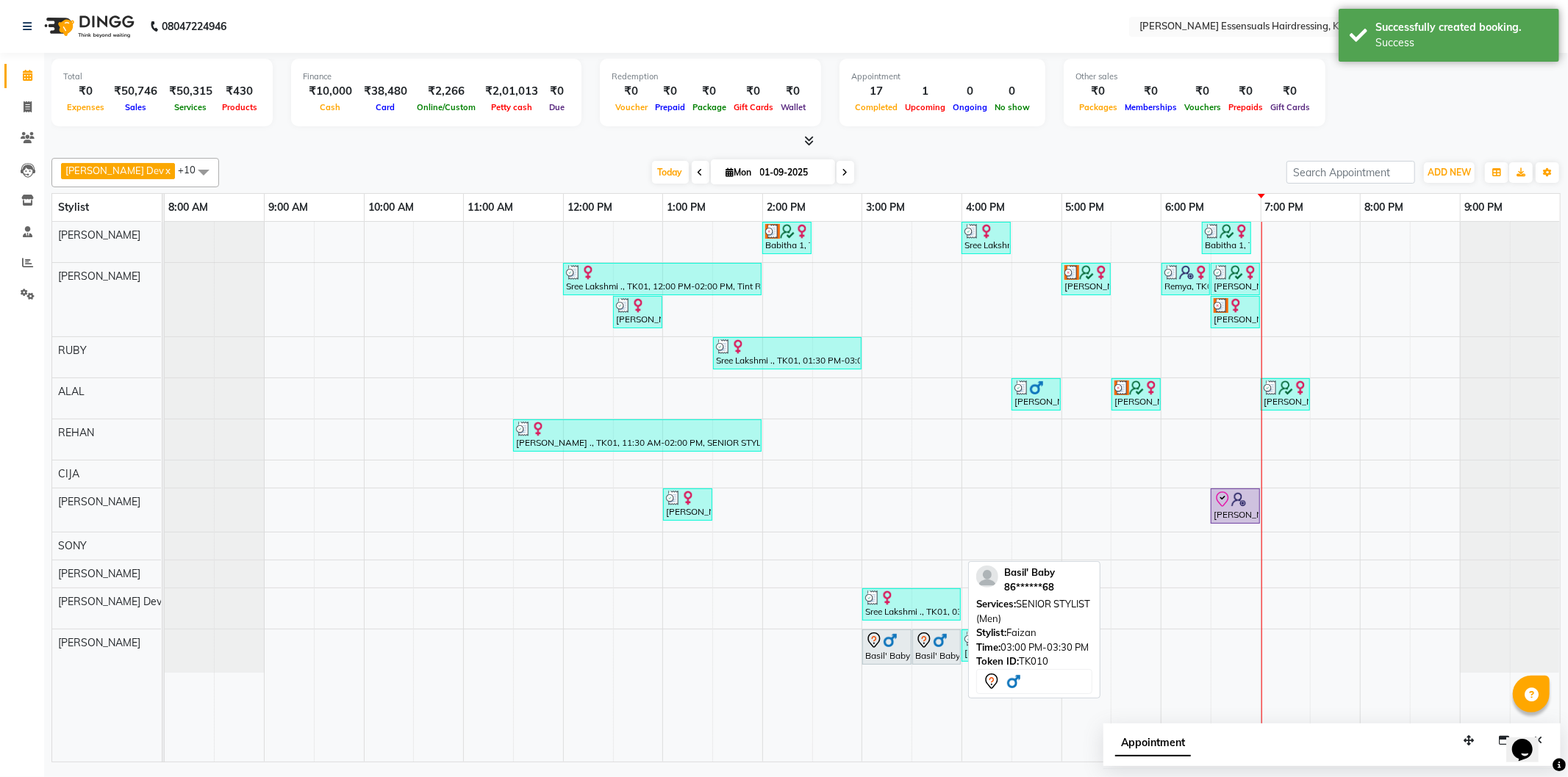
click at [893, 633] on img at bounding box center [890, 641] width 15 height 15
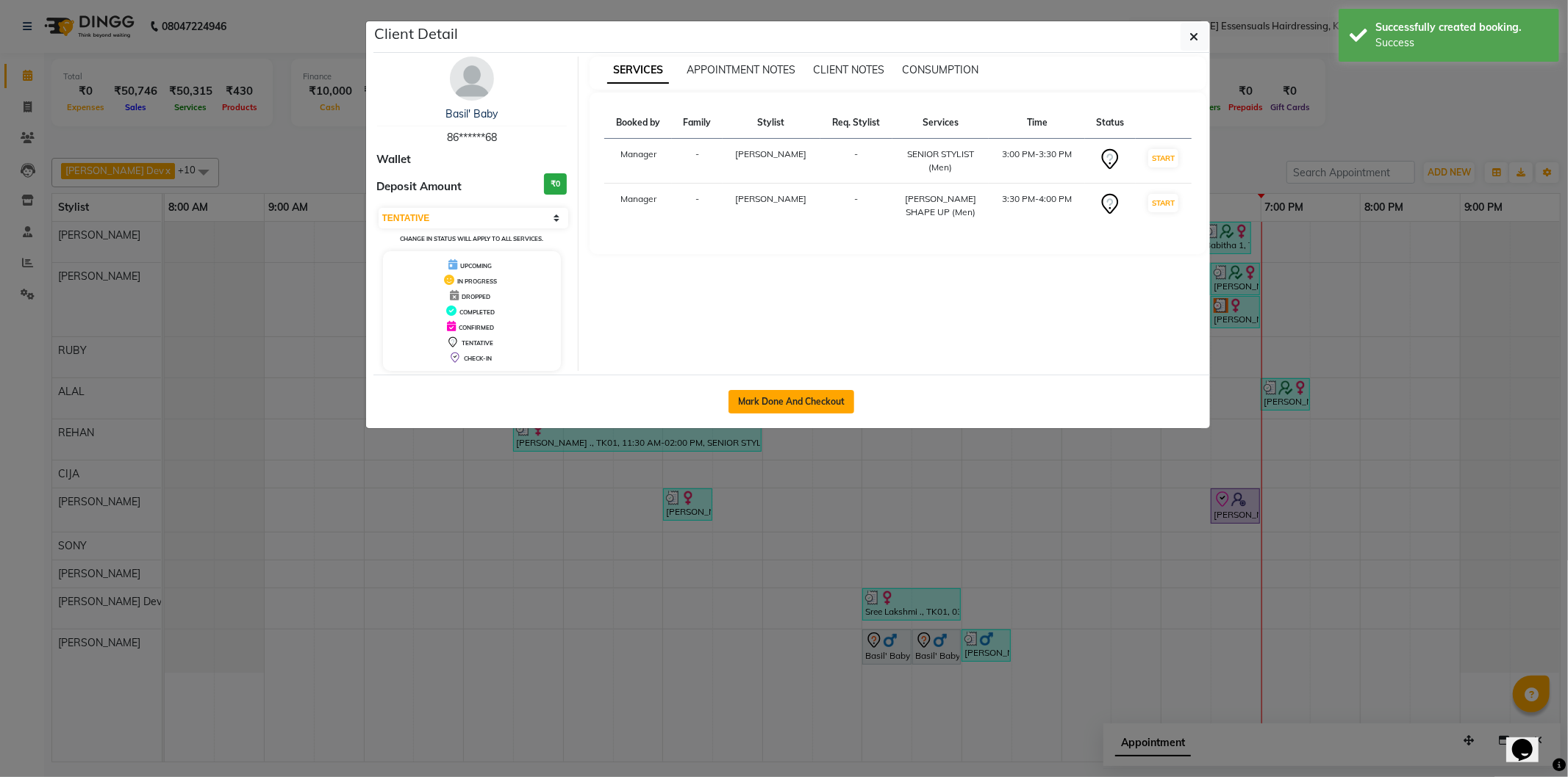
click at [840, 399] on button "Mark Done And Checkout" at bounding box center [792, 402] width 126 height 23
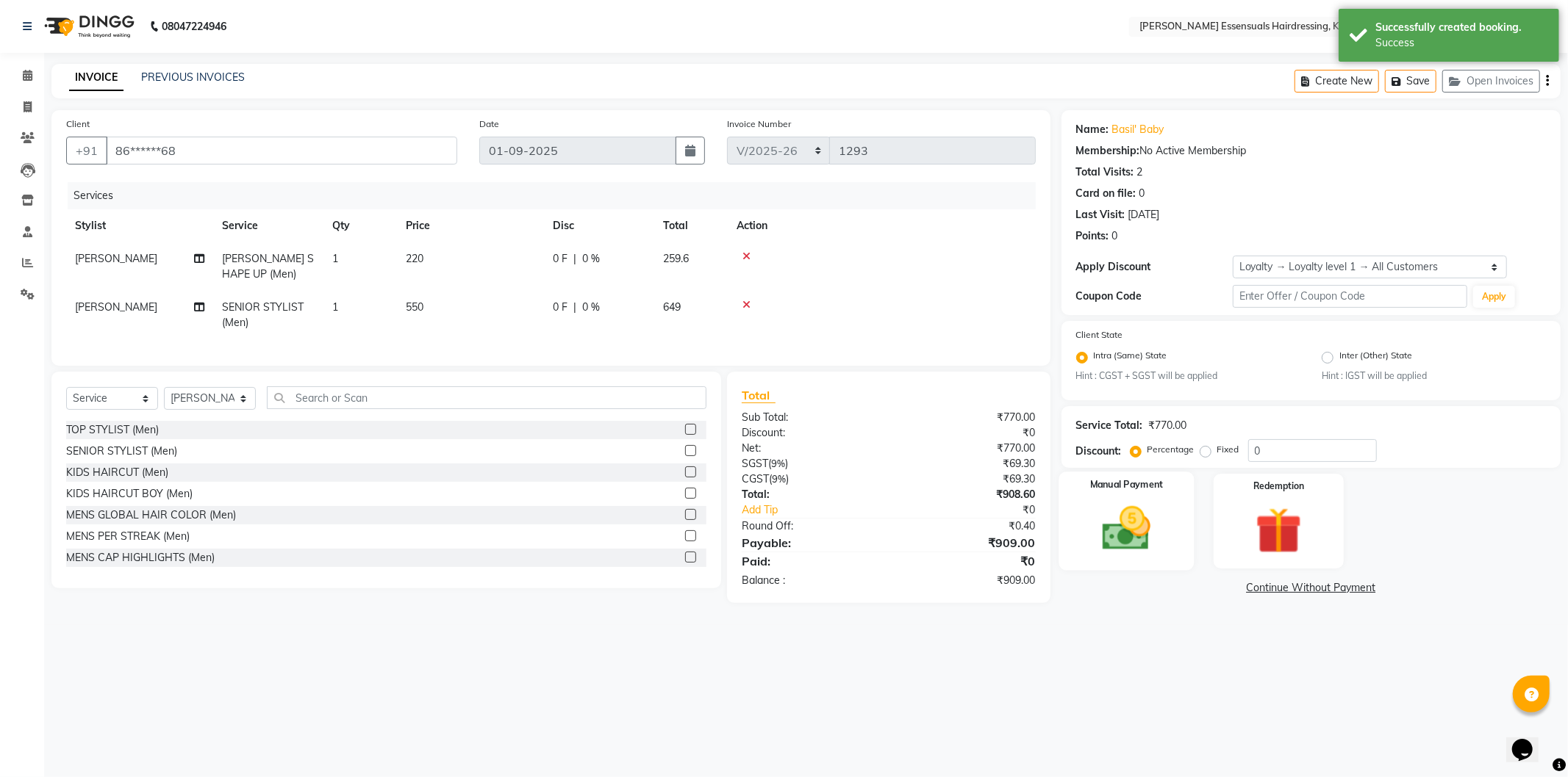
click at [1149, 541] on img at bounding box center [1127, 528] width 79 height 55
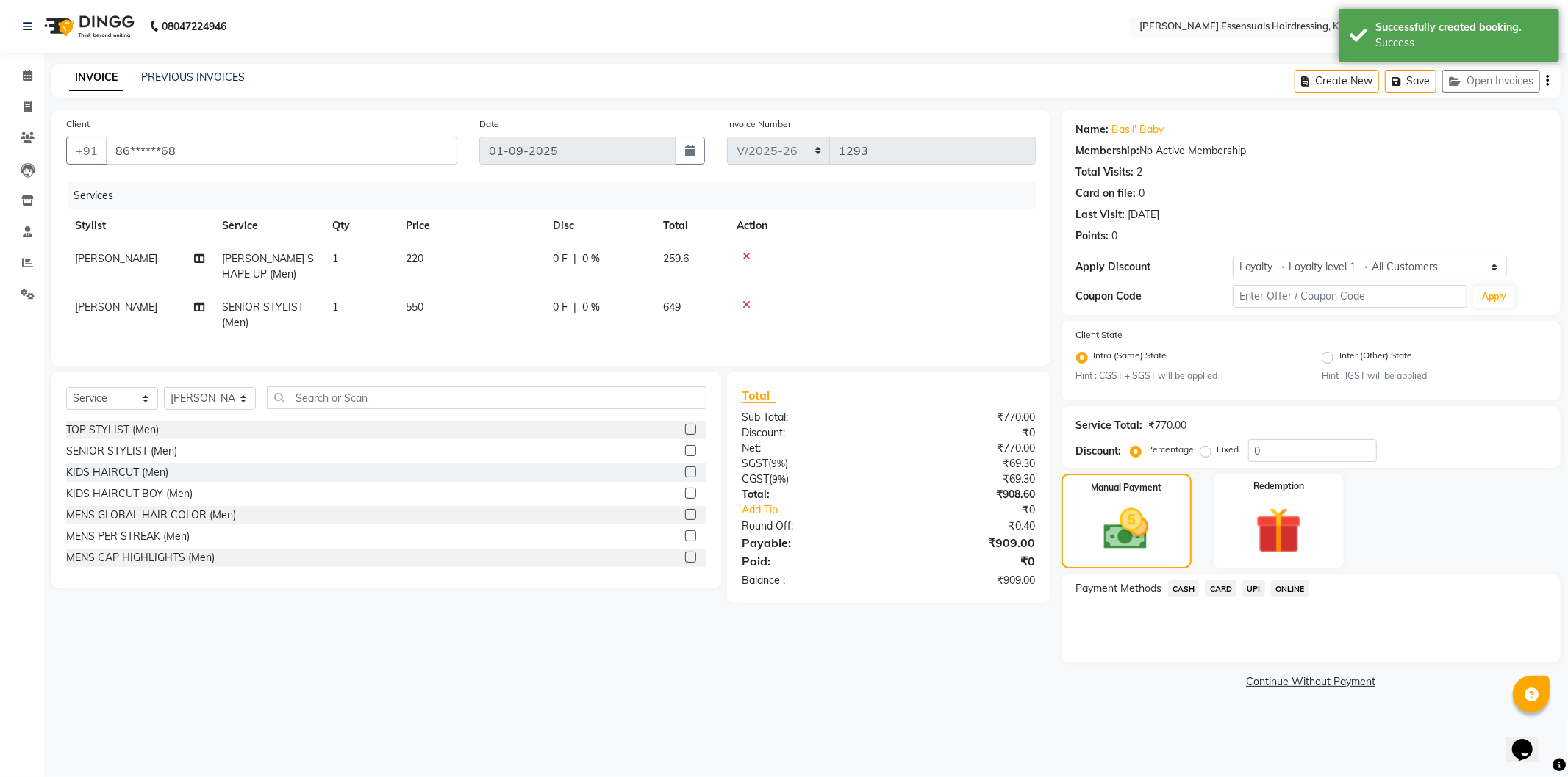
click at [1253, 593] on span "UPI" at bounding box center [1253, 588] width 23 height 17
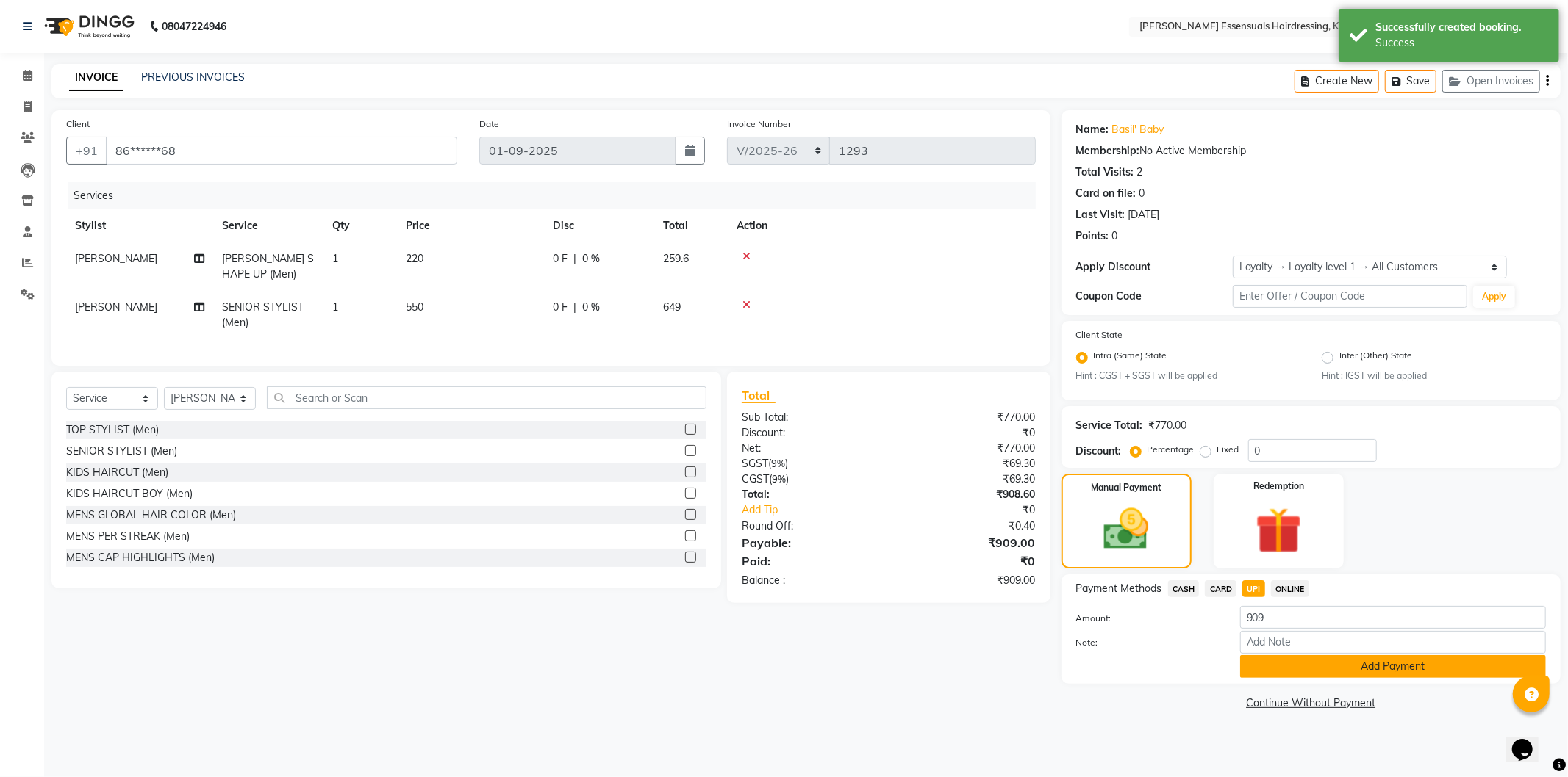
click at [1284, 659] on button "Add Payment" at bounding box center [1392, 666] width 306 height 23
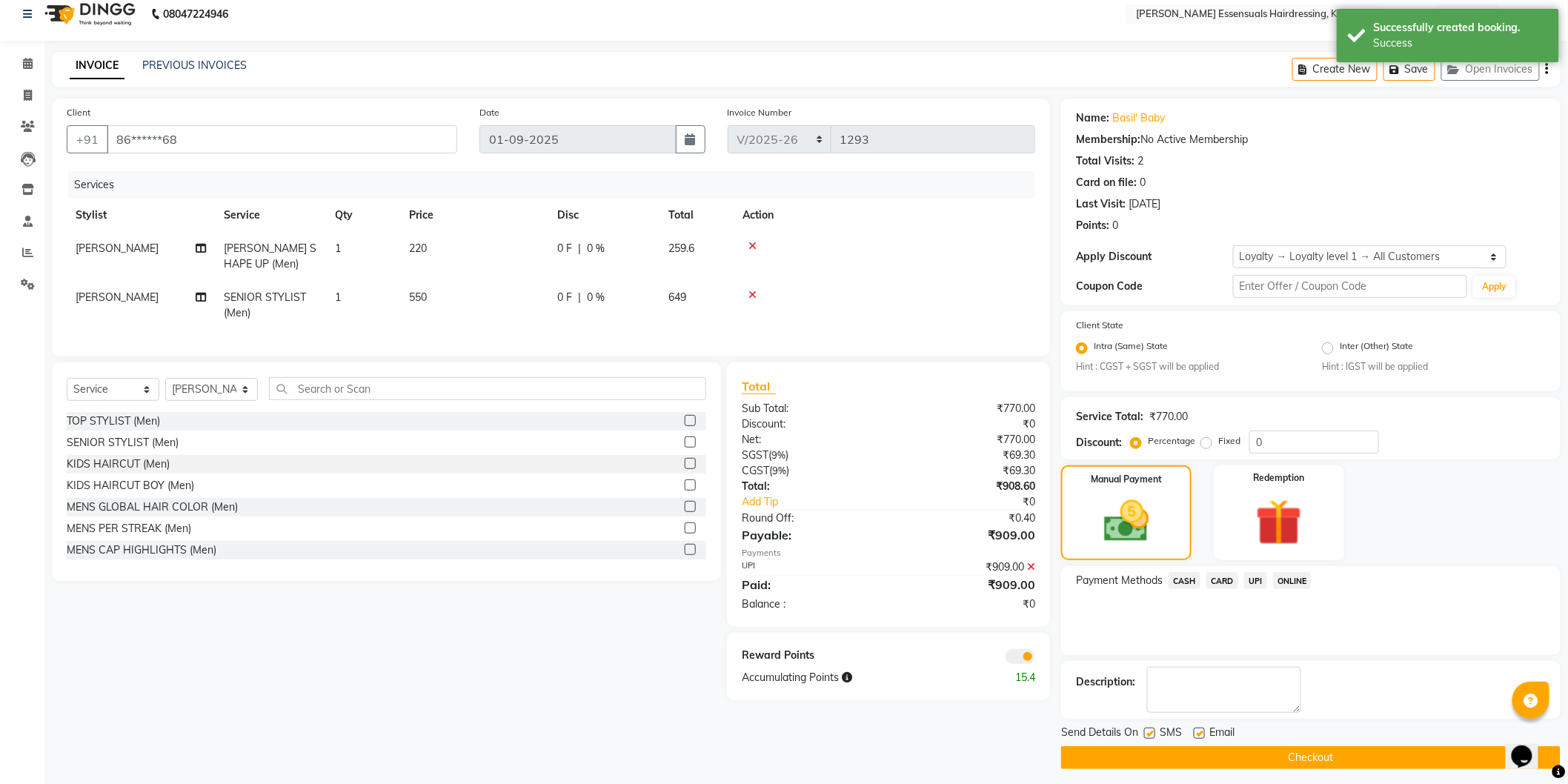
scroll to position [19, 0]
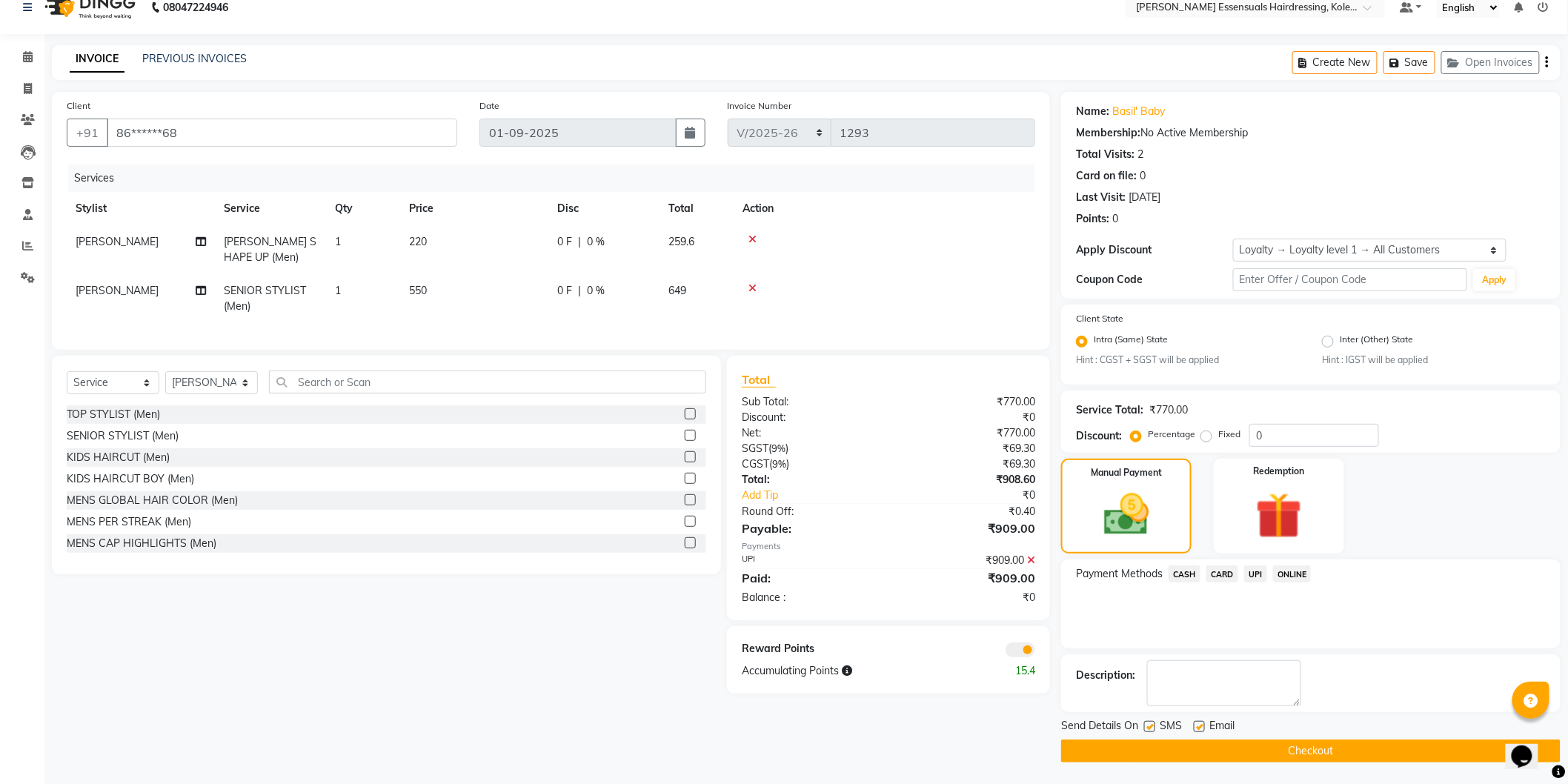
click at [1311, 736] on div "Send Details On SMS Email" at bounding box center [1311, 727] width 500 height 19
click at [1313, 745] on button "Checkout" at bounding box center [1311, 751] width 500 height 23
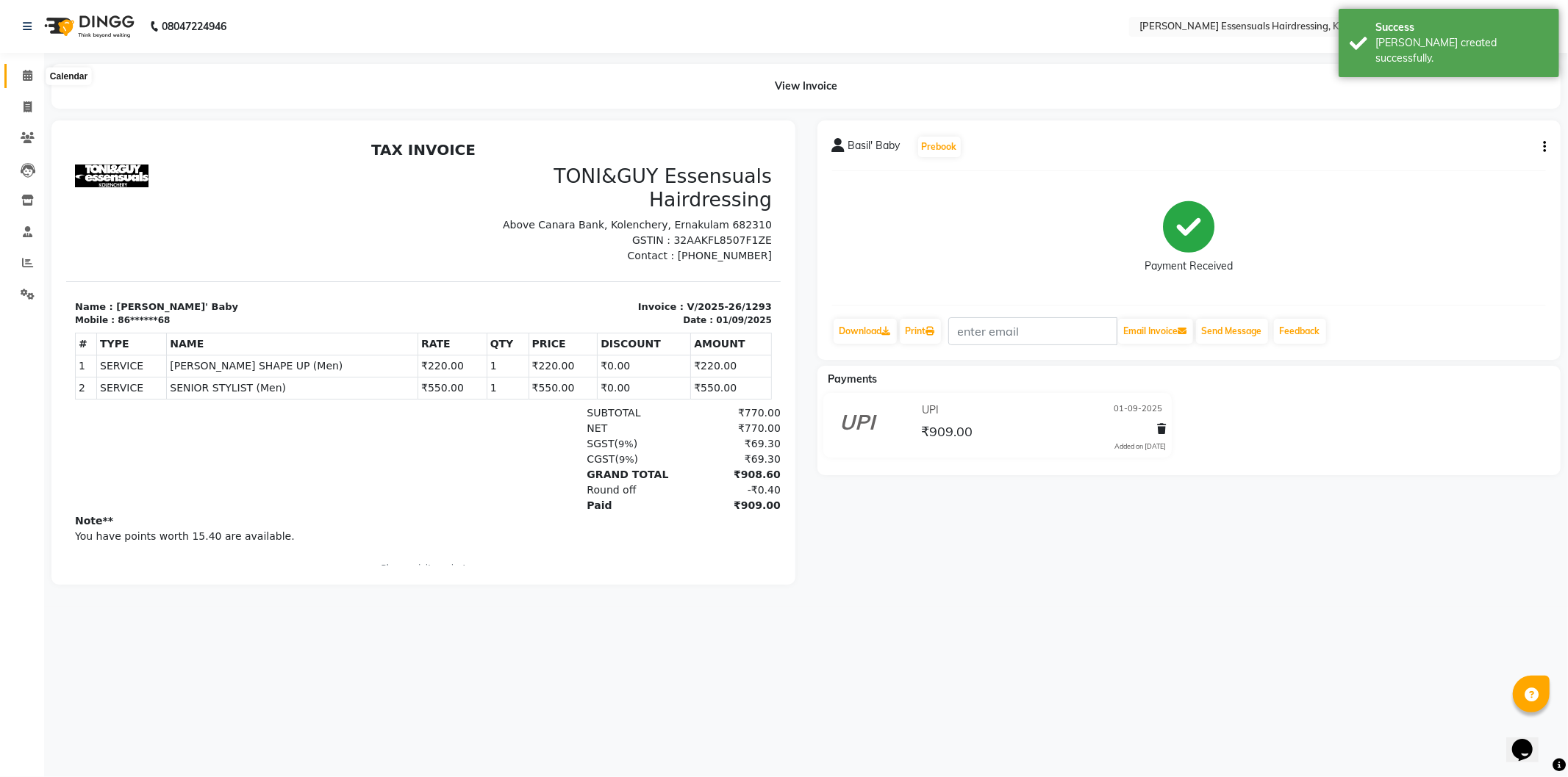
click at [21, 76] on span at bounding box center [27, 76] width 25 height 17
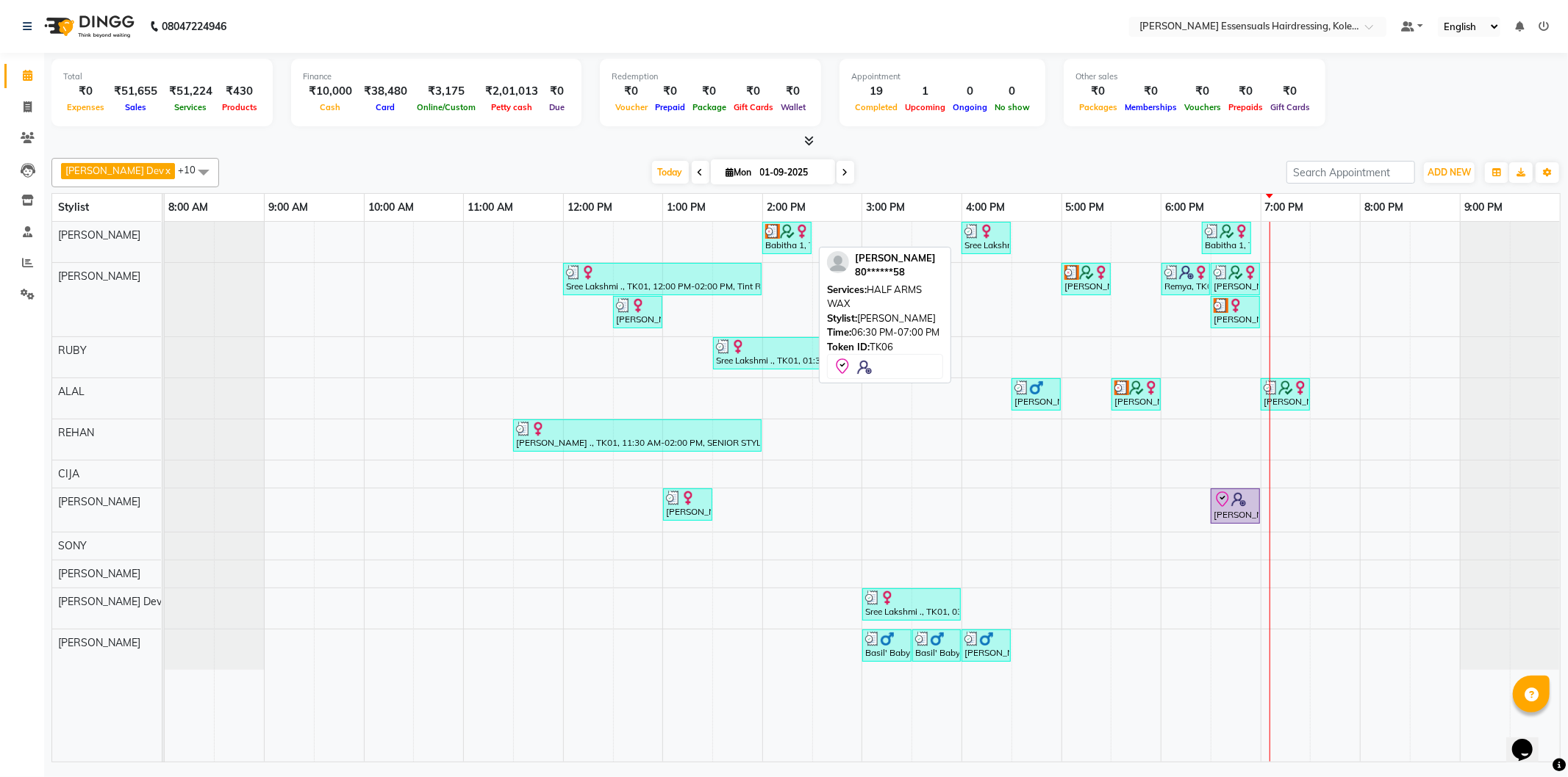
click at [1233, 506] on img at bounding box center [1238, 499] width 15 height 15
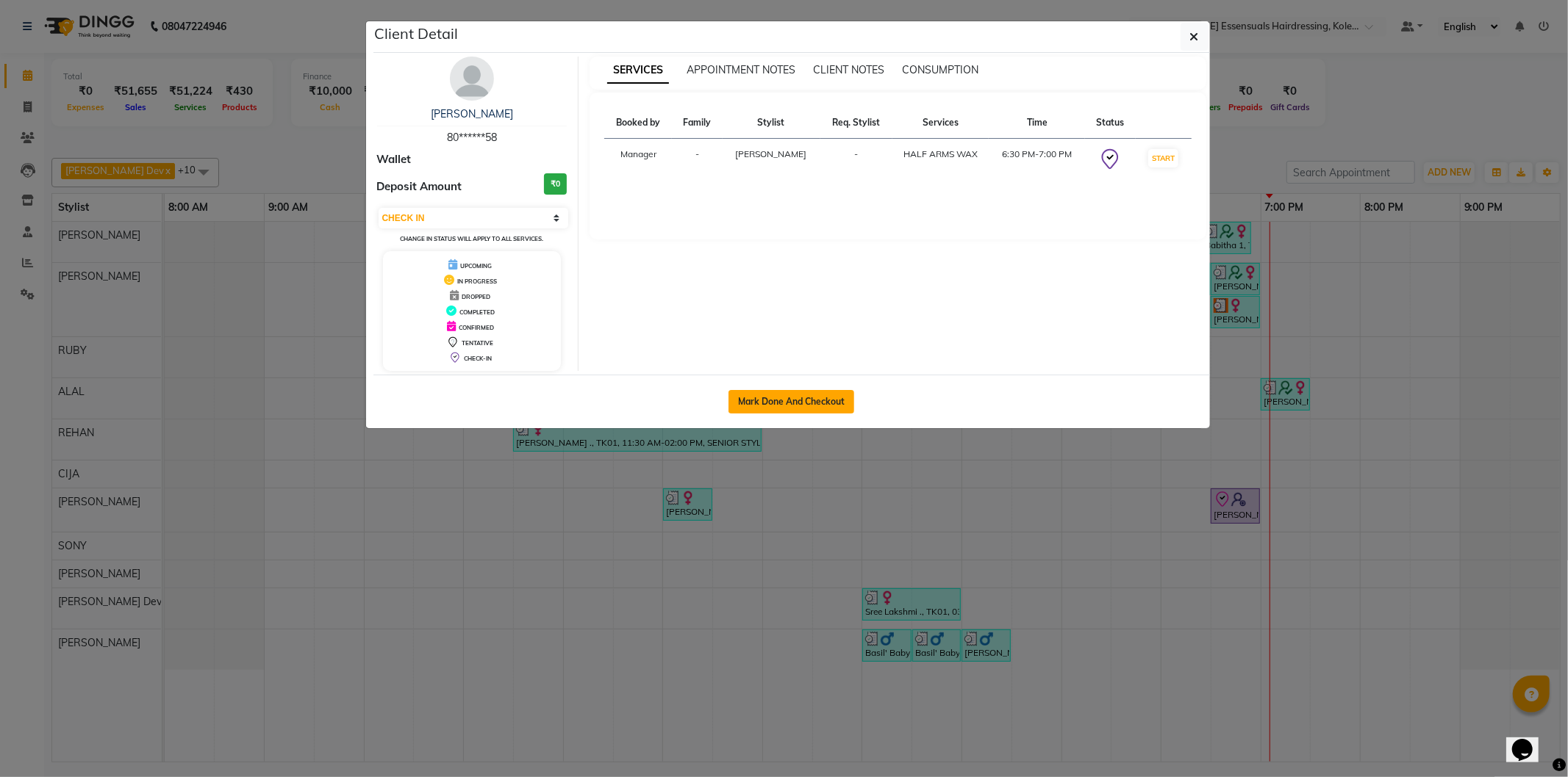
click at [804, 393] on button "Mark Done And Checkout" at bounding box center [792, 402] width 126 height 23
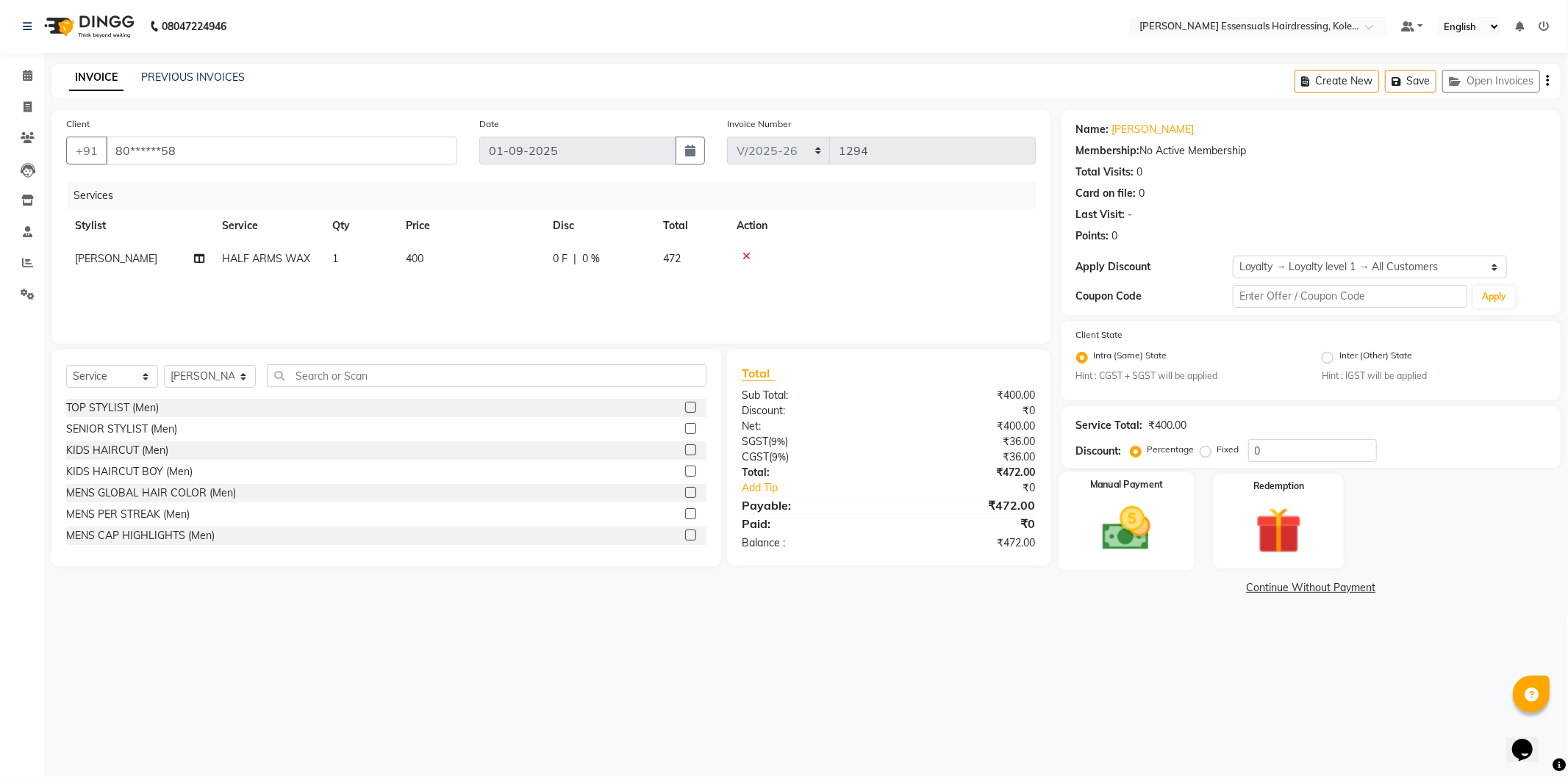
click at [1117, 526] on img at bounding box center [1127, 528] width 79 height 55
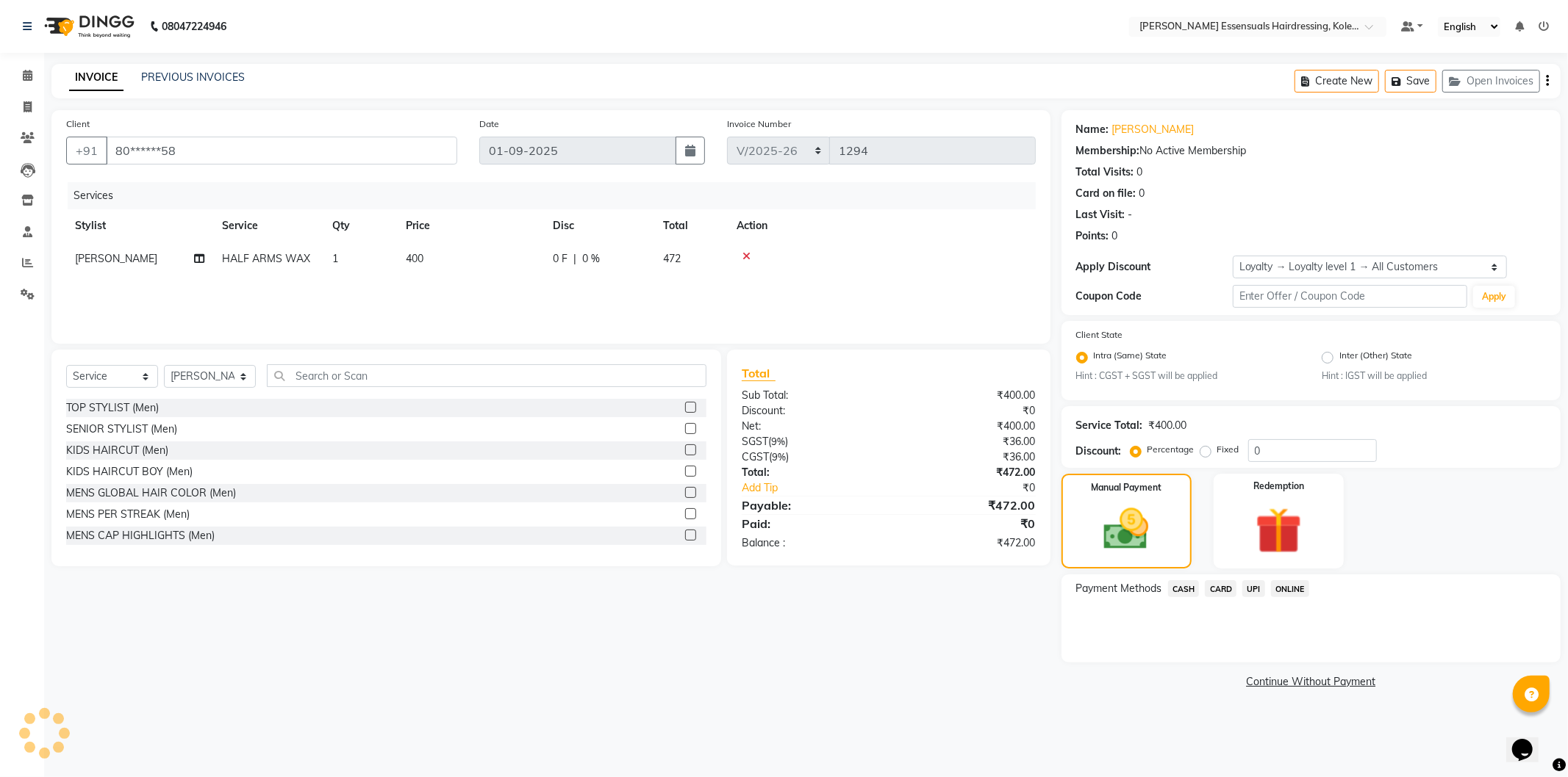
click at [1254, 587] on span "UPI" at bounding box center [1253, 588] width 23 height 17
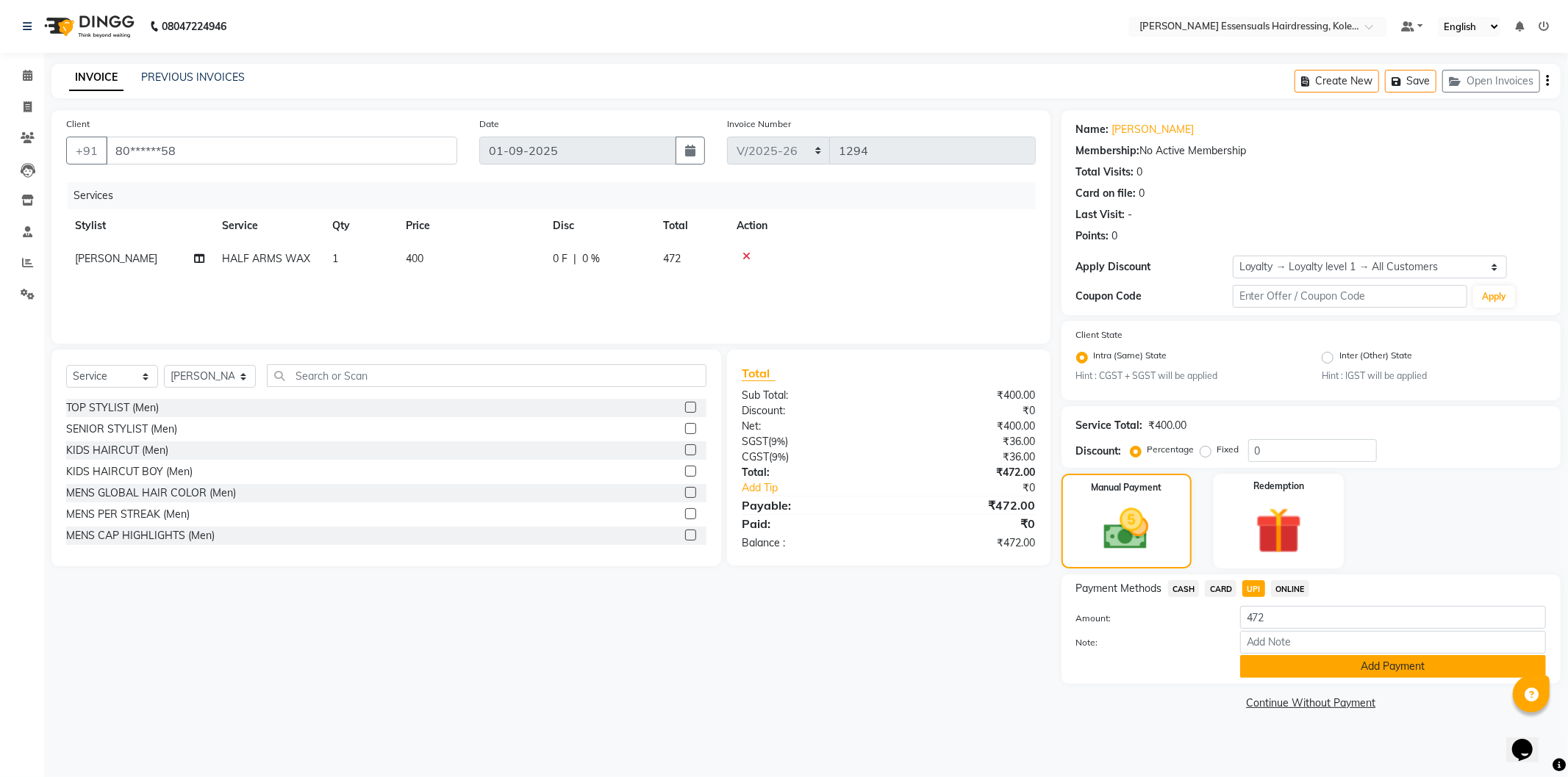
click at [1296, 671] on button "Add Payment" at bounding box center [1392, 666] width 306 height 23
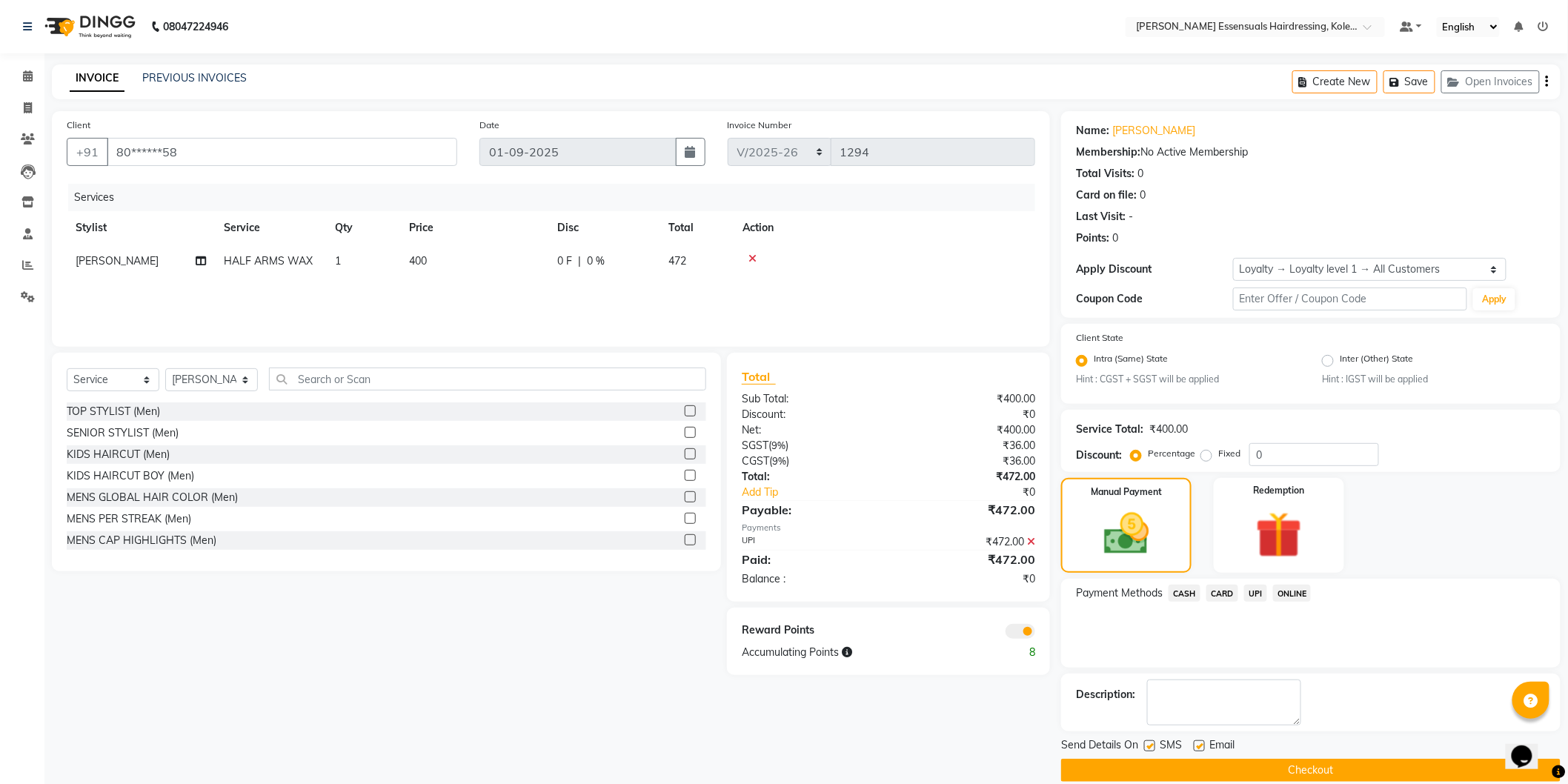
click at [1176, 765] on button "Checkout" at bounding box center [1311, 771] width 500 height 23
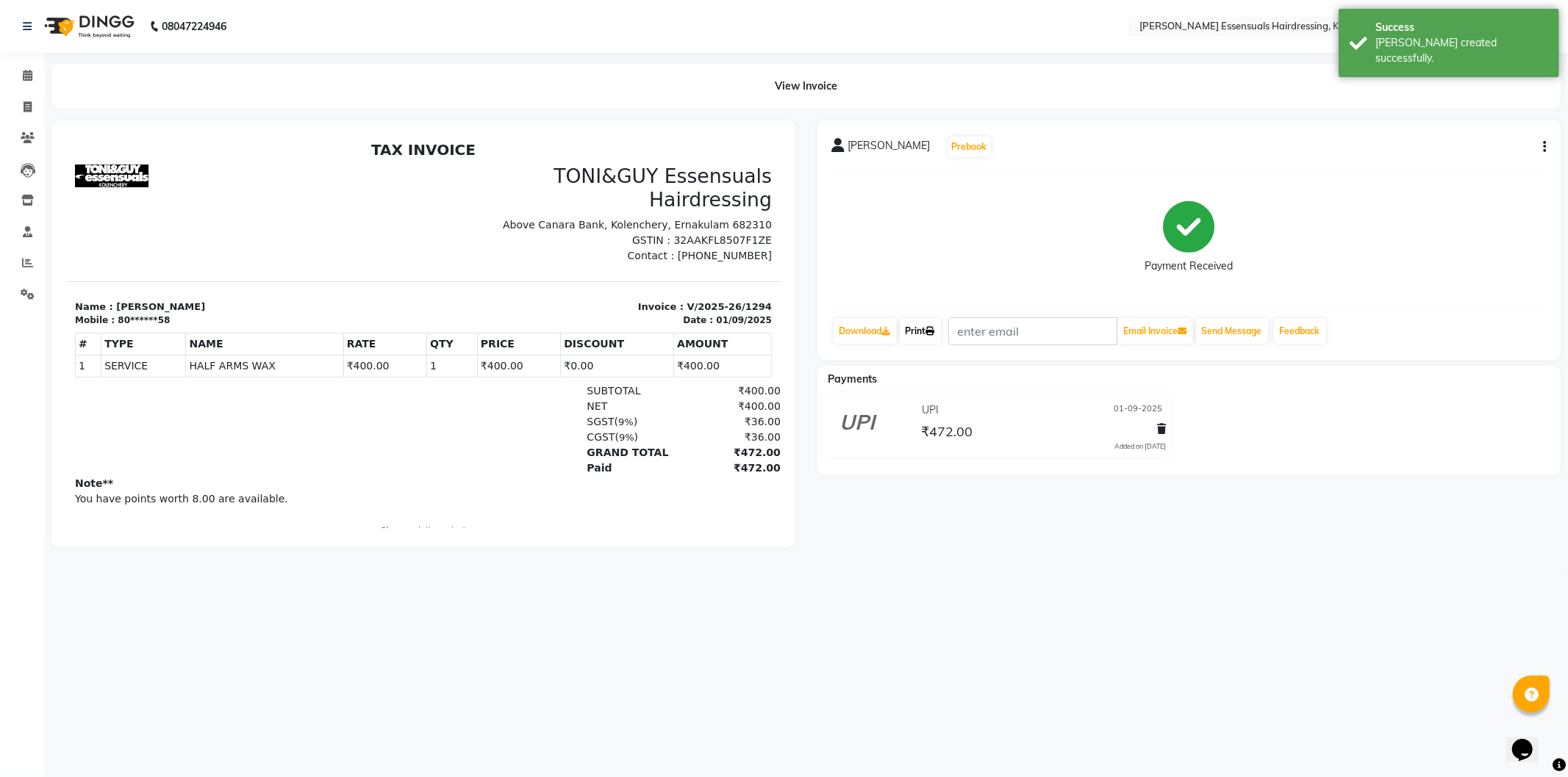
click at [930, 328] on icon at bounding box center [930, 330] width 8 height 8
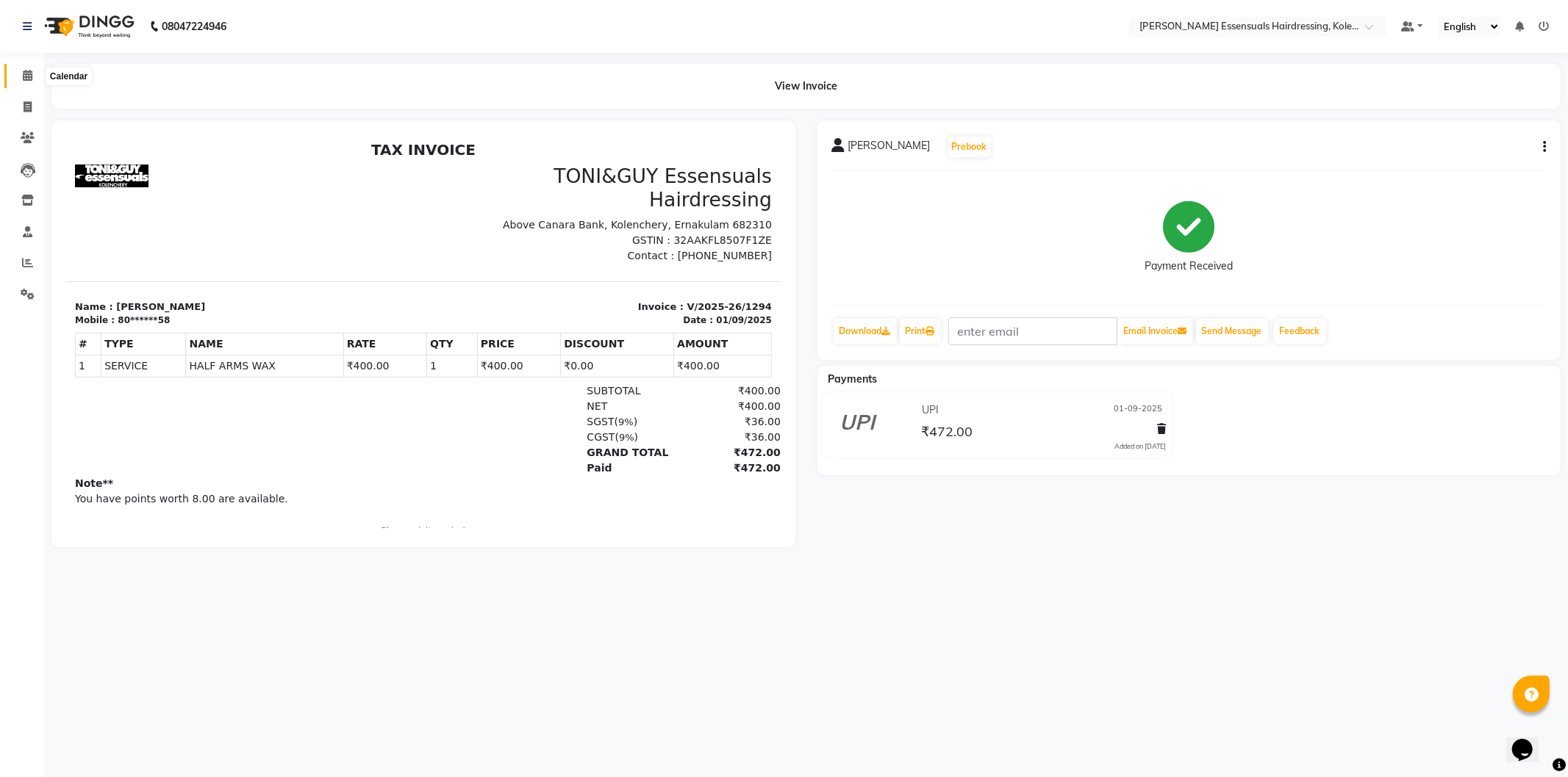
click at [24, 75] on icon at bounding box center [27, 75] width 9 height 11
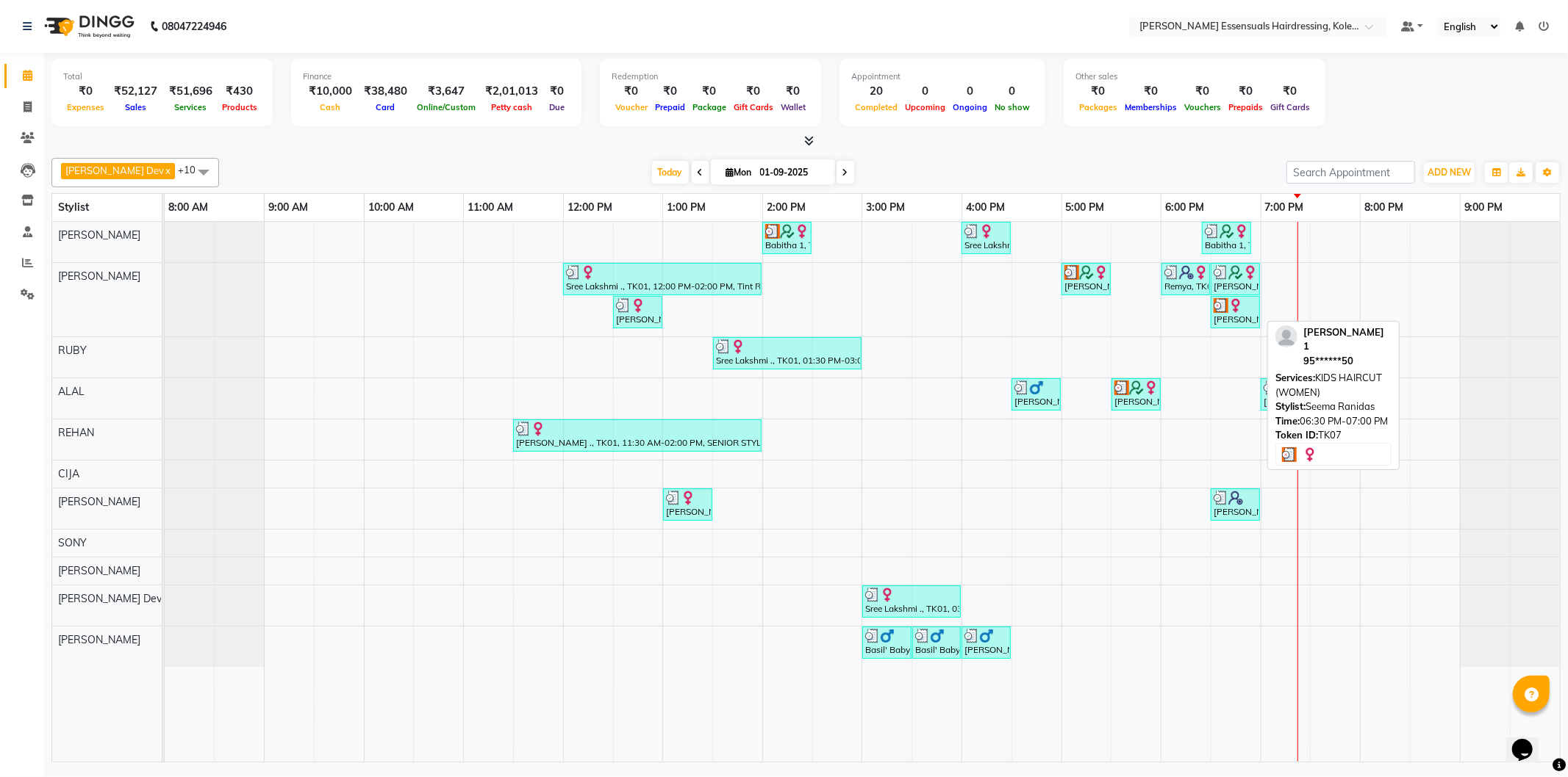
click at [1238, 312] on div "[PERSON_NAME] 1, TK07, 06:30 PM-07:00 PM, KIDS HAIRCUT (WOMEN)" at bounding box center [1235, 312] width 46 height 28
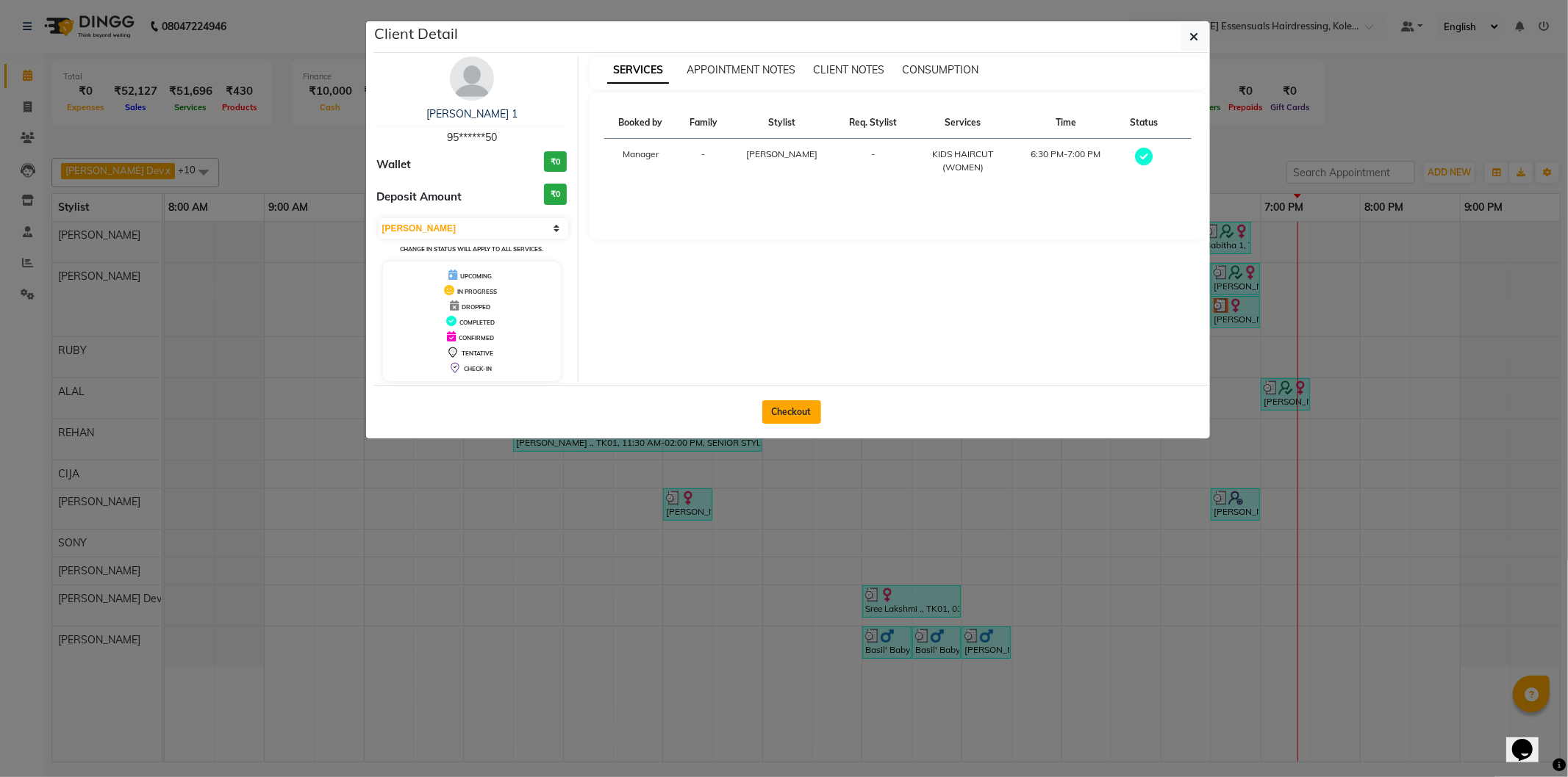
click at [777, 411] on button "Checkout" at bounding box center [792, 412] width 59 height 23
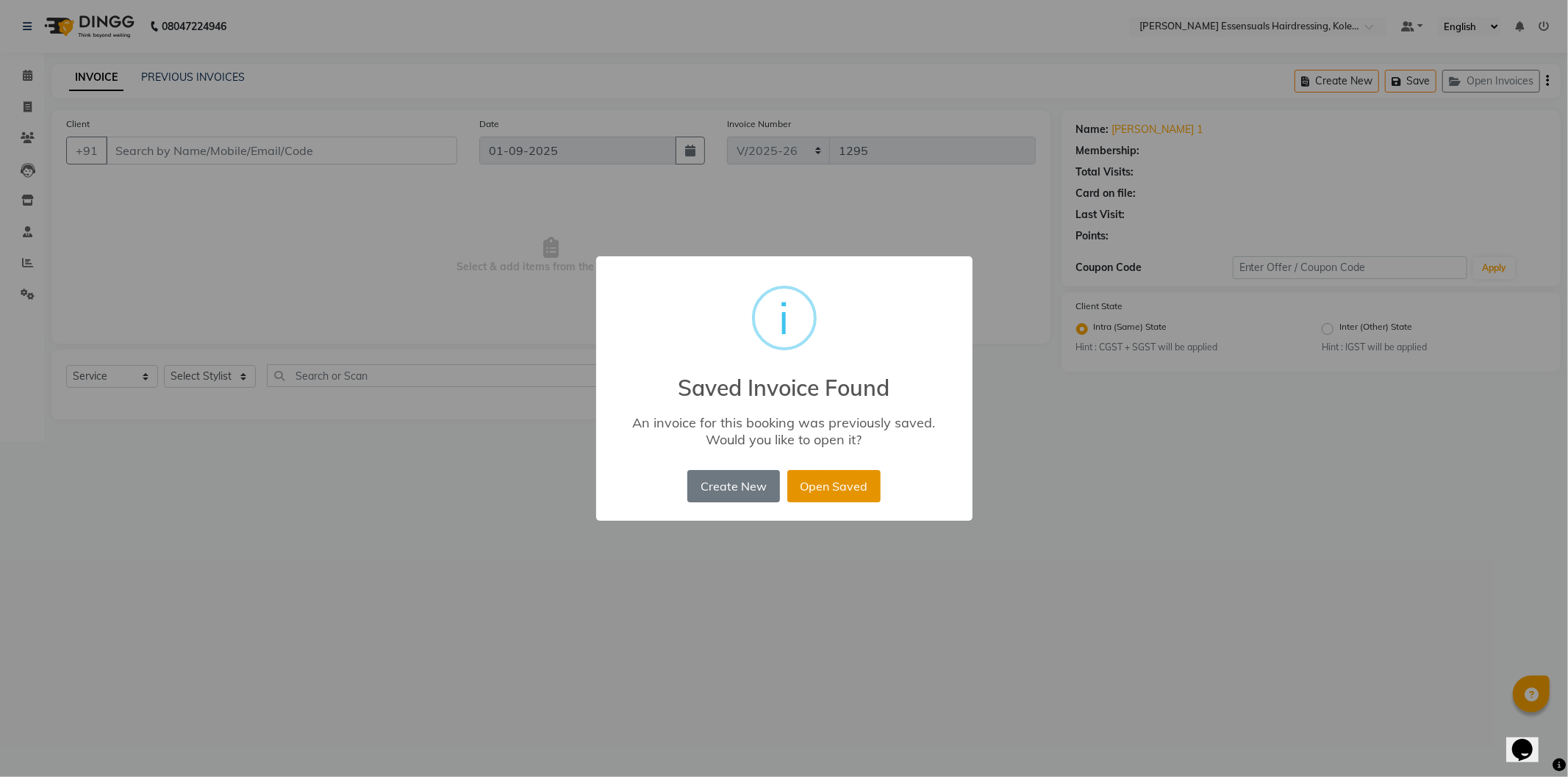
click at [866, 489] on button "Open Saved" at bounding box center [833, 486] width 93 height 32
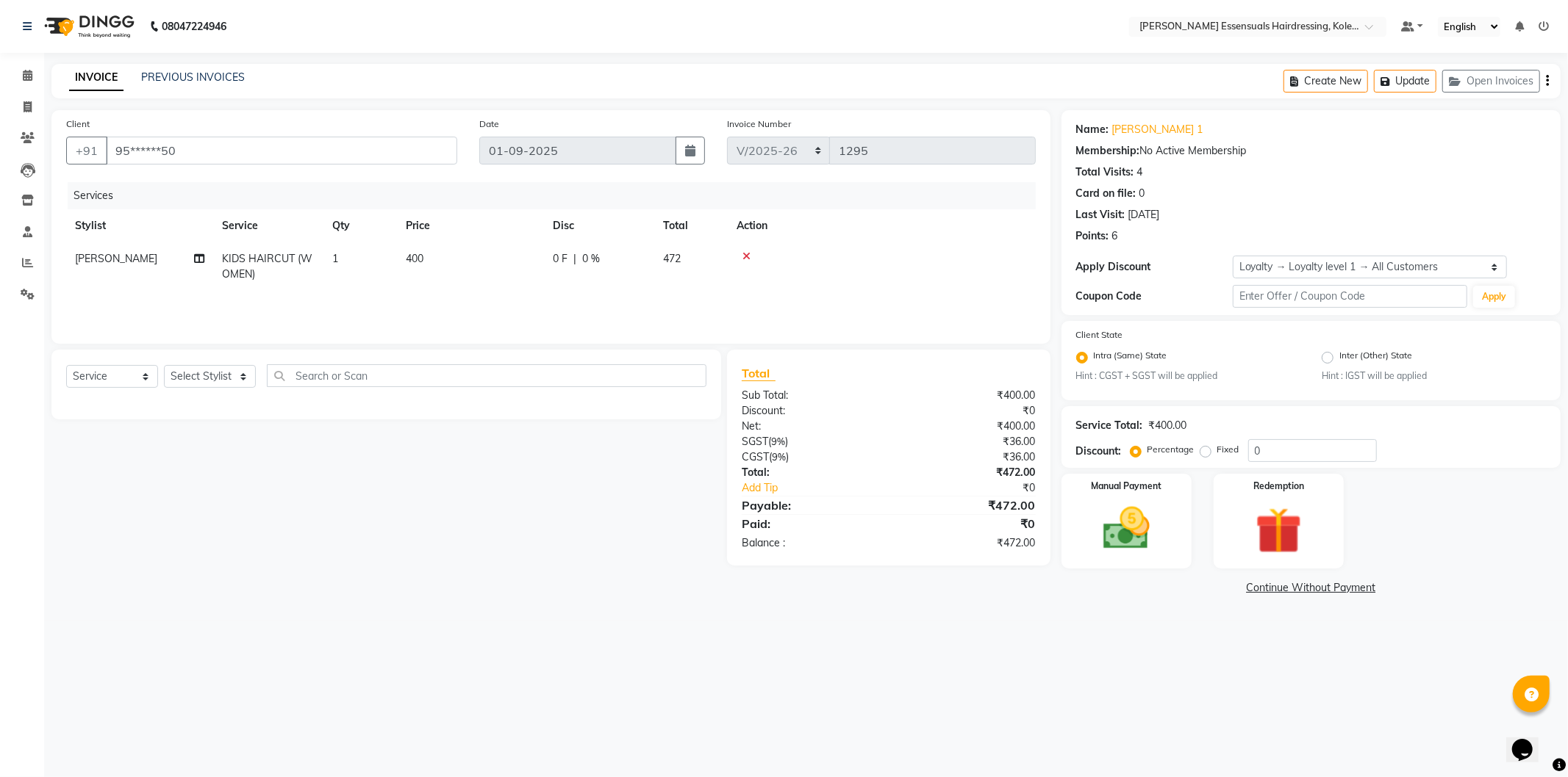
click at [427, 263] on td "400" at bounding box center [470, 267] width 147 height 49
click at [492, 263] on td "400" at bounding box center [470, 267] width 147 height 49
click at [492, 263] on input "400" at bounding box center [540, 263] width 130 height 23
click at [509, 310] on div "Services Stylist Service Qty Price Disc Total Action Admin [PERSON_NAME] Dev [P…" at bounding box center [550, 255] width 969 height 147
click at [1118, 534] on img at bounding box center [1127, 528] width 79 height 55
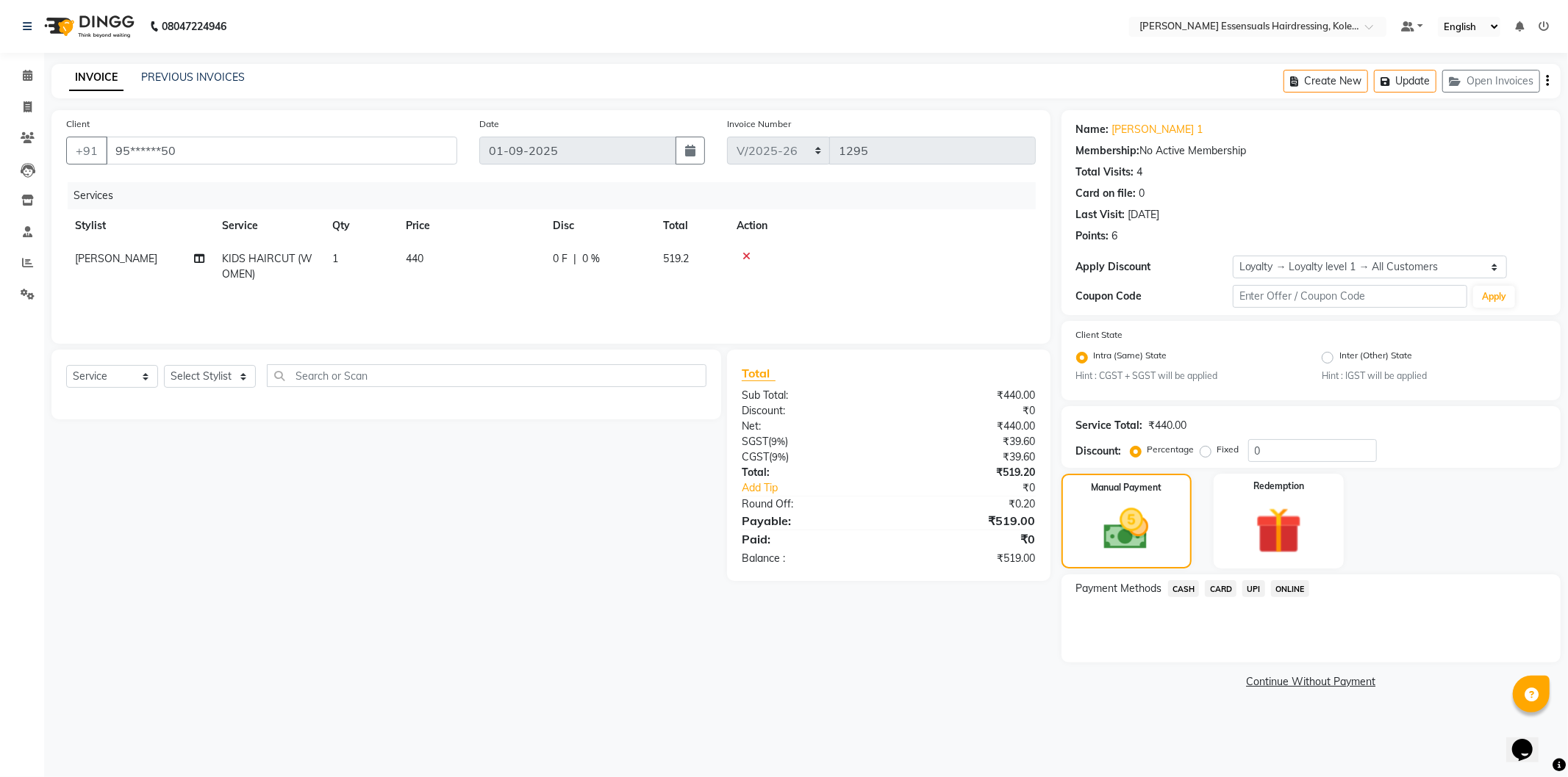
click at [1253, 586] on span "UPI" at bounding box center [1253, 588] width 23 height 17
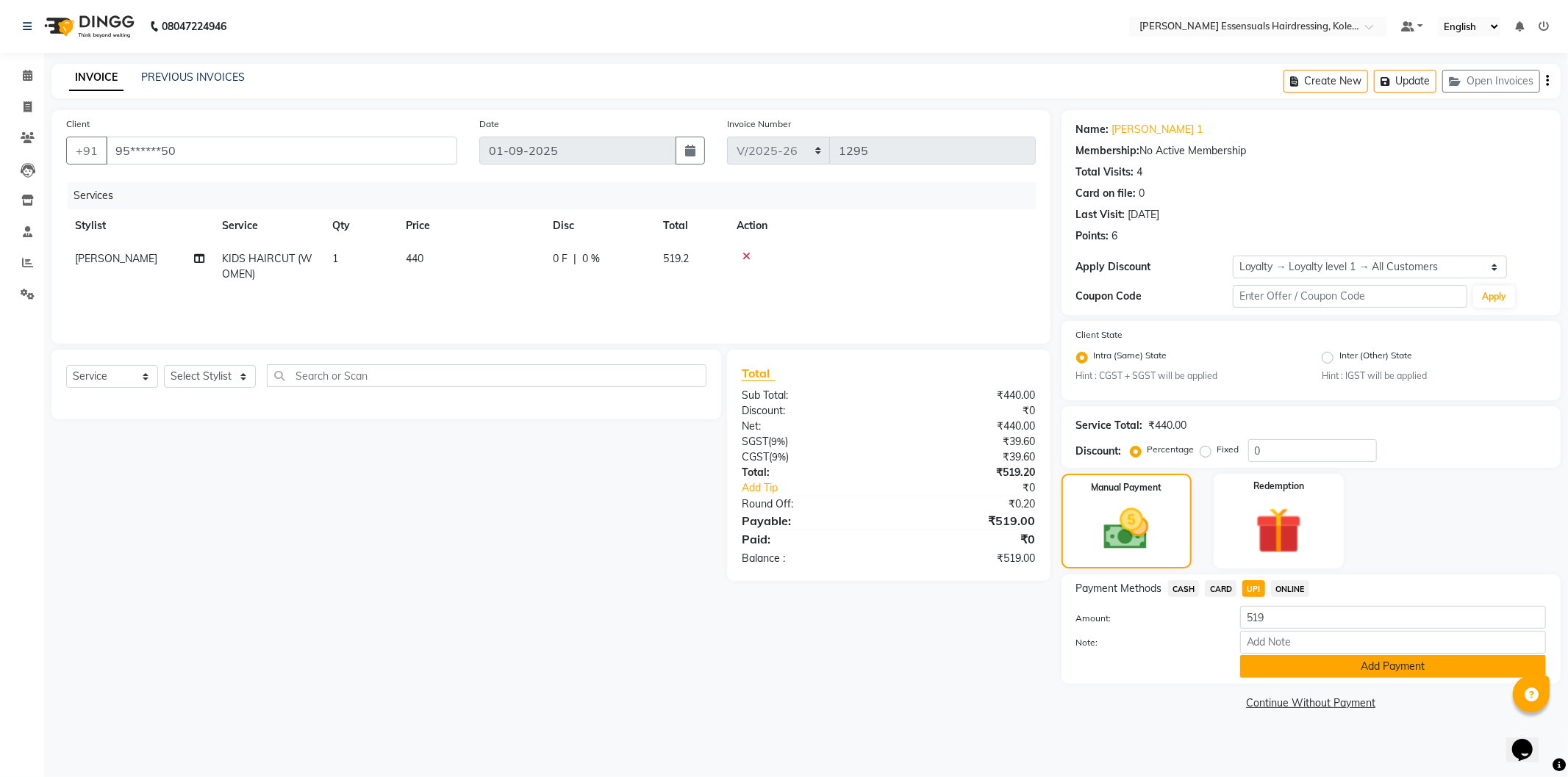
click at [1273, 671] on button "Add Payment" at bounding box center [1392, 666] width 306 height 23
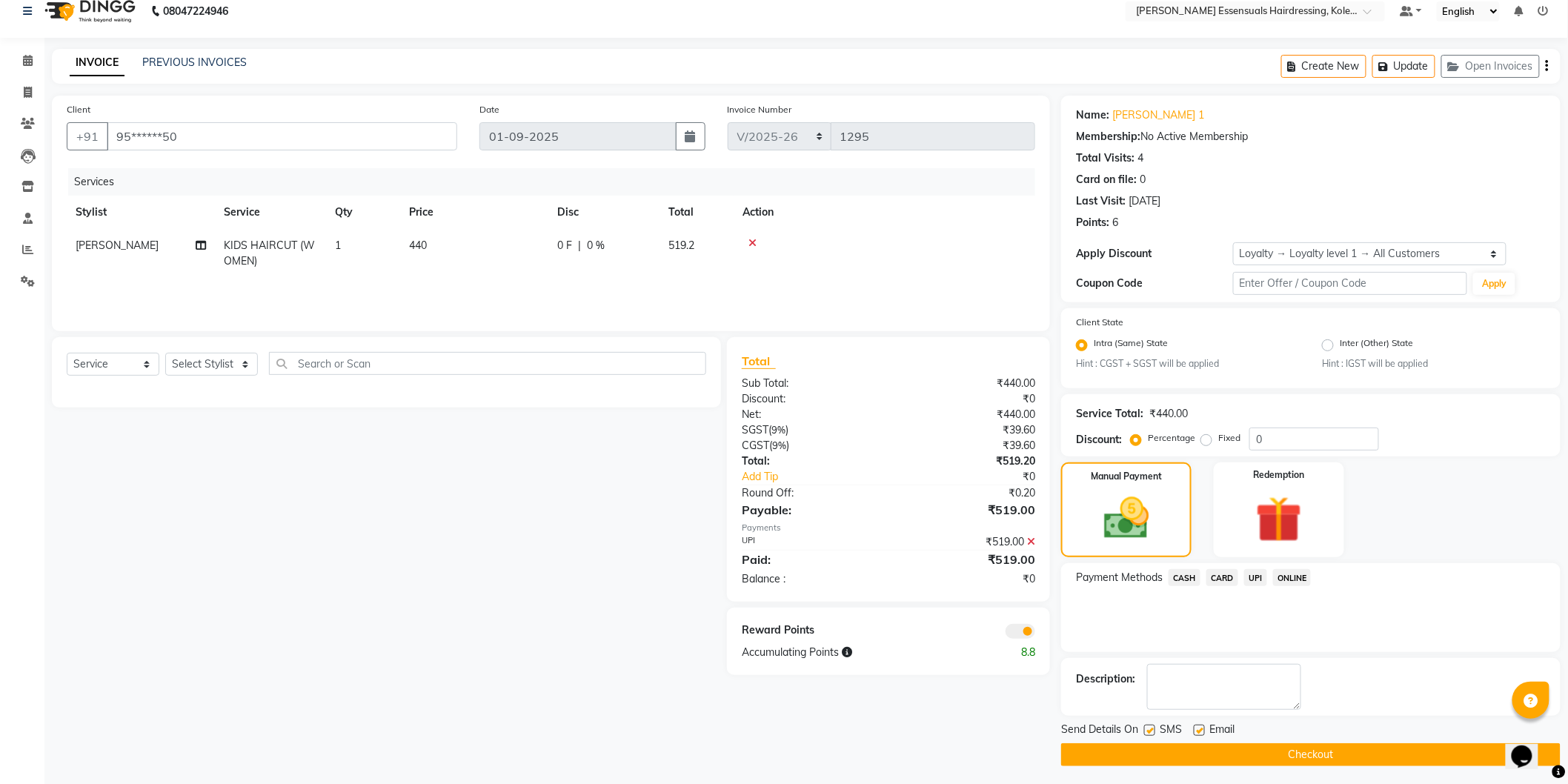
scroll to position [19, 0]
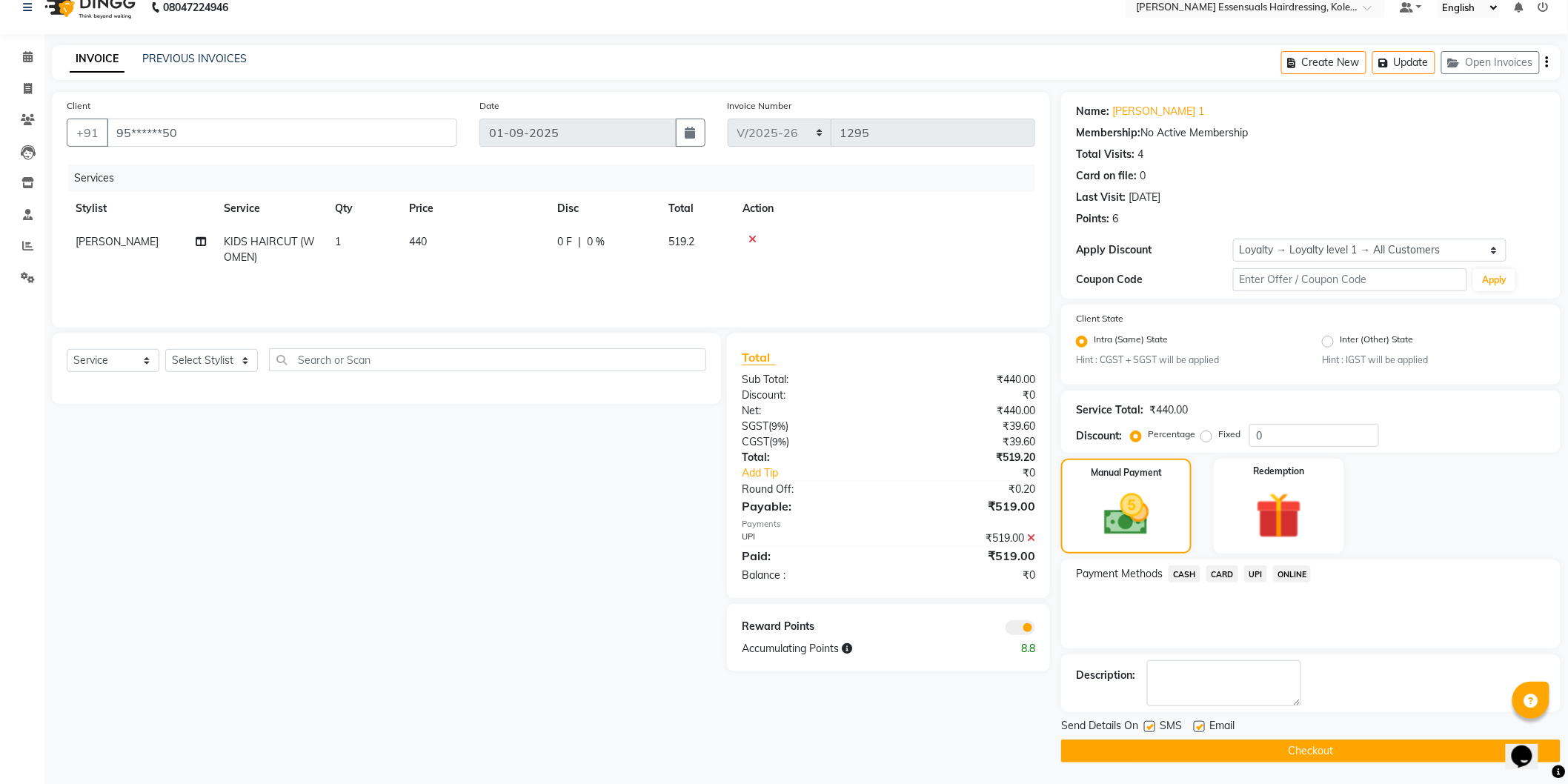
click at [1233, 752] on button "Checkout" at bounding box center [1311, 751] width 500 height 23
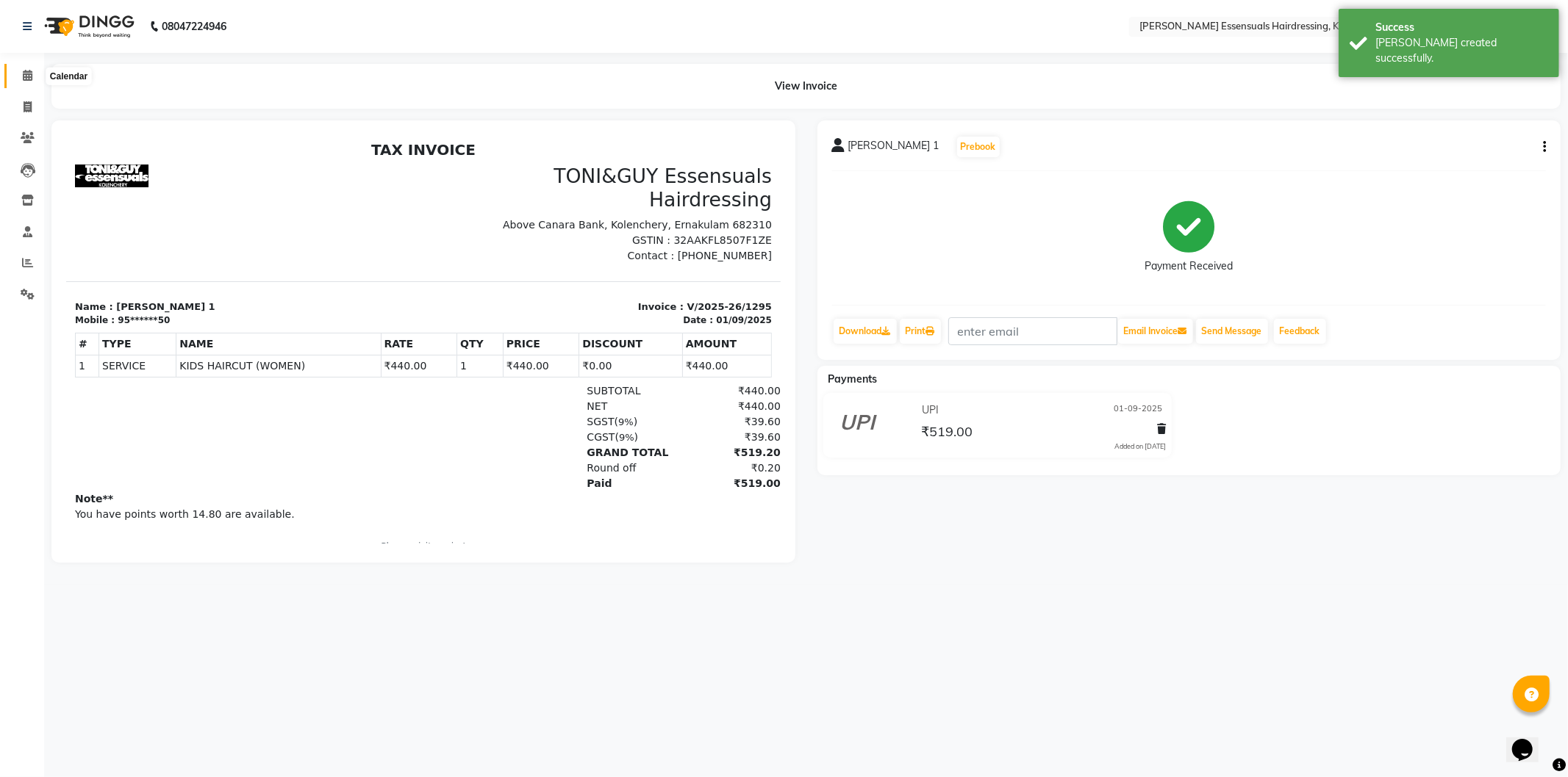
click at [38, 76] on span at bounding box center [27, 76] width 25 height 17
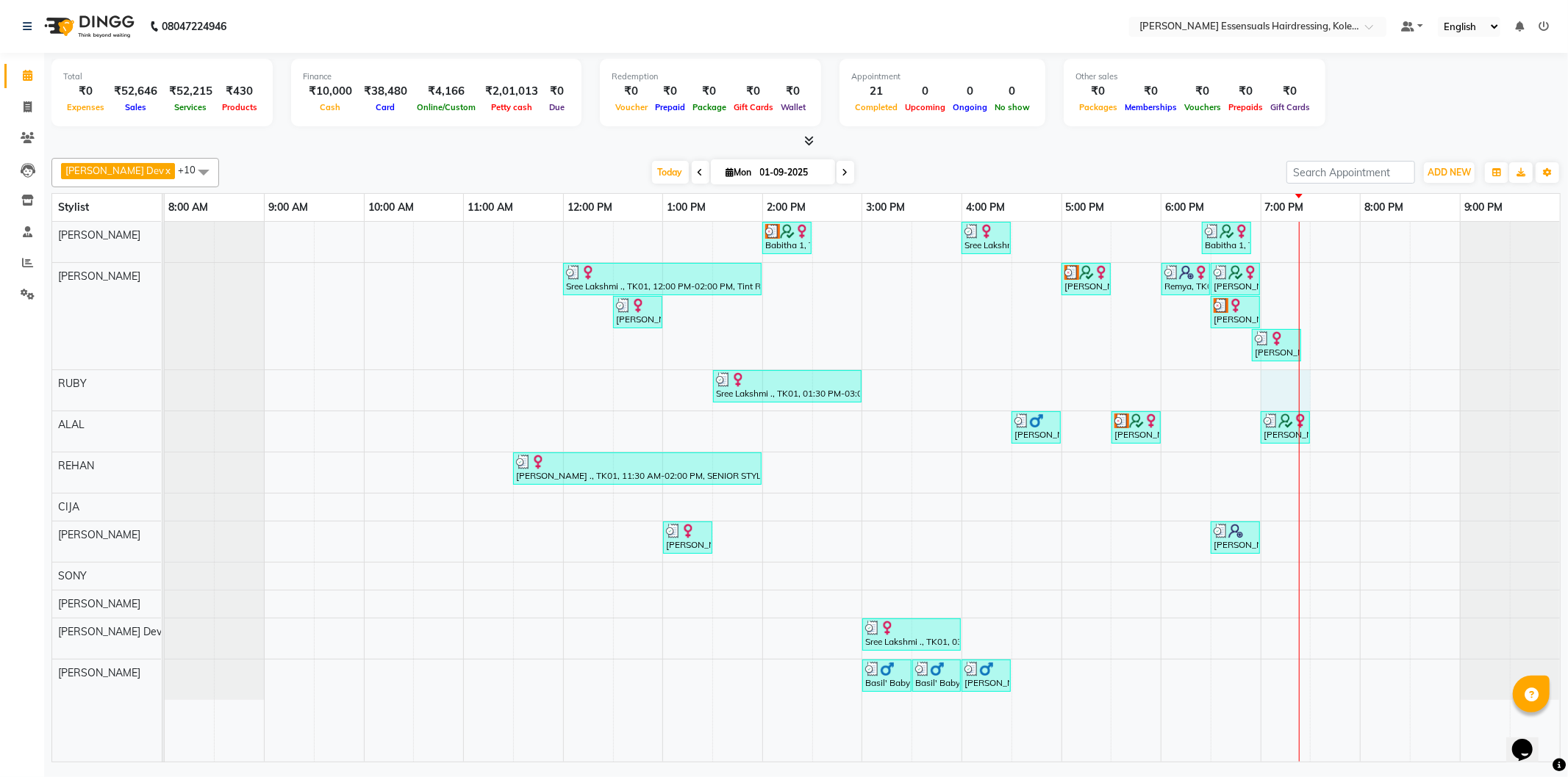
click at [1290, 398] on div "Babitha 1, TK02, 02:00 PM-02:30 PM, WOMENS [MEDICAL_DATA] BELOW SHOULDER (WOMEN…" at bounding box center [862, 491] width 1395 height 540
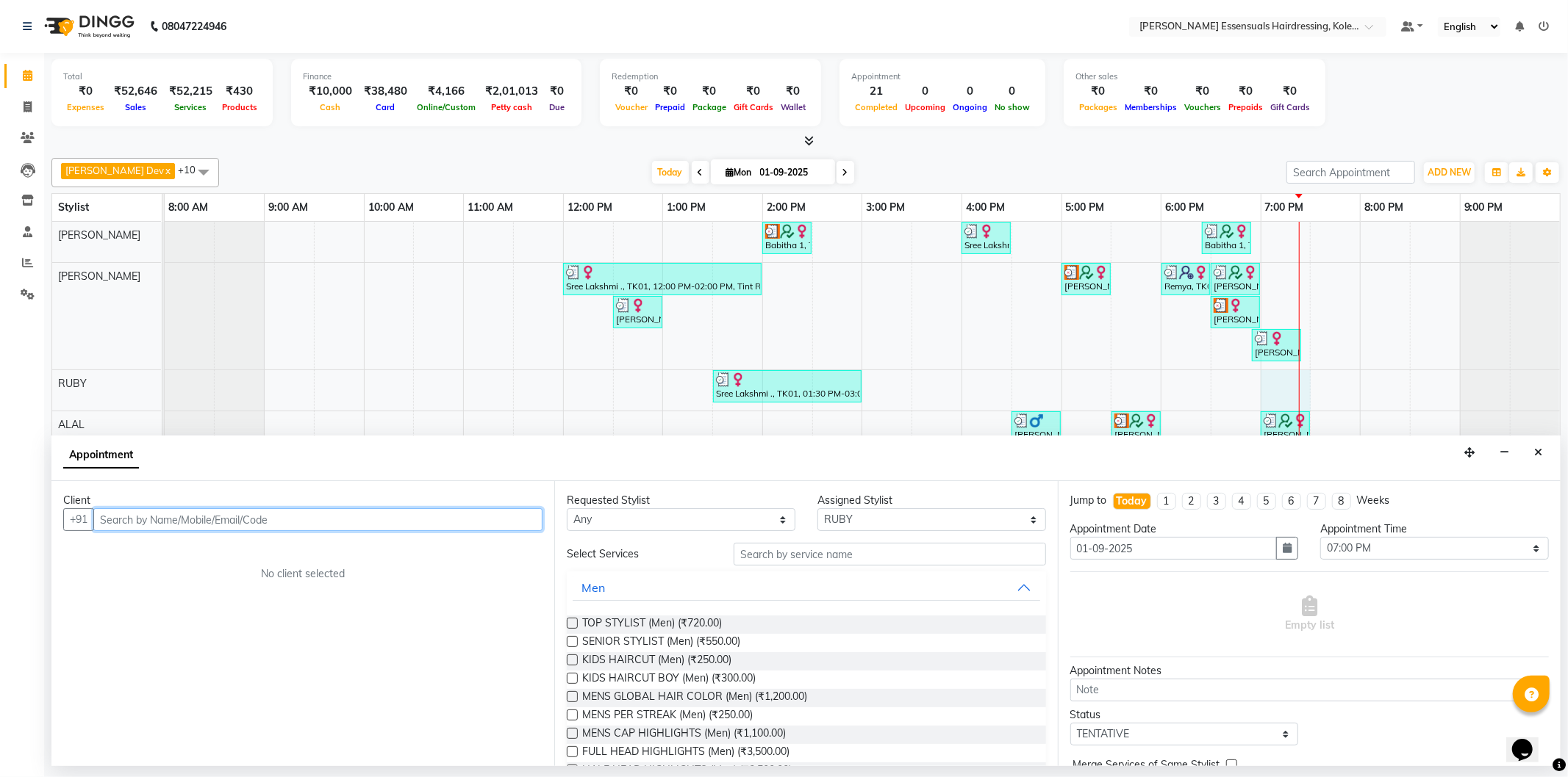
click at [144, 529] on input "text" at bounding box center [317, 520] width 449 height 23
click at [146, 540] on button "[PERSON_NAME] 85******71" at bounding box center [192, 551] width 193 height 23
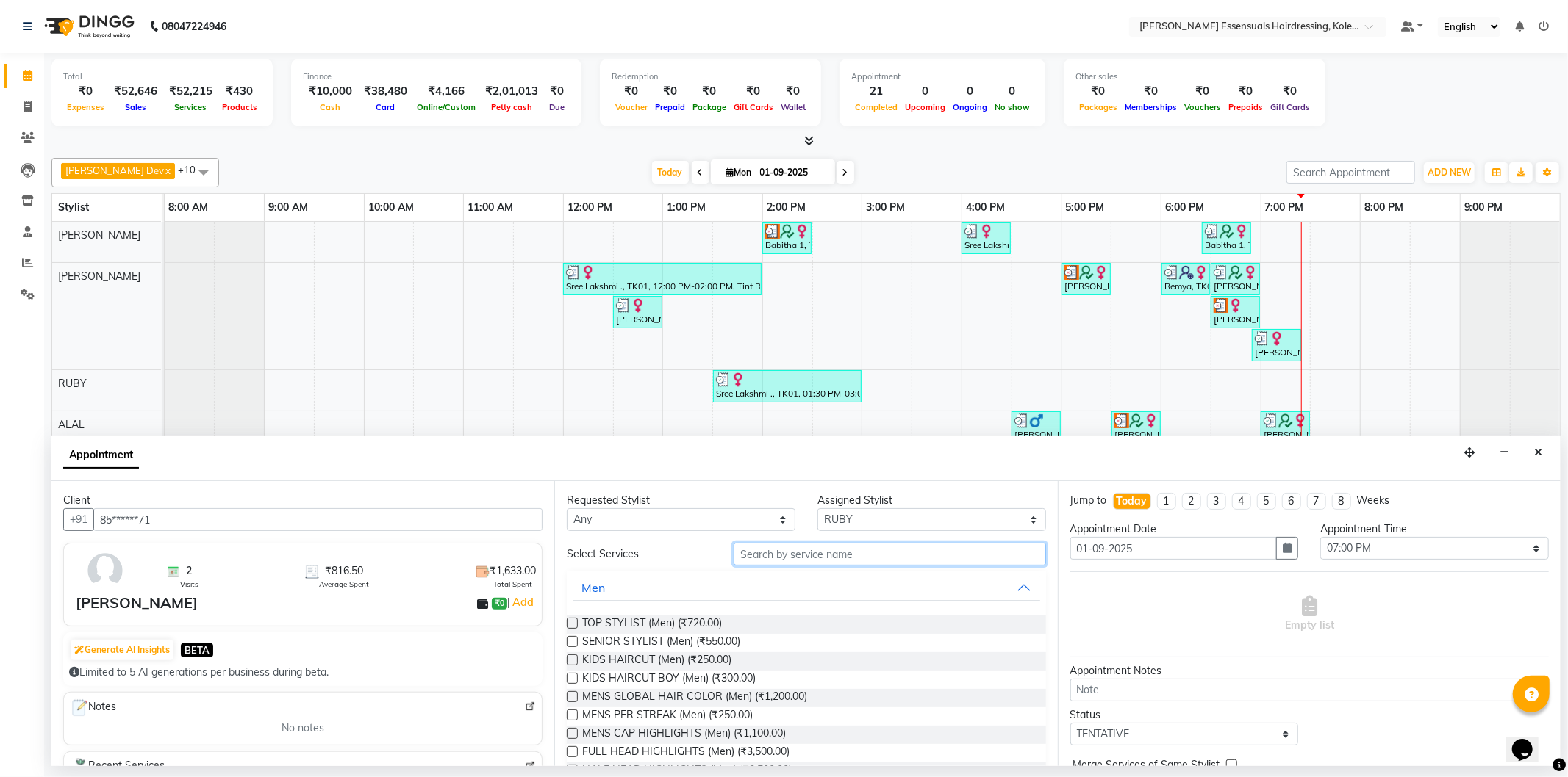
click at [781, 556] on input "text" at bounding box center [889, 554] width 312 height 23
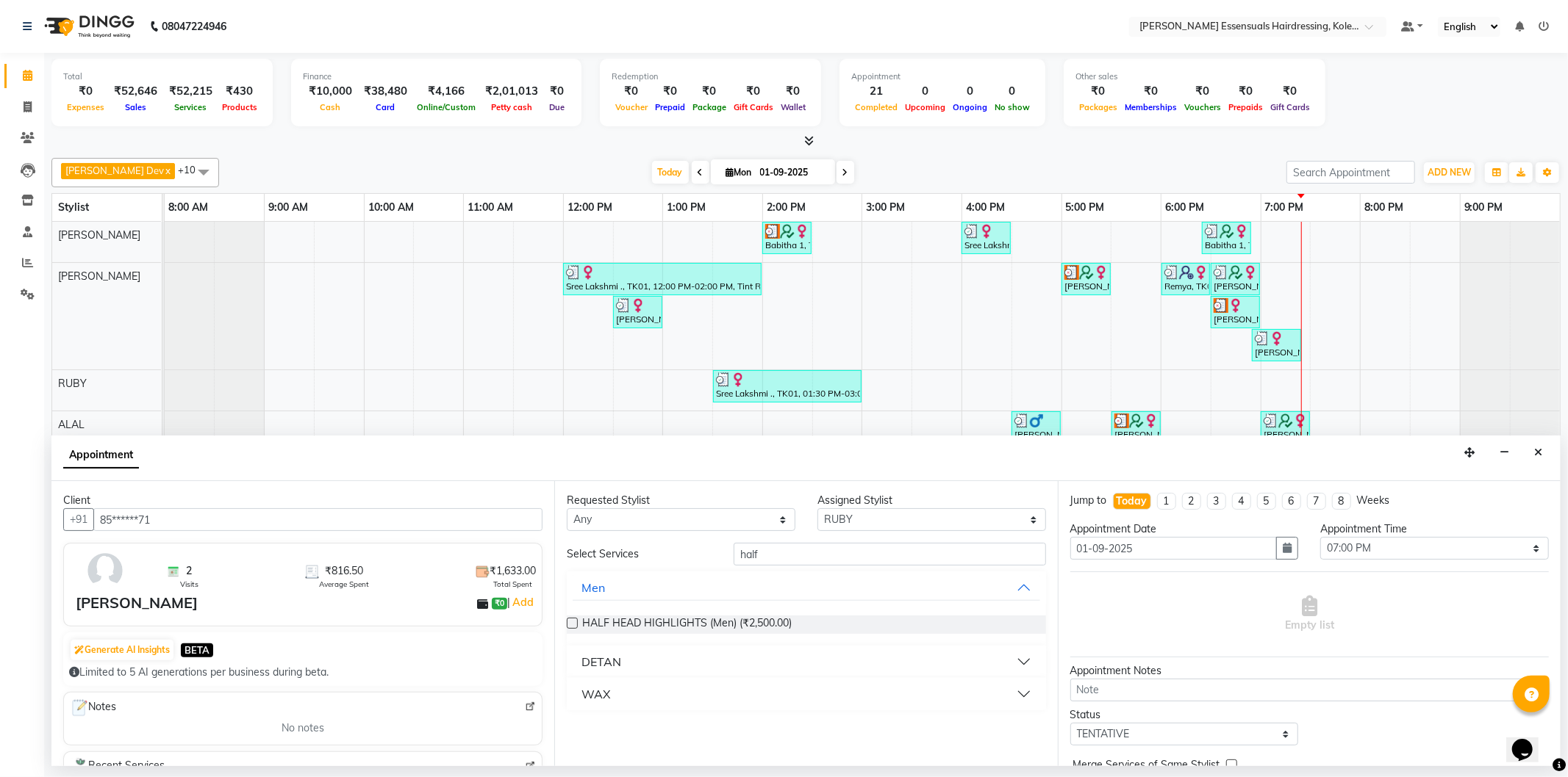
click at [621, 699] on button "WAX" at bounding box center [806, 694] width 467 height 26
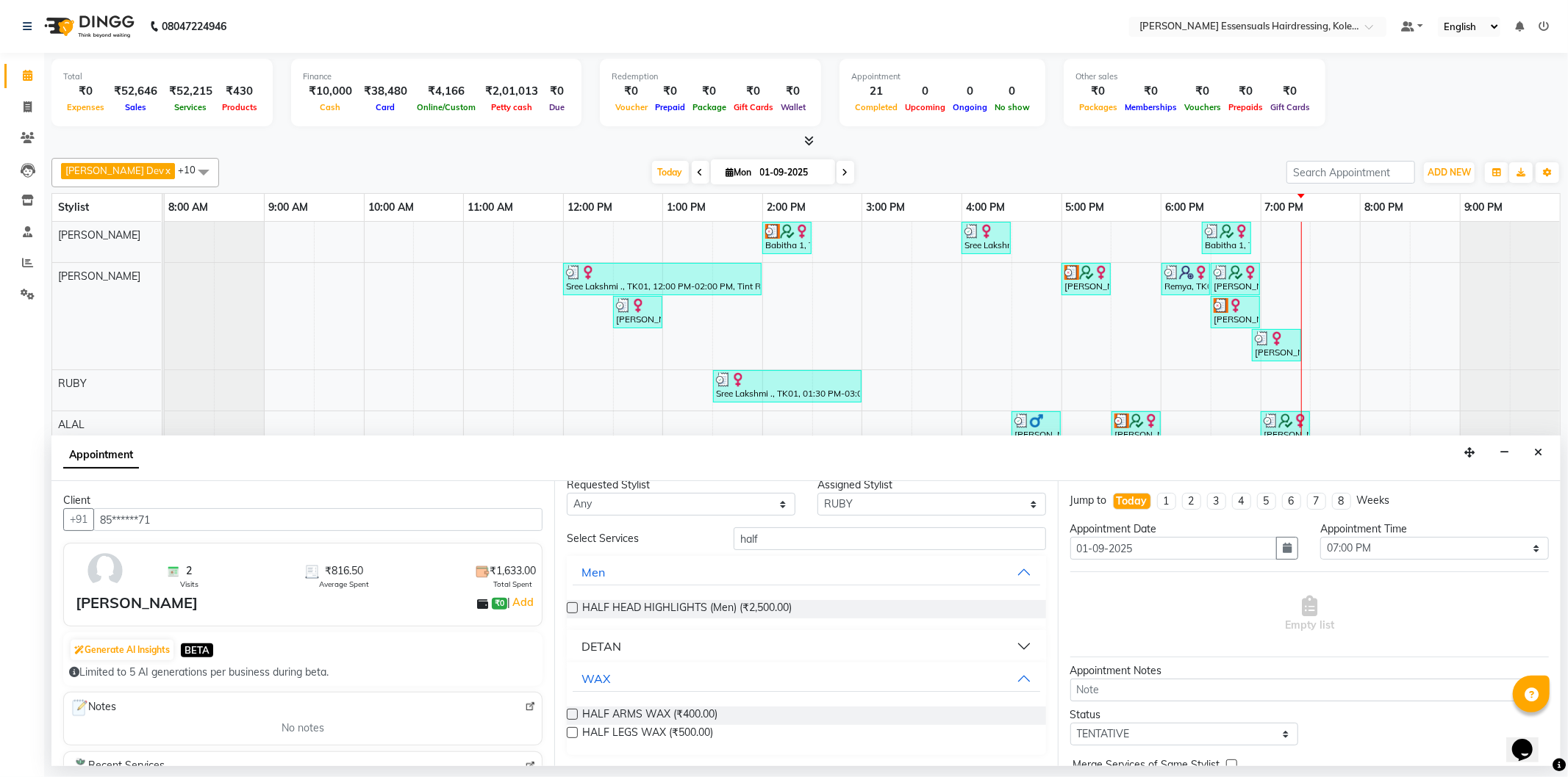
click at [569, 731] on label at bounding box center [572, 733] width 11 height 11
click at [569, 731] on input "checkbox" at bounding box center [571, 734] width 9 height 9
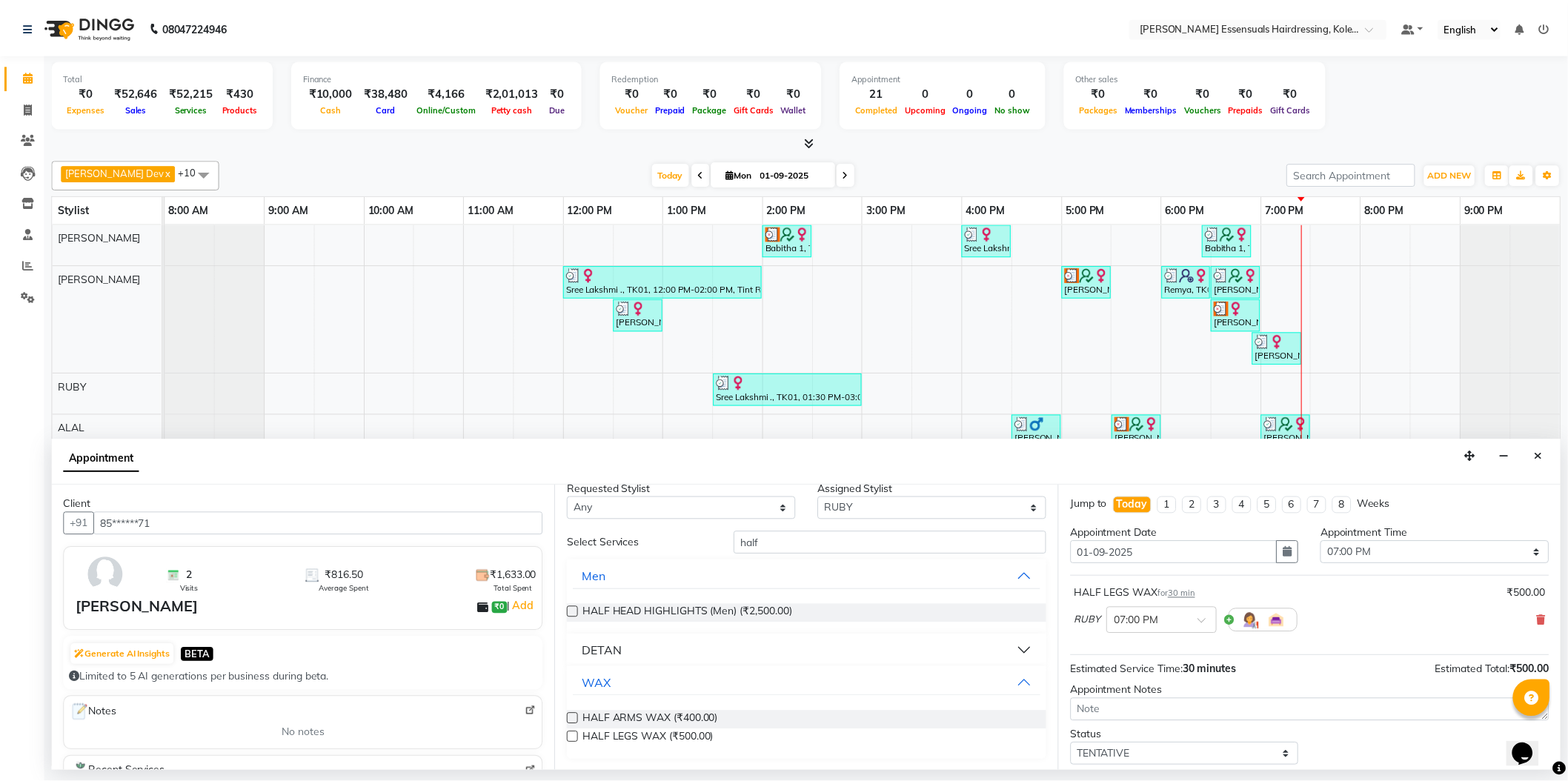
scroll to position [87, 0]
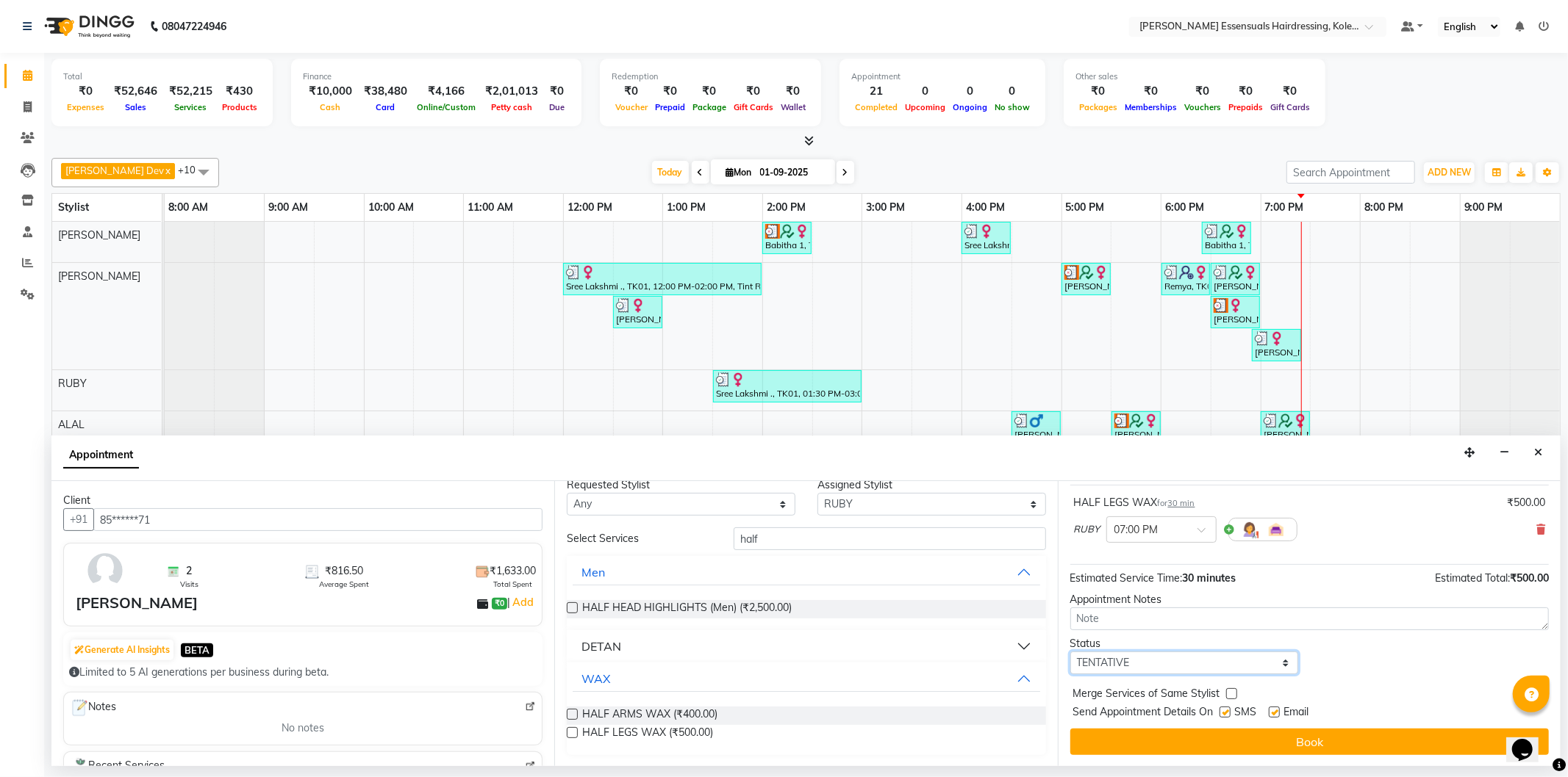
click at [1209, 672] on select "Select TENTATIVE CONFIRM CHECK-IN UPCOMING" at bounding box center [1184, 663] width 228 height 23
click at [1070, 651] on select "Select TENTATIVE CONFIRM CHECK-IN UPCOMING" at bounding box center [1184, 663] width 228 height 23
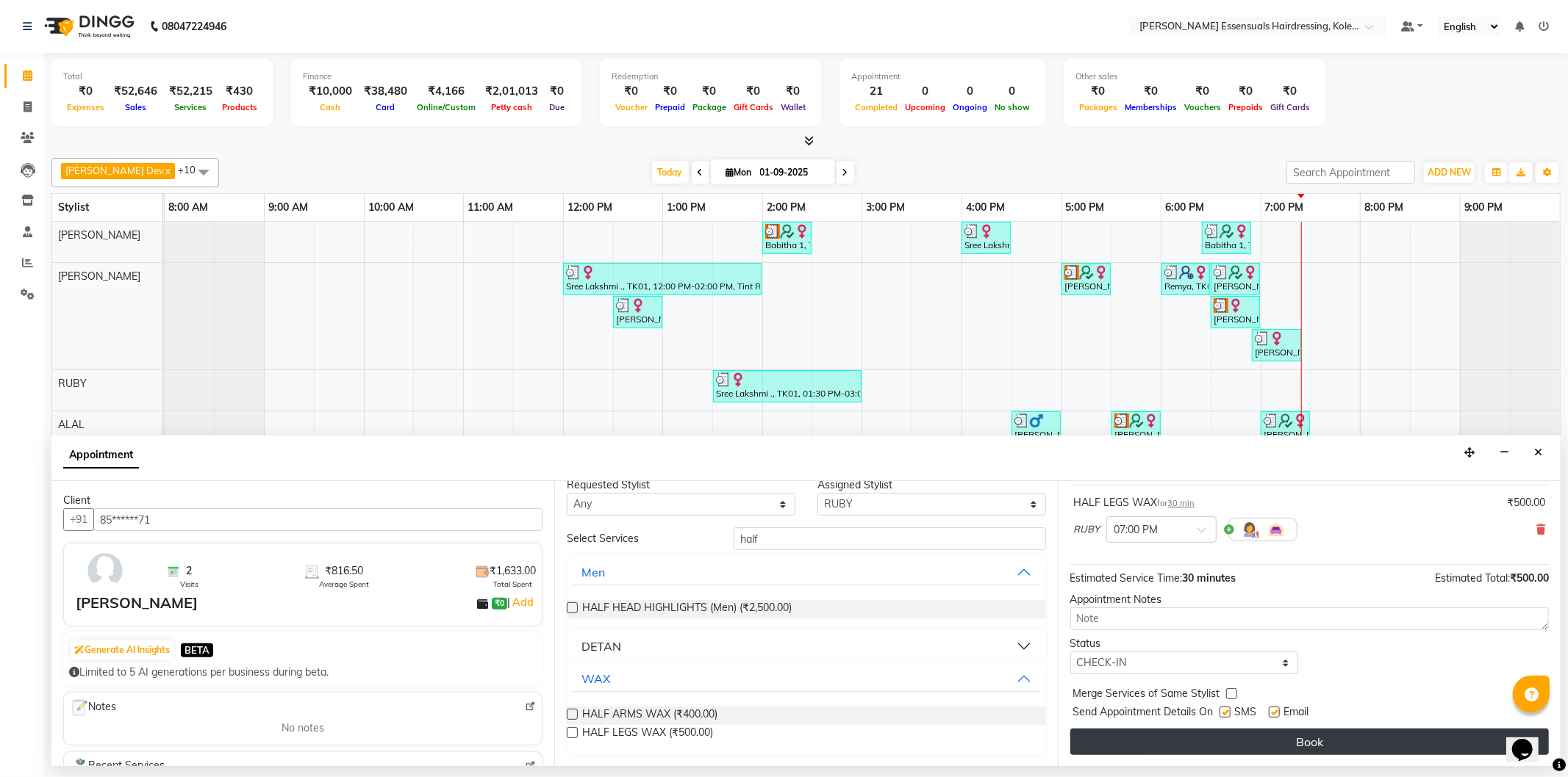
click at [1122, 752] on button "Book" at bounding box center [1310, 741] width 479 height 26
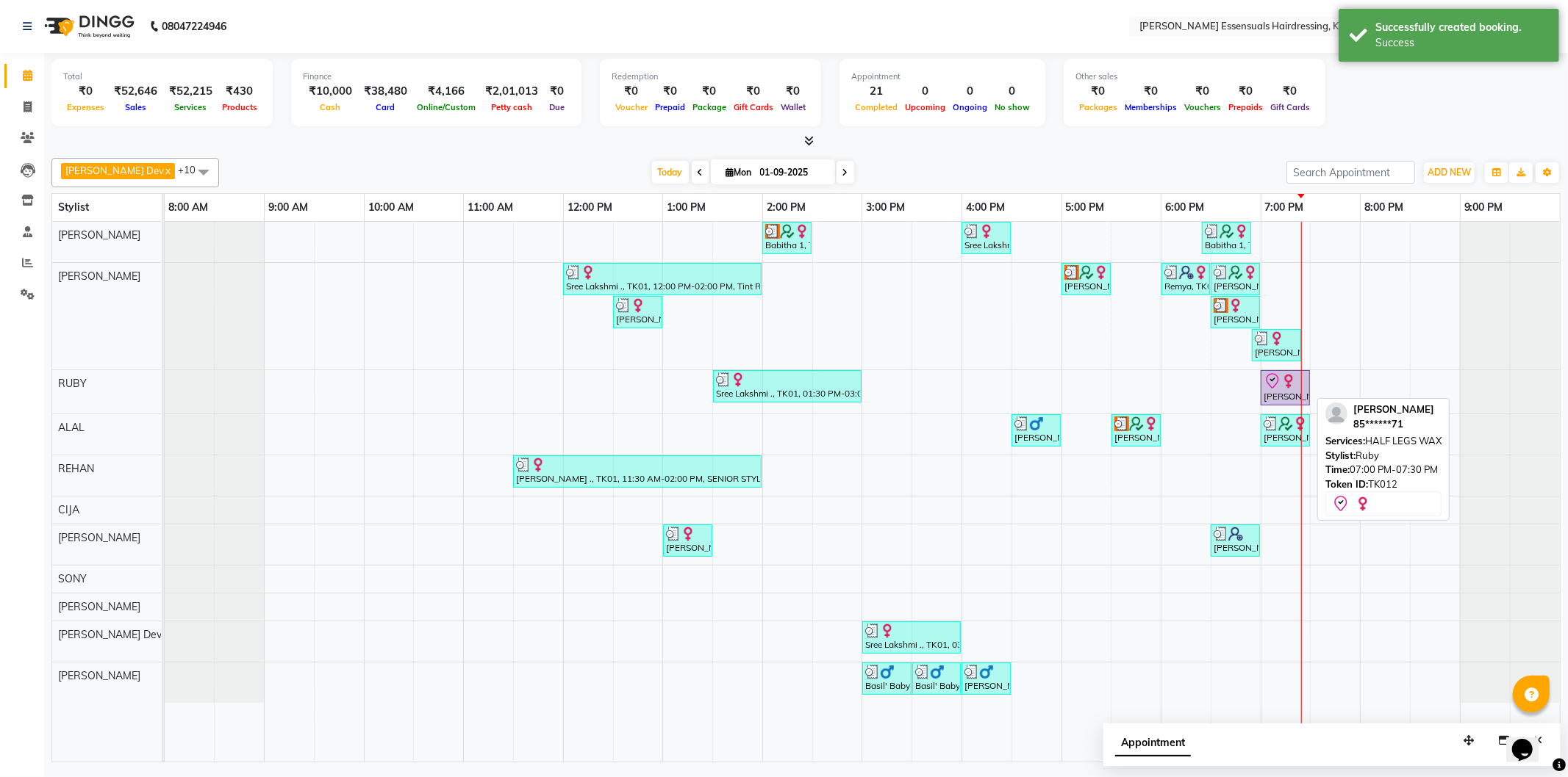
click at [1290, 380] on img at bounding box center [1288, 381] width 15 height 15
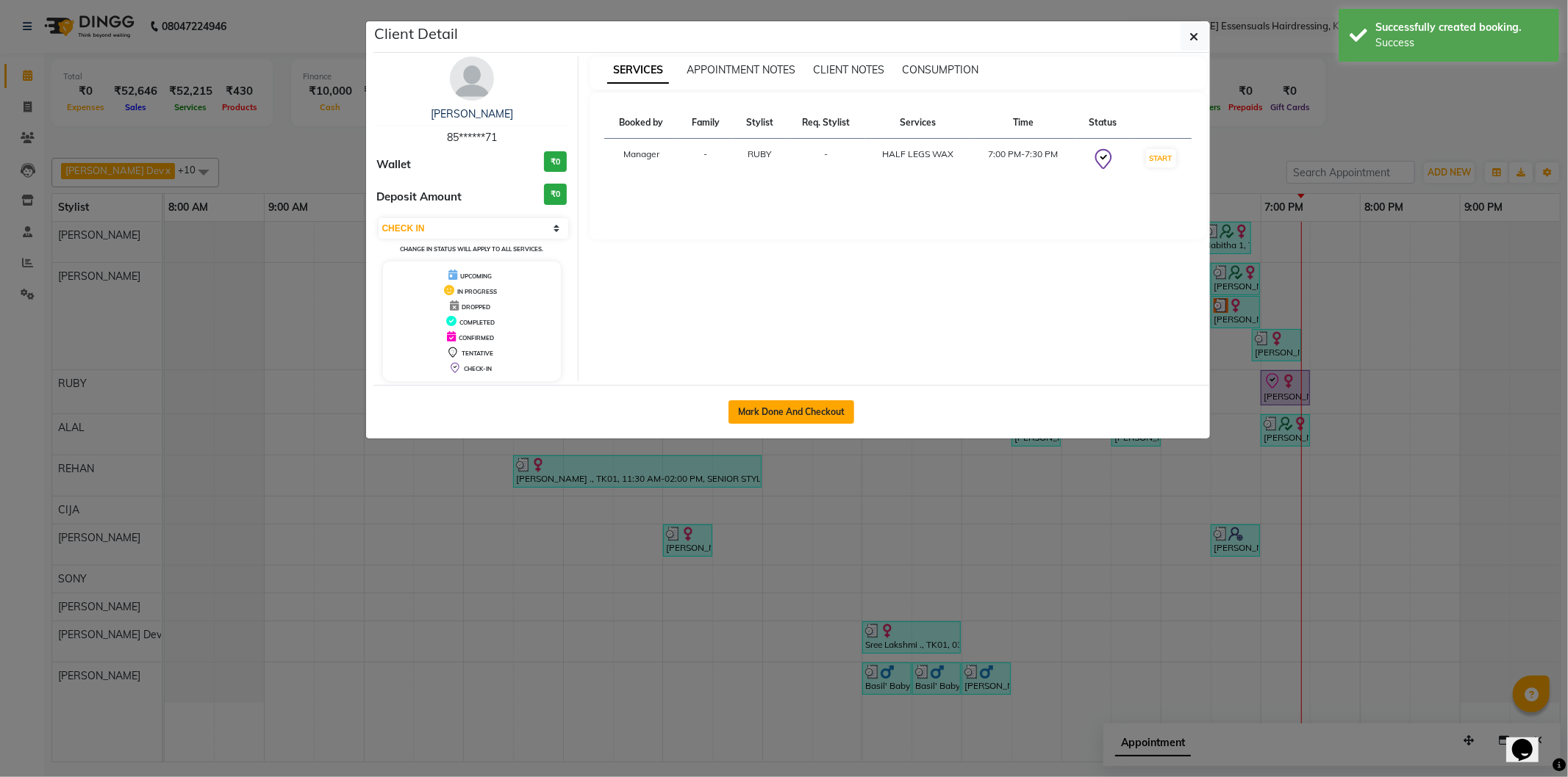
click at [793, 414] on button "Mark Done And Checkout" at bounding box center [792, 412] width 126 height 23
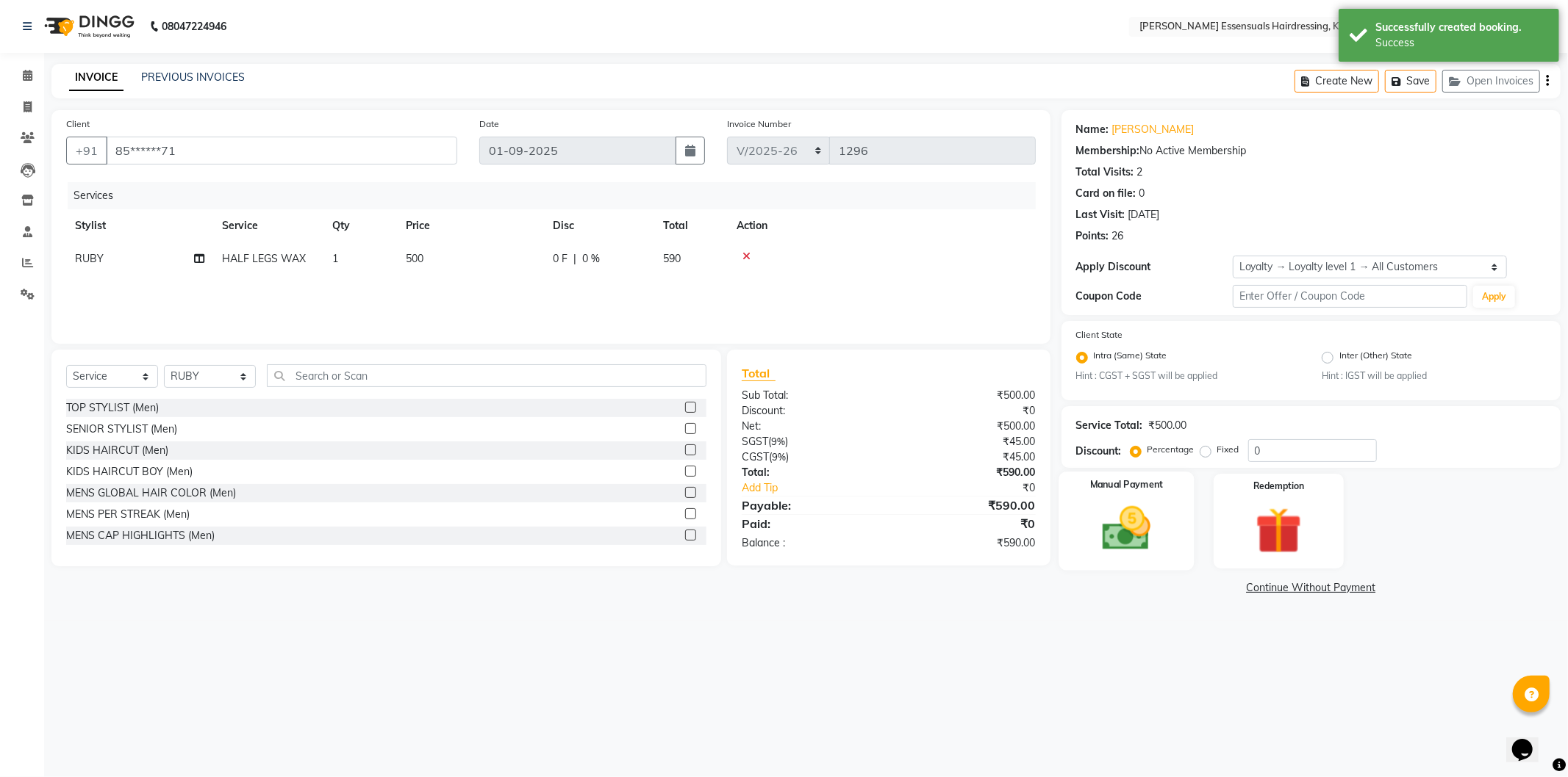
click at [1161, 518] on img at bounding box center [1127, 528] width 79 height 55
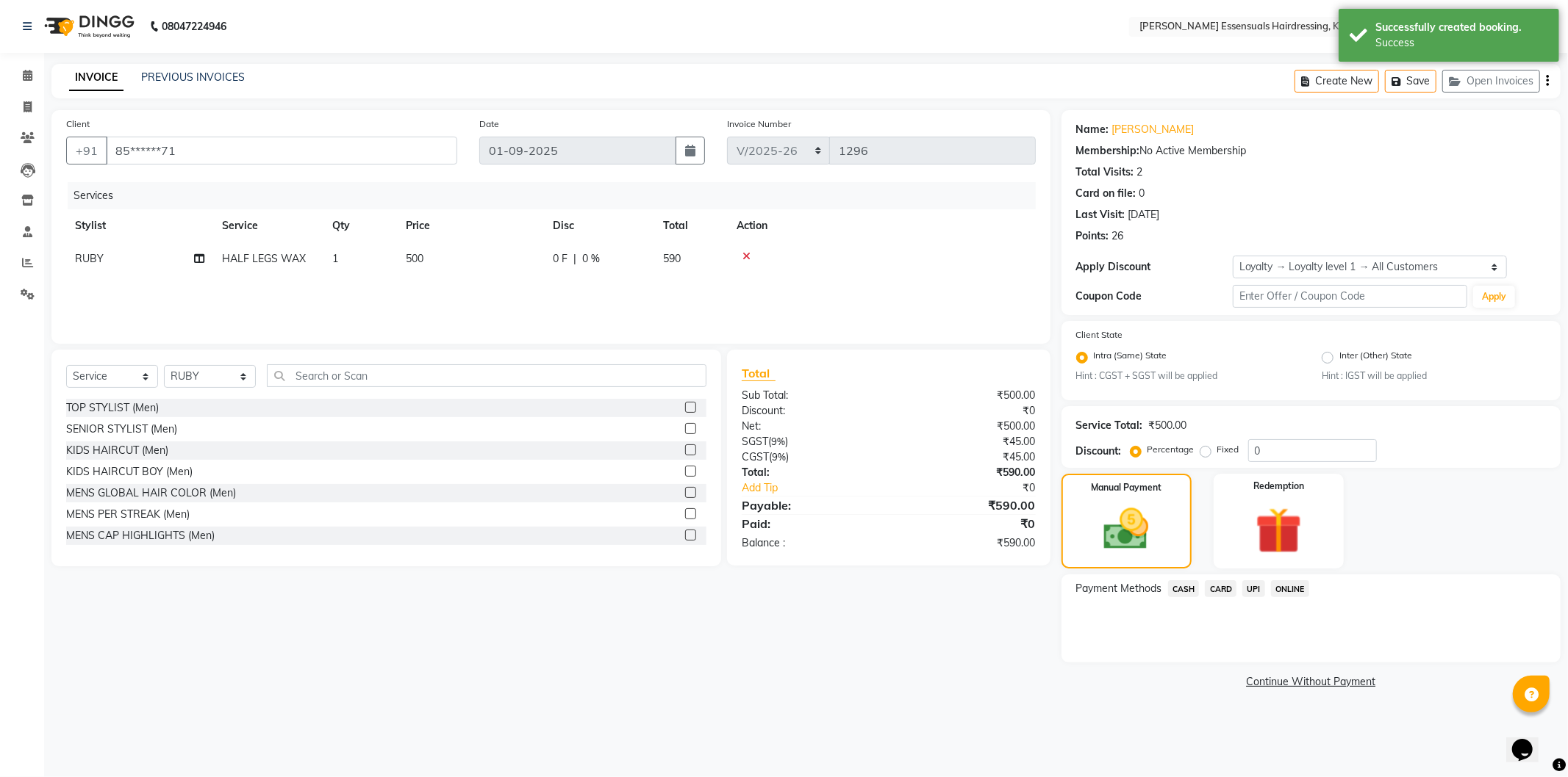
click at [1250, 590] on span "UPI" at bounding box center [1253, 588] width 23 height 17
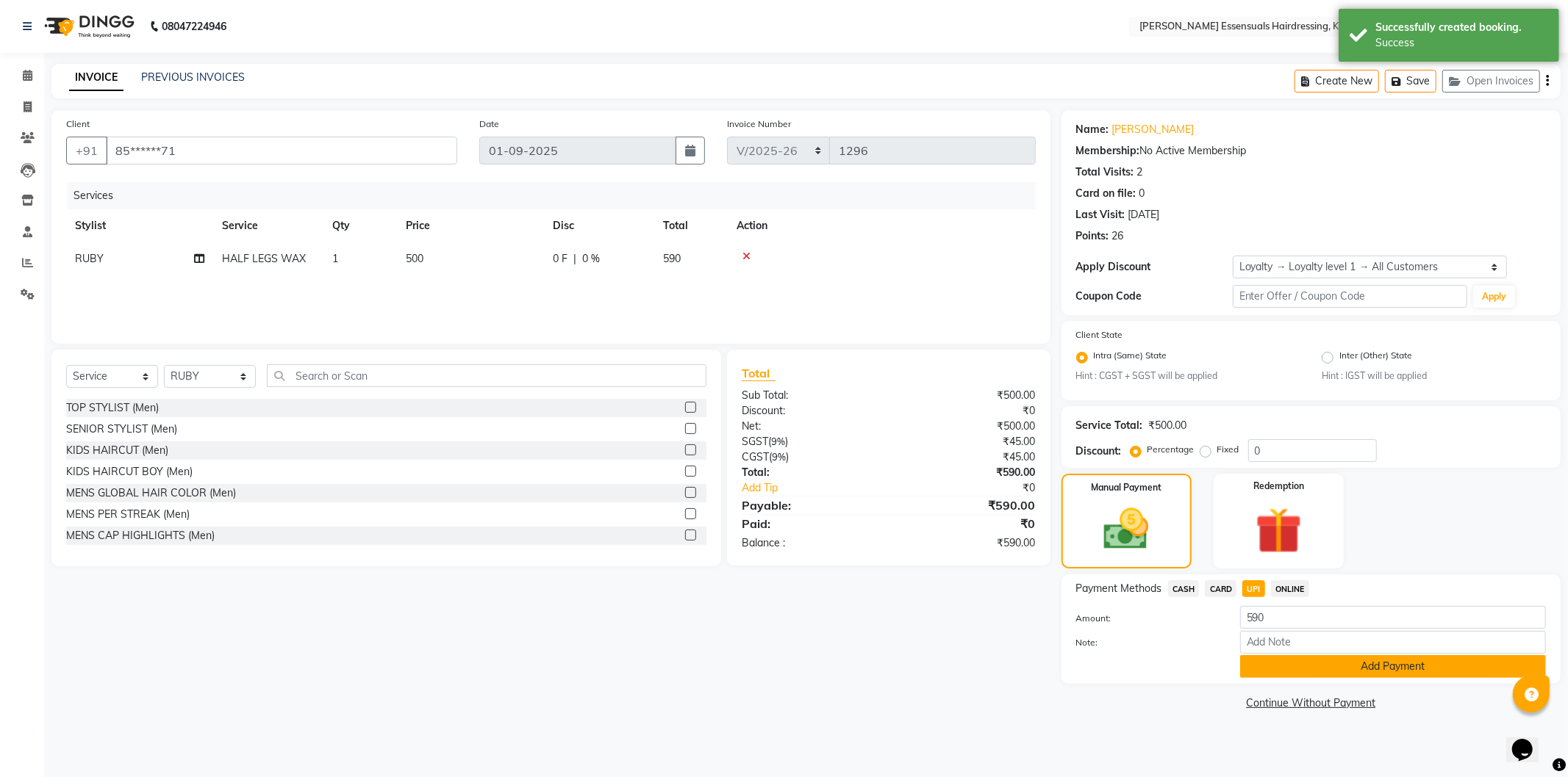
click at [1309, 660] on button "Add Payment" at bounding box center [1392, 666] width 306 height 23
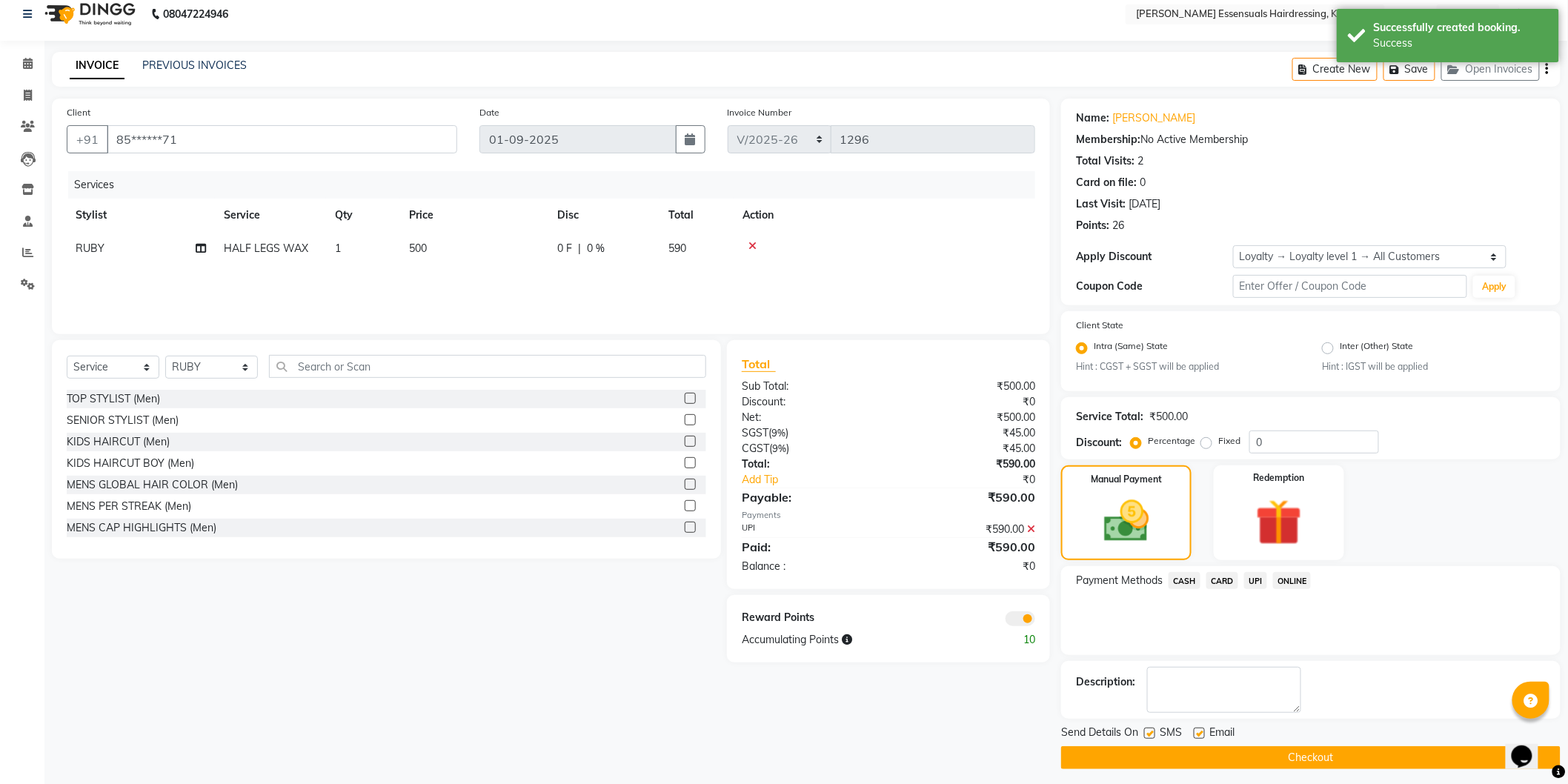
scroll to position [19, 0]
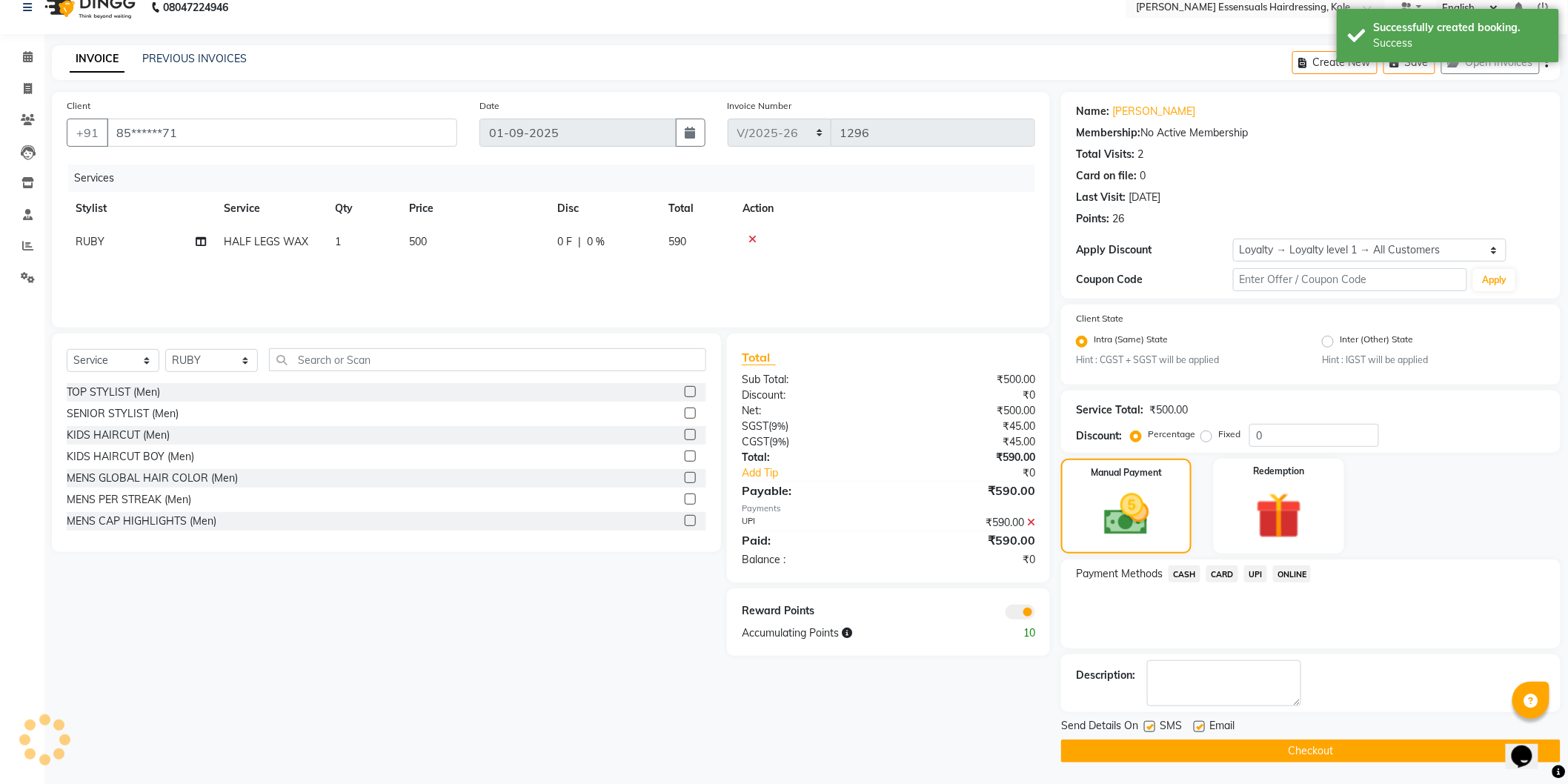
click at [1309, 750] on button "Checkout" at bounding box center [1311, 751] width 500 height 23
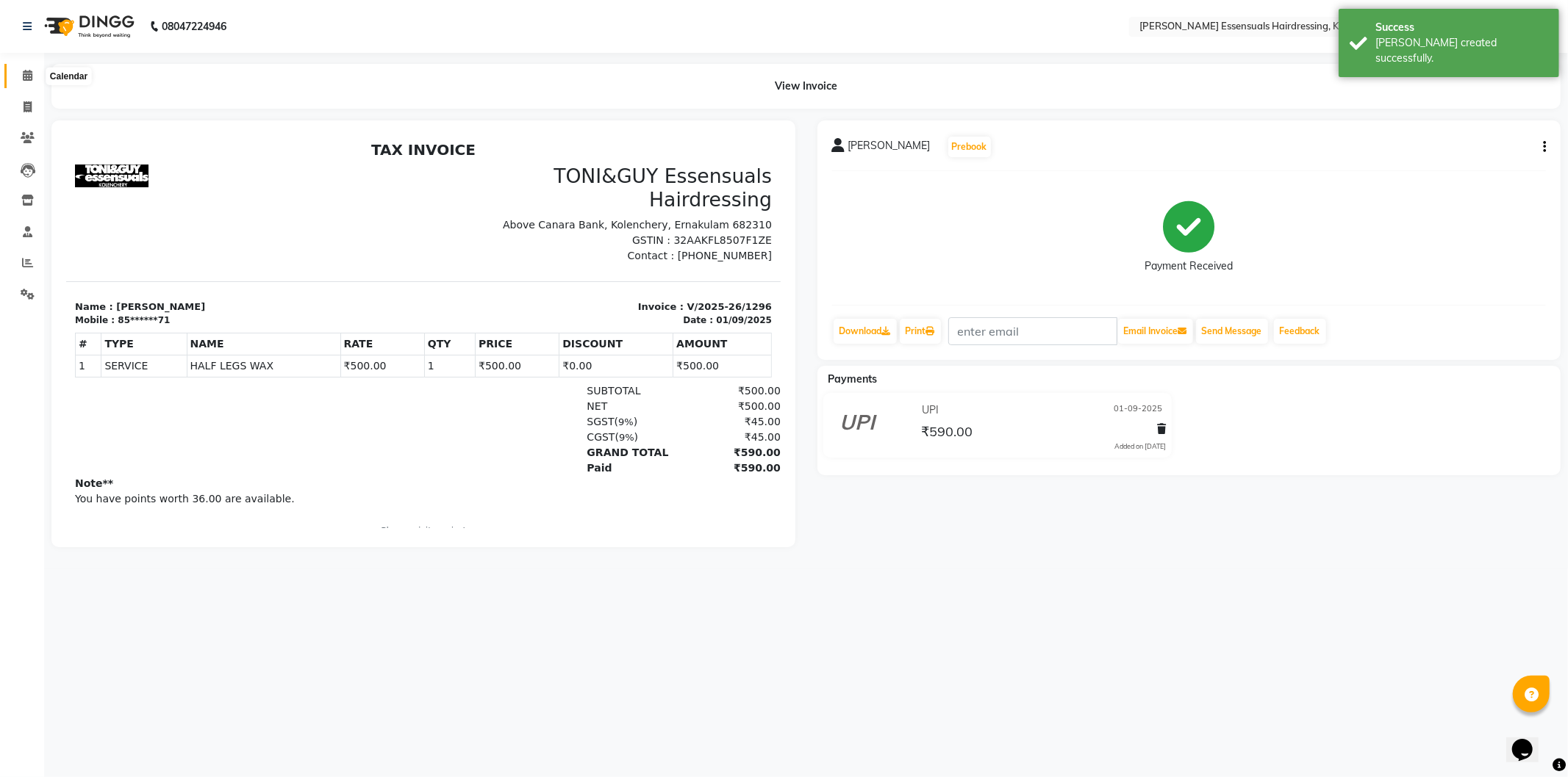
click at [19, 73] on span at bounding box center [27, 76] width 25 height 17
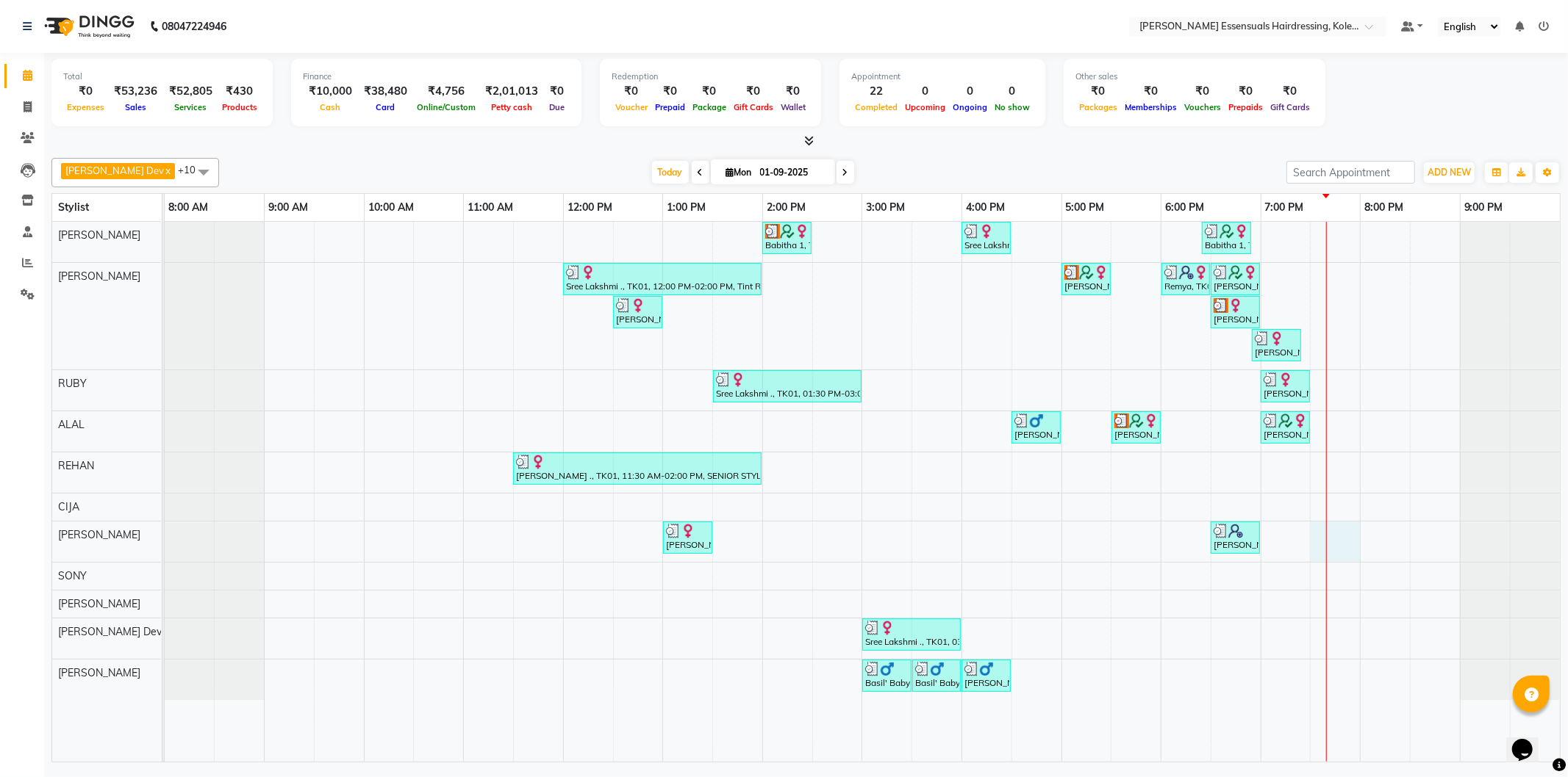
click at [1331, 537] on div "Babitha 1, TK02, 02:00 PM-02:30 PM, WOMENS [MEDICAL_DATA] BELOW SHOULDER (WOMEN…" at bounding box center [862, 491] width 1395 height 540
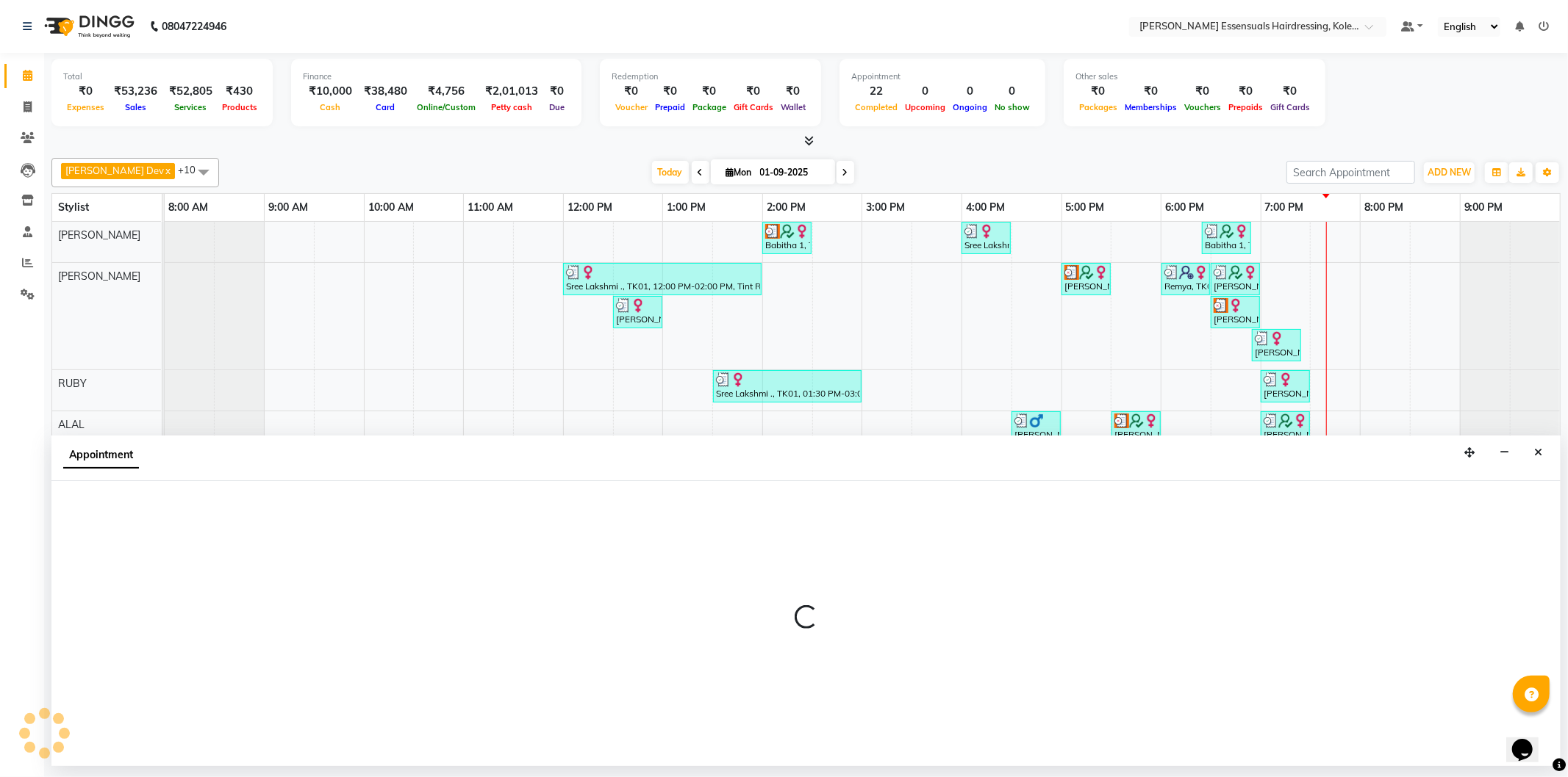
click at [1331, 537] on div at bounding box center [806, 624] width 1509 height 285
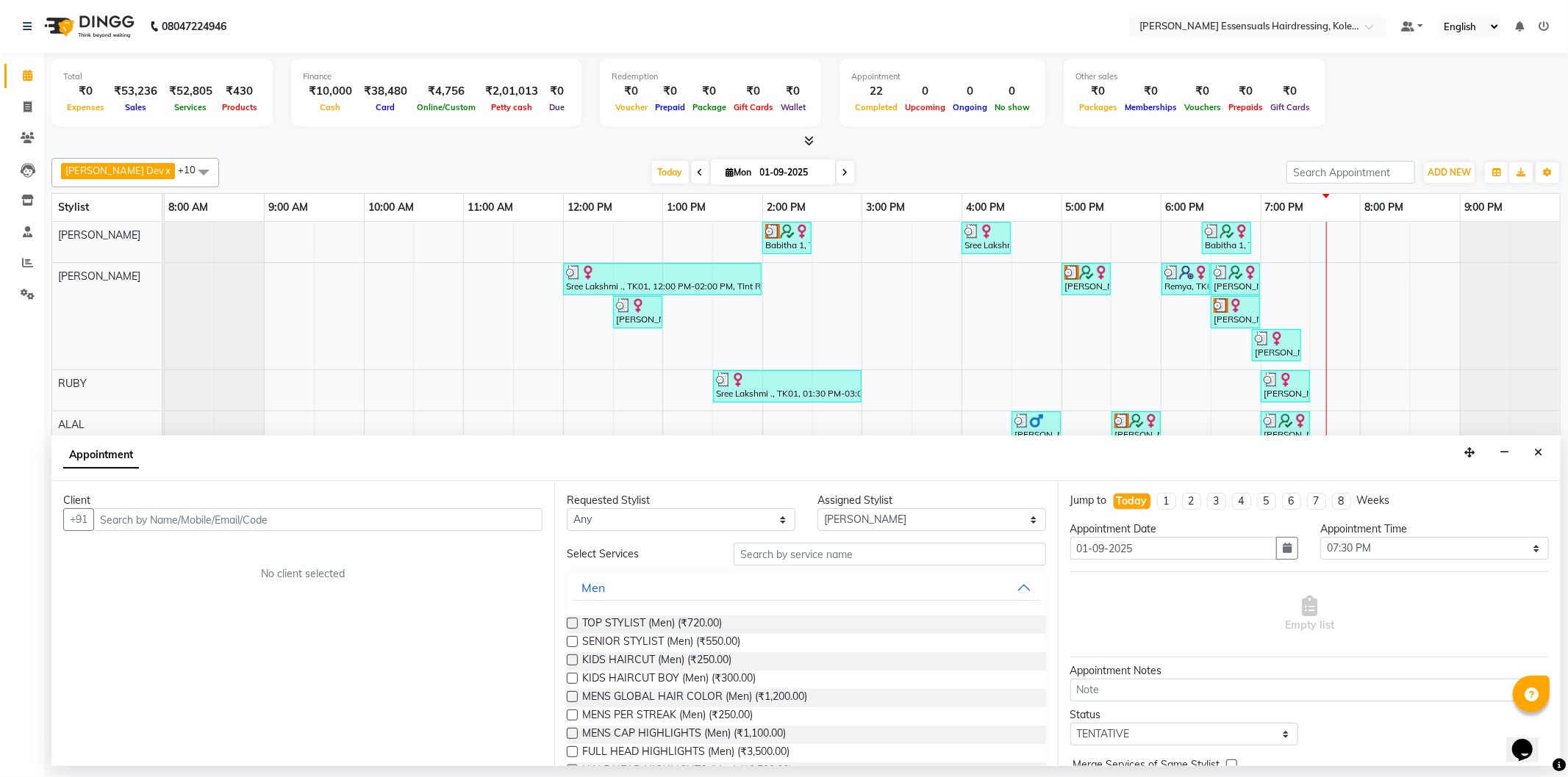
click at [263, 531] on div "Client +91 No client selected" at bounding box center [302, 624] width 502 height 285
click at [252, 519] on input "text" at bounding box center [317, 520] width 449 height 23
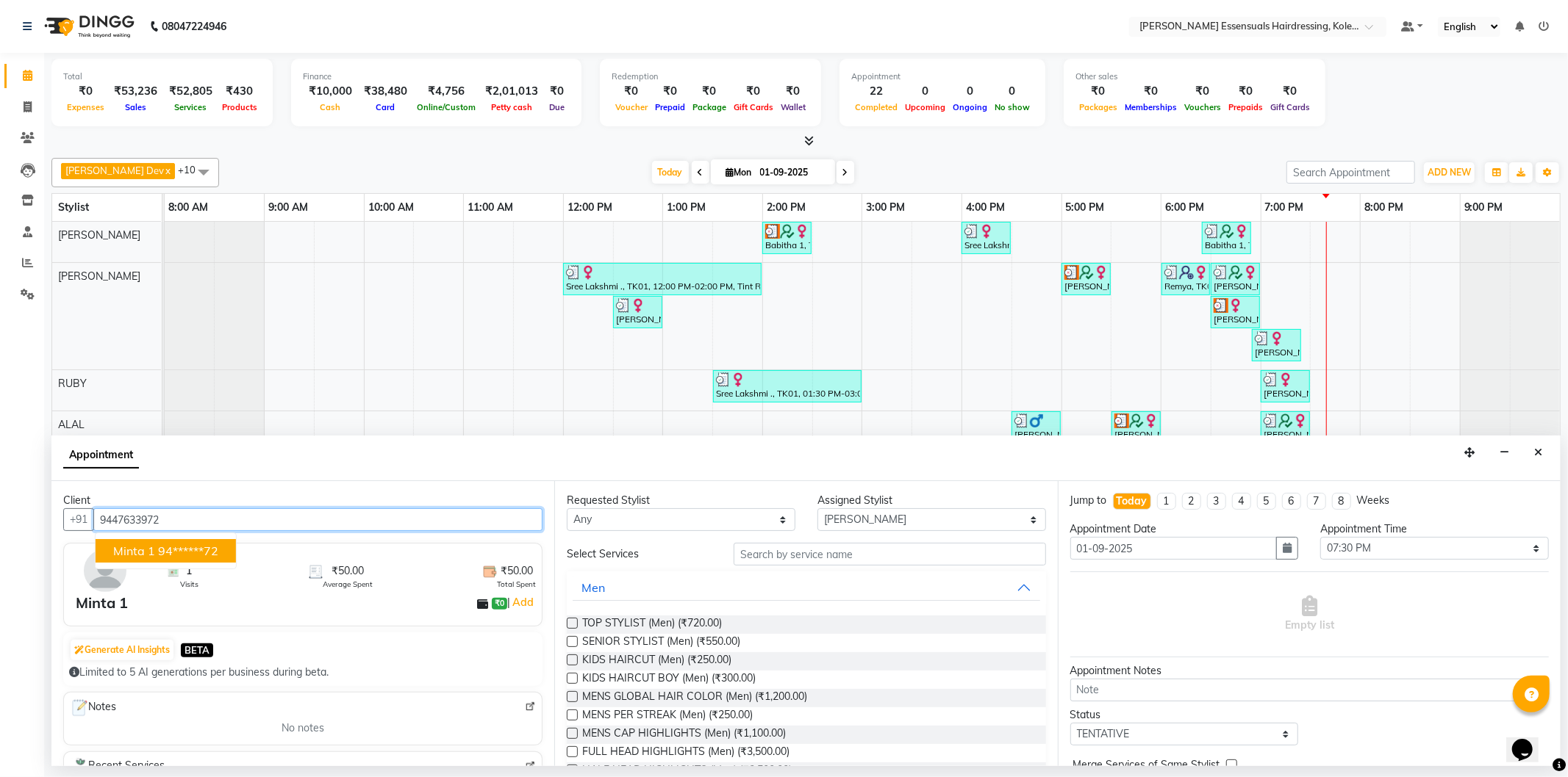
click at [192, 540] on button "Minta 1 94******72" at bounding box center [166, 551] width 141 height 23
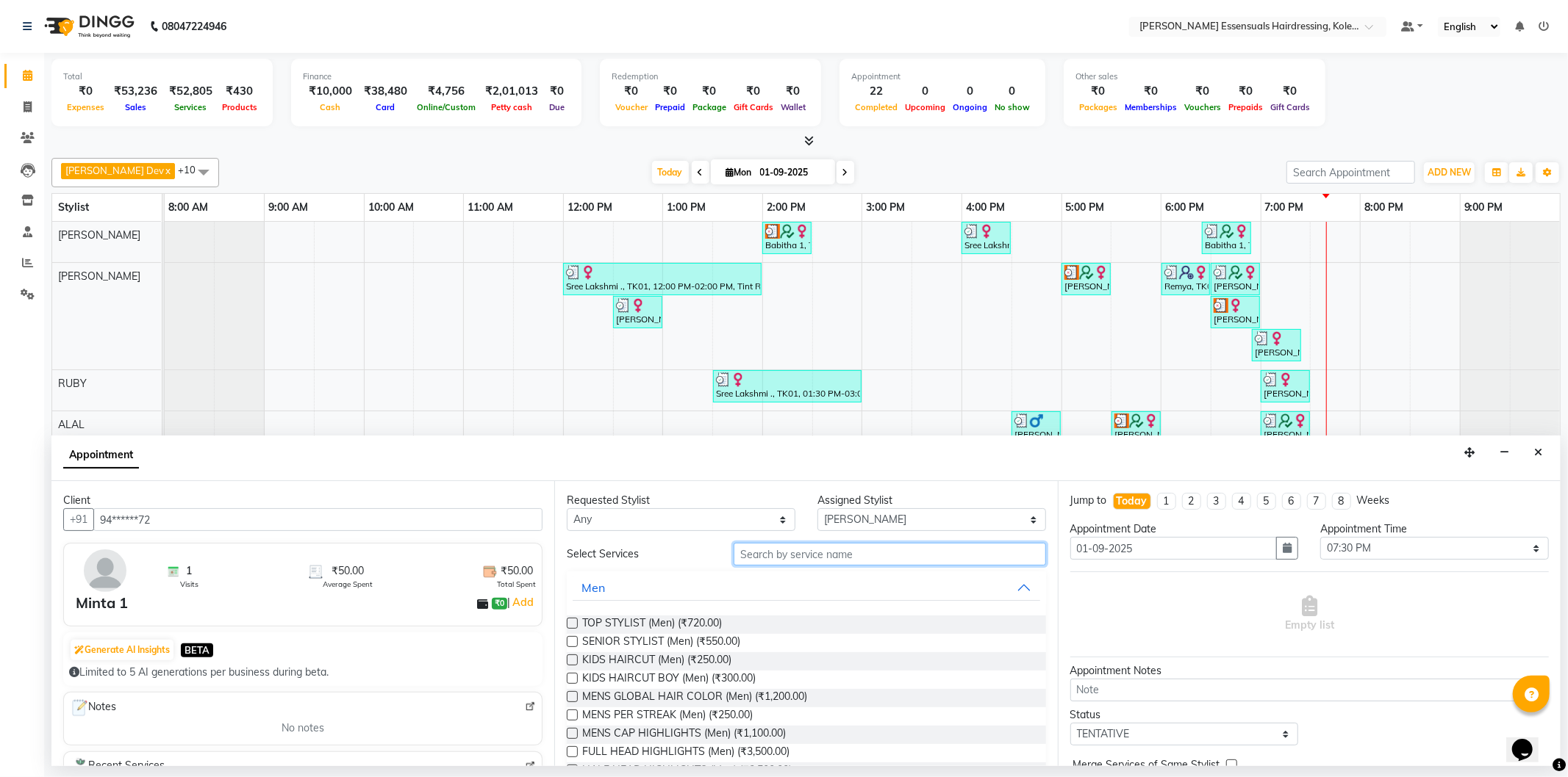
click at [800, 558] on input "text" at bounding box center [889, 554] width 312 height 23
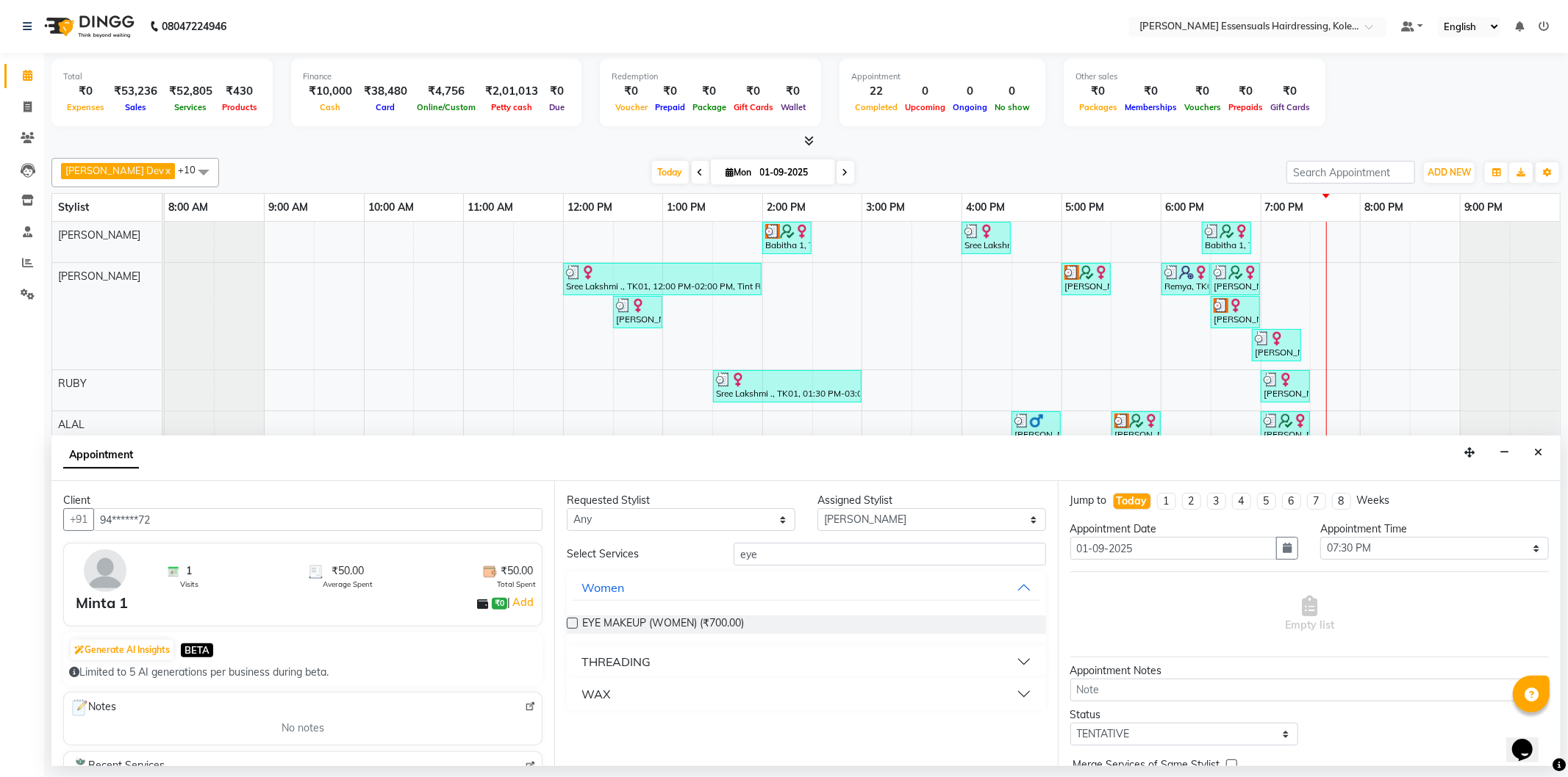
click at [604, 653] on div "THREADING" at bounding box center [616, 662] width 69 height 18
click at [567, 696] on label at bounding box center [572, 697] width 11 height 11
click at [567, 696] on input "checkbox" at bounding box center [571, 699] width 9 height 9
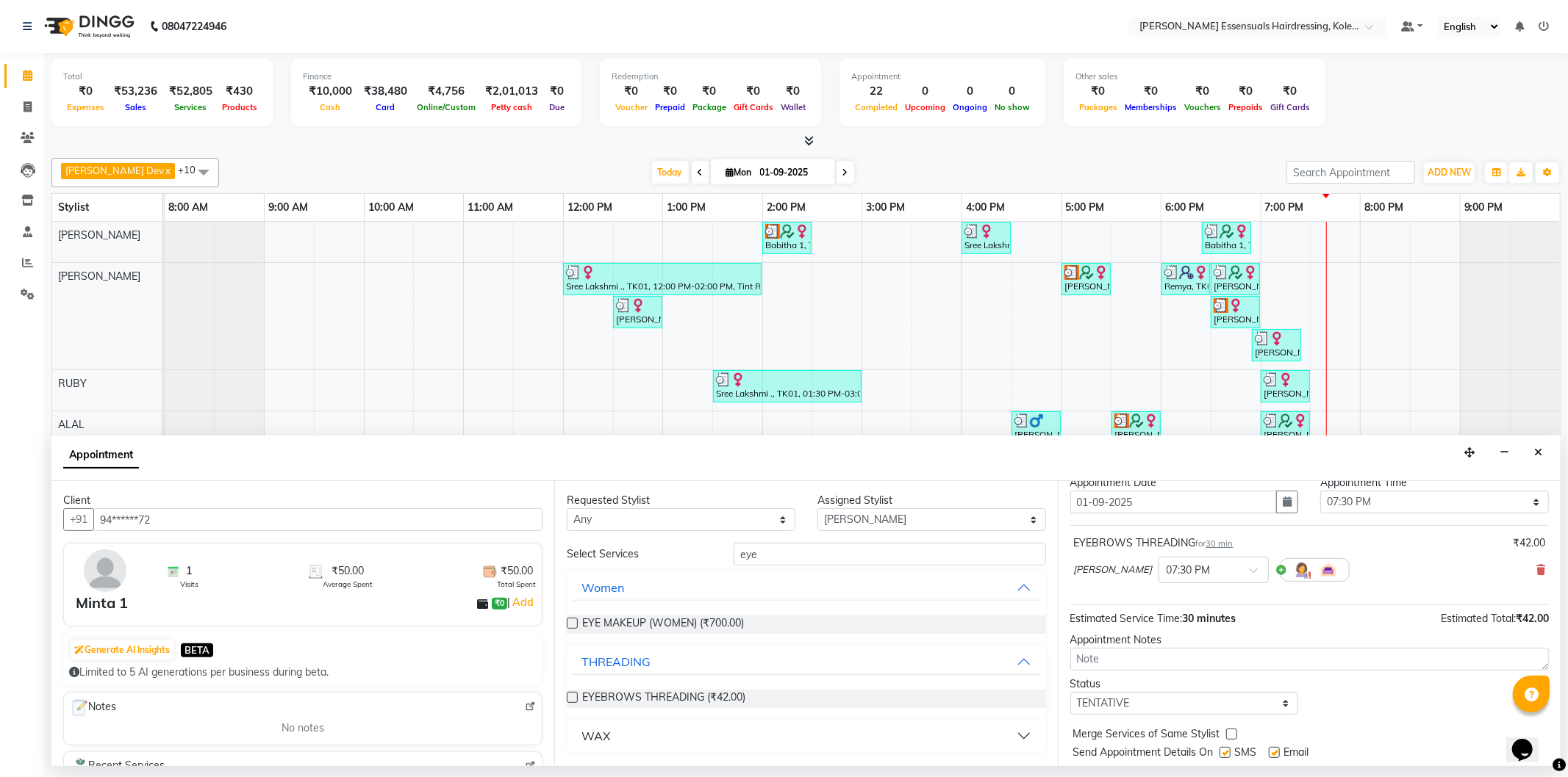
scroll to position [86, 0]
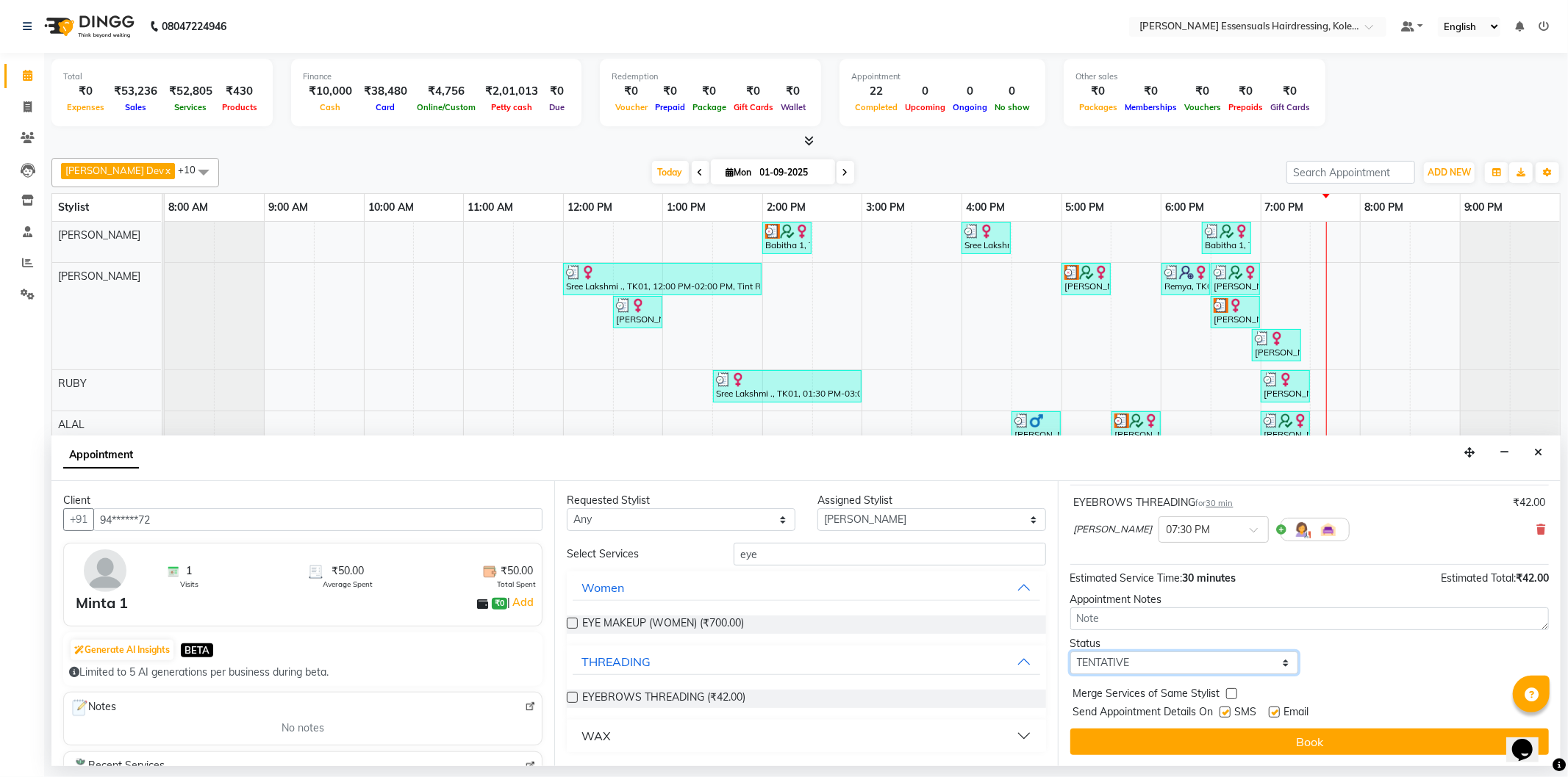
click at [1137, 664] on select "Select TENTATIVE CONFIRM CHECK-IN UPCOMING" at bounding box center [1184, 663] width 228 height 23
click at [1070, 651] on select "Select TENTATIVE CONFIRM CHECK-IN UPCOMING" at bounding box center [1184, 663] width 228 height 23
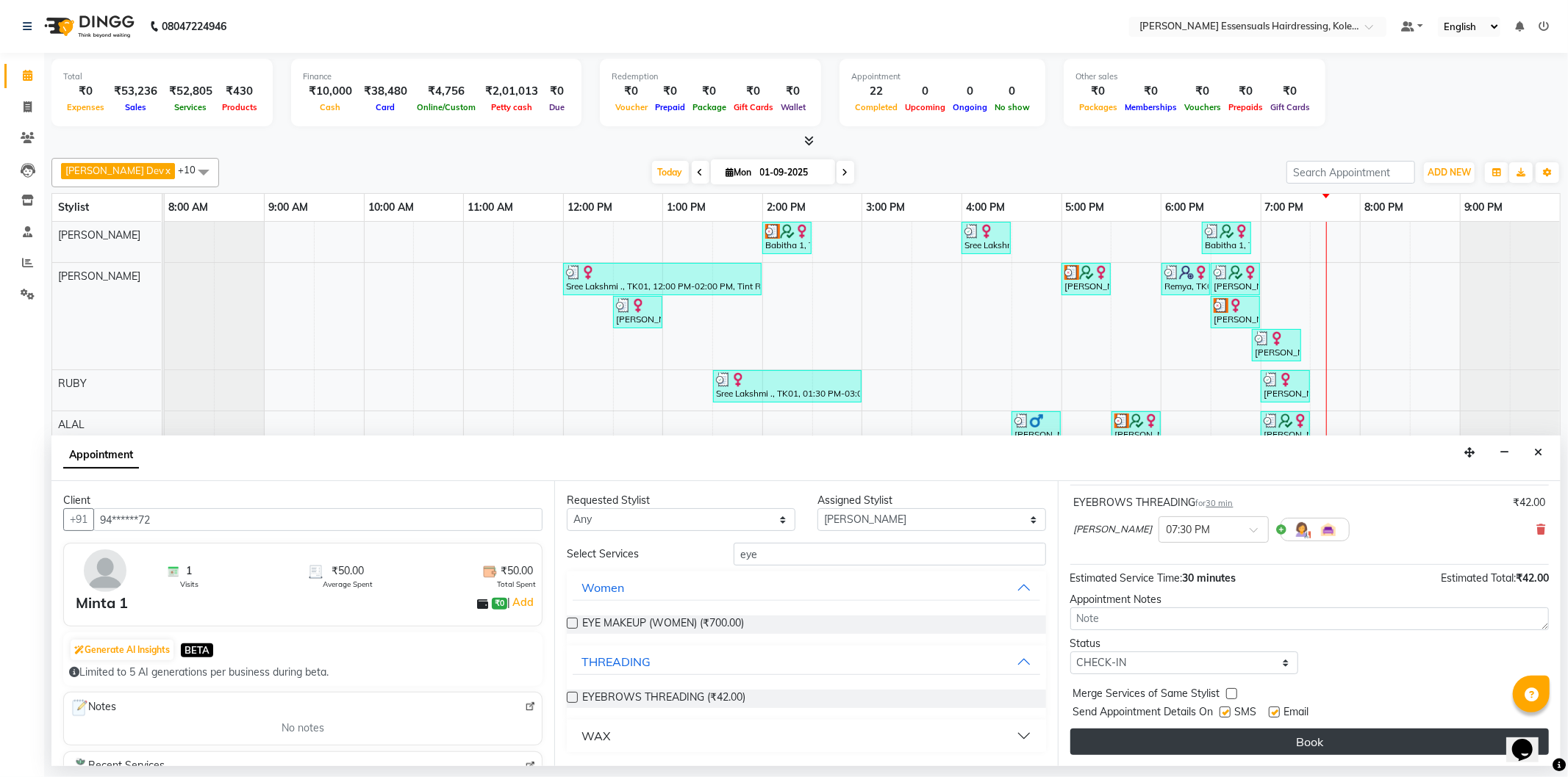
click at [1112, 748] on button "Book" at bounding box center [1310, 741] width 479 height 26
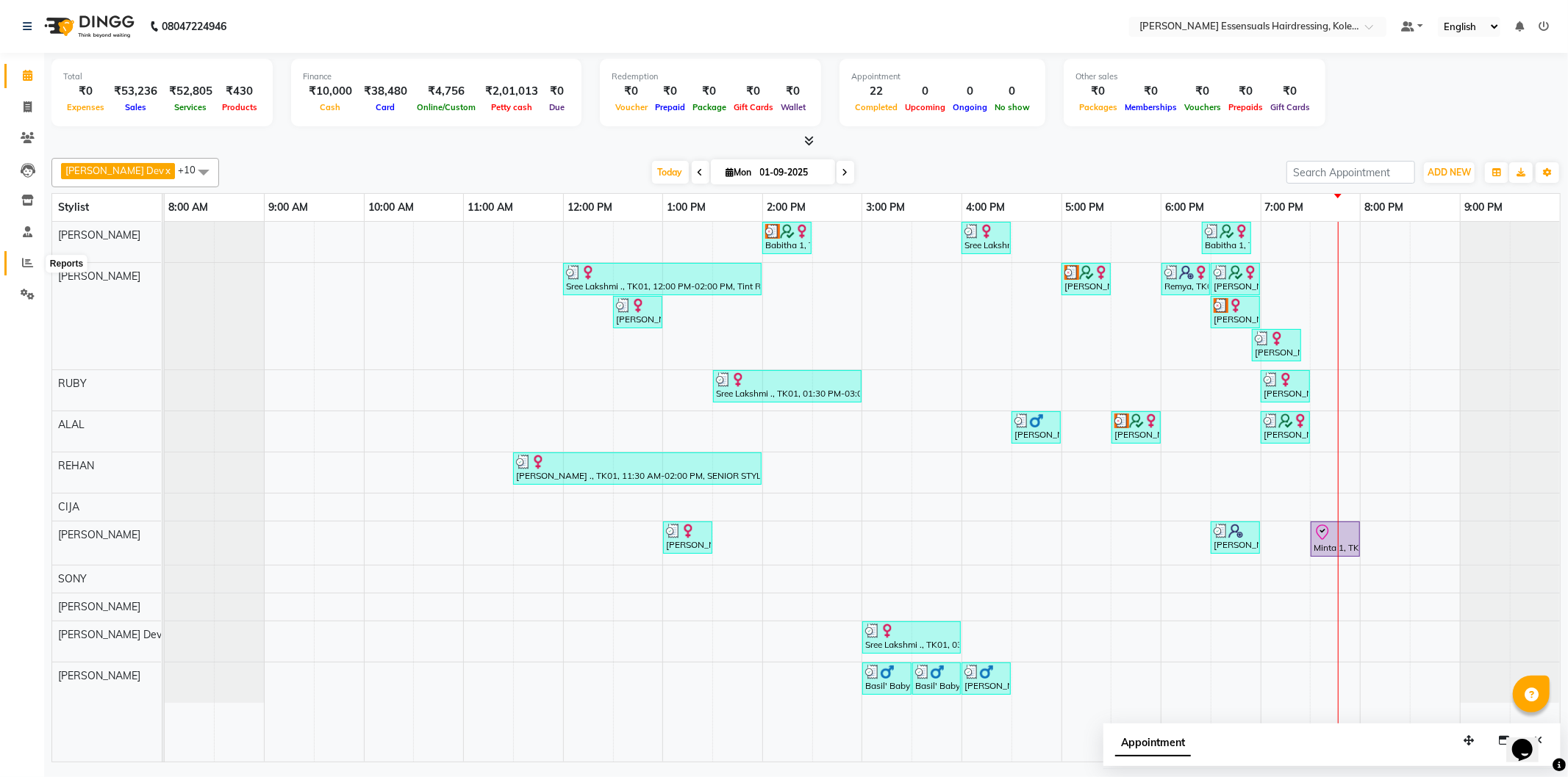
click at [28, 261] on icon at bounding box center [27, 263] width 11 height 11
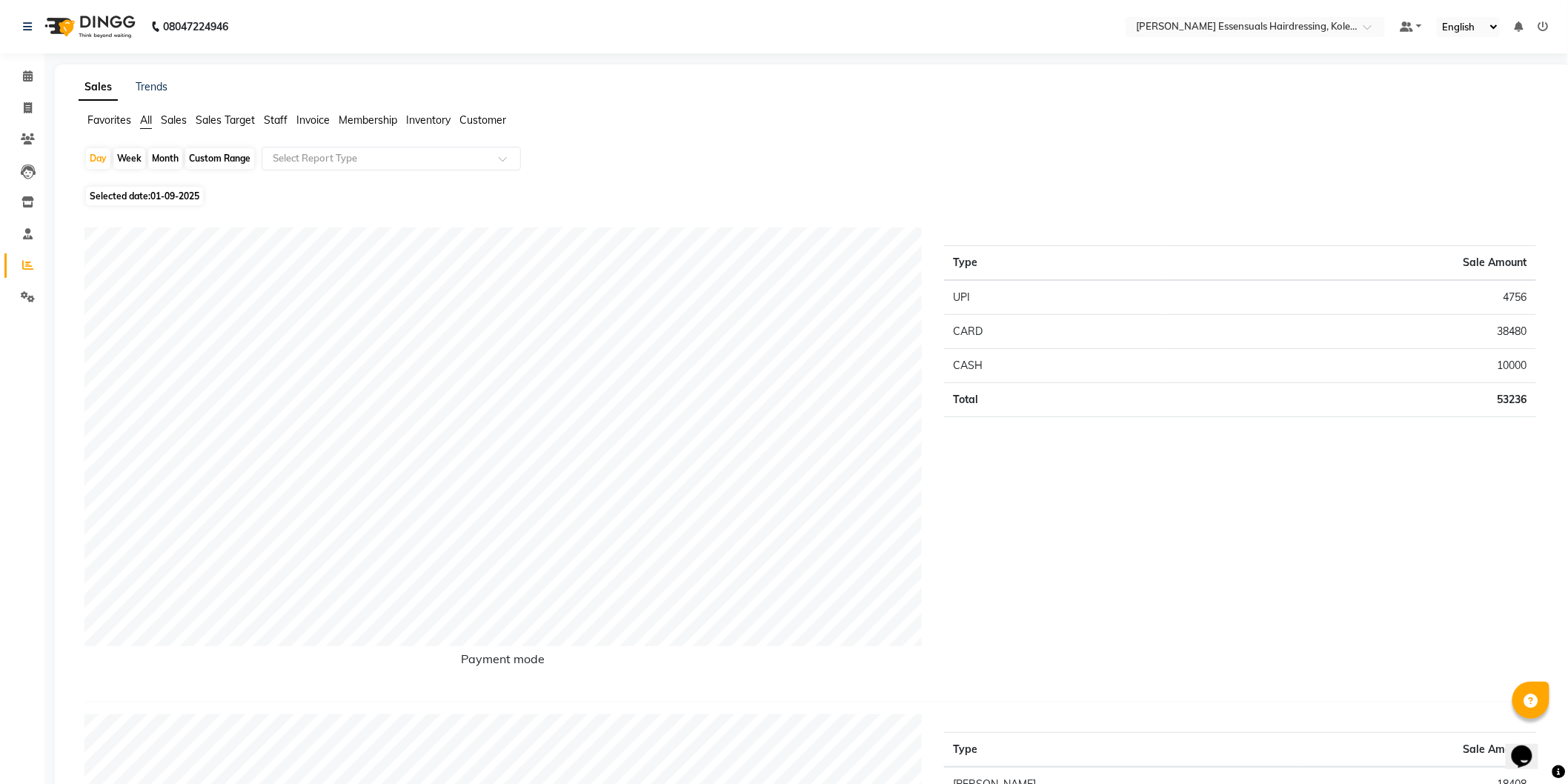
click at [233, 115] on span "Sales Target" at bounding box center [225, 120] width 60 height 13
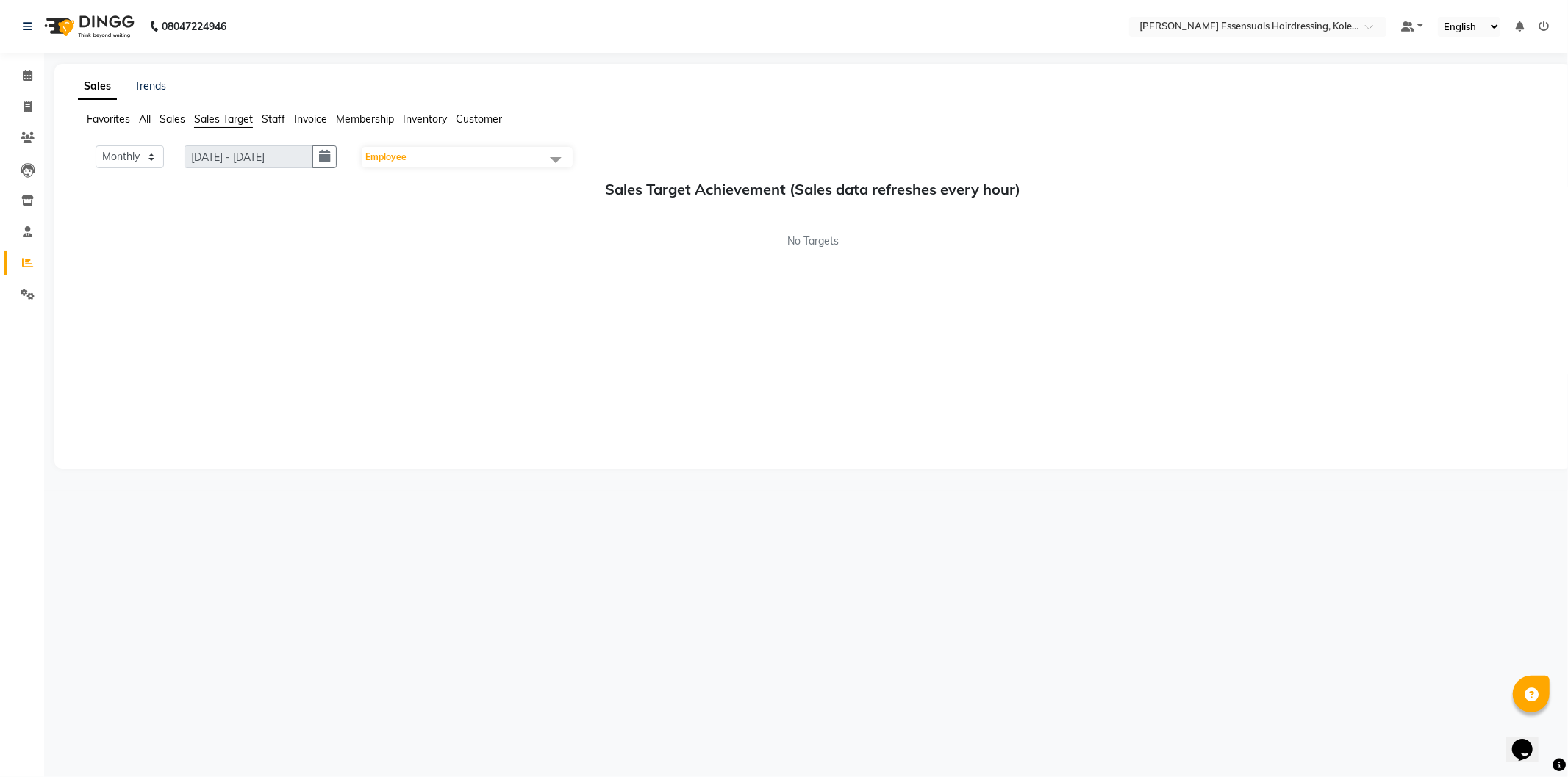
click at [149, 116] on span "All" at bounding box center [145, 119] width 12 height 13
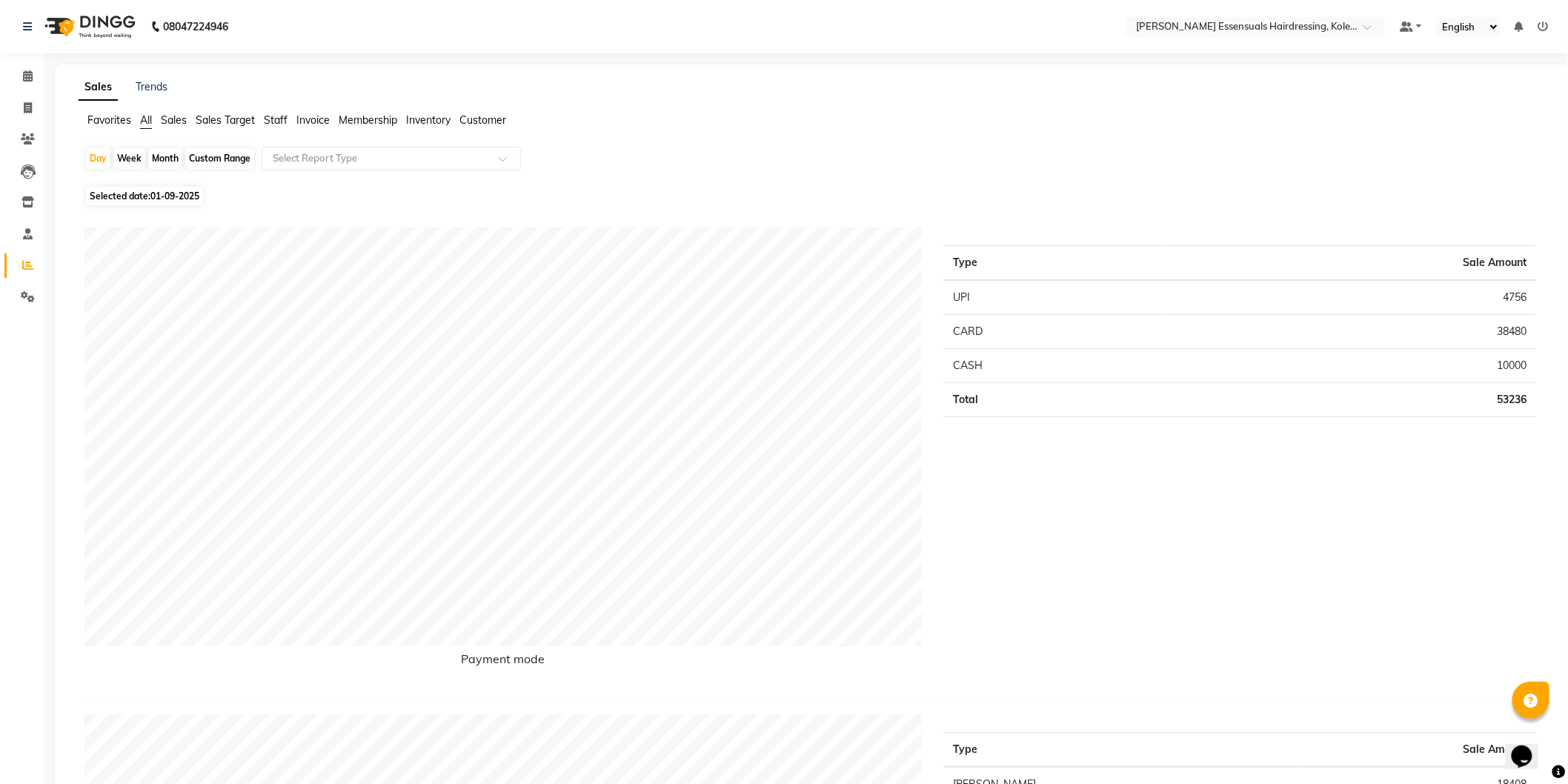
click at [174, 121] on span "Sales" at bounding box center [173, 120] width 26 height 13
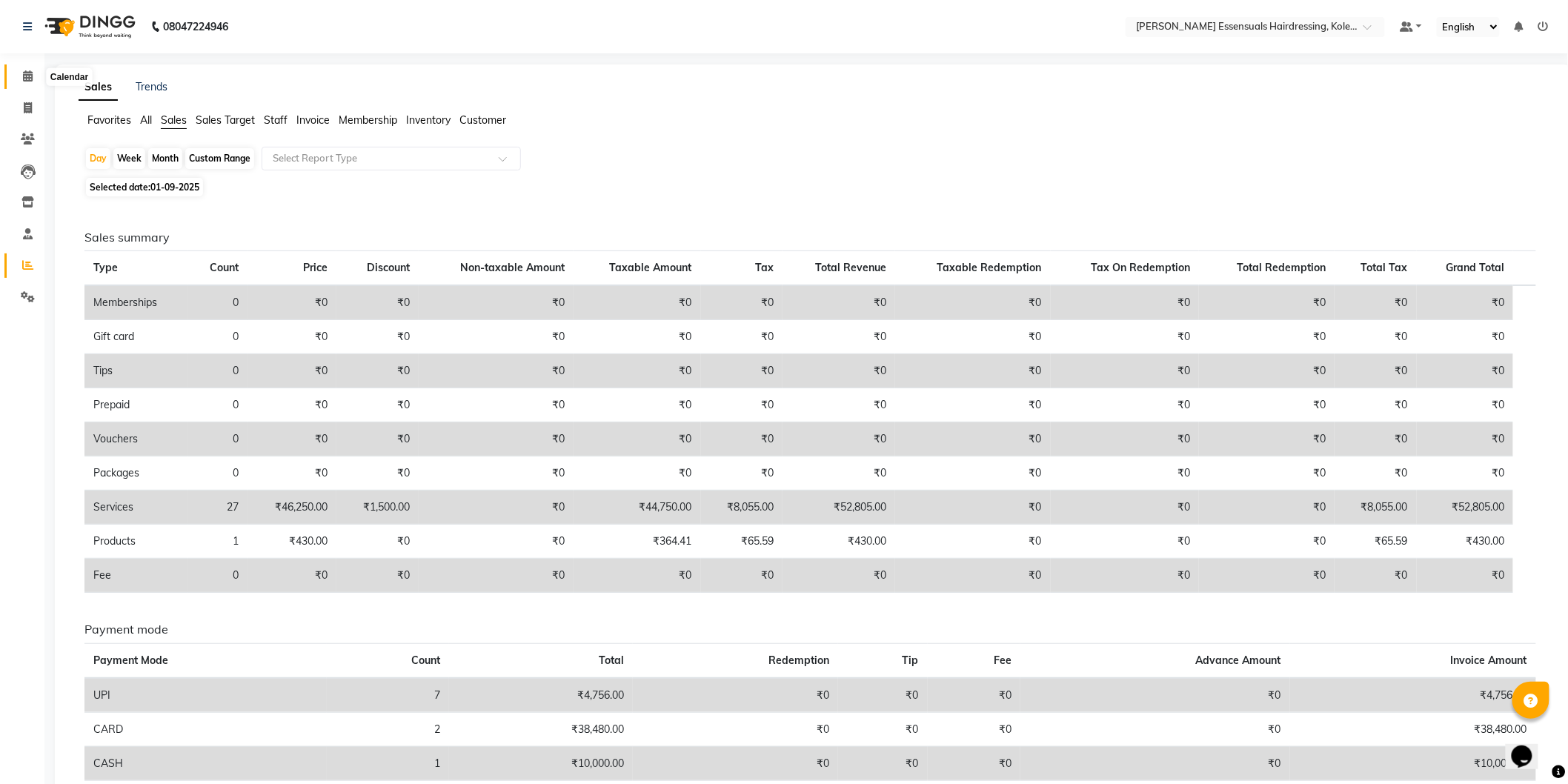
click at [34, 83] on span at bounding box center [27, 77] width 26 height 17
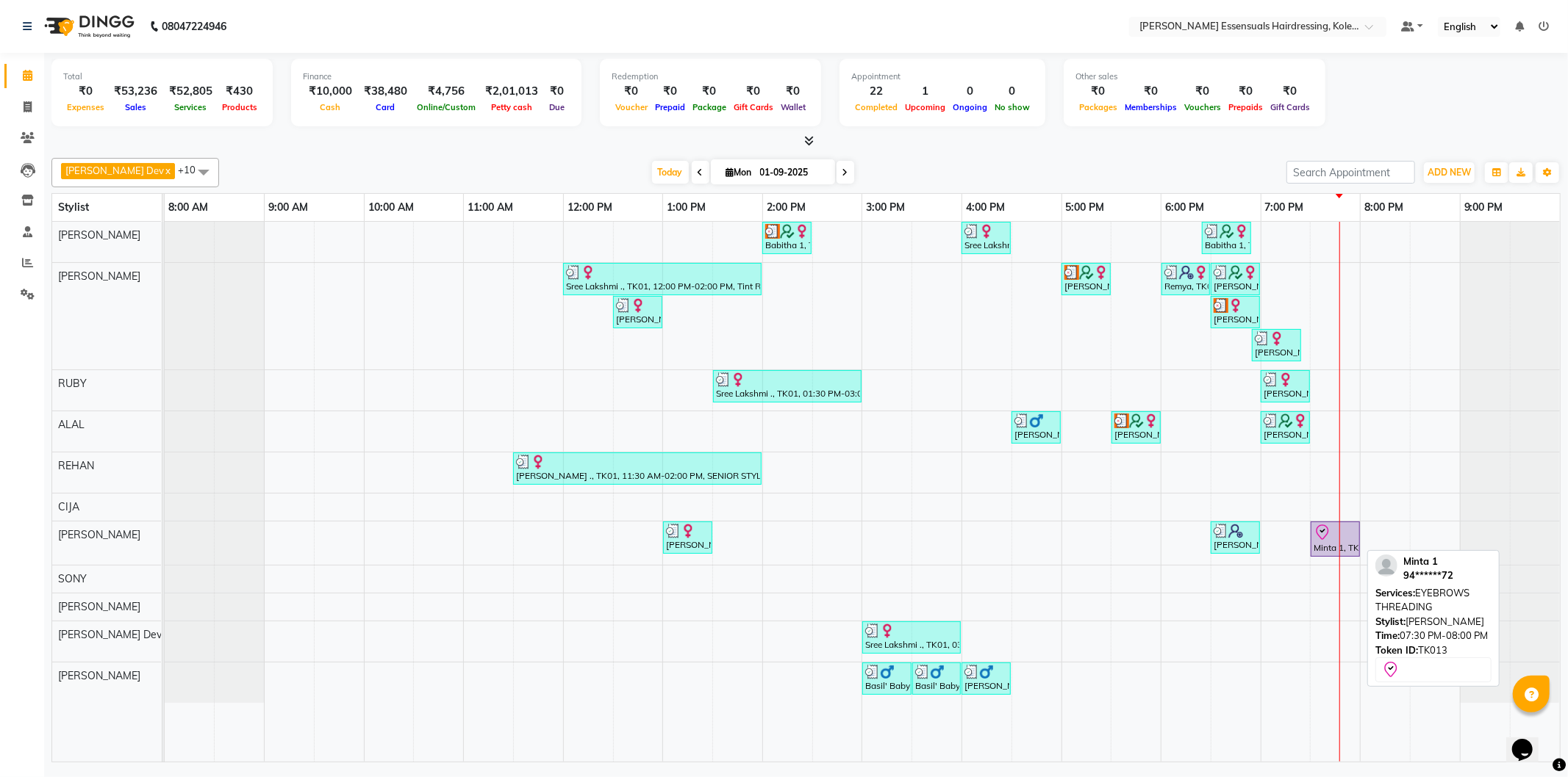
click at [1318, 526] on icon at bounding box center [1321, 532] width 12 height 15
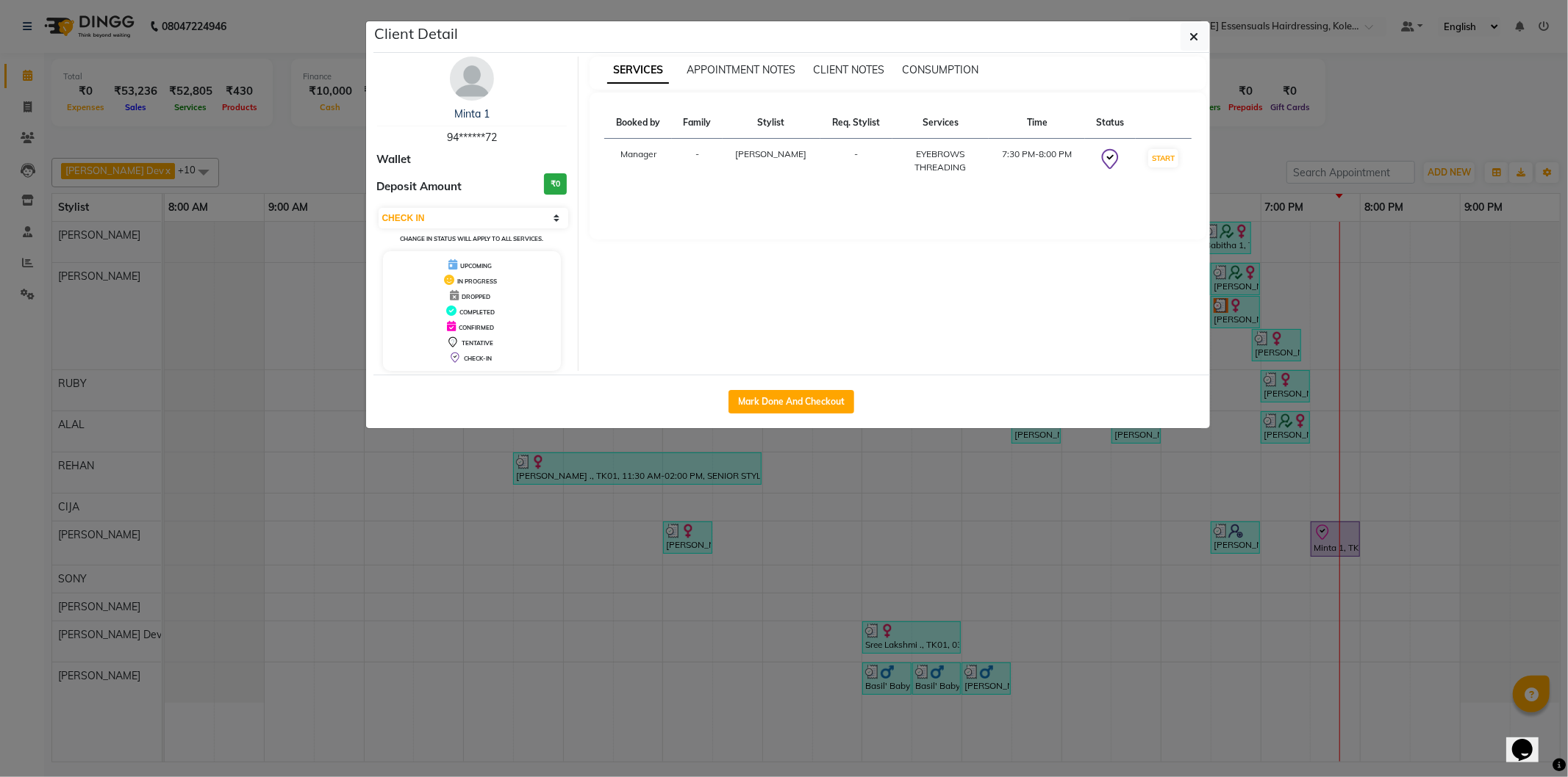
drag, startPoint x: 792, startPoint y: 404, endPoint x: 795, endPoint y: 415, distance: 11.4
click at [792, 403] on button "Mark Done And Checkout" at bounding box center [792, 402] width 126 height 23
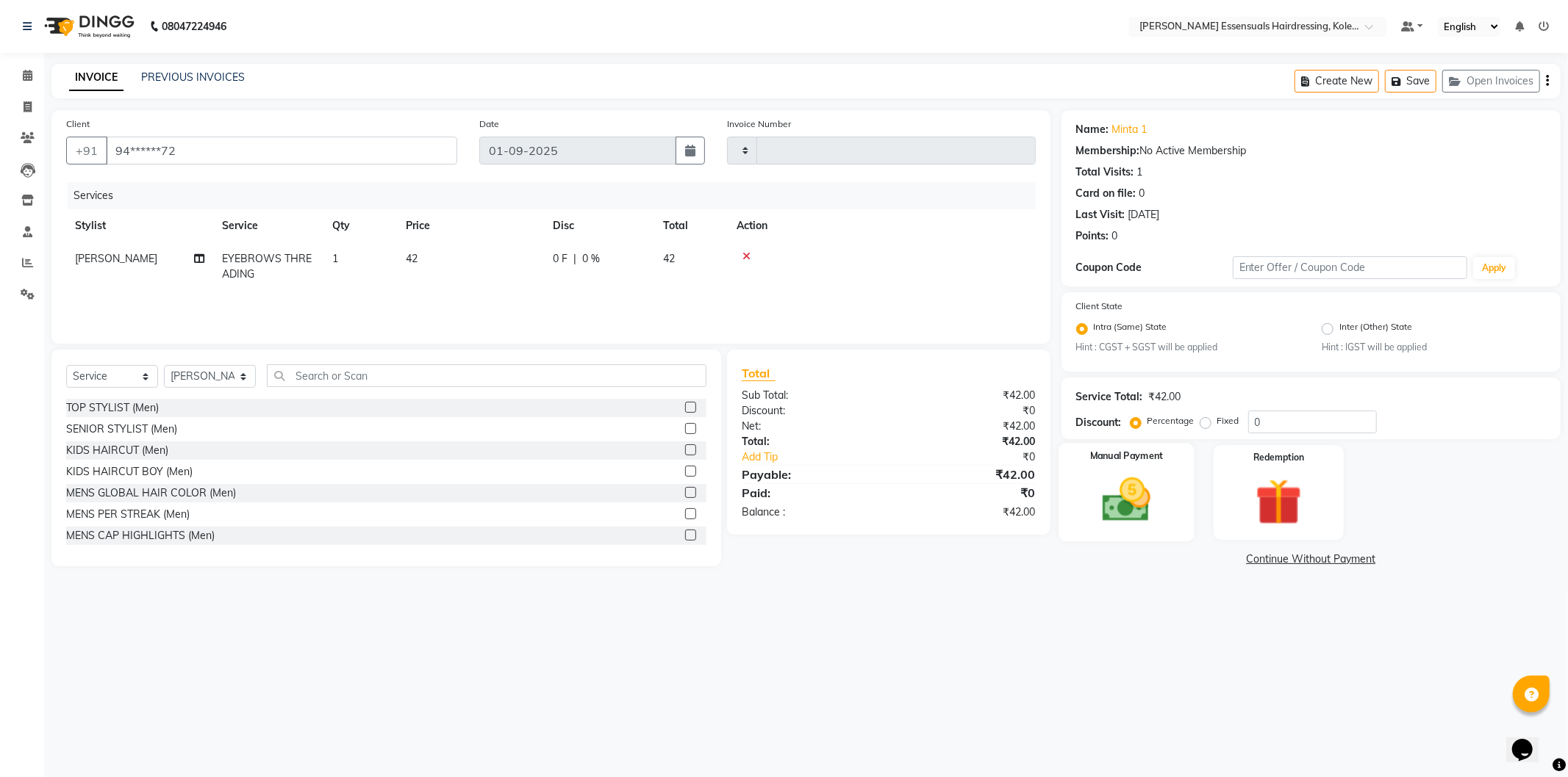
click at [1136, 532] on div "Manual Payment" at bounding box center [1126, 493] width 135 height 99
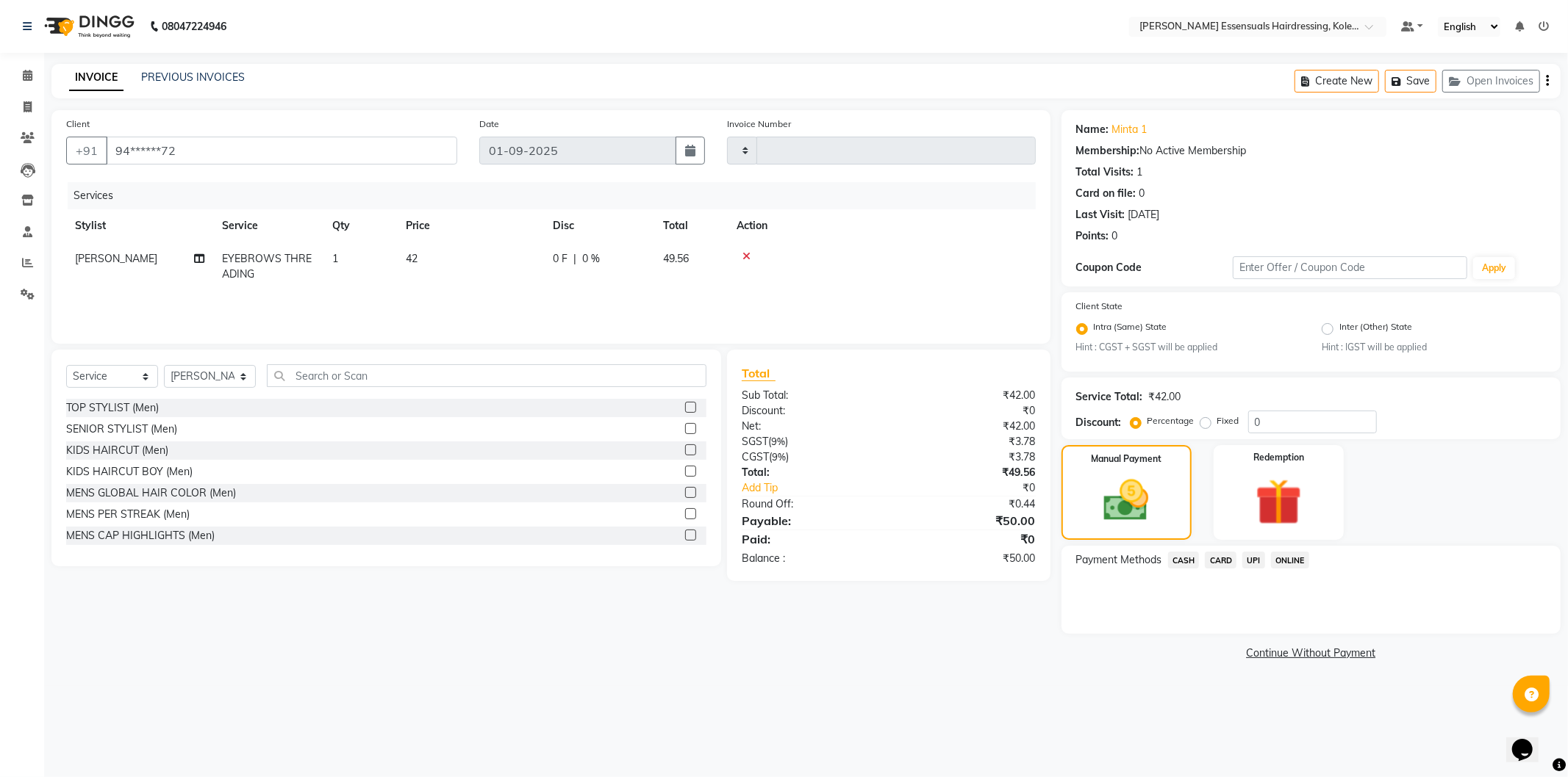
click at [1252, 562] on span "UPI" at bounding box center [1253, 560] width 23 height 17
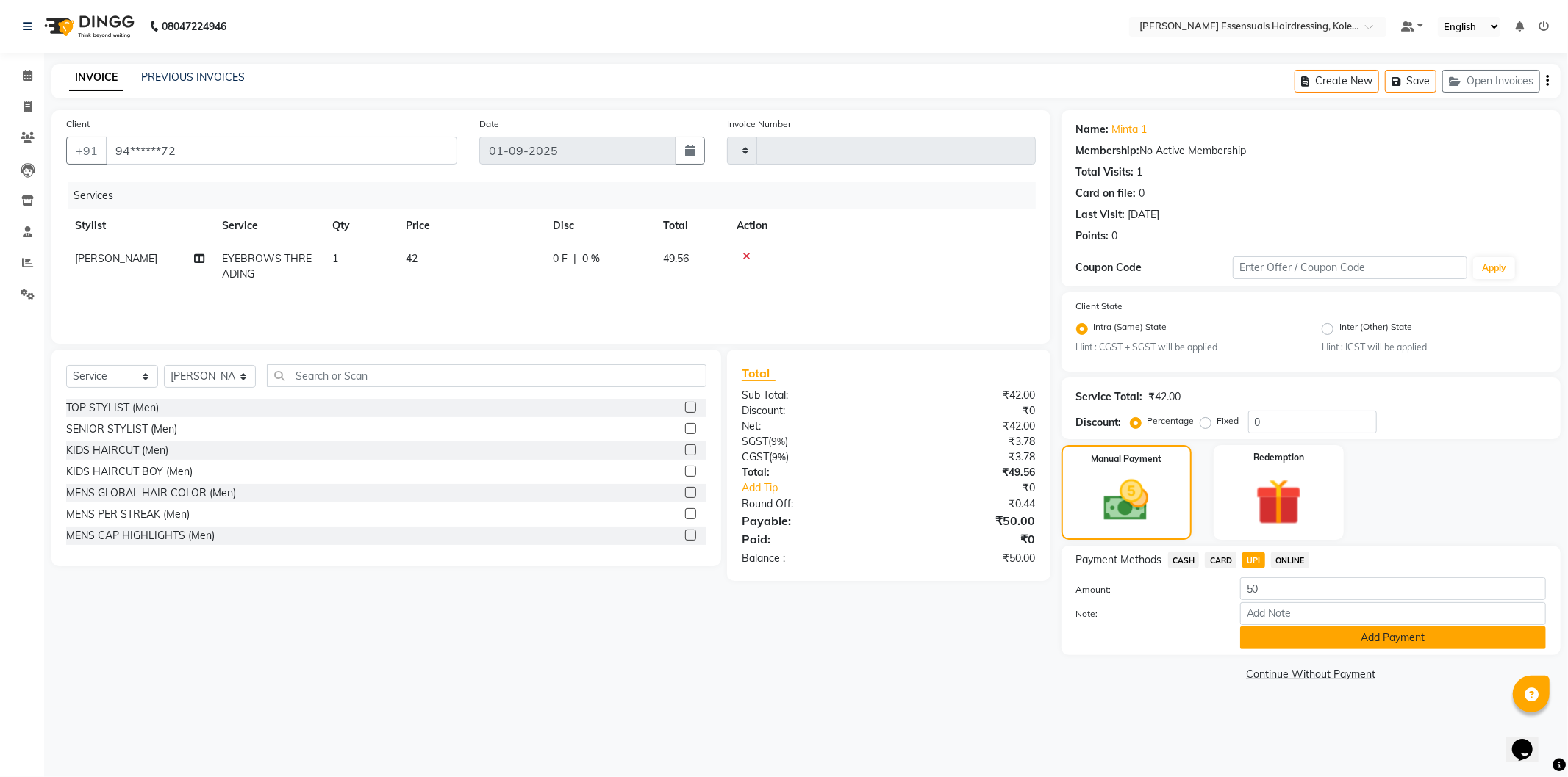
click at [1257, 635] on button "Add Payment" at bounding box center [1392, 638] width 306 height 23
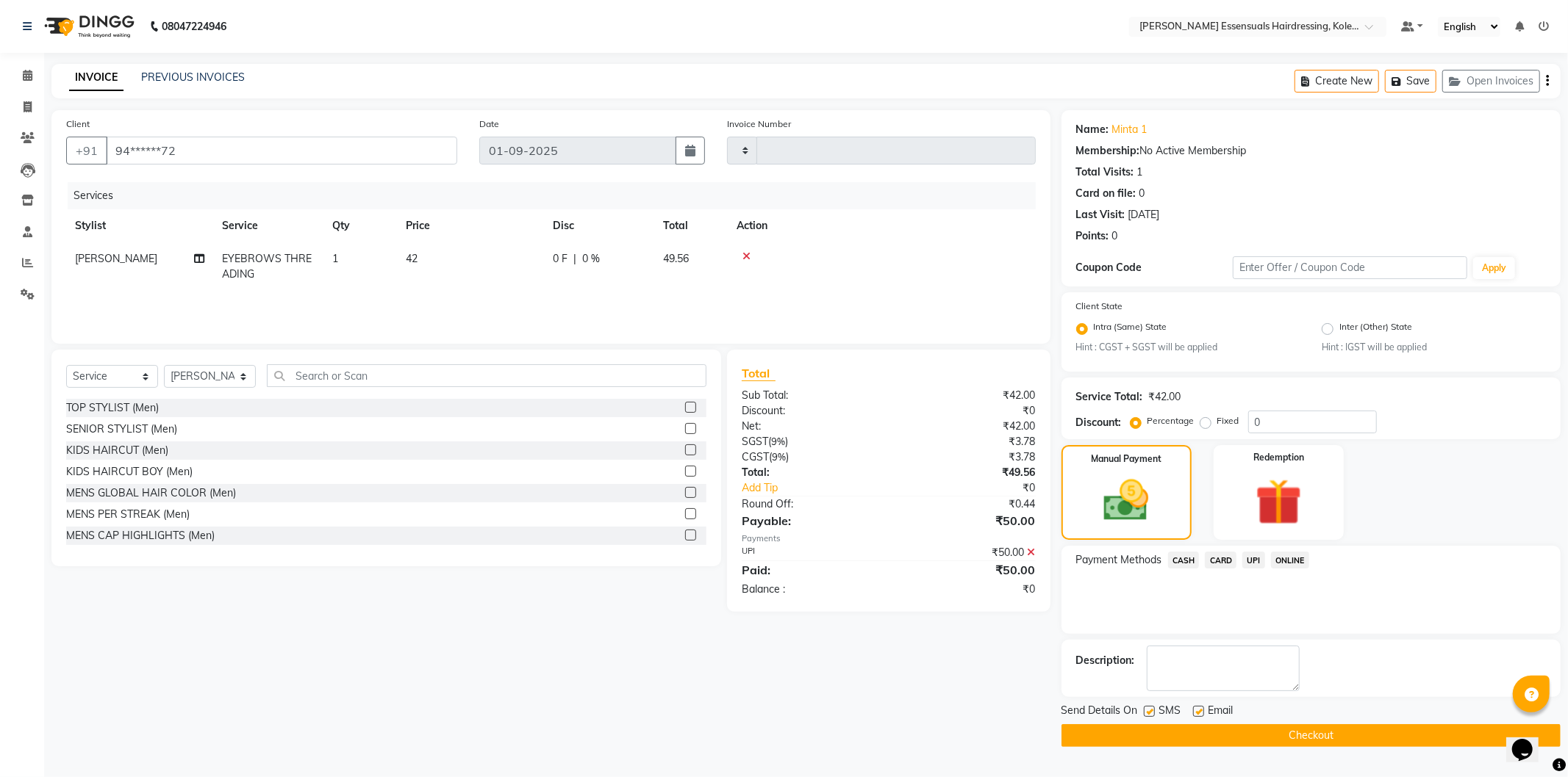
click at [1280, 736] on button "Checkout" at bounding box center [1310, 736] width 499 height 23
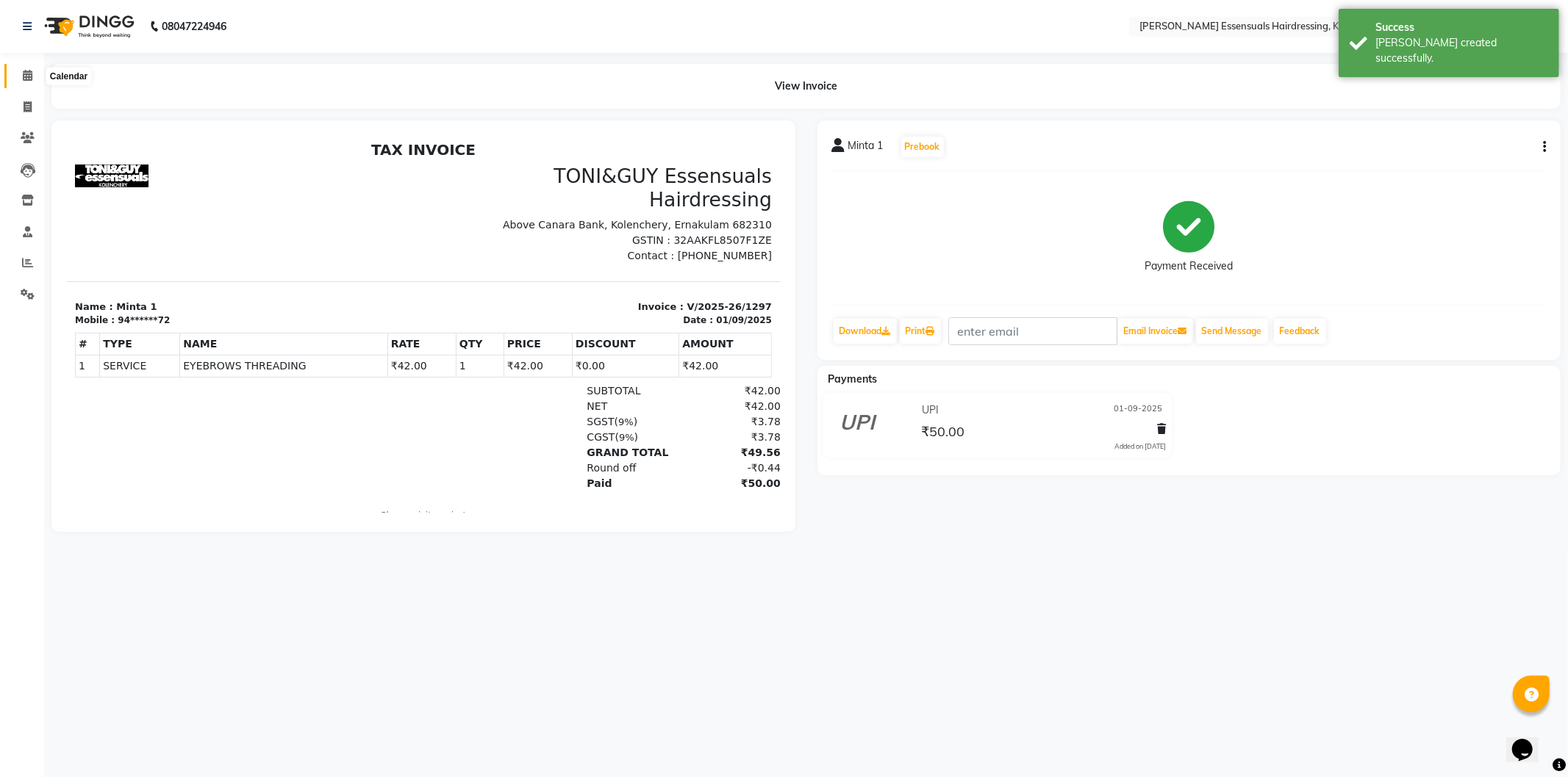
click at [23, 77] on icon at bounding box center [27, 75] width 9 height 11
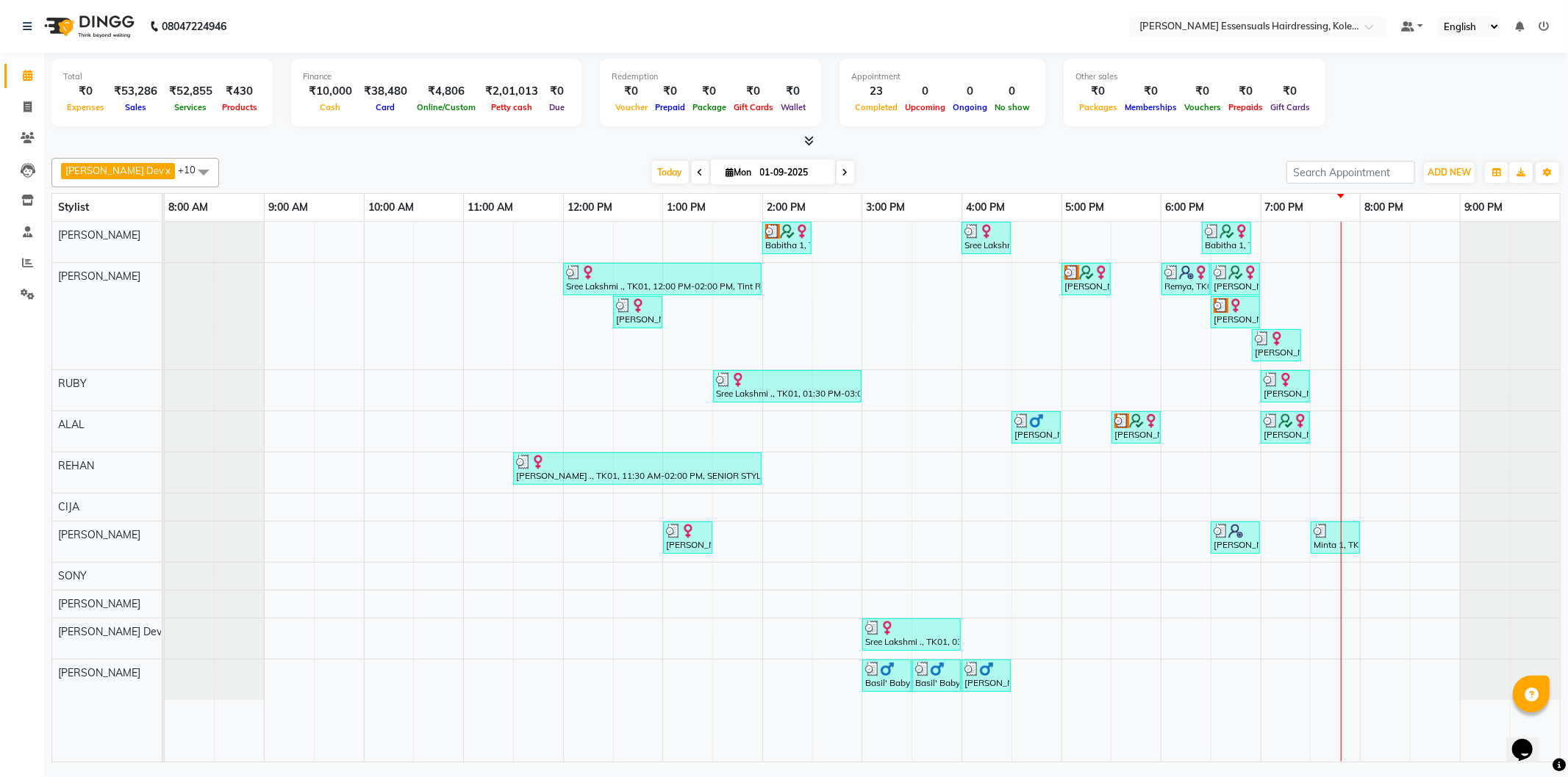
click at [723, 612] on div "Babitha 1, TK02, 02:00 PM-02:30 PM, WOMENS [MEDICAL_DATA] BELOW SHOULDER (WOMEN…" at bounding box center [862, 491] width 1395 height 540
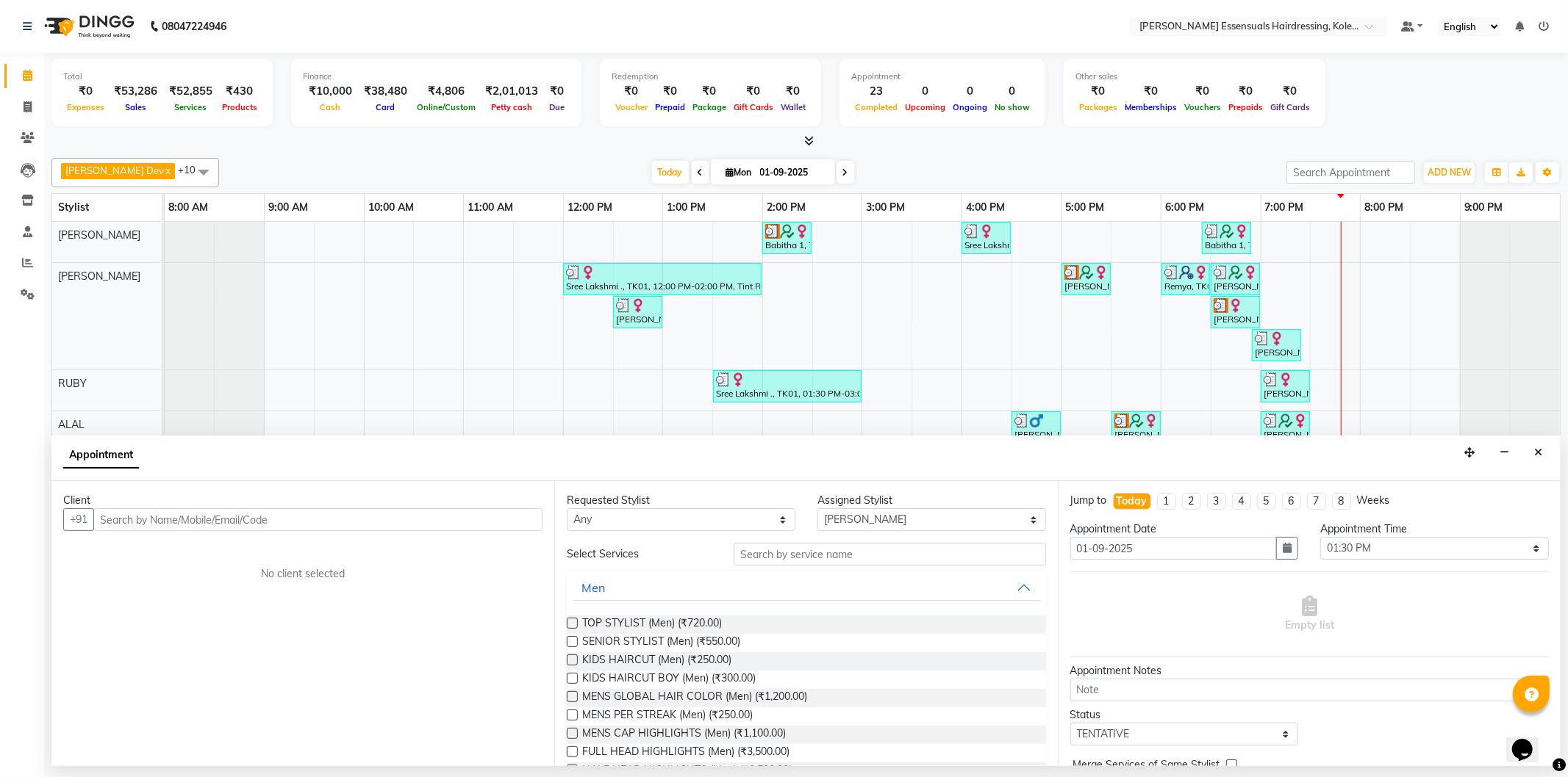
click at [186, 532] on div "Client +91 No client selected" at bounding box center [302, 624] width 502 height 285
click at [189, 517] on input "text" at bounding box center [317, 520] width 449 height 23
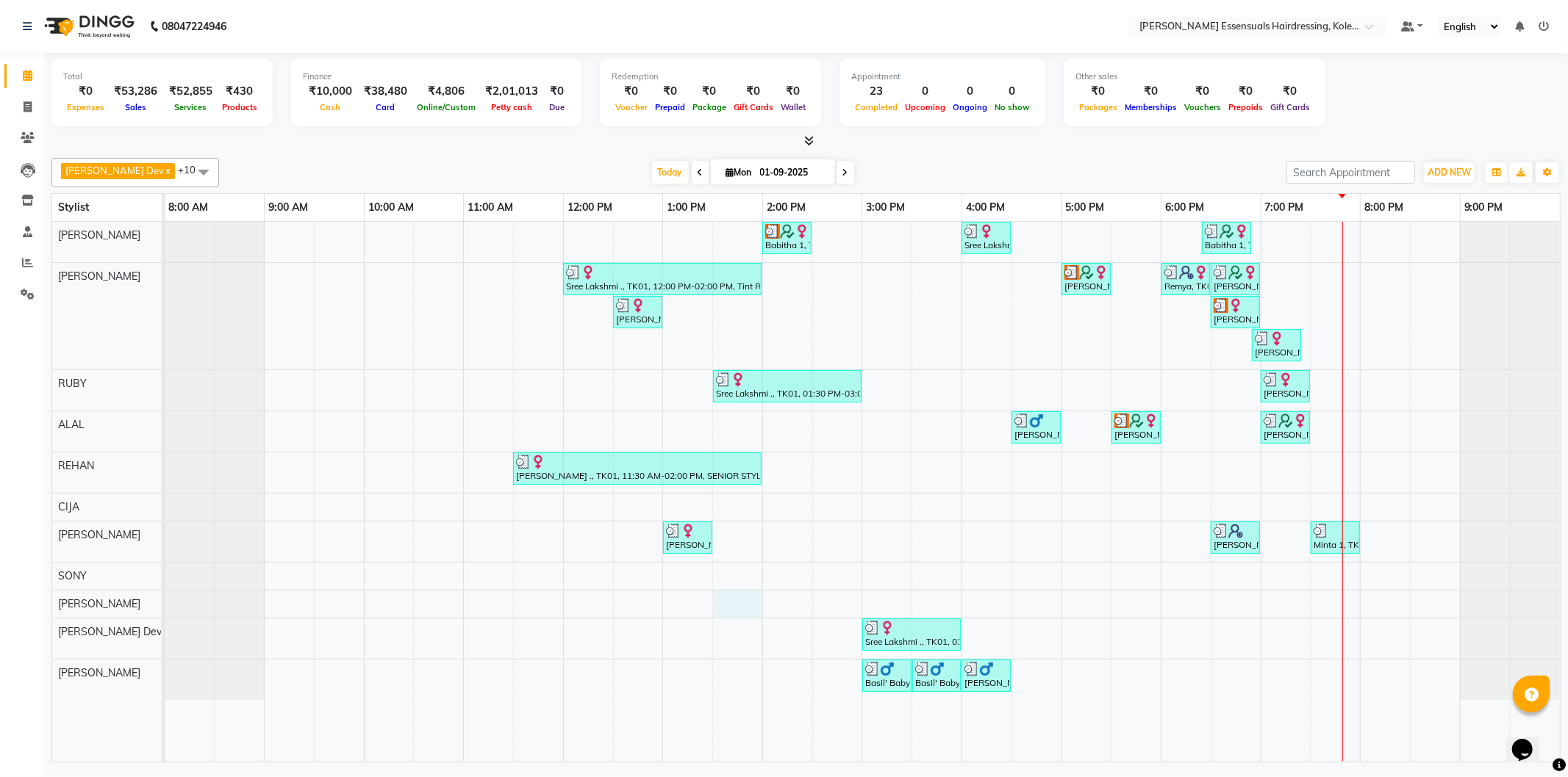
click at [743, 605] on div "Babitha 1, TK02, 02:00 PM-02:30 PM, WOMENS [MEDICAL_DATA] BELOW SHOULDER (WOMEN…" at bounding box center [862, 491] width 1395 height 540
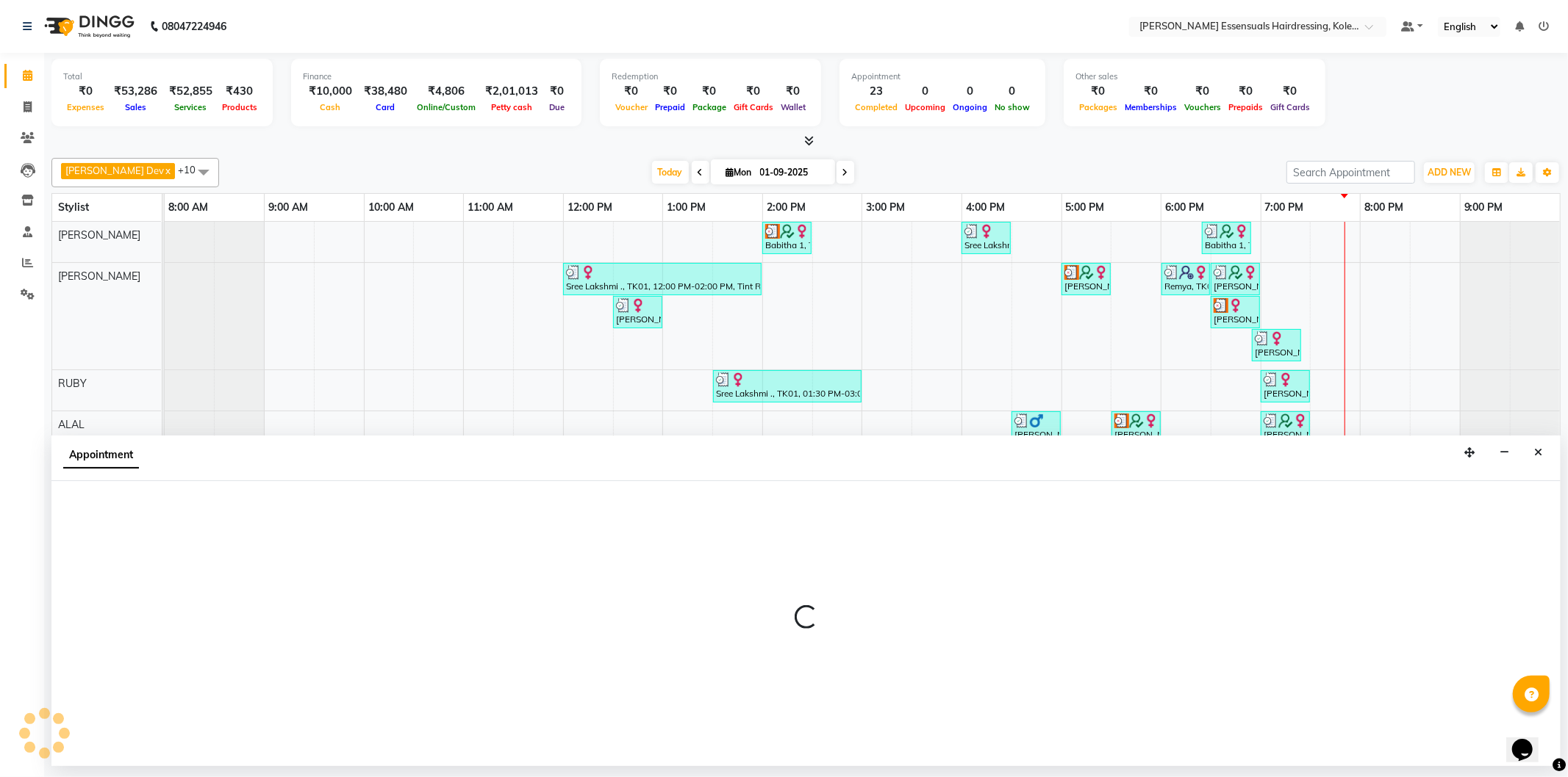
select select "79976"
select select "810"
select select "tentative"
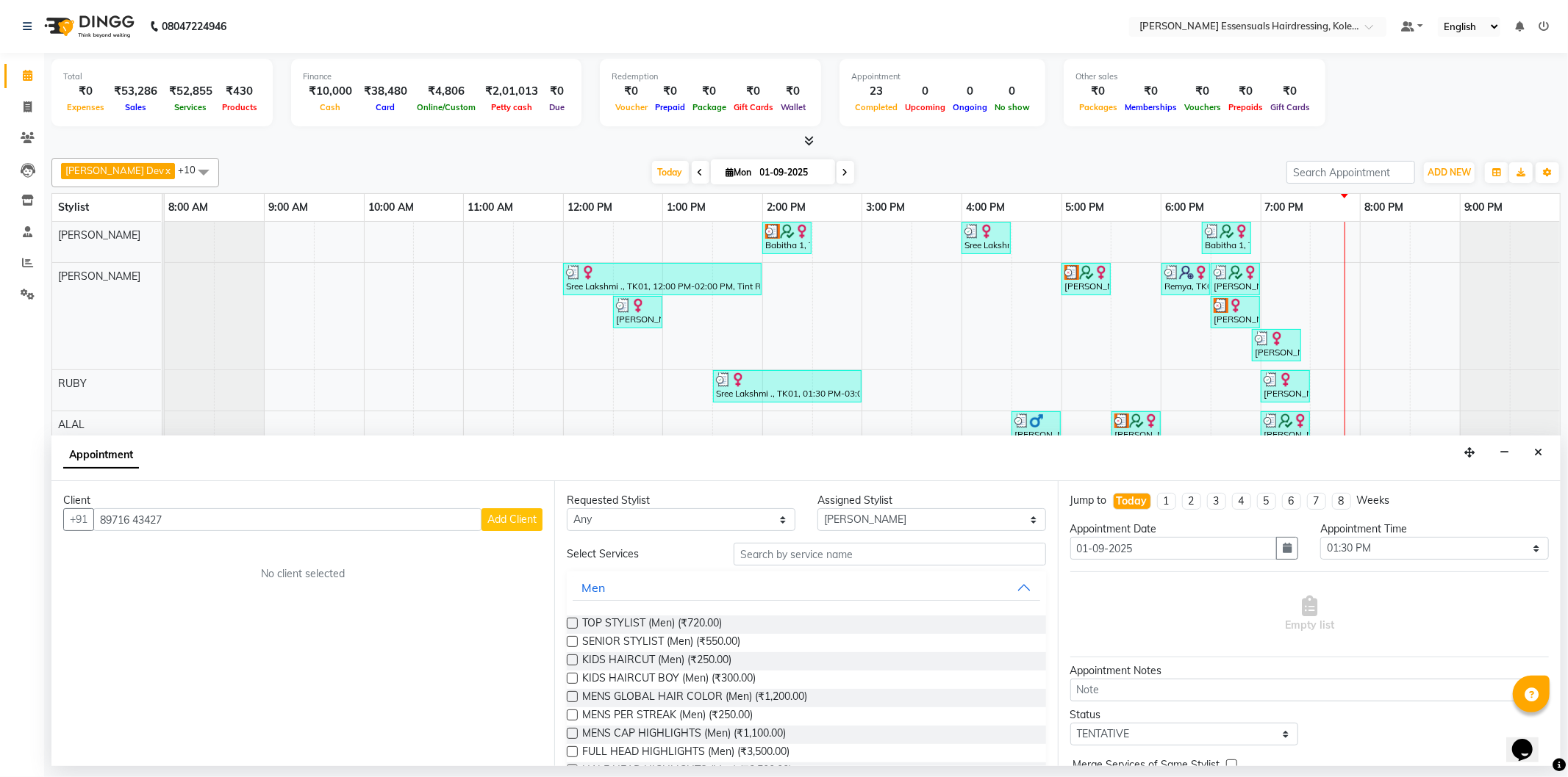
type input "89716 43427"
click at [515, 512] on span "Add Client" at bounding box center [512, 519] width 49 height 13
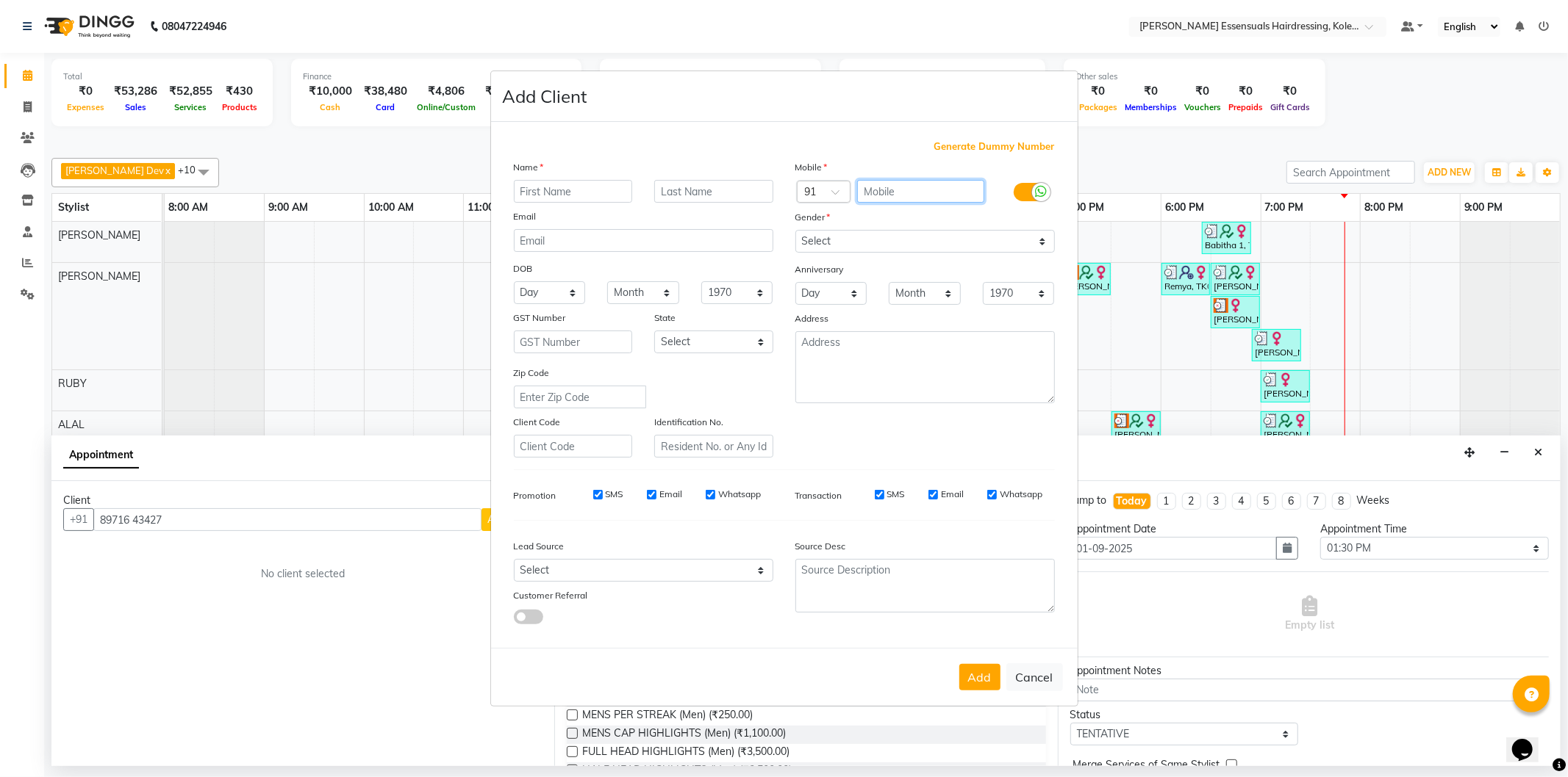
click at [869, 180] on input "text" at bounding box center [920, 191] width 127 height 23
paste input "89716 43427"
type input "89716 43427"
click at [559, 185] on input "text" at bounding box center [573, 191] width 119 height 23
type input "Steffy"
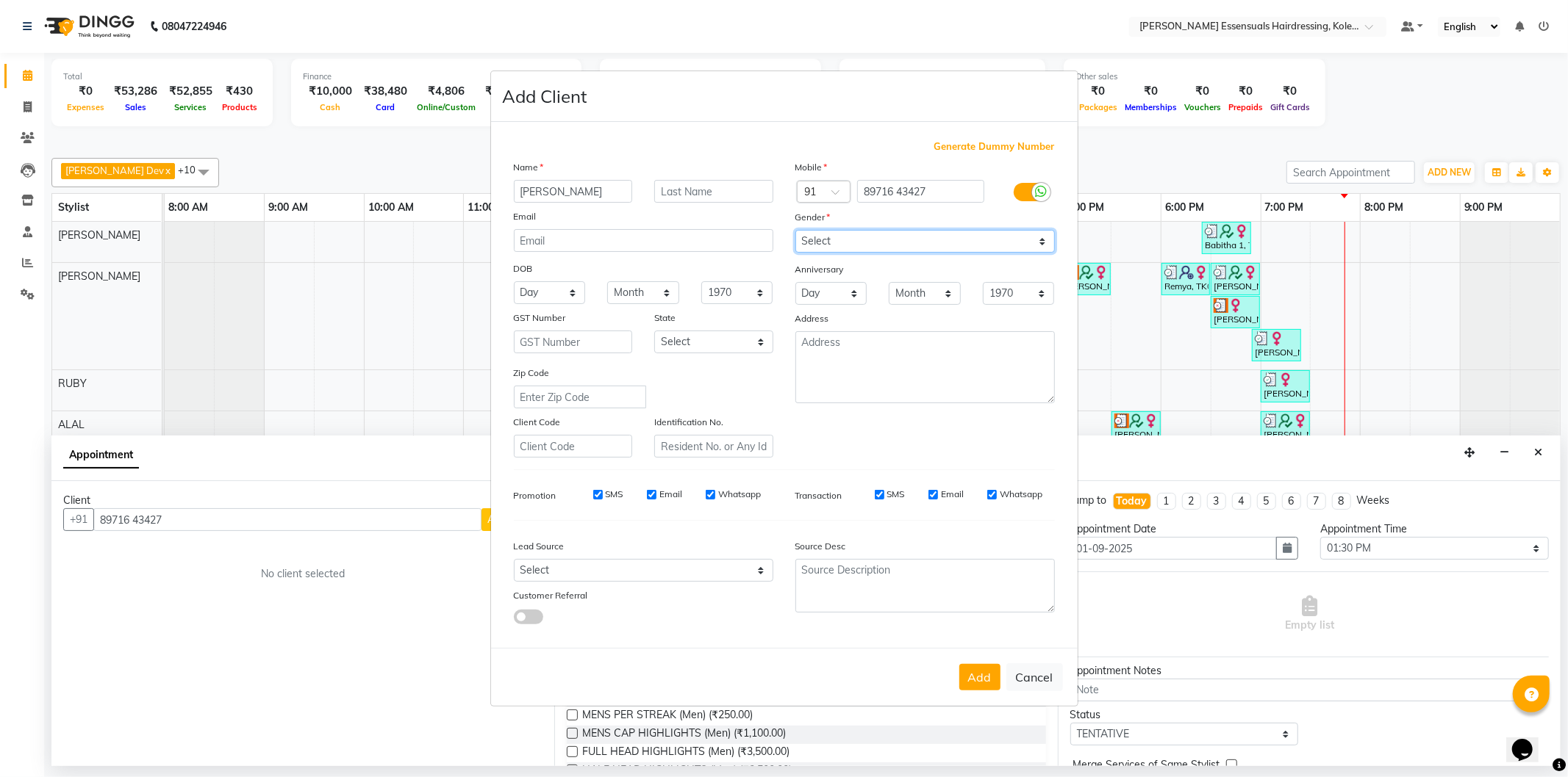
click at [919, 246] on select "Select [DEMOGRAPHIC_DATA] [DEMOGRAPHIC_DATA] Other Prefer Not To Say" at bounding box center [925, 241] width 259 height 23
click at [795, 230] on select "Select [DEMOGRAPHIC_DATA] [DEMOGRAPHIC_DATA] Other Prefer Not To Say" at bounding box center [925, 241] width 259 height 23
click at [901, 239] on select "Select [DEMOGRAPHIC_DATA] [DEMOGRAPHIC_DATA] Other Prefer Not To Say" at bounding box center [925, 241] width 259 height 23
select select "[DEMOGRAPHIC_DATA]"
click at [795, 230] on select "Select [DEMOGRAPHIC_DATA] [DEMOGRAPHIC_DATA] Other Prefer Not To Say" at bounding box center [925, 241] width 259 height 23
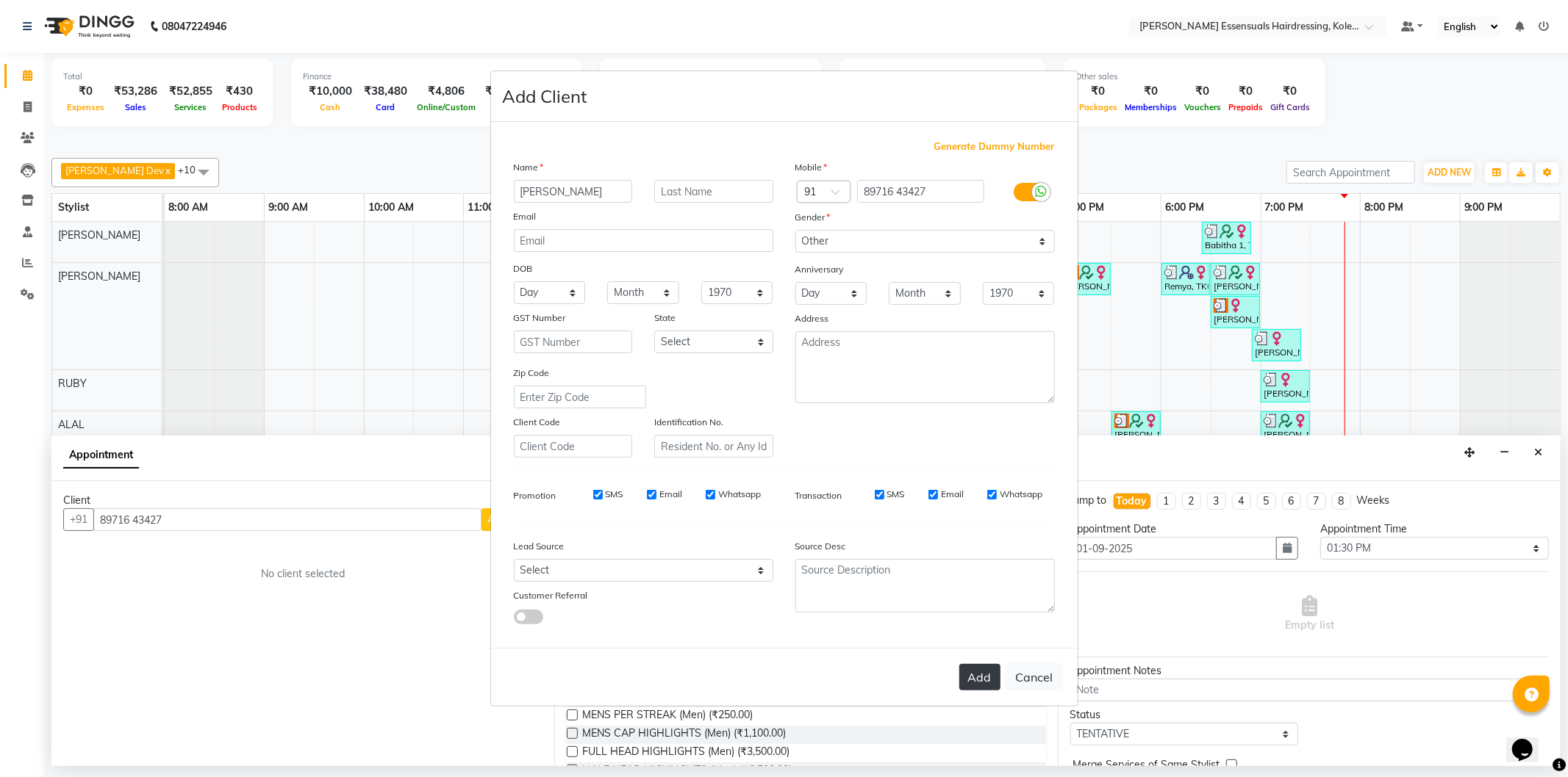
click at [974, 671] on button "Add" at bounding box center [979, 678] width 41 height 26
click at [894, 188] on input "89716 43427" at bounding box center [920, 191] width 127 height 23
type input "8971643427"
click at [975, 669] on button "Add" at bounding box center [979, 678] width 41 height 26
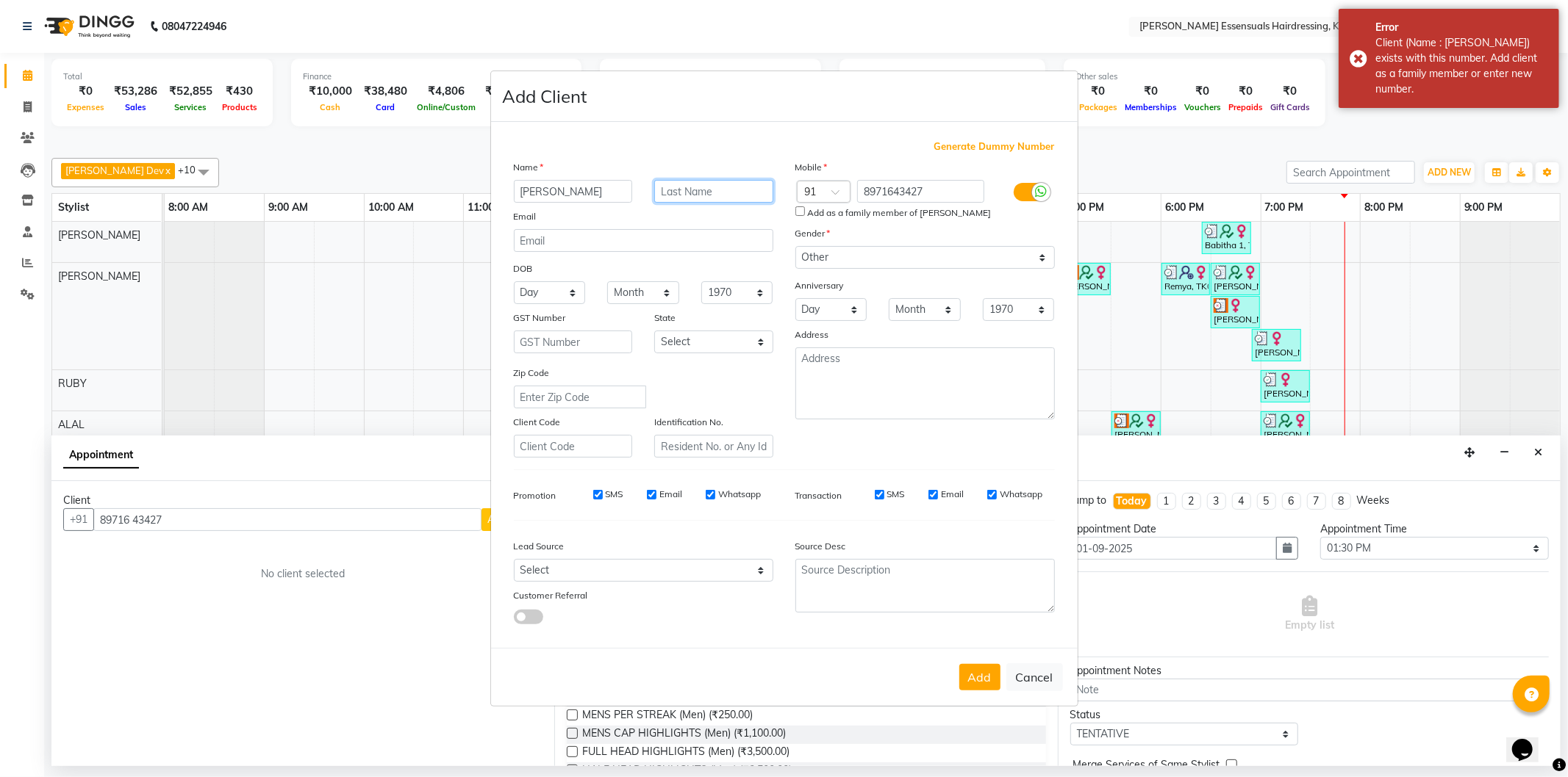
click at [759, 197] on input "text" at bounding box center [714, 191] width 119 height 23
type input "d"
click at [1033, 672] on button "Cancel" at bounding box center [1035, 678] width 56 height 28
select select
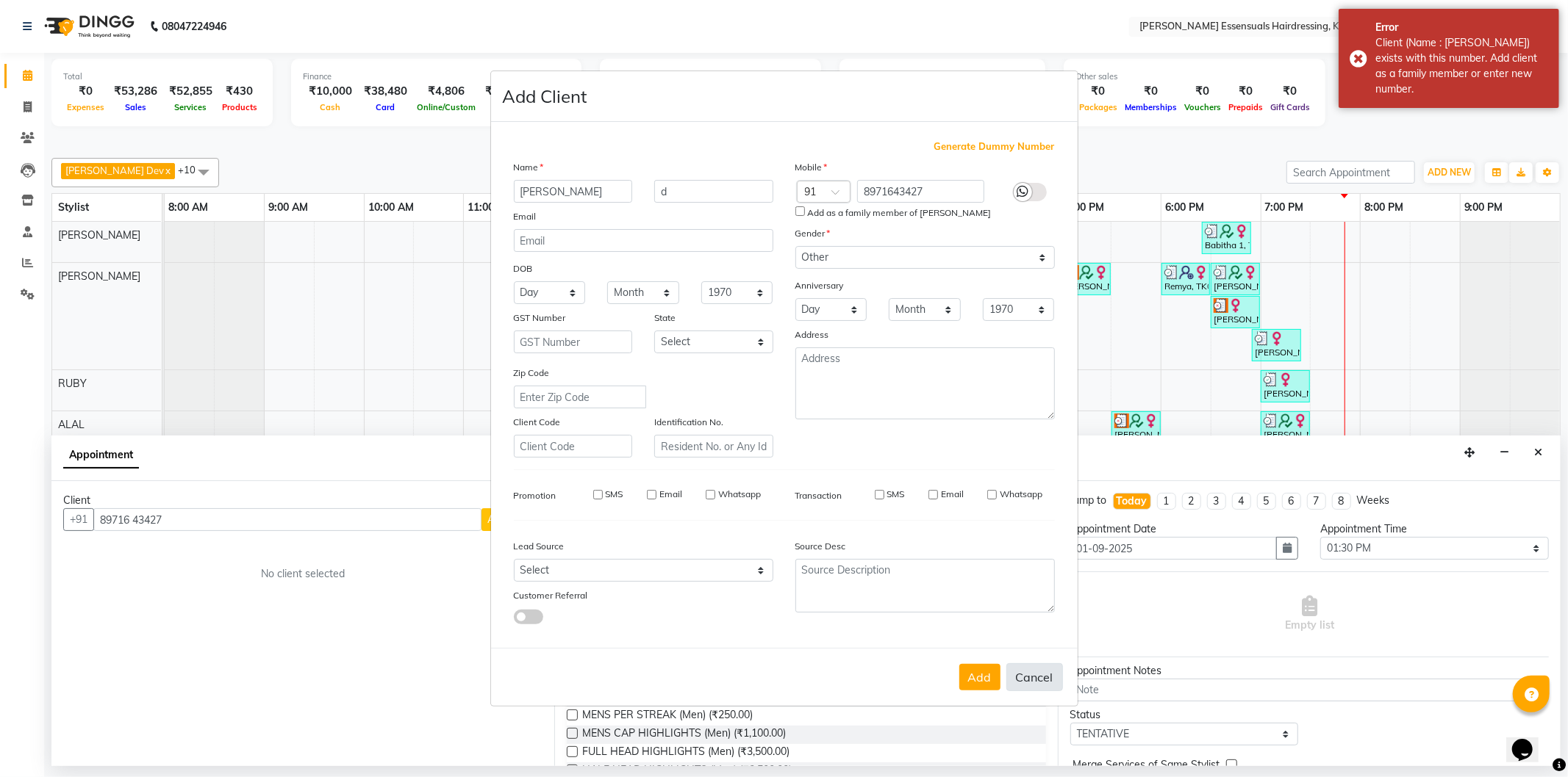
select select
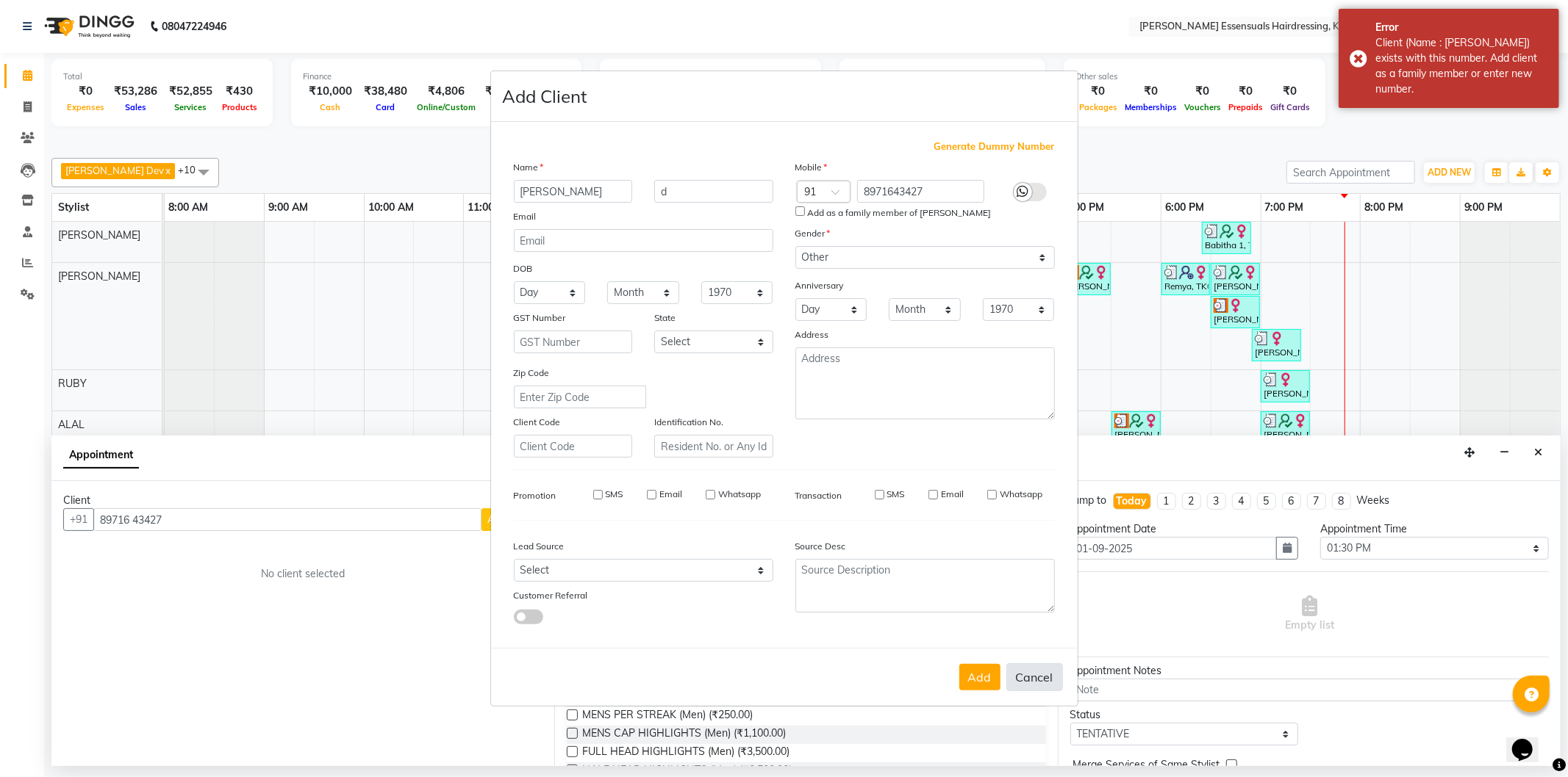
checkbox input "false"
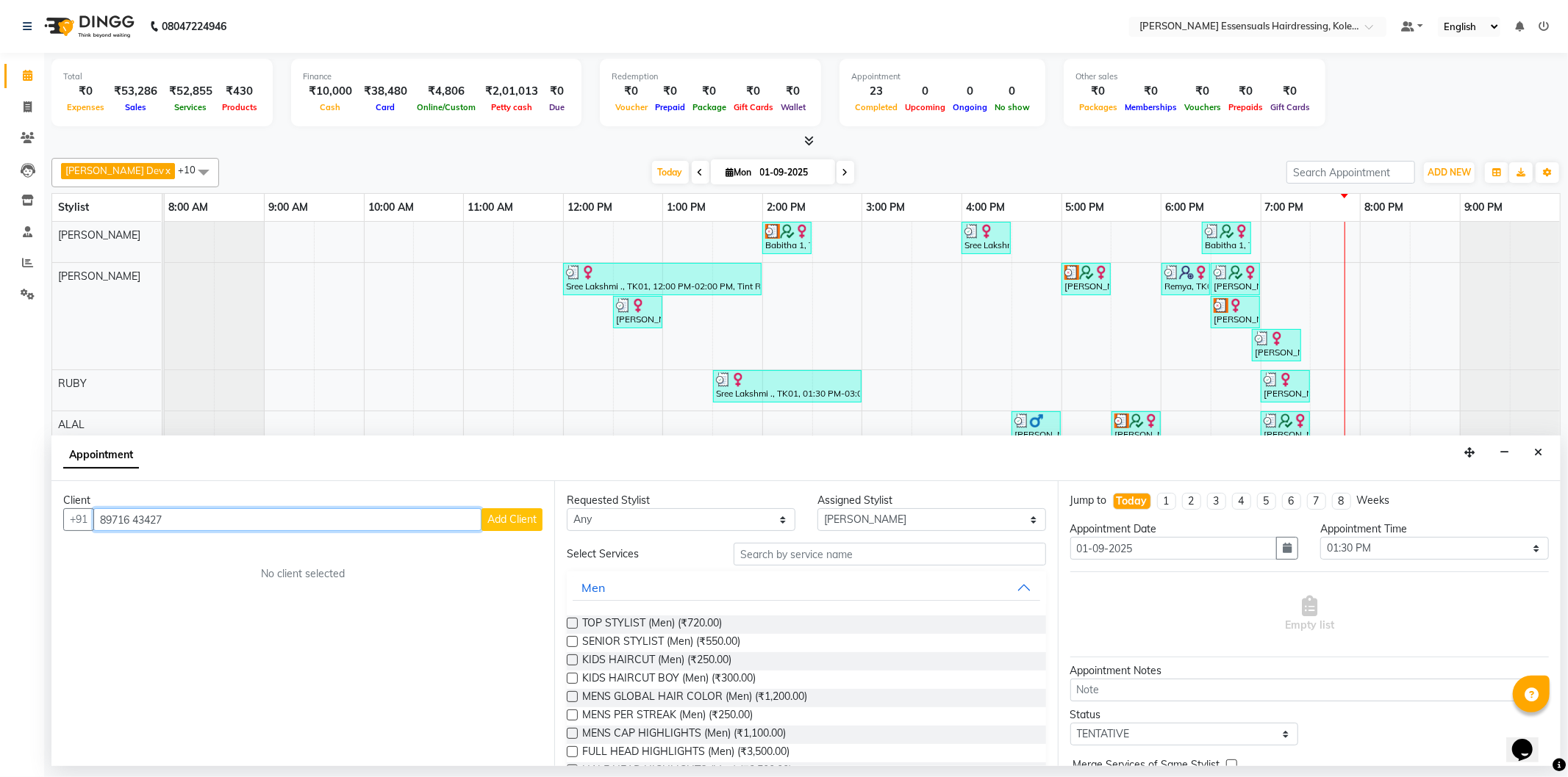
click at [141, 517] on input "89716 43427" at bounding box center [286, 520] width 388 height 23
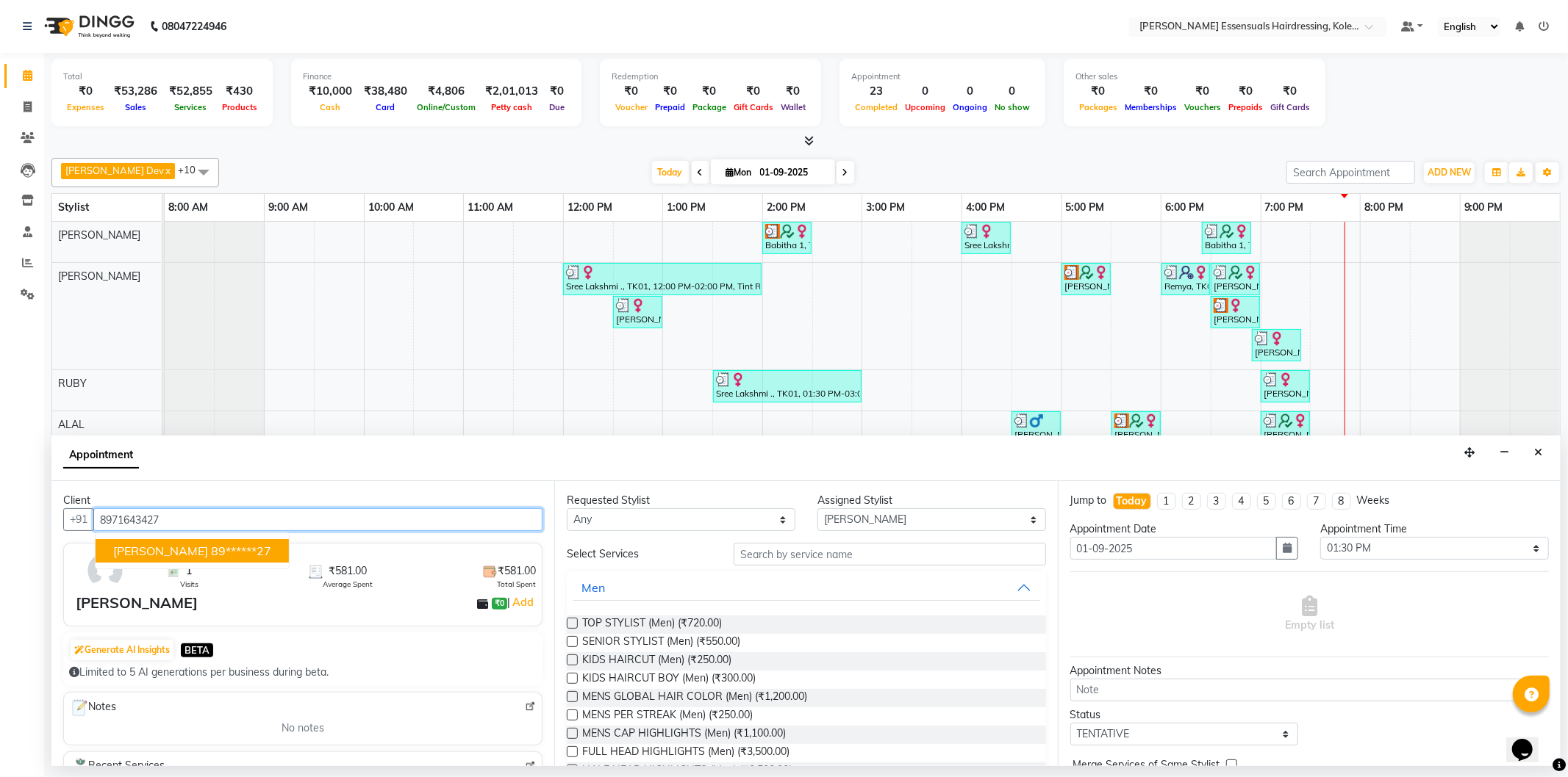
click at [169, 553] on span "Steffy Raju" at bounding box center [161, 551] width 95 height 15
type input "89******27"
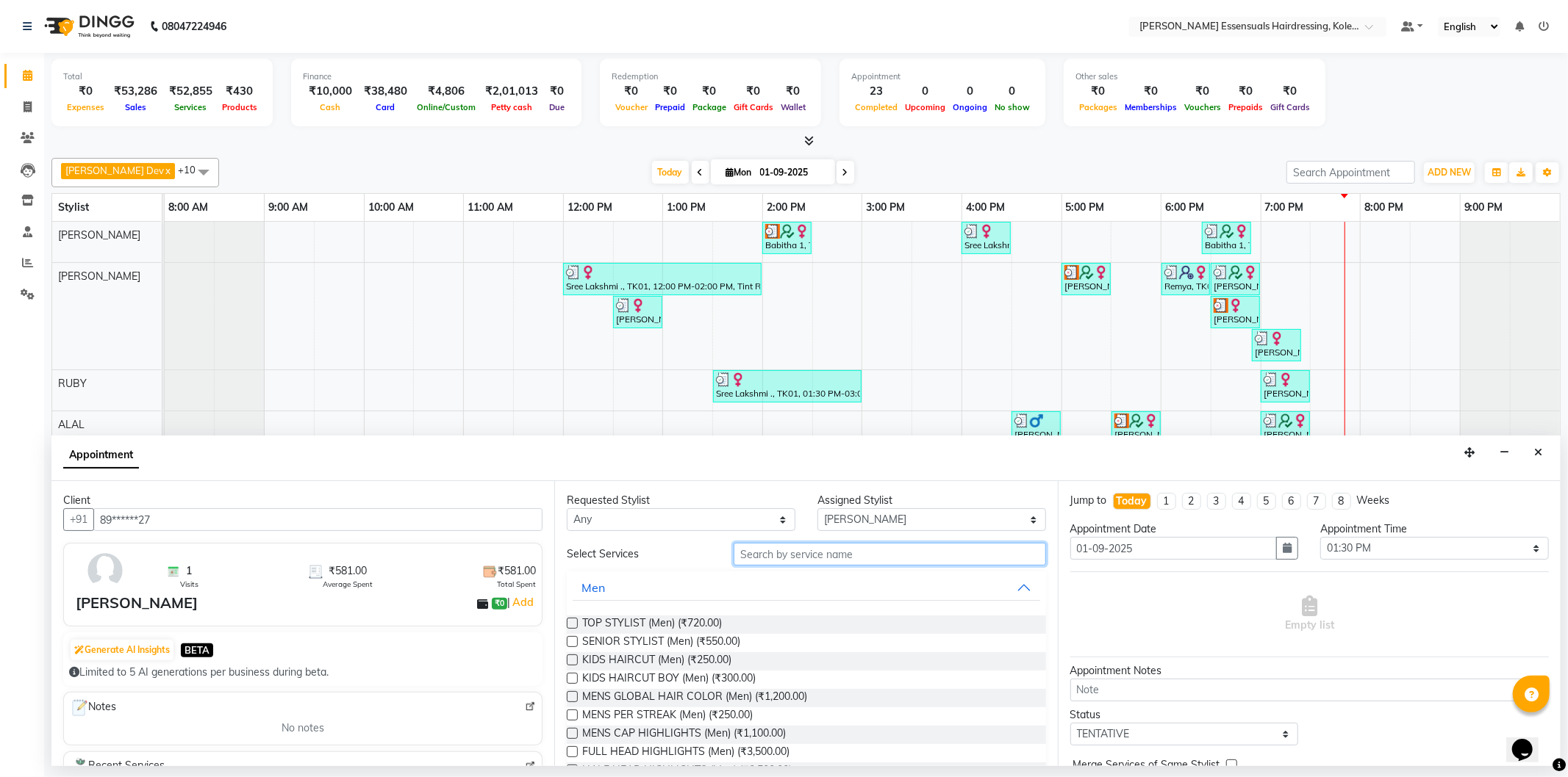
click at [802, 554] on input "text" at bounding box center [889, 554] width 312 height 23
click at [756, 619] on div "TOP STYLIST (Men) (₹720.00)" at bounding box center [806, 625] width 479 height 19
click at [566, 620] on div "Requested Stylist Any ALAL Anagha Dev ATHIRA BIDHYA CIJA FAIZAN NIREN DARJEE RE…" at bounding box center [805, 624] width 502 height 285
click at [572, 623] on label at bounding box center [572, 623] width 11 height 11
click at [572, 623] on input "checkbox" at bounding box center [571, 625] width 9 height 9
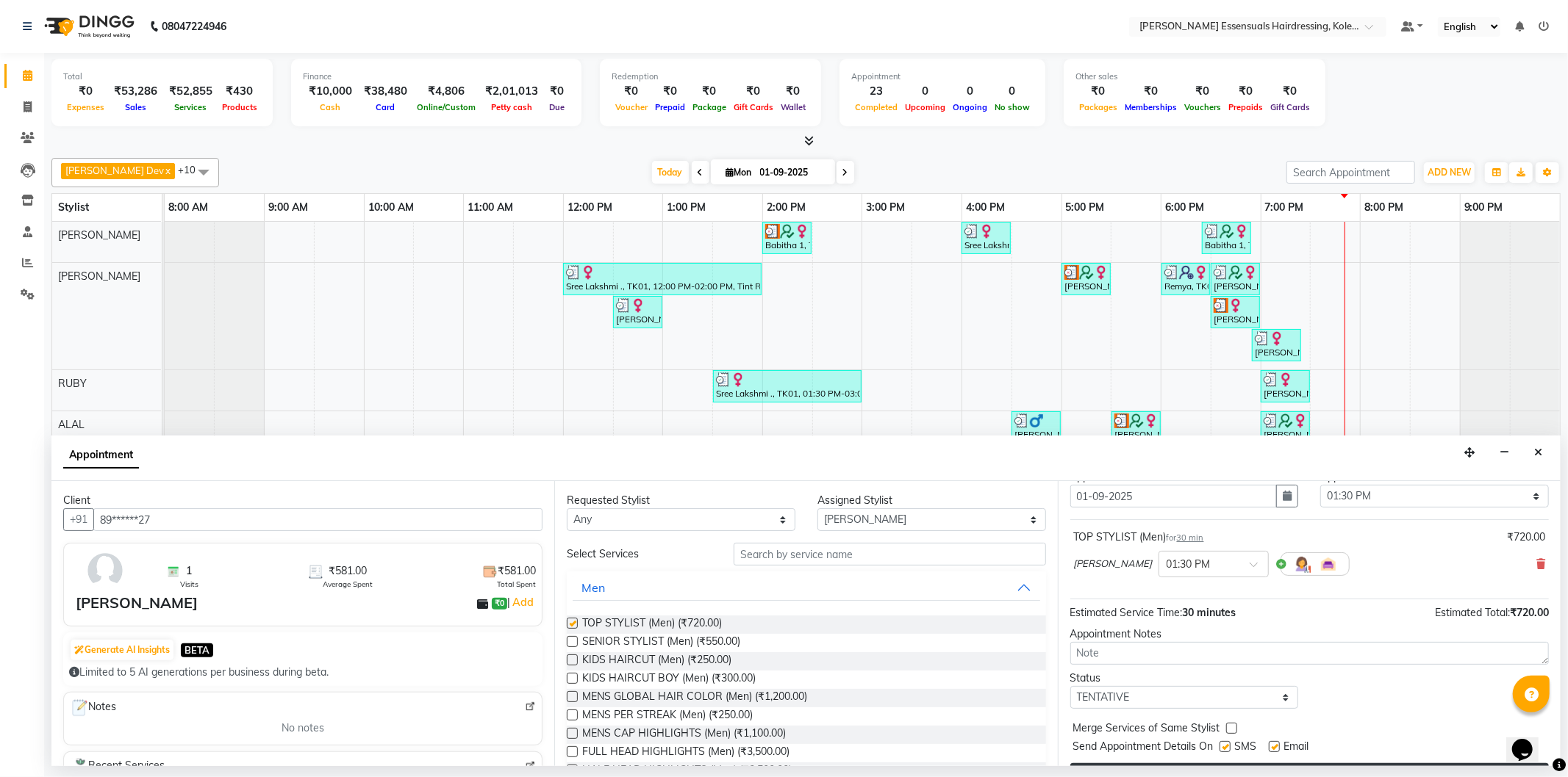
checkbox input "false"
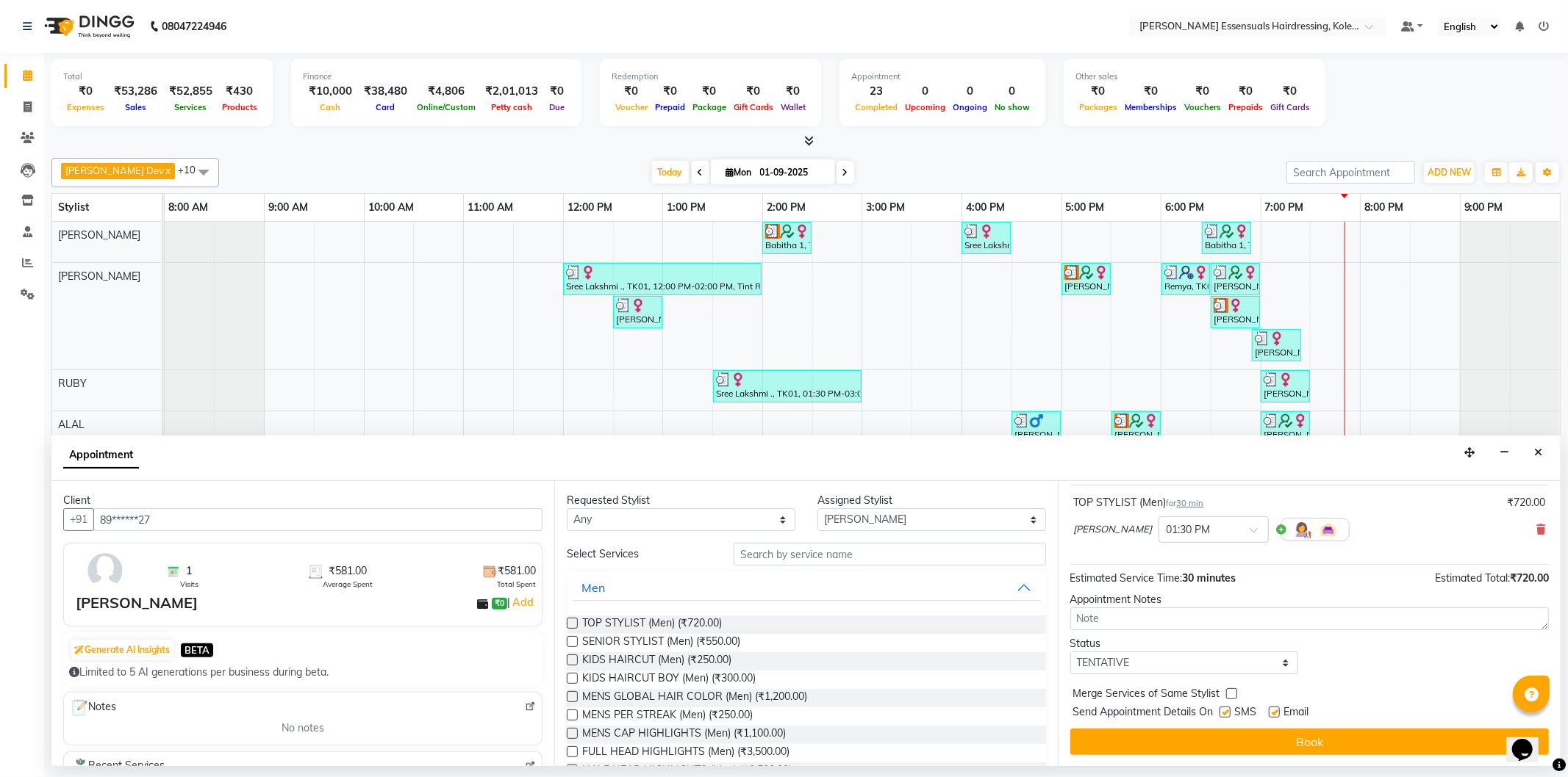
click at [1290, 742] on button "Book" at bounding box center [1310, 741] width 479 height 26
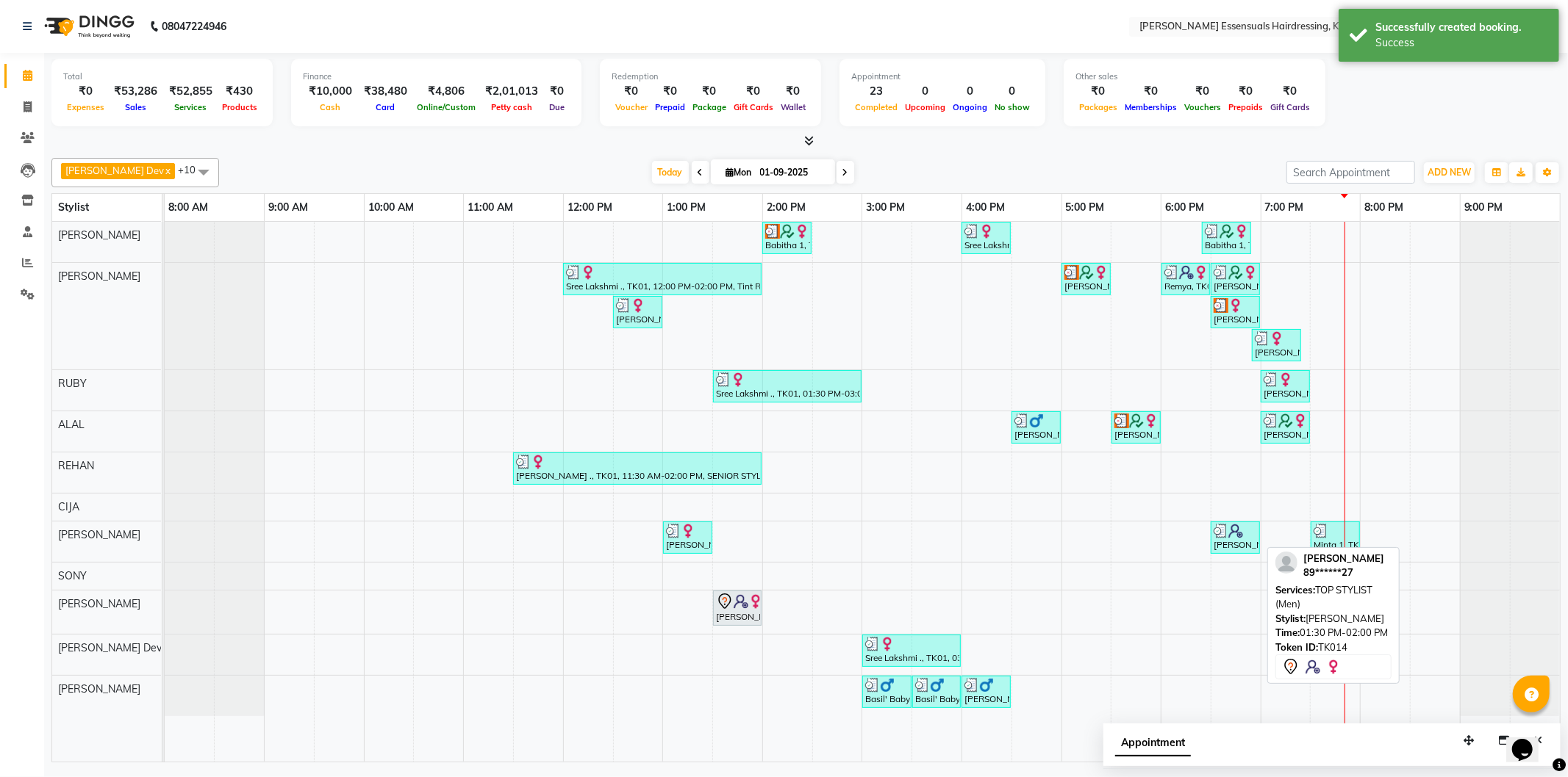
click at [726, 602] on icon at bounding box center [724, 602] width 18 height 18
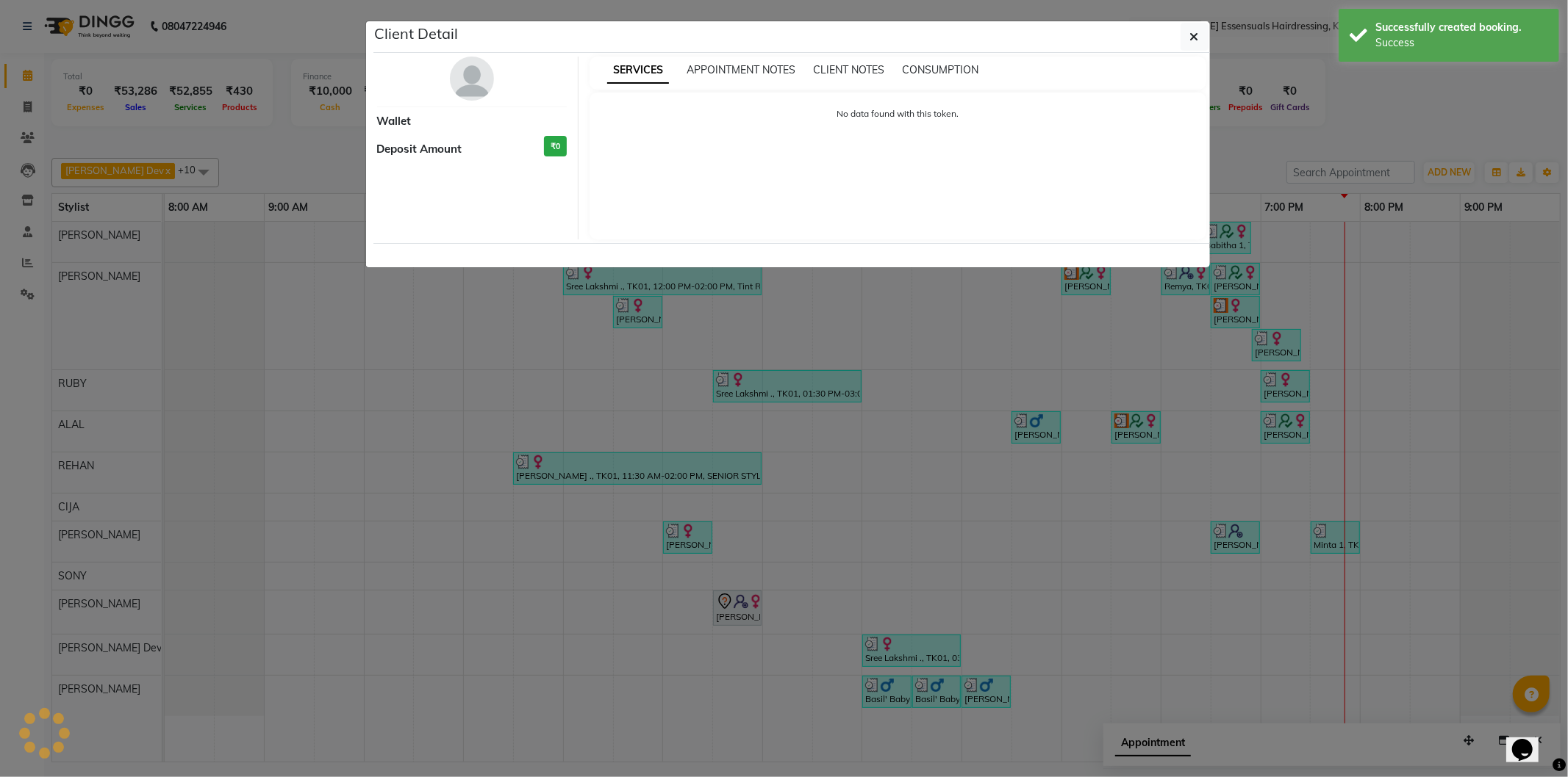
select select "7"
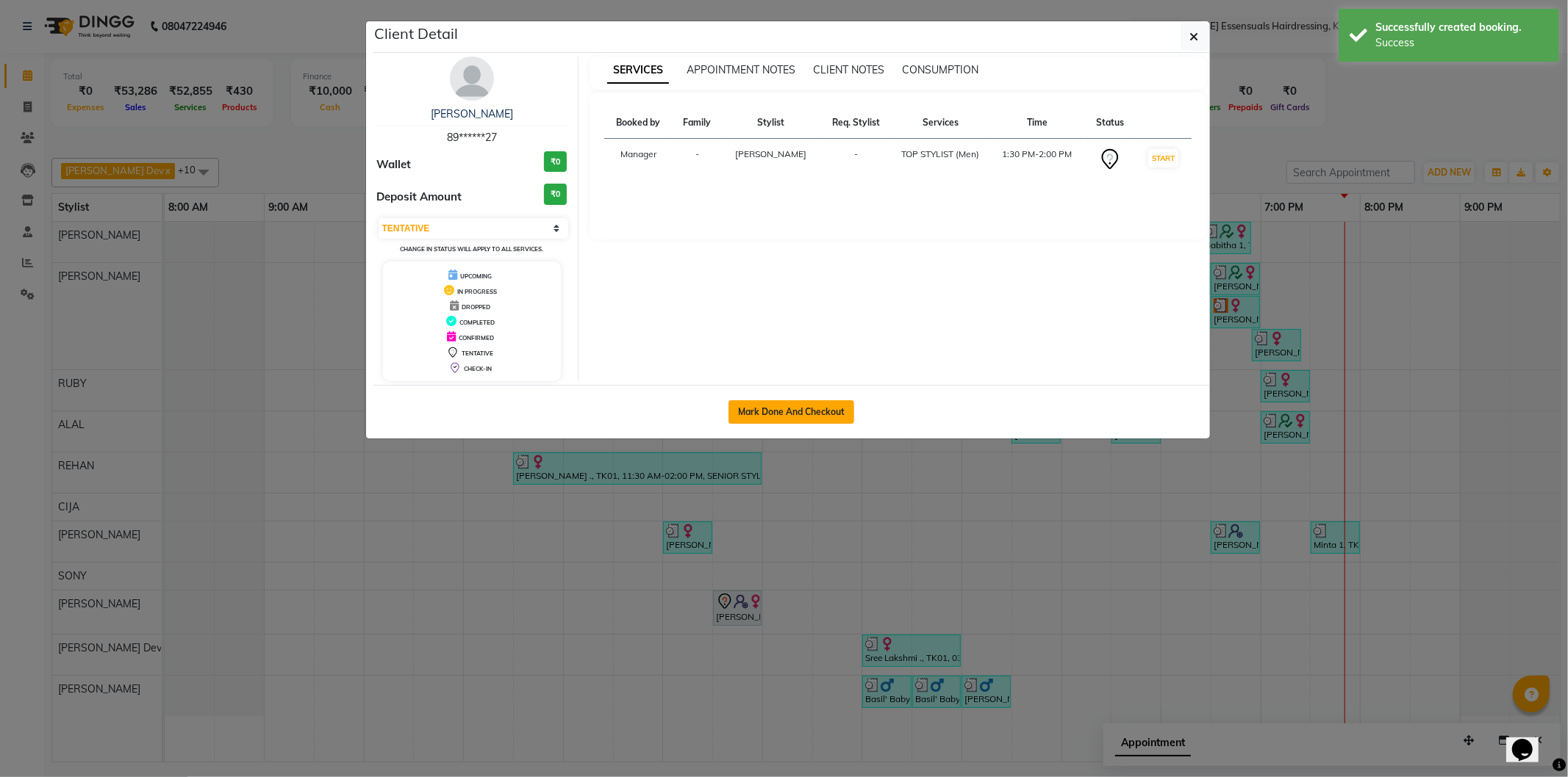
click at [783, 407] on button "Mark Done And Checkout" at bounding box center [792, 412] width 126 height 23
select select "8281"
select select "service"
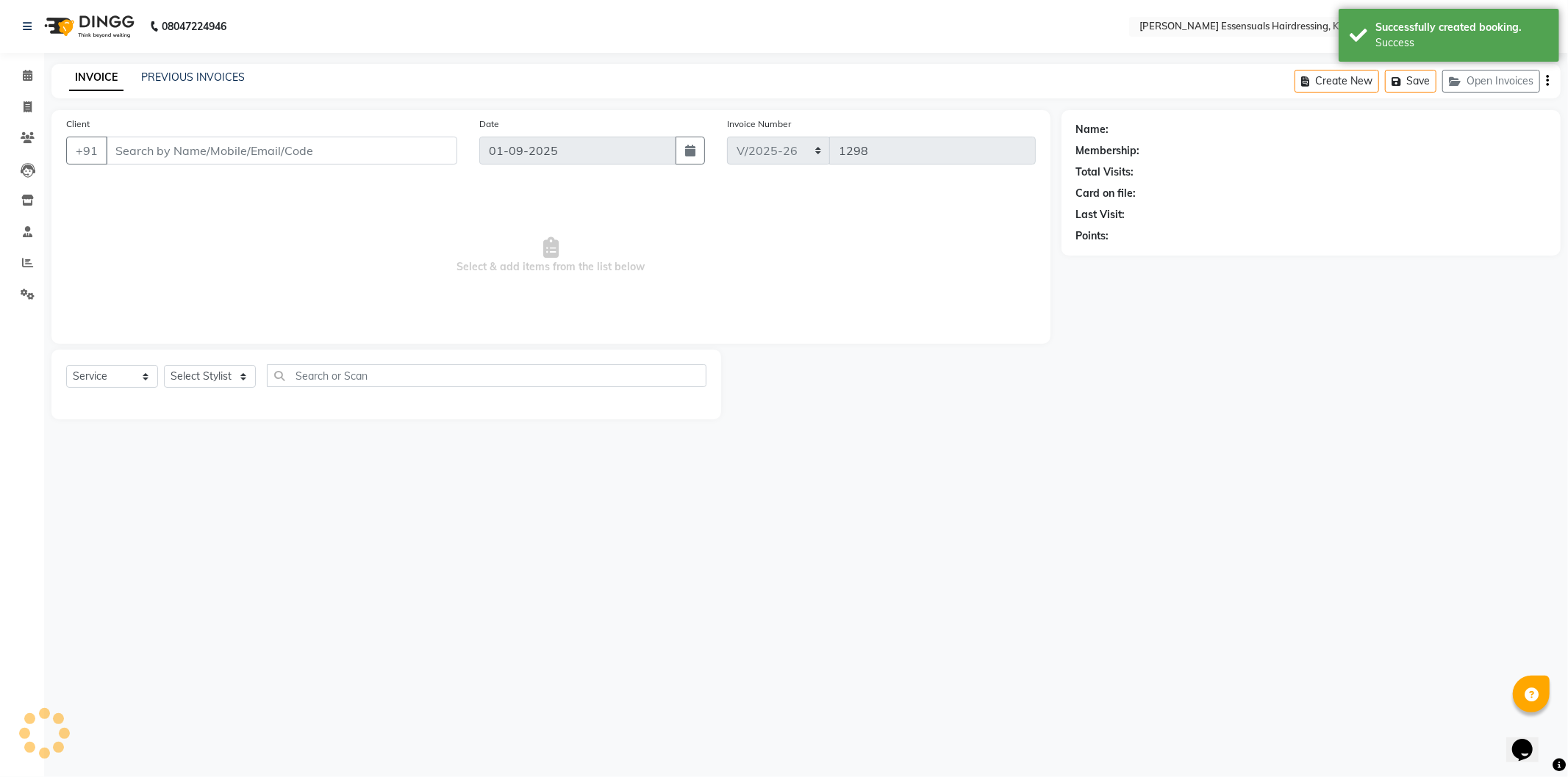
type input "89******27"
select select "79976"
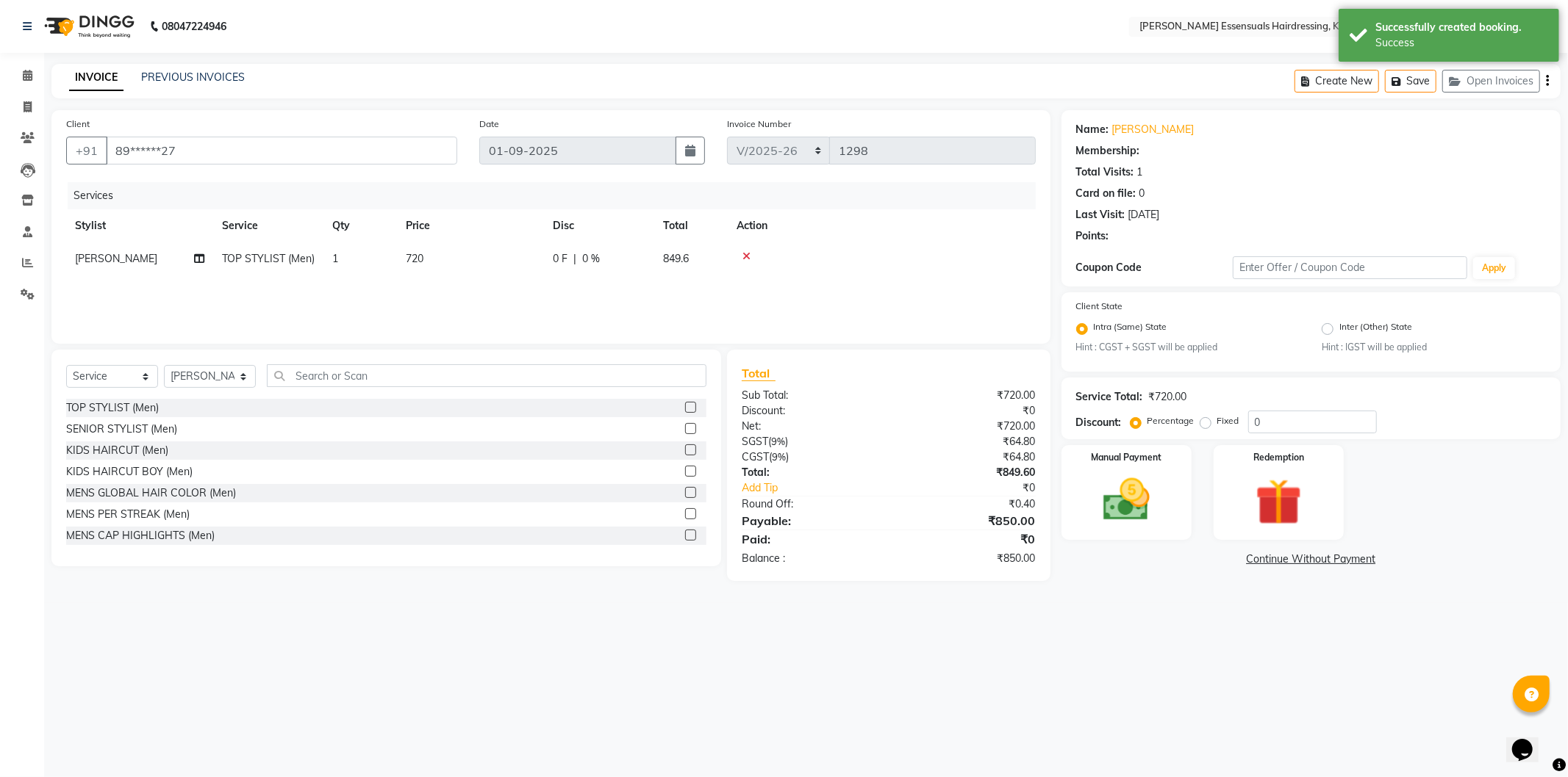
select select "1: Object"
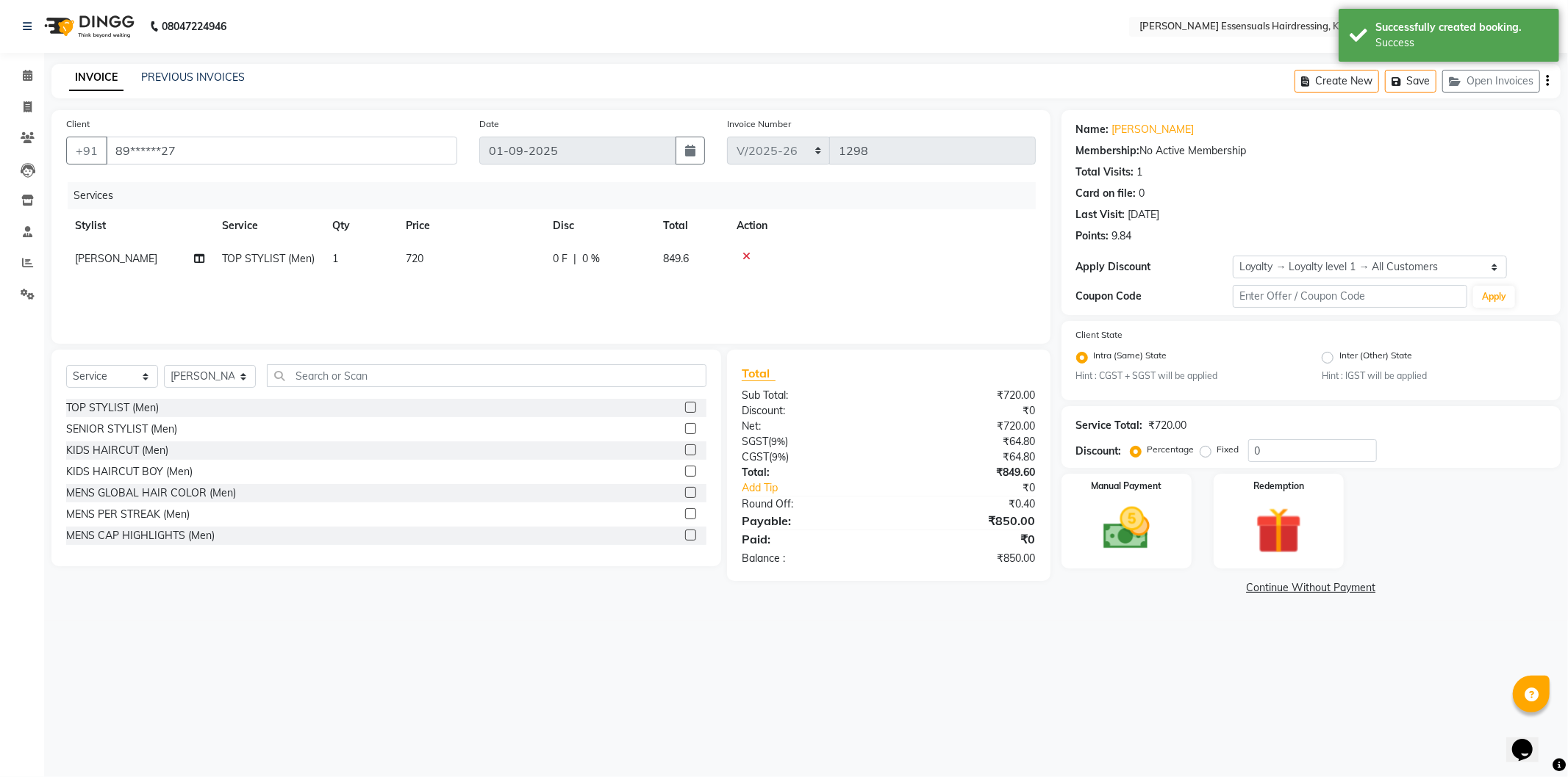
click at [739, 255] on div at bounding box center [881, 256] width 290 height 10
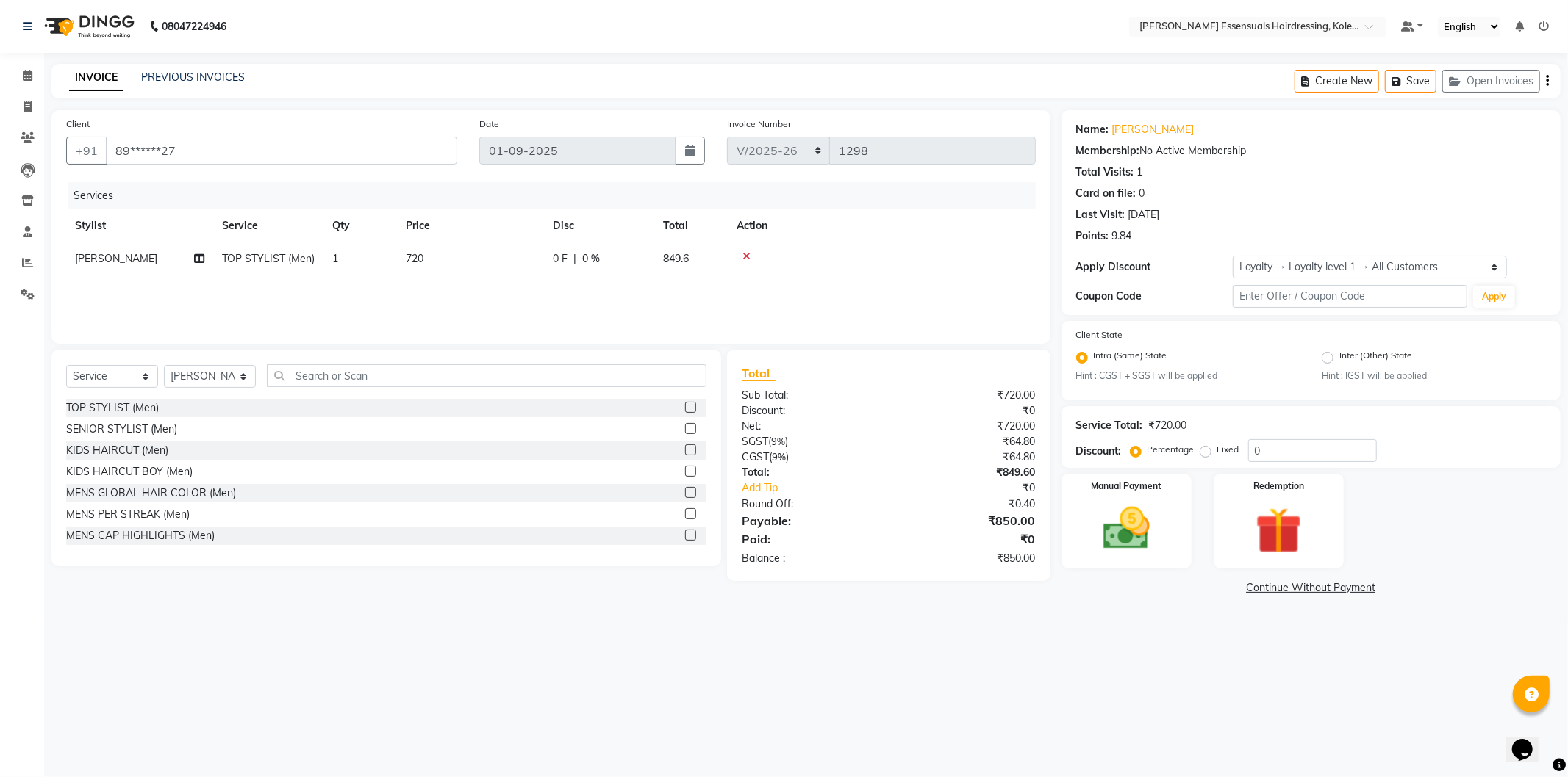
click at [743, 255] on icon at bounding box center [746, 256] width 8 height 10
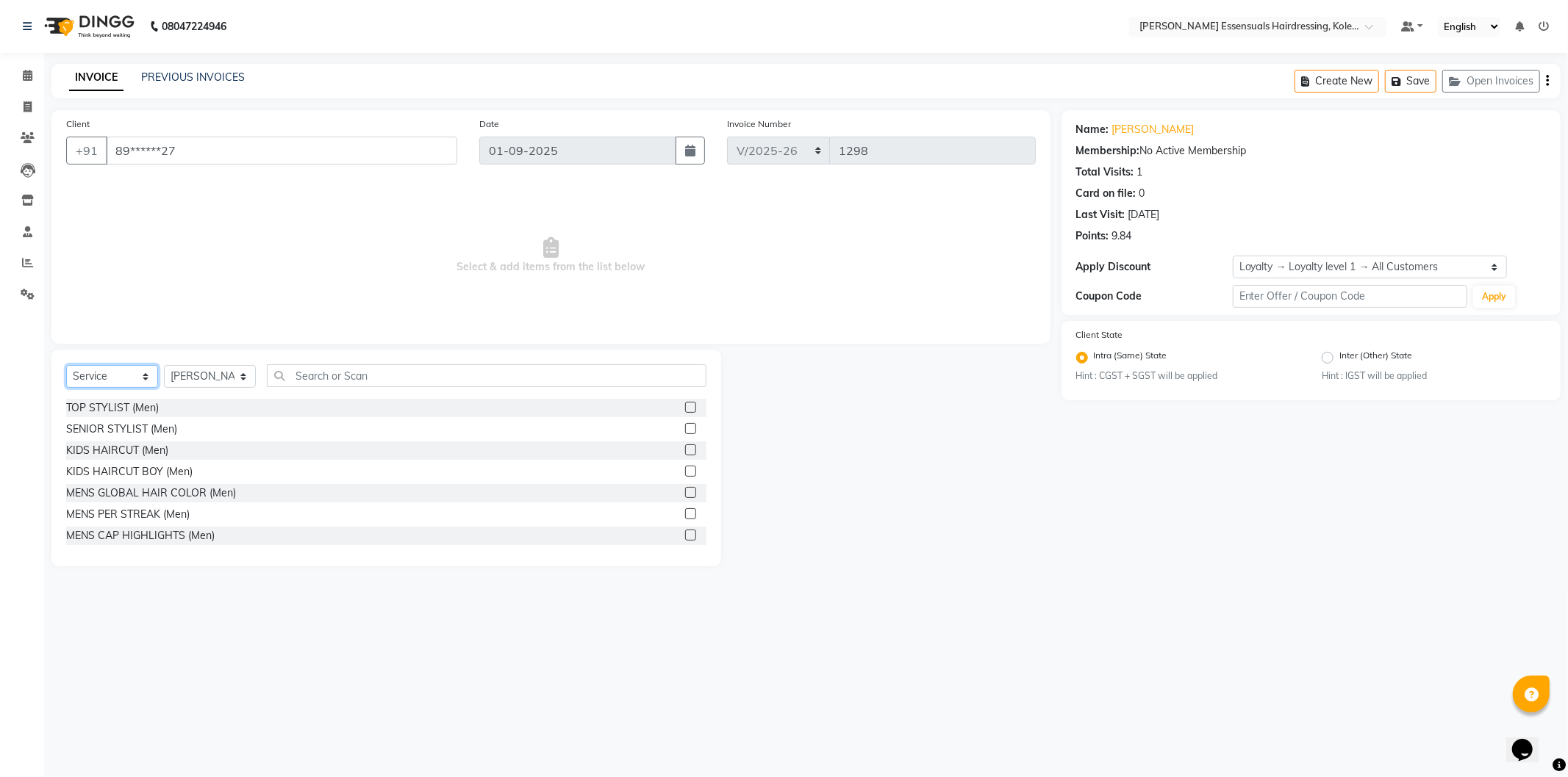
click at [107, 378] on select "Select Service Product Membership Package Voucher Prepaid Gift Card" at bounding box center [112, 376] width 92 height 23
select select "product"
click at [66, 366] on select "Select Service Product Membership Package Voucher Prepaid Gift Card" at bounding box center [112, 376] width 92 height 23
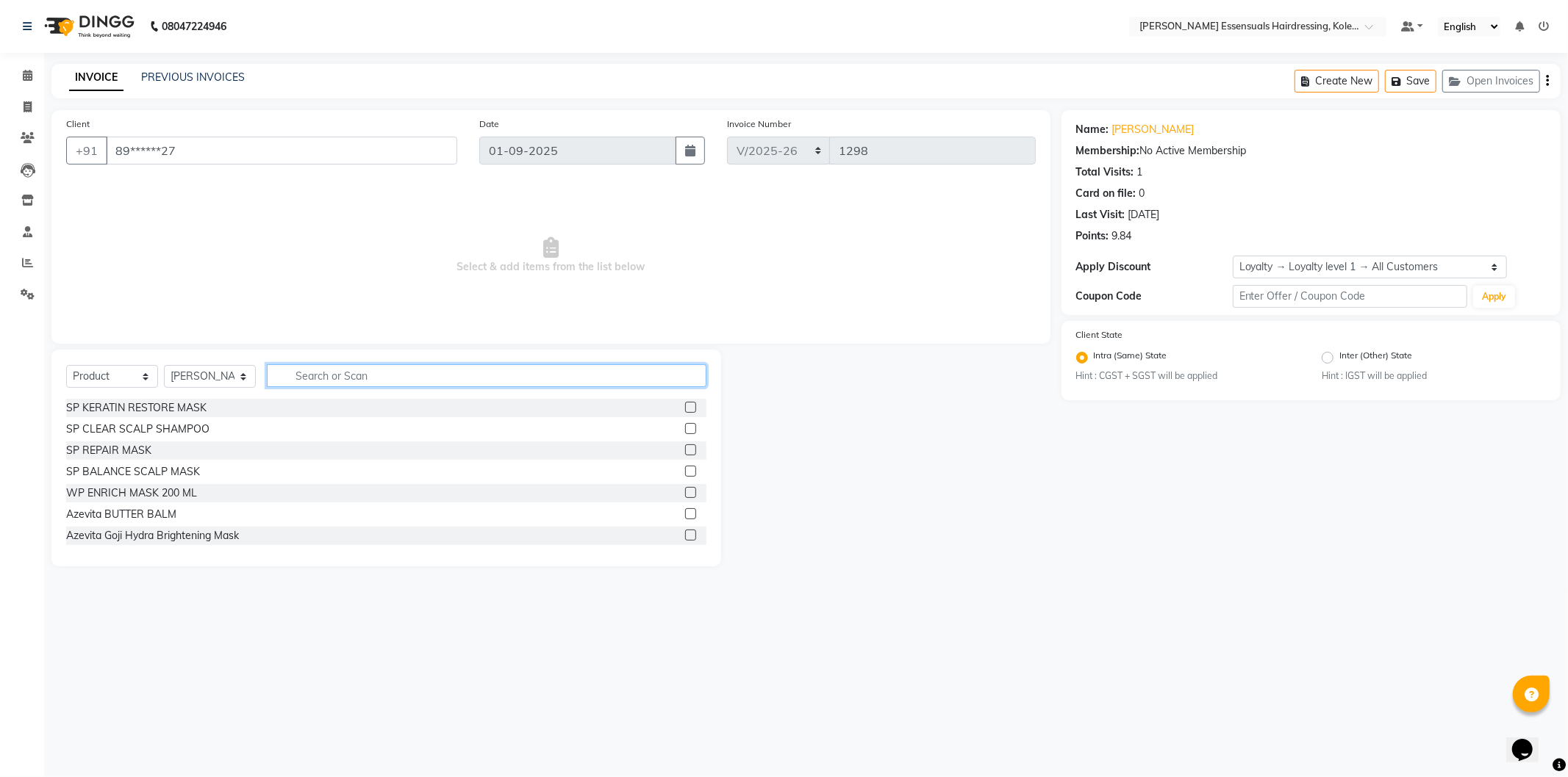
click at [387, 373] on input "text" at bounding box center [486, 375] width 439 height 23
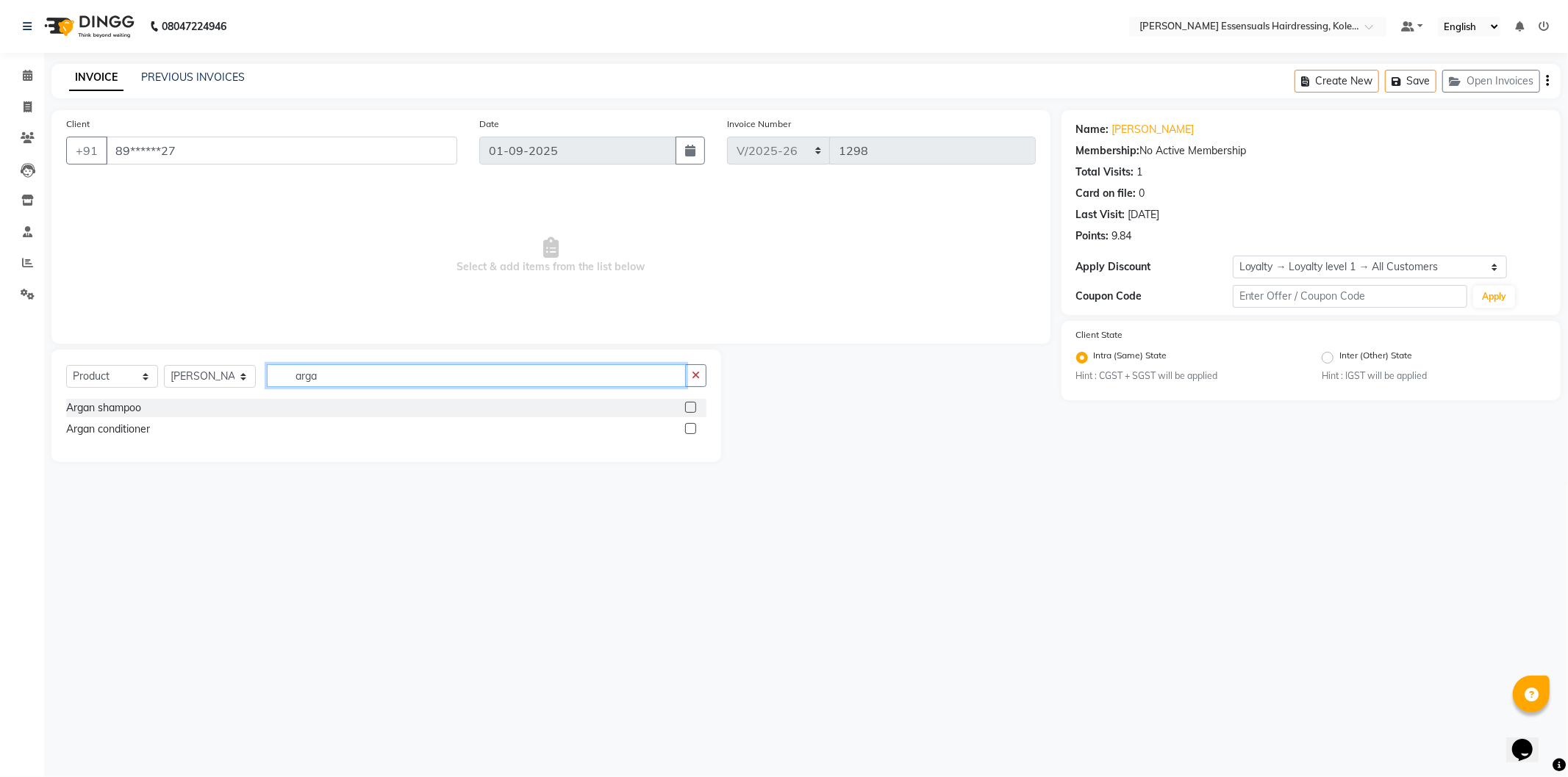
type input "arga"
click at [688, 412] on label at bounding box center [691, 407] width 11 height 11
click at [688, 412] on input "checkbox" at bounding box center [690, 408] width 9 height 9
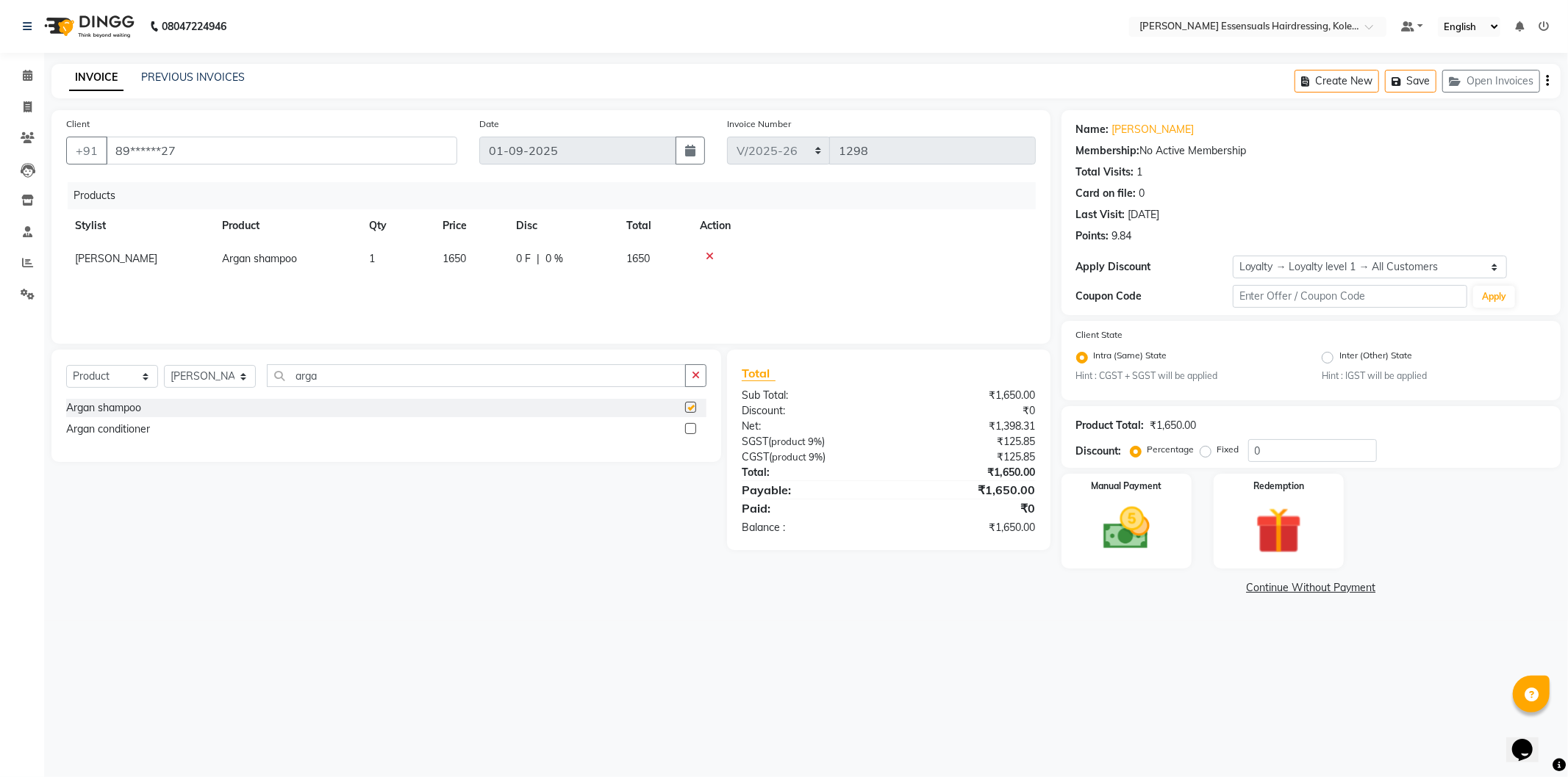
checkbox input "false"
click at [689, 428] on label at bounding box center [691, 429] width 11 height 11
click at [689, 428] on input "checkbox" at bounding box center [690, 429] width 9 height 9
checkbox input "false"
click at [1099, 519] on img at bounding box center [1127, 528] width 79 height 55
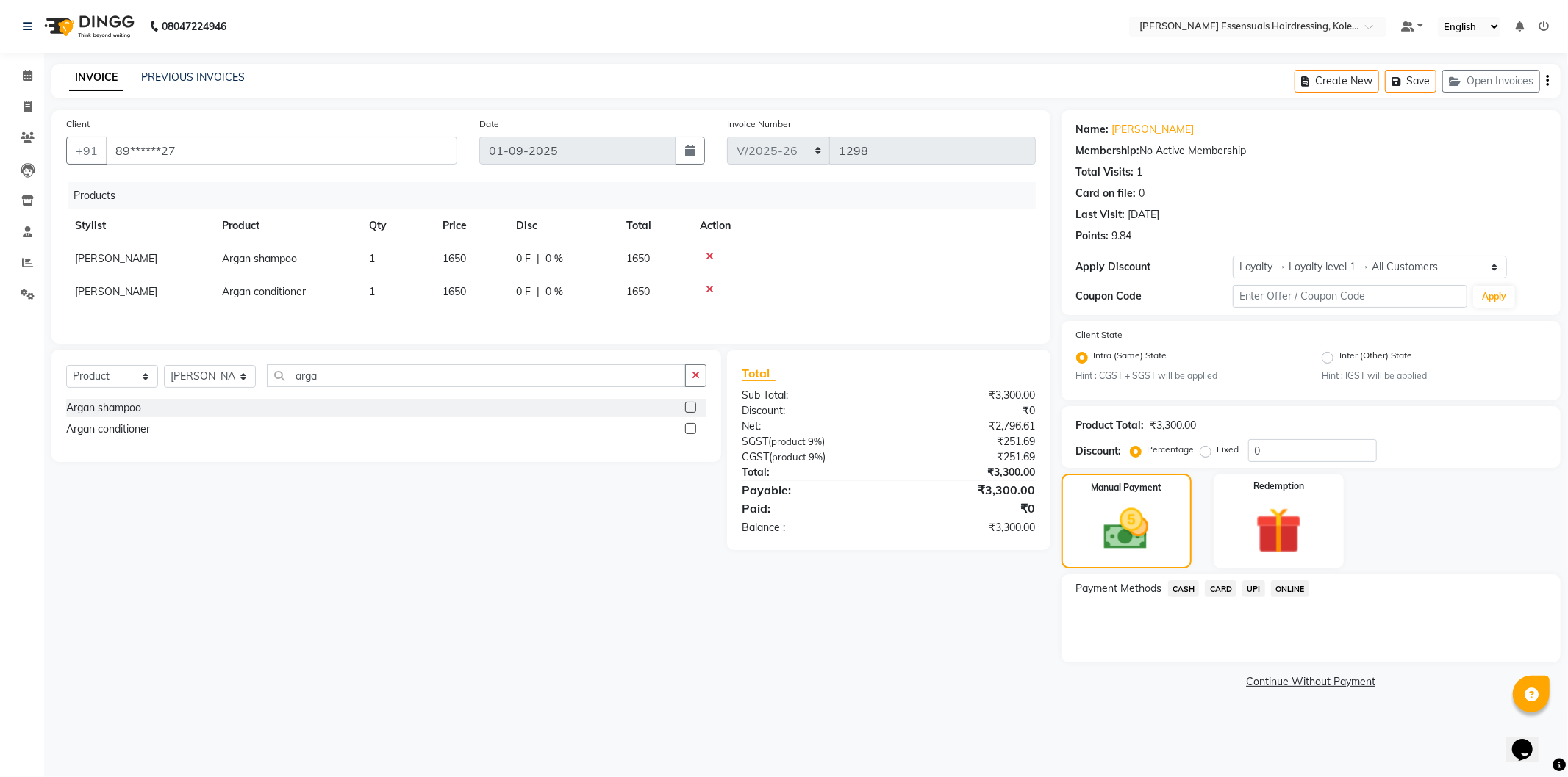
click at [1225, 586] on span "CARD" at bounding box center [1221, 588] width 32 height 17
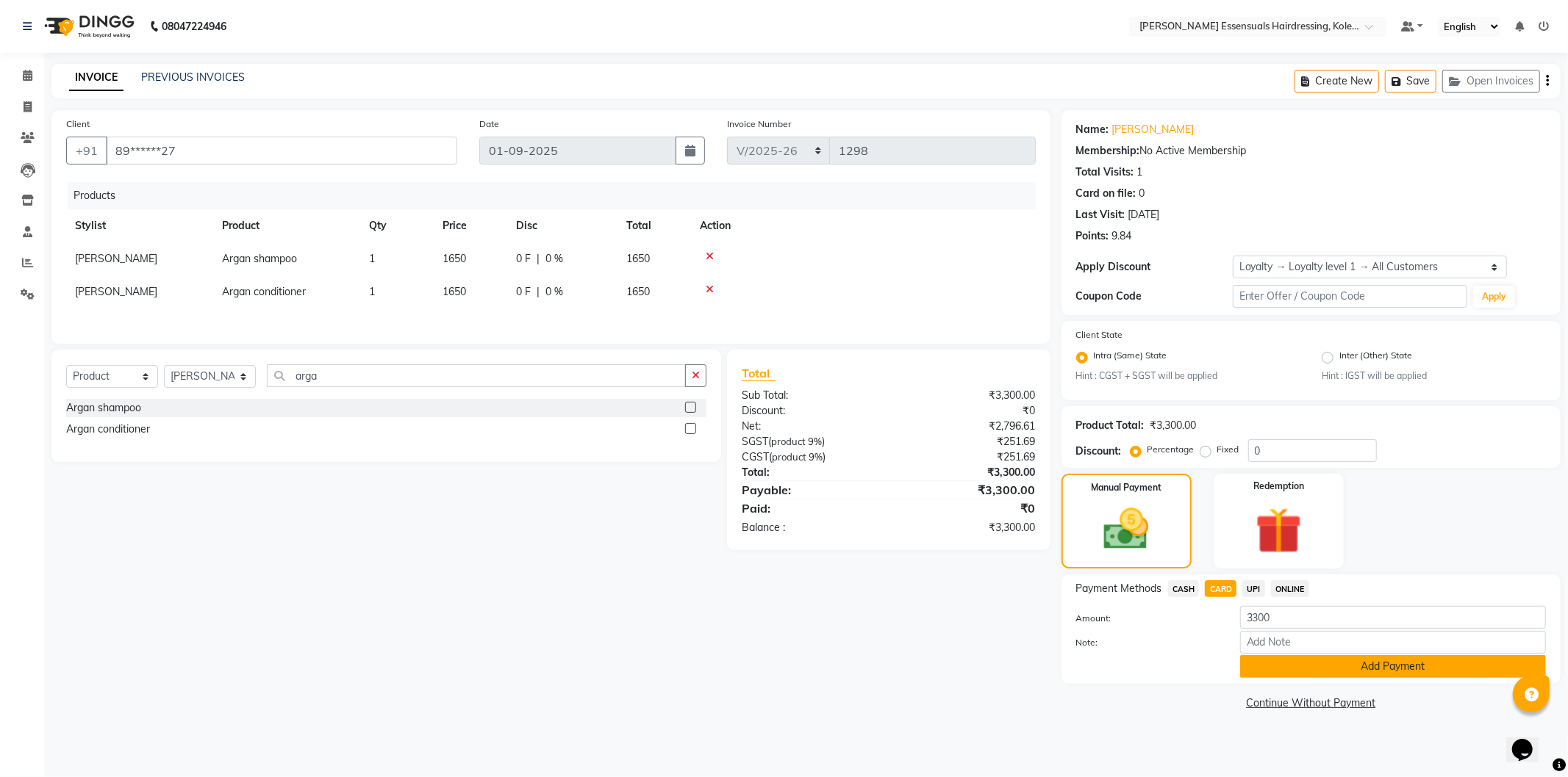
click at [1275, 666] on button "Add Payment" at bounding box center [1392, 666] width 306 height 23
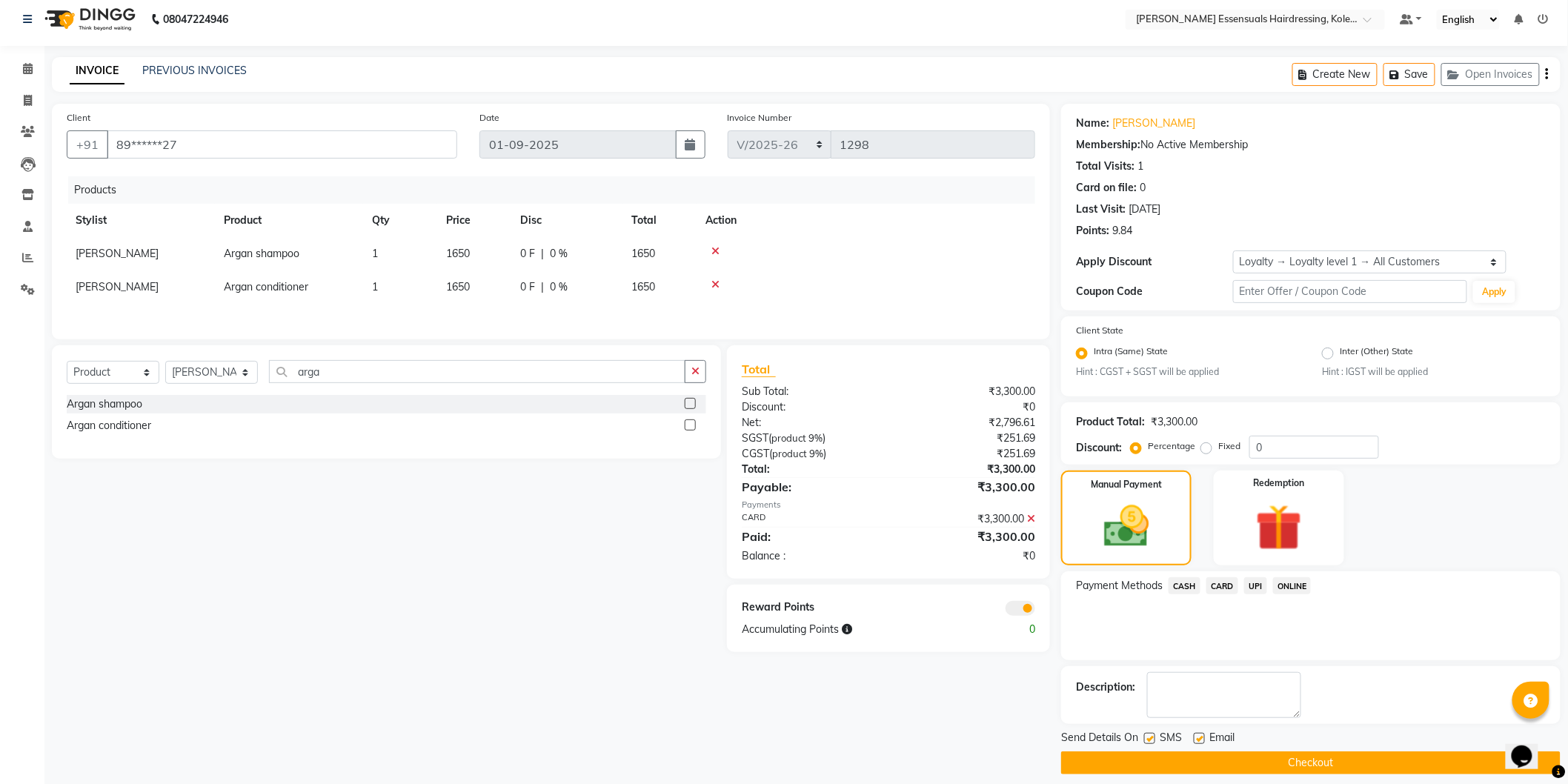
scroll to position [19, 0]
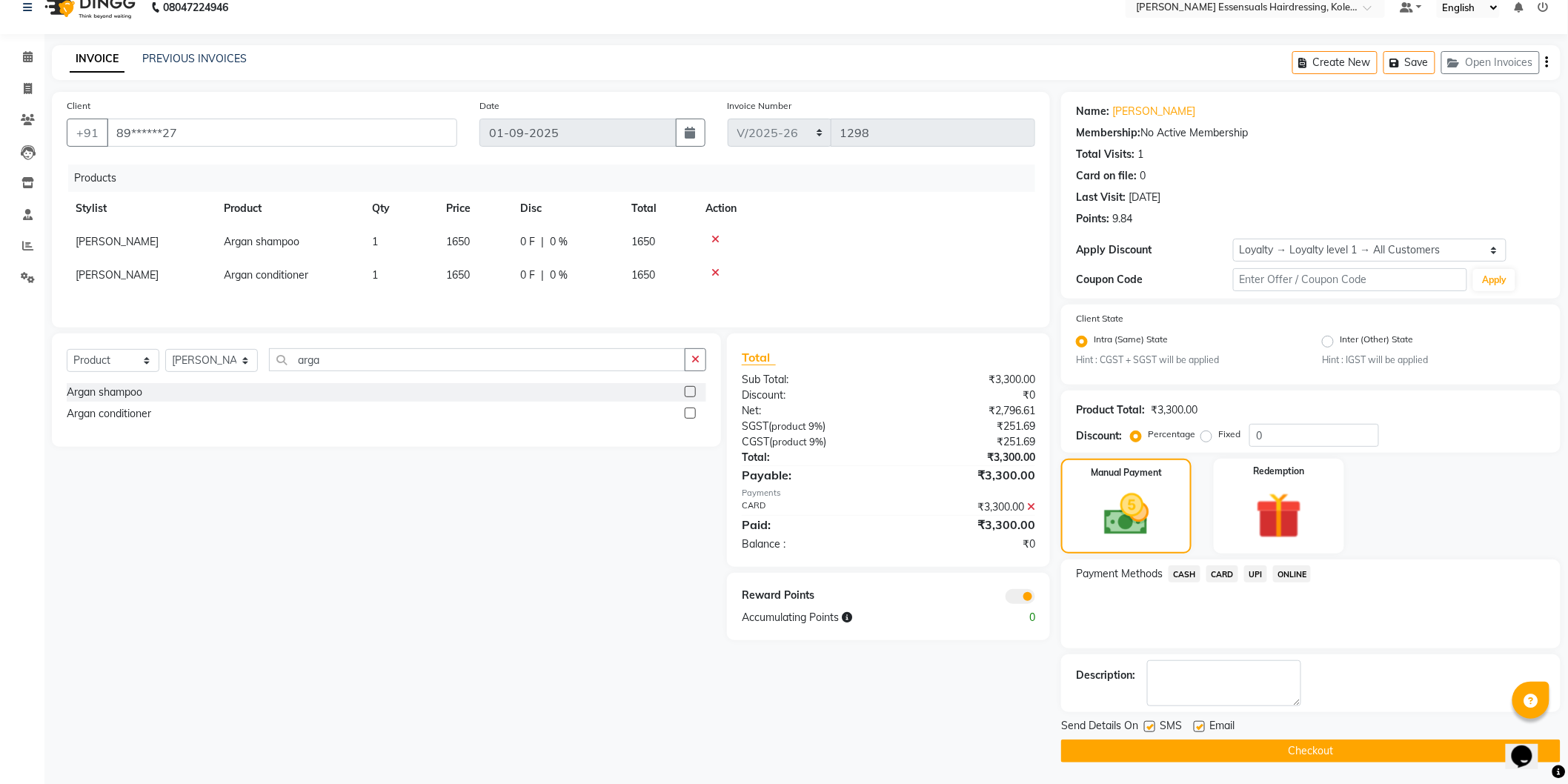
click at [1273, 749] on button "Checkout" at bounding box center [1311, 751] width 500 height 23
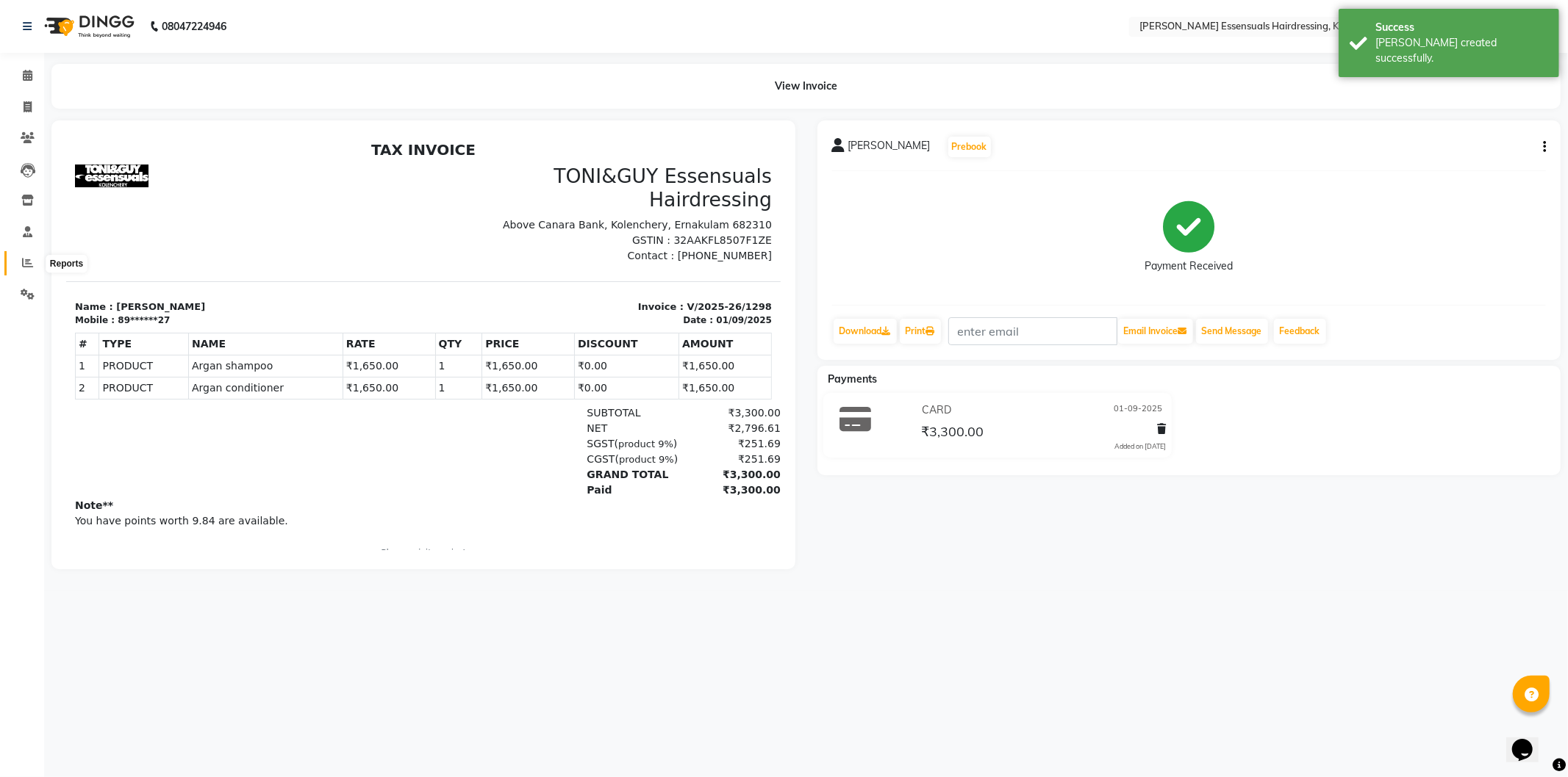
click at [30, 260] on icon at bounding box center [27, 263] width 11 height 11
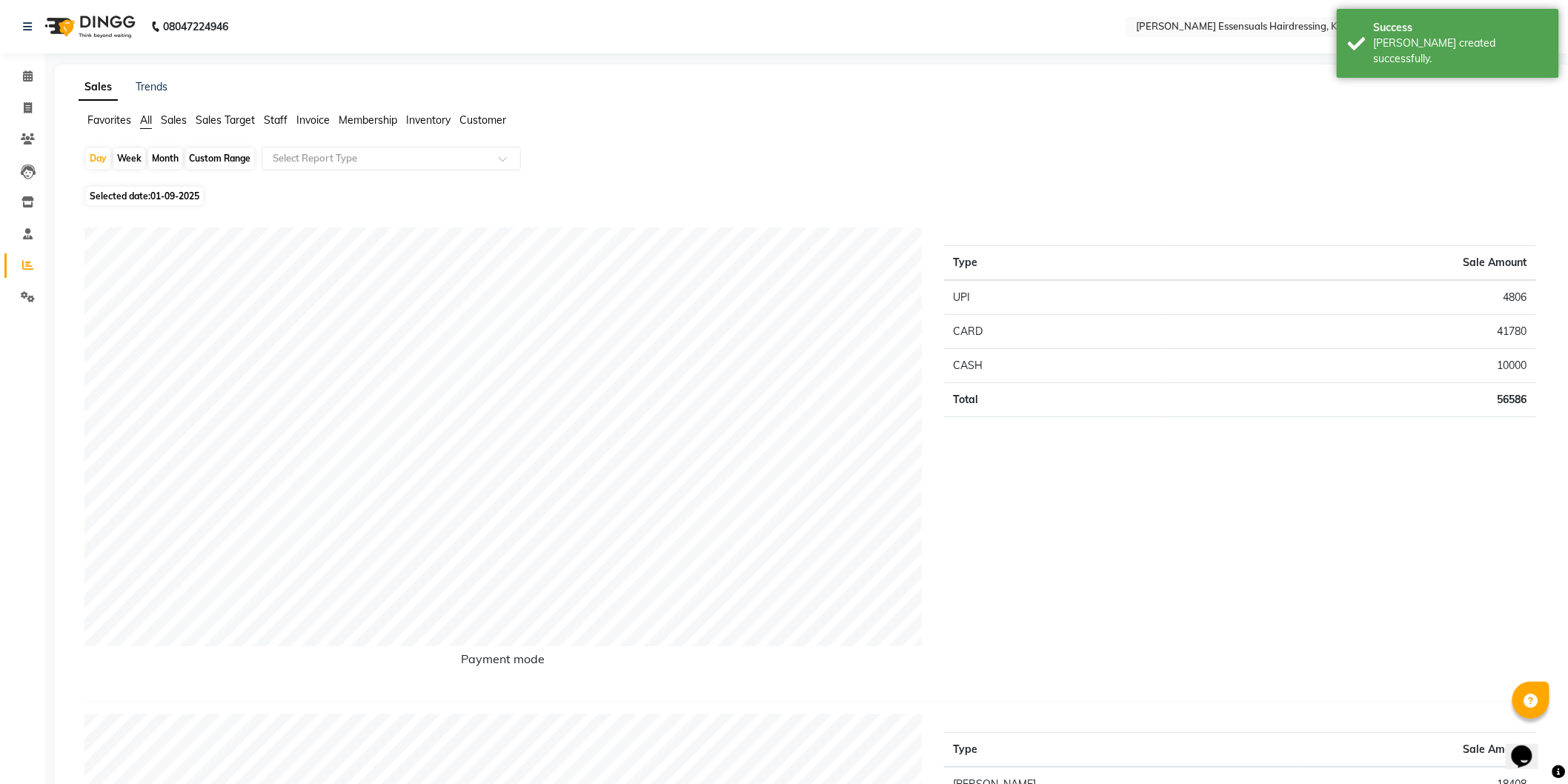
click at [174, 118] on span "Sales" at bounding box center [173, 120] width 26 height 13
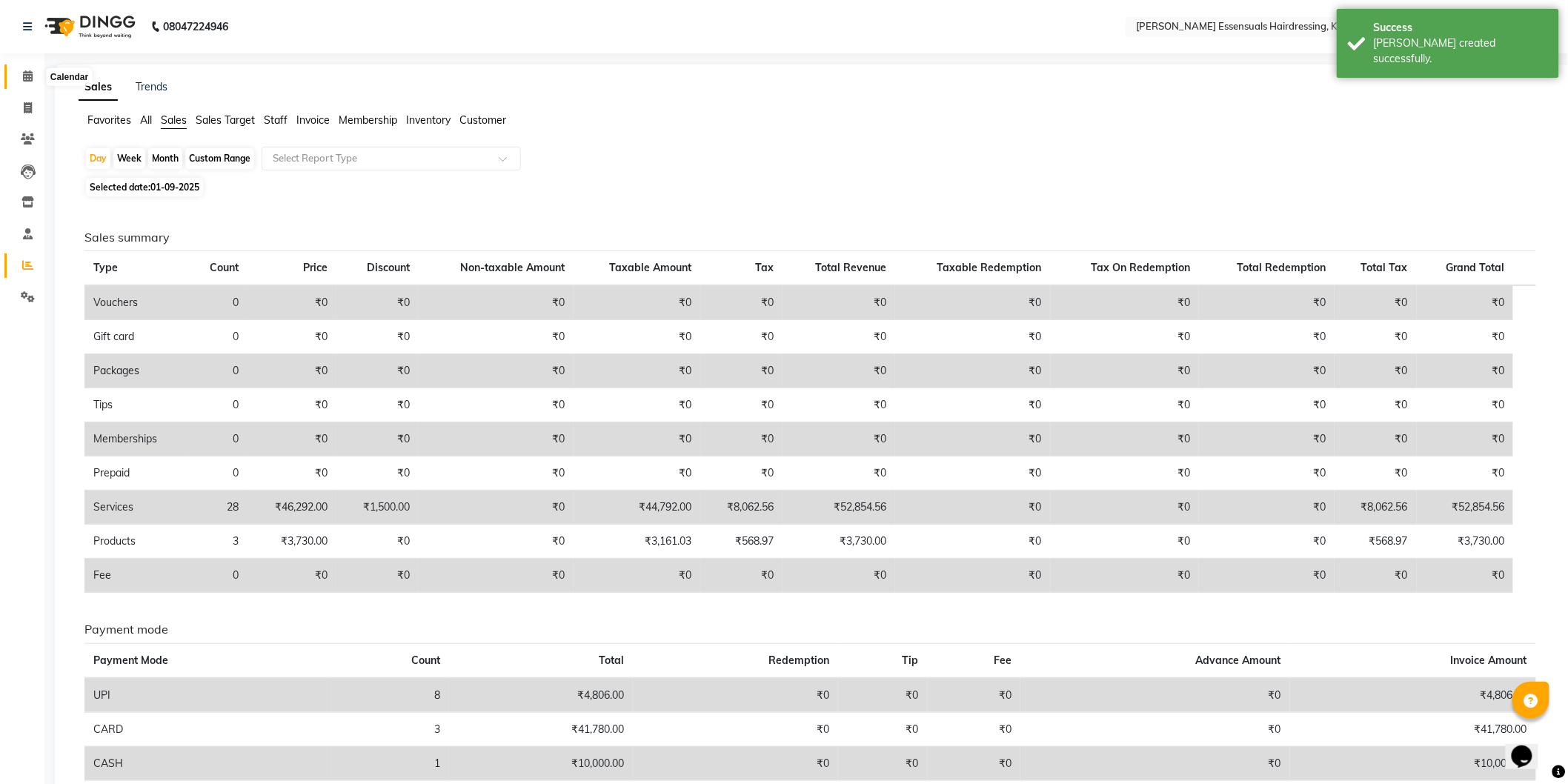
click at [23, 69] on span at bounding box center [27, 77] width 26 height 17
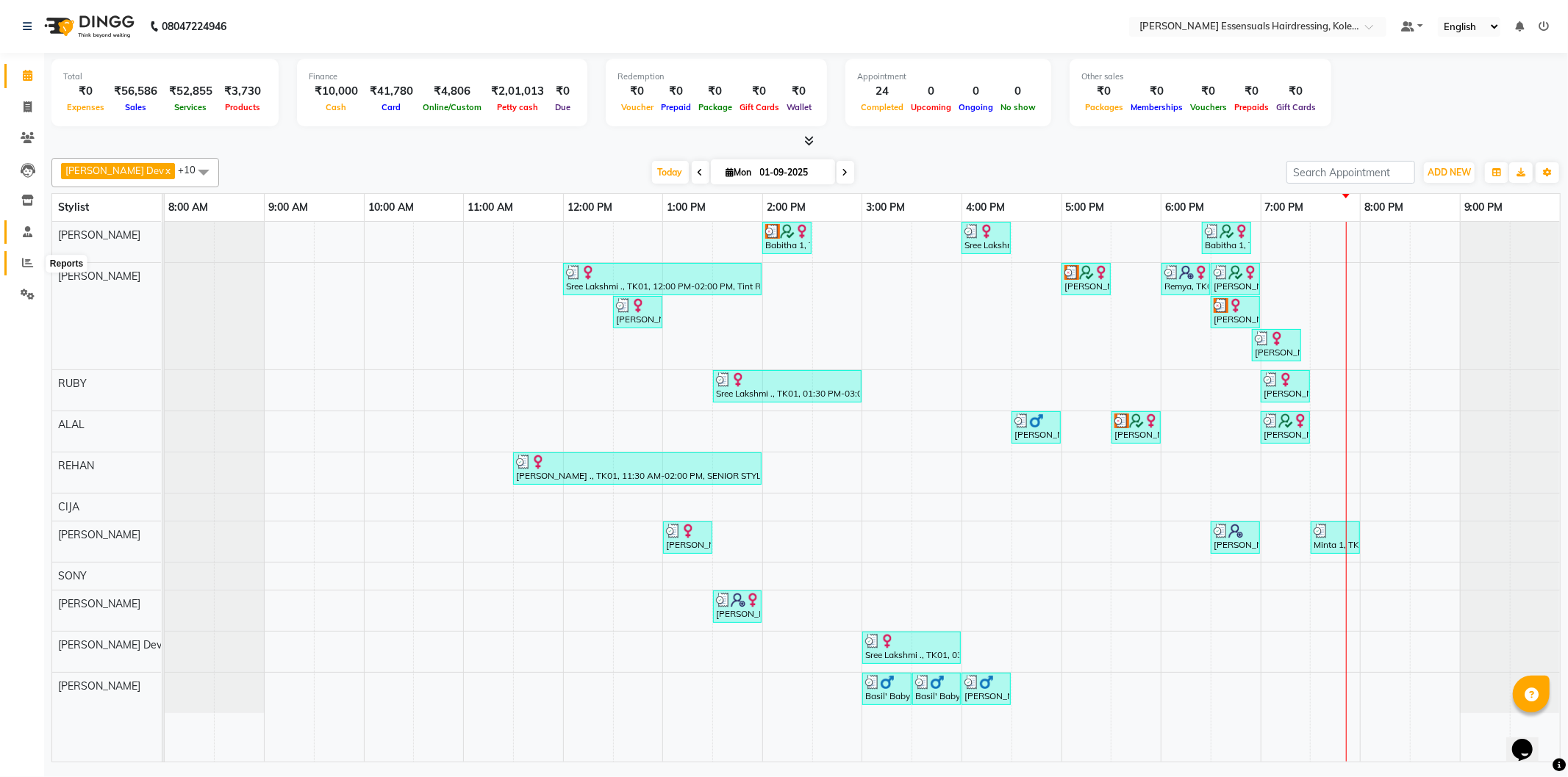
drag, startPoint x: 27, startPoint y: 257, endPoint x: 27, endPoint y: 240, distance: 17.0
click at [25, 257] on span at bounding box center [27, 264] width 25 height 17
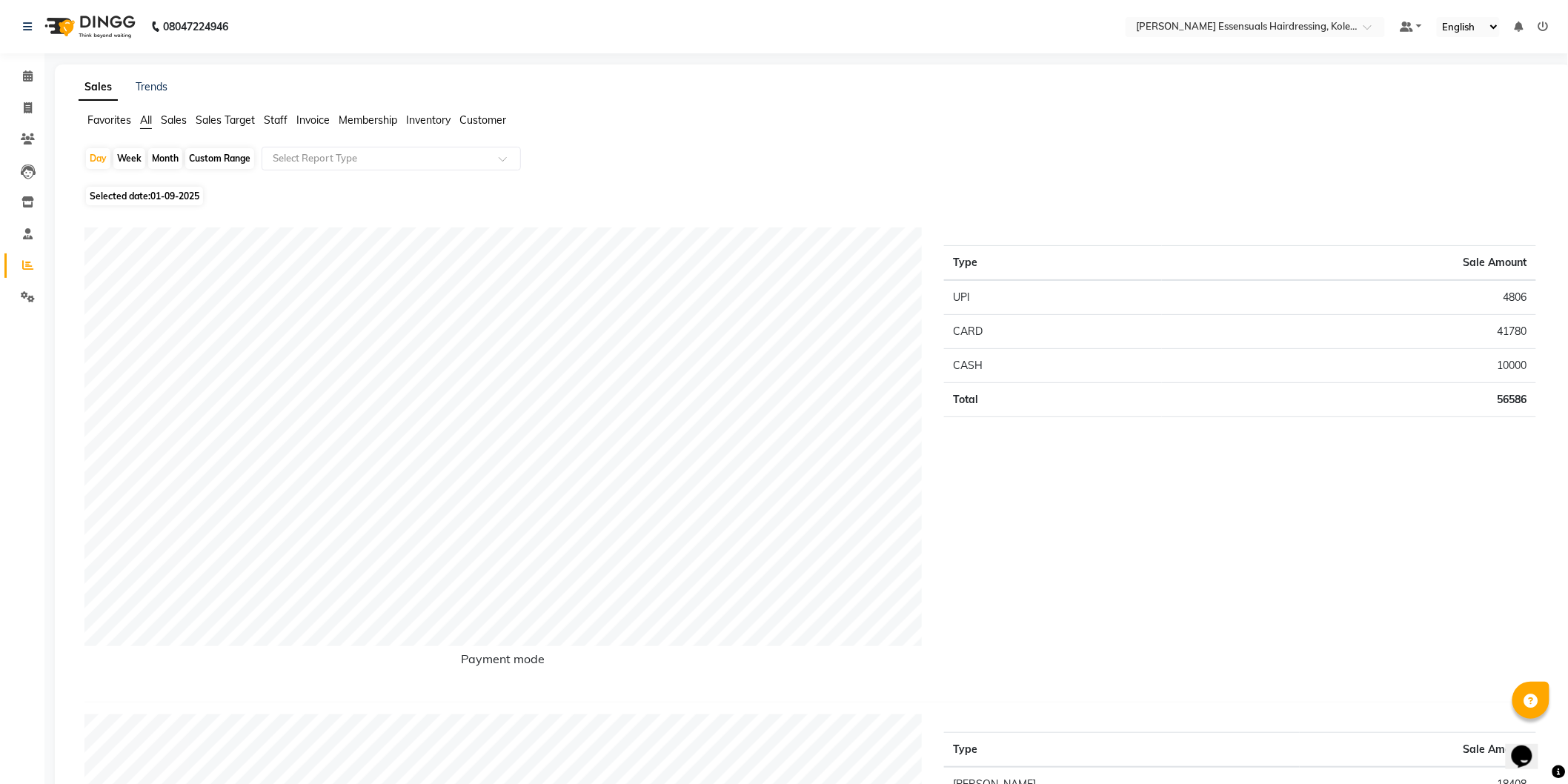
click at [172, 121] on span "Sales" at bounding box center [173, 120] width 26 height 13
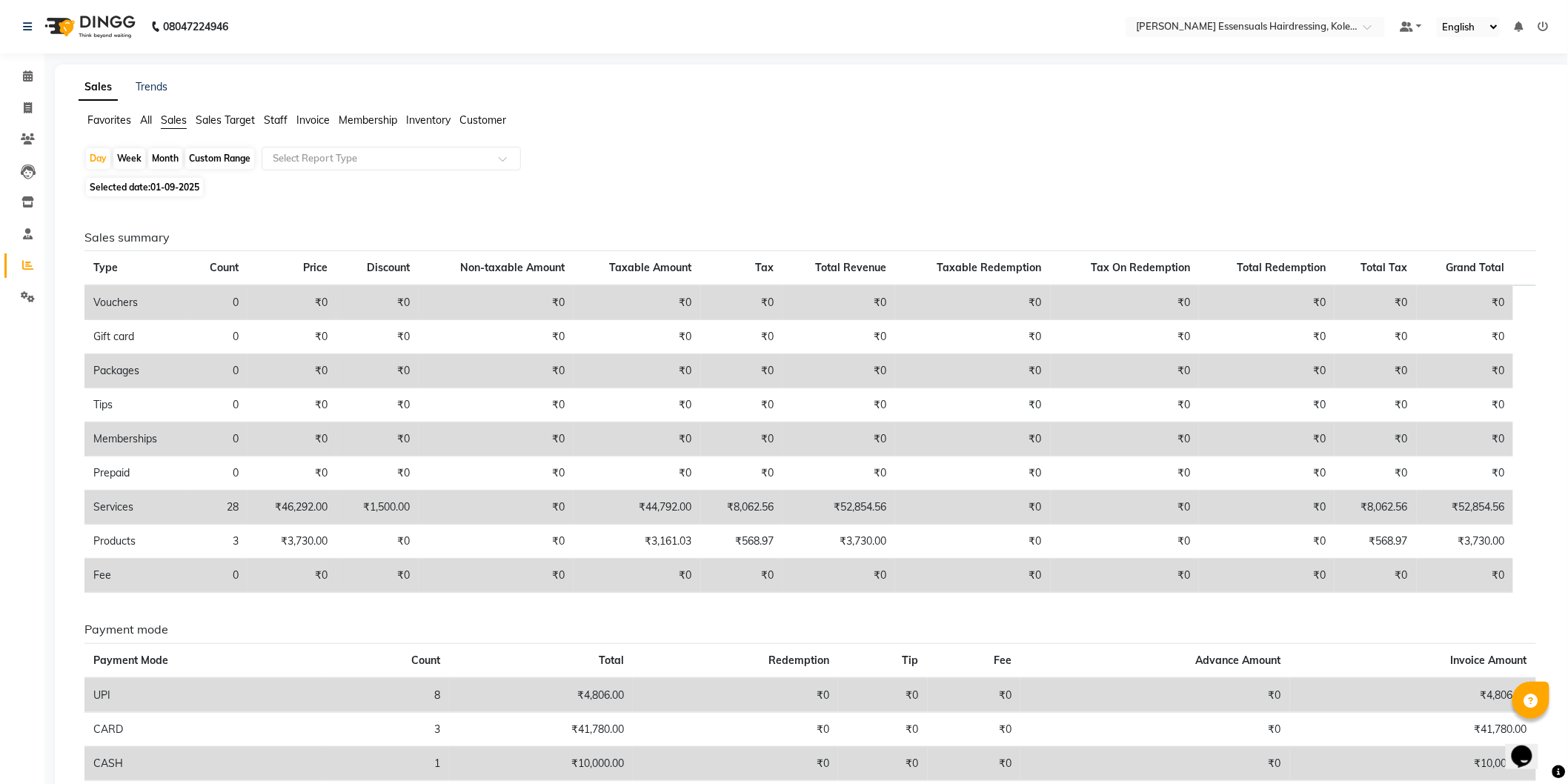
click at [278, 116] on span "Staff" at bounding box center [276, 120] width 24 height 13
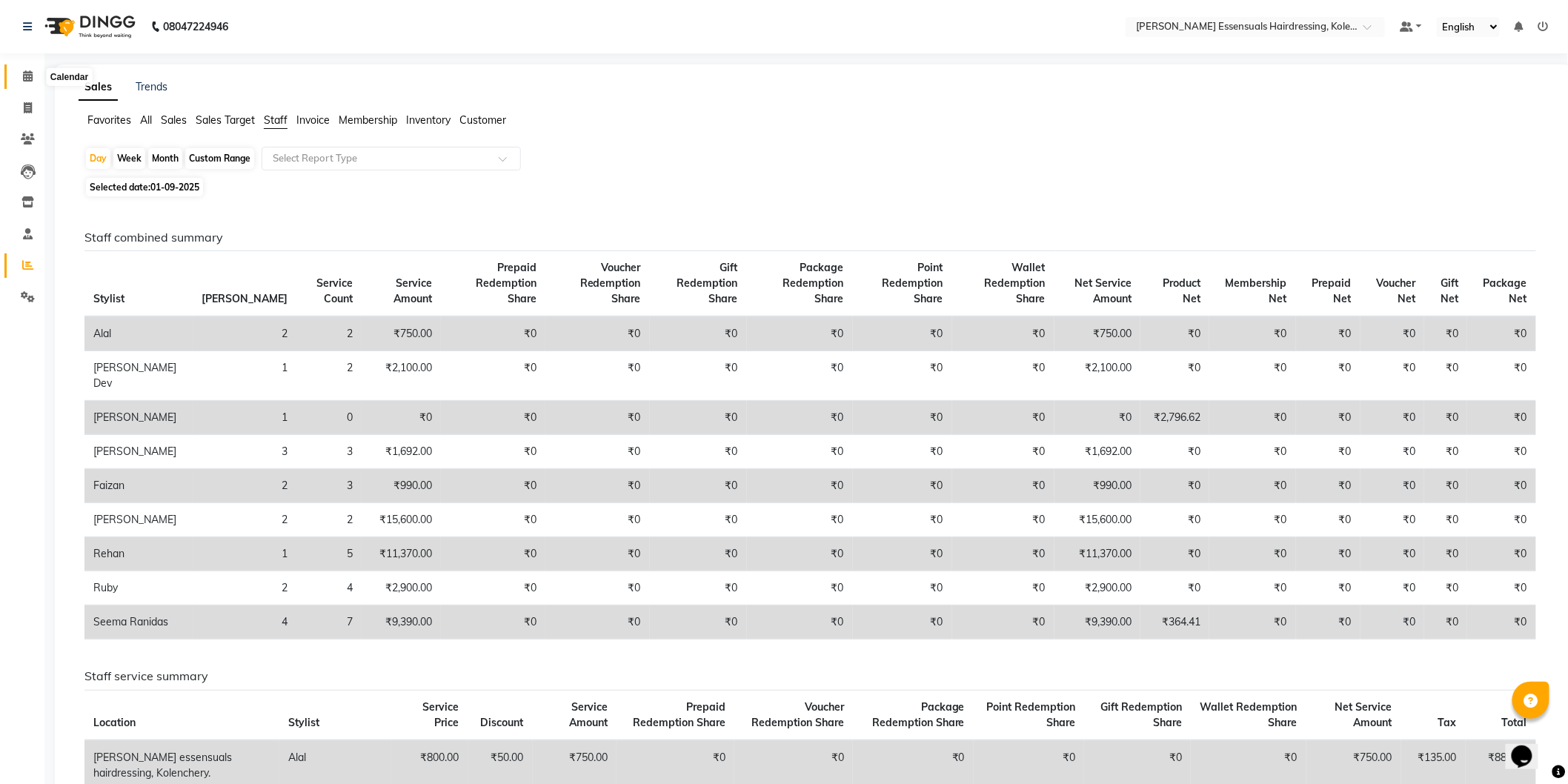
click at [28, 76] on icon at bounding box center [27, 76] width 9 height 11
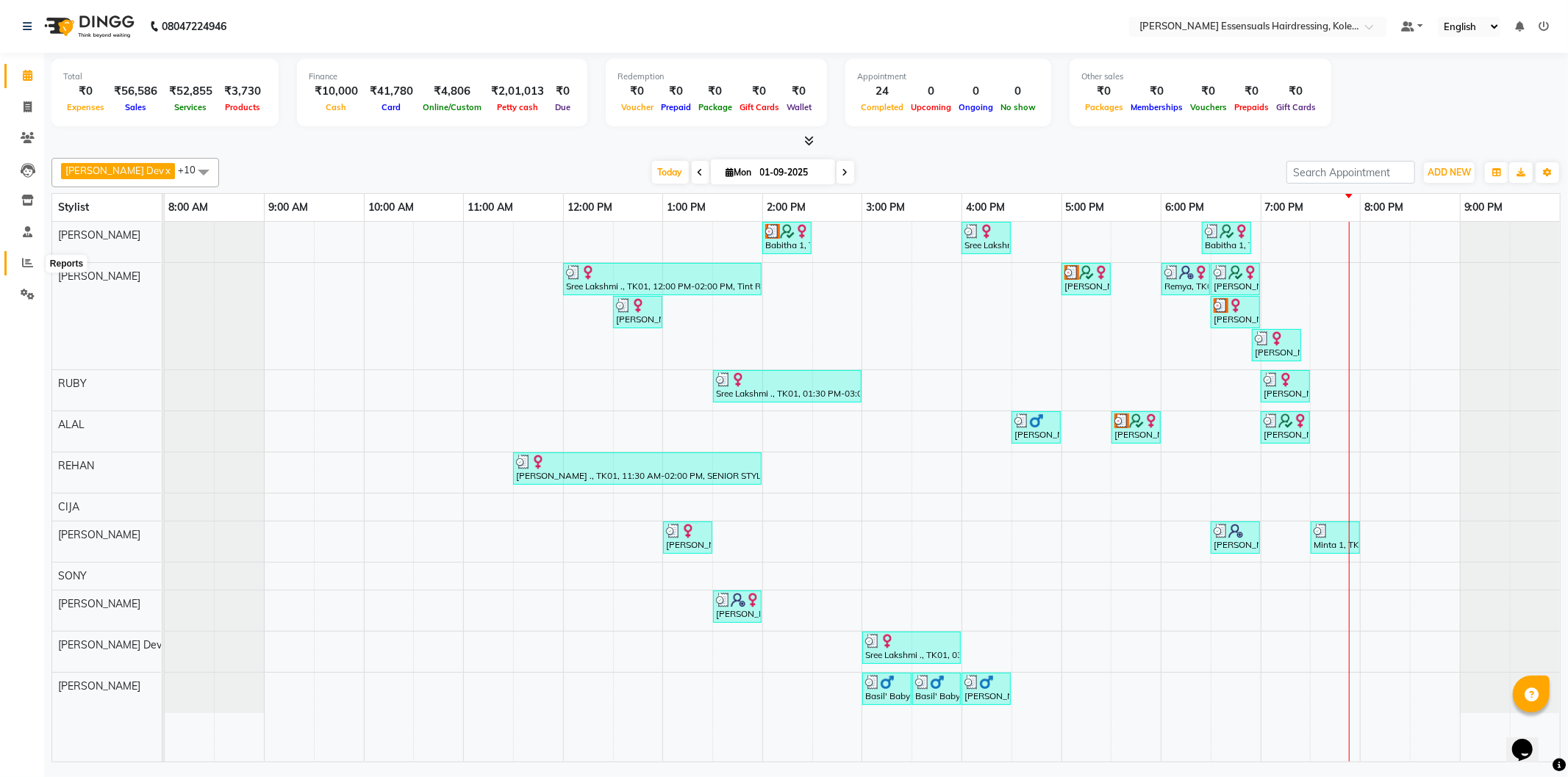
click at [20, 262] on span at bounding box center [27, 264] width 25 height 17
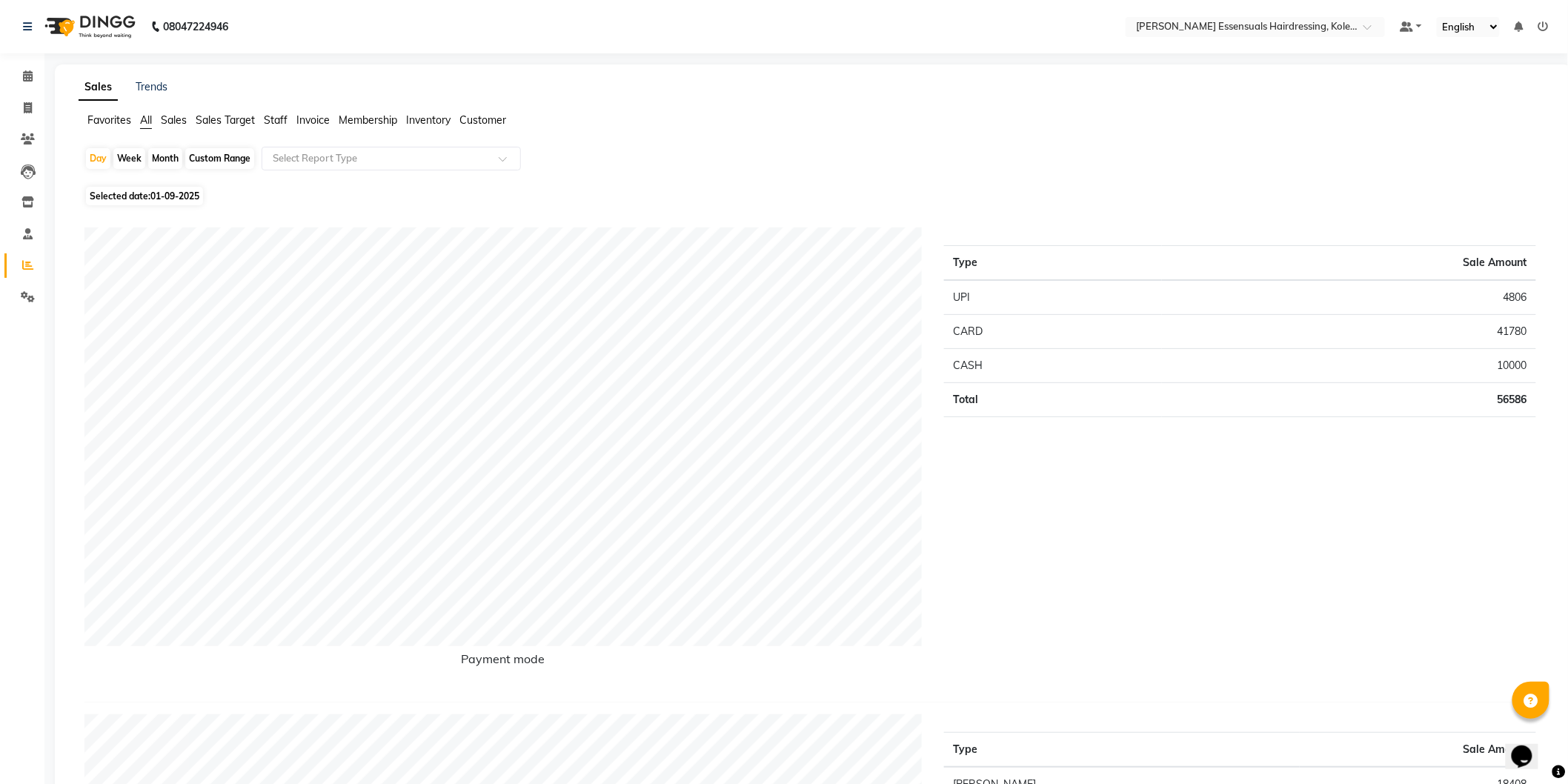
click at [159, 118] on ul "Favorites All Sales Sales Target Staff Invoice Membership Inventory Customer" at bounding box center [813, 120] width 1470 height 16
click at [168, 115] on span "Sales" at bounding box center [173, 120] width 26 height 13
